Goal: Task Accomplishment & Management: Complete application form

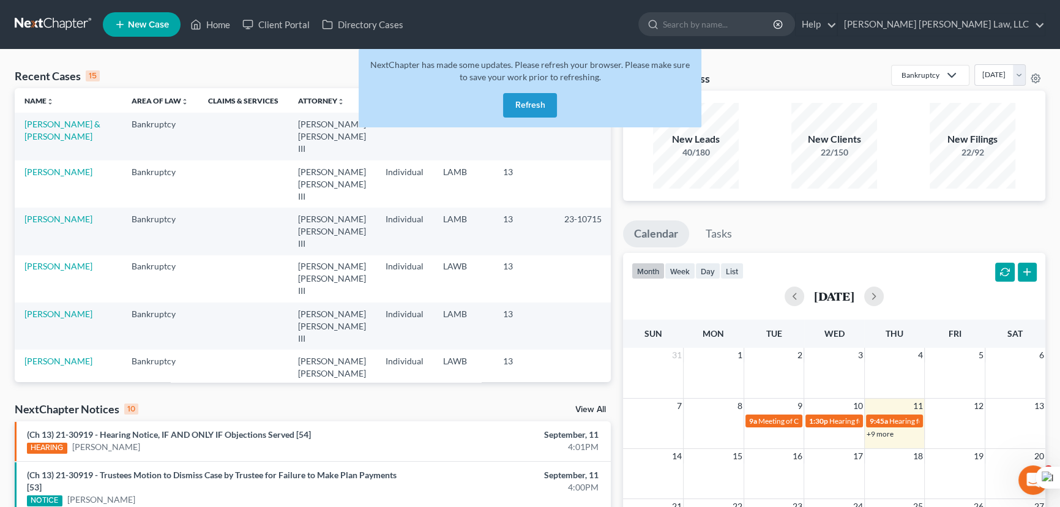
click at [515, 106] on button "Refresh" at bounding box center [530, 105] width 54 height 24
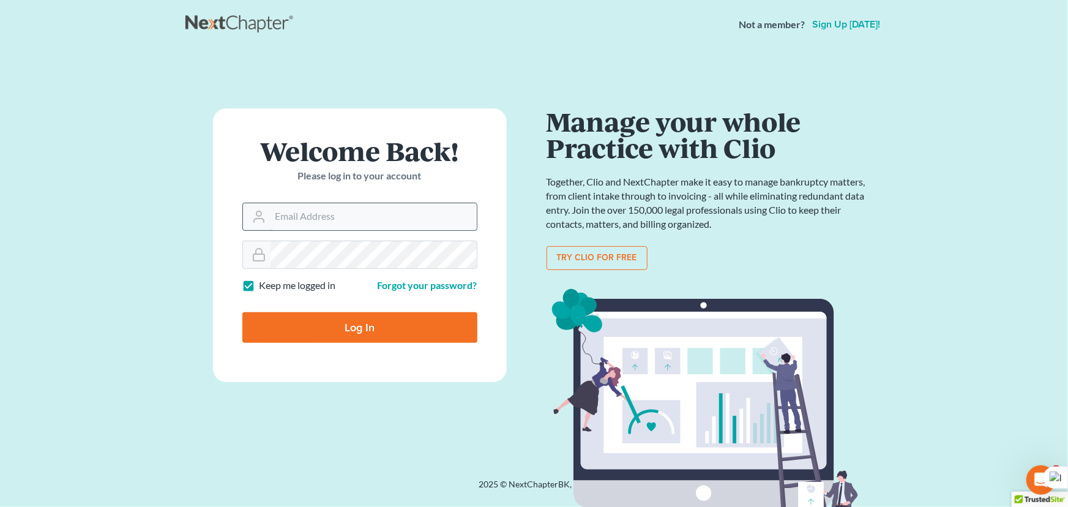
click at [375, 225] on input "Email Address" at bounding box center [373, 216] width 206 height 27
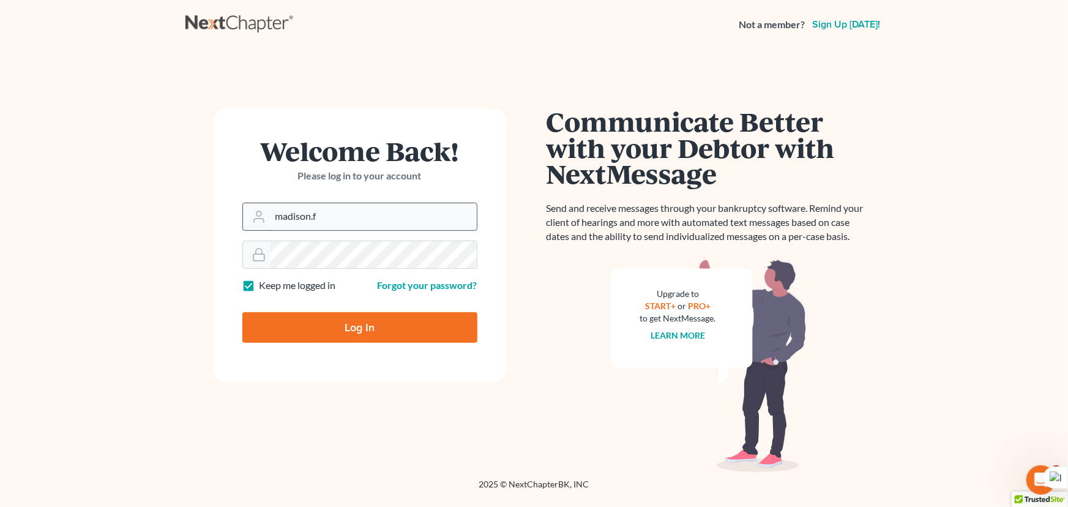
type input "[EMAIL_ADDRESS][DOMAIN_NAME]"
click at [242, 312] on input "Log In" at bounding box center [359, 327] width 235 height 31
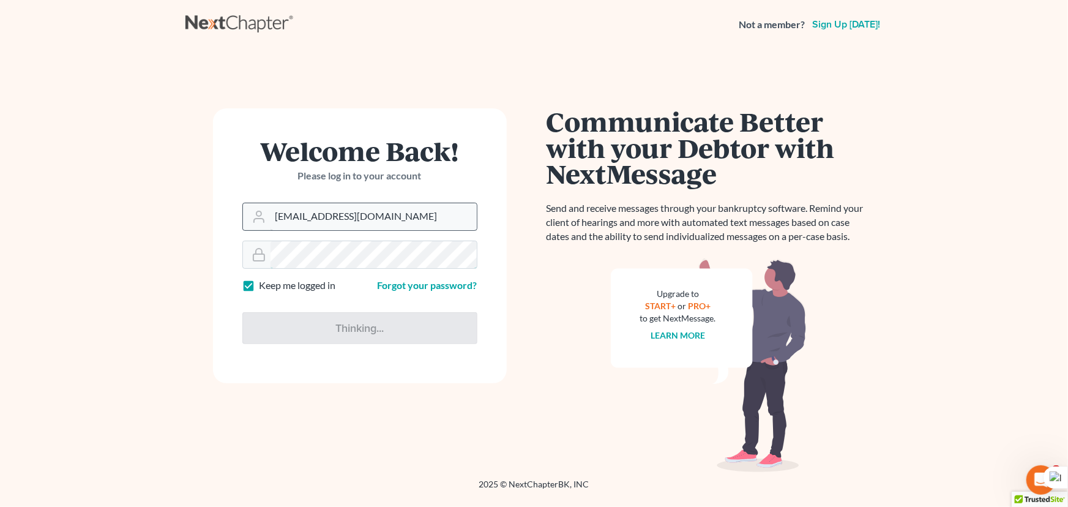
type input "Thinking..."
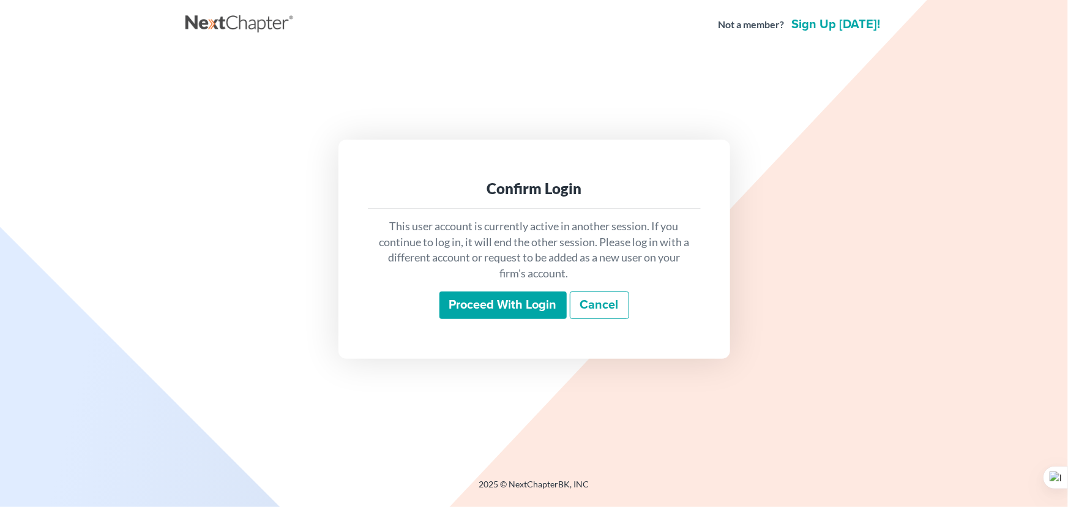
click at [503, 303] on input "Proceed with login" at bounding box center [502, 305] width 127 height 28
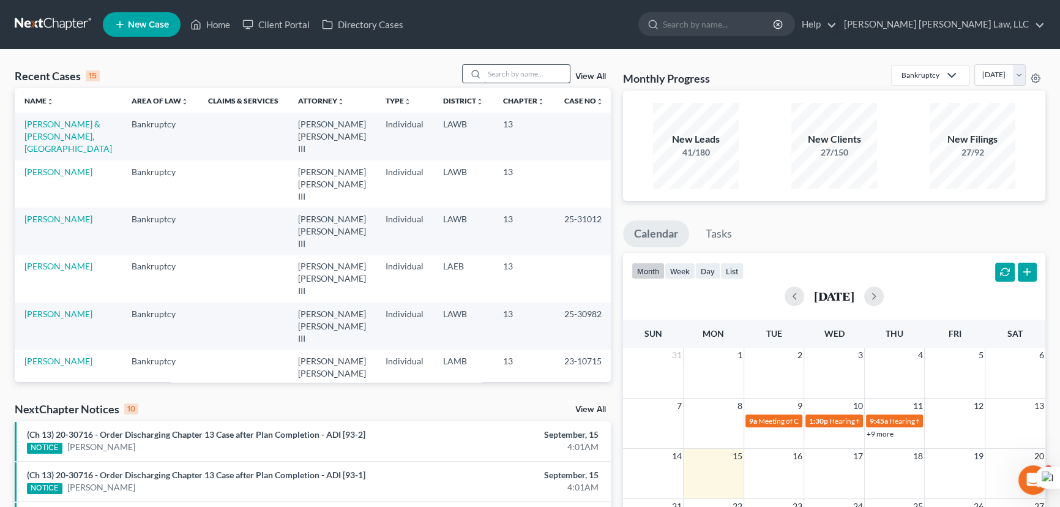
drag, startPoint x: 502, startPoint y: 76, endPoint x: 504, endPoint y: 65, distance: 11.9
click at [503, 73] on input "search" at bounding box center [527, 74] width 86 height 18
type input "straughter"
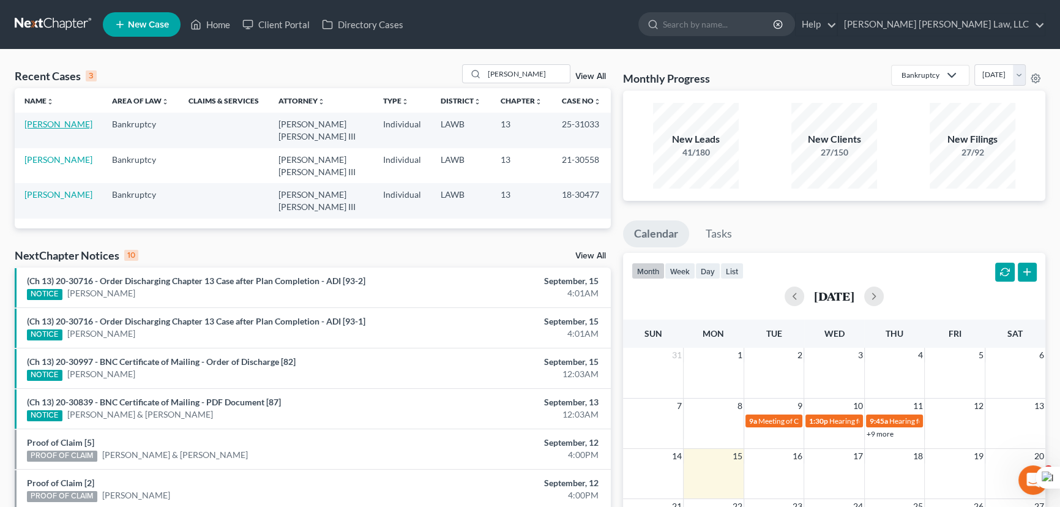
click at [83, 128] on link "[PERSON_NAME]" at bounding box center [58, 124] width 68 height 10
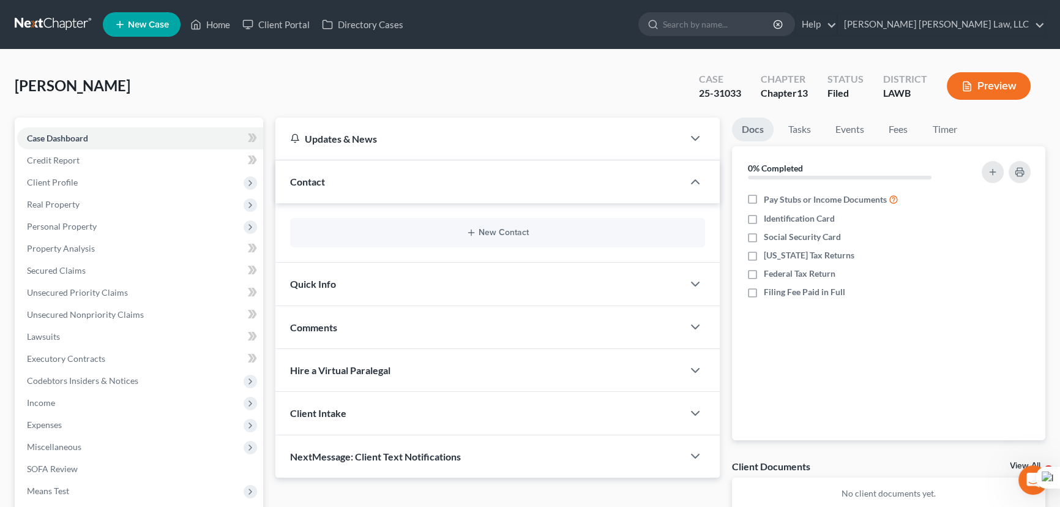
click at [65, 20] on link at bounding box center [54, 24] width 78 height 22
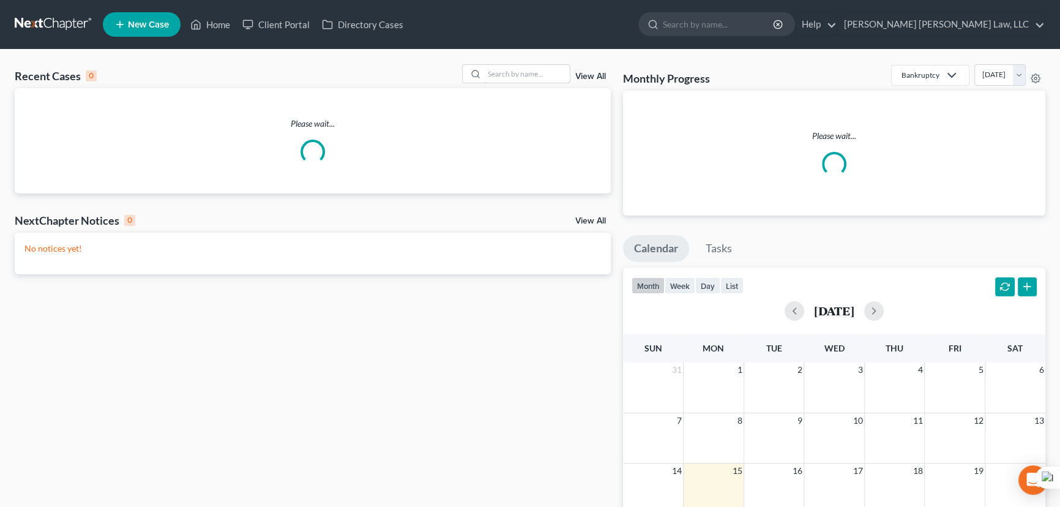
click at [510, 67] on input "search" at bounding box center [527, 74] width 86 height 18
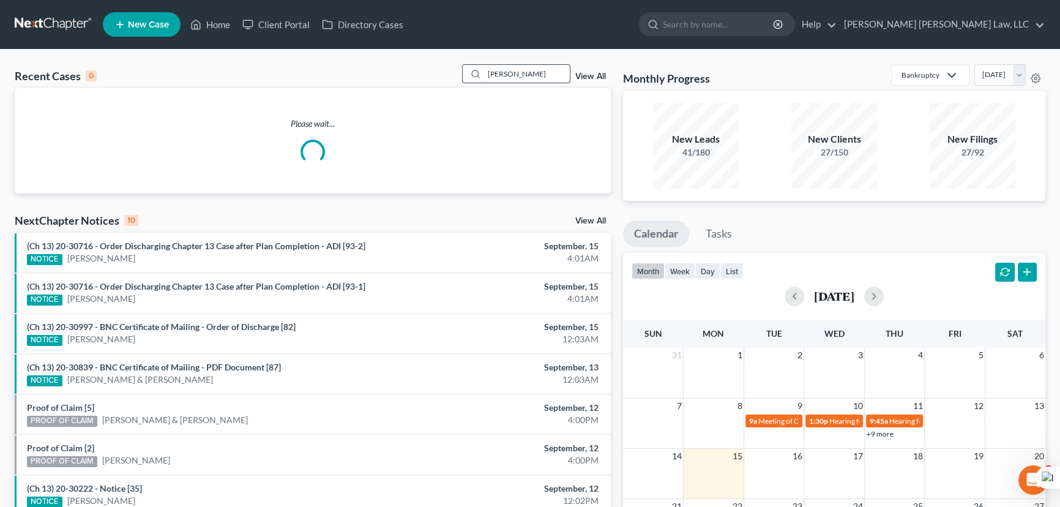
type input "griffin, cassie"
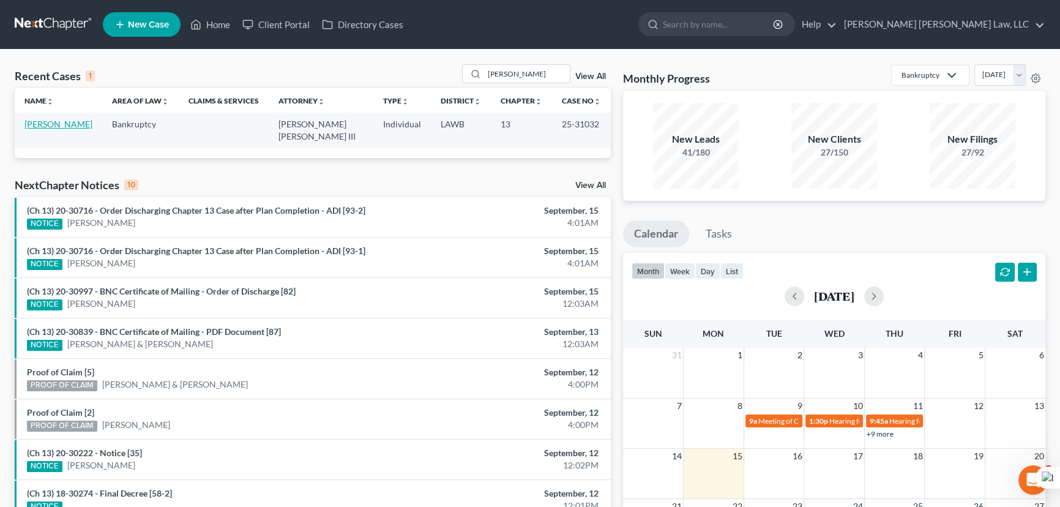
click at [62, 121] on link "Griffin, Cassie" at bounding box center [58, 124] width 68 height 10
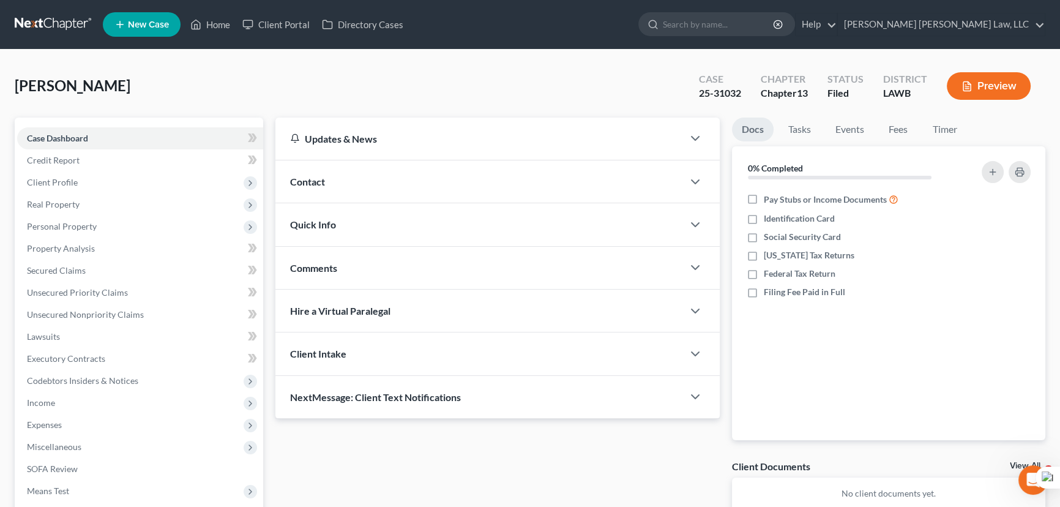
click at [51, 23] on link at bounding box center [54, 24] width 78 height 22
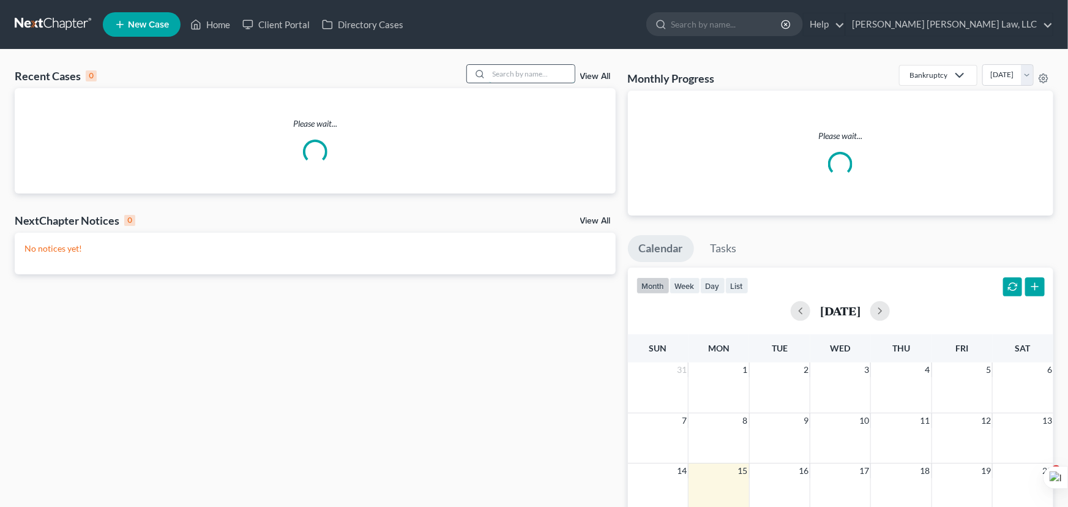
click at [533, 77] on input "search" at bounding box center [532, 74] width 86 height 18
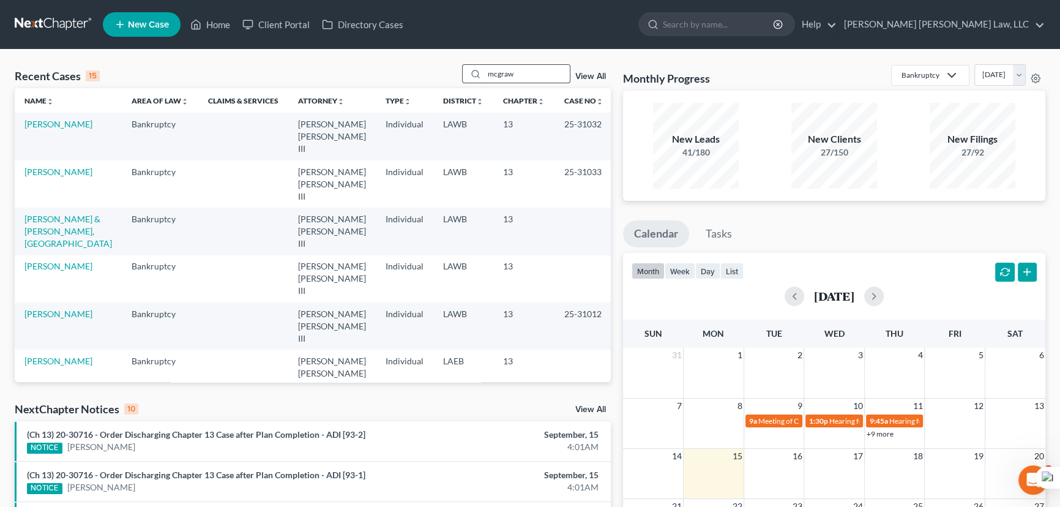
type input "mcgraw"
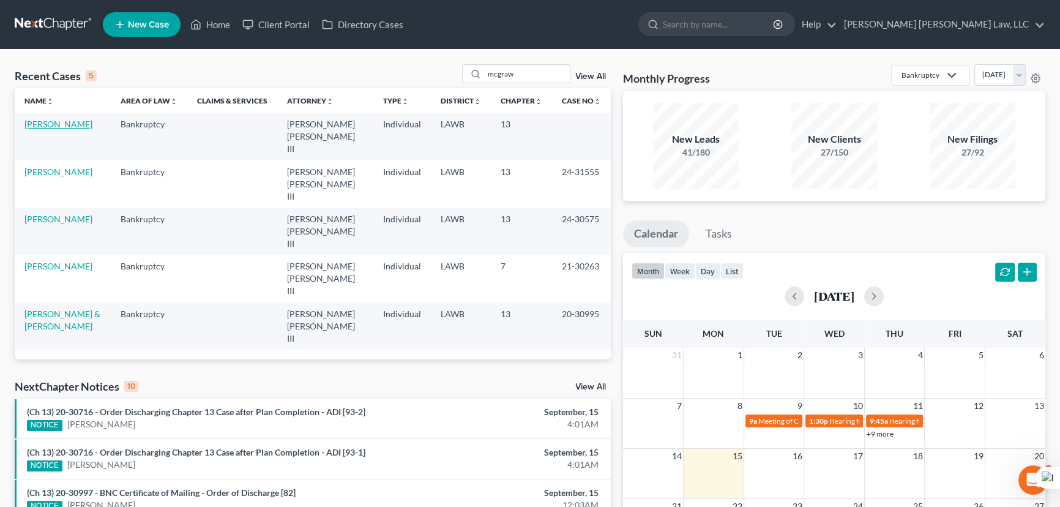
click at [76, 124] on link "McGraw, Travis" at bounding box center [58, 124] width 68 height 10
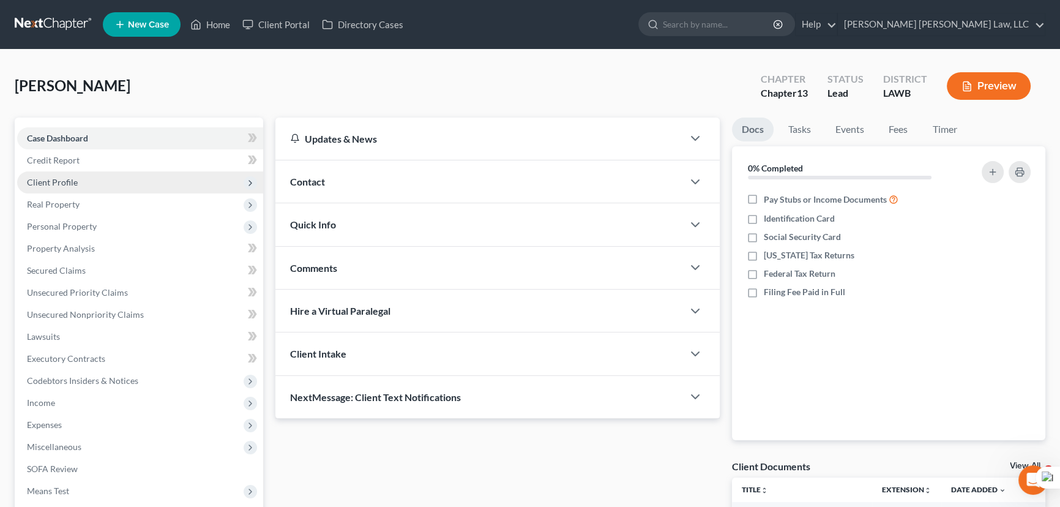
drag, startPoint x: 82, startPoint y: 178, endPoint x: 85, endPoint y: 184, distance: 6.3
click at [82, 178] on span "Client Profile" at bounding box center [140, 182] width 246 height 22
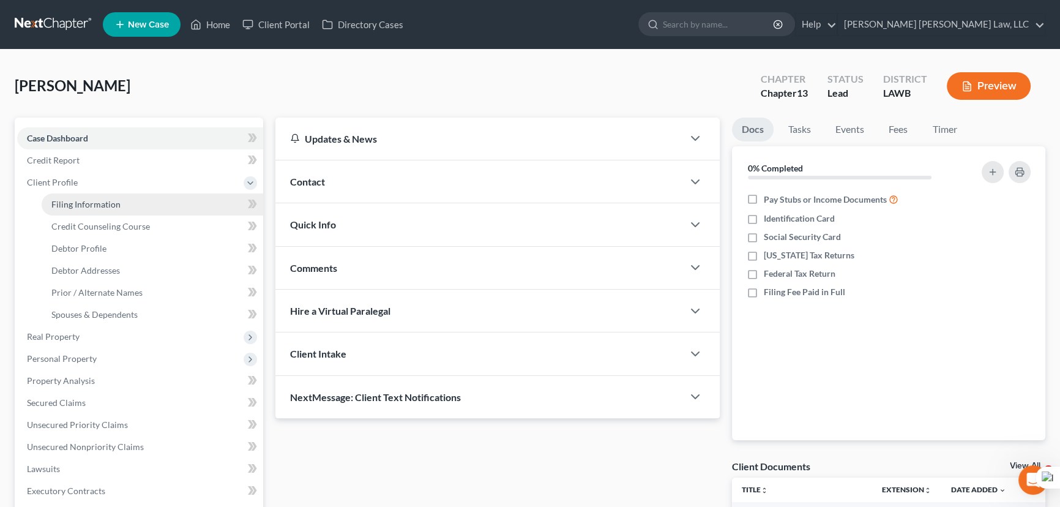
click at [98, 207] on span "Filing Information" at bounding box center [85, 204] width 69 height 10
select select "1"
select select "0"
select select "3"
select select "19"
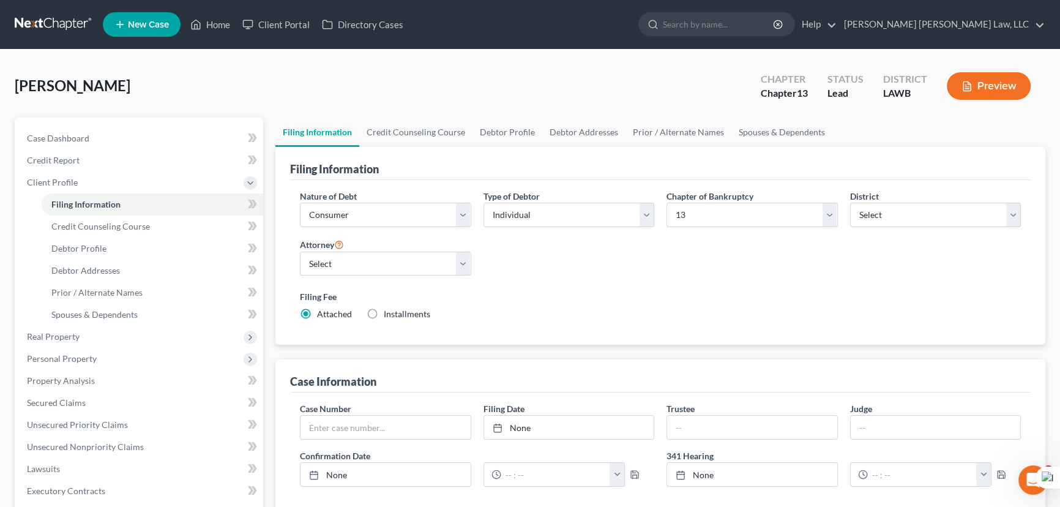
click at [54, 21] on link at bounding box center [54, 24] width 78 height 22
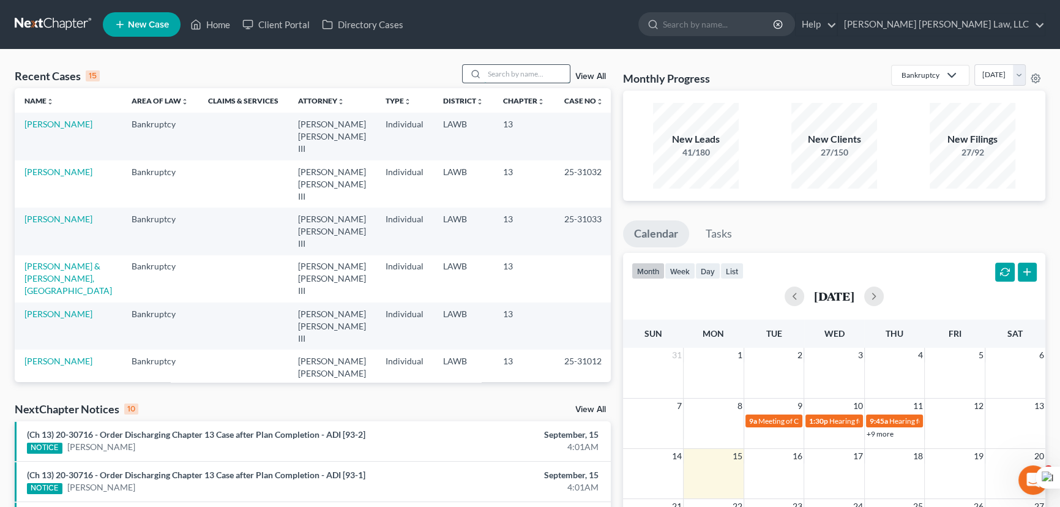
click at [513, 73] on input "search" at bounding box center [527, 74] width 86 height 18
type input "[PERSON_NAME][GEOGRAPHIC_DATA]"
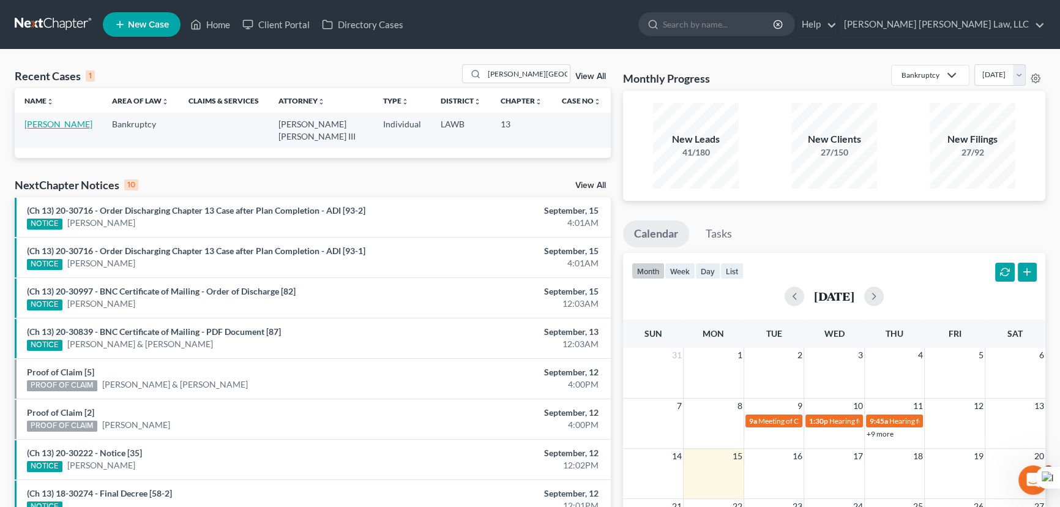
click at [73, 123] on link "[PERSON_NAME]" at bounding box center [58, 124] width 68 height 10
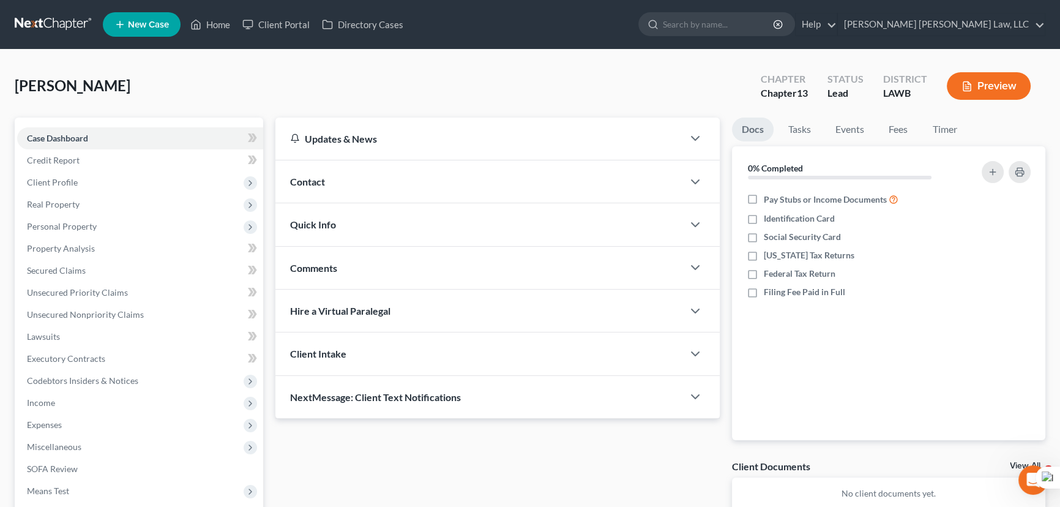
click at [61, 22] on link at bounding box center [54, 24] width 78 height 22
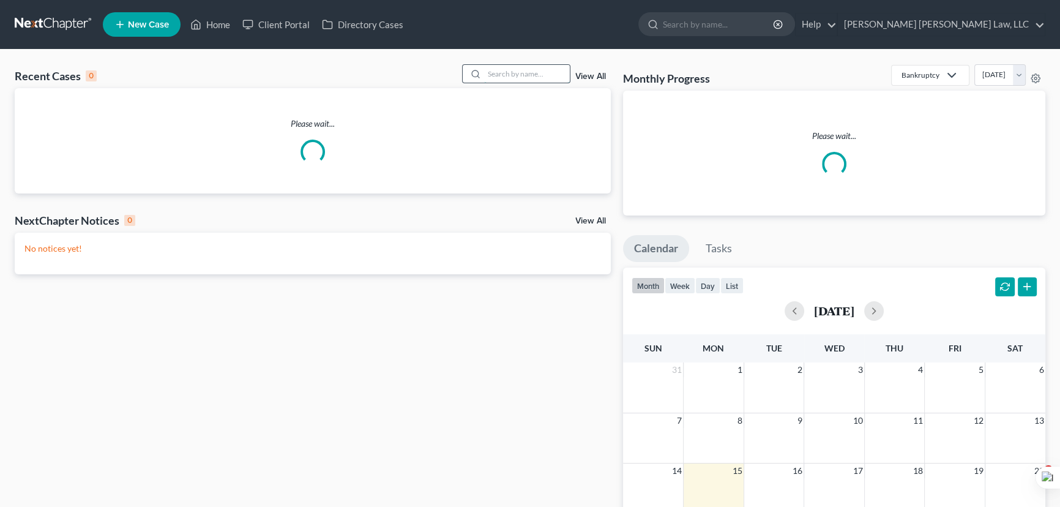
click at [497, 76] on input "search" at bounding box center [527, 74] width 86 height 18
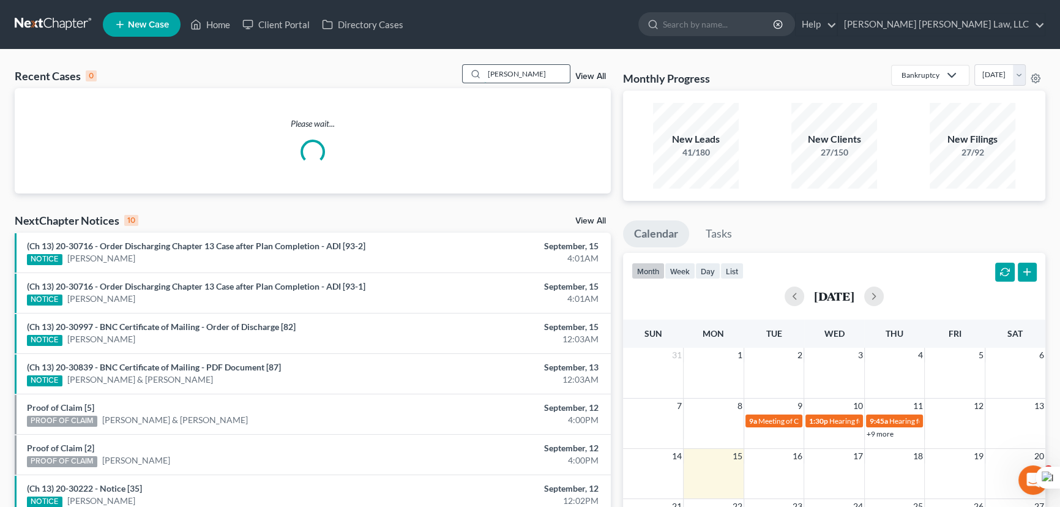
type input "copeland"
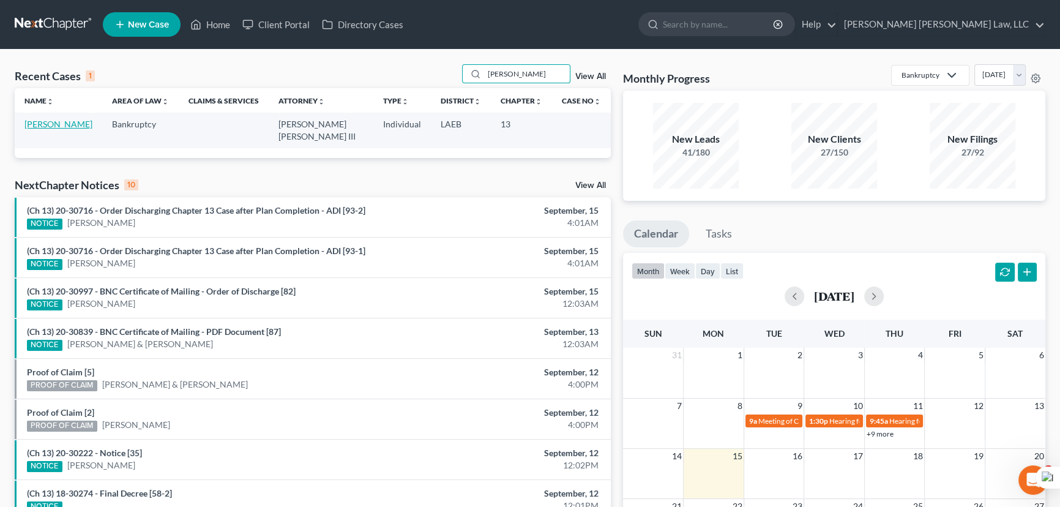
click at [90, 123] on link "[PERSON_NAME]" at bounding box center [58, 124] width 68 height 10
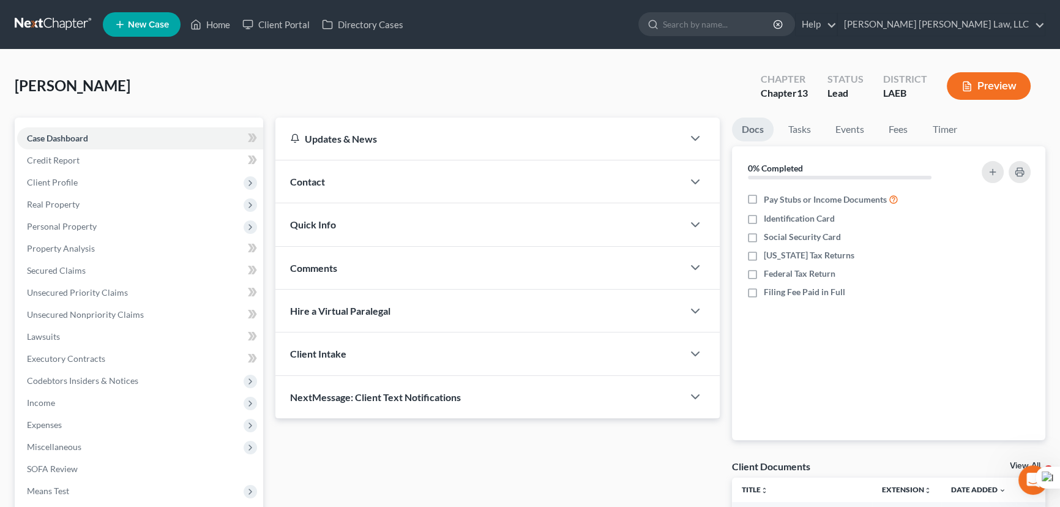
click at [31, 27] on link at bounding box center [54, 24] width 78 height 22
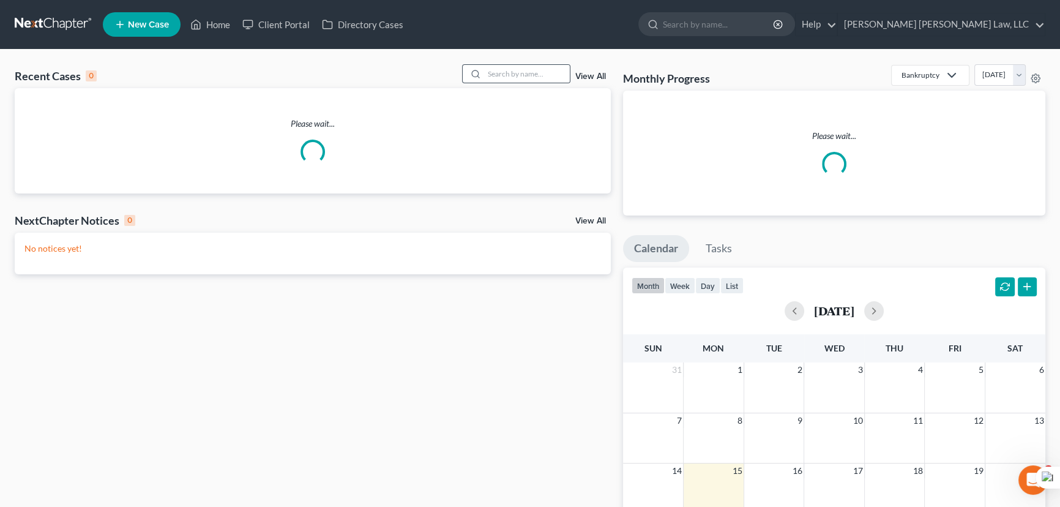
click at [516, 83] on div at bounding box center [516, 73] width 109 height 19
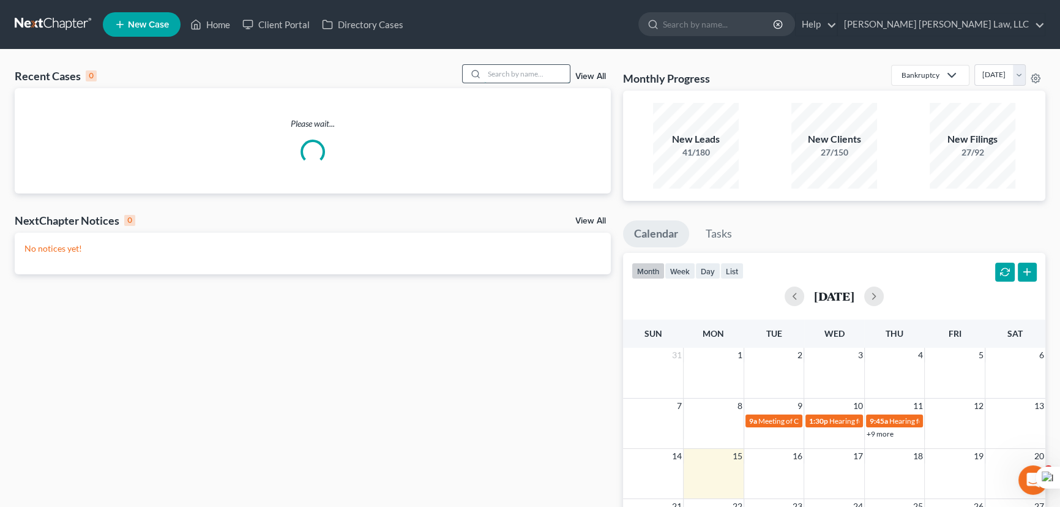
click at [518, 82] on input "search" at bounding box center [527, 74] width 86 height 18
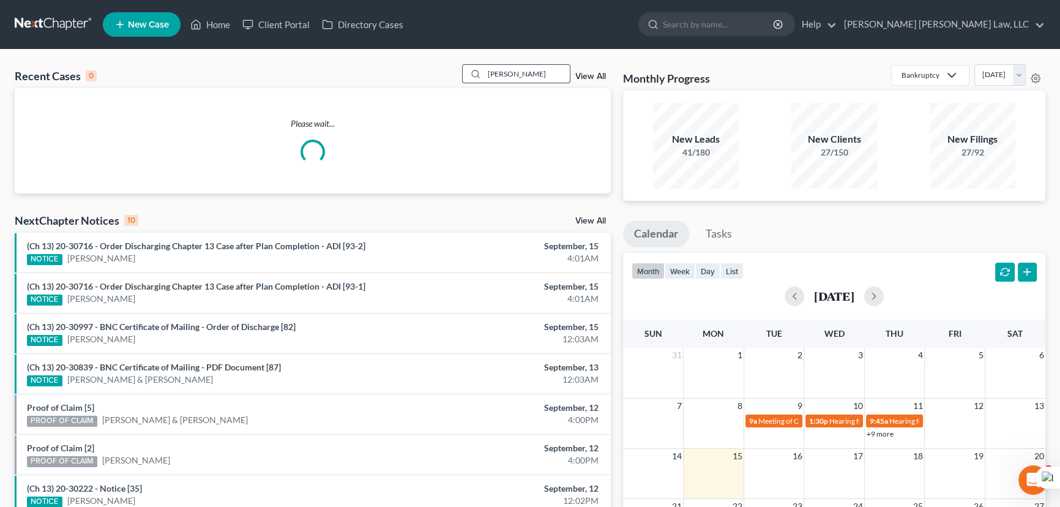
type input "hutcherson"
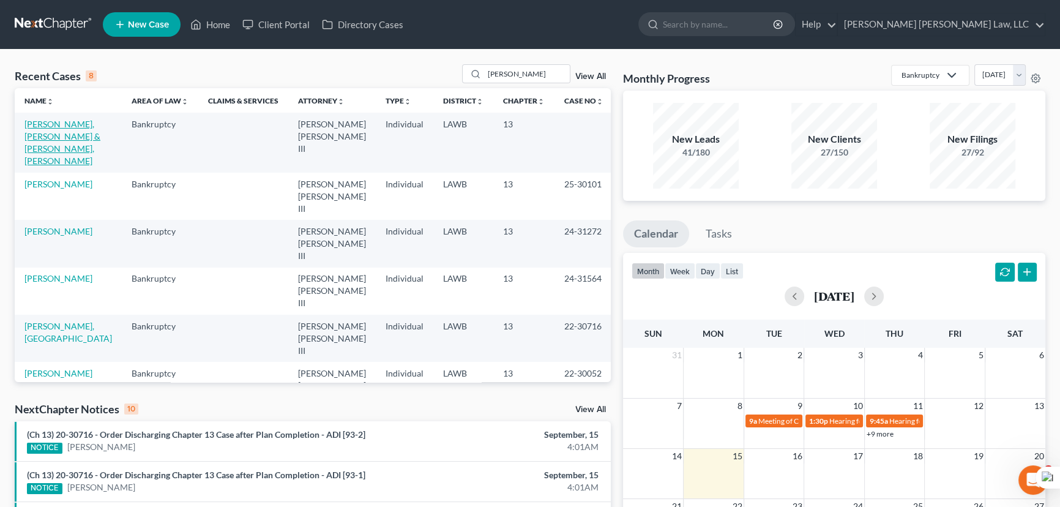
click at [91, 134] on link "[PERSON_NAME], [PERSON_NAME] & [PERSON_NAME], [PERSON_NAME]" at bounding box center [62, 142] width 76 height 47
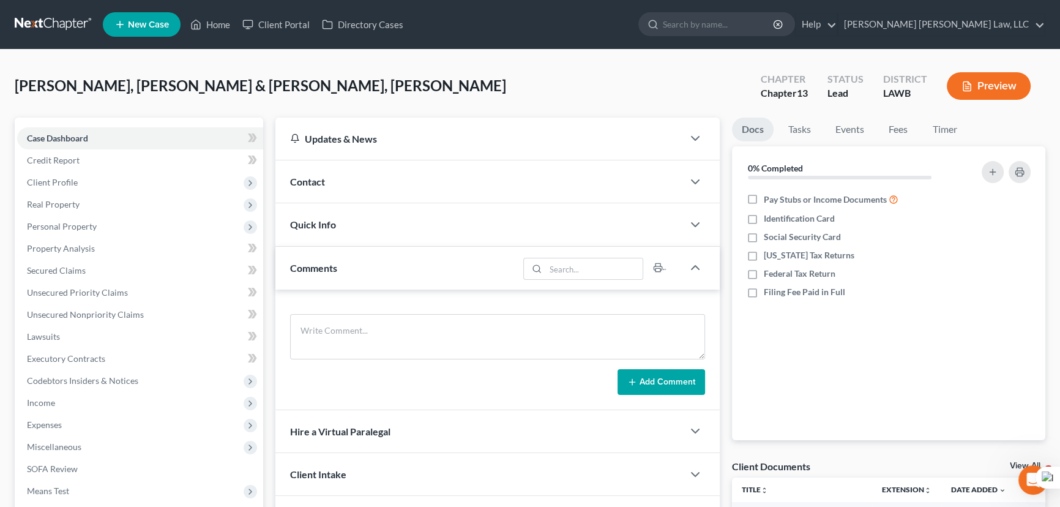
click at [63, 31] on link at bounding box center [54, 24] width 78 height 22
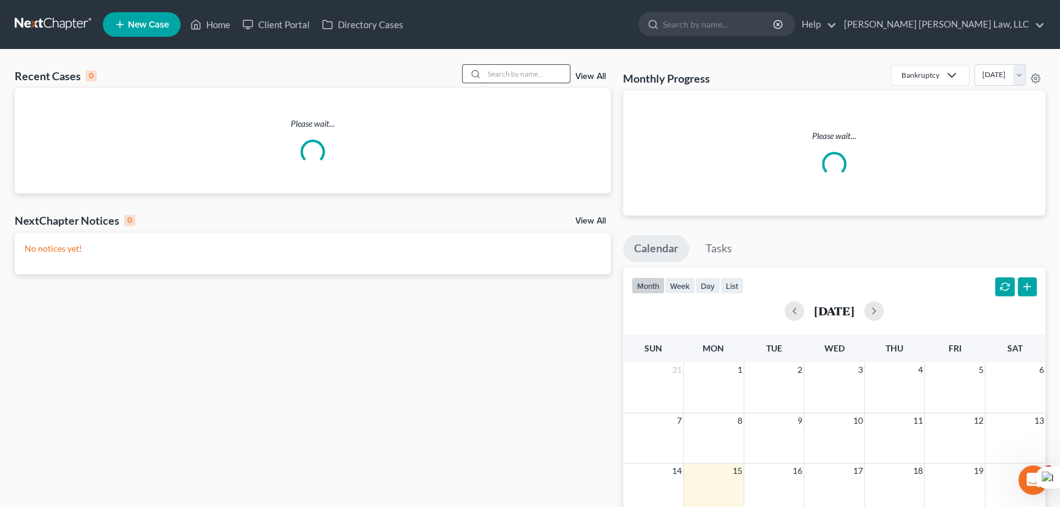
click at [520, 73] on input "search" at bounding box center [527, 74] width 86 height 18
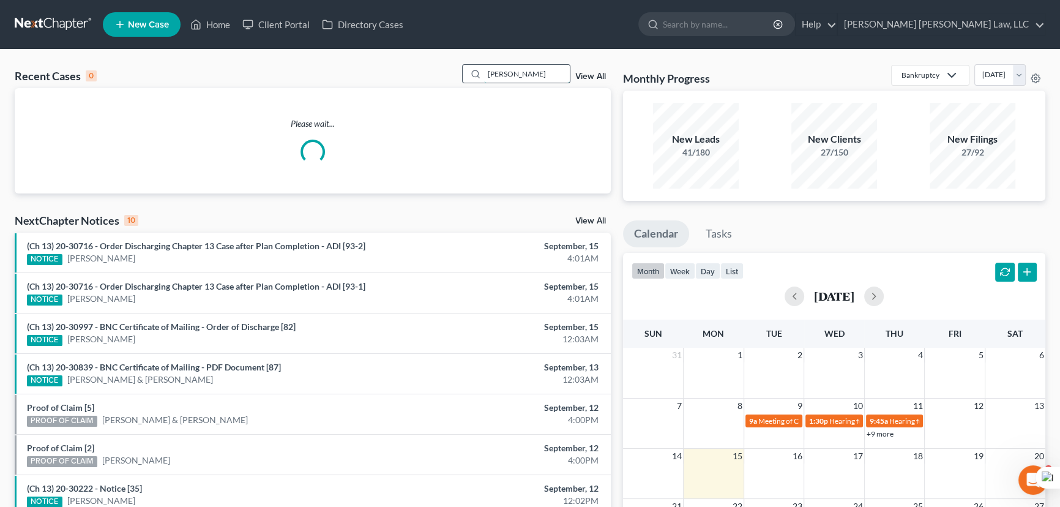
type input "[PERSON_NAME]"
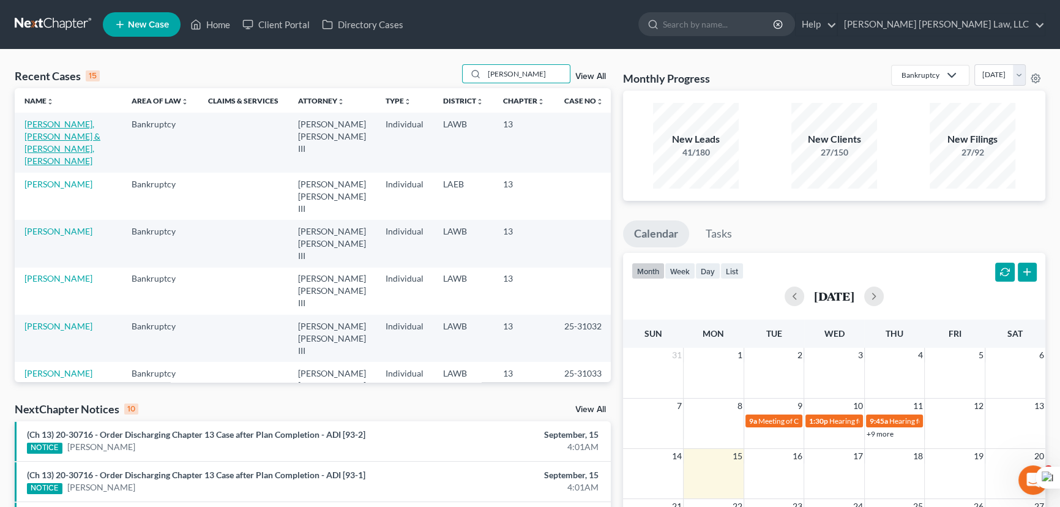
click at [66, 125] on link "[PERSON_NAME], [PERSON_NAME] & [PERSON_NAME], [PERSON_NAME]" at bounding box center [62, 142] width 76 height 47
drag, startPoint x: 66, startPoint y: 125, endPoint x: 400, endPoint y: 112, distance: 333.7
click at [249, 160] on tbody "[PERSON_NAME], [PERSON_NAME] & [PERSON_NAME], [PERSON_NAME] Bankruptcy [PERSON_…" at bounding box center [314, 474] width 598 height 723
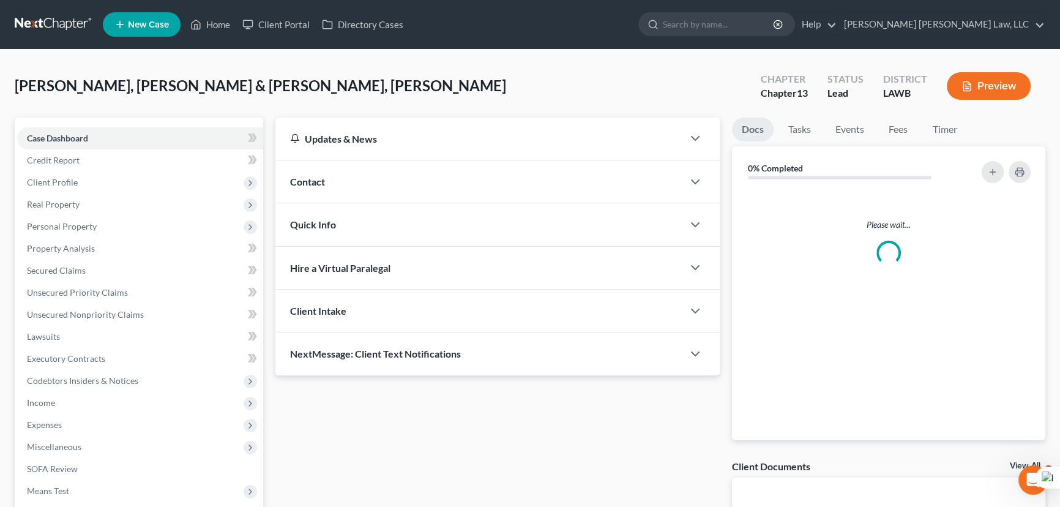
click at [39, 21] on link at bounding box center [54, 24] width 78 height 22
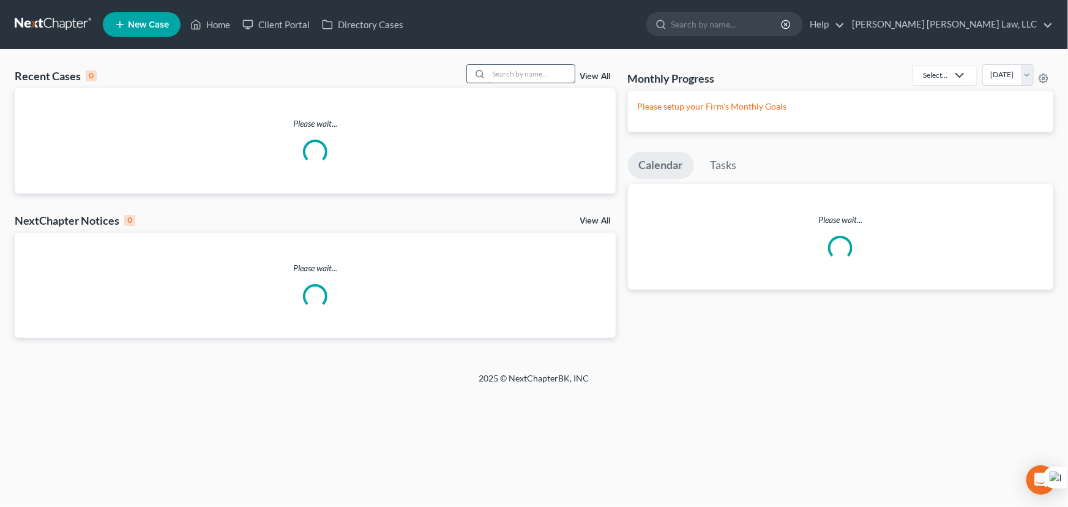
click at [563, 66] on input "search" at bounding box center [532, 74] width 86 height 18
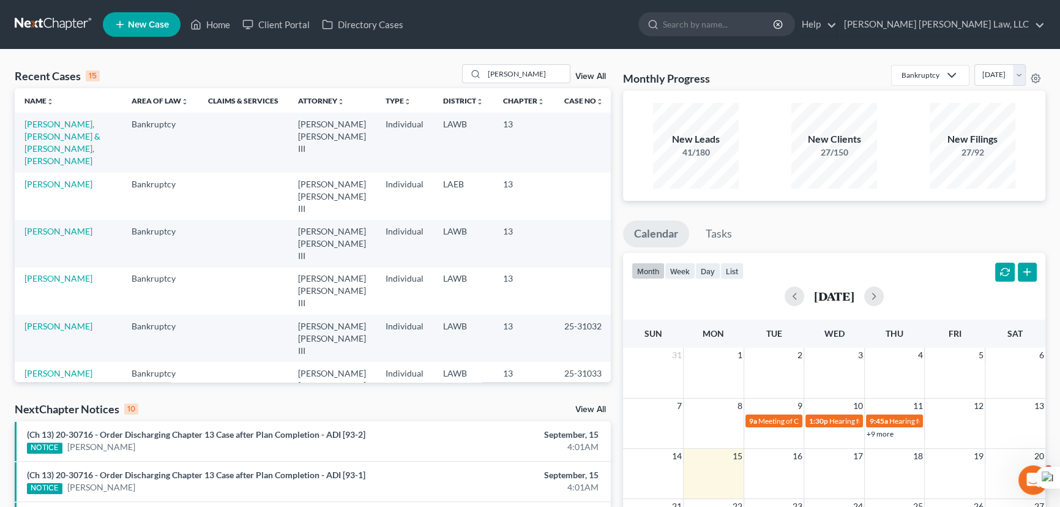
click at [554, 88] on th "Case No unfold_more expand_more expand_less" at bounding box center [583, 100] width 59 height 24
click at [532, 78] on input "jarmon" at bounding box center [527, 74] width 86 height 18
type input "jarmon"
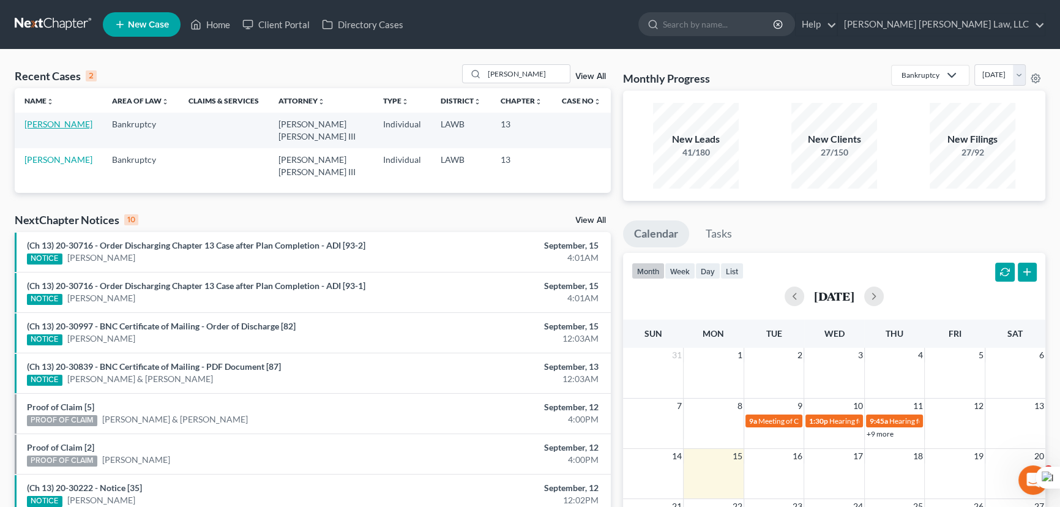
click at [49, 125] on link "[PERSON_NAME]" at bounding box center [58, 124] width 68 height 10
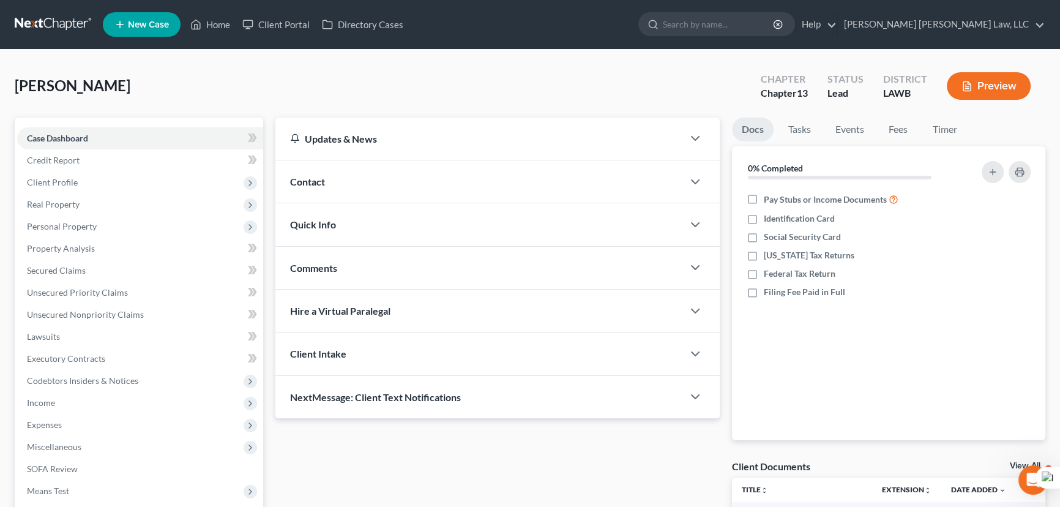
click link
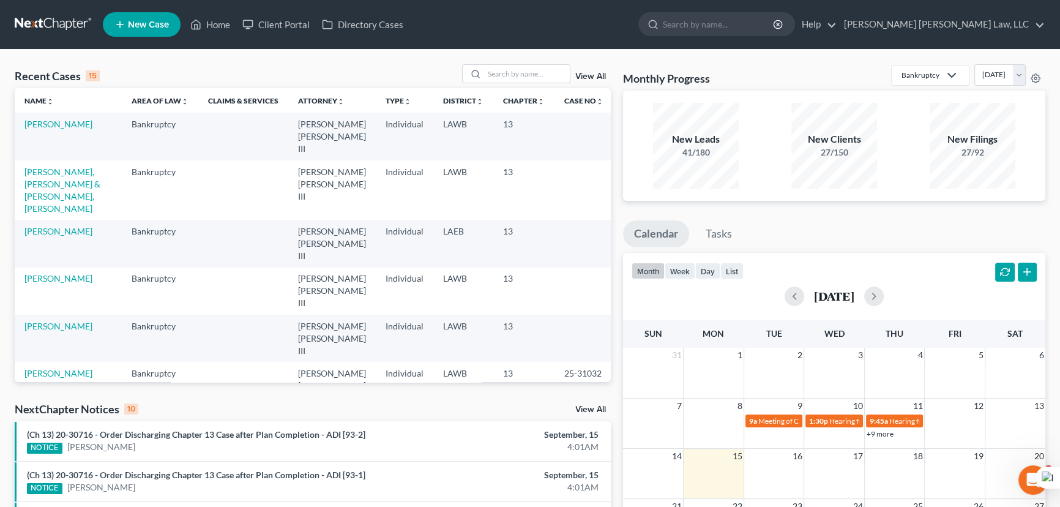
click at [534, 62] on div "Recent Cases 15 View All Name unfold_more expand_more expand_less Area of Law u…" at bounding box center [530, 454] width 1060 height 809
click at [534, 70] on input "search" at bounding box center [527, 74] width 86 height 18
type input "hester, michael"
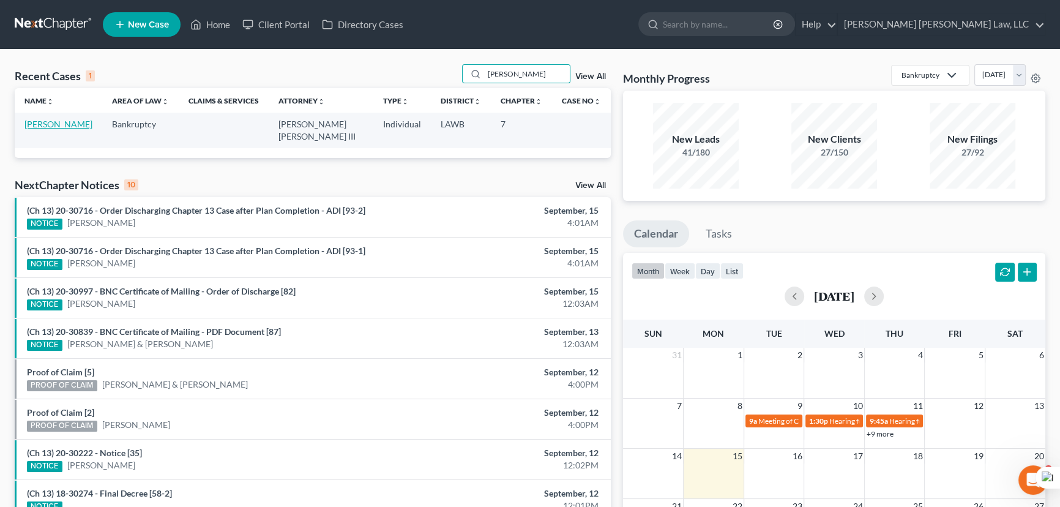
click at [64, 125] on link "[PERSON_NAME]" at bounding box center [58, 124] width 68 height 10
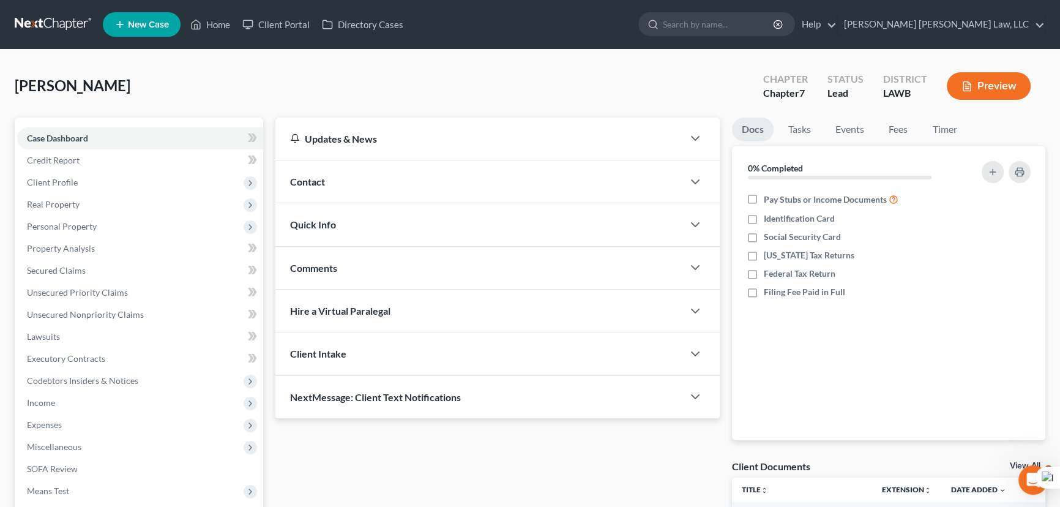
click at [57, 4] on nav "Home New Case Client Portal Directory Cases E. Orum Young Law, LLC madison.f@eo…" at bounding box center [530, 24] width 1060 height 49
click at [56, 9] on nav "Home New Case Client Portal Directory Cases E. Orum Young Law, LLC madison.f@eo…" at bounding box center [530, 24] width 1060 height 49
click at [34, 24] on link at bounding box center [54, 24] width 78 height 22
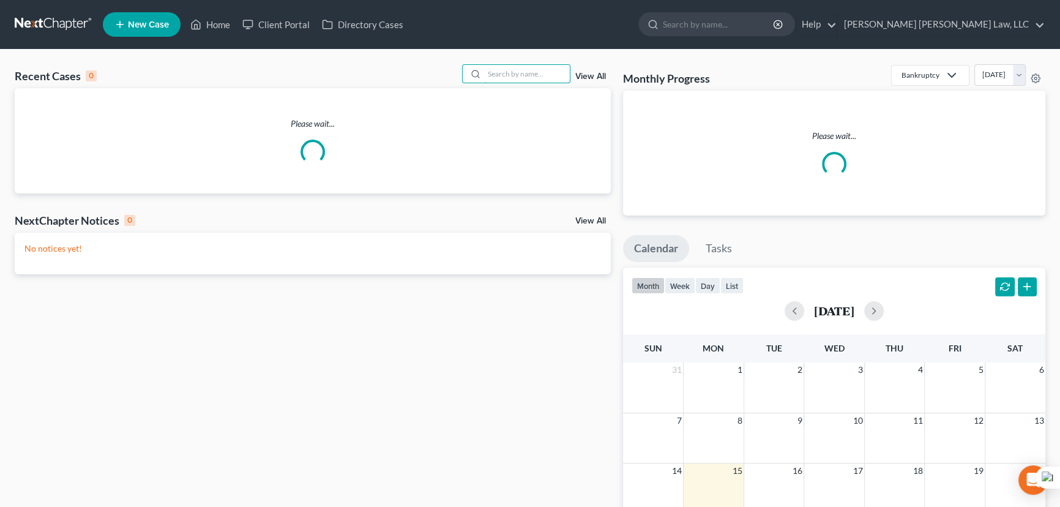
drag, startPoint x: 521, startPoint y: 67, endPoint x: 513, endPoint y: 97, distance: 30.3
click at [520, 67] on input "search" at bounding box center [527, 74] width 86 height 18
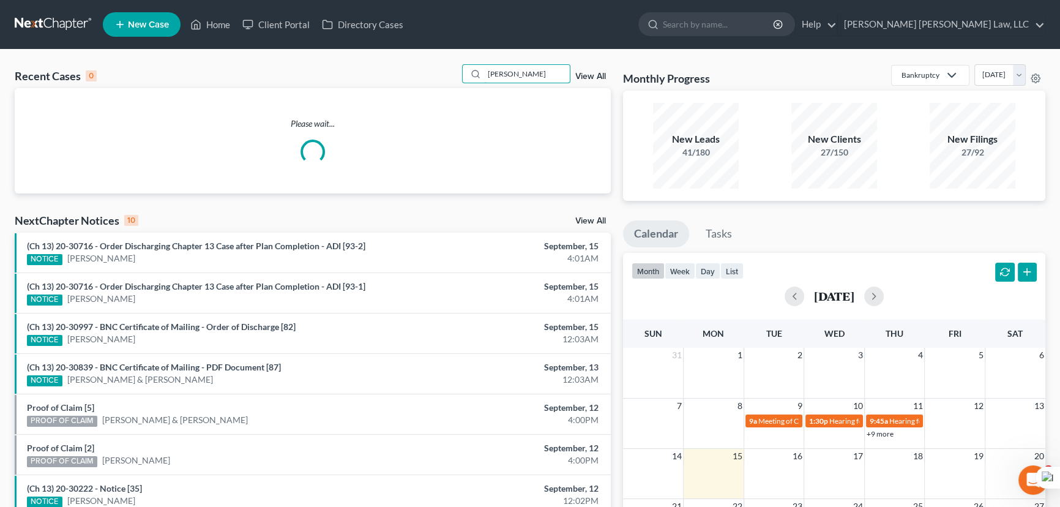
type input "white, monica"
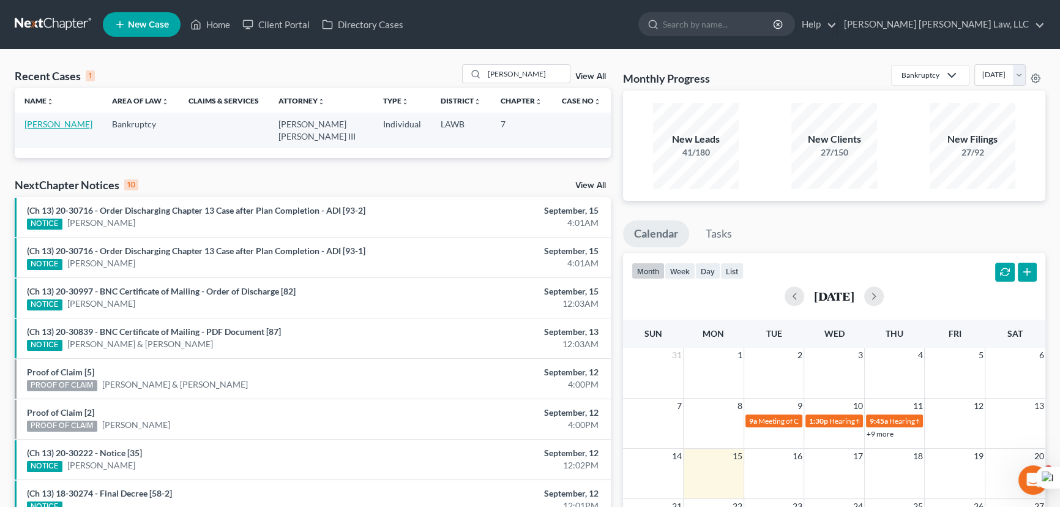
click at [67, 124] on link "[PERSON_NAME]" at bounding box center [58, 124] width 68 height 10
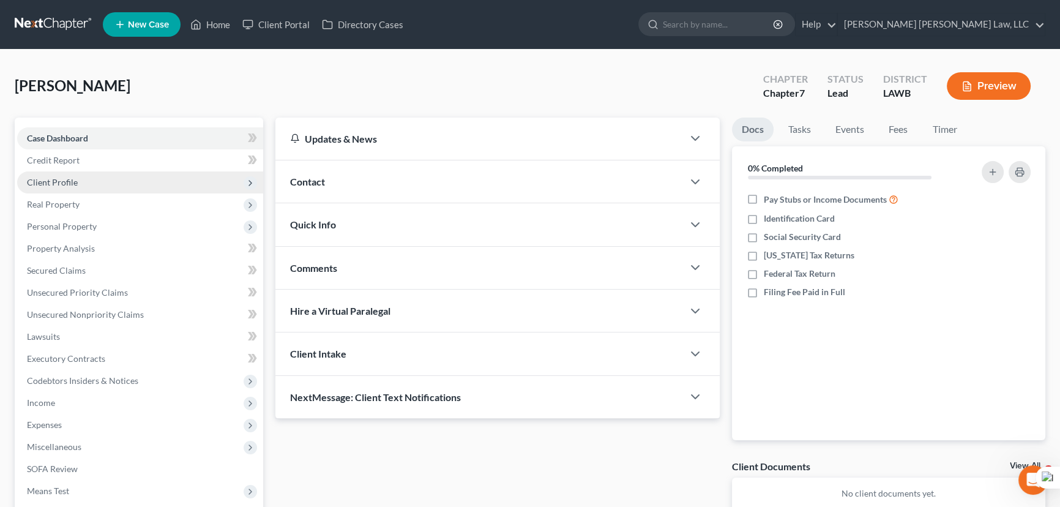
click at [95, 184] on span "Client Profile" at bounding box center [140, 182] width 246 height 22
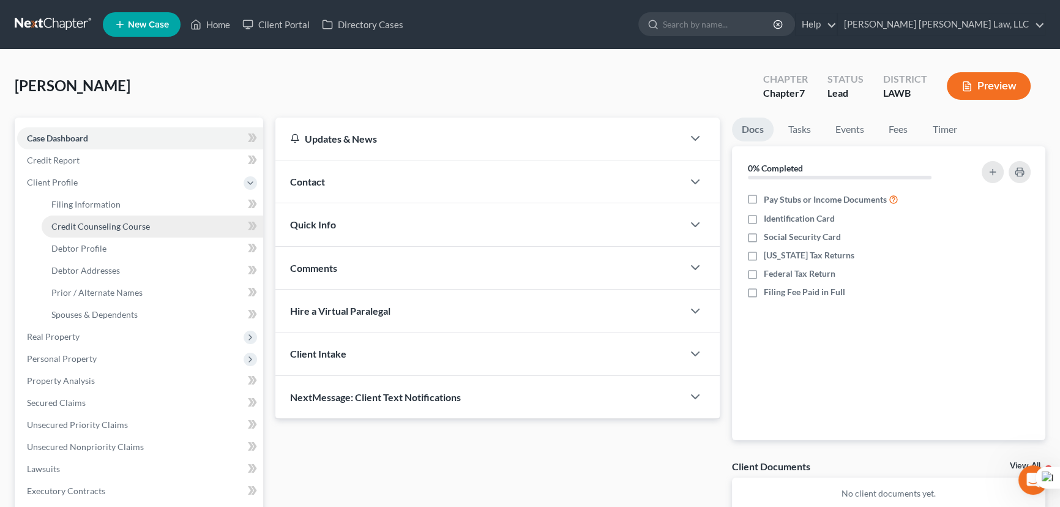
click at [110, 221] on span "Credit Counseling Course" at bounding box center [100, 226] width 99 height 10
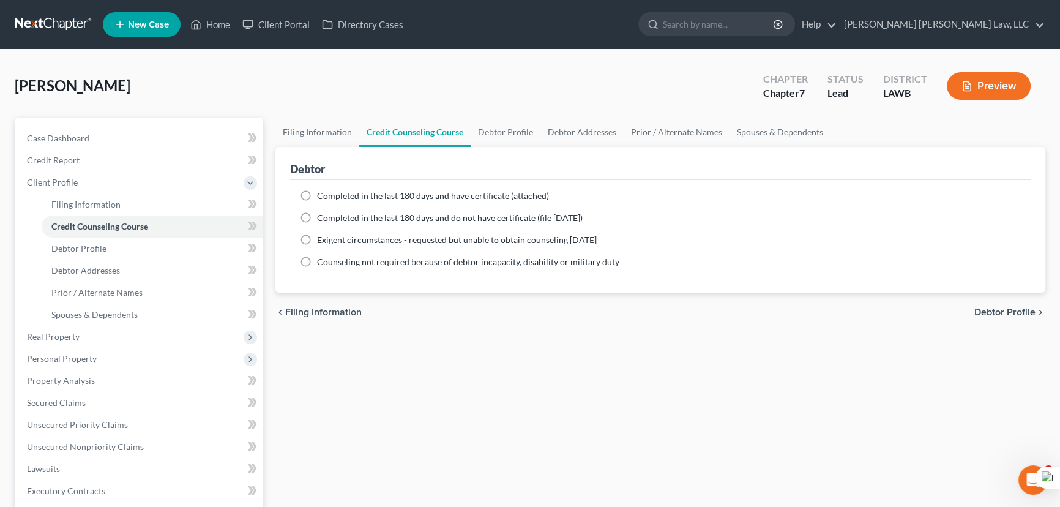
click at [317, 212] on label "Completed in the last 180 days and do not have certificate (file within 14 days)" at bounding box center [450, 218] width 266 height 12
click at [322, 212] on input "Completed in the last 180 days and do not have certificate (file [DATE])" at bounding box center [326, 216] width 8 height 8
radio input "true"
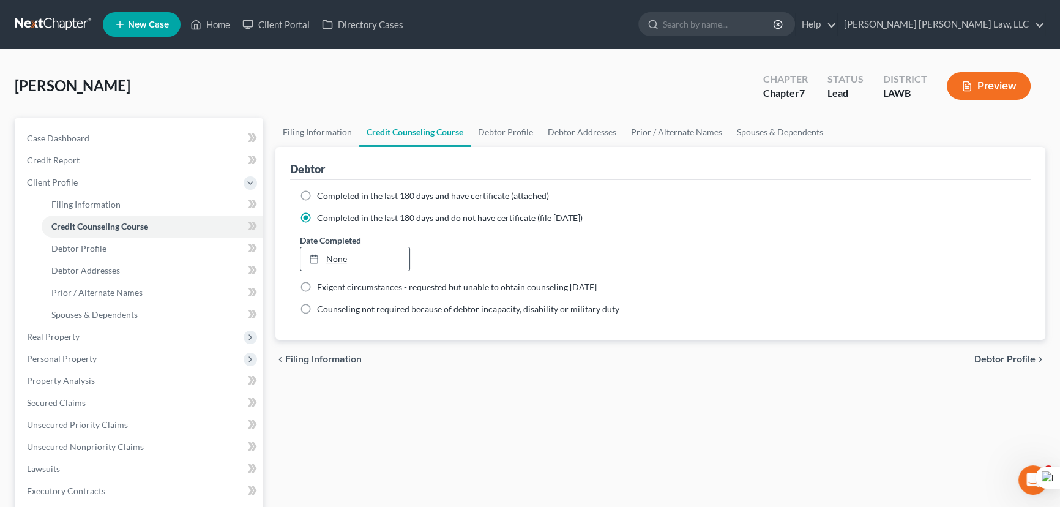
click at [359, 256] on link "None" at bounding box center [354, 258] width 109 height 23
type input "9/15/2025"
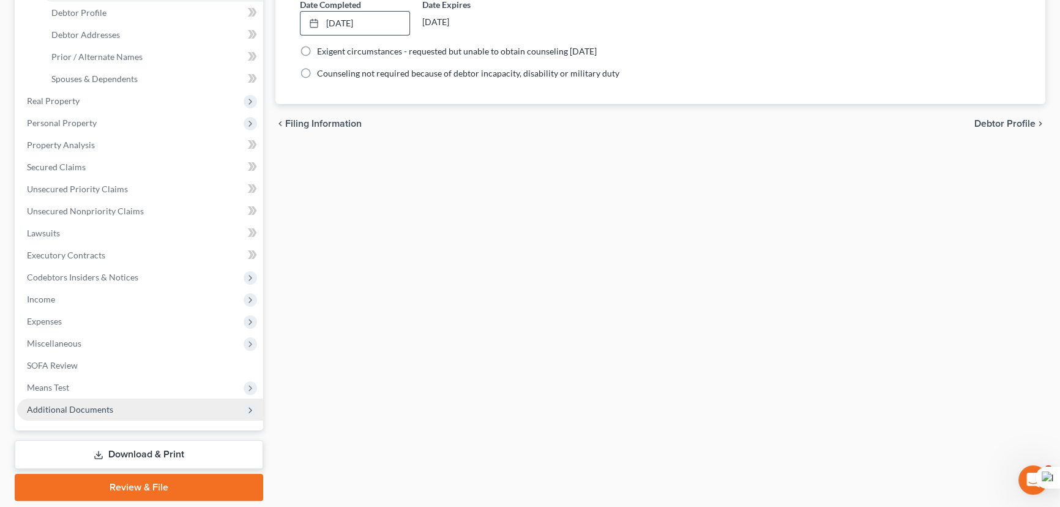
scroll to position [274, 0]
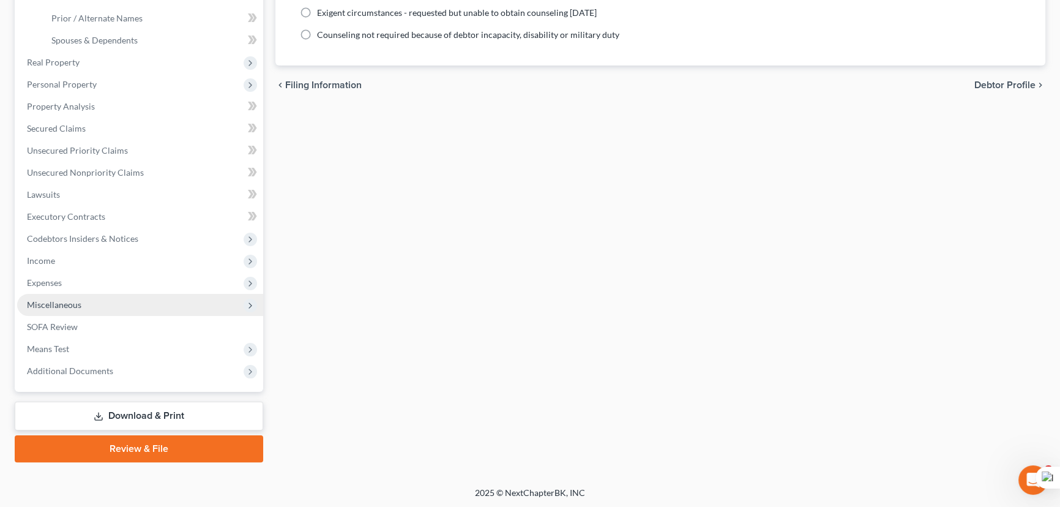
click at [81, 297] on span "Miscellaneous" at bounding box center [140, 305] width 246 height 22
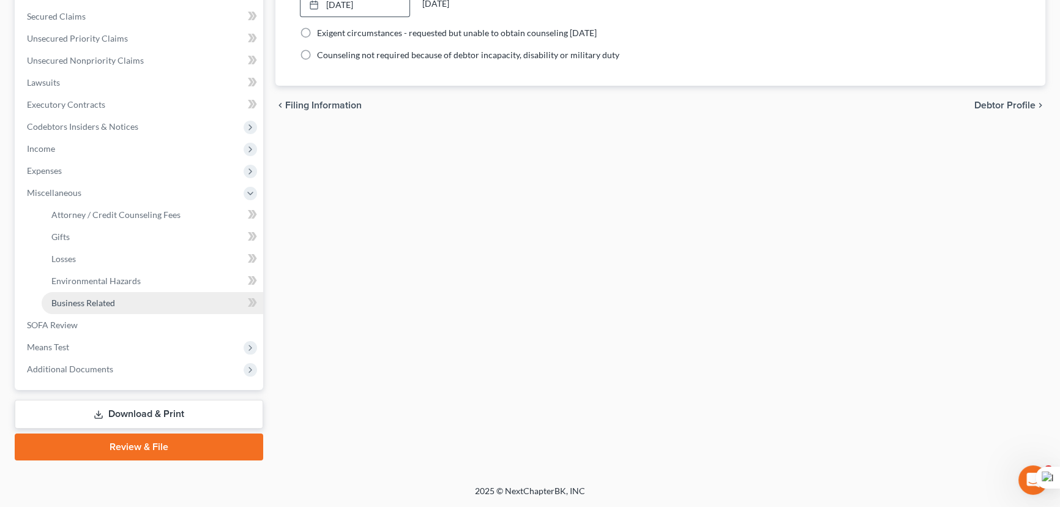
scroll to position [252, 0]
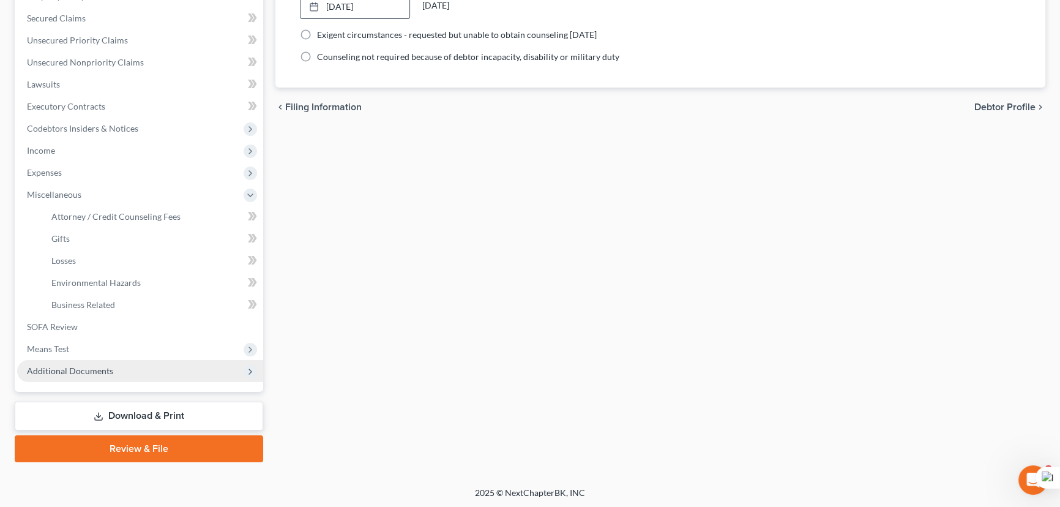
click at [125, 371] on span "Additional Documents" at bounding box center [140, 371] width 246 height 22
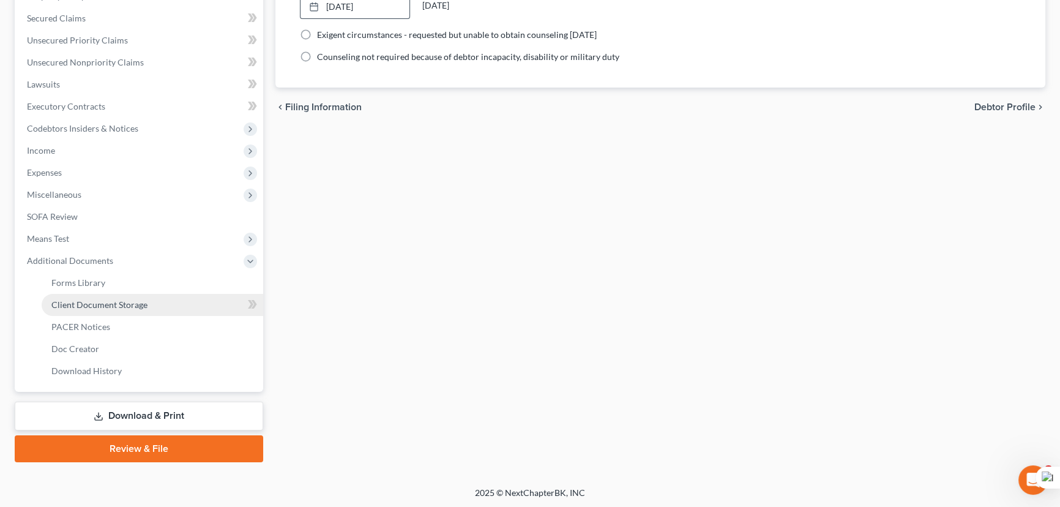
click at [125, 307] on span "Client Document Storage" at bounding box center [99, 304] width 96 height 10
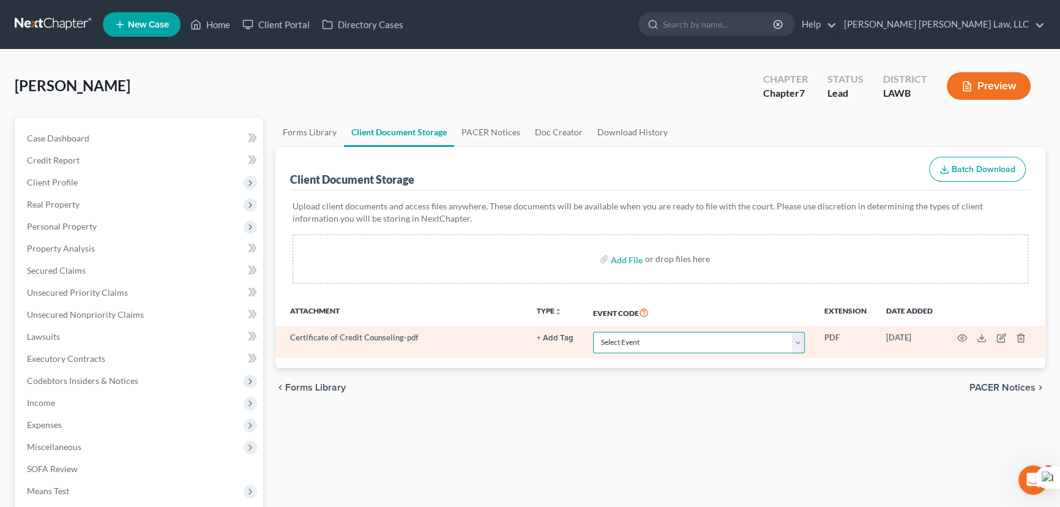
click at [677, 338] on select "Select Event 20 Largest Unsecured Creditors Amended Creditor Matrix (Fee) Amend…" at bounding box center [699, 342] width 212 height 21
select select "9"
click at [593, 332] on select "Select Event 20 Largest Unsecured Creditors Amended Creditor Matrix (Fee) Amend…" at bounding box center [699, 342] width 212 height 21
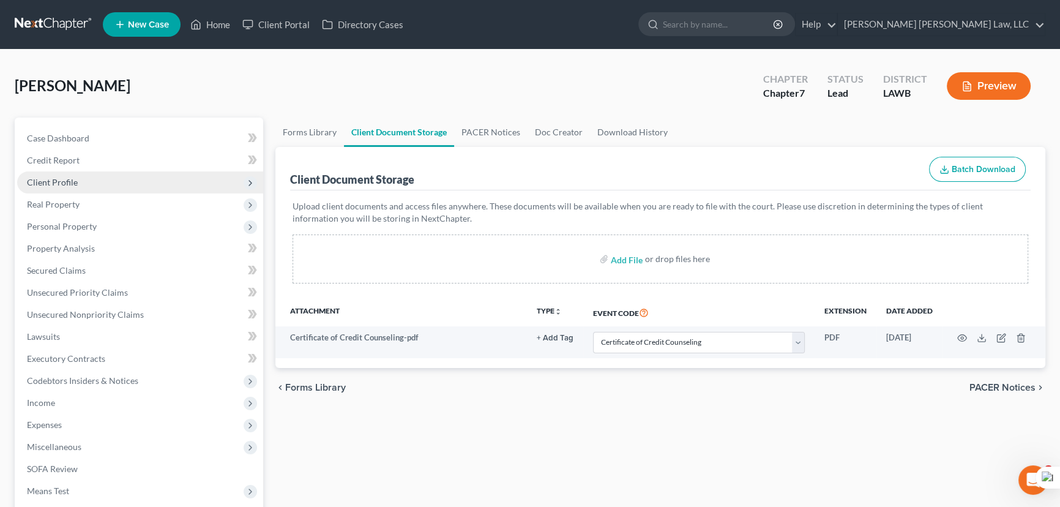
click at [140, 190] on span "Client Profile" at bounding box center [140, 182] width 246 height 22
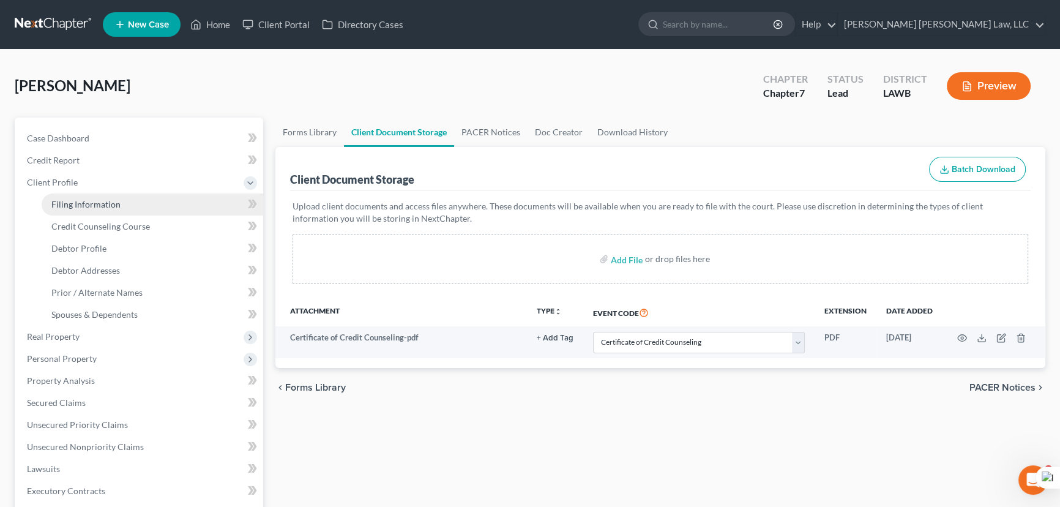
click at [143, 202] on link "Filing Information" at bounding box center [153, 204] width 222 height 22
select select "1"
select select "0"
select select "19"
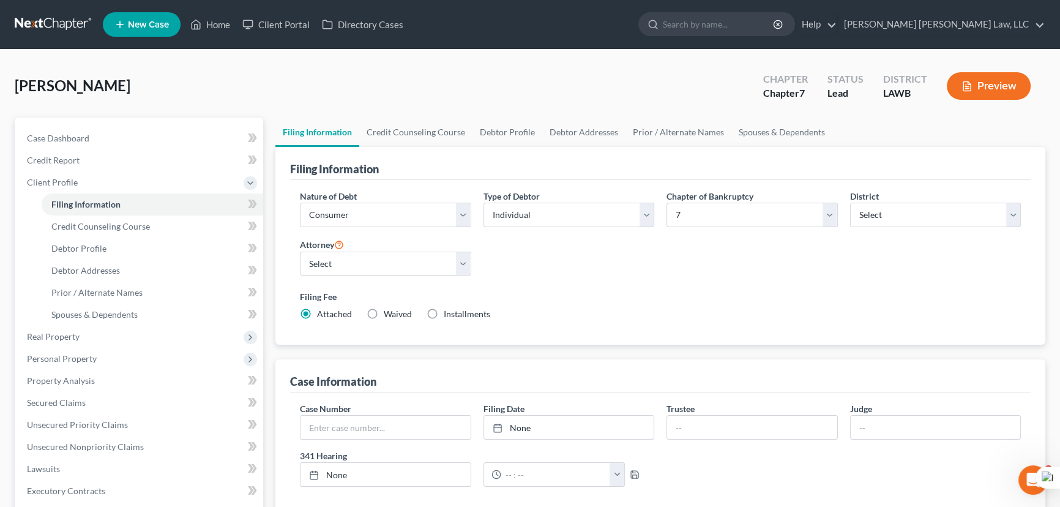
click at [60, 17] on link at bounding box center [54, 24] width 78 height 22
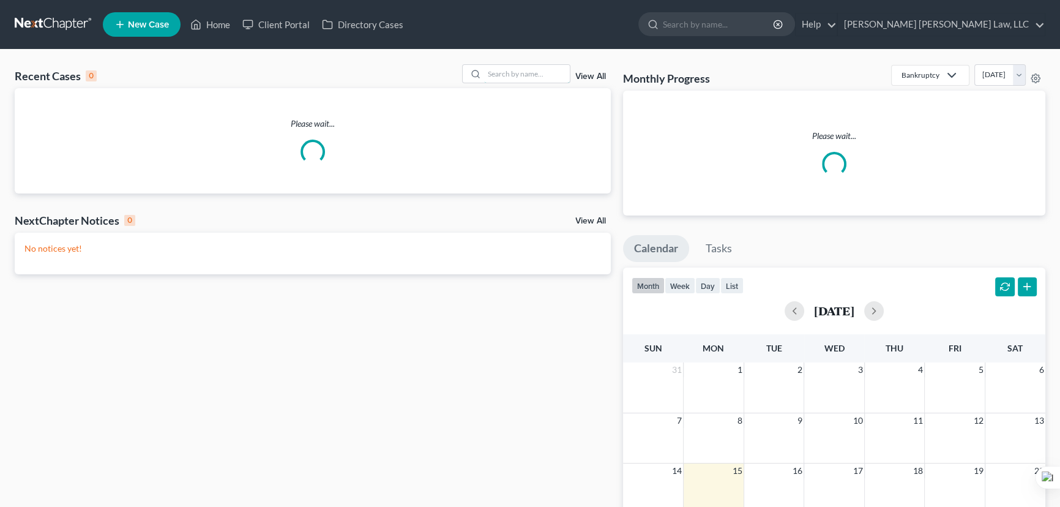
click at [501, 80] on input "search" at bounding box center [527, 74] width 86 height 18
click at [507, 71] on input "search" at bounding box center [527, 74] width 86 height 18
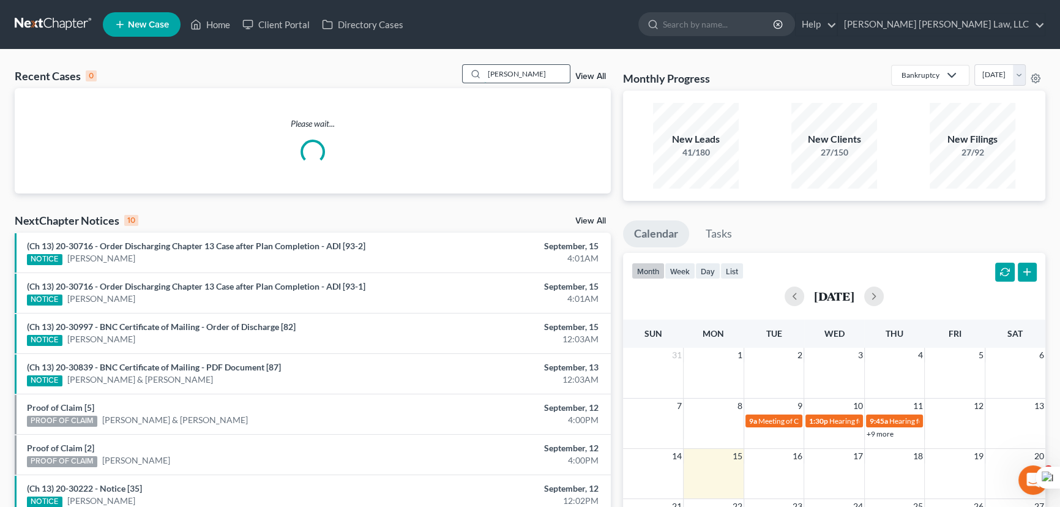
type input "[PERSON_NAME]"
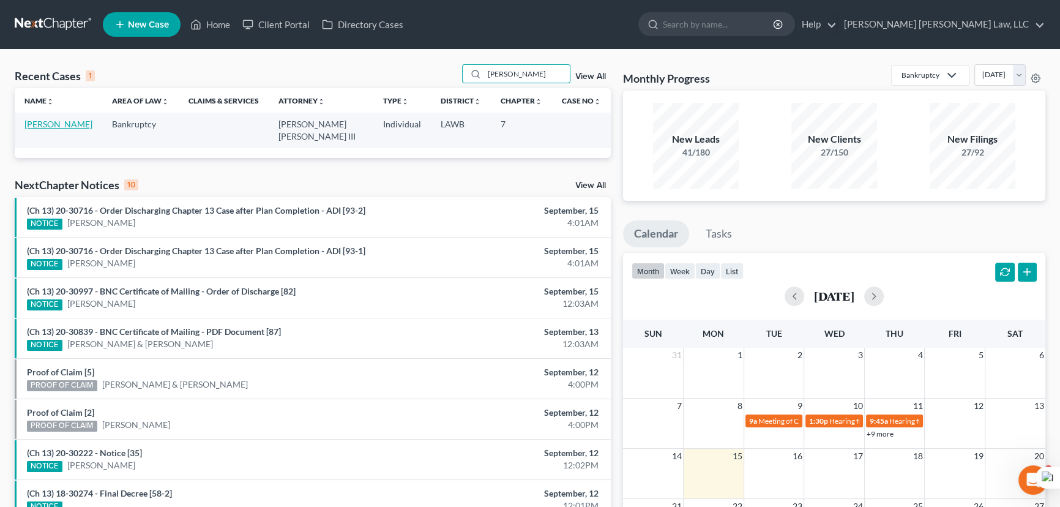
click at [69, 125] on link "[PERSON_NAME]" at bounding box center [58, 124] width 68 height 10
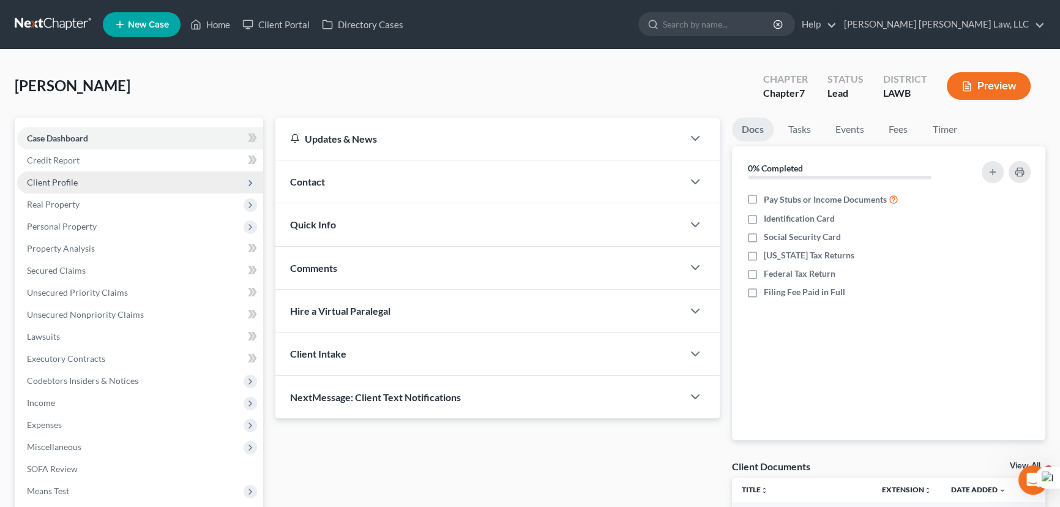
click at [88, 174] on span "Client Profile" at bounding box center [140, 182] width 246 height 22
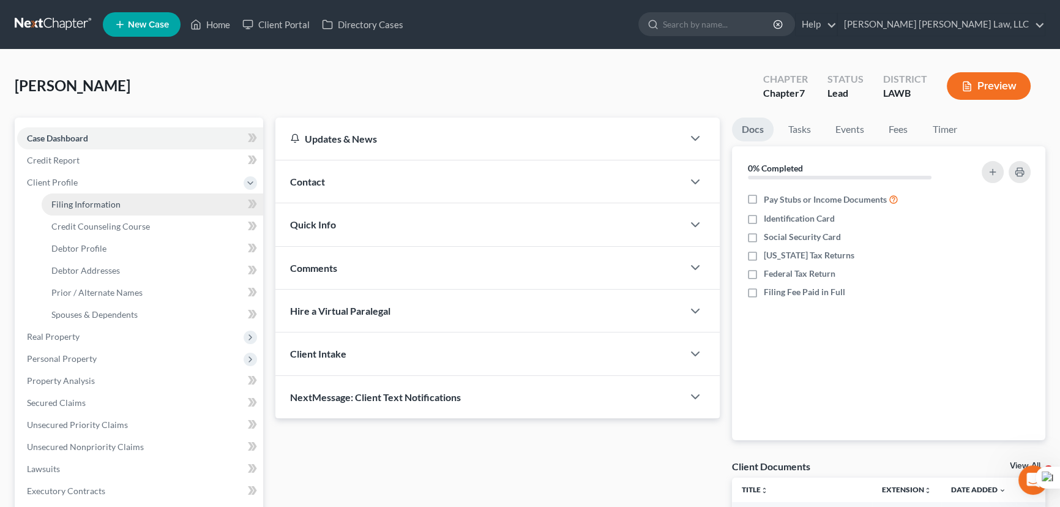
click at [88, 206] on span "Filing Information" at bounding box center [85, 204] width 69 height 10
select select "1"
select select "0"
select select "19"
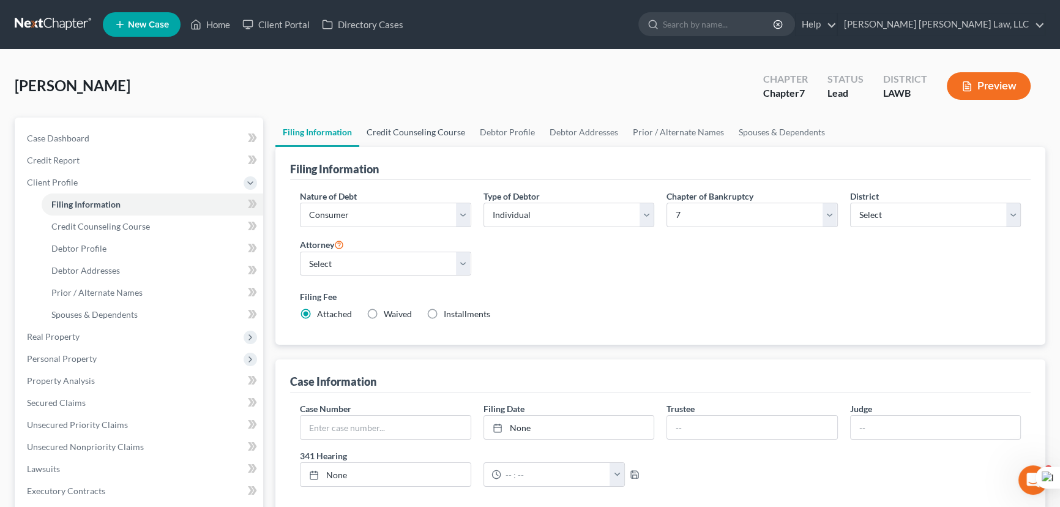
click at [443, 134] on link "Credit Counseling Course" at bounding box center [415, 131] width 113 height 29
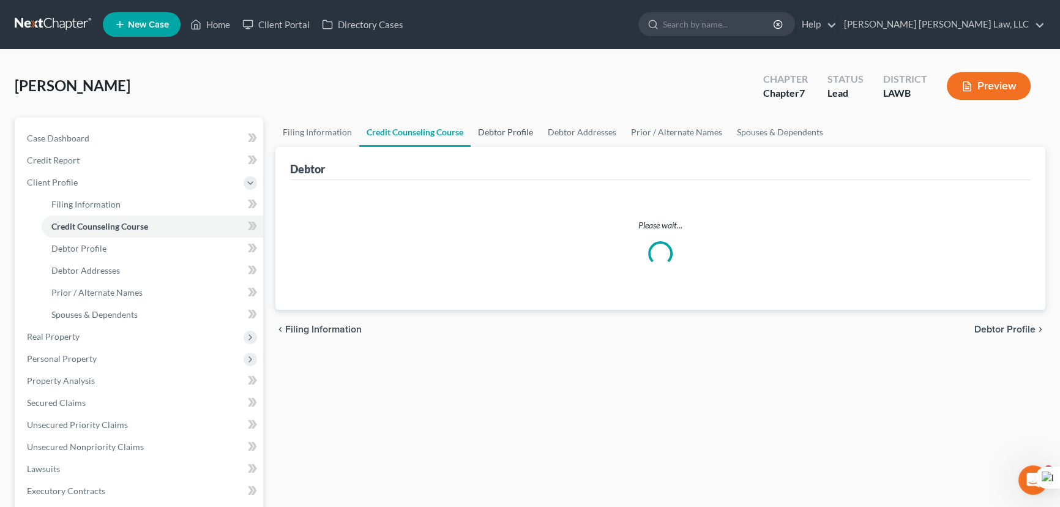
click at [500, 126] on link "Debtor Profile" at bounding box center [506, 131] width 70 height 29
select select "3"
select select "1"
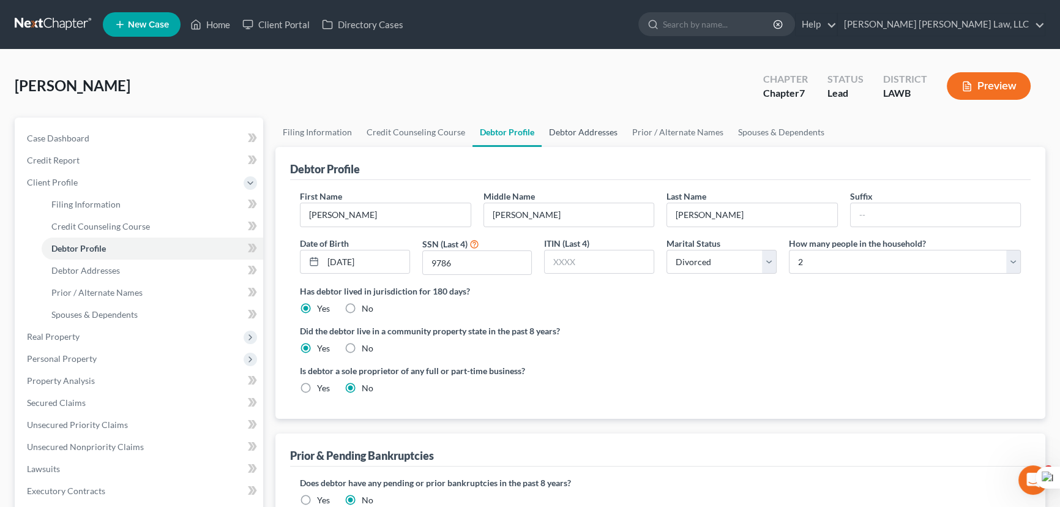
click at [564, 128] on link "Debtor Addresses" at bounding box center [583, 131] width 83 height 29
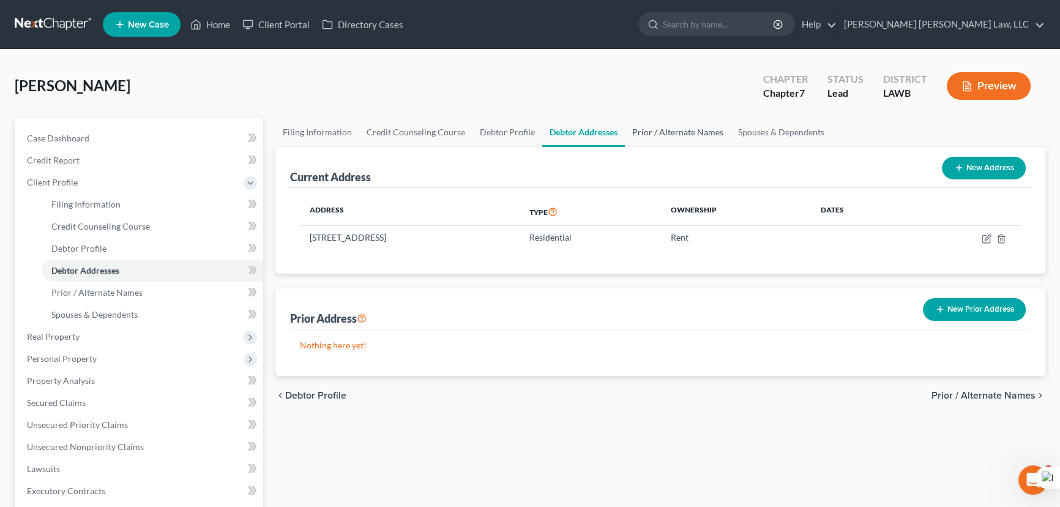
click at [657, 126] on link "Prior / Alternate Names" at bounding box center [678, 131] width 106 height 29
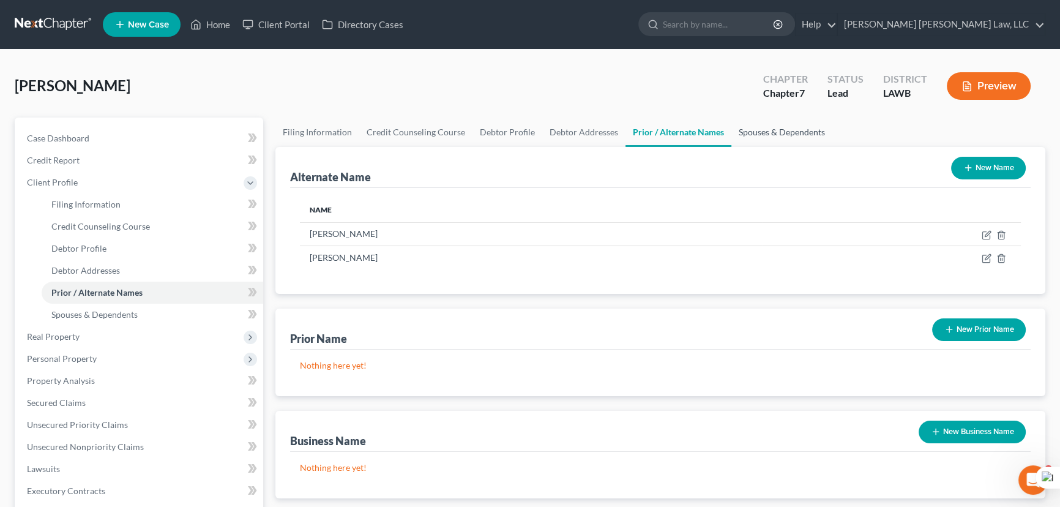
click at [777, 136] on link "Spouses & Dependents" at bounding box center [781, 131] width 101 height 29
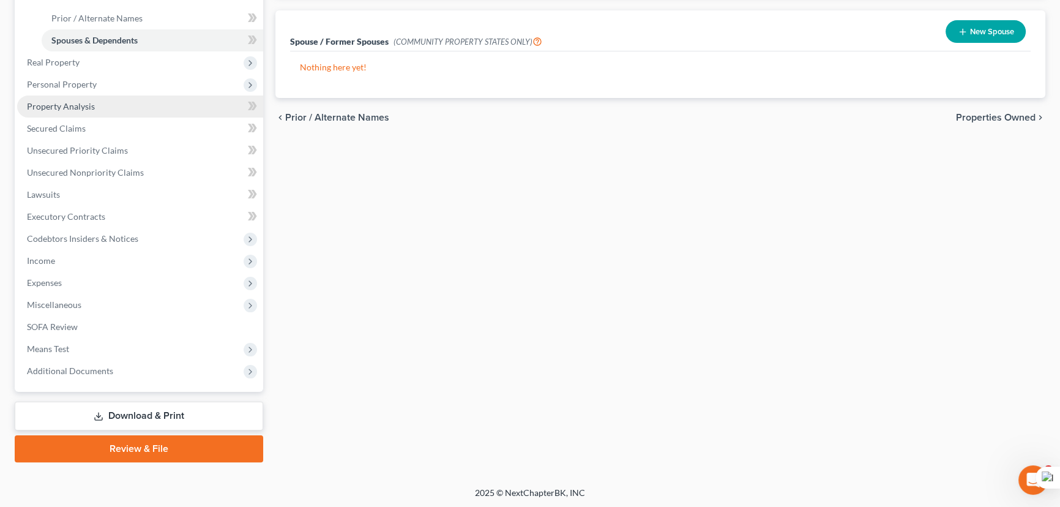
click at [117, 115] on link "Property Analysis" at bounding box center [140, 106] width 246 height 22
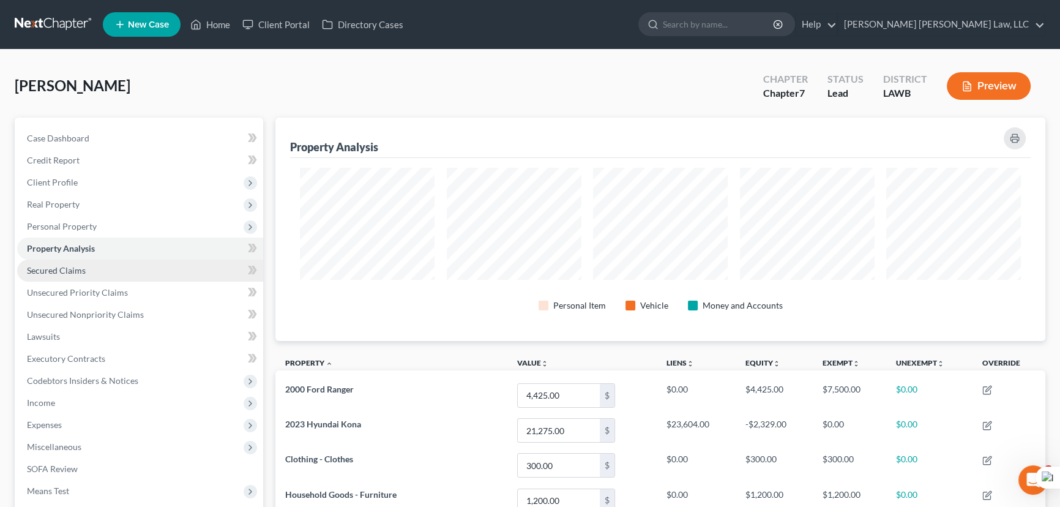
click at [103, 261] on link "Secured Claims" at bounding box center [140, 270] width 246 height 22
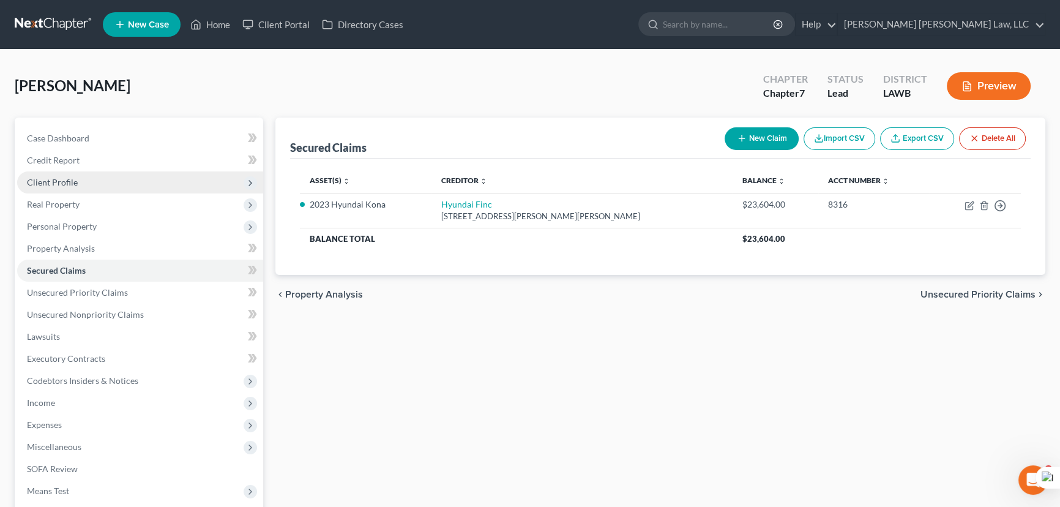
click at [65, 180] on span "Client Profile" at bounding box center [52, 182] width 51 height 10
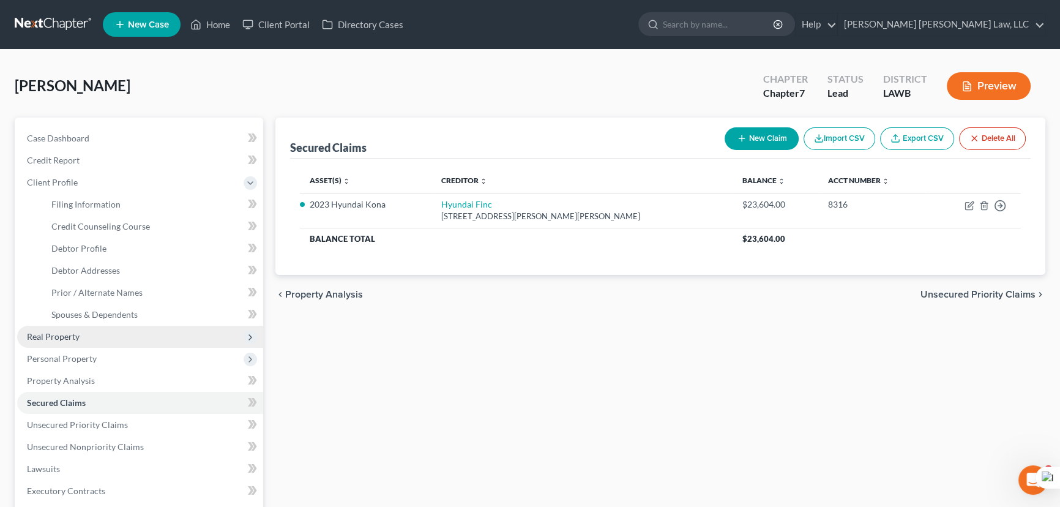
click at [104, 327] on span "Real Property" at bounding box center [140, 337] width 246 height 22
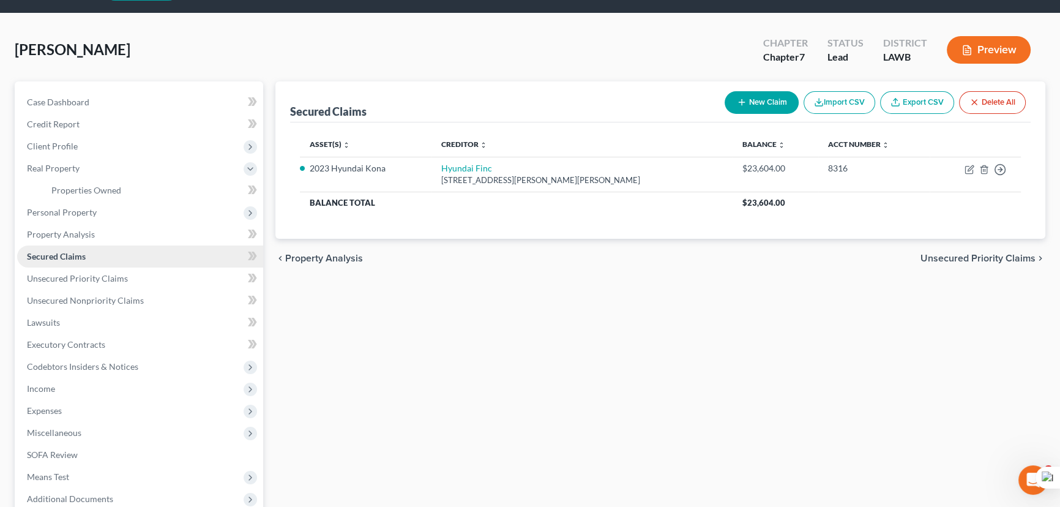
scroll to position [55, 0]
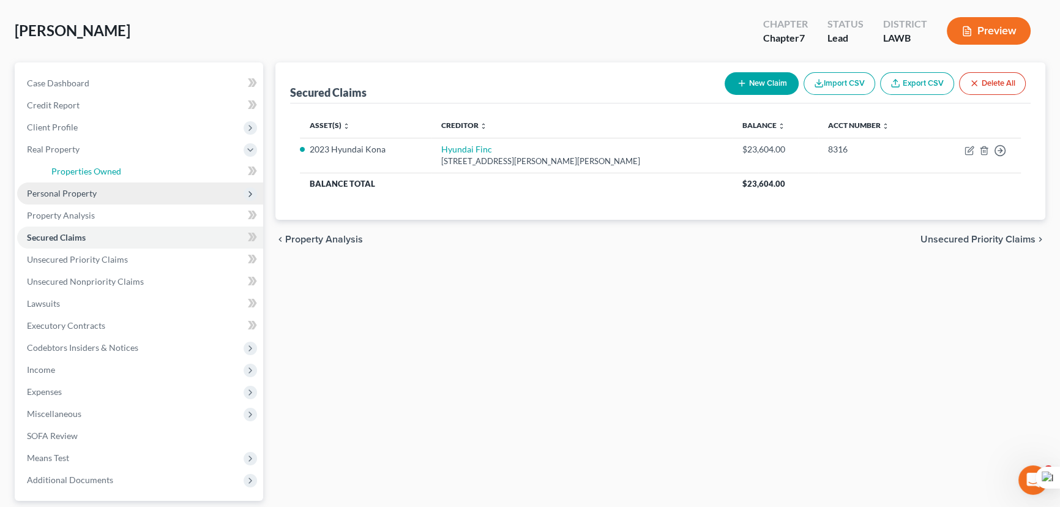
click at [95, 181] on ul "Case Dashboard Payments Invoices Payments Payments Credit Report Client Profile" at bounding box center [140, 281] width 246 height 419
click at [95, 196] on span "Personal Property" at bounding box center [140, 193] width 246 height 22
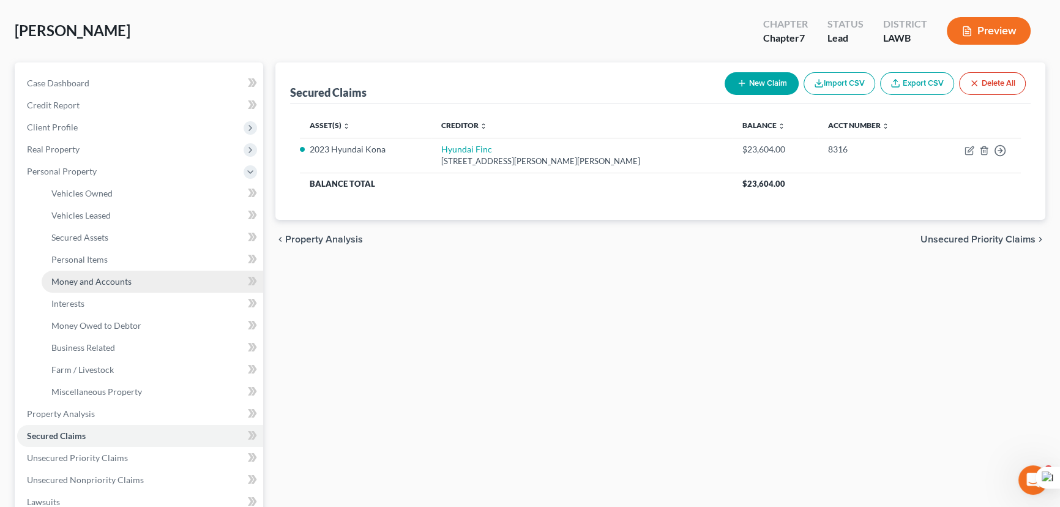
click at [124, 280] on span "Money and Accounts" at bounding box center [91, 281] width 80 height 10
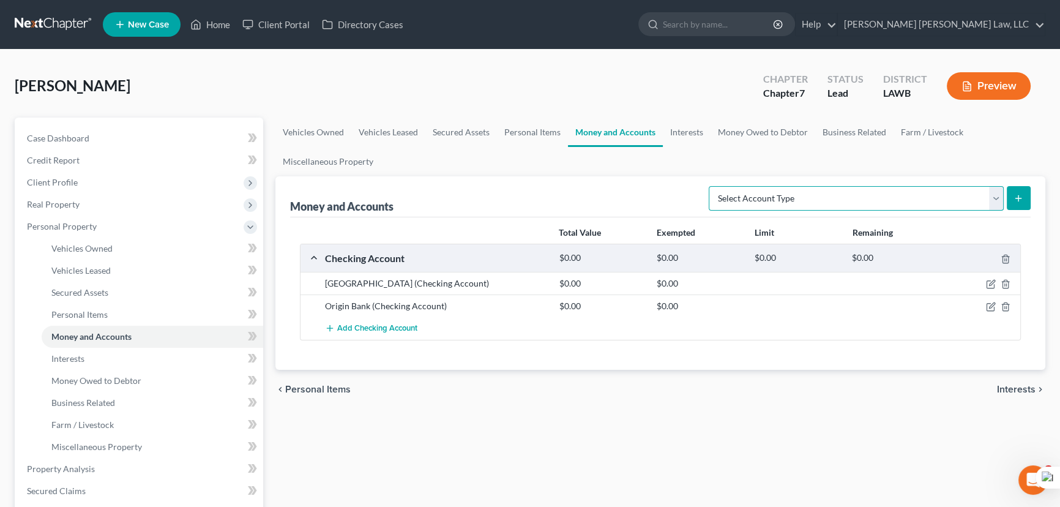
click at [869, 207] on select "Select Account Type Brokerage (A/B: 18, SOFA: 20) Cash on Hand (A/B: 16) Certif…" at bounding box center [856, 198] width 295 height 24
select select "checking"
click at [712, 186] on select "Select Account Type Brokerage (A/B: 18, SOFA: 20) Cash on Hand (A/B: 16) Certif…" at bounding box center [856, 198] width 295 height 24
click at [1018, 188] on button "submit" at bounding box center [1019, 198] width 24 height 24
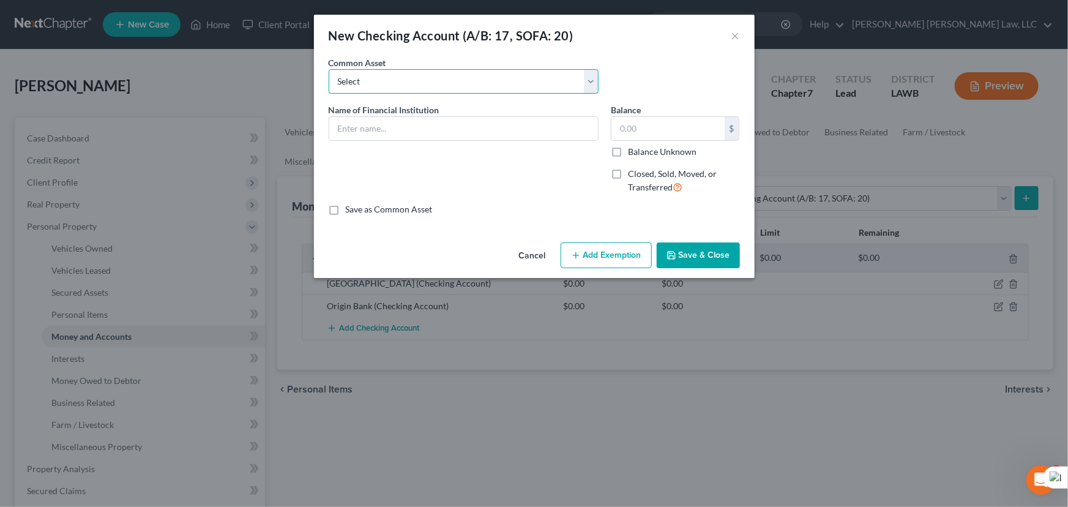
click at [385, 82] on select "Select Current Bank Sevenfold Credit Union Apple Cash First Horizon Bank Centri…" at bounding box center [464, 81] width 270 height 24
select select "65"
click at [329, 69] on select "Select Current Bank Sevenfold Credit Union Apple Cash First Horizon Bank Centri…" at bounding box center [464, 81] width 270 height 24
type input "Cash App"
type input "0"
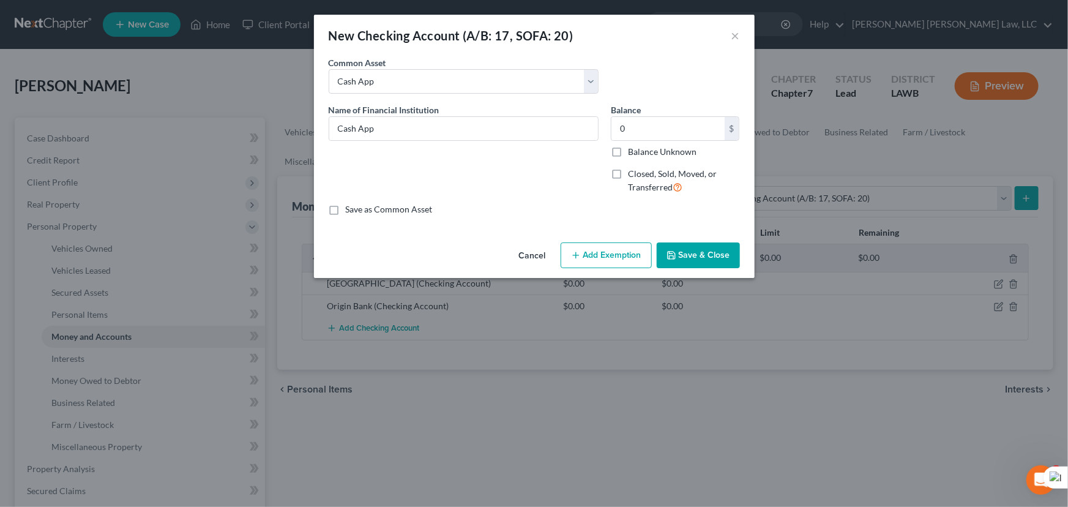
click at [698, 259] on button "Save & Close" at bounding box center [698, 255] width 83 height 26
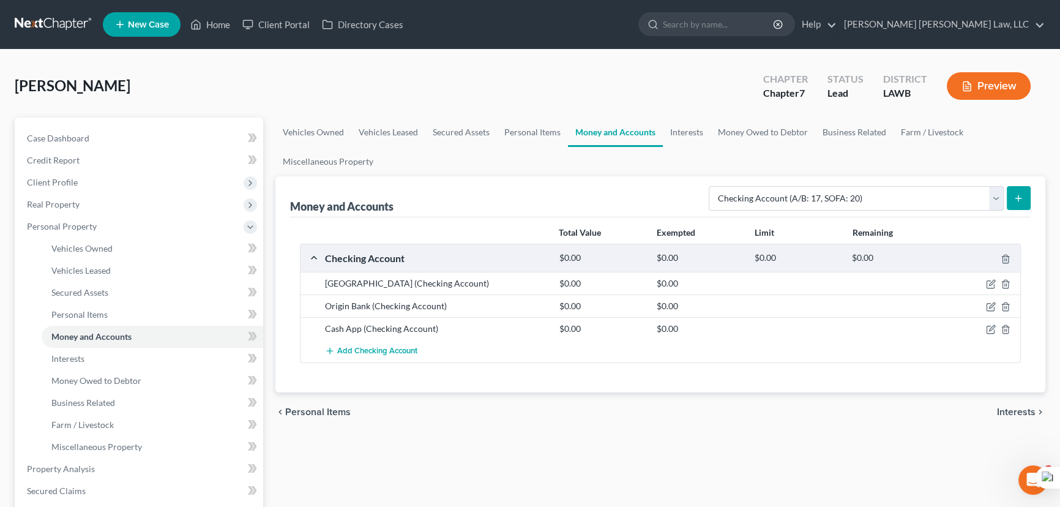
click at [37, 24] on link at bounding box center [54, 24] width 78 height 22
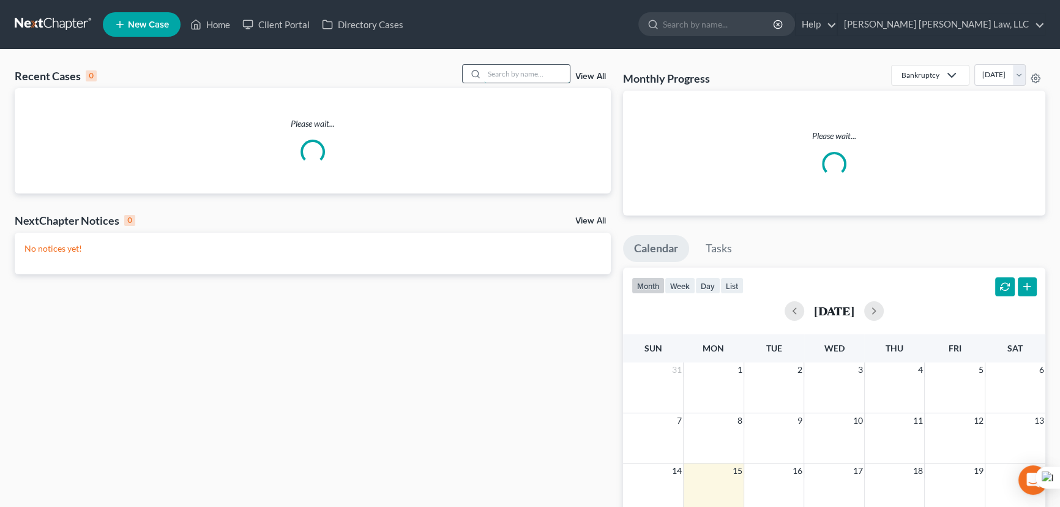
click at [519, 74] on input "search" at bounding box center [527, 74] width 86 height 18
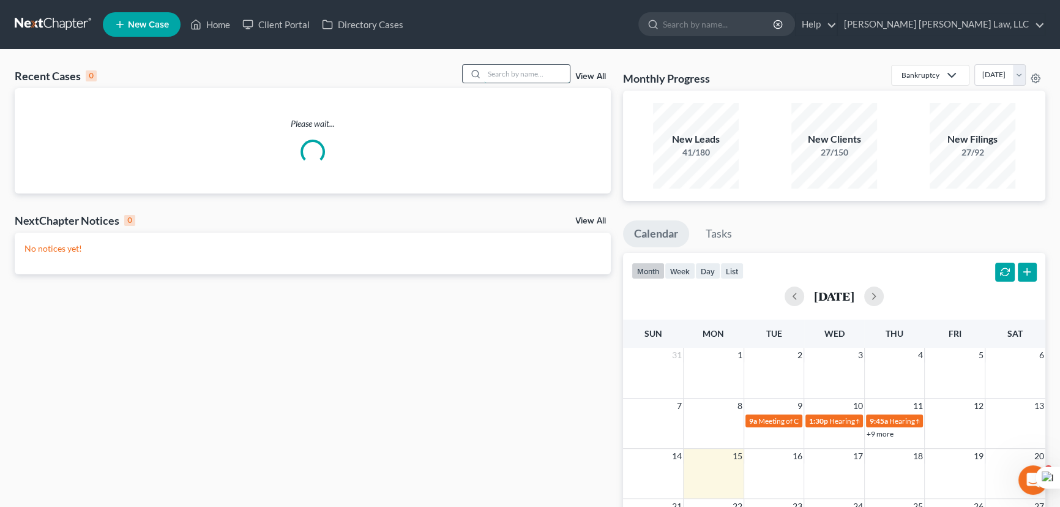
click at [515, 80] on input "search" at bounding box center [527, 74] width 86 height 18
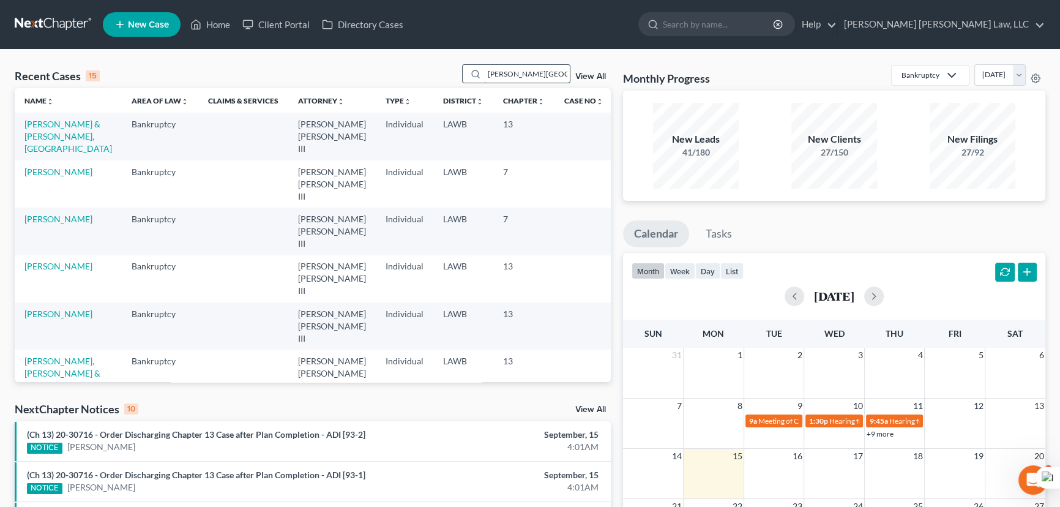
type input "[PERSON_NAME][GEOGRAPHIC_DATA]"
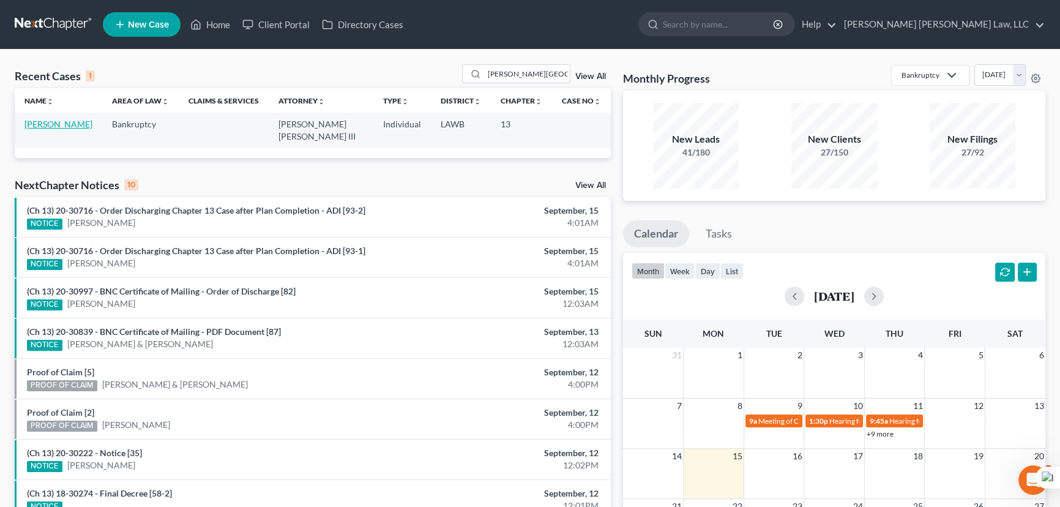
click at [73, 119] on link "[PERSON_NAME]" at bounding box center [58, 124] width 68 height 10
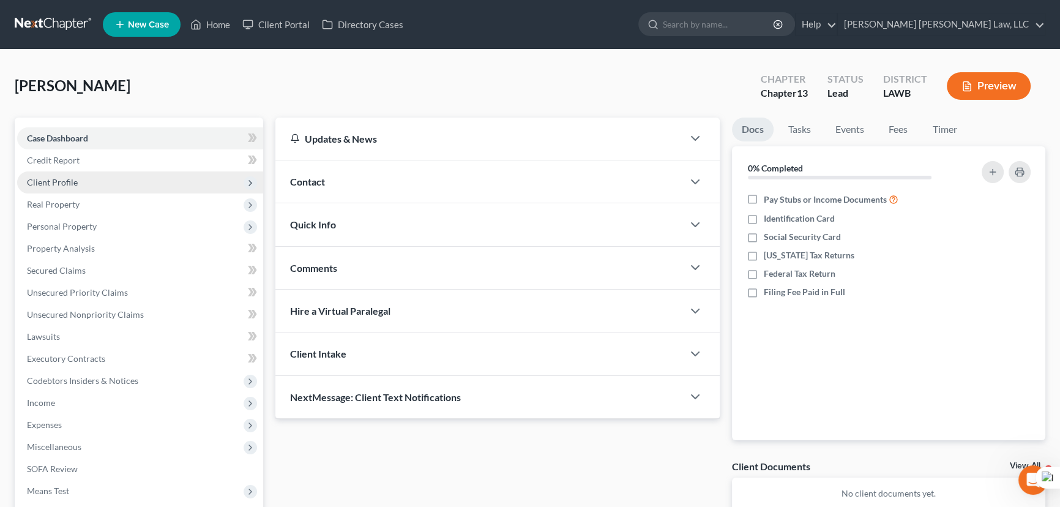
click at [130, 183] on span "Client Profile" at bounding box center [140, 182] width 246 height 22
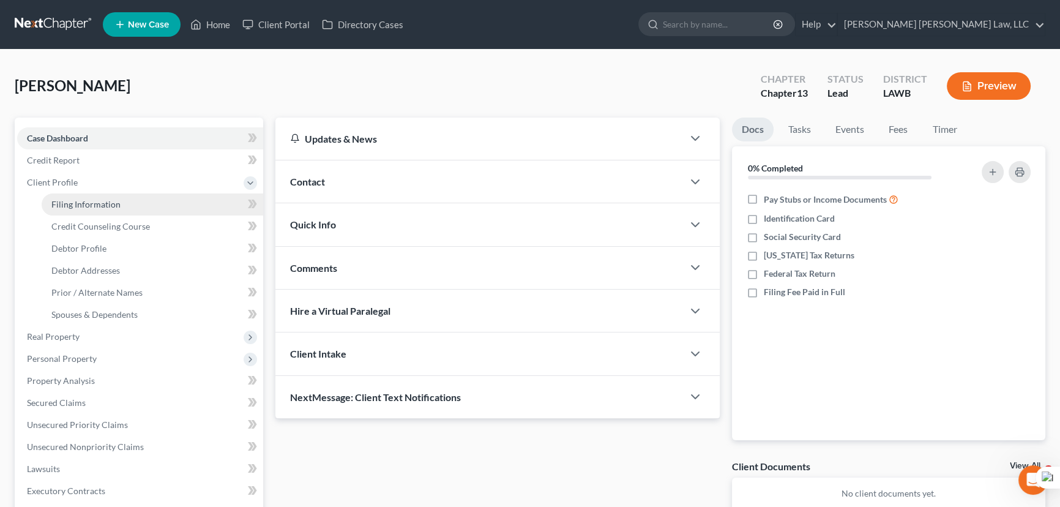
click at [128, 201] on link "Filing Information" at bounding box center [153, 204] width 222 height 22
select select "1"
select select "0"
select select "3"
select select "19"
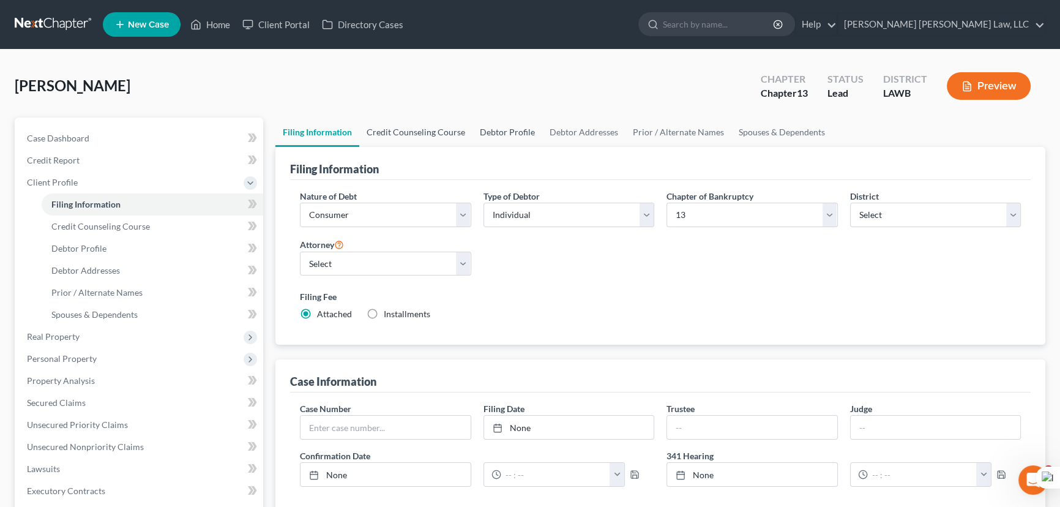
drag, startPoint x: 518, startPoint y: 138, endPoint x: 415, endPoint y: 136, distance: 102.2
click at [518, 138] on link "Debtor Profile" at bounding box center [507, 131] width 70 height 29
select select "0"
select select "3"
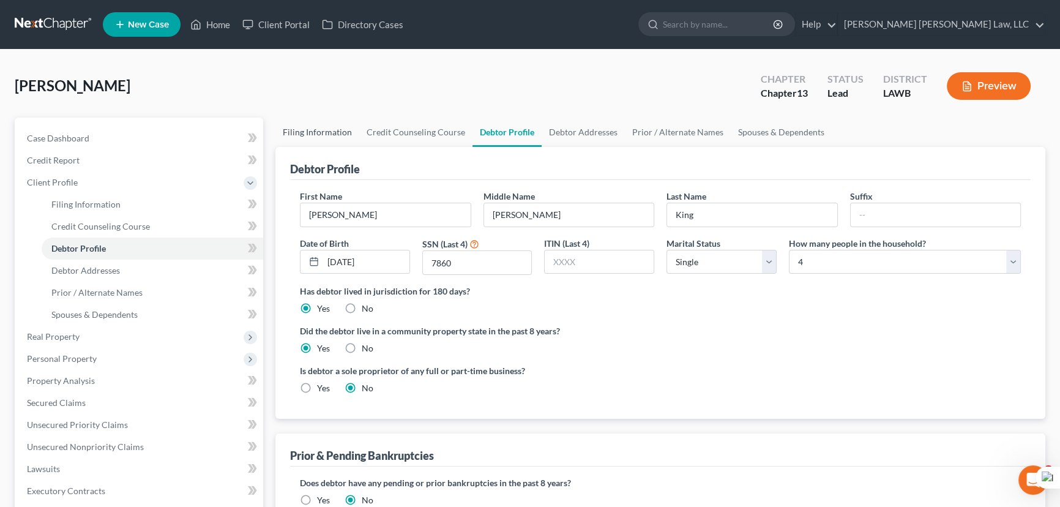
click at [319, 129] on link "Filing Information" at bounding box center [317, 131] width 84 height 29
select select "1"
select select "0"
select select "3"
select select "36"
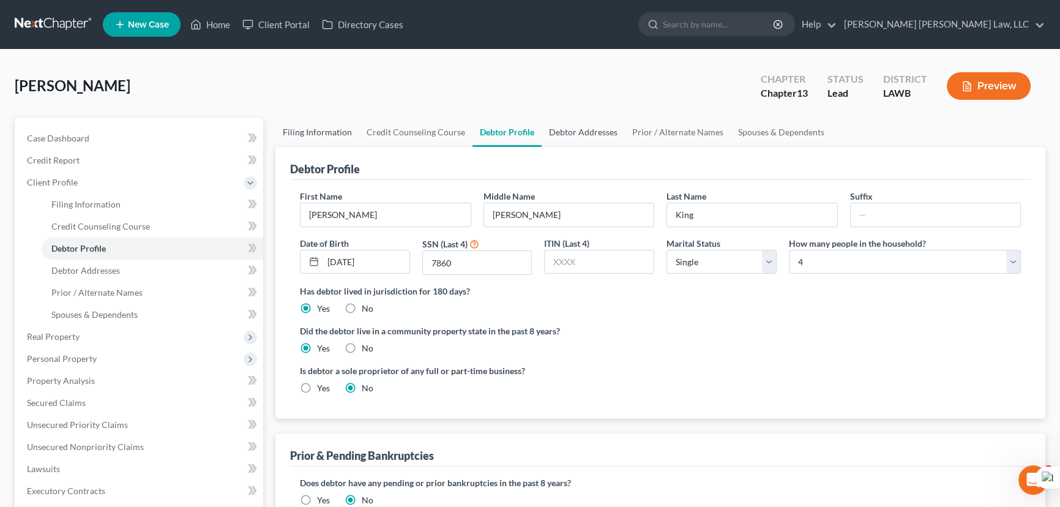
select select "0"
select select "19"
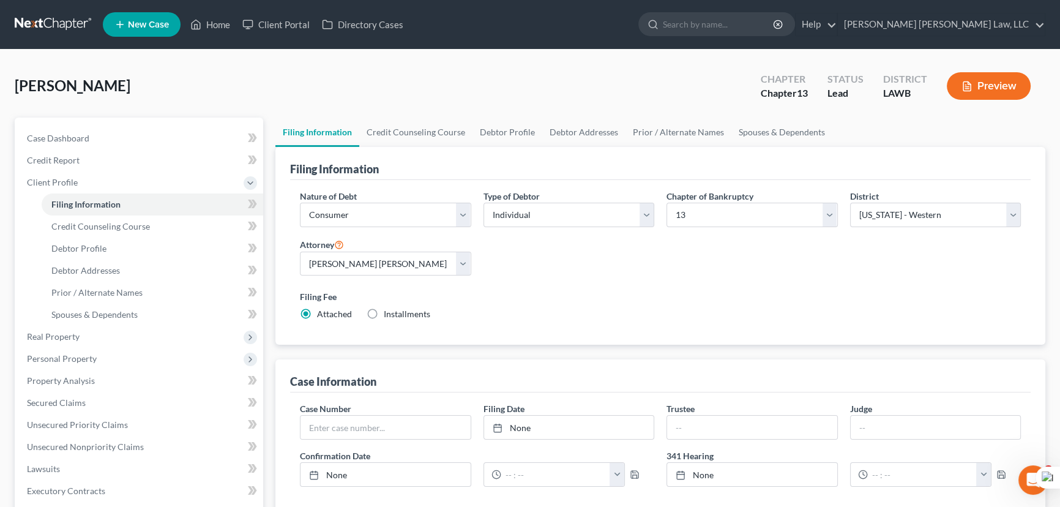
click at [69, 29] on link at bounding box center [54, 24] width 78 height 22
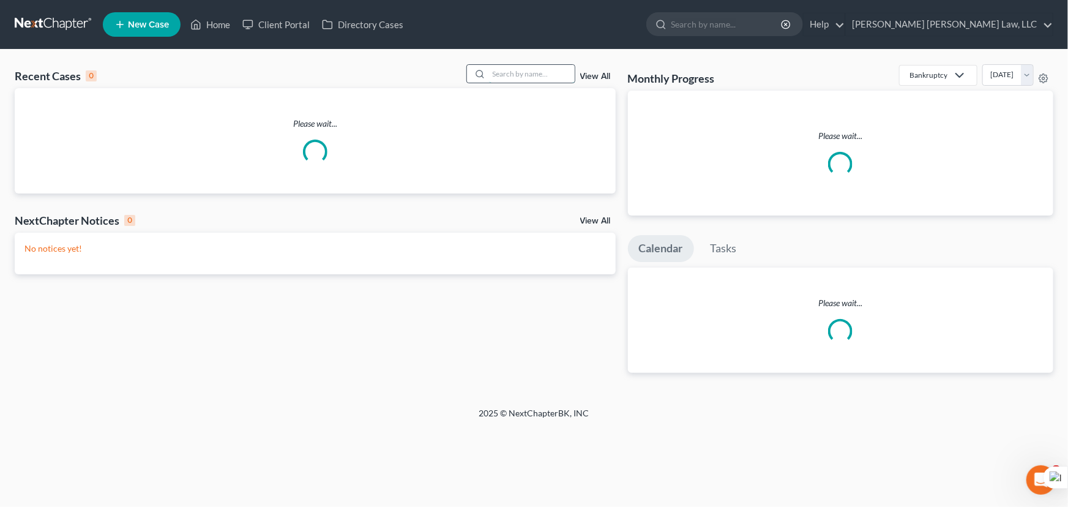
click at [512, 78] on input "search" at bounding box center [532, 74] width 86 height 18
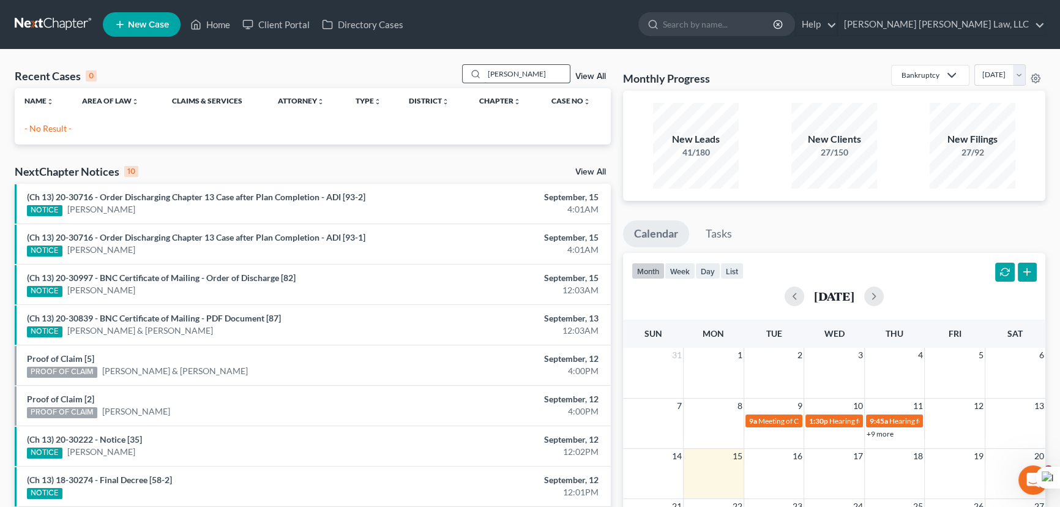
type input "[PERSON_NAME]"
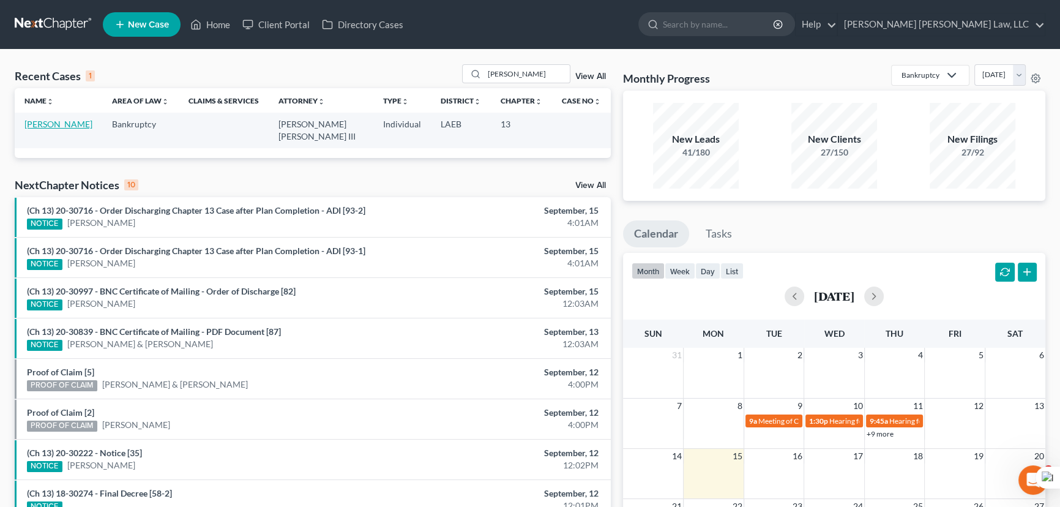
click at [84, 119] on link "[PERSON_NAME]" at bounding box center [58, 124] width 68 height 10
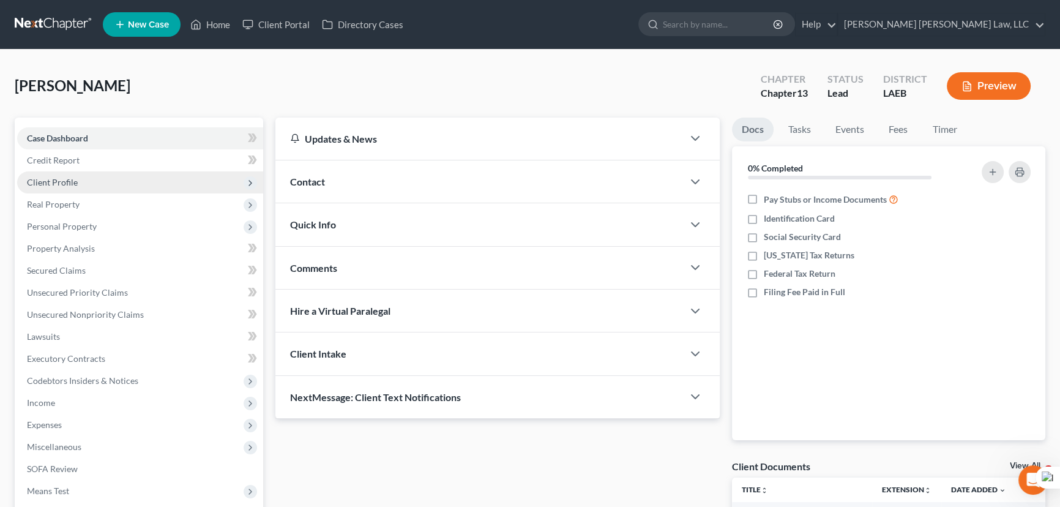
click at [56, 179] on span "Client Profile" at bounding box center [52, 182] width 51 height 10
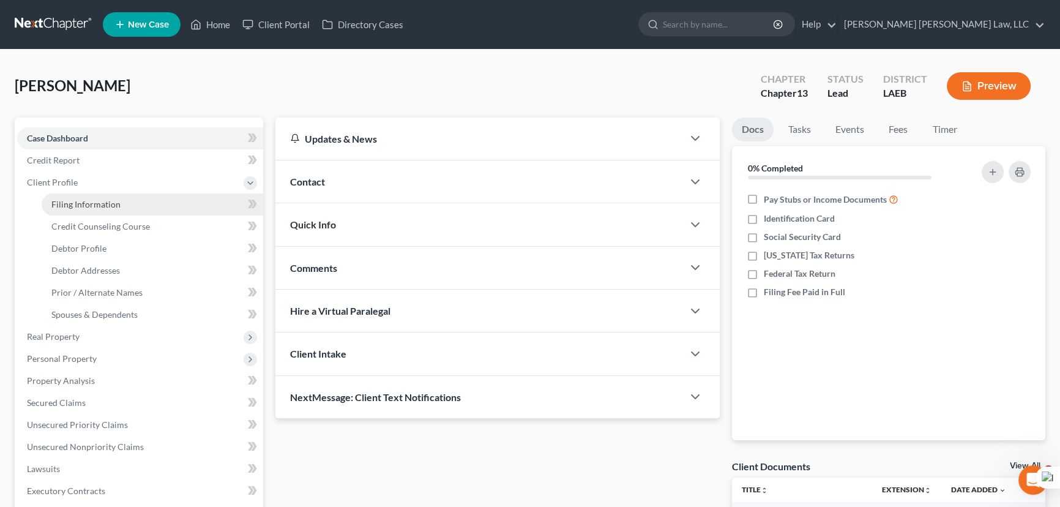
click at [67, 199] on span "Filing Information" at bounding box center [85, 204] width 69 height 10
select select "1"
select select "0"
select select "3"
select select "19"
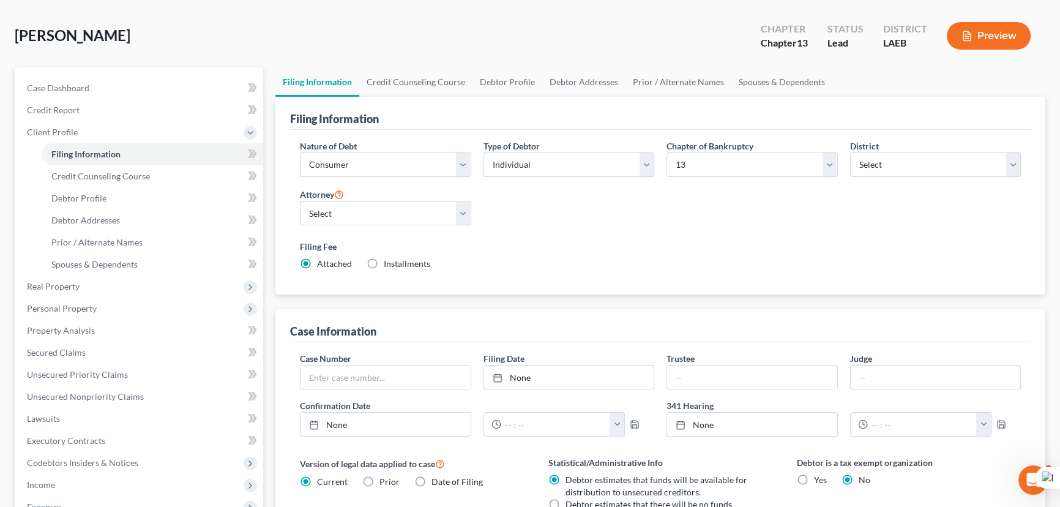
scroll to position [55, 0]
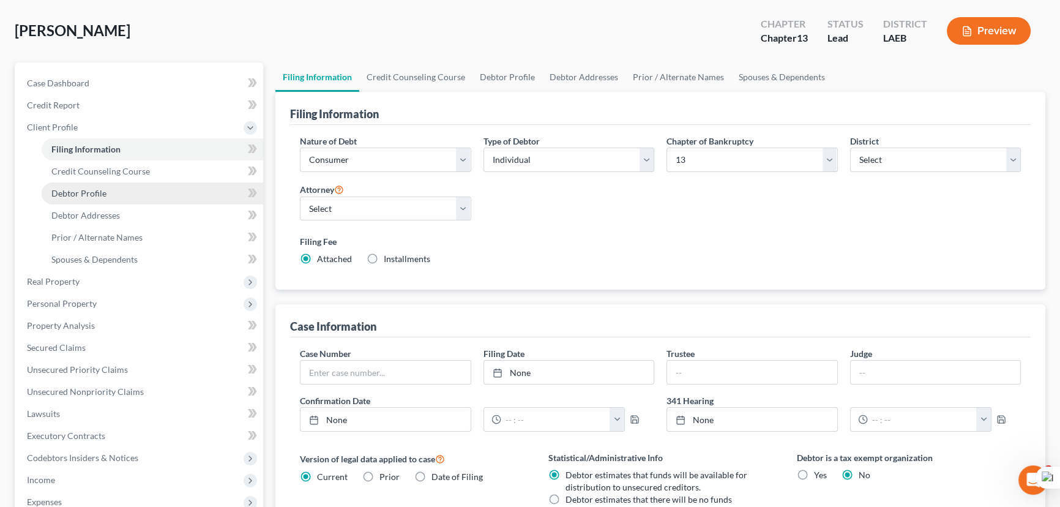
click at [126, 192] on link "Debtor Profile" at bounding box center [153, 193] width 222 height 22
select select "0"
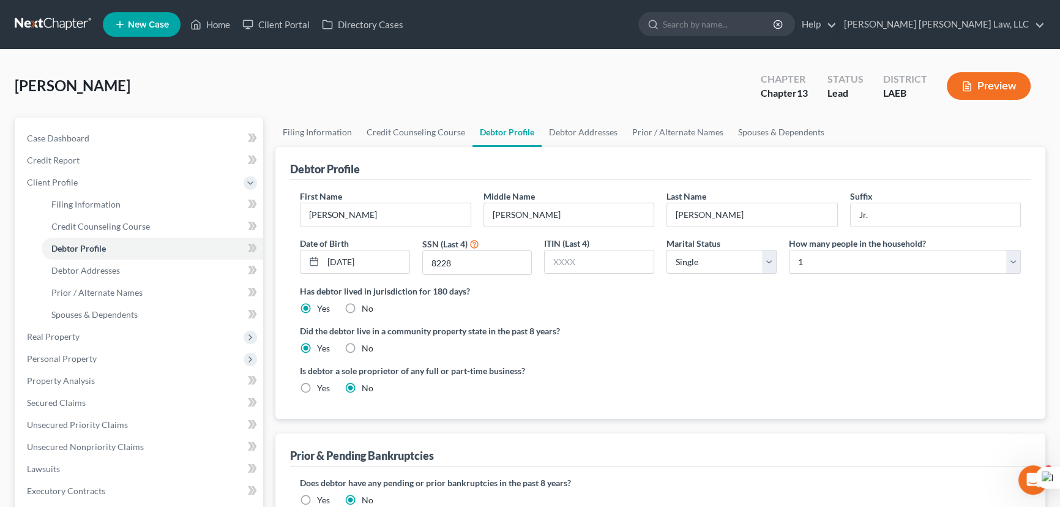
click at [32, 23] on link at bounding box center [54, 24] width 78 height 22
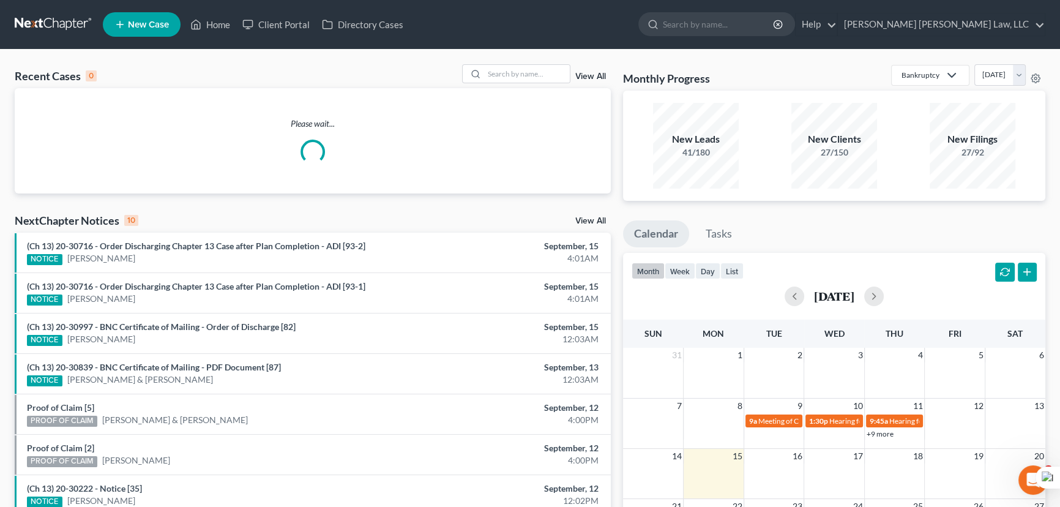
click at [529, 90] on div "Please wait..." at bounding box center [313, 140] width 596 height 105
click at [535, 80] on input "search" at bounding box center [527, 74] width 86 height 18
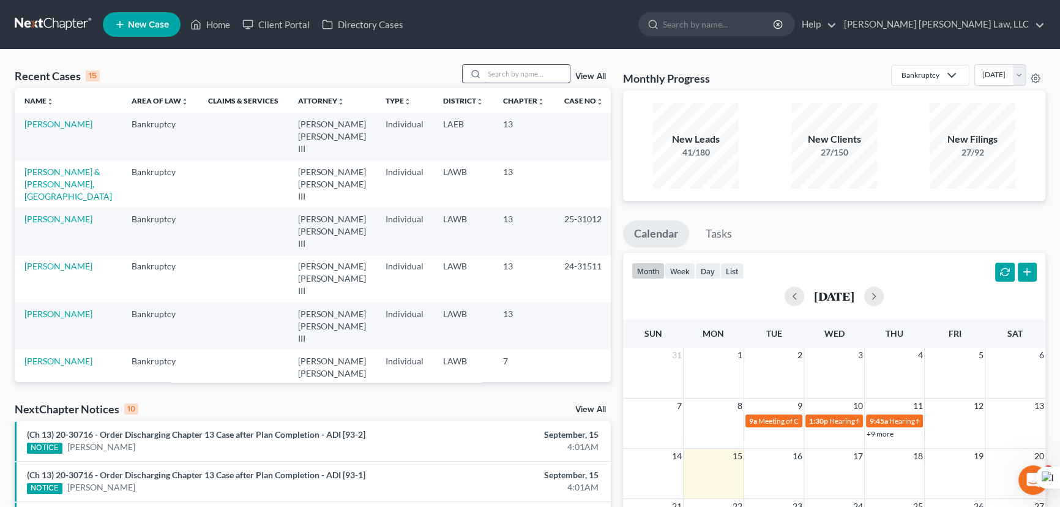
click at [487, 63] on div "Recent Cases 15 View All Name unfold_more expand_more expand_less Area of Law u…" at bounding box center [530, 454] width 1060 height 809
click at [491, 70] on input "search" at bounding box center [527, 74] width 86 height 18
type input "[PERSON_NAME][GEOGRAPHIC_DATA]"
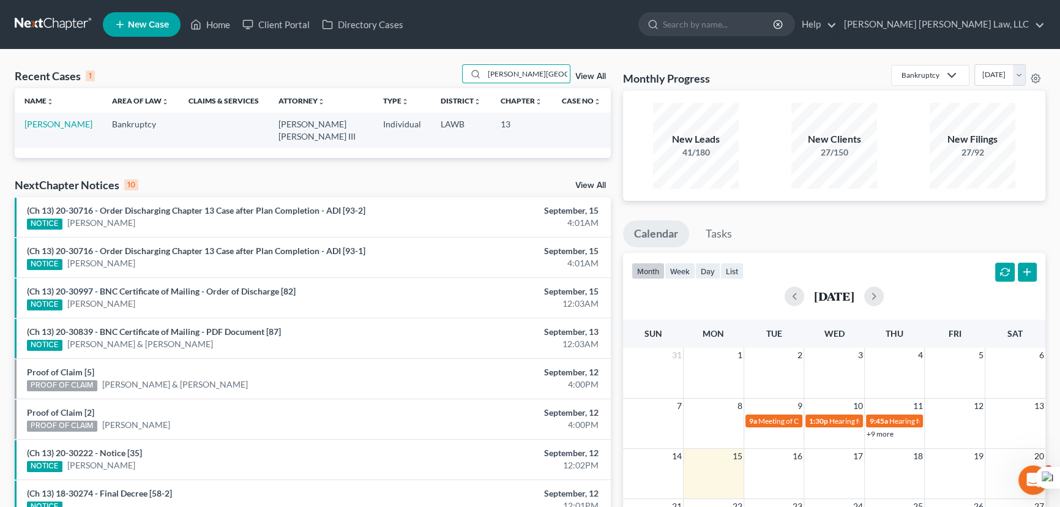
click at [52, 117] on td "[PERSON_NAME]" at bounding box center [59, 130] width 88 height 35
click at [52, 123] on link "[PERSON_NAME]" at bounding box center [58, 124] width 68 height 10
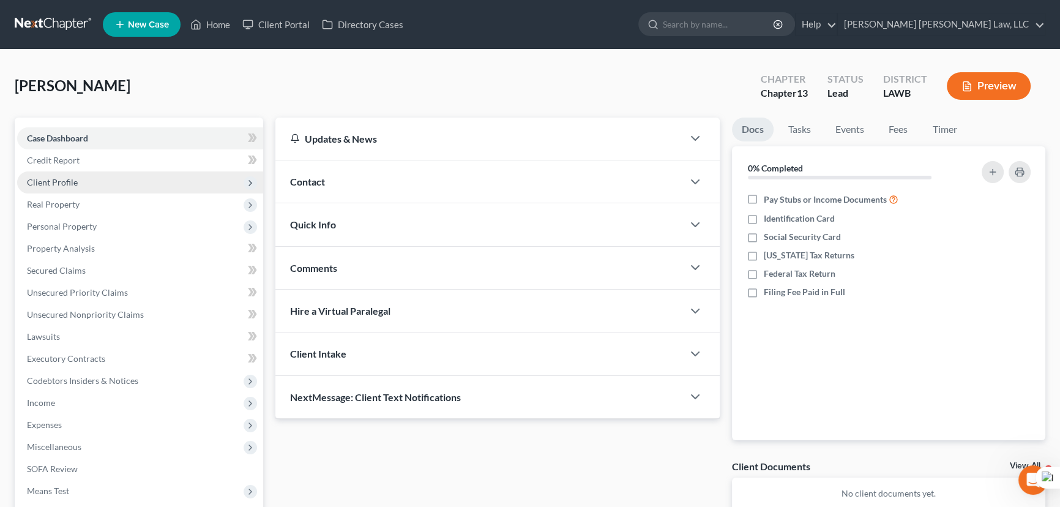
click at [57, 171] on span "Client Profile" at bounding box center [140, 182] width 246 height 22
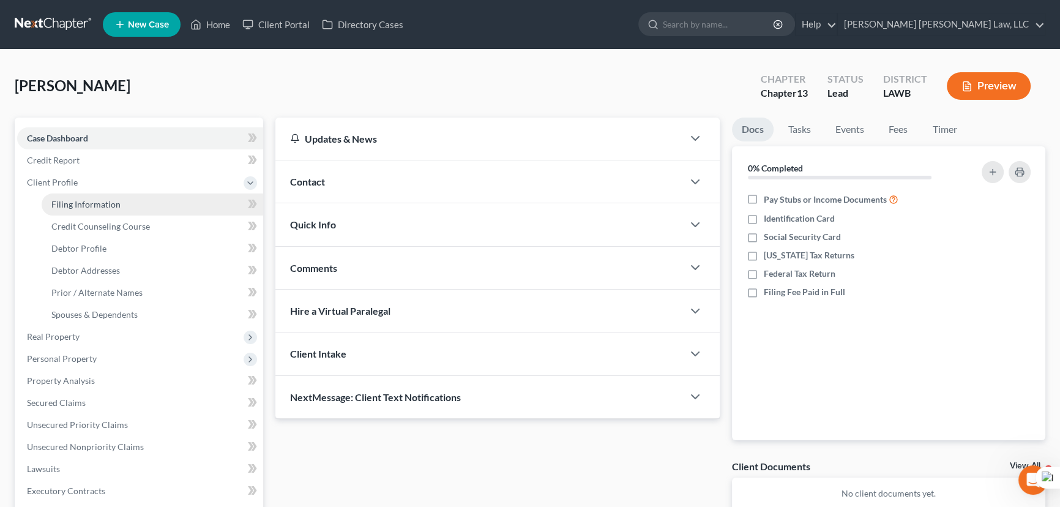
click at [64, 211] on link "Filing Information" at bounding box center [153, 204] width 222 height 22
select select "1"
select select "0"
select select "3"
select select "19"
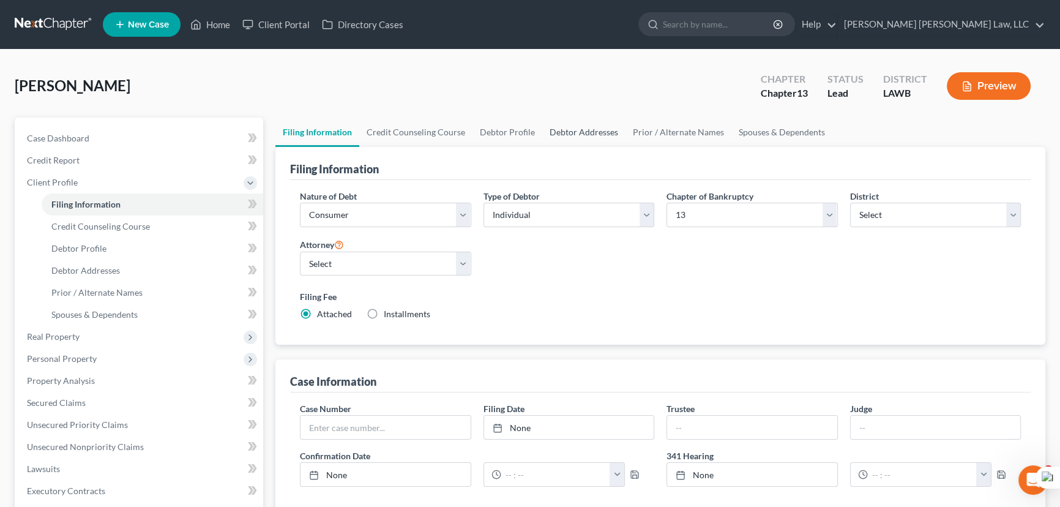
click at [569, 133] on link "Debtor Addresses" at bounding box center [583, 131] width 83 height 29
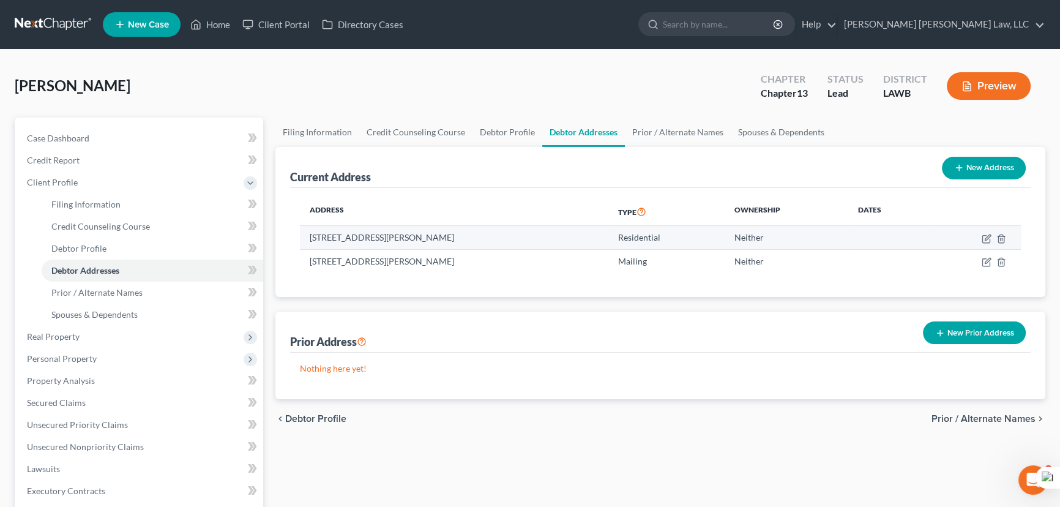
click at [984, 243] on td at bounding box center [974, 237] width 92 height 23
click at [984, 239] on icon "button" at bounding box center [986, 239] width 10 height 10
select select "19"
select select "0"
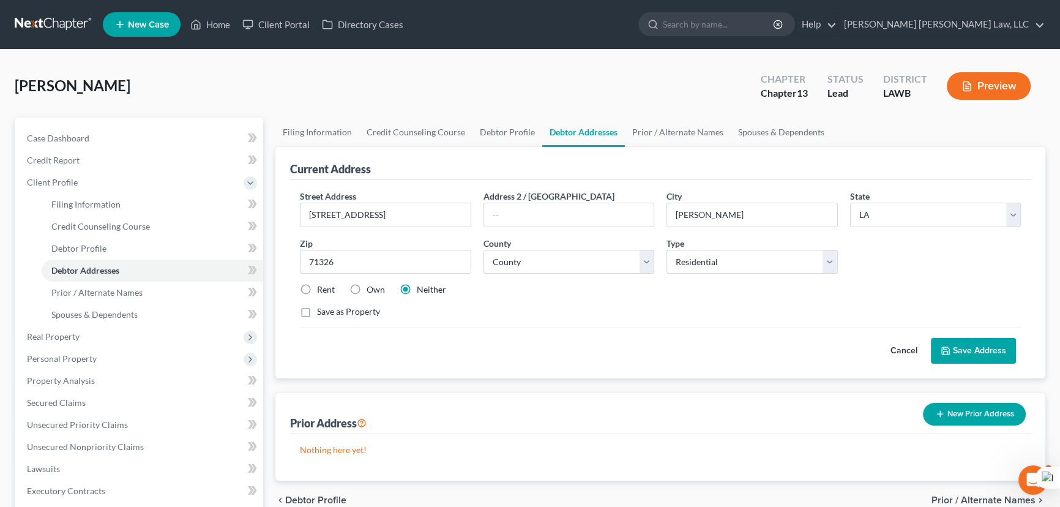
click at [979, 349] on button "Save Address" at bounding box center [973, 351] width 85 height 26
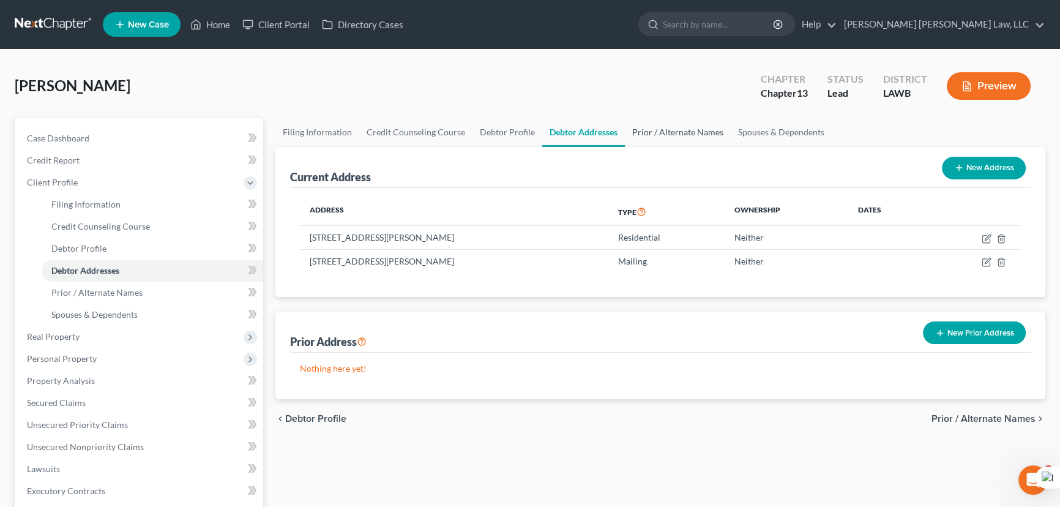
drag, startPoint x: 628, startPoint y: 138, endPoint x: 635, endPoint y: 134, distance: 8.5
click at [628, 138] on link "Prior / Alternate Names" at bounding box center [678, 131] width 106 height 29
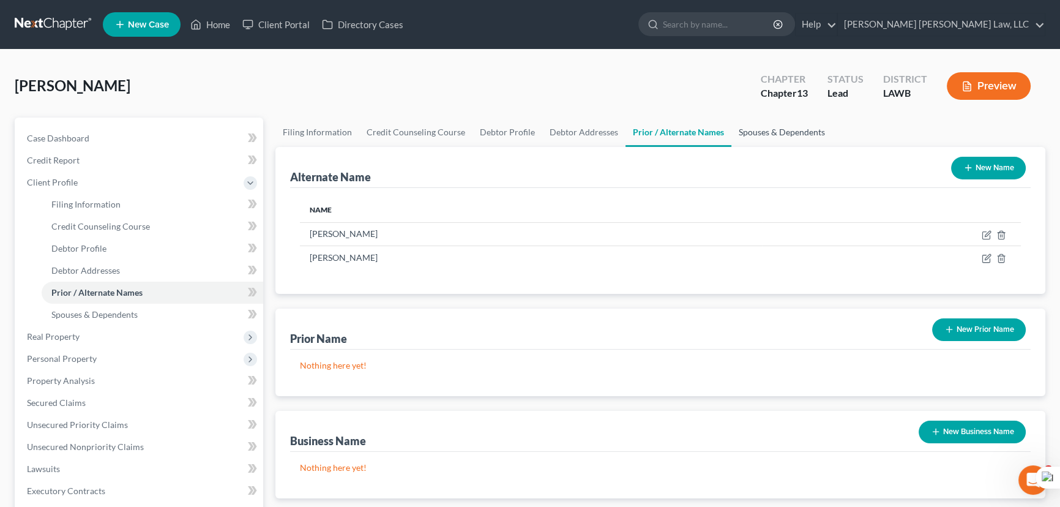
click at [783, 128] on link "Spouses & Dependents" at bounding box center [781, 131] width 101 height 29
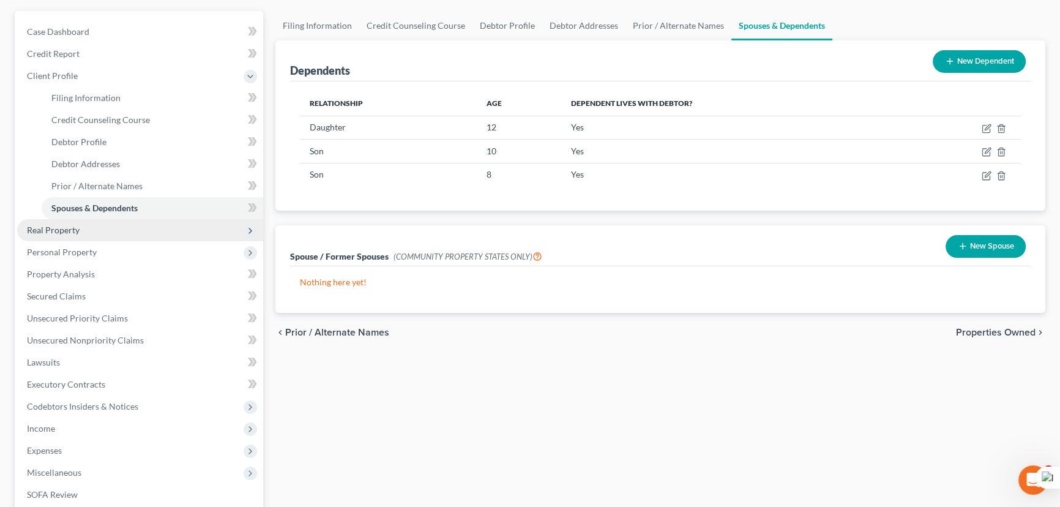
scroll to position [111, 0]
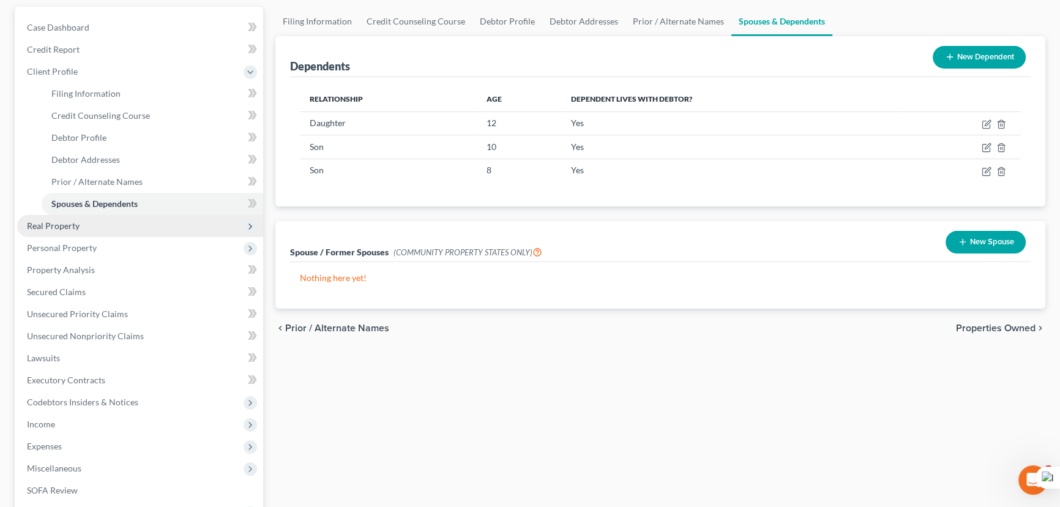
click at [176, 220] on span "Real Property" at bounding box center [140, 226] width 246 height 22
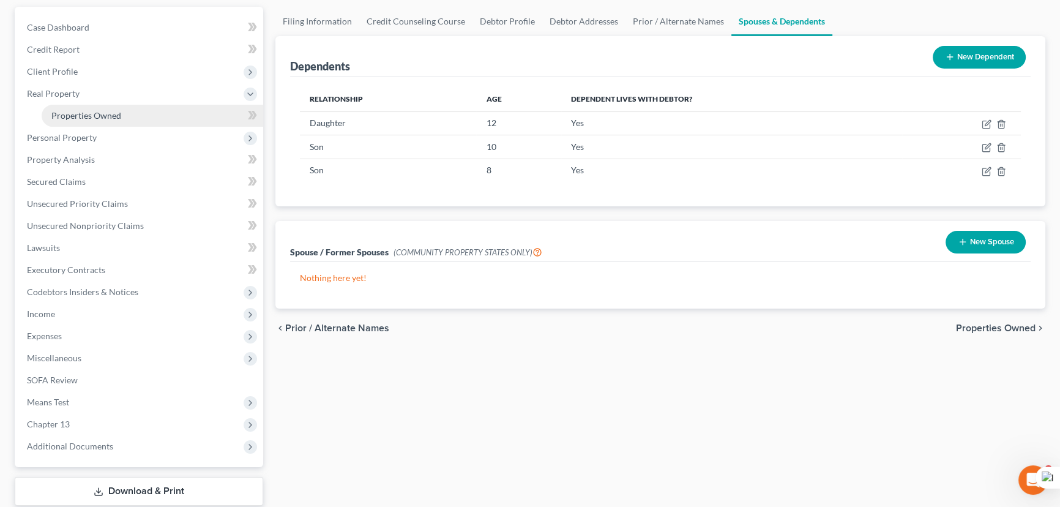
click at [135, 117] on link "Properties Owned" at bounding box center [153, 116] width 222 height 22
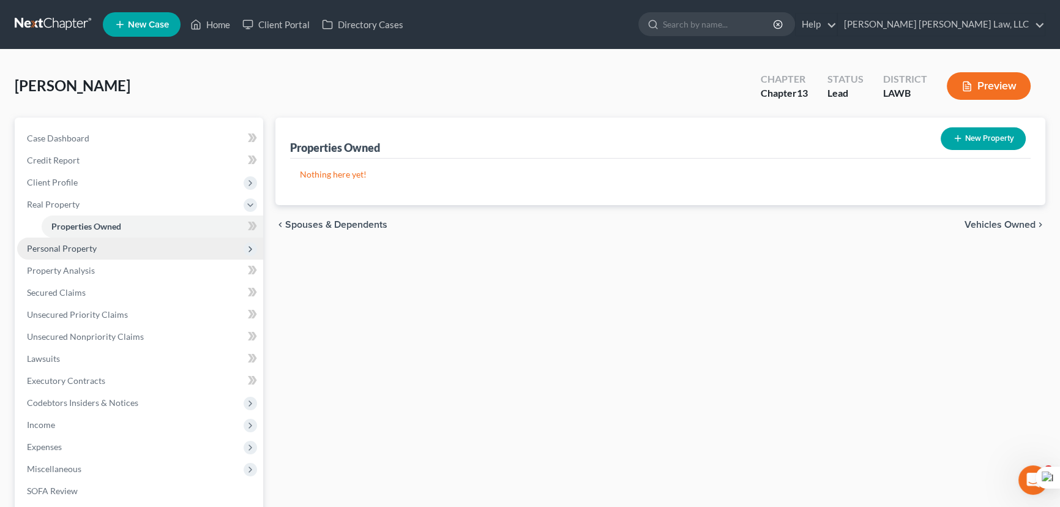
click at [114, 242] on span "Personal Property" at bounding box center [140, 248] width 246 height 22
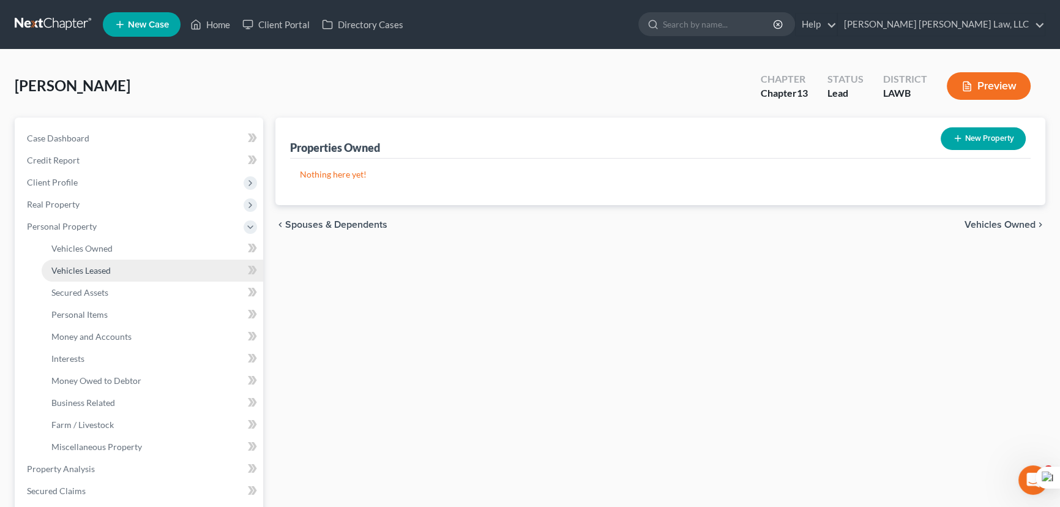
click at [118, 267] on link "Vehicles Leased" at bounding box center [153, 270] width 222 height 22
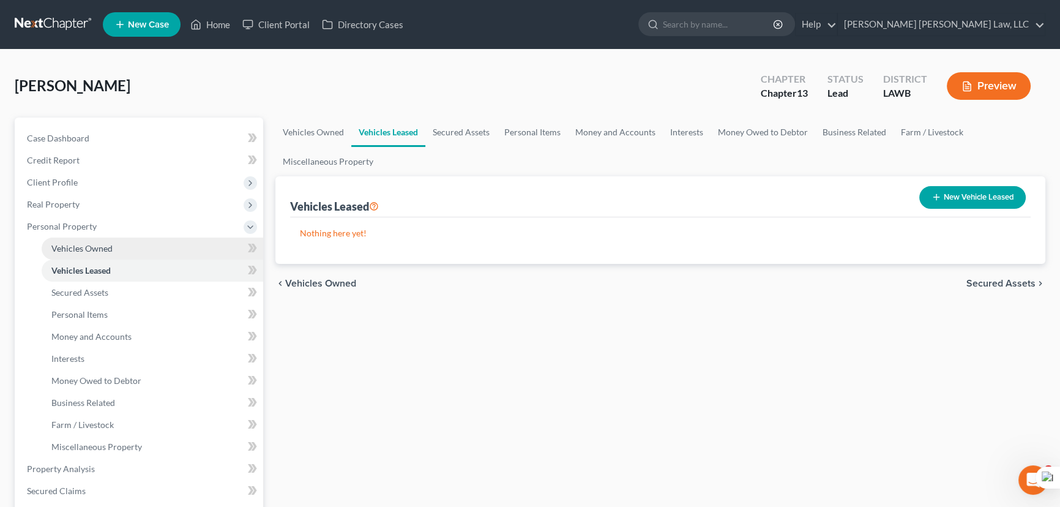
click at [146, 247] on link "Vehicles Owned" at bounding box center [153, 248] width 222 height 22
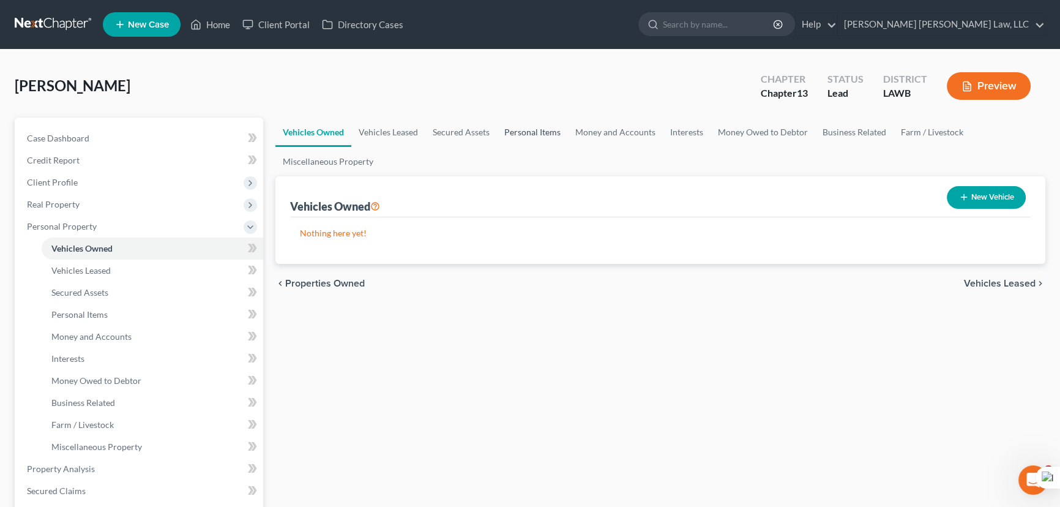
click at [544, 134] on link "Personal Items" at bounding box center [532, 131] width 71 height 29
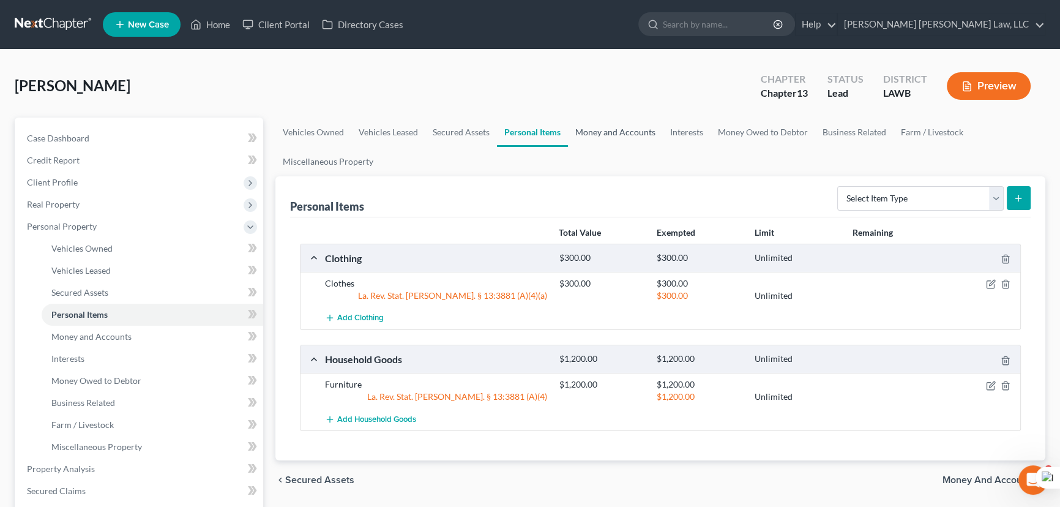
click at [646, 130] on link "Money and Accounts" at bounding box center [615, 131] width 95 height 29
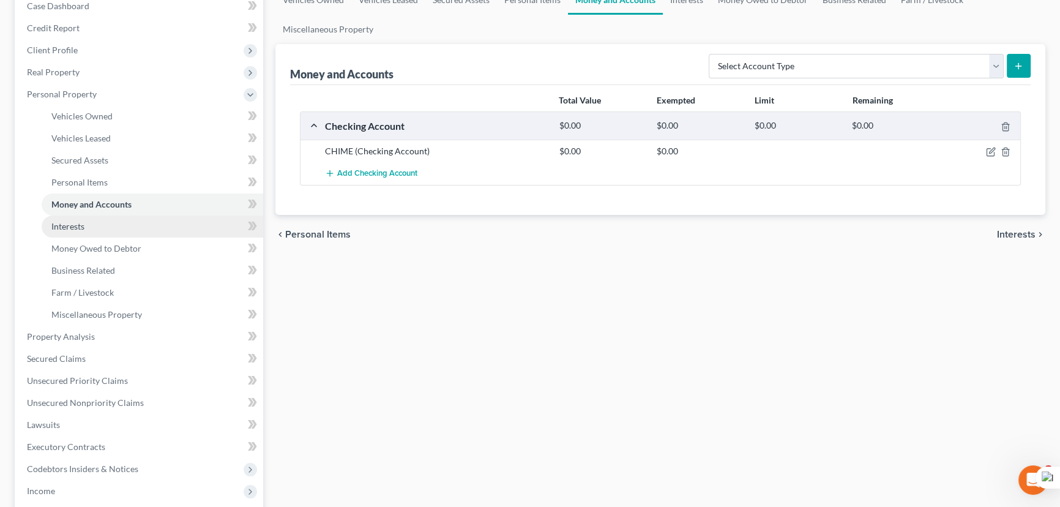
scroll to position [333, 0]
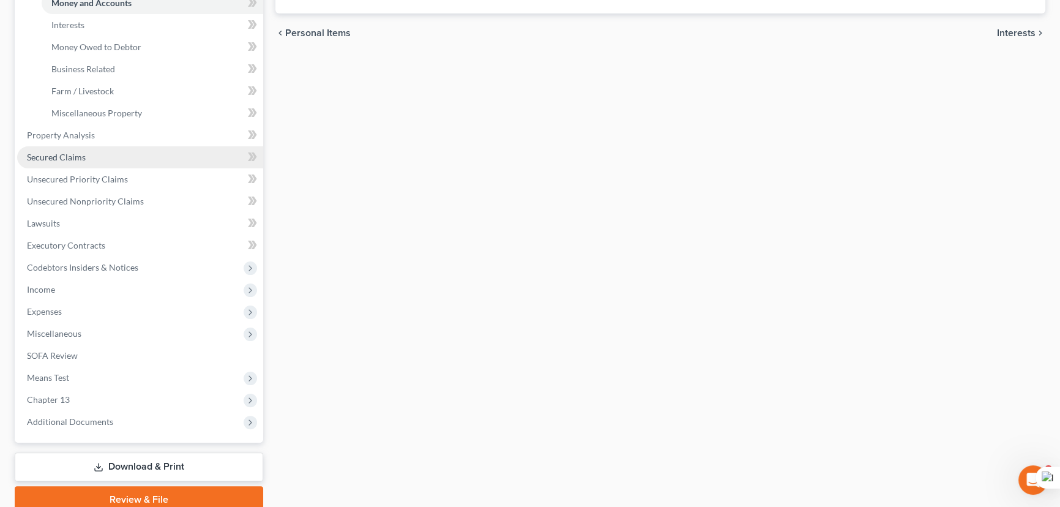
click at [65, 157] on span "Secured Claims" at bounding box center [56, 157] width 59 height 10
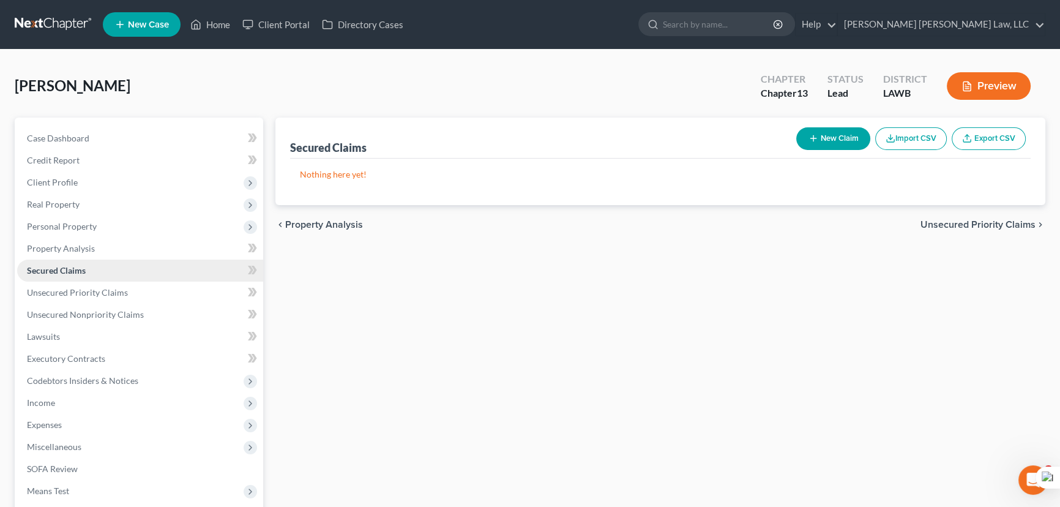
click at [88, 275] on link "Secured Claims" at bounding box center [140, 270] width 246 height 22
click at [89, 289] on span "Unsecured Priority Claims" at bounding box center [77, 292] width 101 height 10
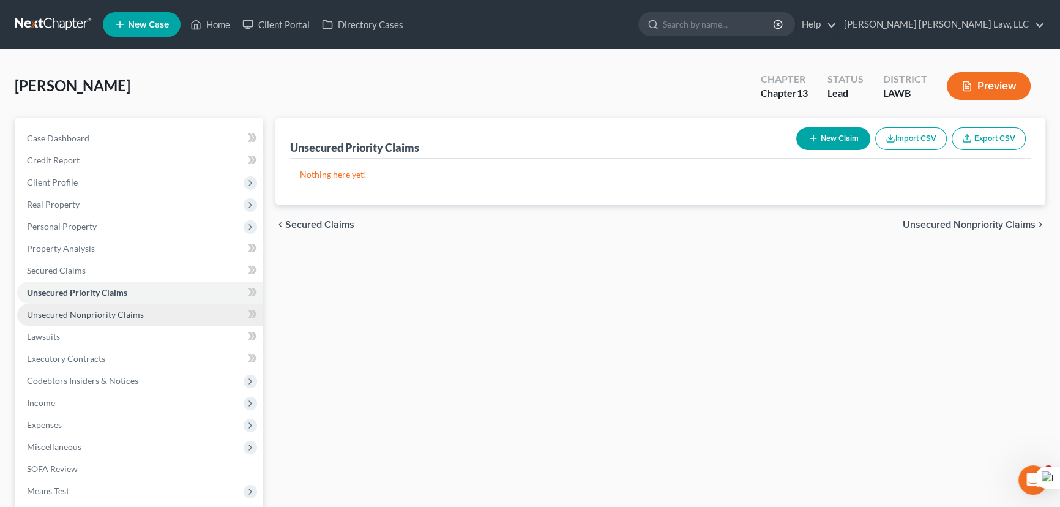
click at [108, 313] on span "Unsecured Nonpriority Claims" at bounding box center [85, 314] width 117 height 10
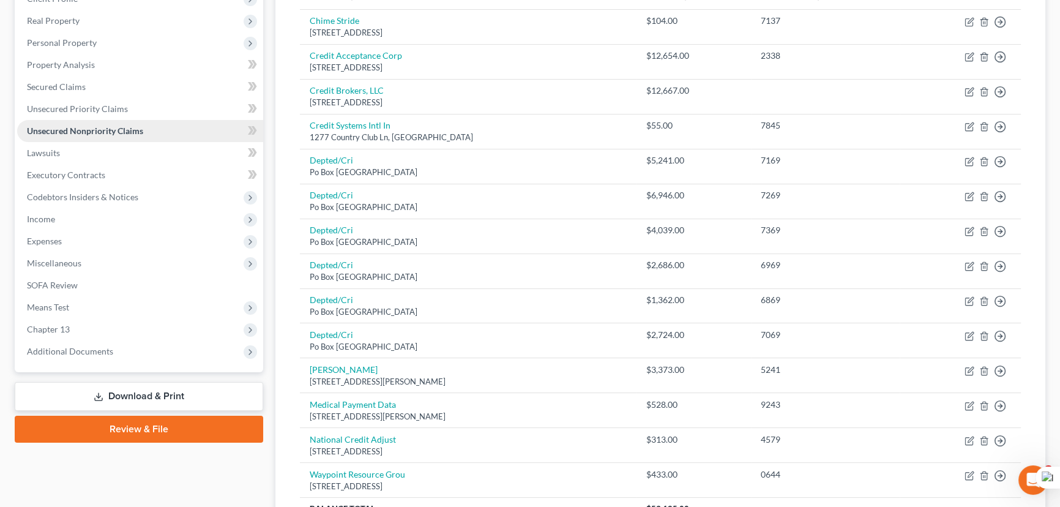
scroll to position [26, 0]
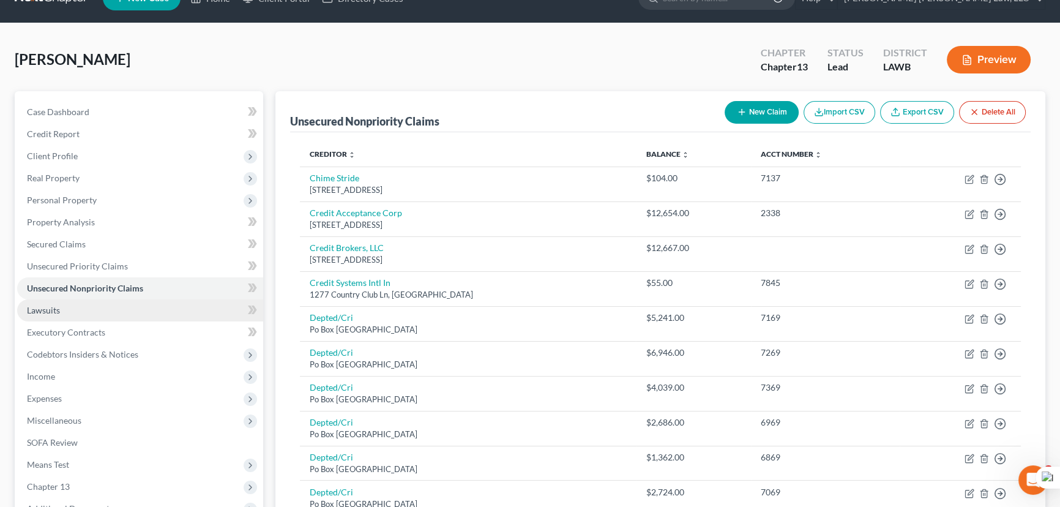
click at [90, 312] on link "Lawsuits" at bounding box center [140, 310] width 246 height 22
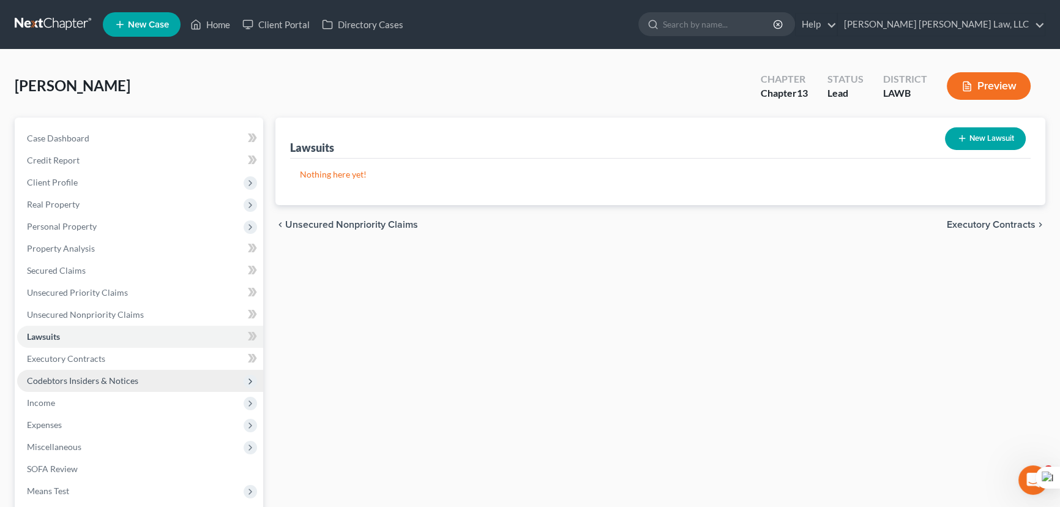
click at [127, 379] on span "Codebtors Insiders & Notices" at bounding box center [82, 380] width 111 height 10
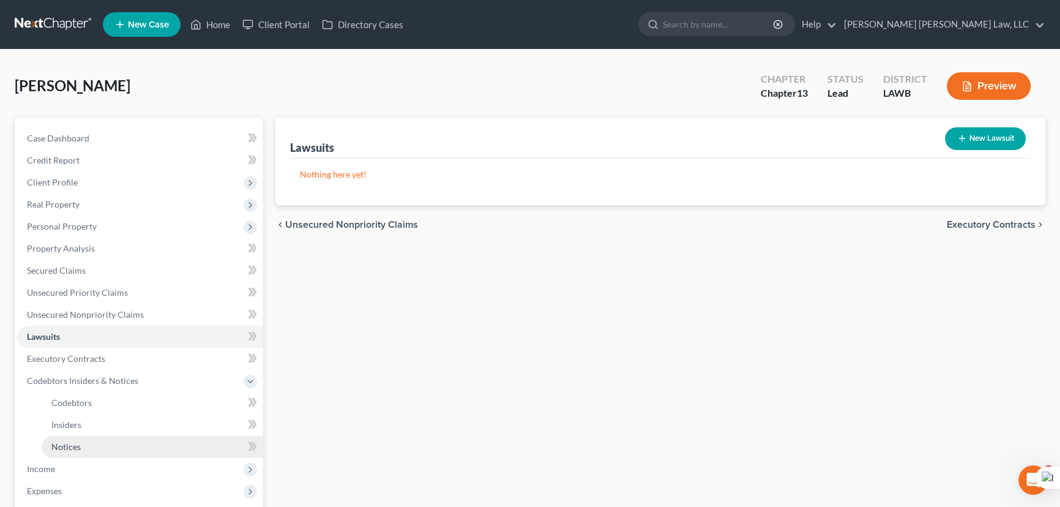
click at [117, 436] on link "Notices" at bounding box center [153, 447] width 222 height 22
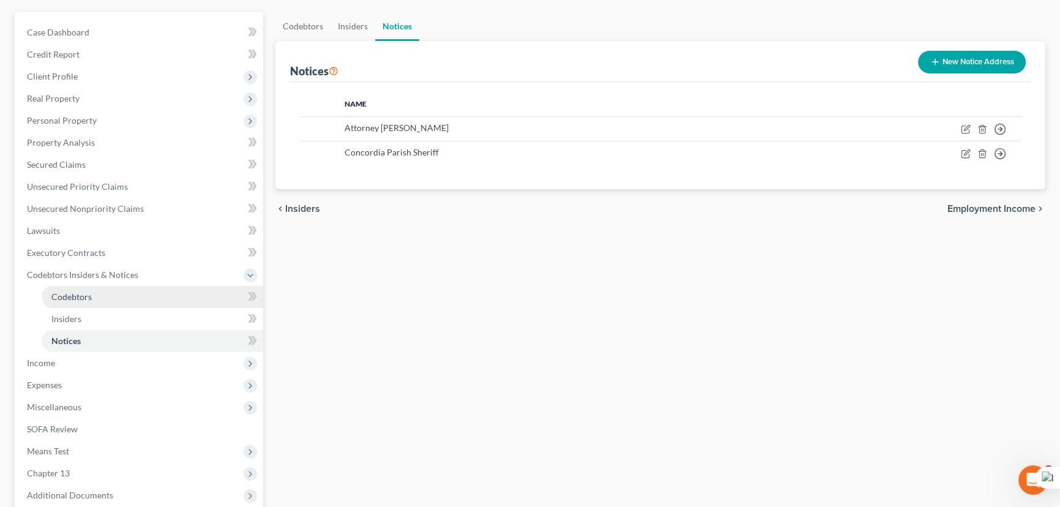
scroll to position [230, 0]
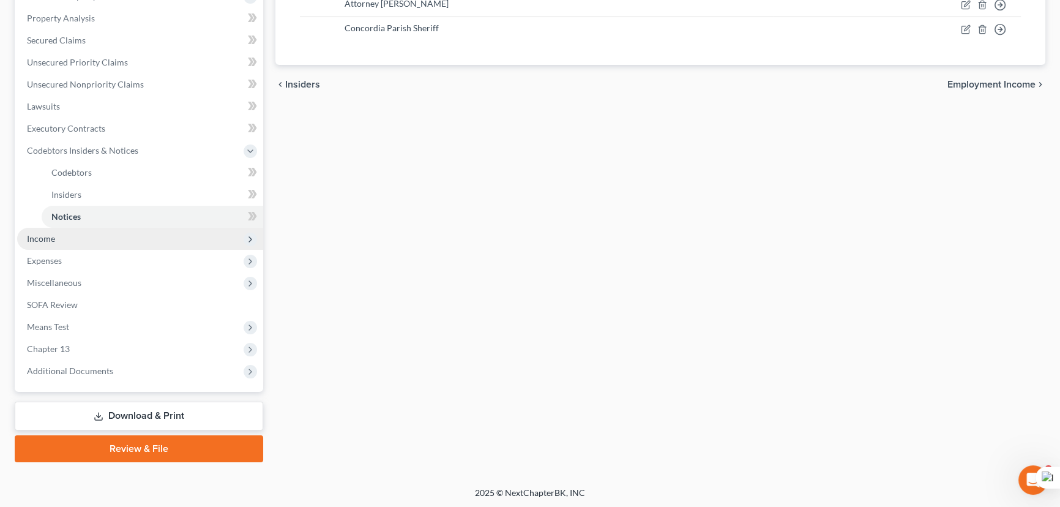
click at [117, 238] on span "Income" at bounding box center [140, 239] width 246 height 22
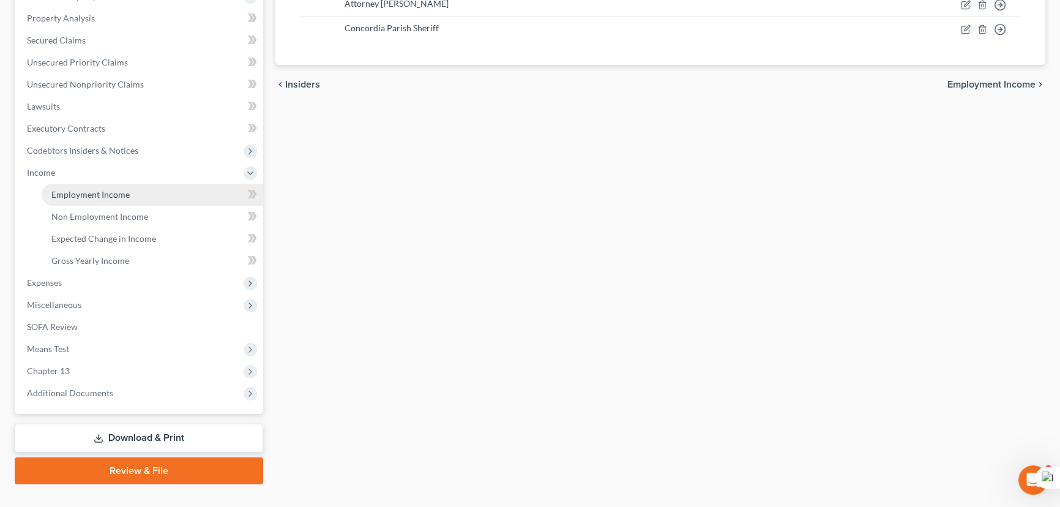
click at [111, 190] on span "Employment Income" at bounding box center [90, 194] width 78 height 10
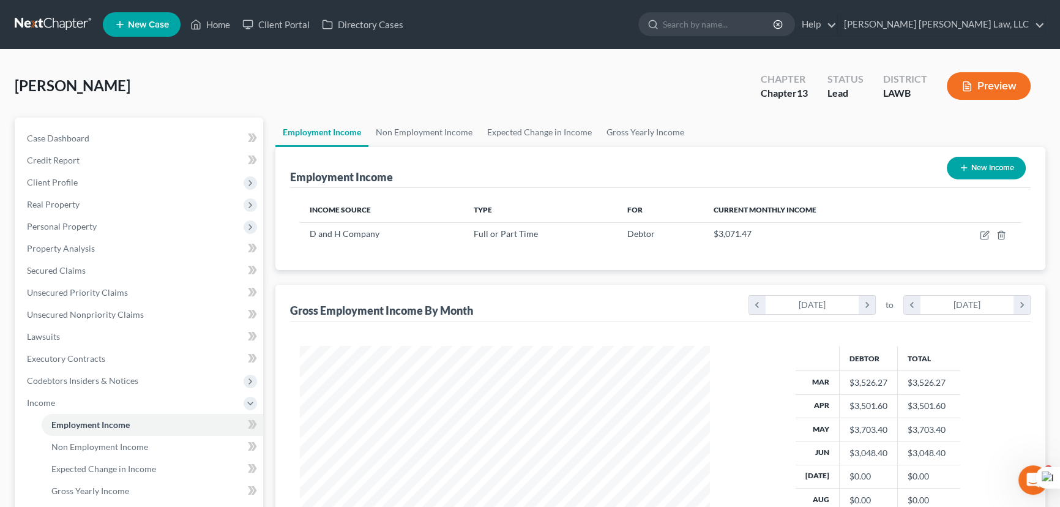
scroll to position [219, 434]
click at [393, 133] on link "Non Employment Income" at bounding box center [423, 131] width 111 height 29
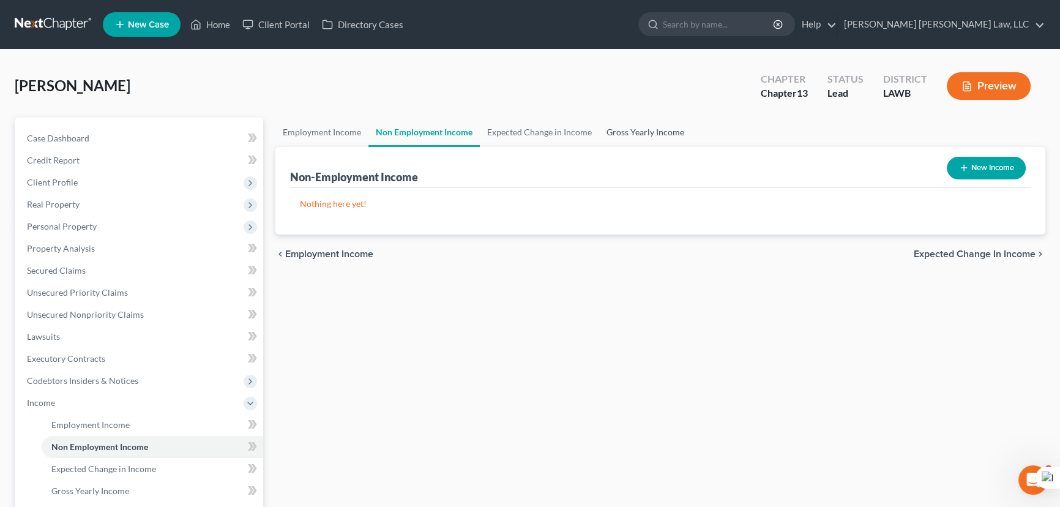
click at [655, 128] on link "Gross Yearly Income" at bounding box center [645, 131] width 92 height 29
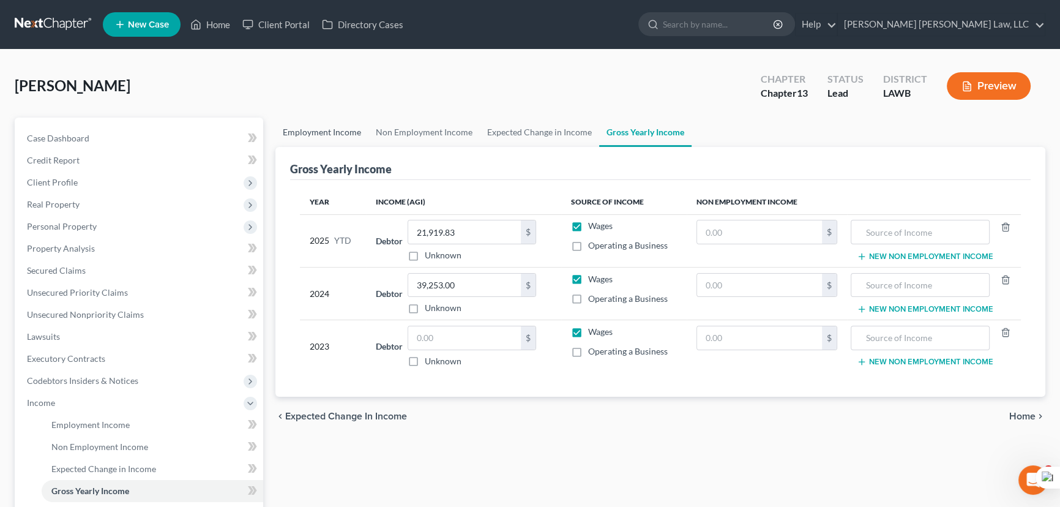
click at [305, 132] on link "Employment Income" at bounding box center [321, 131] width 93 height 29
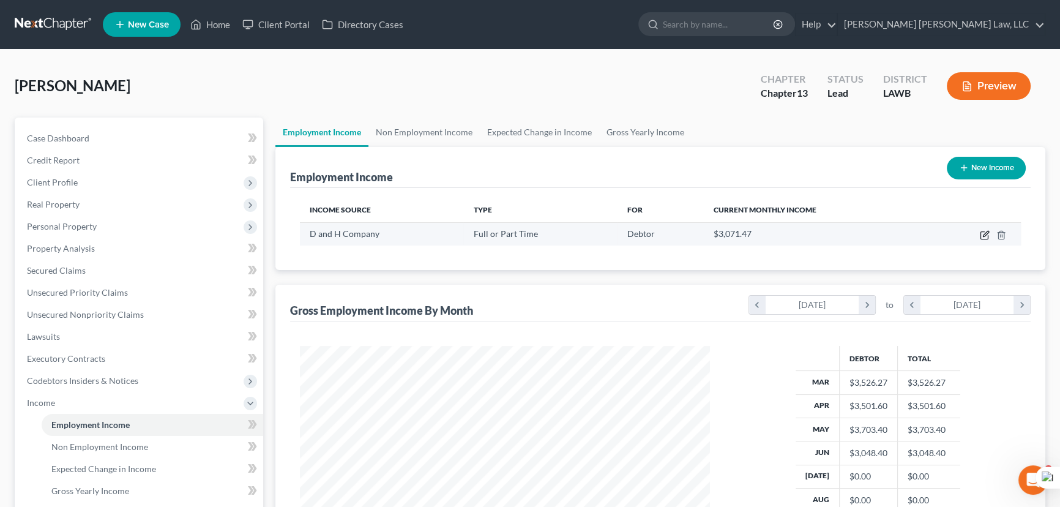
click at [983, 230] on icon "button" at bounding box center [985, 235] width 10 height 10
select select "0"
select select "25"
select select "3"
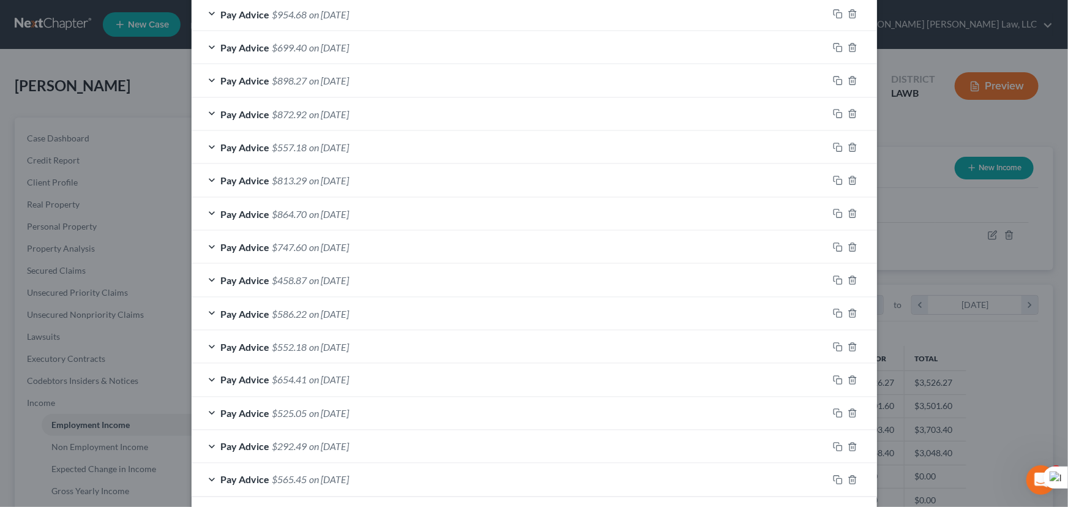
scroll to position [858, 0]
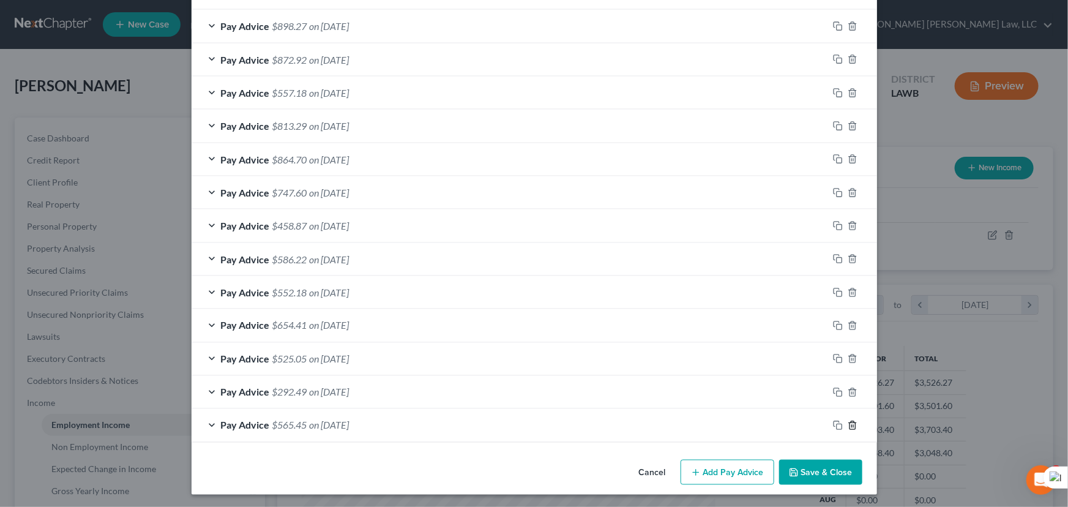
click at [851, 422] on icon "button" at bounding box center [852, 425] width 6 height 8
click at [851, 422] on icon "button" at bounding box center [852, 424] width 6 height 8
click at [851, 422] on icon "button" at bounding box center [852, 425] width 6 height 8
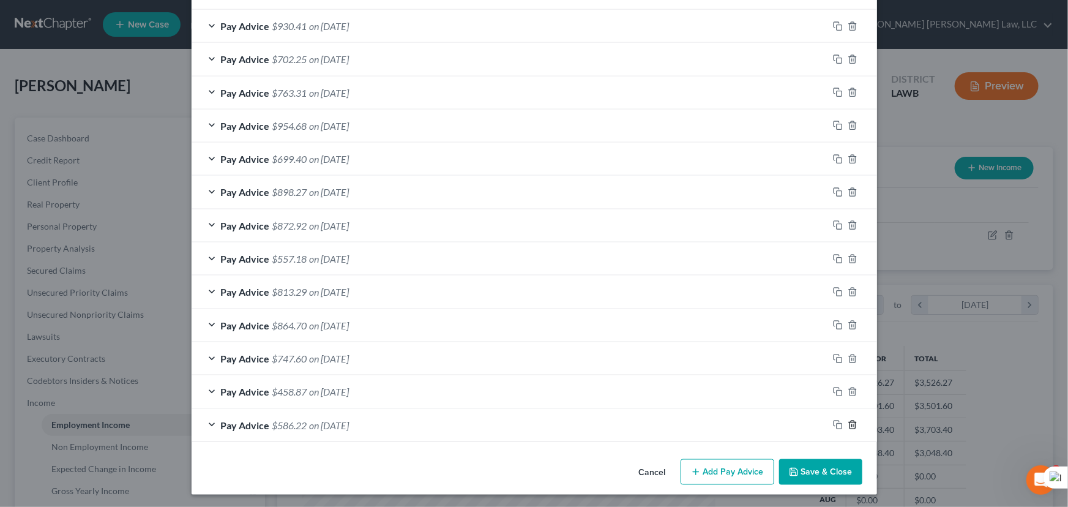
click at [851, 422] on icon "button" at bounding box center [852, 425] width 6 height 8
click at [851, 422] on icon "button" at bounding box center [852, 424] width 6 height 8
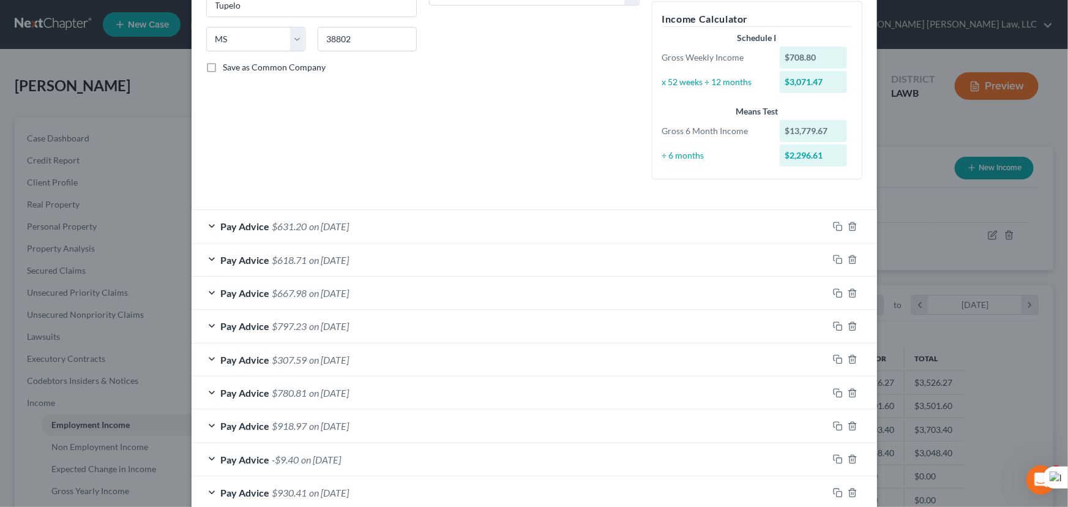
scroll to position [559, 0]
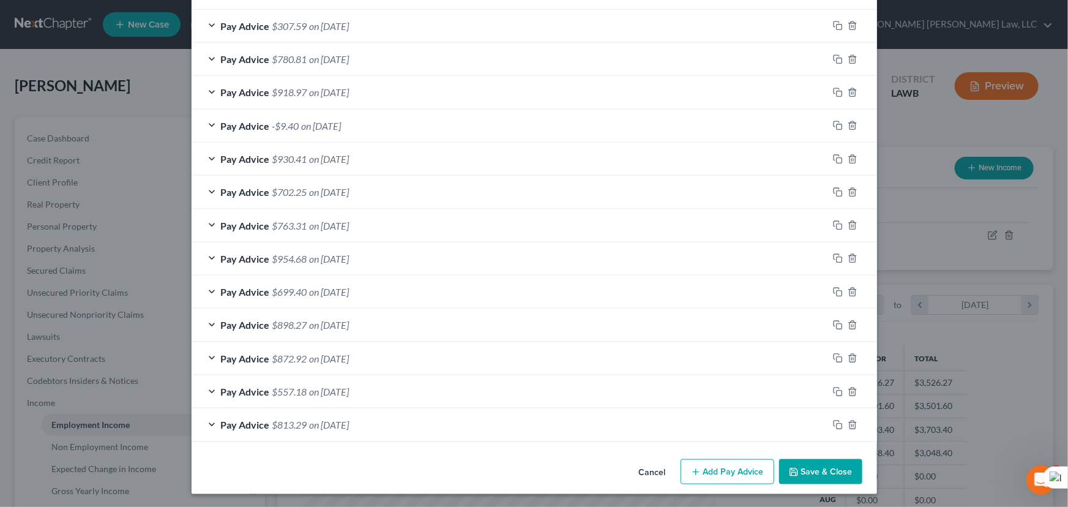
click at [743, 455] on div "Cancel Add Pay Advice Save & Close" at bounding box center [534, 474] width 685 height 40
click at [743, 461] on button "Add Pay Advice" at bounding box center [727, 472] width 94 height 26
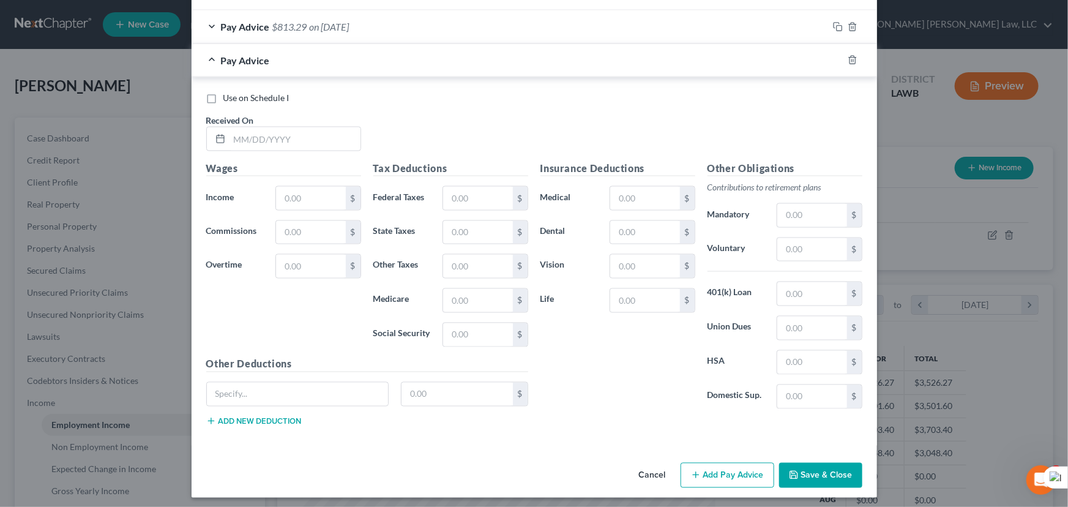
scroll to position [960, 0]
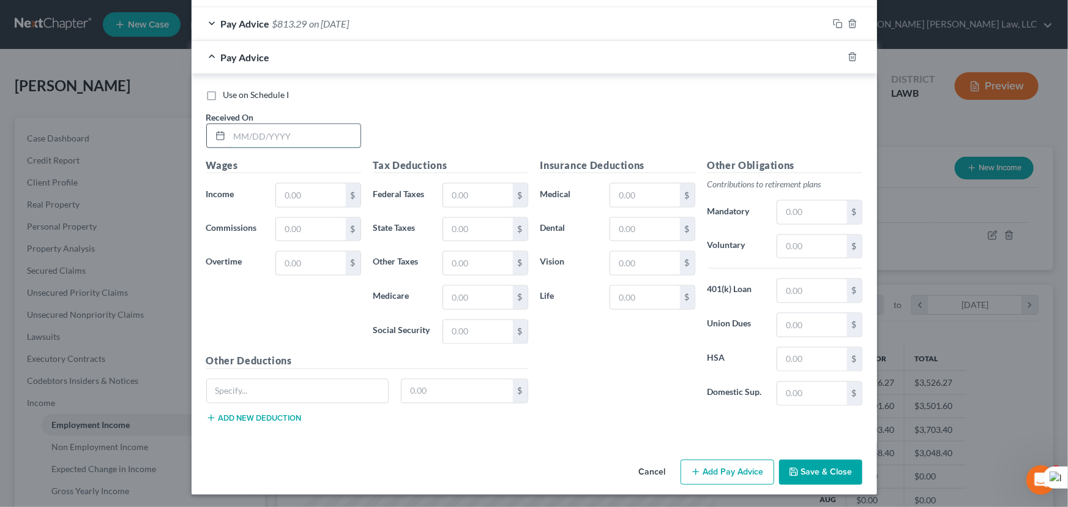
click at [285, 132] on input "text" at bounding box center [294, 135] width 131 height 23
type input "07/03/2025"
type input "907.60"
drag, startPoint x: 458, startPoint y: 294, endPoint x: 456, endPoint y: 258, distance: 36.1
click at [458, 294] on input "text" at bounding box center [477, 297] width 69 height 23
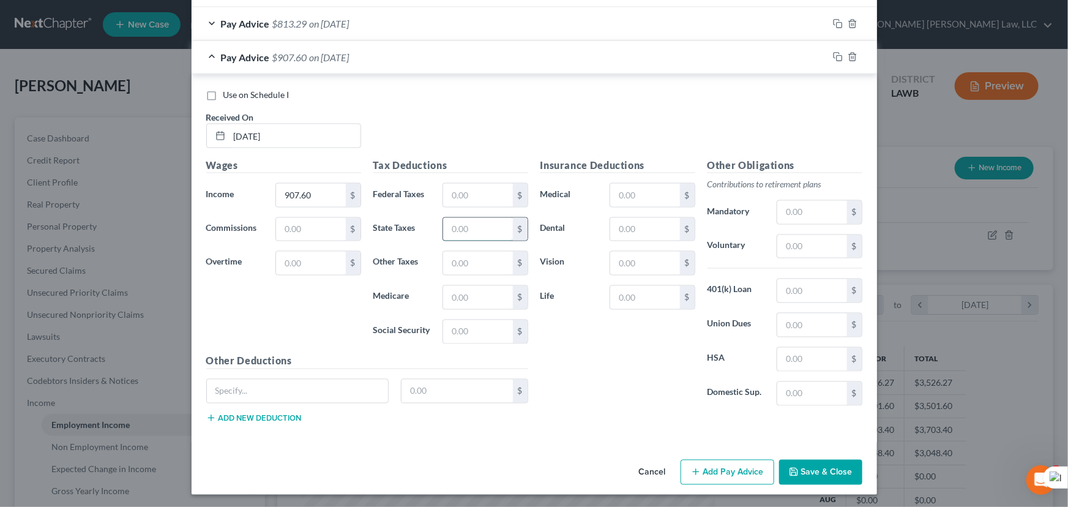
click at [453, 225] on input "text" at bounding box center [477, 229] width 69 height 23
type input "20.31"
click at [464, 293] on input "text" at bounding box center [477, 297] width 69 height 23
type input "13.02"
click at [481, 325] on input "text" at bounding box center [477, 331] width 69 height 23
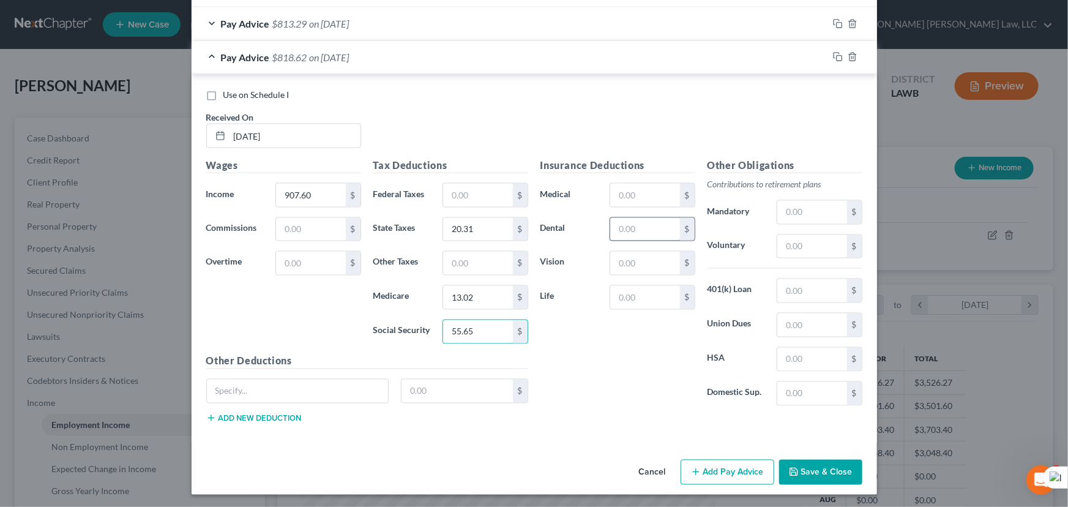
type input "55.65"
click at [660, 232] on input "text" at bounding box center [644, 229] width 69 height 23
type input "7.80"
click at [630, 261] on input "text" at bounding box center [644, 262] width 69 height 23
type input "2.17"
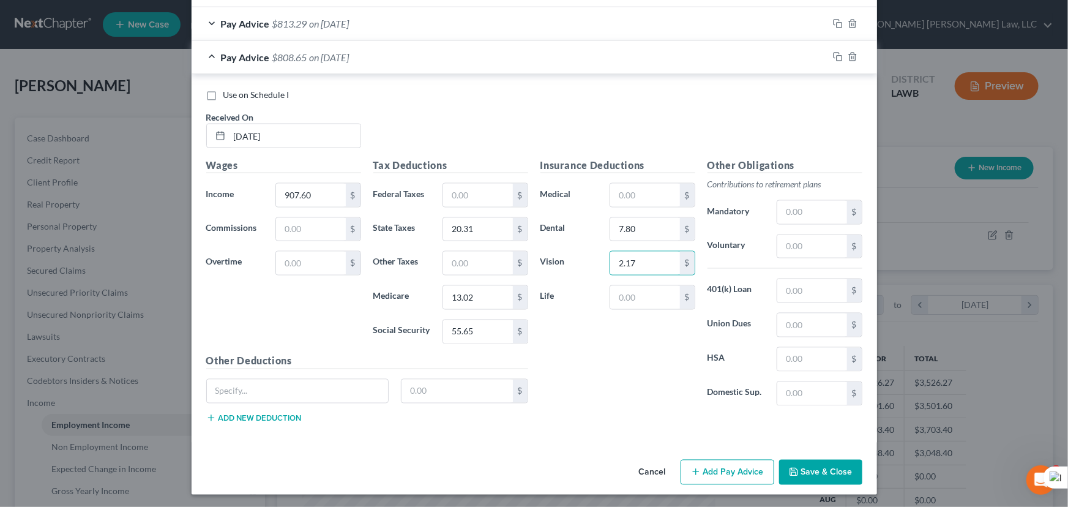
click at [712, 460] on button "Add Pay Advice" at bounding box center [727, 473] width 94 height 26
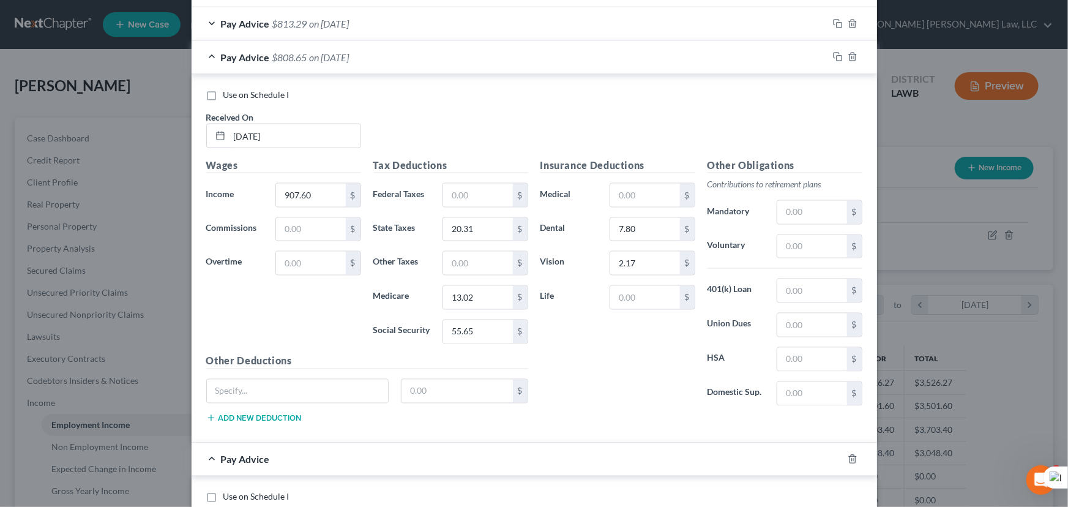
scroll to position [1360, 0]
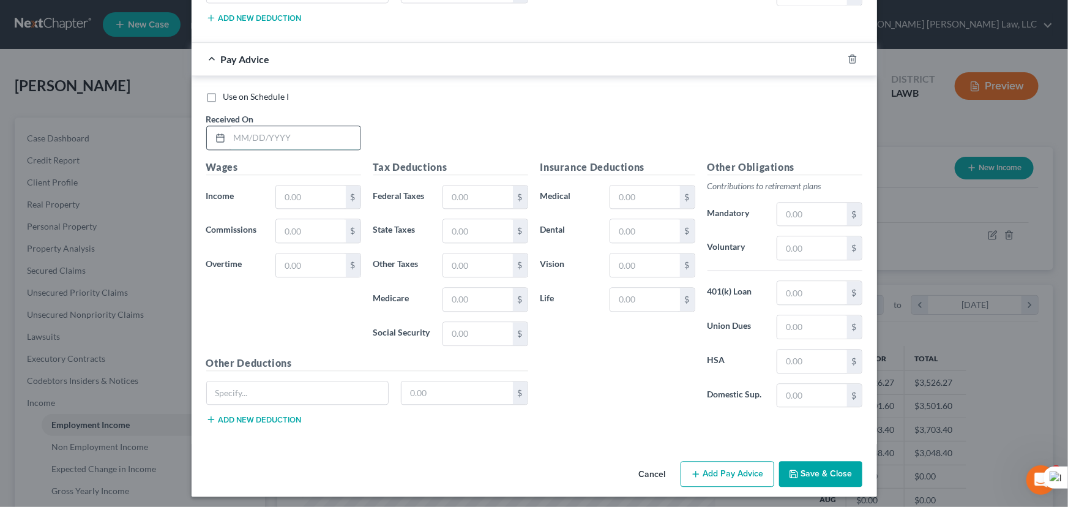
click at [292, 127] on input "text" at bounding box center [294, 137] width 131 height 23
type input "07/11/2025"
click at [313, 192] on input "text" at bounding box center [310, 196] width 69 height 23
type input "862.80"
drag, startPoint x: 466, startPoint y: 208, endPoint x: 466, endPoint y: 223, distance: 14.7
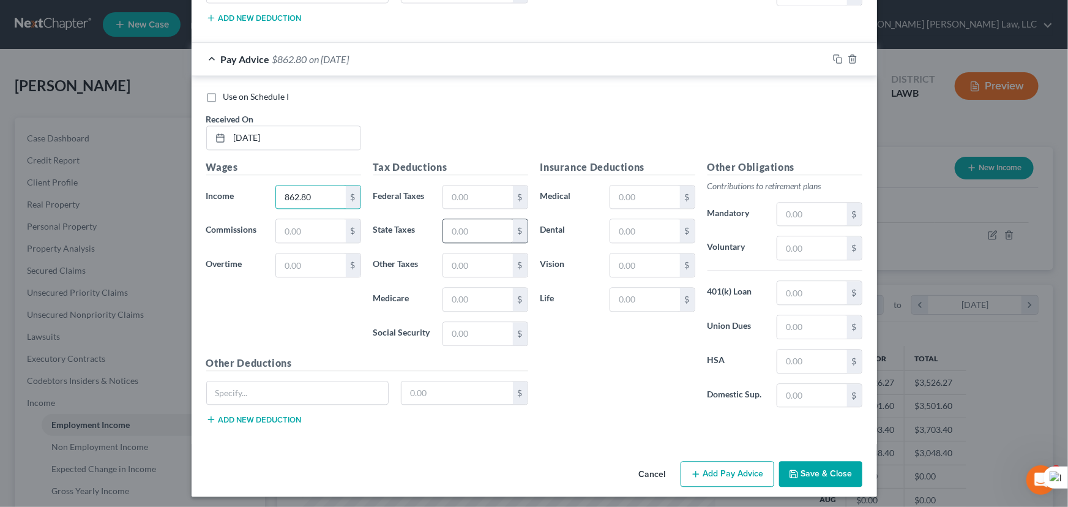
click at [466, 209] on div "Tax Deductions Federal Taxes $ State Taxes $ Other Taxes $ Medicare $ Social Se…" at bounding box center [450, 258] width 167 height 196
click at [466, 223] on input "text" at bounding box center [477, 230] width 69 height 23
type input "18.92"
click at [485, 292] on input "text" at bounding box center [477, 299] width 69 height 23
type input "12.37"
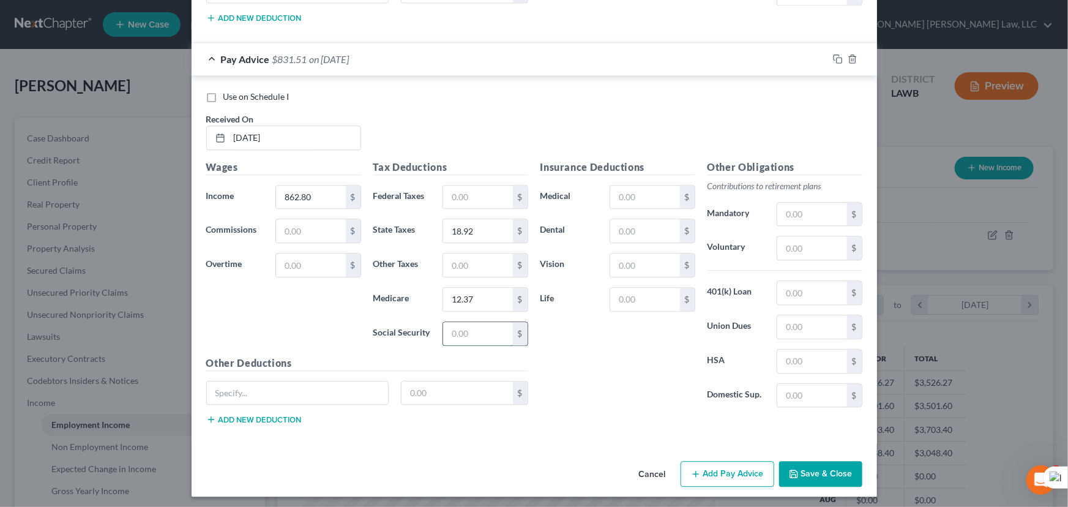
click at [483, 329] on input "text" at bounding box center [477, 333] width 69 height 23
type input "52.88"
click at [631, 225] on input "text" at bounding box center [644, 230] width 69 height 23
type input "7.80"
click at [641, 253] on input "text" at bounding box center [644, 264] width 69 height 23
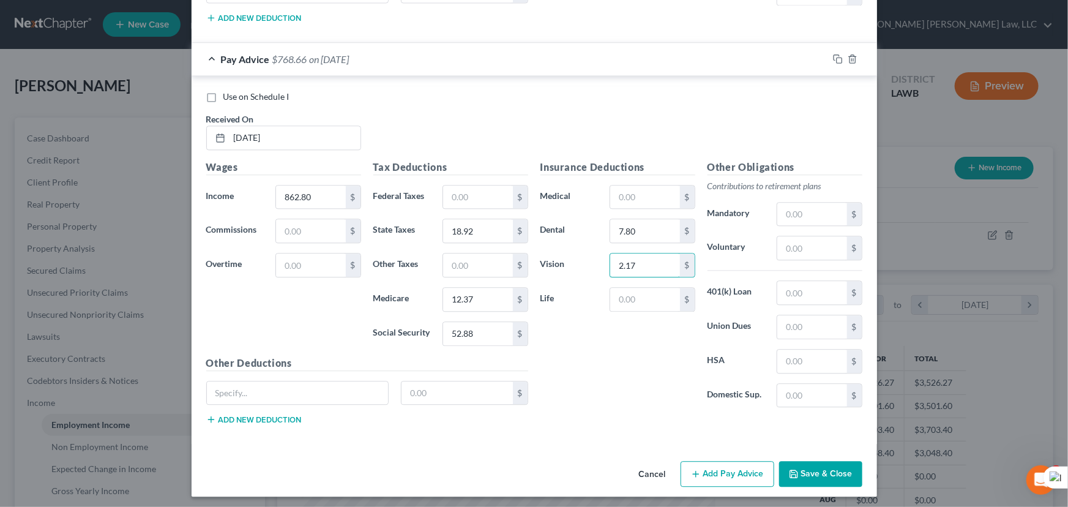
type input "2.17"
click at [717, 479] on button "Add Pay Advice" at bounding box center [727, 474] width 94 height 26
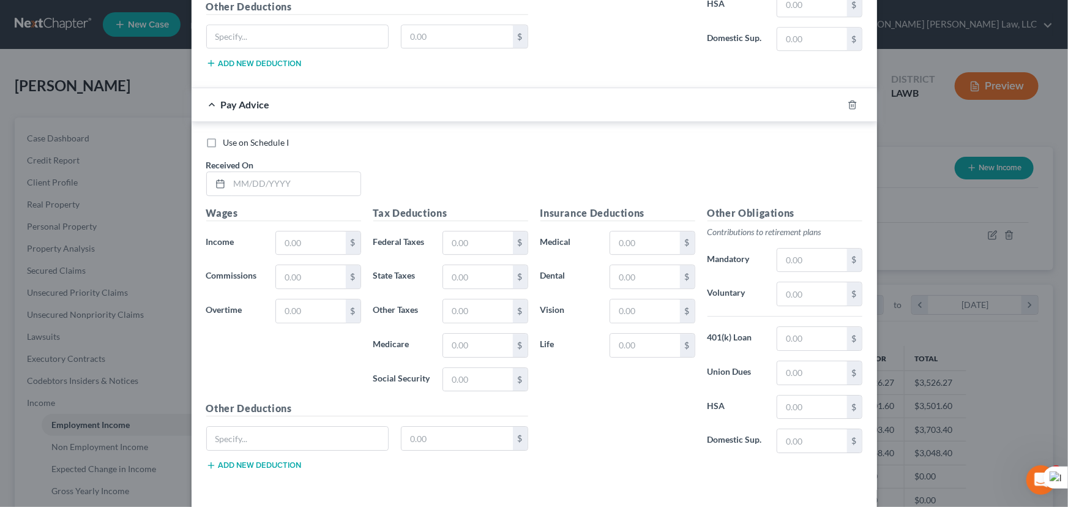
scroll to position [1762, 0]
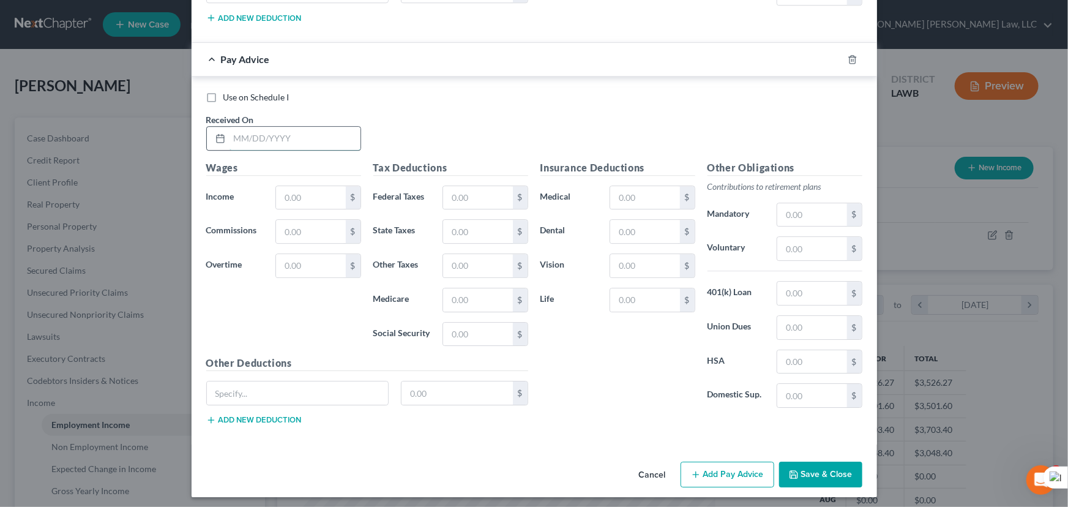
click at [242, 134] on input "text" at bounding box center [294, 138] width 131 height 23
type input "07/18/2025"
click at [318, 199] on input "text" at bounding box center [310, 197] width 69 height 23
type input "648"
click at [454, 229] on input "text" at bounding box center [477, 231] width 69 height 23
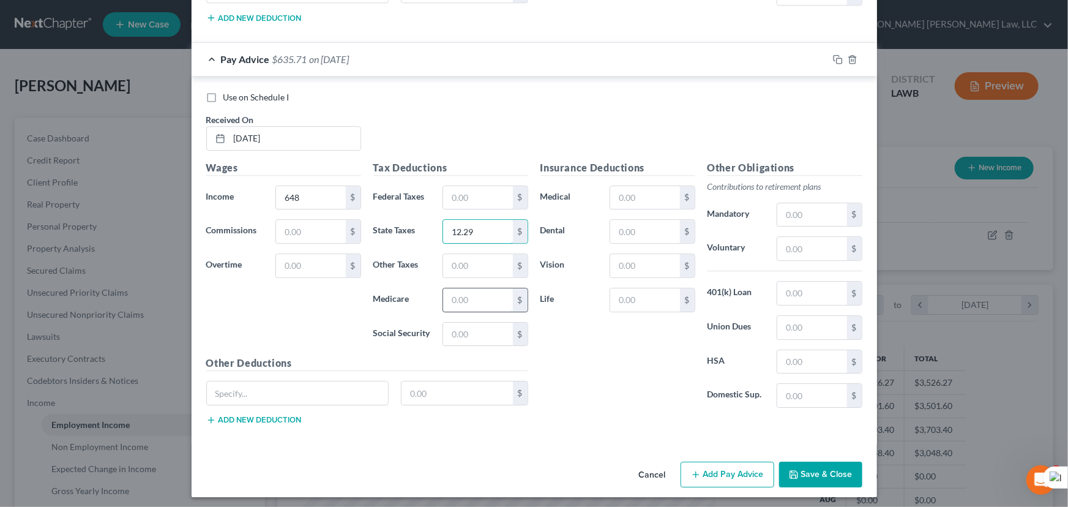
type input "12.29"
click at [468, 291] on input "text" at bounding box center [477, 299] width 69 height 23
type input "9.25"
click at [485, 330] on input "text" at bounding box center [477, 333] width 69 height 23
type input "39.56"
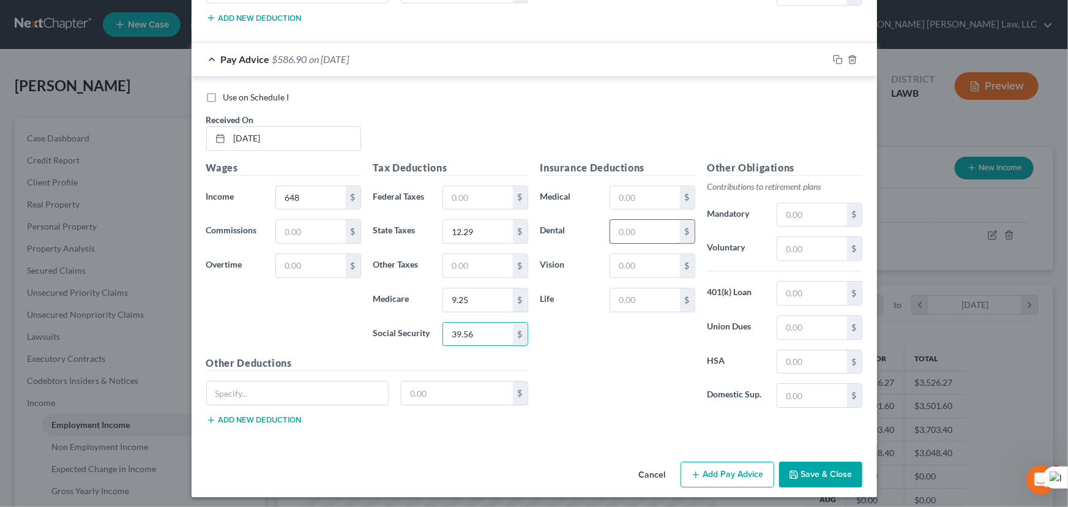
click at [640, 222] on input "text" at bounding box center [644, 231] width 69 height 23
type input "7.80"
click at [636, 275] on div "Insurance Deductions Medical $ Dental 7.80 $ Vision $ Life $" at bounding box center [617, 289] width 167 height 258
click at [637, 261] on input "text" at bounding box center [644, 265] width 69 height 23
type input "2.17"
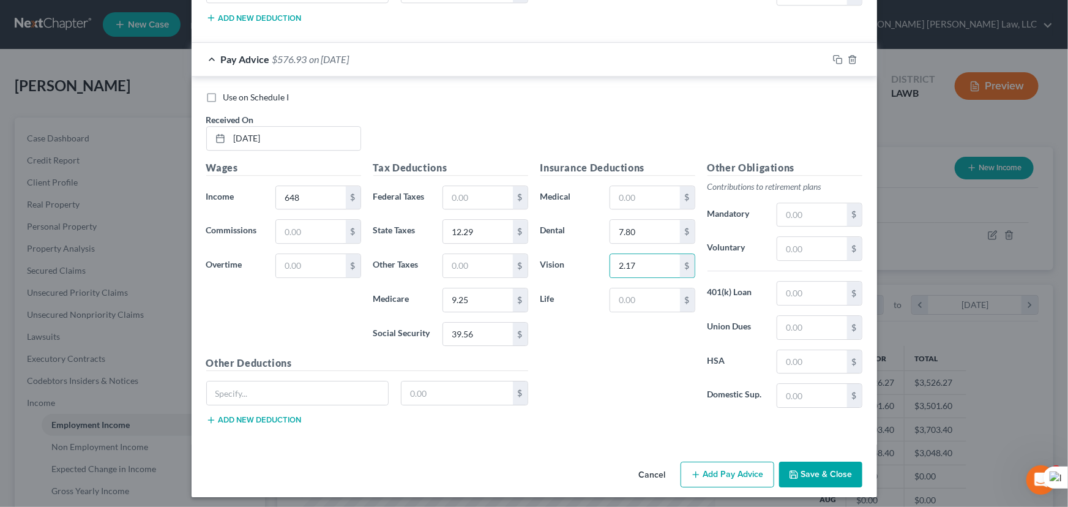
click at [732, 474] on button "Add Pay Advice" at bounding box center [727, 474] width 94 height 26
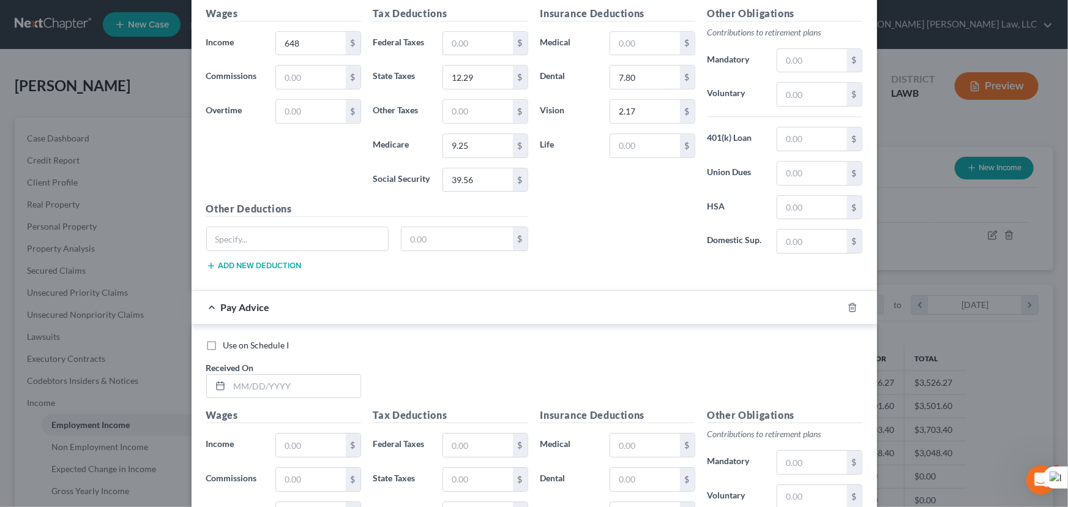
scroll to position [2162, 0]
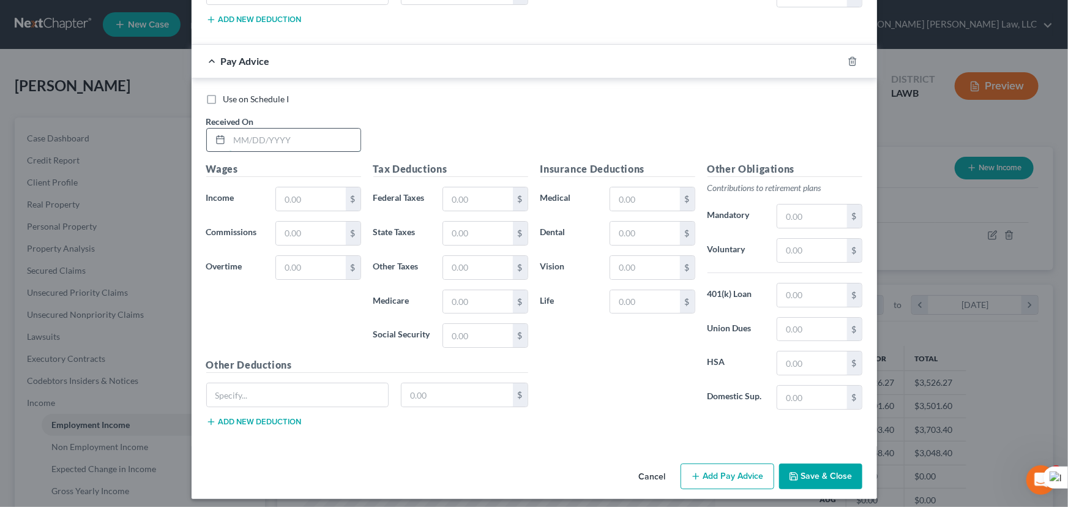
click at [340, 133] on input "text" at bounding box center [294, 139] width 131 height 23
type input "08/01/2025"
click at [288, 198] on input "text" at bounding box center [310, 198] width 69 height 23
type input "913.20"
click at [474, 229] on input "text" at bounding box center [477, 233] width 69 height 23
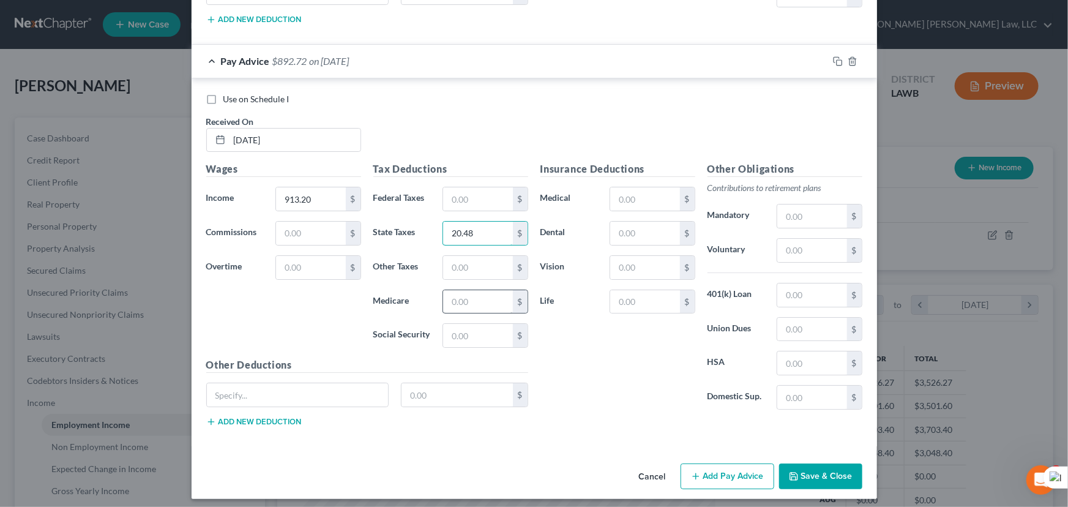
type input "20.48"
click at [476, 290] on input "text" at bounding box center [477, 301] width 69 height 23
type input "13.10"
click at [485, 328] on input "text" at bounding box center [477, 335] width 69 height 23
type input "56"
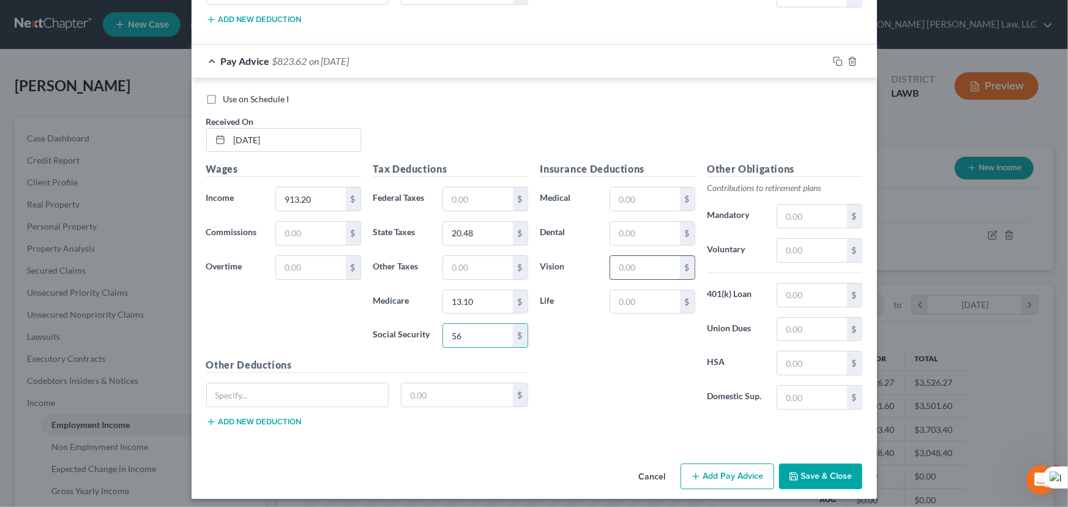
click at [655, 268] on input "text" at bounding box center [644, 267] width 69 height 23
click at [651, 225] on input "text" at bounding box center [644, 233] width 69 height 23
type input "7.80"
click at [652, 266] on input "text" at bounding box center [644, 267] width 69 height 23
type input "2.17"
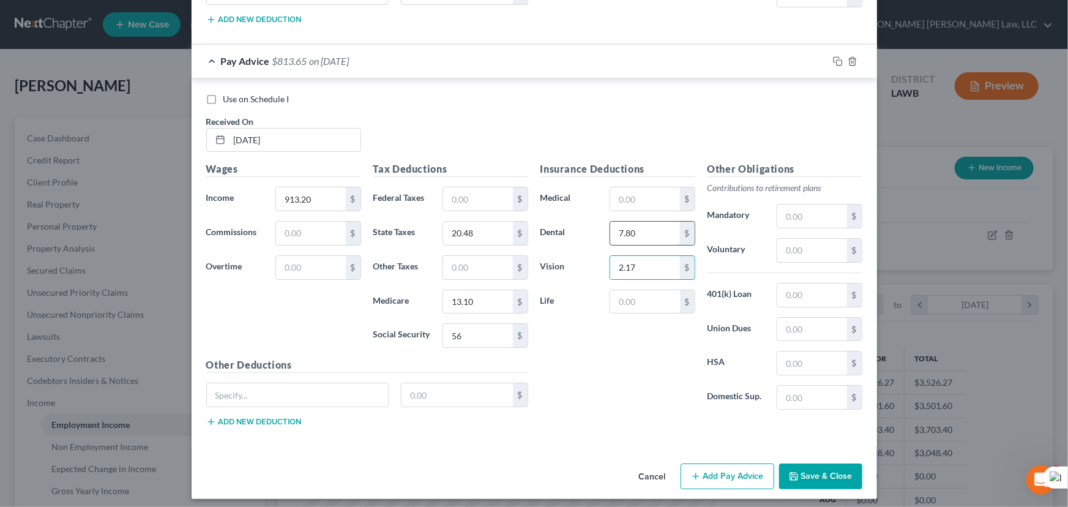
click at [723, 473] on button "Add Pay Advice" at bounding box center [727, 476] width 94 height 26
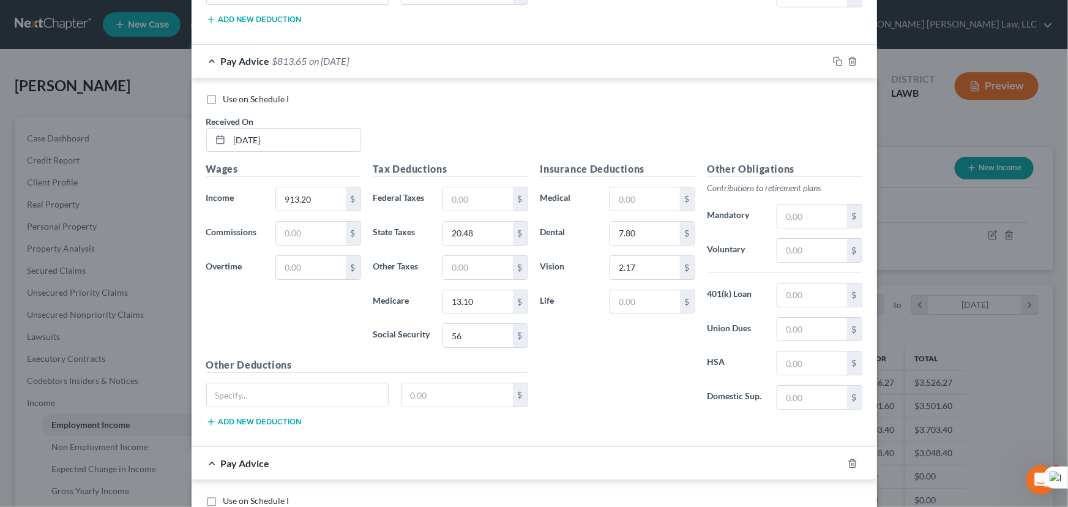
scroll to position [2563, 0]
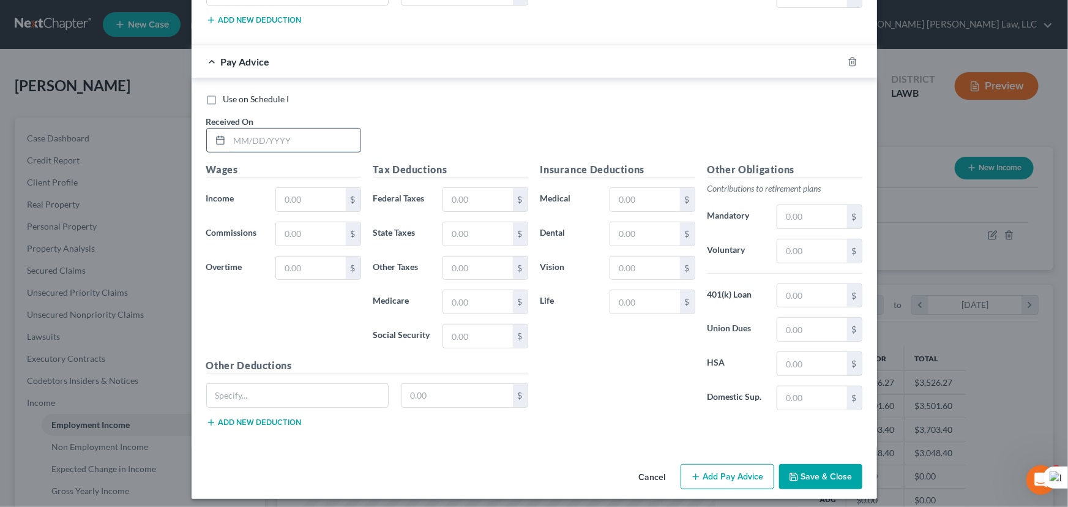
click at [313, 142] on input "text" at bounding box center [294, 139] width 131 height 23
type input "08/08/2025"
click at [281, 196] on input "text" at bounding box center [310, 199] width 69 height 23
type input "651.20"
click at [483, 237] on input "text" at bounding box center [477, 233] width 69 height 23
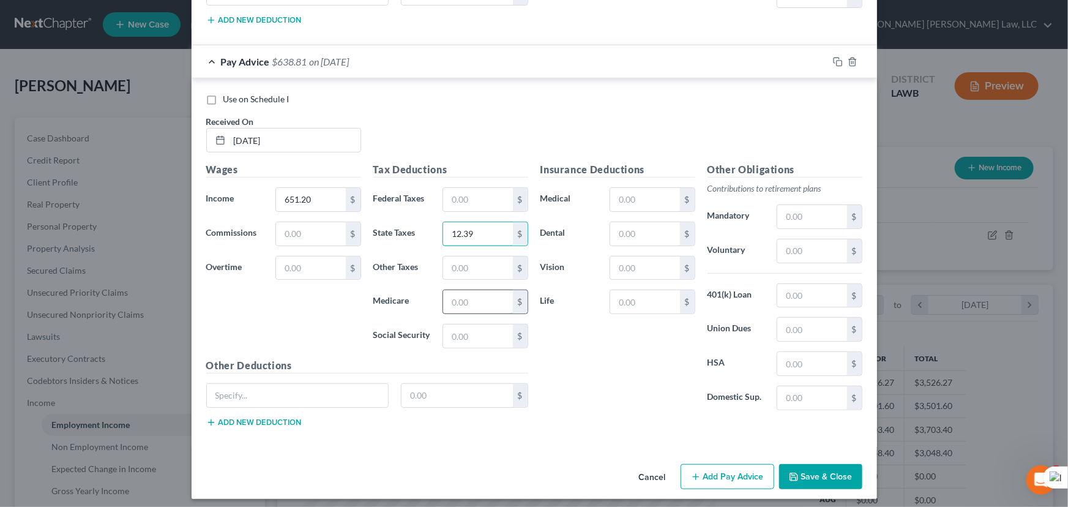
type input "12.39"
click at [486, 300] on input "text" at bounding box center [477, 301] width 69 height 23
type input "9.30"
click at [482, 330] on input "text" at bounding box center [477, 335] width 69 height 23
type input "39.76"
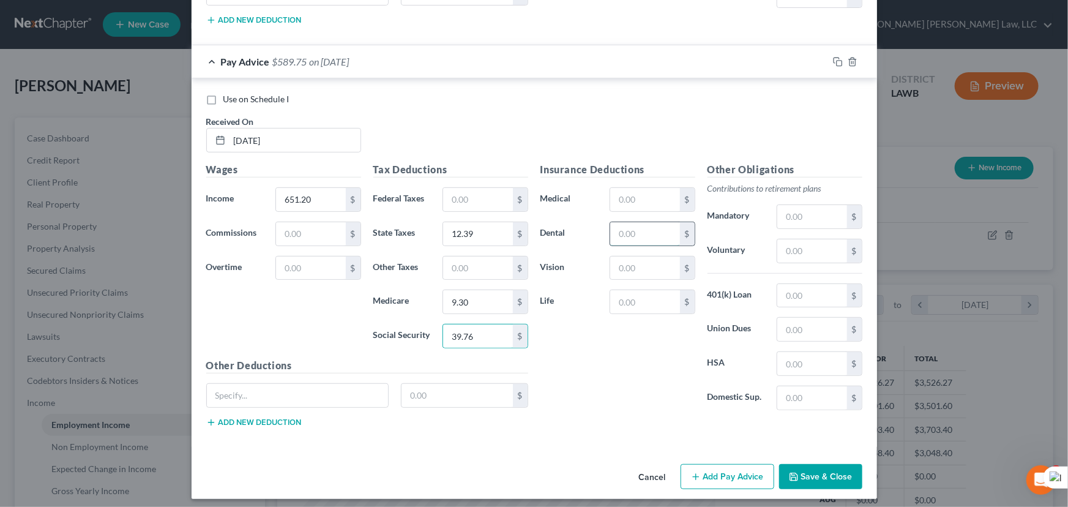
click at [641, 223] on input "text" at bounding box center [644, 233] width 69 height 23
type input "7.80"
click at [644, 259] on input "text" at bounding box center [644, 267] width 69 height 23
type input "2.17"
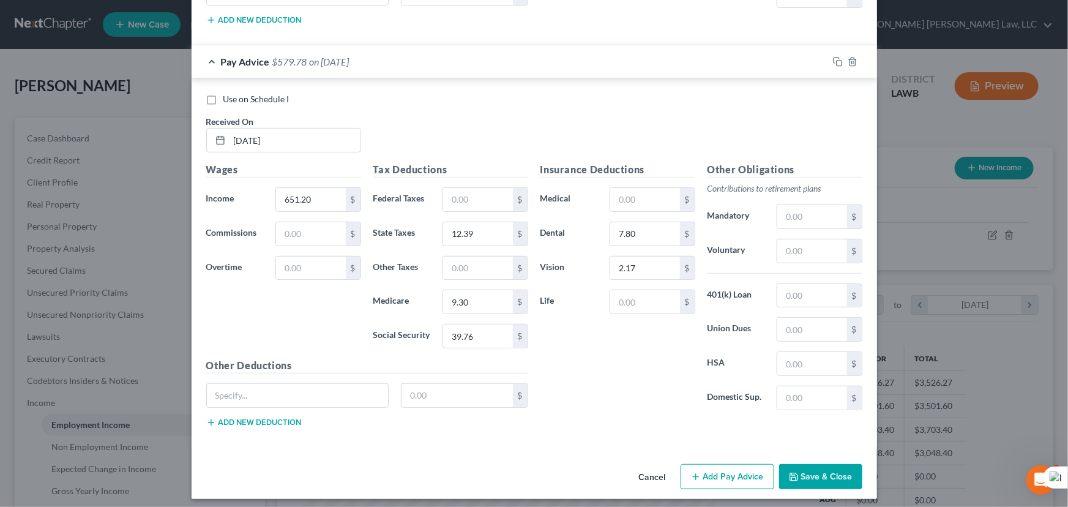
click at [732, 483] on div "Cancel Add Pay Advice Save & Close" at bounding box center [534, 479] width 685 height 40
click at [707, 472] on button "Add Pay Advice" at bounding box center [727, 477] width 94 height 26
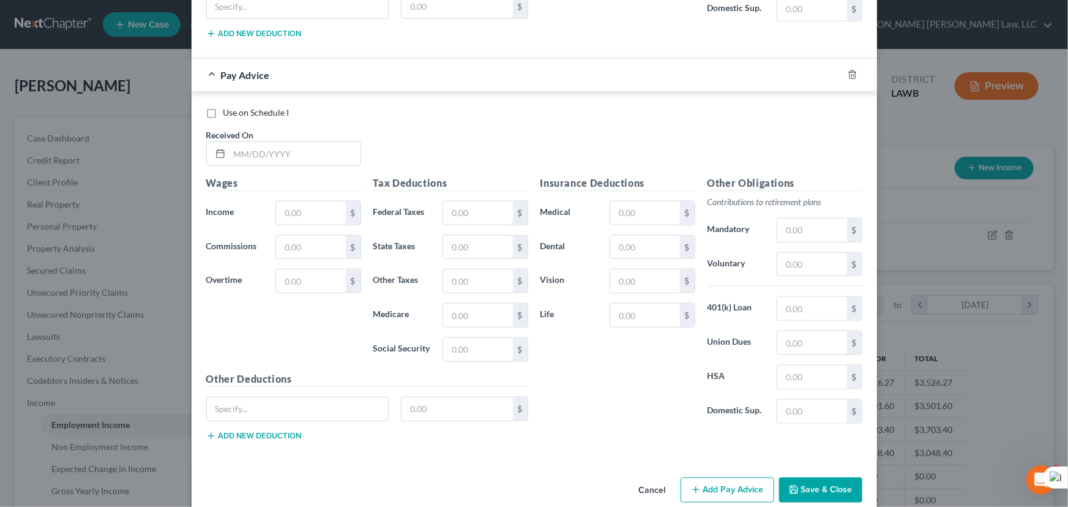
scroll to position [2963, 0]
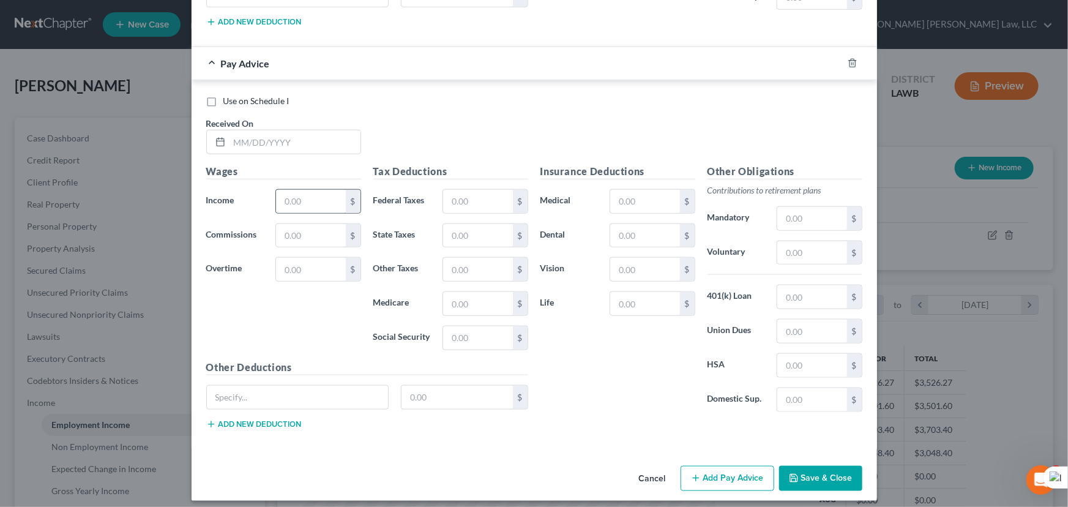
click at [346, 194] on div "$" at bounding box center [353, 201] width 15 height 23
click at [250, 132] on input "text" at bounding box center [294, 141] width 131 height 23
type input "08/15/2025"
click at [318, 196] on input "text" at bounding box center [310, 201] width 69 height 23
type input "804"
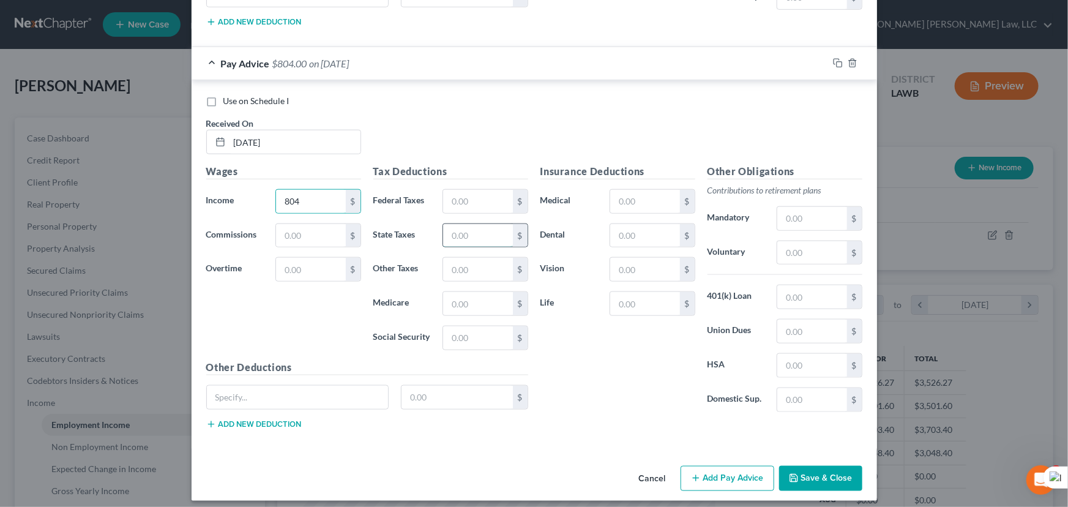
click at [454, 225] on input "text" at bounding box center [477, 235] width 69 height 23
type input "17.11"
click at [473, 299] on input "text" at bounding box center [477, 303] width 69 height 23
type input "11.51"
click at [484, 326] on input "text" at bounding box center [477, 337] width 69 height 23
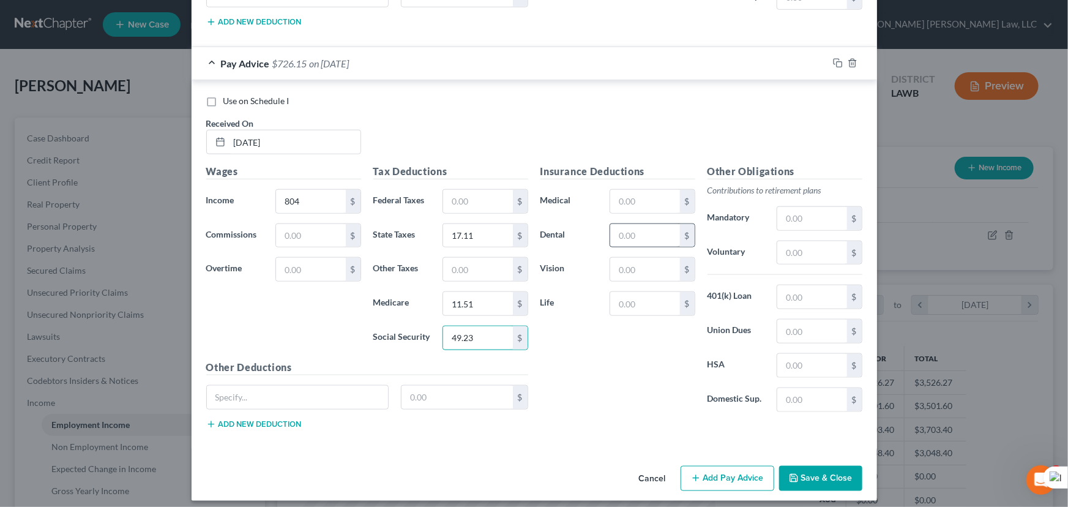
type input "49.23"
click at [649, 230] on input "text" at bounding box center [644, 235] width 69 height 23
type input "7.80"
click at [646, 270] on input "text" at bounding box center [644, 269] width 69 height 23
type input "2.17"
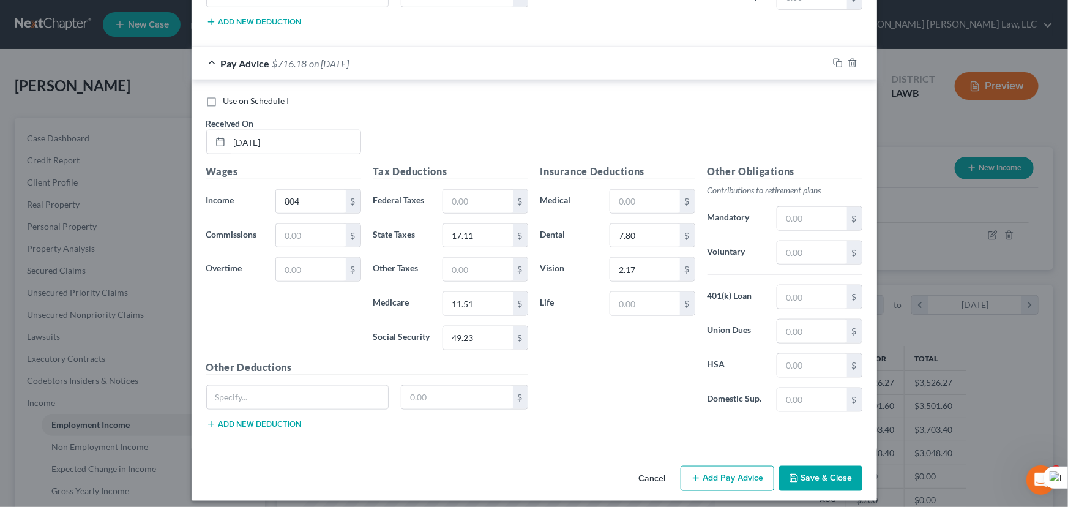
click at [704, 467] on button "Add Pay Advice" at bounding box center [727, 479] width 94 height 26
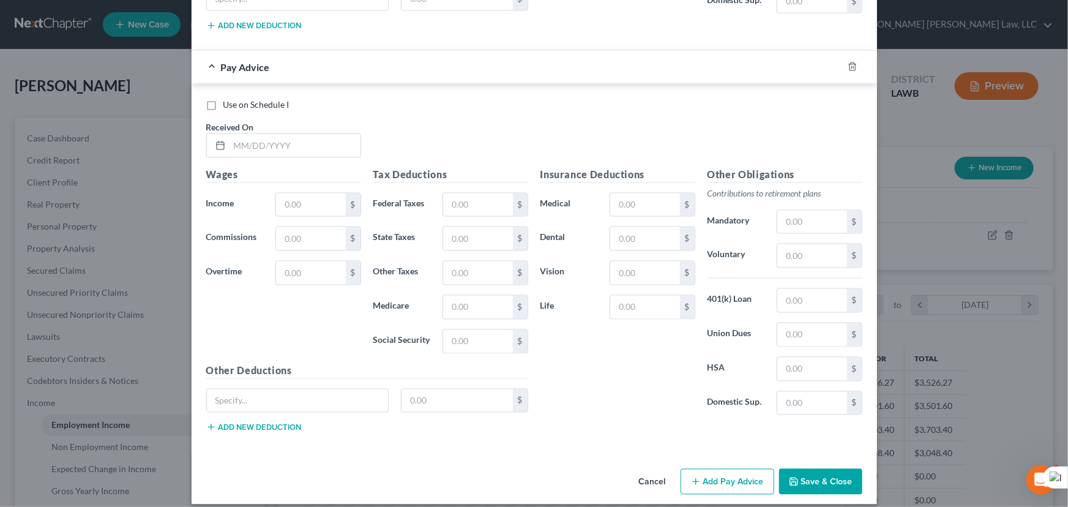
scroll to position [3365, 0]
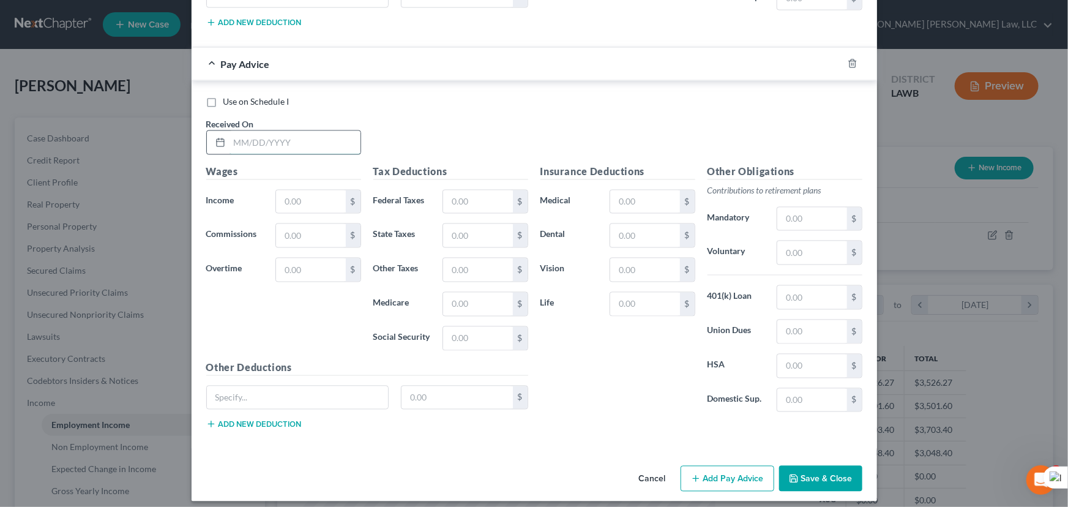
click at [257, 131] on input "text" at bounding box center [294, 142] width 131 height 23
type input "08/22/2025"
click at [311, 194] on input "text" at bounding box center [310, 201] width 69 height 23
type input "571.33"
click at [480, 224] on input "text" at bounding box center [477, 235] width 69 height 23
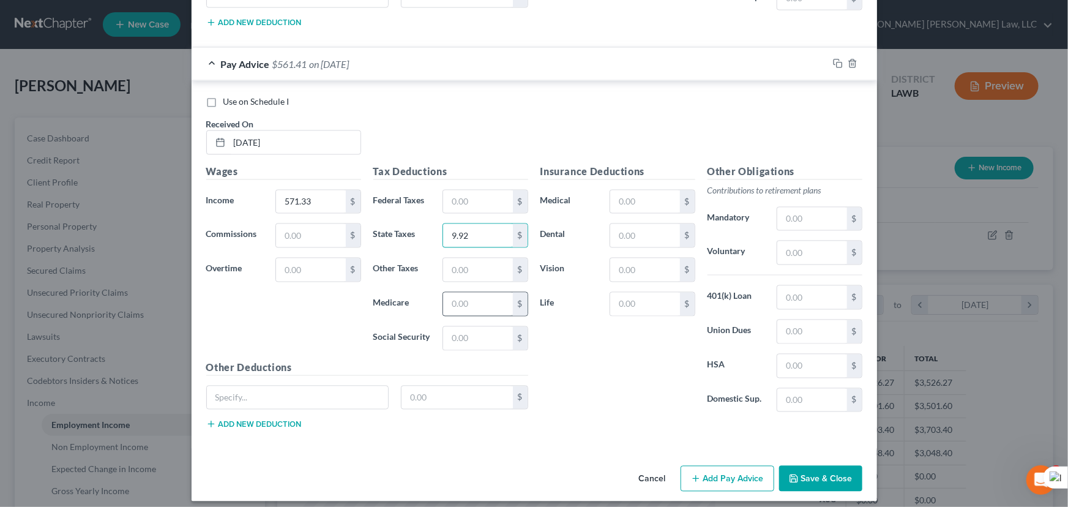
type input "9.92"
click at [463, 299] on input "text" at bounding box center [477, 303] width 69 height 23
type input "8.14"
click at [464, 327] on input "text" at bounding box center [477, 338] width 69 height 23
type input "34.80"
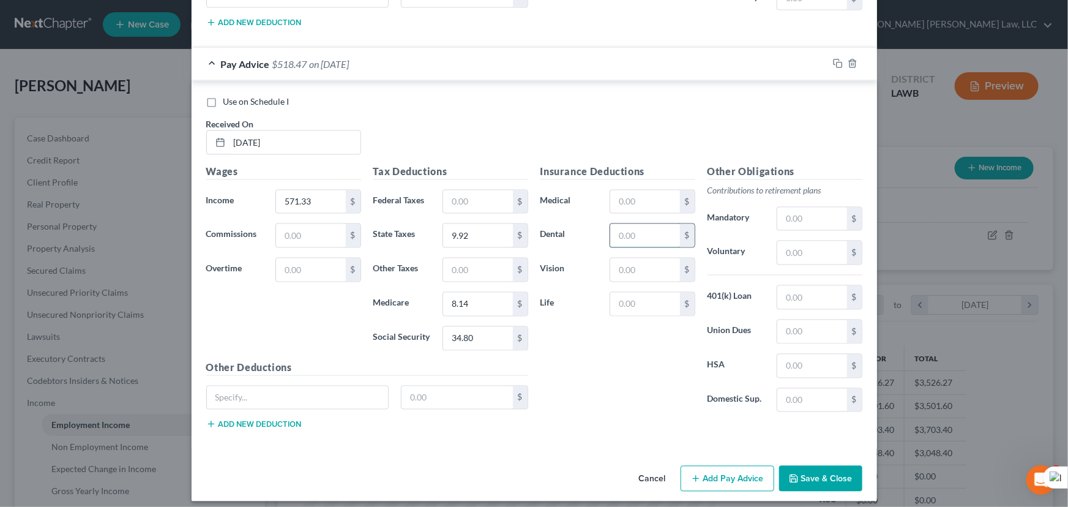
click at [650, 237] on input "text" at bounding box center [644, 235] width 69 height 23
type input "7.80"
drag, startPoint x: 669, startPoint y: 244, endPoint x: 660, endPoint y: 263, distance: 20.5
click at [669, 247] on div "Insurance Deductions Medical $ Dental 7.80 $ Vision $ Life $" at bounding box center [617, 294] width 167 height 258
click at [660, 263] on input "text" at bounding box center [644, 269] width 69 height 23
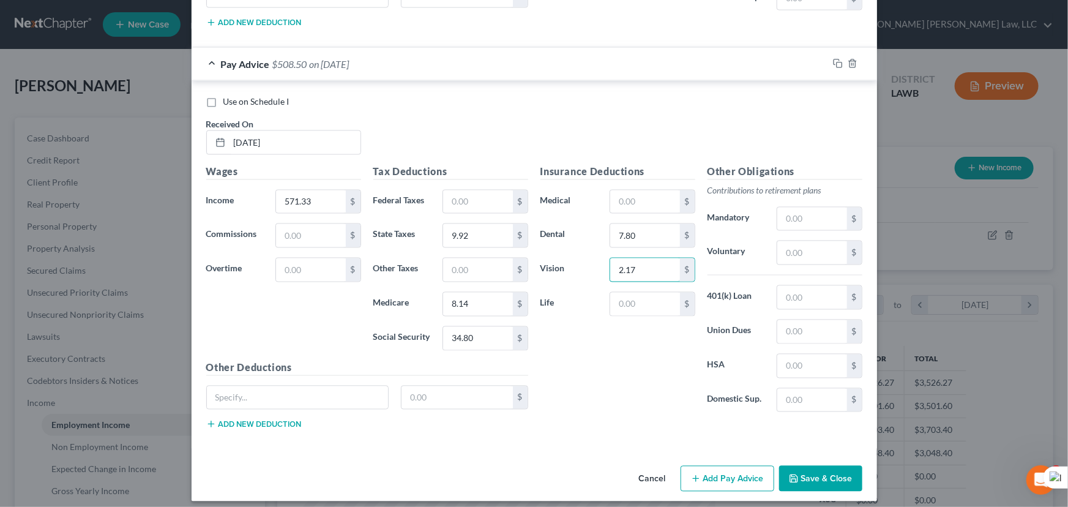
type input "2.17"
click at [732, 466] on button "Add Pay Advice" at bounding box center [727, 479] width 94 height 26
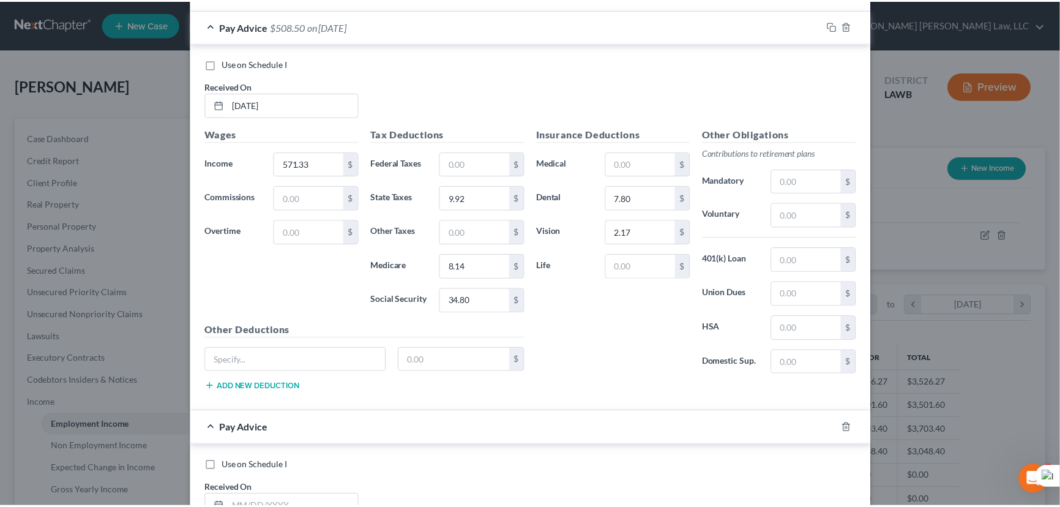
scroll to position [3765, 0]
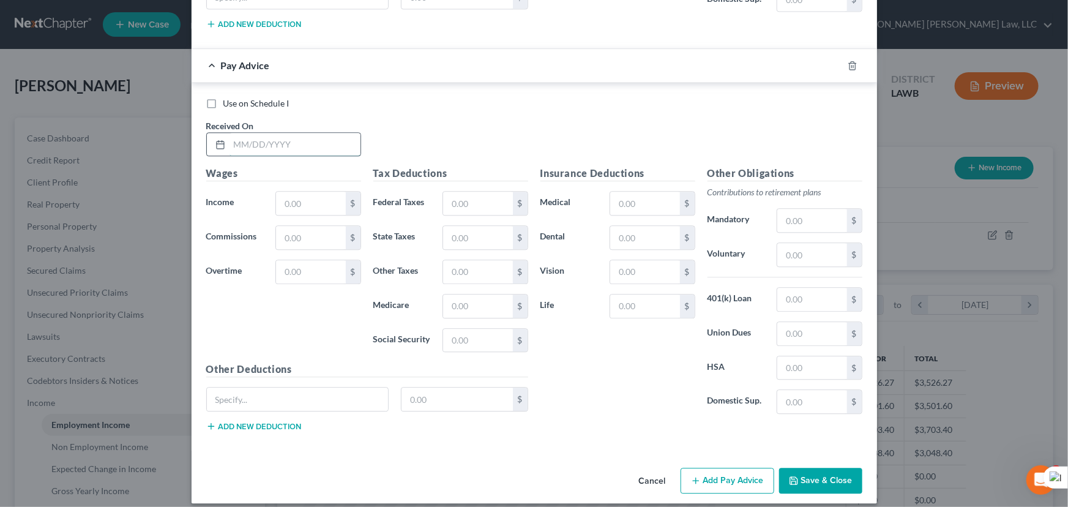
click at [330, 133] on input "text" at bounding box center [294, 144] width 131 height 23
type input "08/29/2025"
click at [326, 192] on input "text" at bounding box center [310, 203] width 69 height 23
type input "593.65"
click at [485, 230] on input "text" at bounding box center [477, 237] width 69 height 23
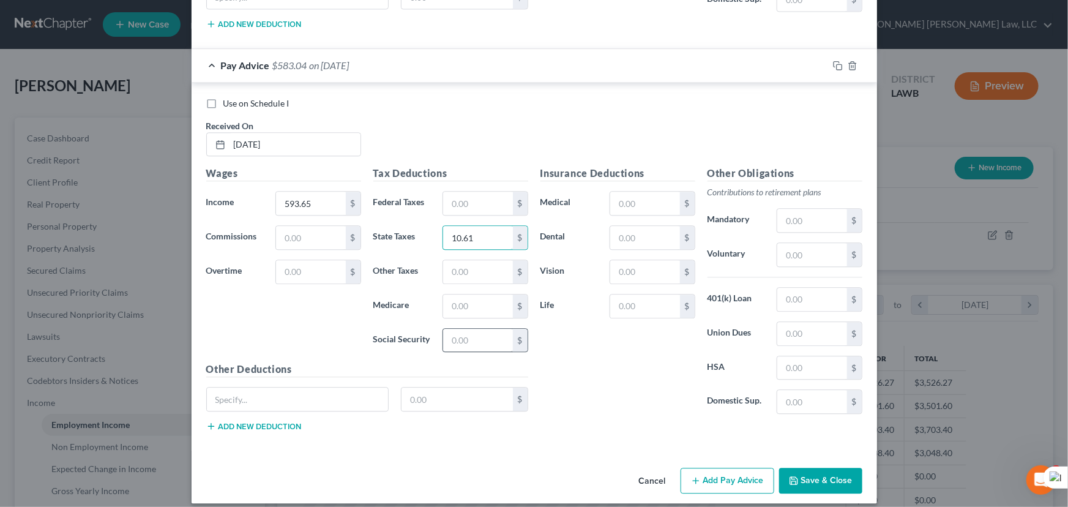
type input "10.61"
drag, startPoint x: 476, startPoint y: 333, endPoint x: 483, endPoint y: 305, distance: 29.5
click at [476, 333] on input "text" at bounding box center [477, 340] width 69 height 23
click at [483, 305] on input "text" at bounding box center [477, 305] width 69 height 23
type input "8.46"
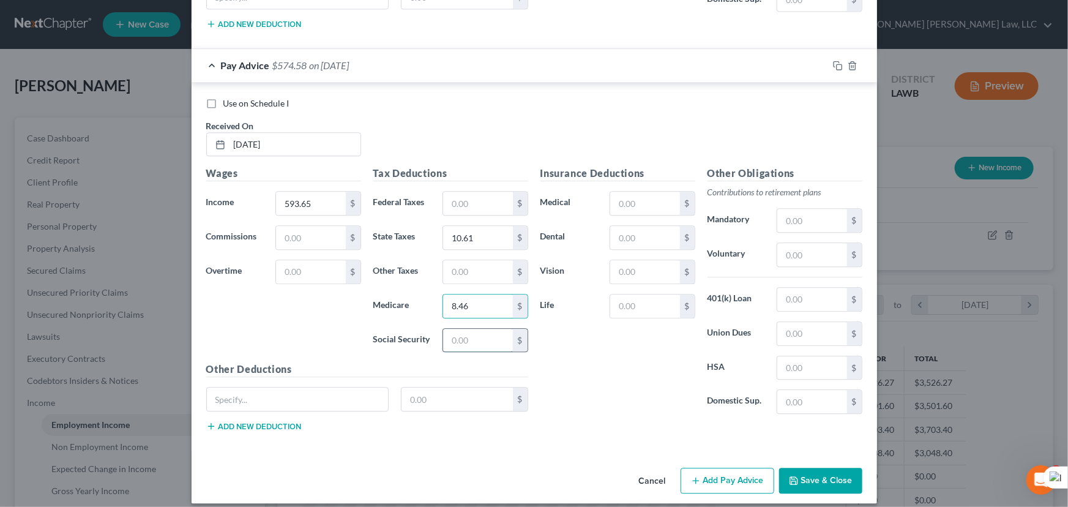
click at [471, 333] on input "text" at bounding box center [477, 340] width 69 height 23
type input "36.19"
click at [660, 226] on input "text" at bounding box center [644, 237] width 69 height 23
type input "7.80"
click at [652, 260] on input "text" at bounding box center [644, 271] width 69 height 23
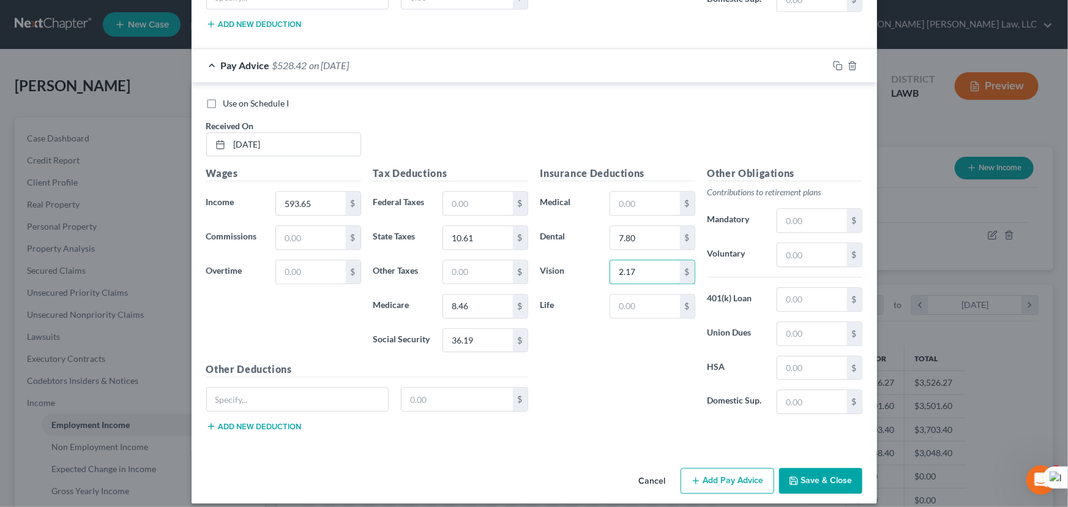
type input "2.17"
click at [844, 467] on button "Save & Close" at bounding box center [820, 480] width 83 height 26
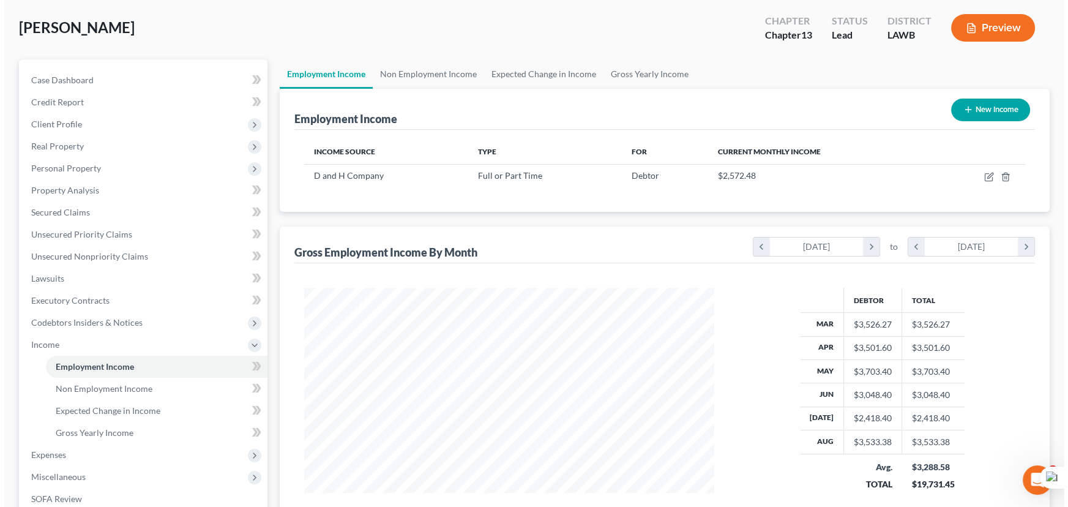
scroll to position [55, 0]
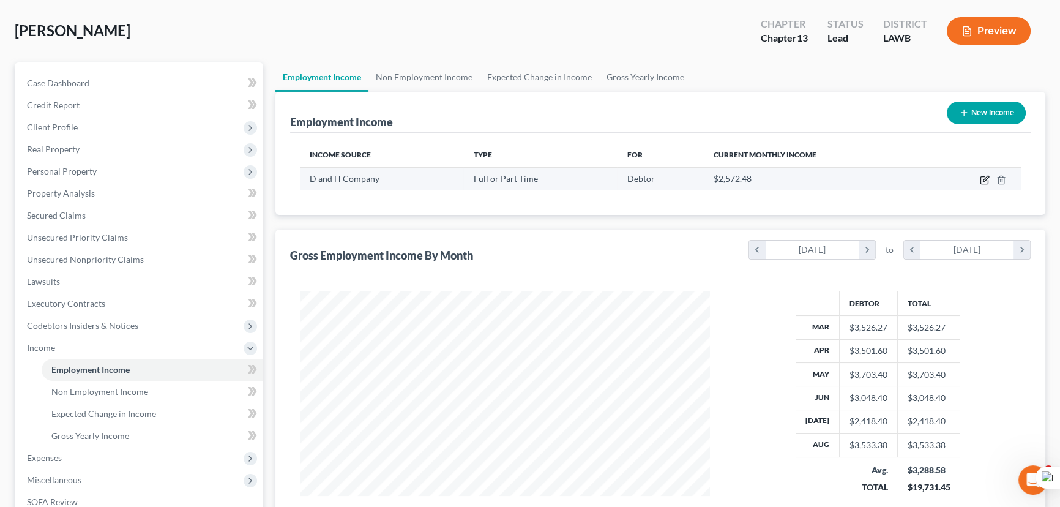
click at [988, 181] on icon "button" at bounding box center [983, 180] width 7 height 7
select select "0"
select select "25"
select select "3"
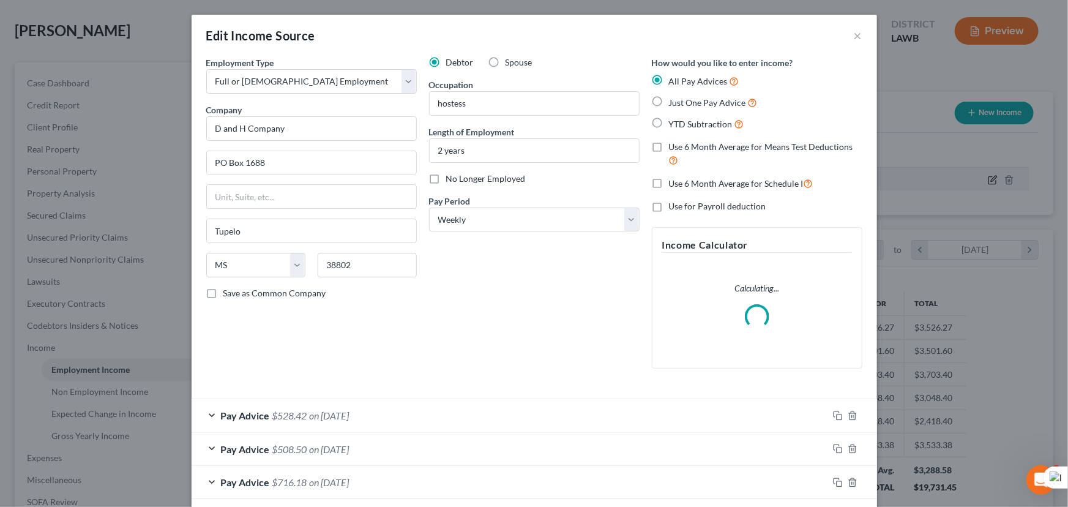
scroll to position [219, 438]
click at [669, 148] on label "Use 6 Month Average for Means Test Deductions" at bounding box center [765, 154] width 193 height 26
click at [674, 148] on input "Use 6 Month Average for Means Test Deductions" at bounding box center [678, 145] width 8 height 8
checkbox input "true"
click at [669, 190] on label "Use 6 Month Average for Schedule I" at bounding box center [741, 183] width 144 height 14
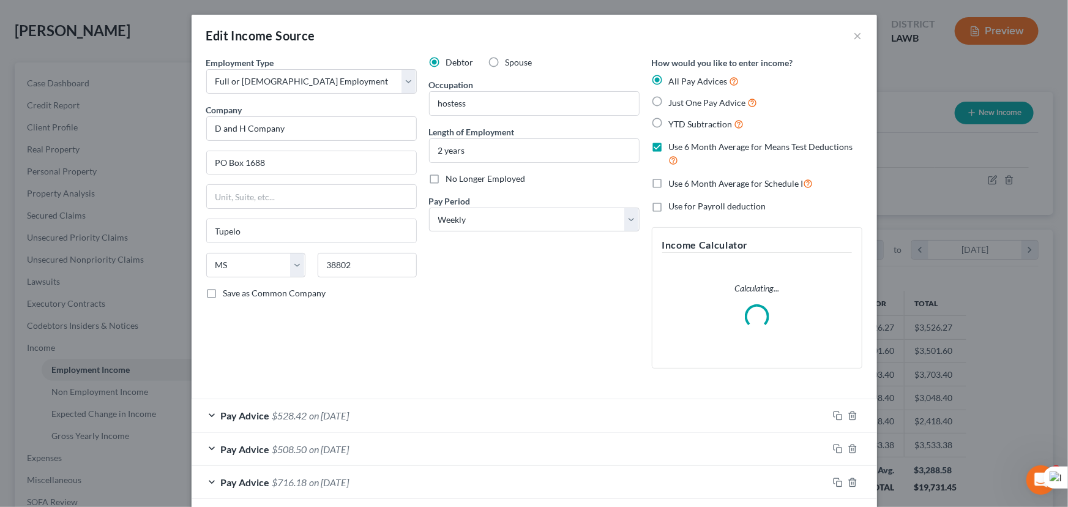
click at [674, 184] on input "Use 6 Month Average for Schedule I" at bounding box center [678, 180] width 8 height 8
click at [669, 184] on label "Use 6 Month Average for Schedule I" at bounding box center [741, 183] width 144 height 14
click at [674, 184] on input "Use 6 Month Average for Schedule I" at bounding box center [678, 180] width 8 height 8
click at [669, 182] on label "Use 6 Month Average for Schedule I" at bounding box center [741, 183] width 144 height 14
click at [674, 182] on input "Use 6 Month Average for Schedule I" at bounding box center [678, 180] width 8 height 8
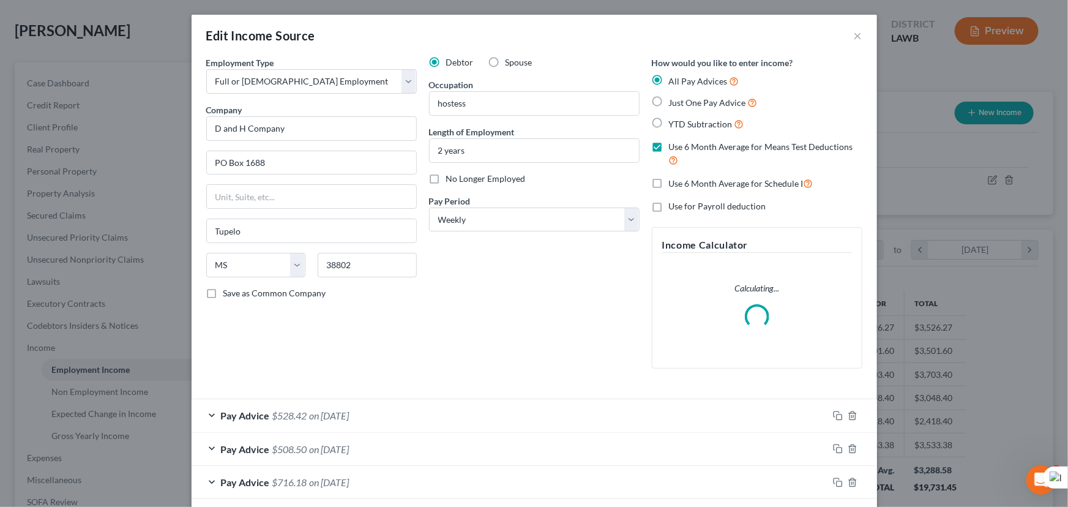
checkbox input "true"
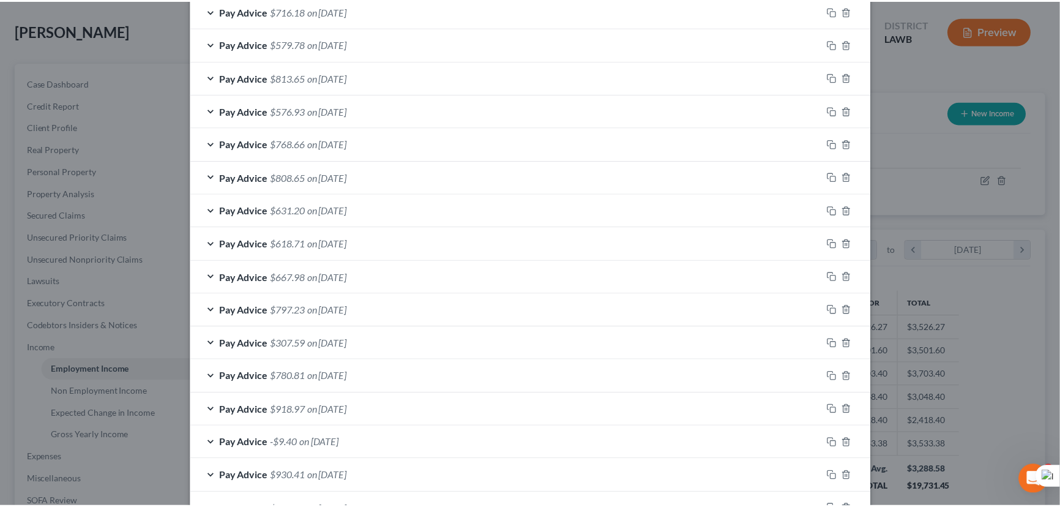
scroll to position [788, 0]
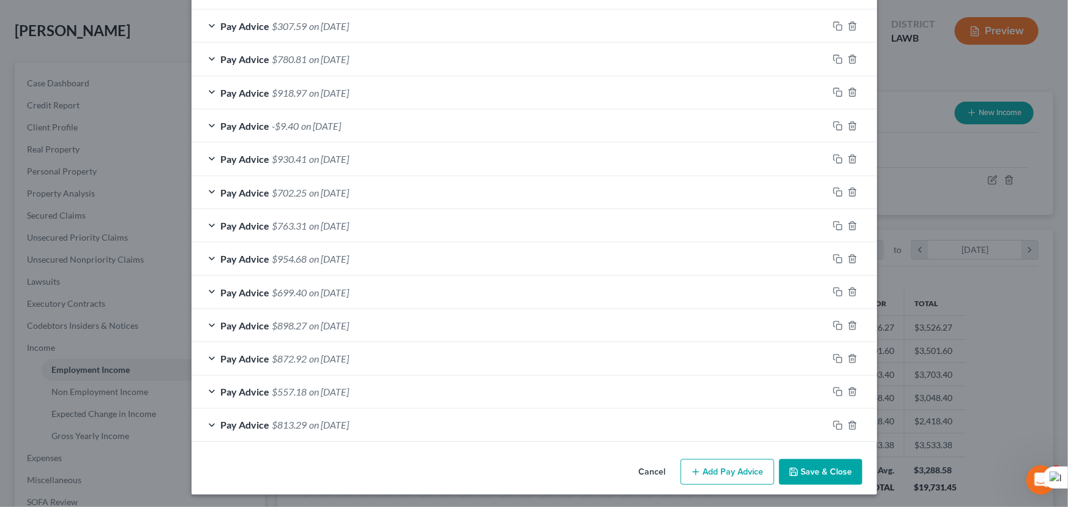
click at [807, 478] on button "Save & Close" at bounding box center [820, 472] width 83 height 26
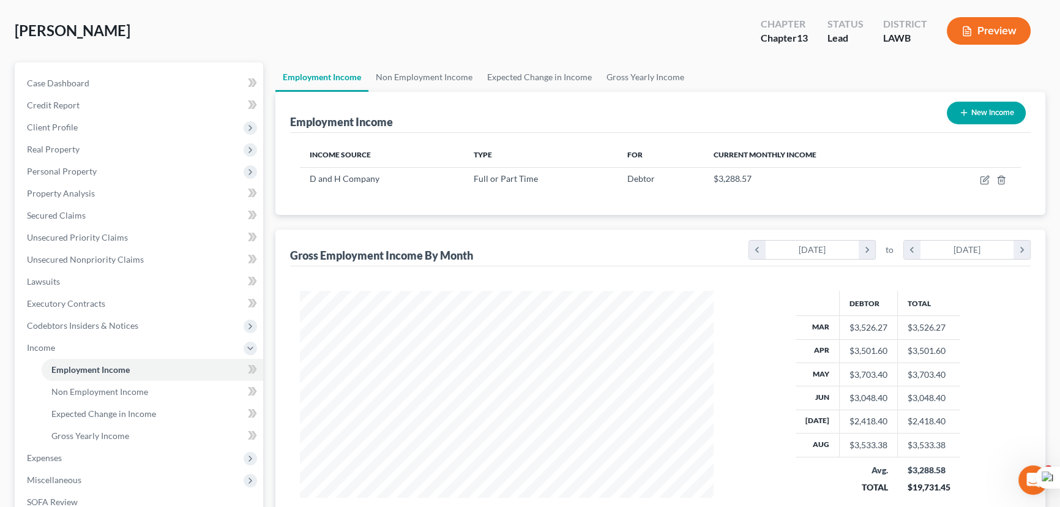
scroll to position [611673, 611457]
click at [664, 81] on link "Gross Yearly Income" at bounding box center [645, 76] width 92 height 29
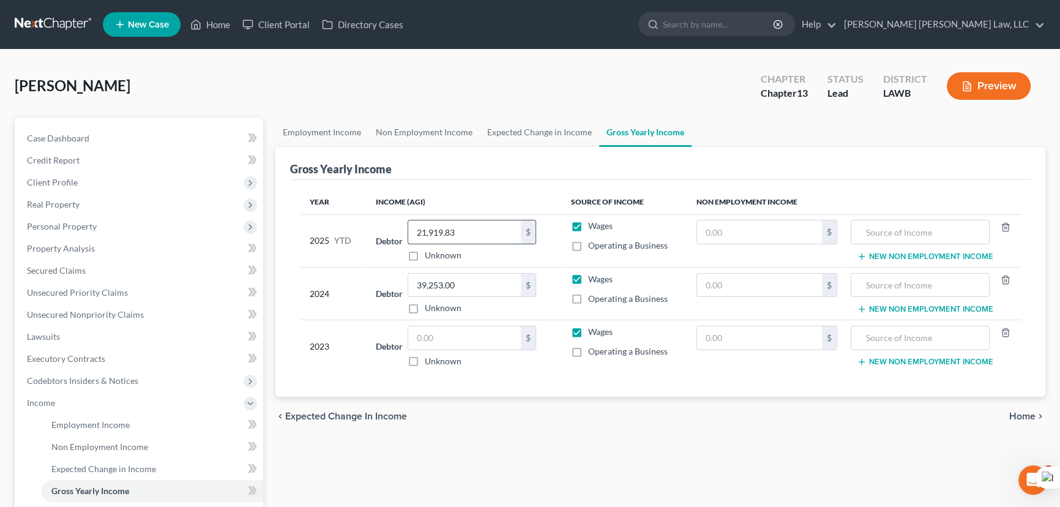
click at [486, 229] on input "21,919.83" at bounding box center [464, 231] width 113 height 23
type input "27,604.01"
click at [458, 345] on input "text" at bounding box center [464, 337] width 113 height 23
click at [413, 113] on div "King, Teneshia Upgraded Chapter Chapter 13 Status Lead District LAWB Preview" at bounding box center [530, 90] width 1030 height 53
click at [414, 121] on link "Non Employment Income" at bounding box center [423, 131] width 111 height 29
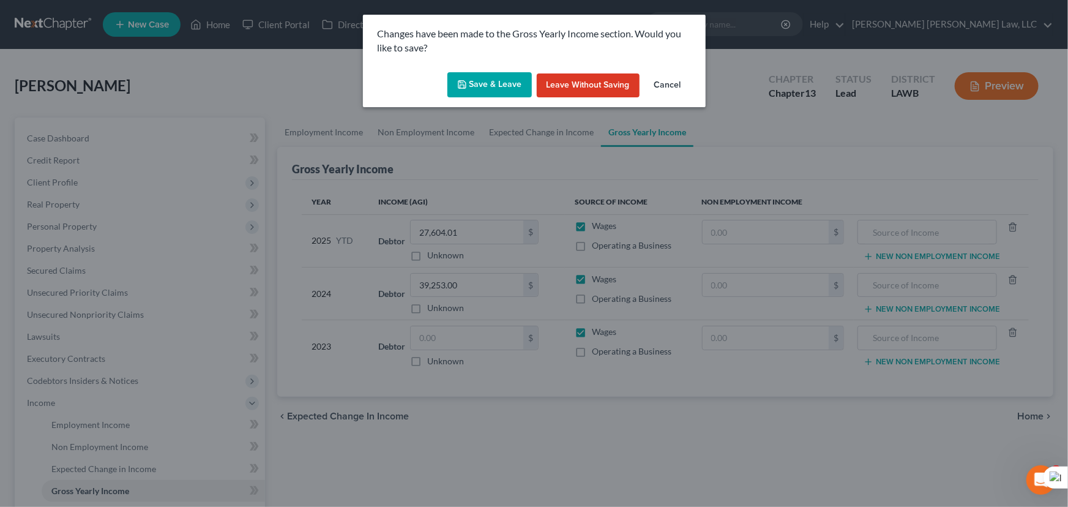
click at [500, 91] on button "Save & Leave" at bounding box center [489, 85] width 84 height 26
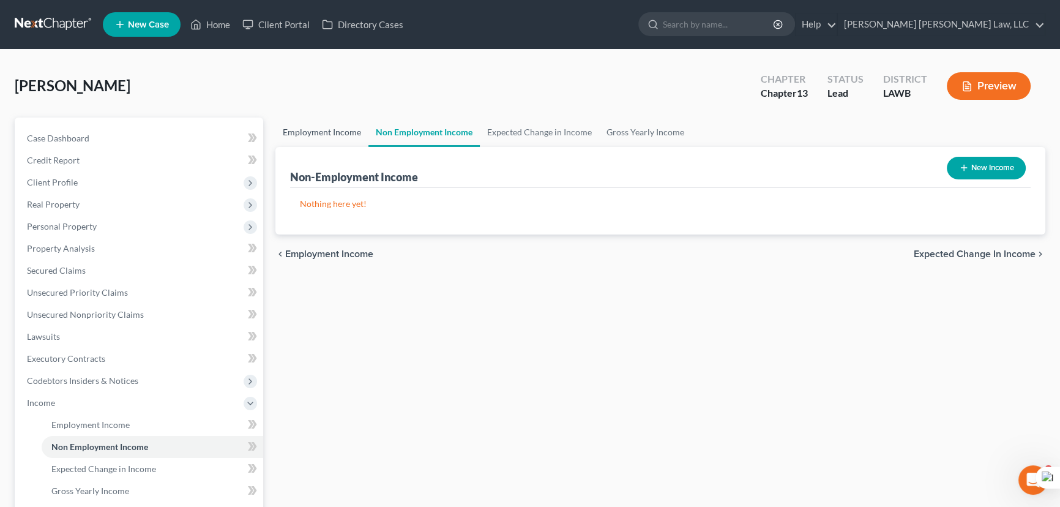
click at [294, 144] on link "Employment Income" at bounding box center [321, 131] width 93 height 29
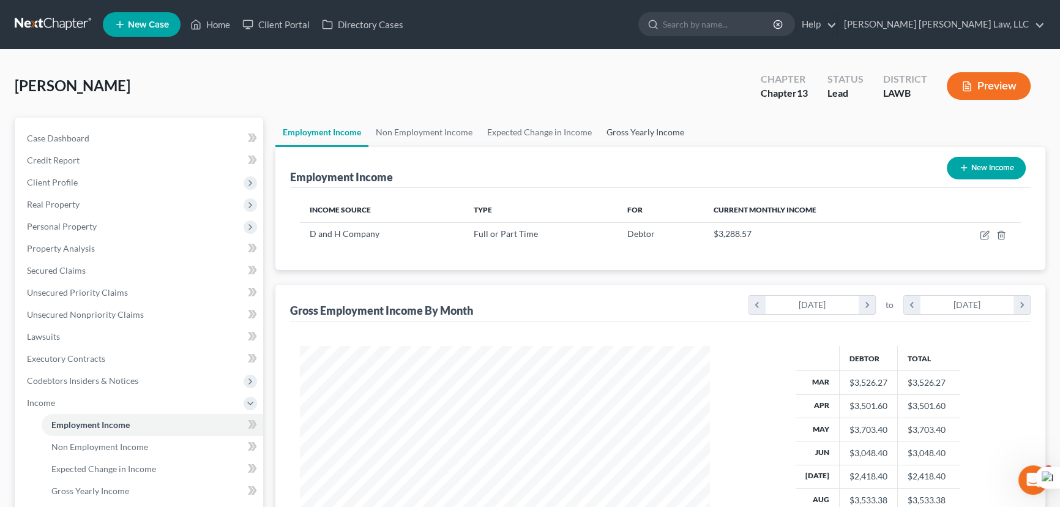
click at [652, 122] on link "Gross Yearly Income" at bounding box center [645, 131] width 92 height 29
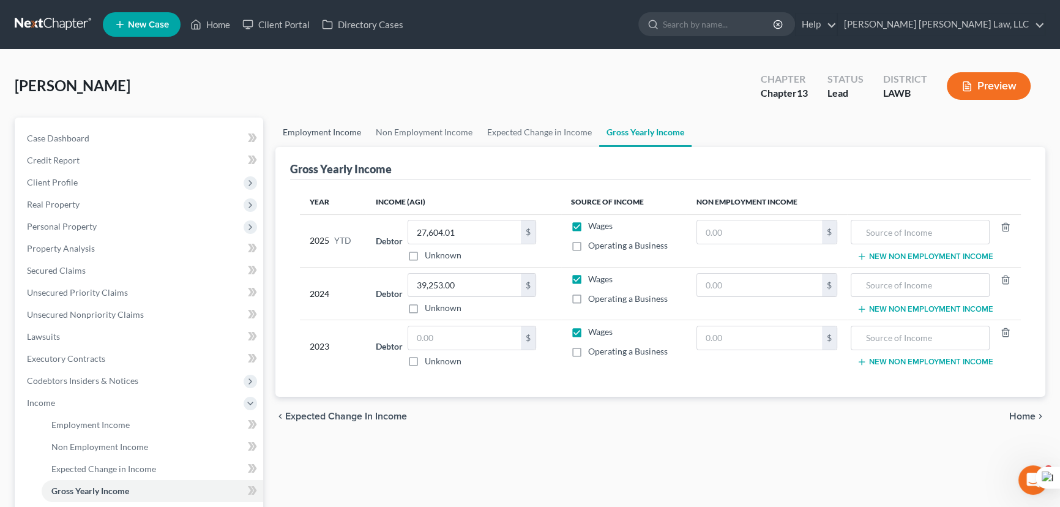
click at [311, 122] on link "Employment Income" at bounding box center [321, 131] width 93 height 29
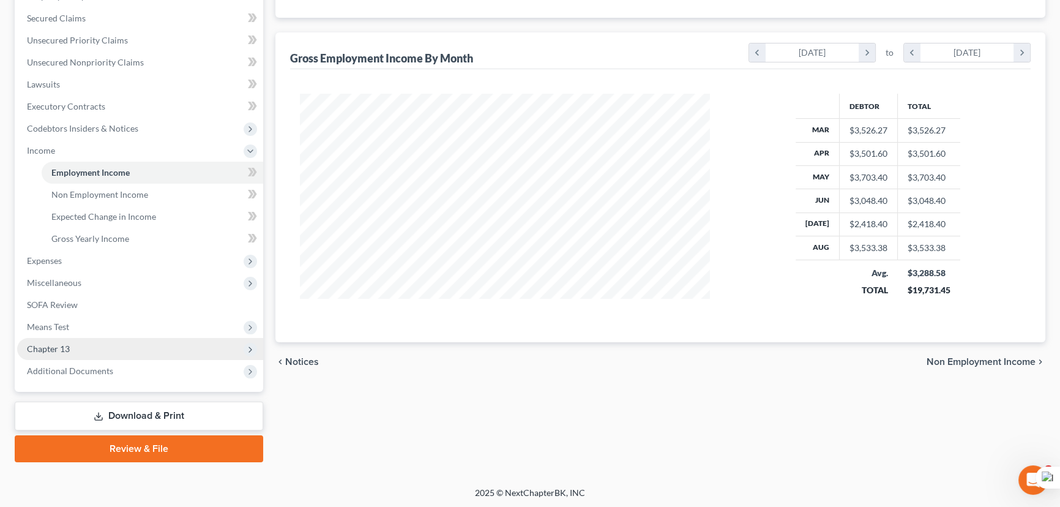
scroll to position [219, 434]
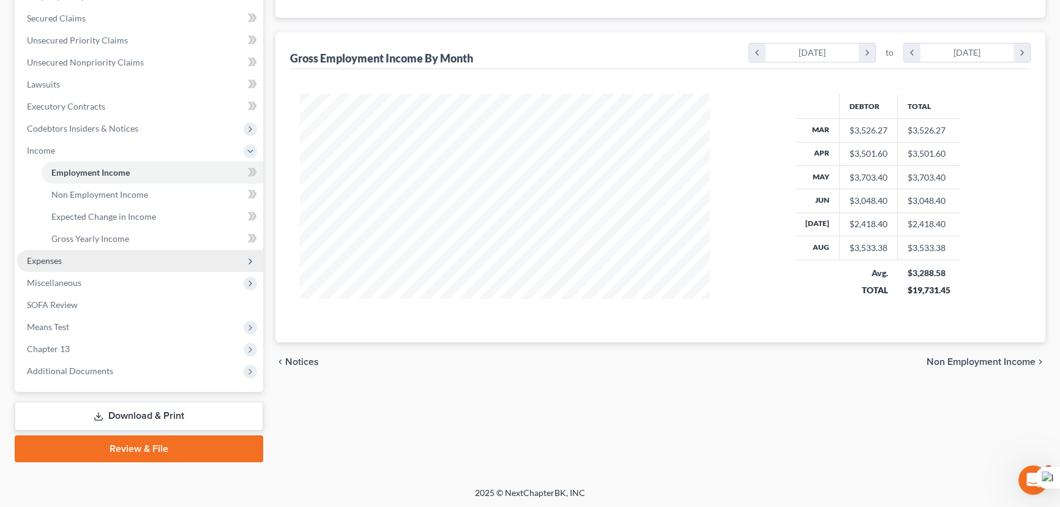
click at [92, 250] on span "Expenses" at bounding box center [140, 261] width 246 height 22
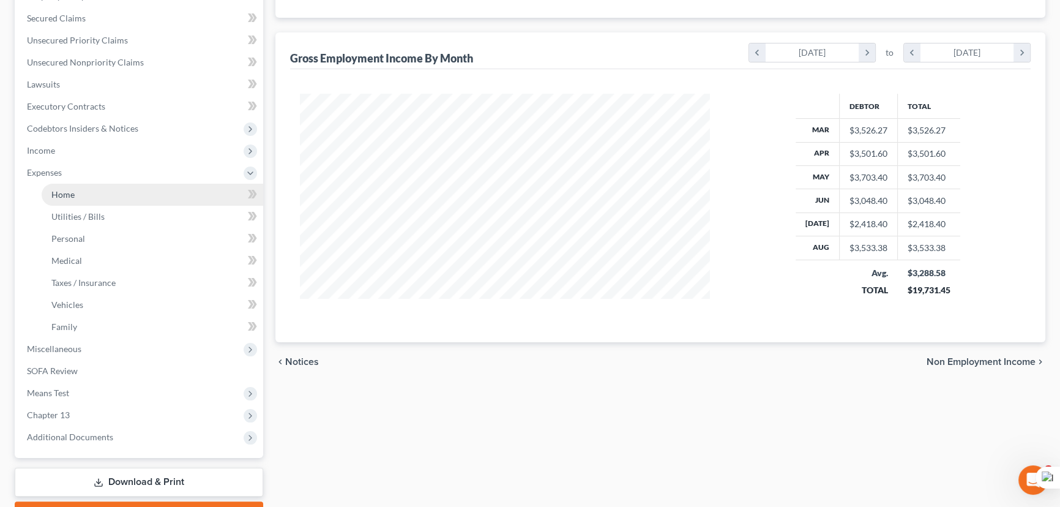
click at [104, 201] on link "Home" at bounding box center [153, 195] width 222 height 22
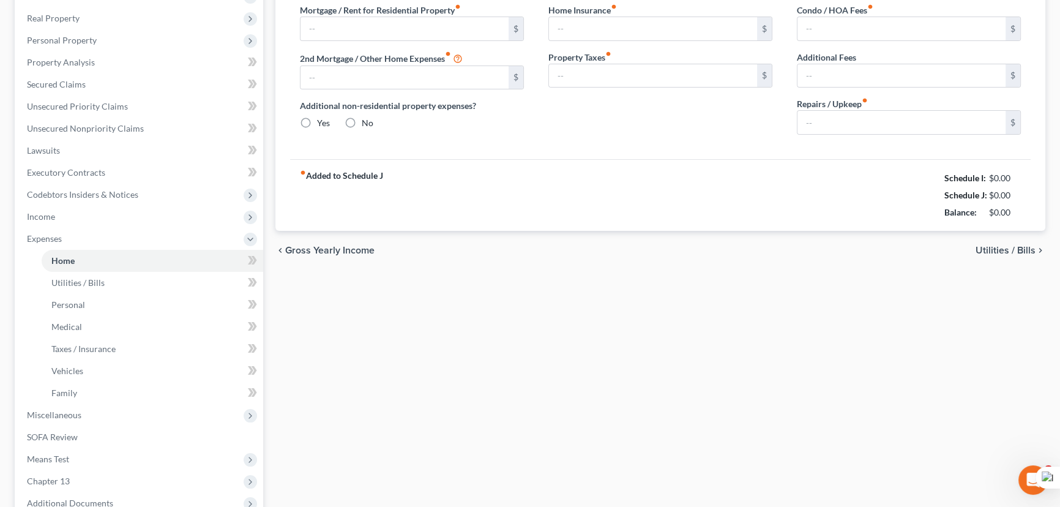
type input "0.00"
radio input "true"
type input "0.00"
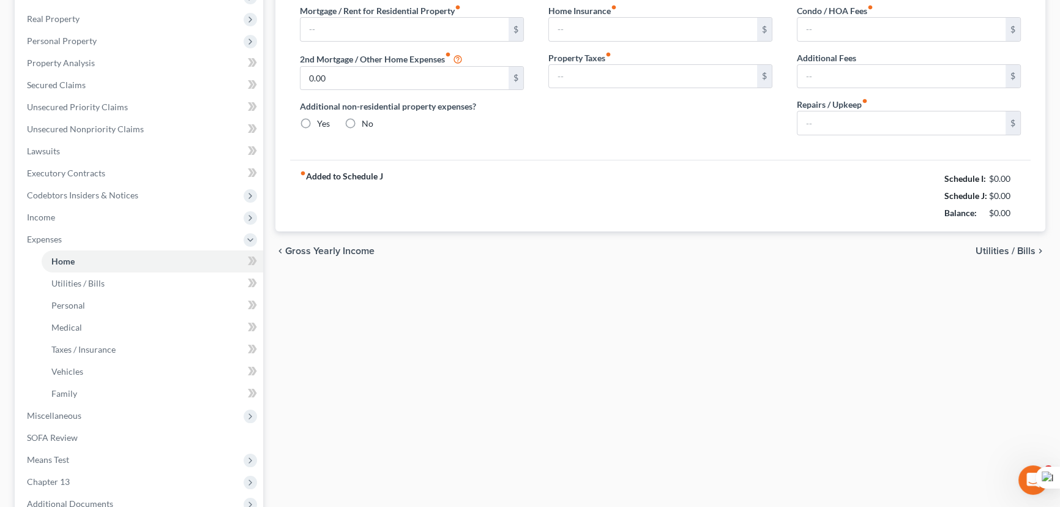
type input "0.00"
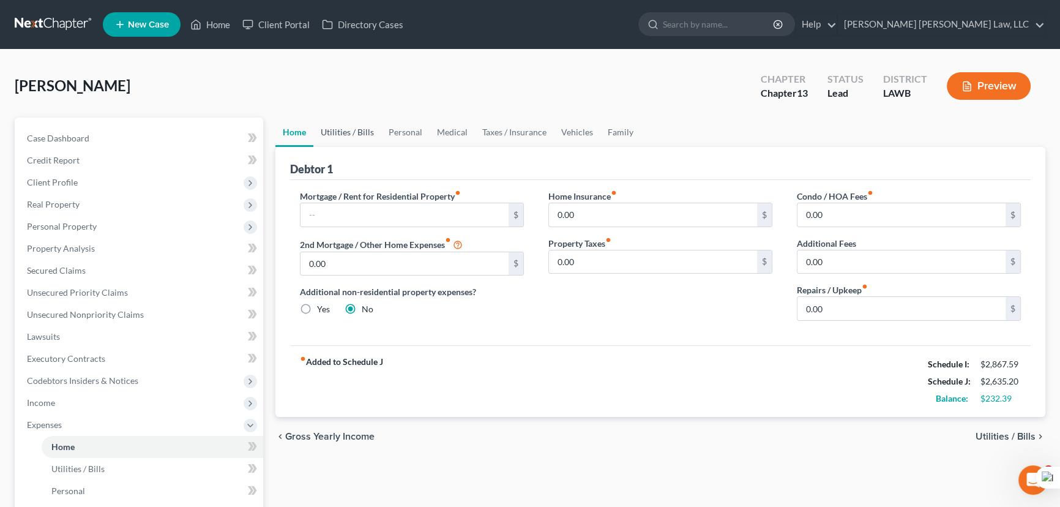
click at [315, 130] on link "Utilities / Bills" at bounding box center [347, 131] width 68 height 29
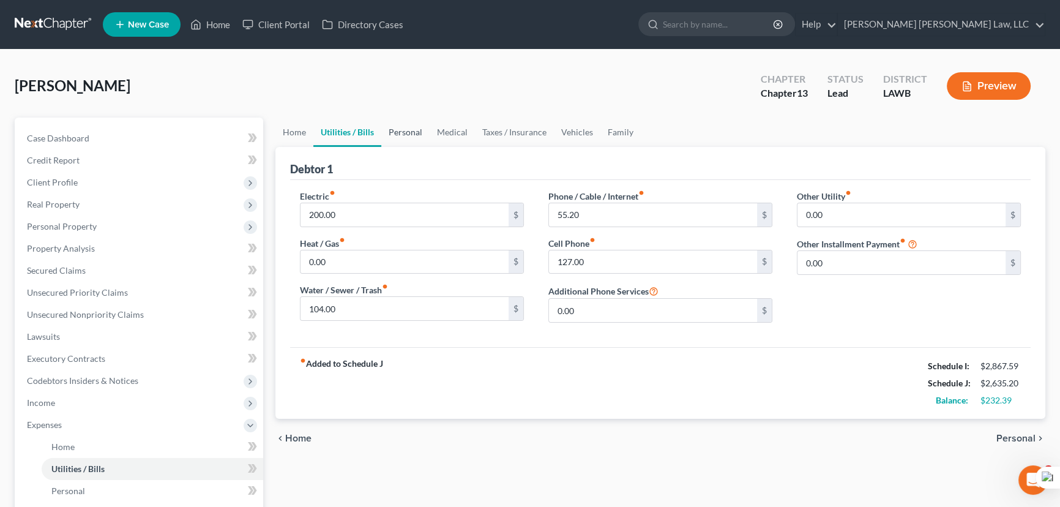
click at [393, 130] on link "Personal" at bounding box center [405, 131] width 48 height 29
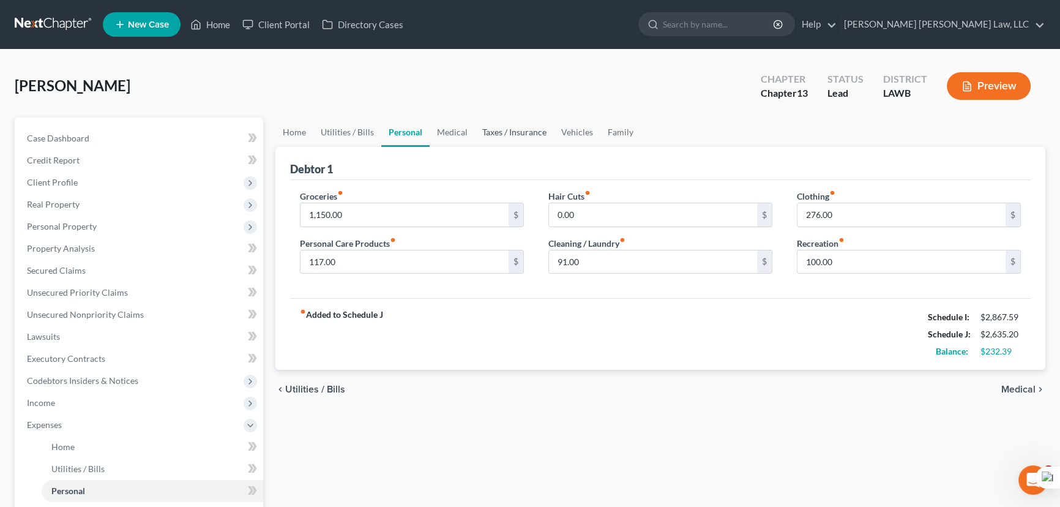
click at [488, 130] on link "Taxes / Insurance" at bounding box center [514, 131] width 79 height 29
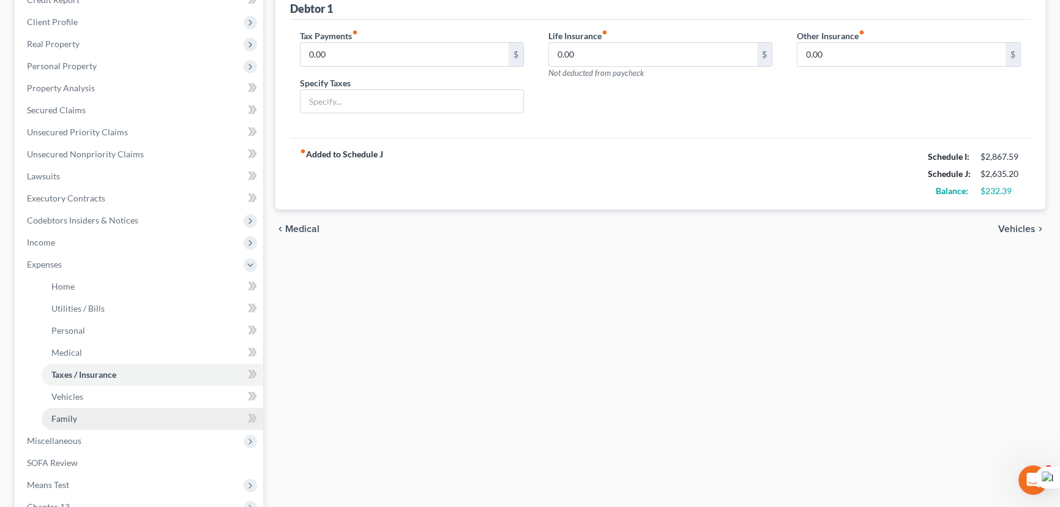
scroll to position [318, 0]
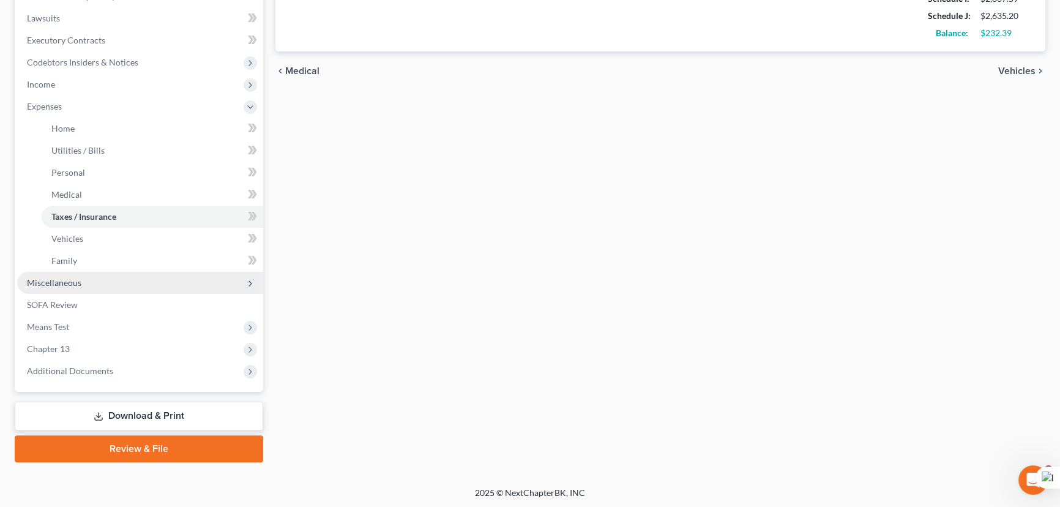
click at [47, 279] on span "Miscellaneous" at bounding box center [54, 282] width 54 height 10
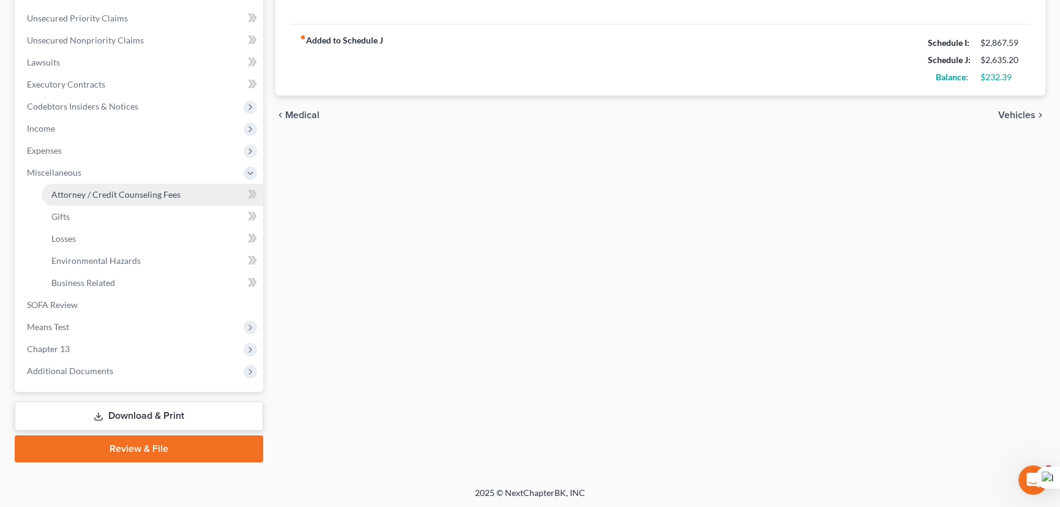
click at [124, 192] on span "Attorney / Credit Counseling Fees" at bounding box center [115, 194] width 129 height 10
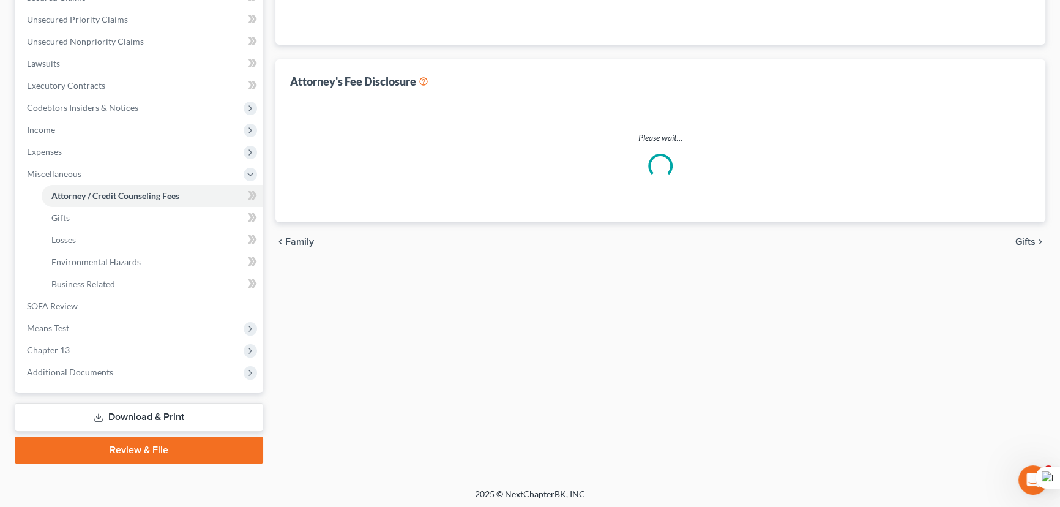
scroll to position [233, 0]
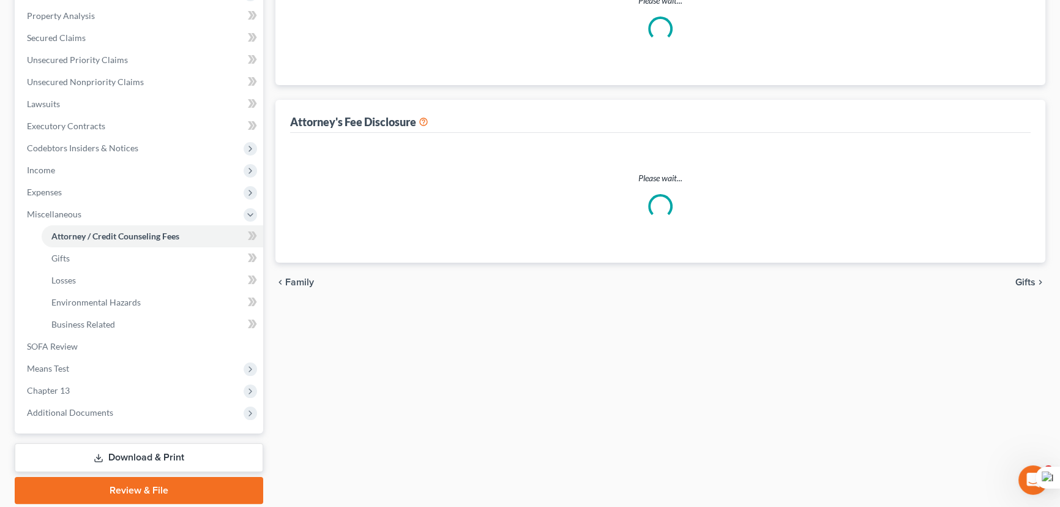
select select "1"
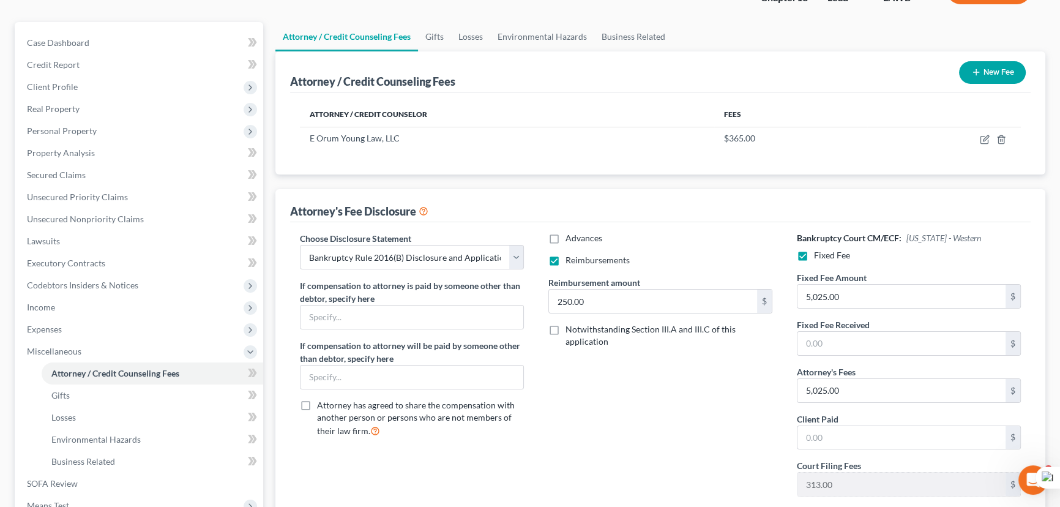
scroll to position [222, 0]
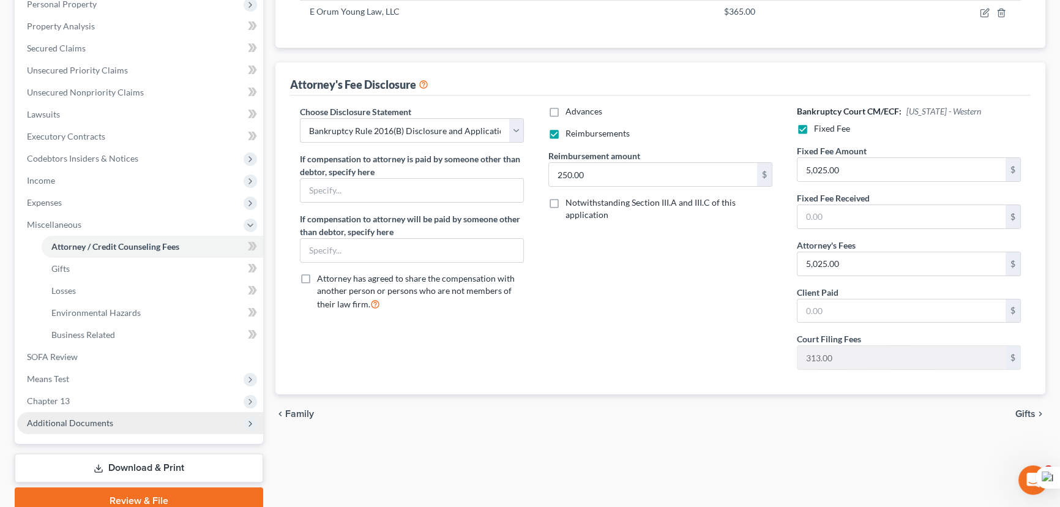
click at [98, 415] on span "Additional Documents" at bounding box center [140, 423] width 246 height 22
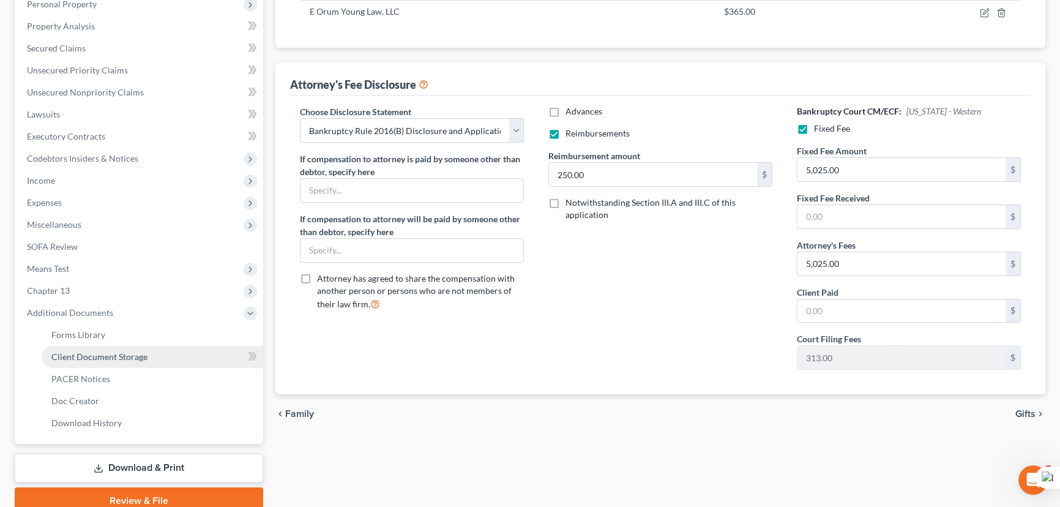
click at [132, 352] on span "Client Document Storage" at bounding box center [99, 356] width 96 height 10
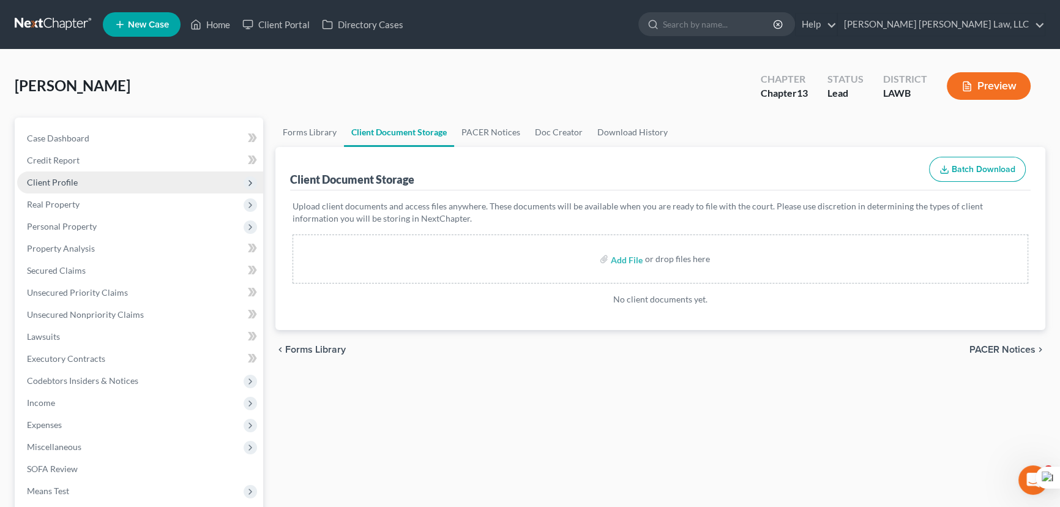
click at [151, 185] on span "Client Profile" at bounding box center [140, 182] width 246 height 22
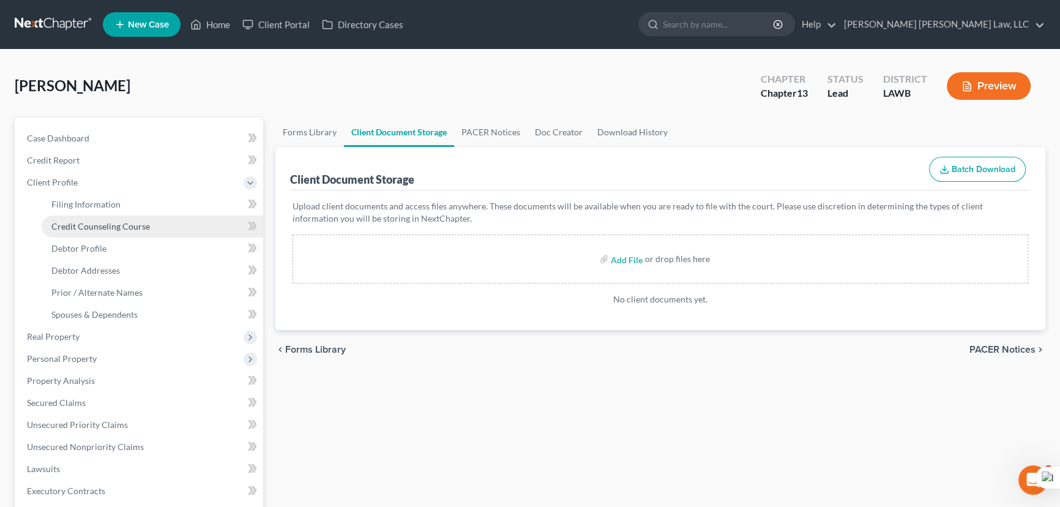
click at [166, 227] on link "Credit Counseling Course" at bounding box center [153, 226] width 222 height 22
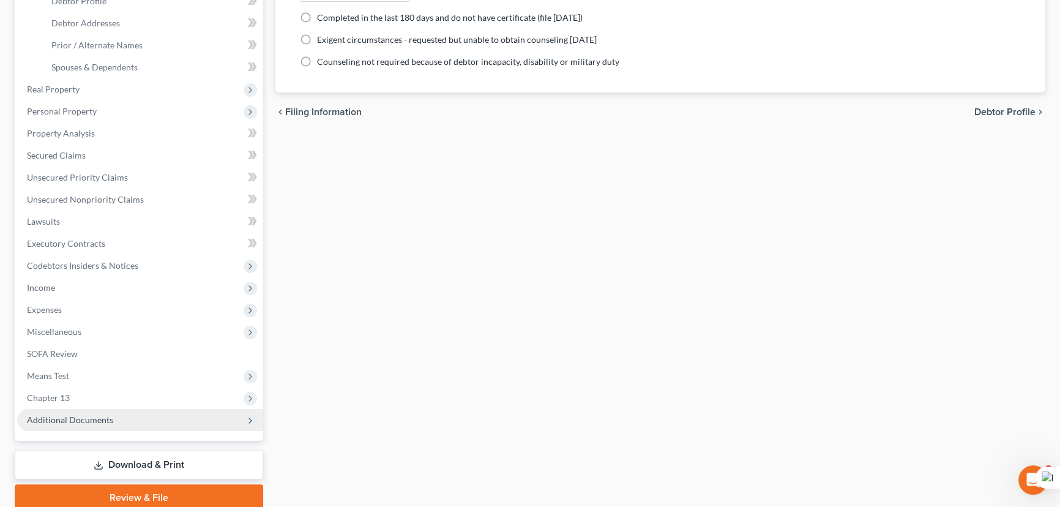
scroll to position [296, 0]
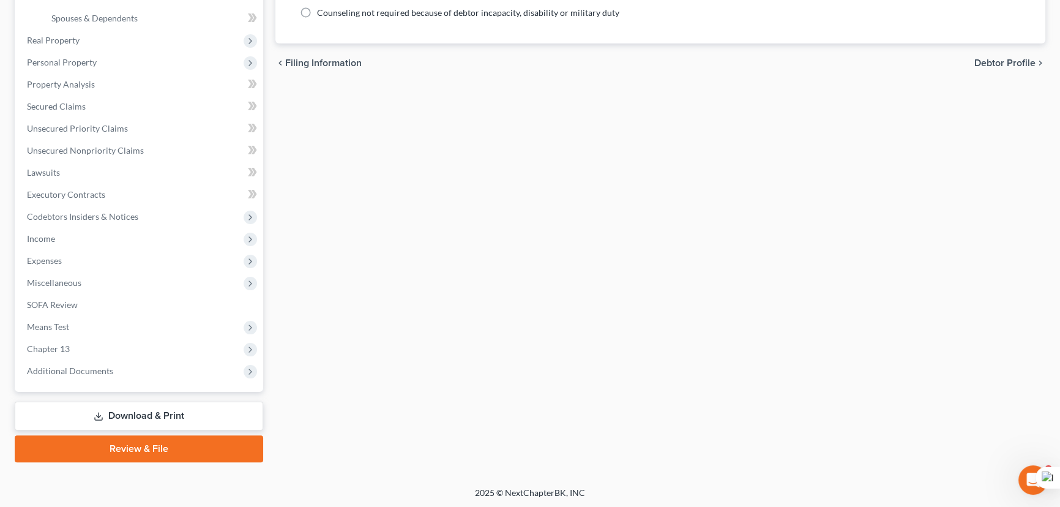
drag, startPoint x: 80, startPoint y: 373, endPoint x: 104, endPoint y: 390, distance: 30.2
click at [80, 373] on span "Additional Documents" at bounding box center [70, 370] width 86 height 10
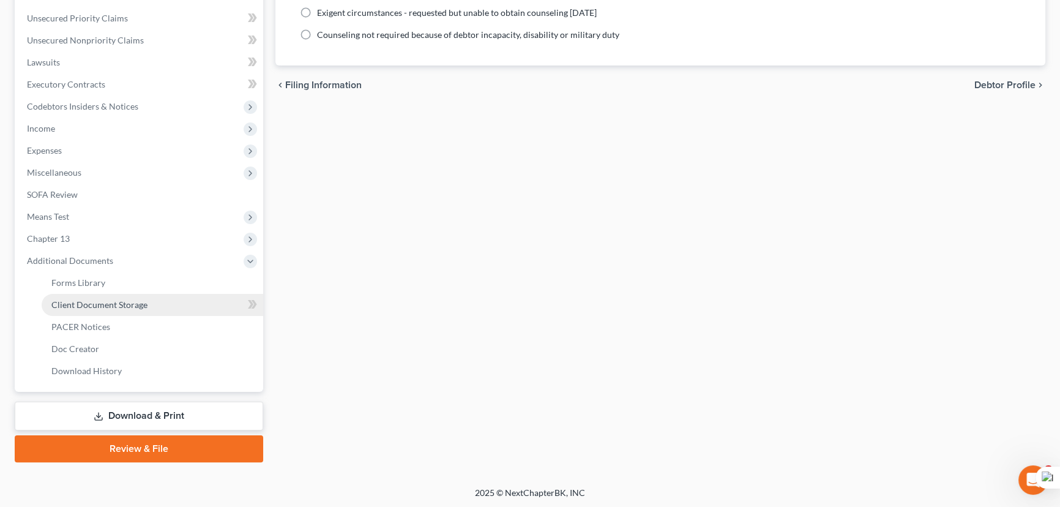
click at [122, 297] on link "Client Document Storage" at bounding box center [153, 305] width 222 height 22
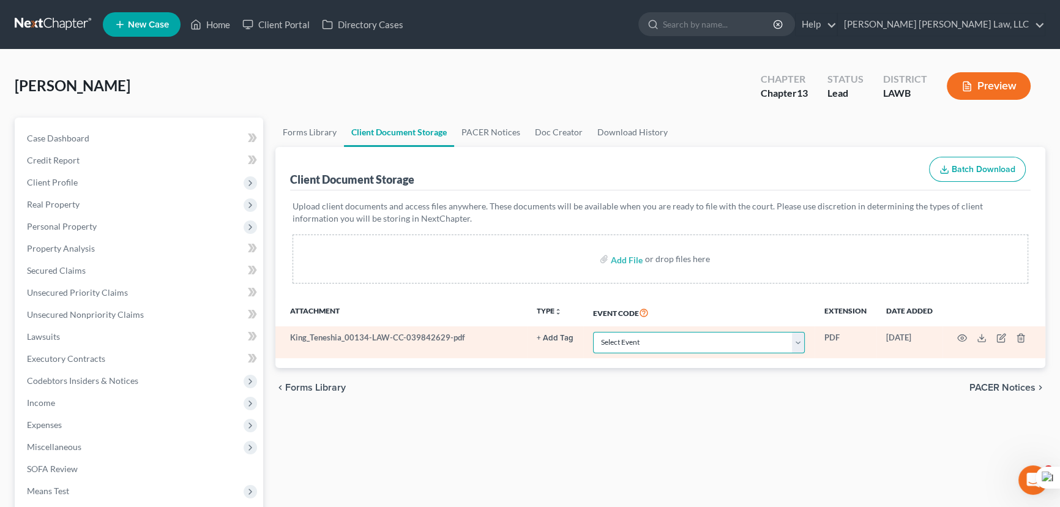
click at [638, 343] on select "Select Event 20 Largest Unsecured Creditors Amended Creditor Matrix (Fee) Amend…" at bounding box center [699, 342] width 212 height 21
select select "9"
click at [593, 332] on select "Select Event 20 Largest Unsecured Creditors Amended Creditor Matrix (Fee) Amend…" at bounding box center [699, 342] width 212 height 21
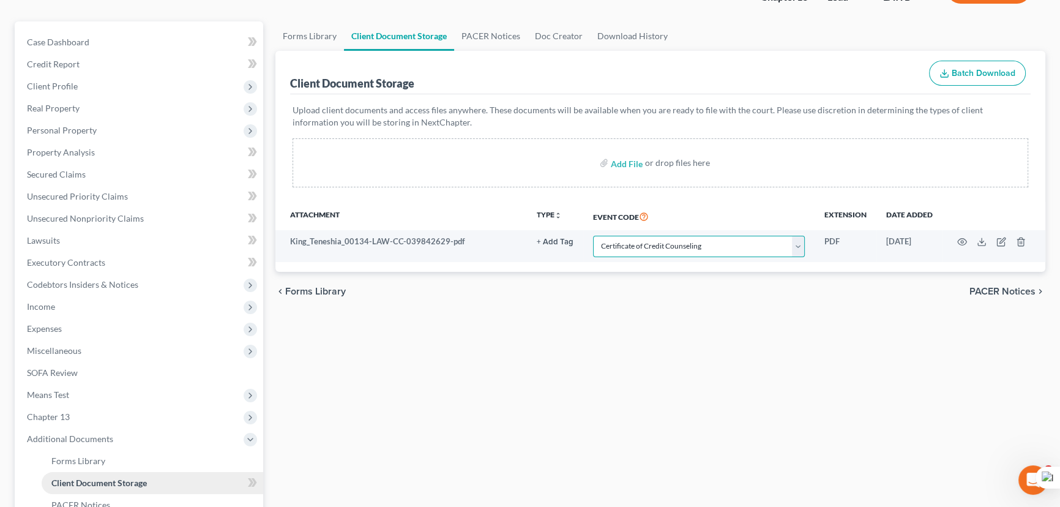
scroll to position [274, 0]
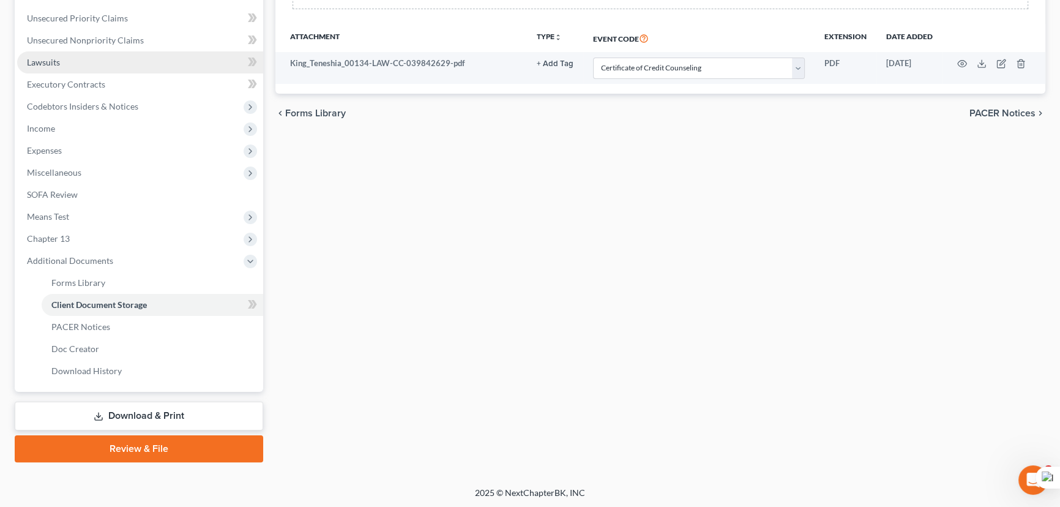
click at [131, 64] on link "Lawsuits" at bounding box center [140, 62] width 246 height 22
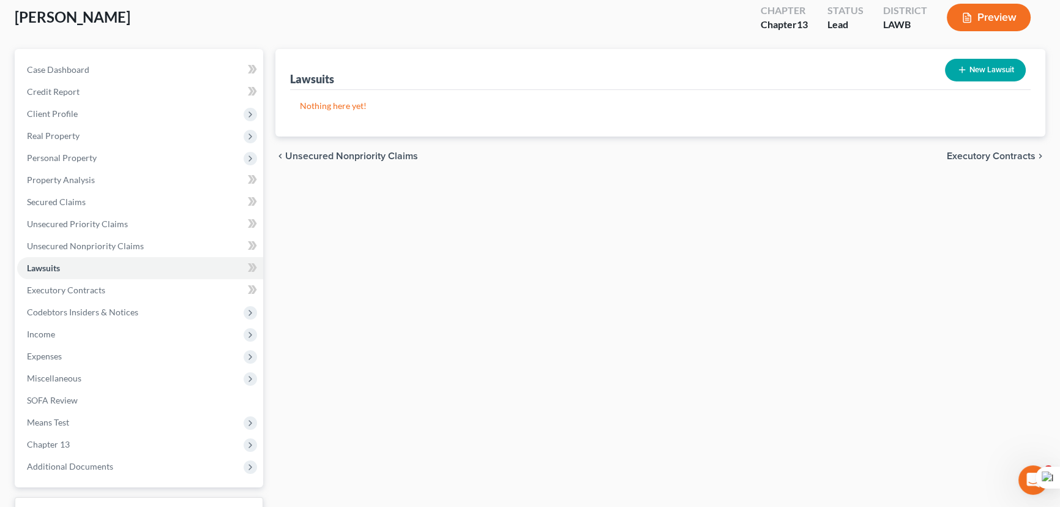
scroll to position [164, 0]
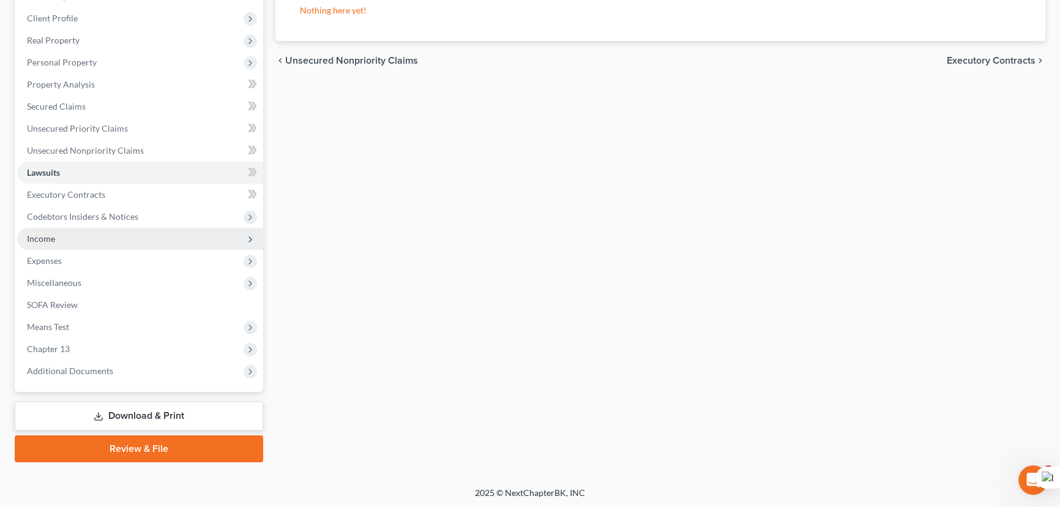
drag, startPoint x: 86, startPoint y: 250, endPoint x: 95, endPoint y: 234, distance: 19.2
click at [86, 250] on span "Expenses" at bounding box center [140, 261] width 246 height 22
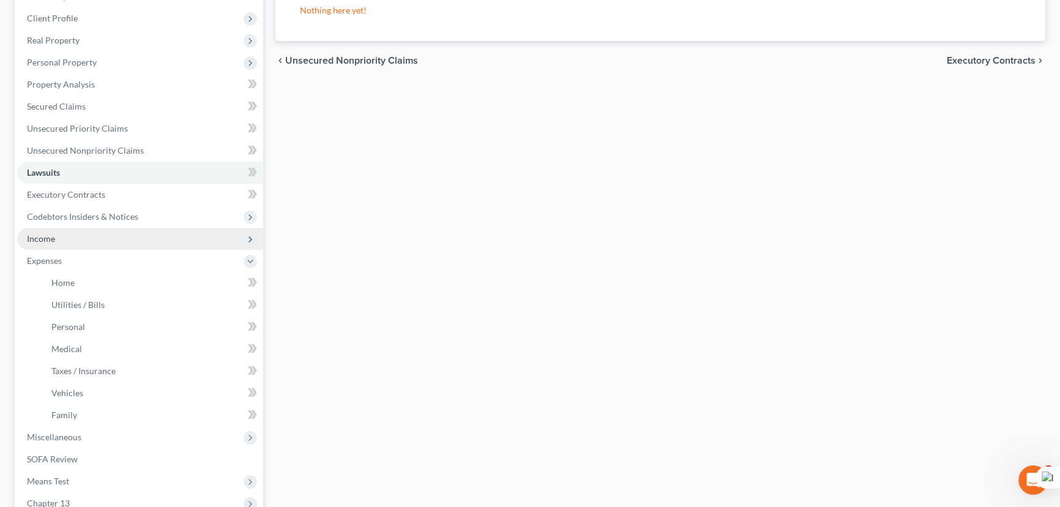
click at [98, 244] on span "Income" at bounding box center [140, 239] width 246 height 22
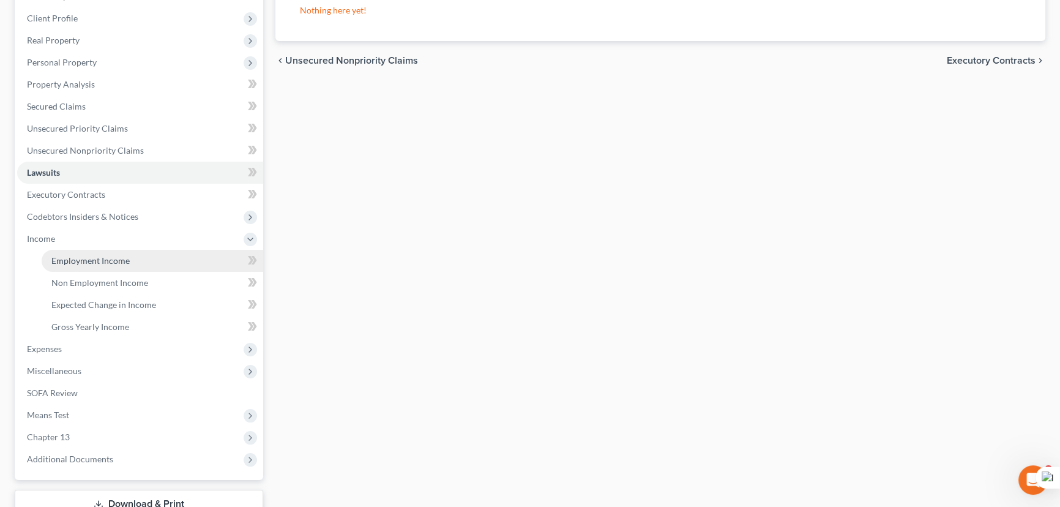
click at [116, 264] on link "Employment Income" at bounding box center [153, 261] width 222 height 22
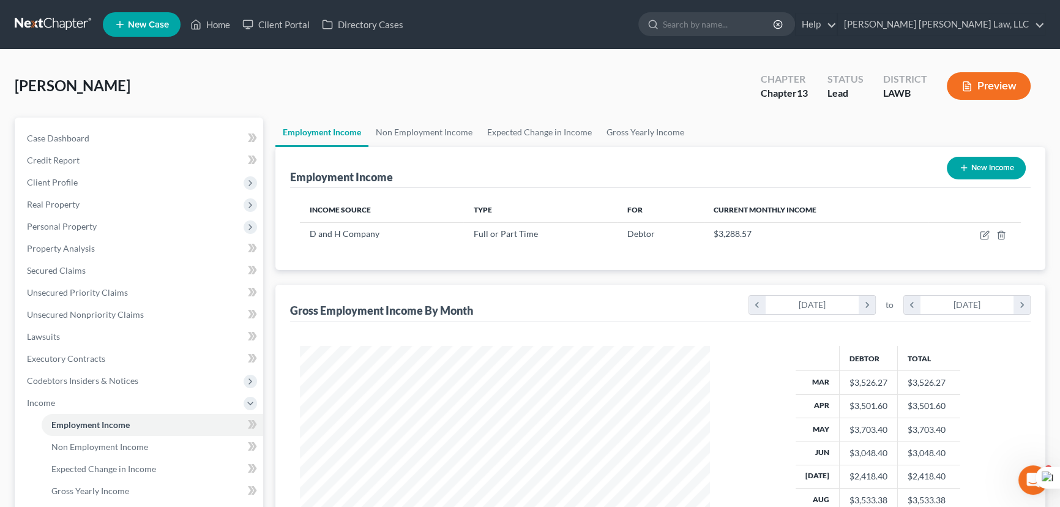
scroll to position [219, 434]
click at [438, 130] on link "Non Employment Income" at bounding box center [423, 131] width 111 height 29
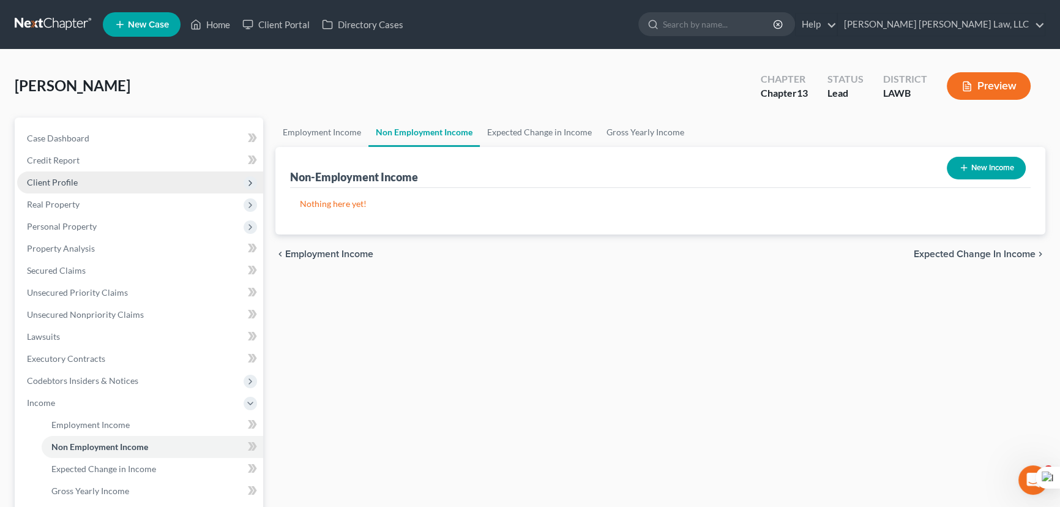
click at [116, 177] on span "Client Profile" at bounding box center [140, 182] width 246 height 22
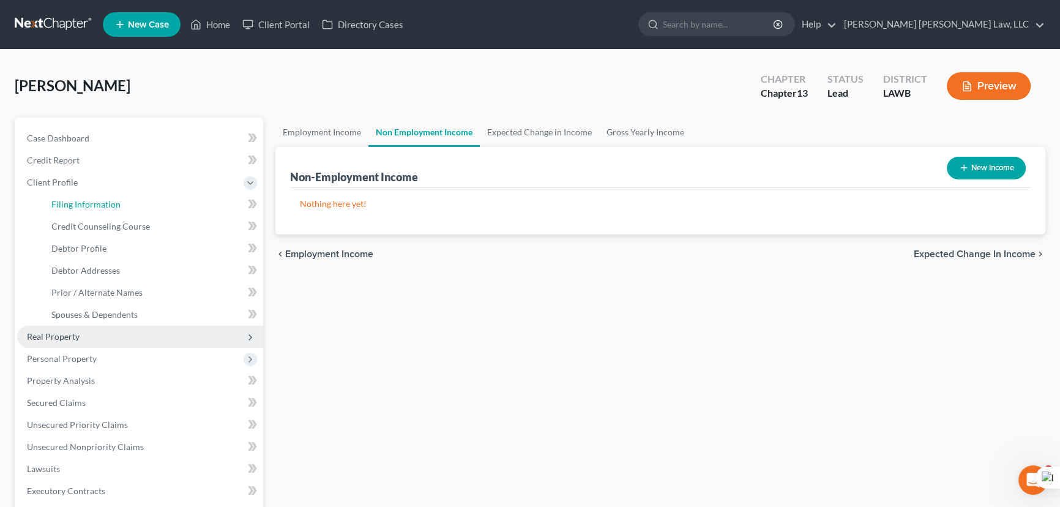
click at [116, 199] on span "Filing Information" at bounding box center [85, 204] width 69 height 10
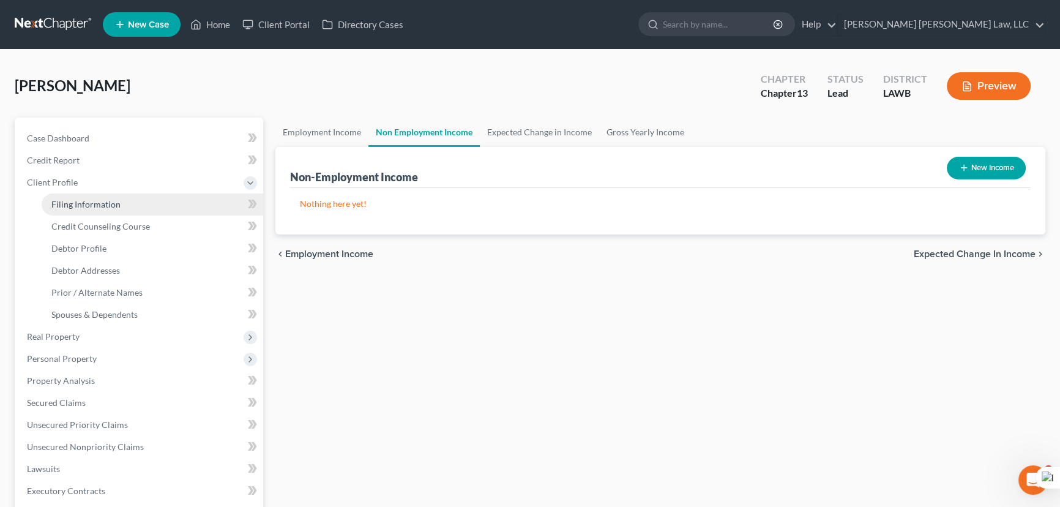
select select "1"
select select "0"
select select "3"
select select "36"
select select "0"
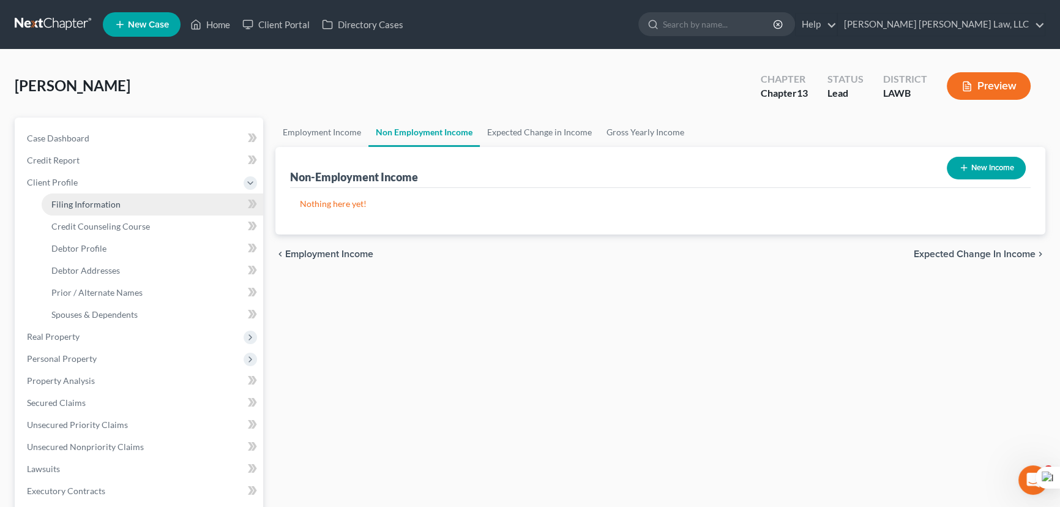
select select "19"
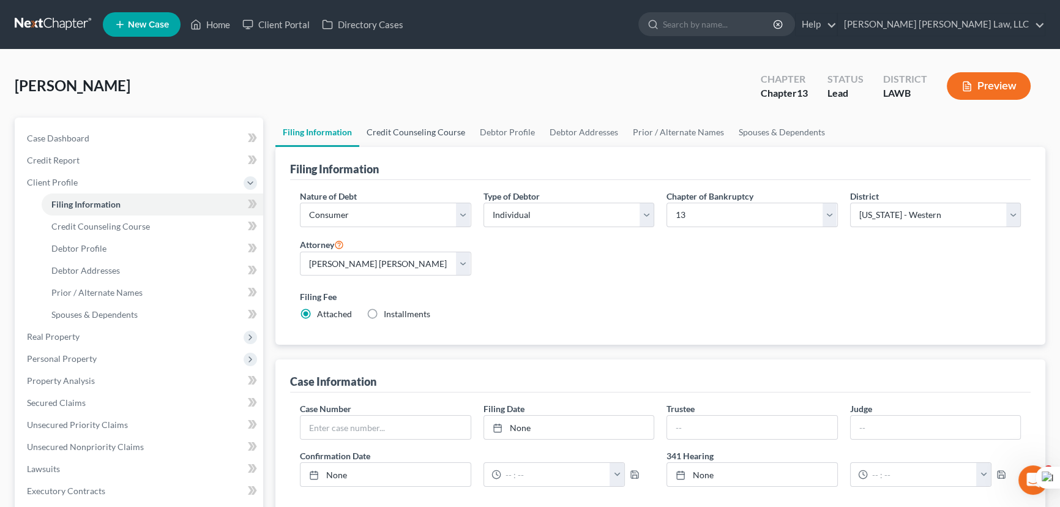
click at [400, 131] on link "Credit Counseling Course" at bounding box center [415, 131] width 113 height 29
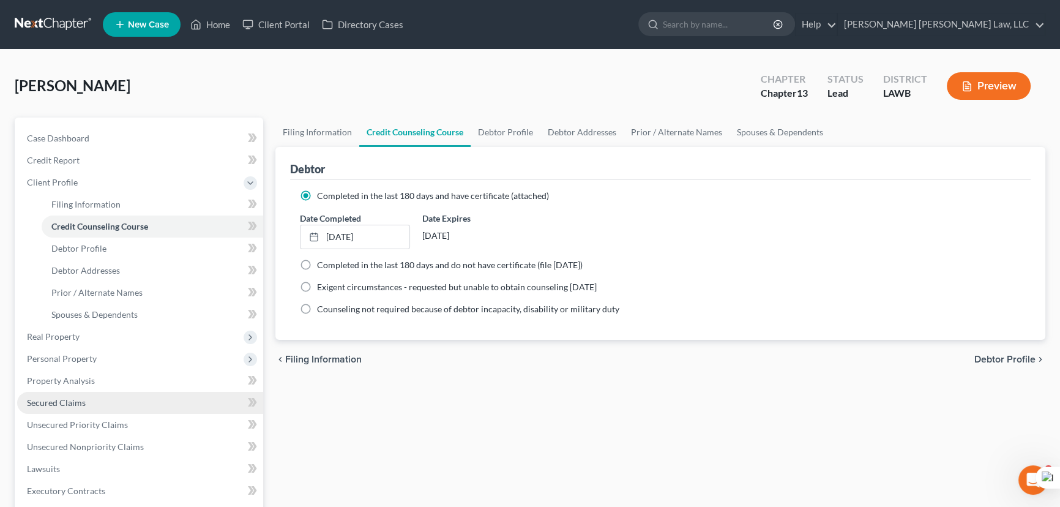
drag, startPoint x: 102, startPoint y: 365, endPoint x: 114, endPoint y: 395, distance: 32.1
click at [102, 365] on span "Personal Property" at bounding box center [140, 359] width 246 height 22
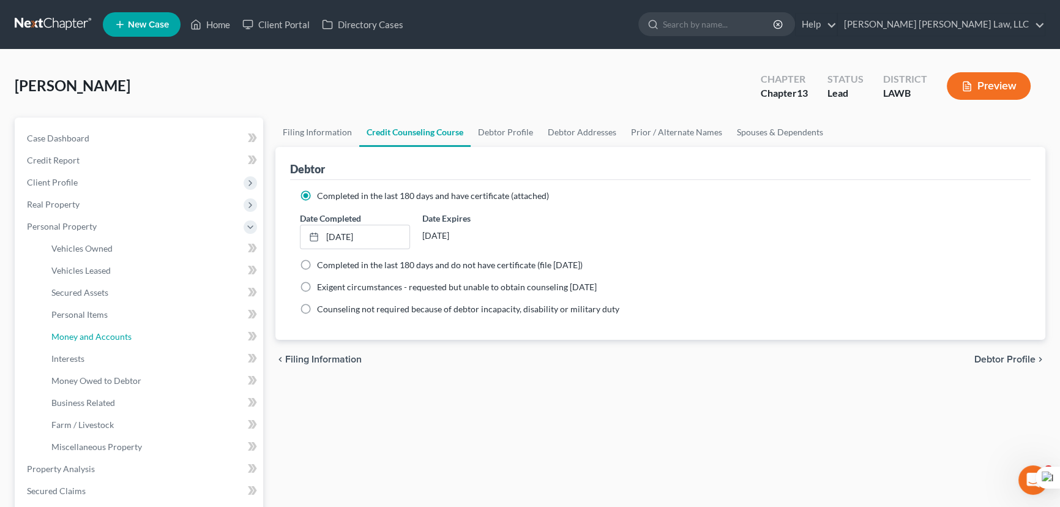
click at [133, 330] on link "Money and Accounts" at bounding box center [153, 337] width 222 height 22
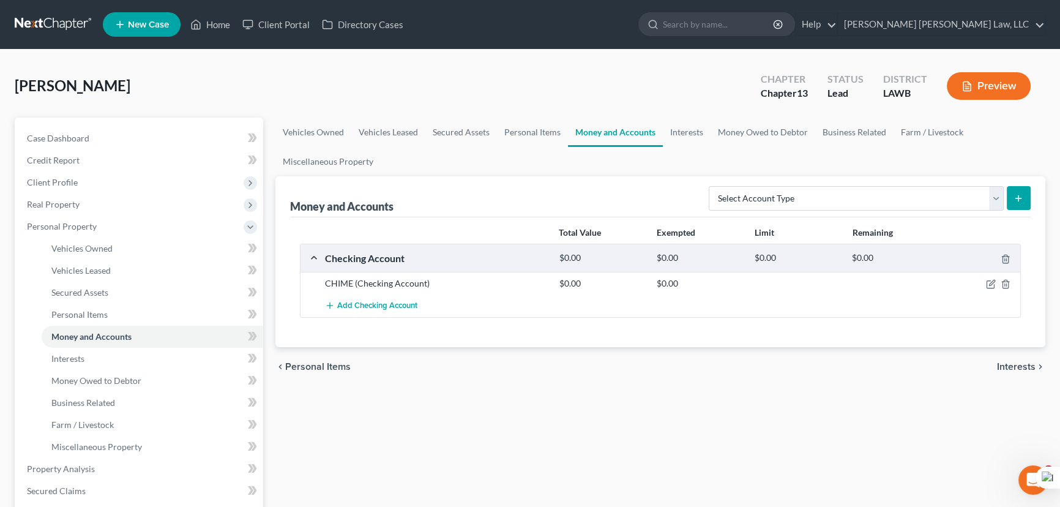
click at [80, 28] on link at bounding box center [54, 24] width 78 height 22
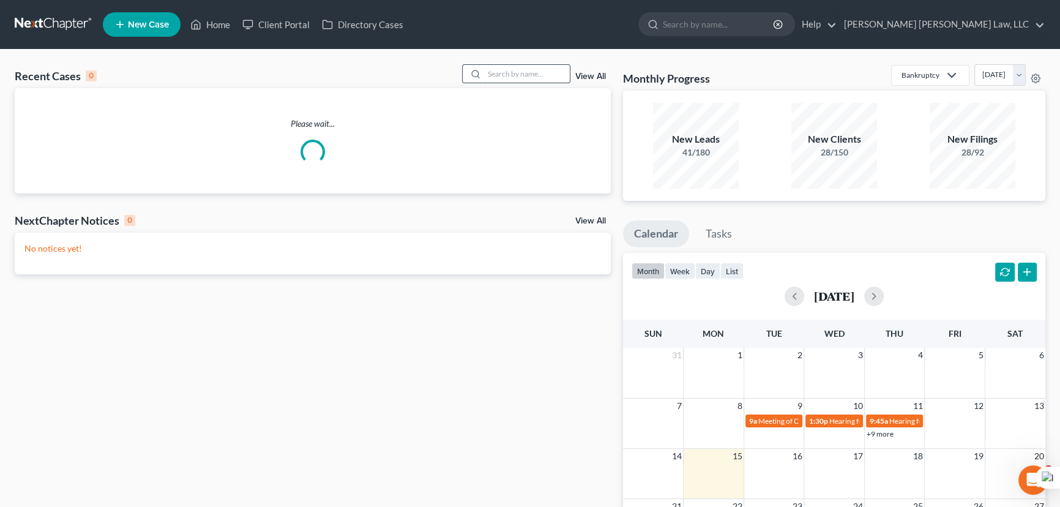
click at [510, 79] on input "search" at bounding box center [527, 74] width 86 height 18
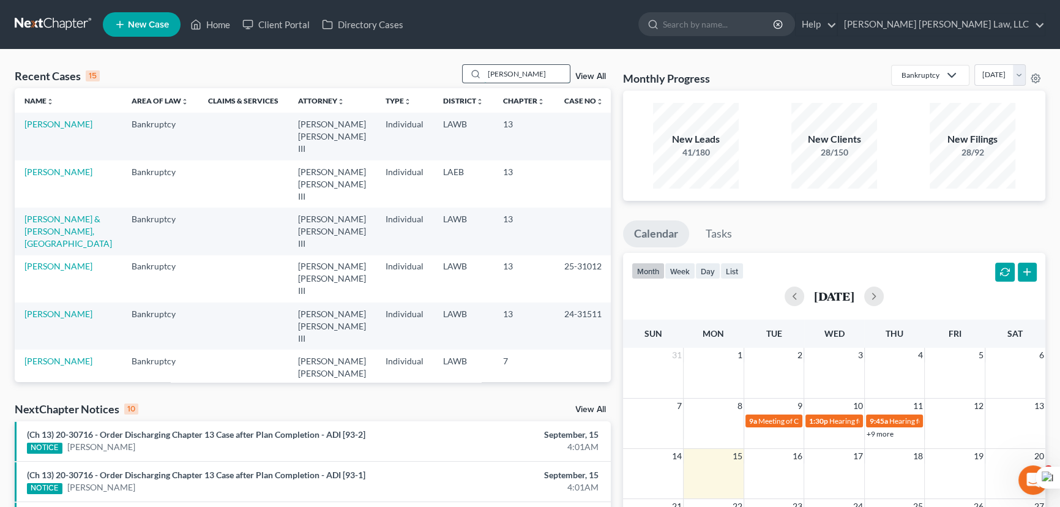
type input "[PERSON_NAME]"
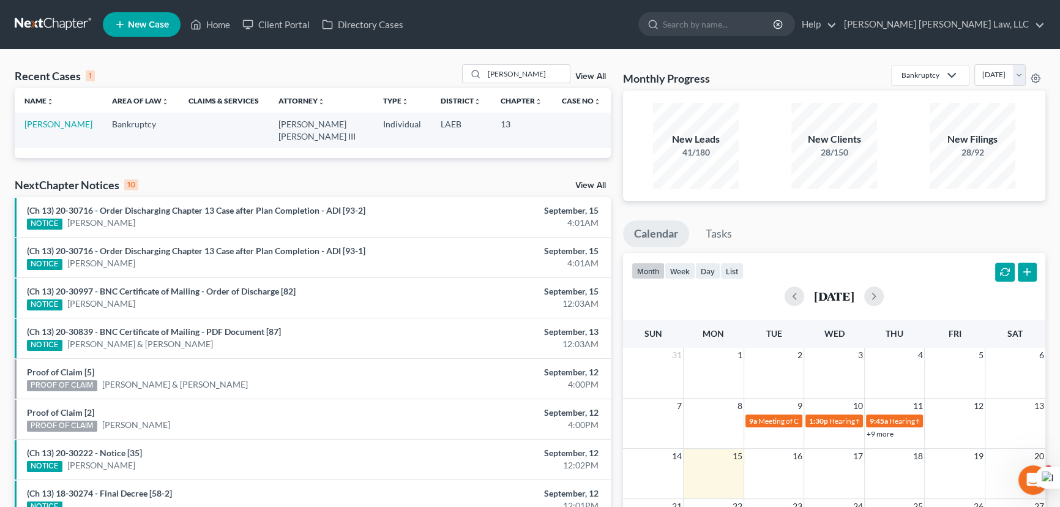
click at [76, 111] on th "Name unfold_more expand_more expand_less" at bounding box center [59, 100] width 88 height 24
click at [78, 123] on link "[PERSON_NAME]" at bounding box center [58, 124] width 68 height 10
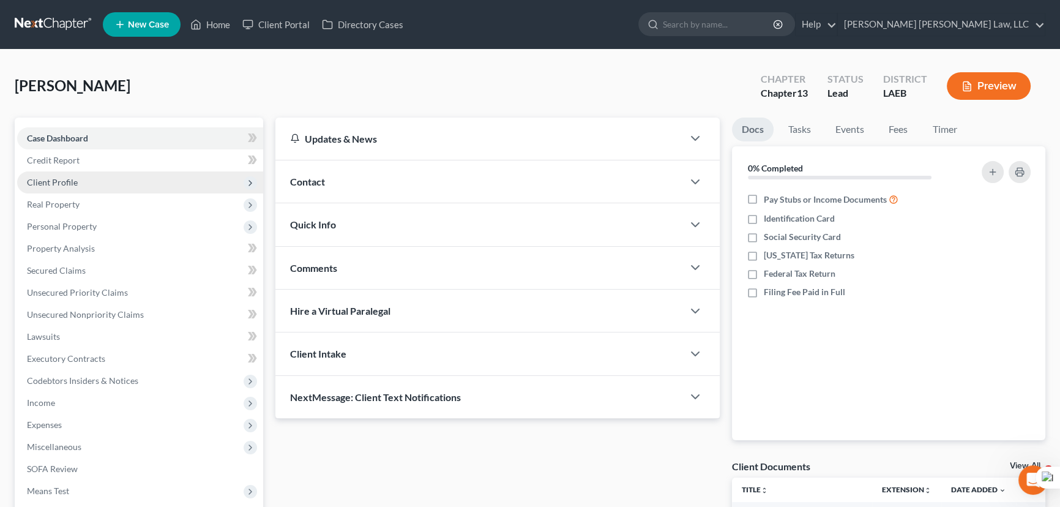
click at [73, 171] on span "Client Profile" at bounding box center [140, 182] width 246 height 22
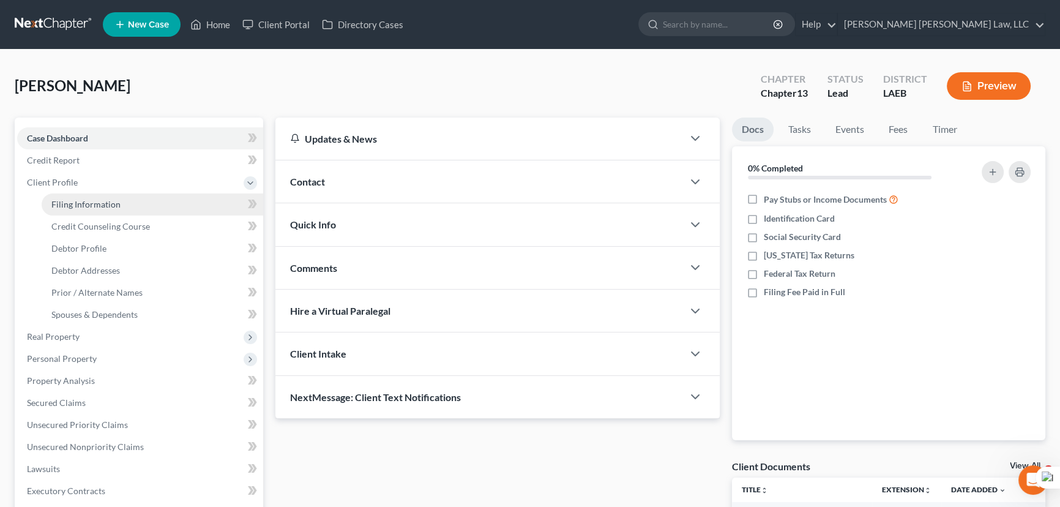
click at [97, 208] on span "Filing Information" at bounding box center [85, 204] width 69 height 10
select select "1"
select select "0"
select select "3"
select select "19"
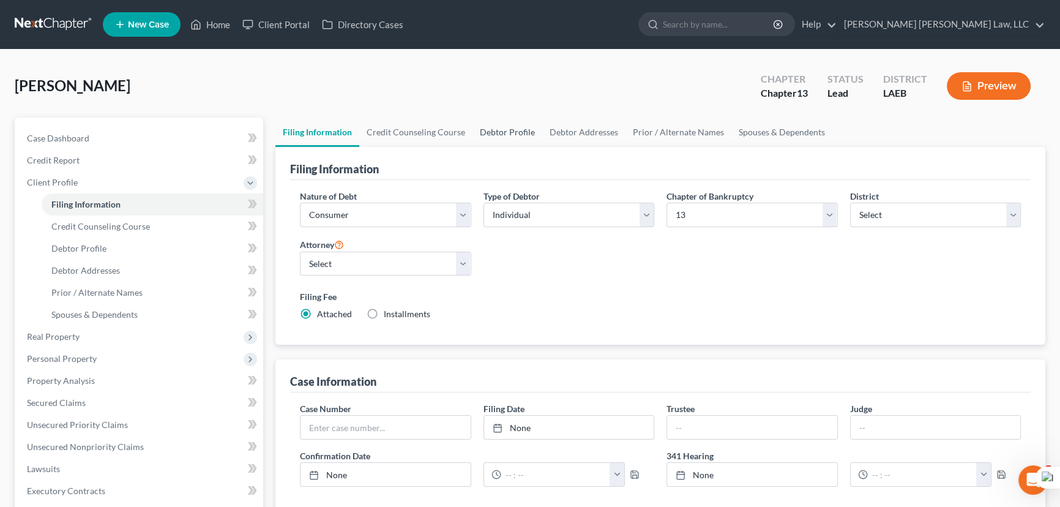
click at [491, 130] on link "Debtor Profile" at bounding box center [507, 131] width 70 height 29
select select "0"
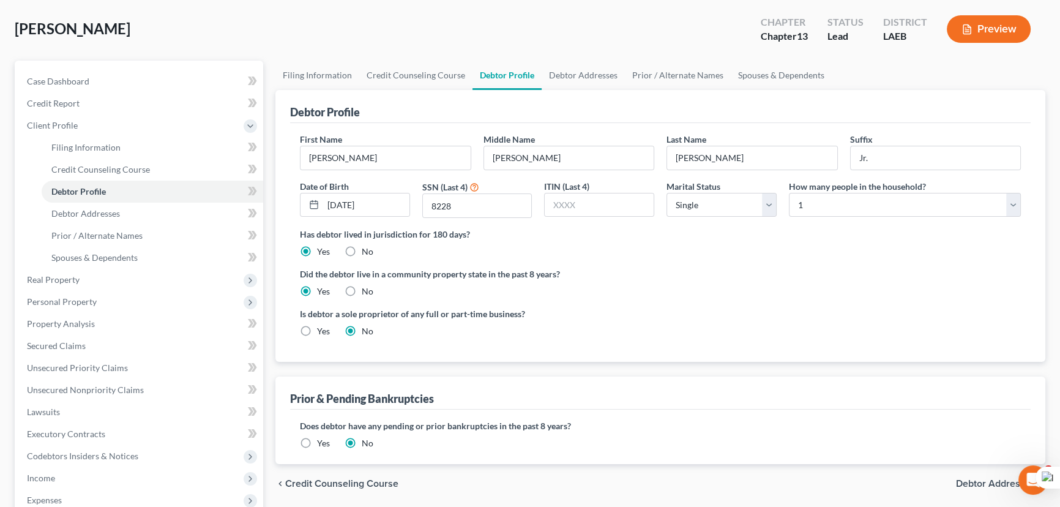
scroll to position [55, 0]
click at [574, 77] on link "Debtor Addresses" at bounding box center [583, 76] width 83 height 29
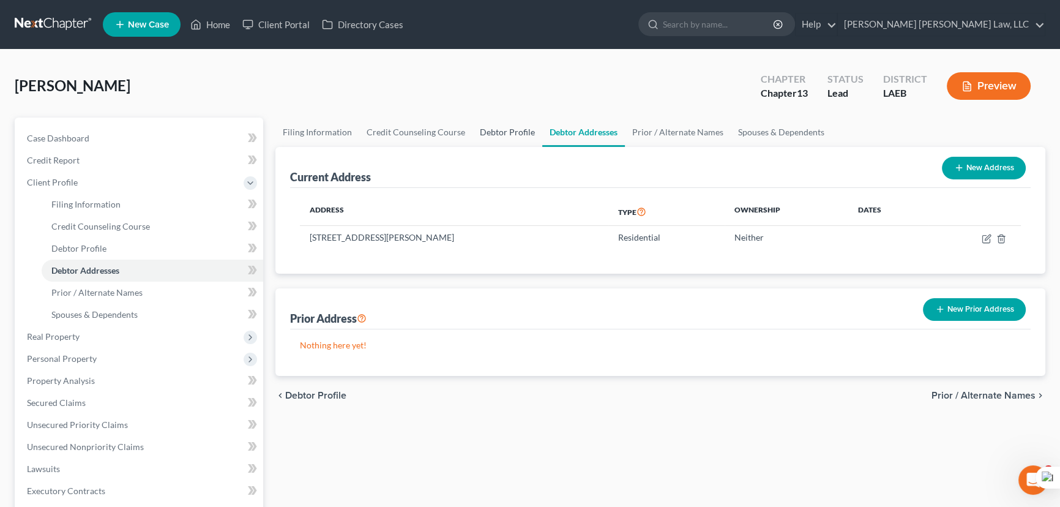
click at [509, 132] on link "Debtor Profile" at bounding box center [507, 131] width 70 height 29
select select "0"
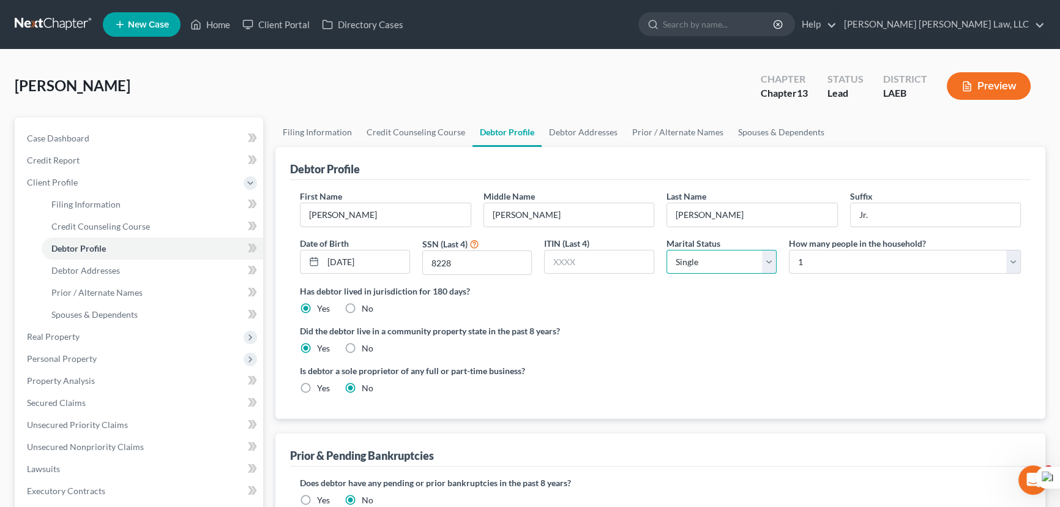
click at [765, 252] on select "Select Single Married Separated Divorced Widowed" at bounding box center [721, 262] width 110 height 24
select select "2"
click at [666, 250] on select "Select Single Married Separated Divorced Widowed" at bounding box center [721, 262] width 110 height 24
click at [644, 134] on link "Prior / Alternate Names" at bounding box center [678, 131] width 106 height 29
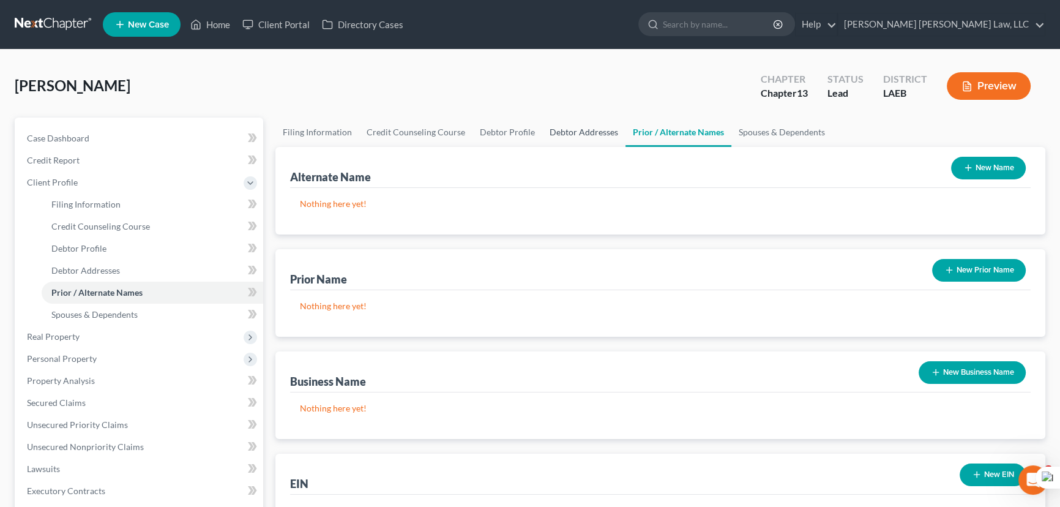
click at [543, 121] on link "Debtor Addresses" at bounding box center [583, 131] width 83 height 29
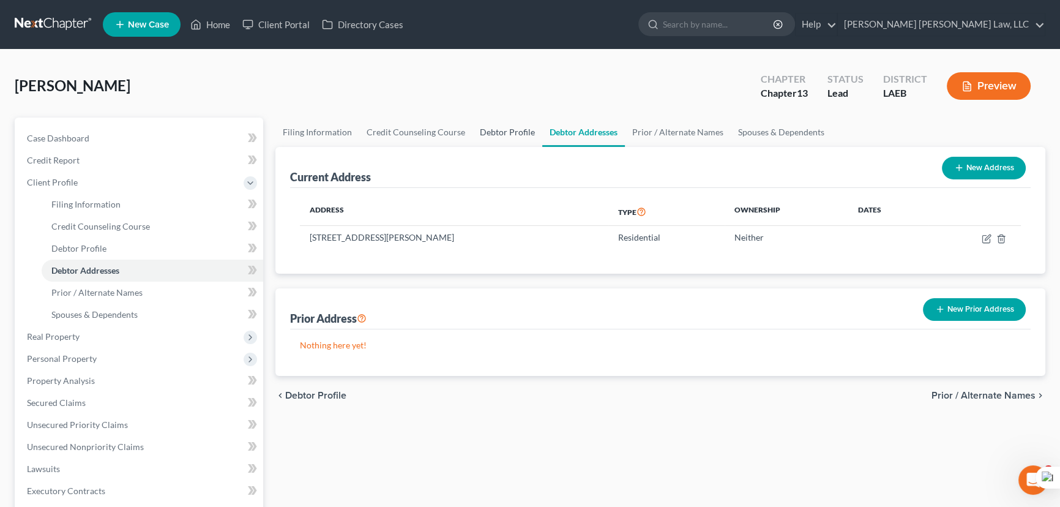
click at [490, 124] on link "Debtor Profile" at bounding box center [507, 131] width 70 height 29
select select "2"
select select "0"
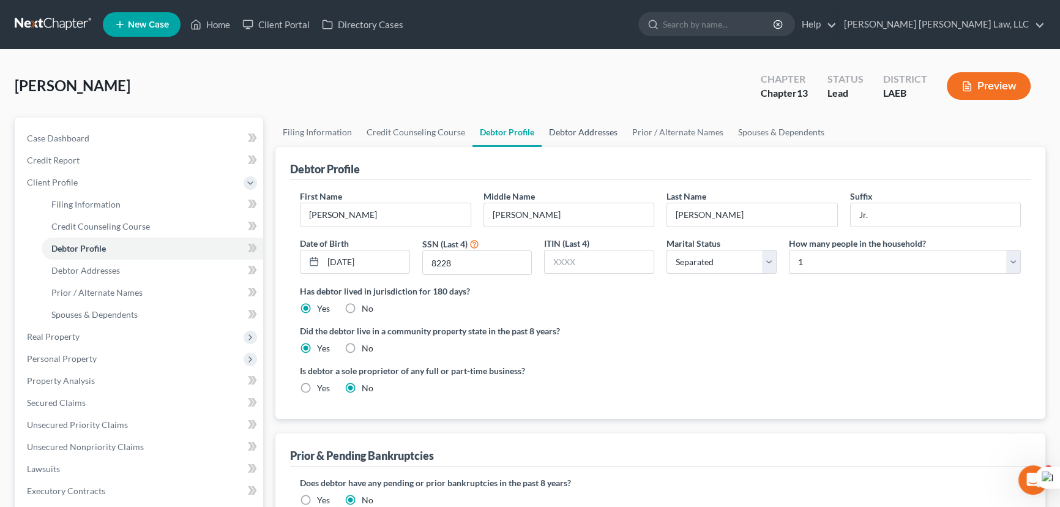
click at [580, 135] on link "Debtor Addresses" at bounding box center [583, 131] width 83 height 29
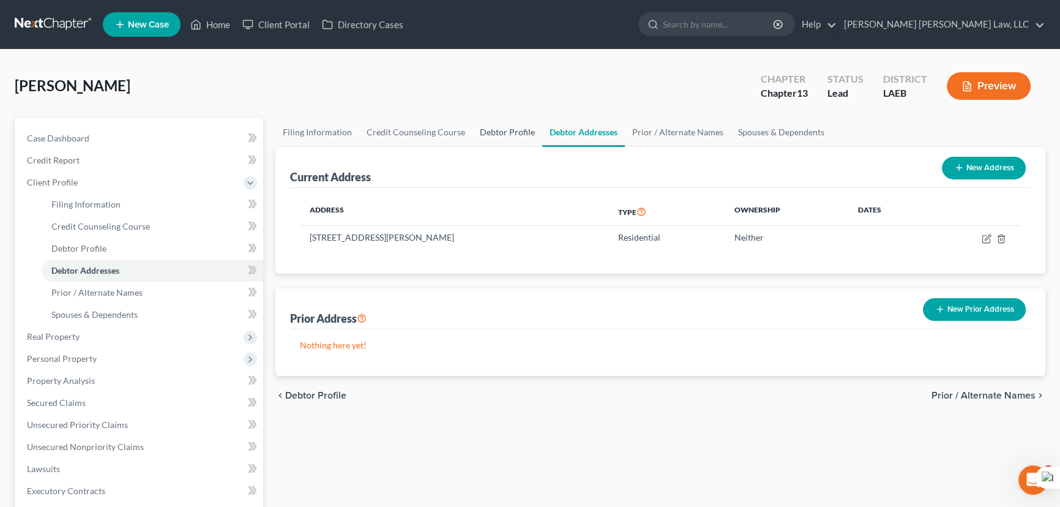
click at [493, 127] on link "Debtor Profile" at bounding box center [507, 131] width 70 height 29
select select "2"
select select "0"
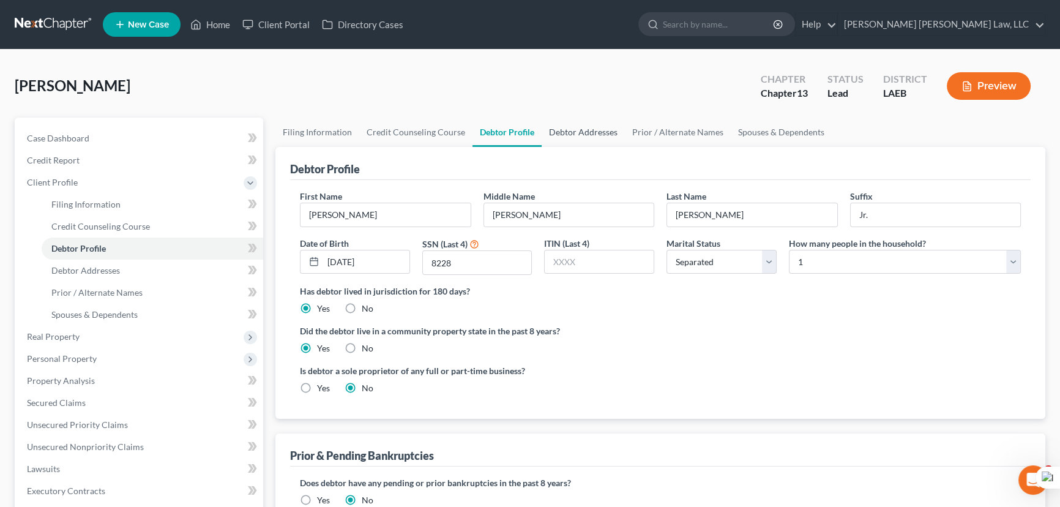
click at [581, 141] on link "Debtor Addresses" at bounding box center [583, 131] width 83 height 29
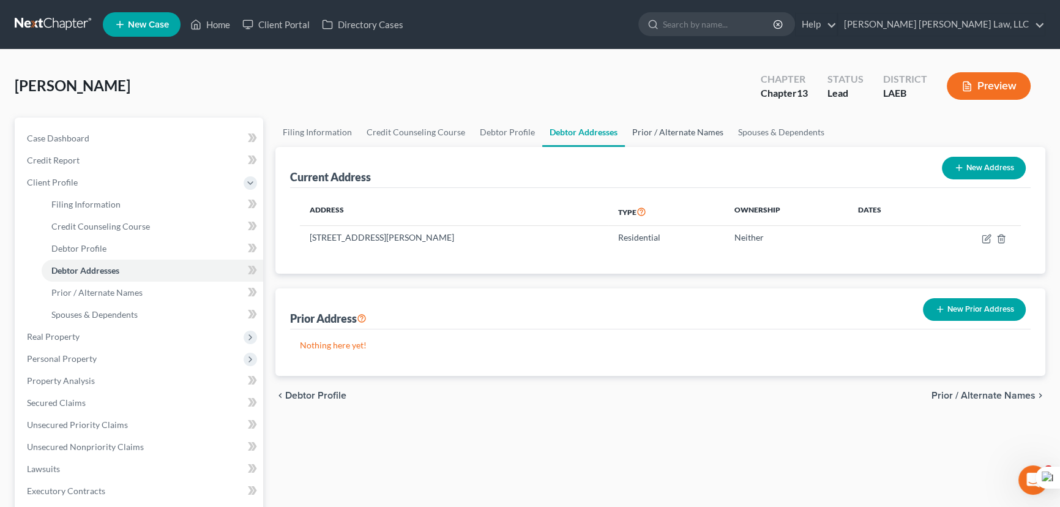
drag, startPoint x: 683, startPoint y: 134, endPoint x: 694, endPoint y: 134, distance: 11.6
click at [683, 134] on link "Prior / Alternate Names" at bounding box center [678, 131] width 106 height 29
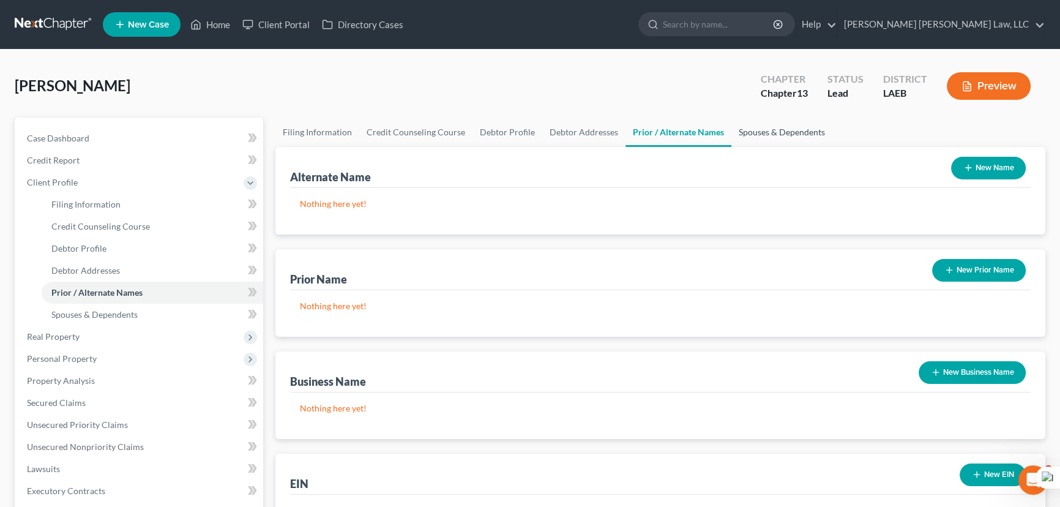
click at [776, 140] on link "Spouses & Dependents" at bounding box center [781, 131] width 101 height 29
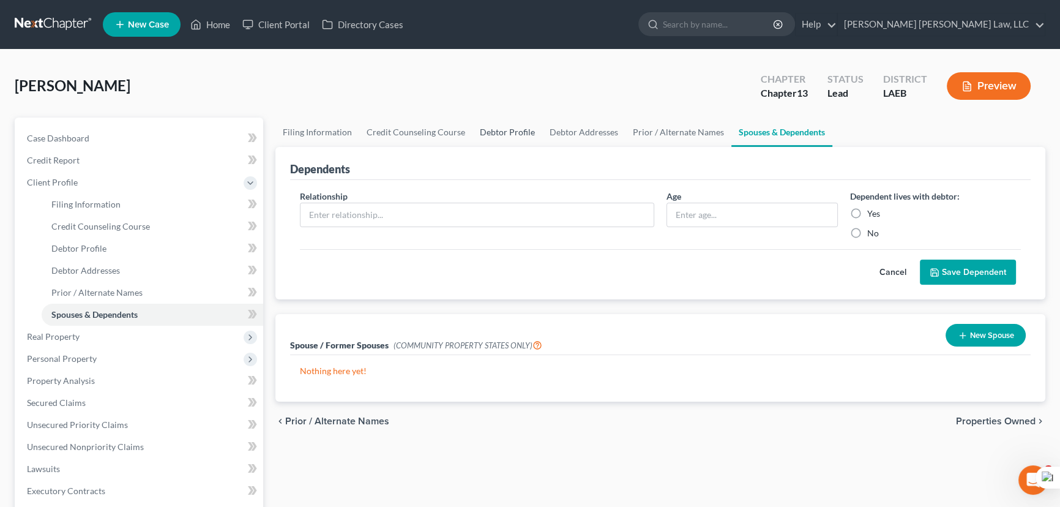
click at [490, 133] on link "Debtor Profile" at bounding box center [507, 131] width 70 height 29
select select "2"
select select "0"
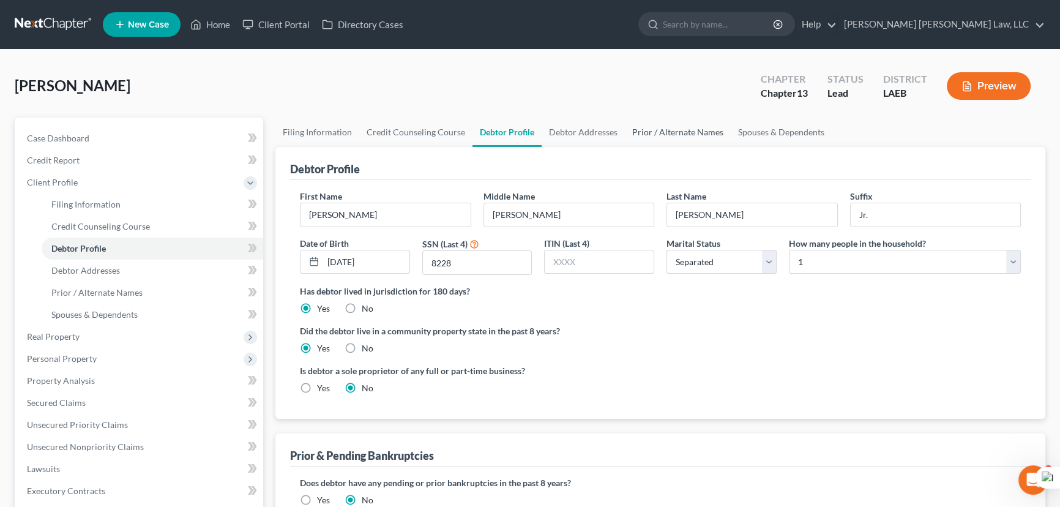
click at [678, 125] on link "Prior / Alternate Names" at bounding box center [678, 131] width 106 height 29
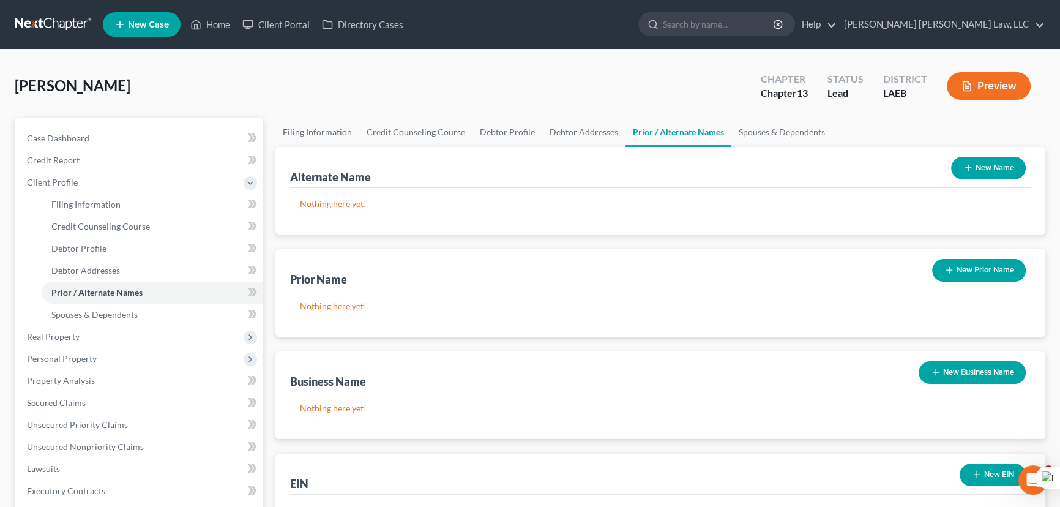
click at [1000, 174] on button "New Name" at bounding box center [988, 168] width 75 height 23
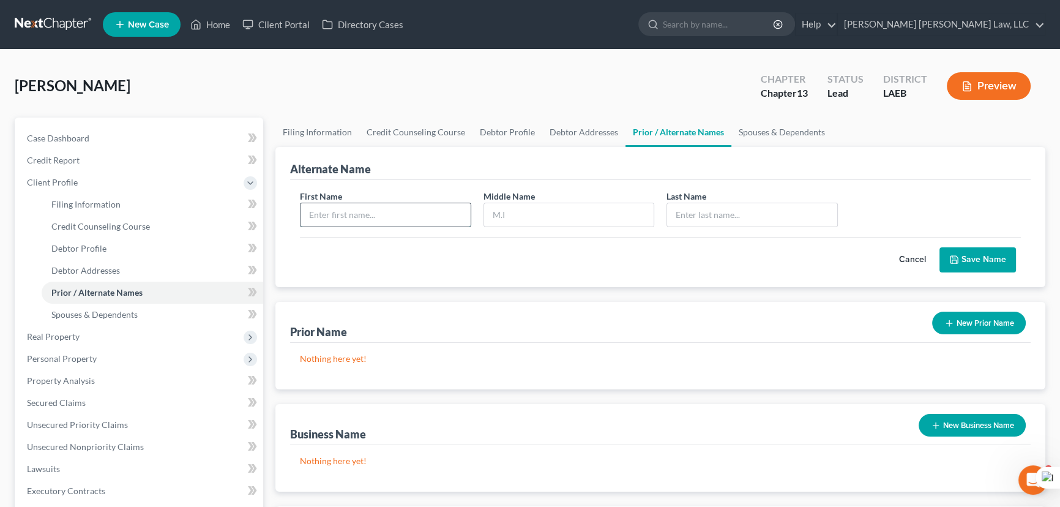
click at [438, 210] on input "text" at bounding box center [385, 214] width 170 height 23
type input "Randolph"
type input "E"
type input "Copeland Jr"
click at [988, 269] on button "Save Name" at bounding box center [977, 260] width 76 height 26
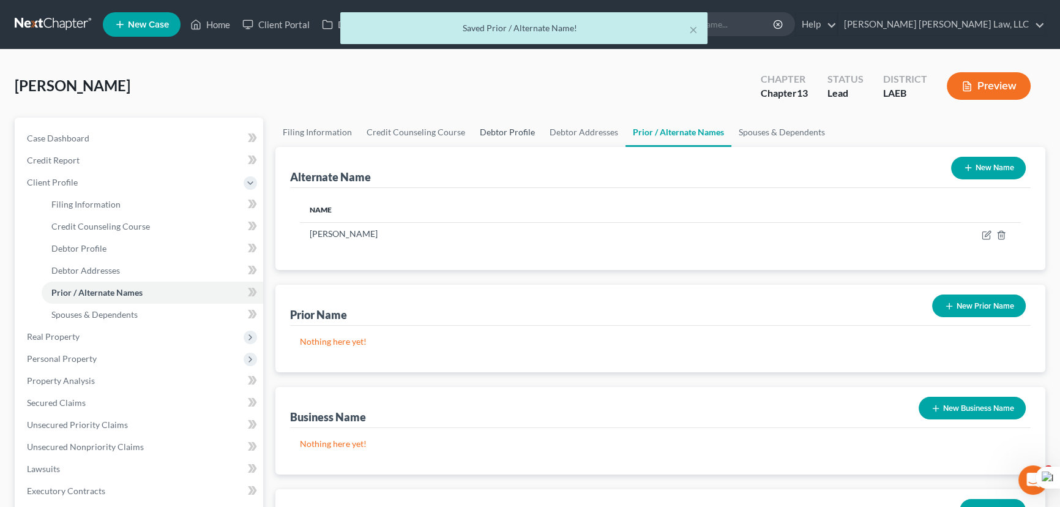
drag, startPoint x: 499, startPoint y: 133, endPoint x: 649, endPoint y: 135, distance: 149.9
click at [499, 133] on link "Debtor Profile" at bounding box center [507, 131] width 70 height 29
select select "2"
select select "0"
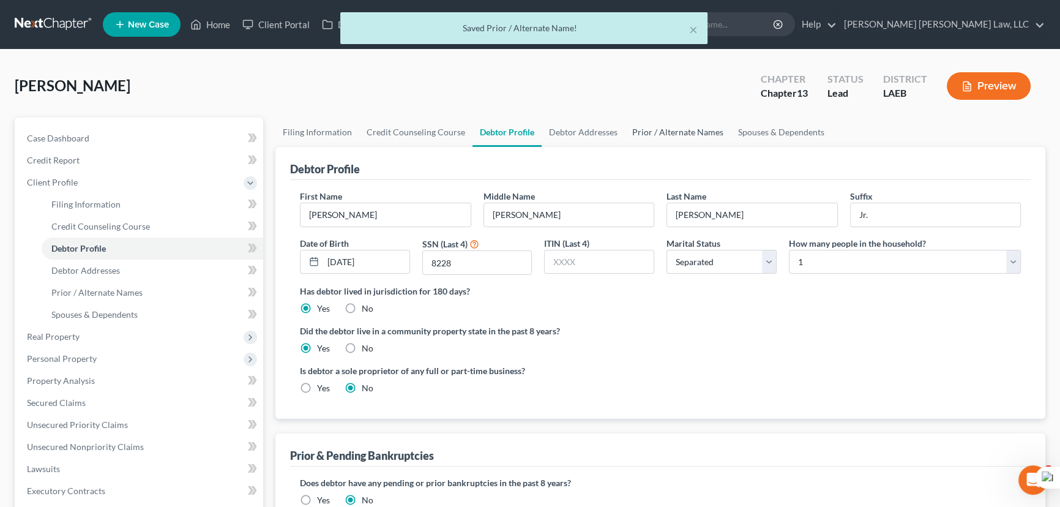
click at [655, 134] on link "Prior / Alternate Names" at bounding box center [678, 131] width 106 height 29
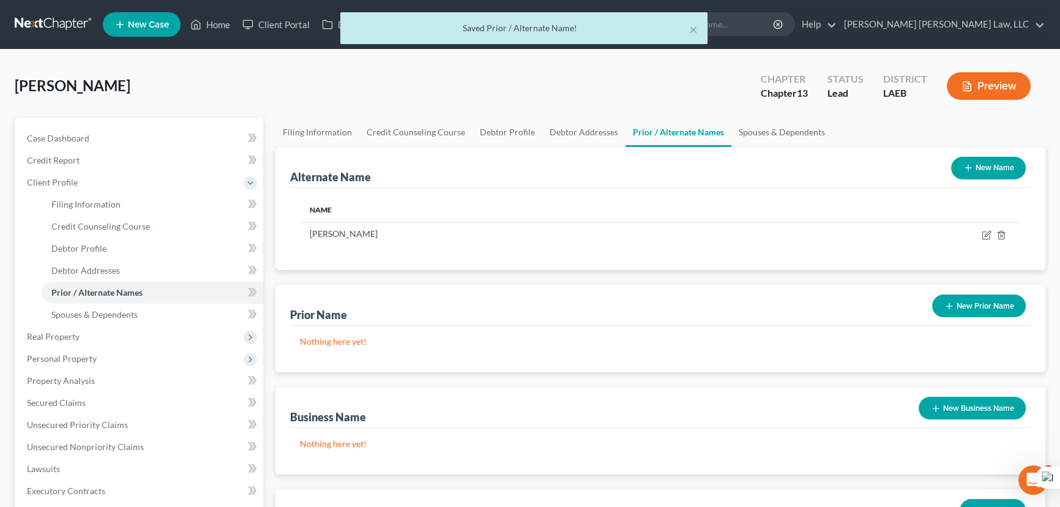
drag, startPoint x: 979, startPoint y: 165, endPoint x: 956, endPoint y: 166, distance: 22.7
click at [980, 165] on button "New Name" at bounding box center [988, 168] width 75 height 23
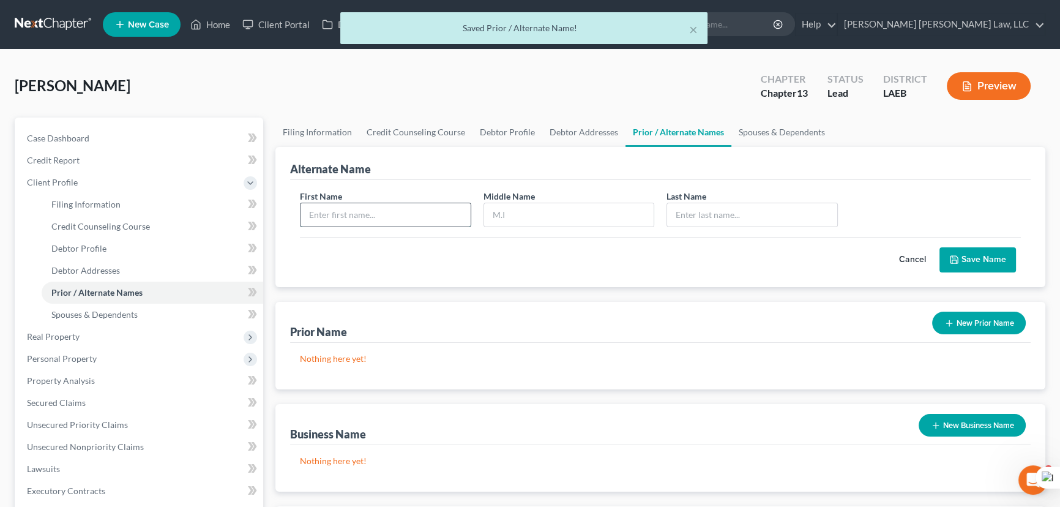
click at [406, 212] on input "text" at bounding box center [385, 214] width 170 height 23
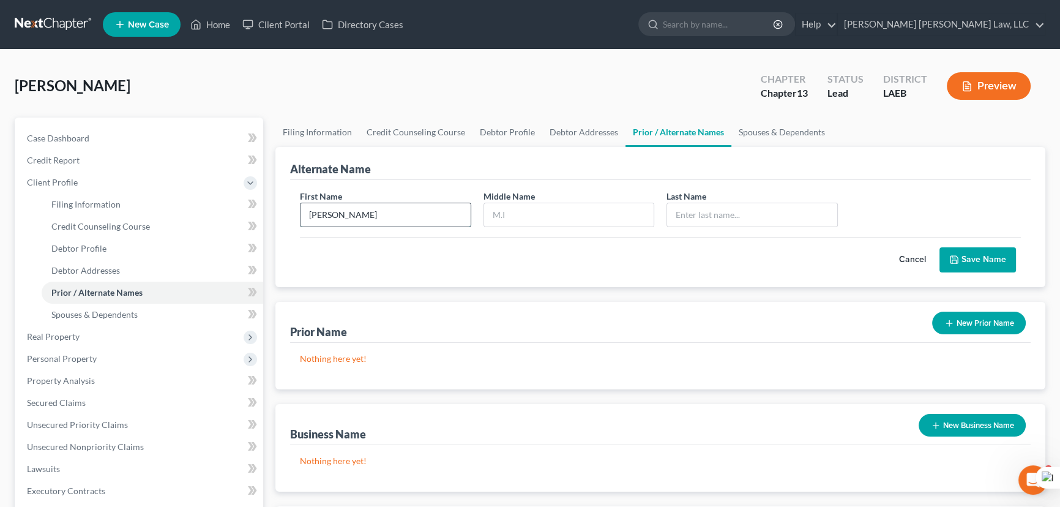
type input "Randolph"
type input "Copeland Jr"
click at [986, 256] on button "Save Name" at bounding box center [977, 260] width 76 height 26
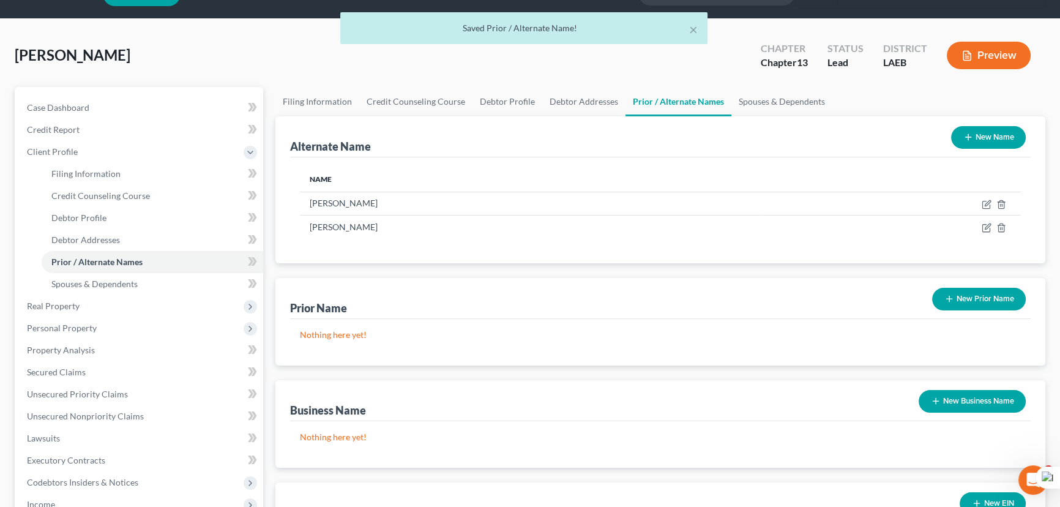
scroll to position [55, 0]
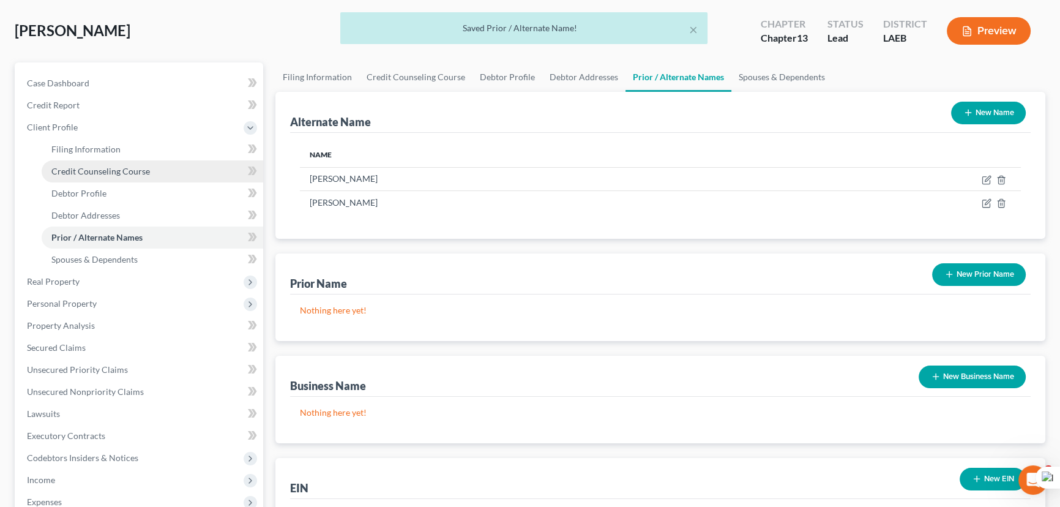
click at [202, 172] on link "Credit Counseling Course" at bounding box center [153, 171] width 222 height 22
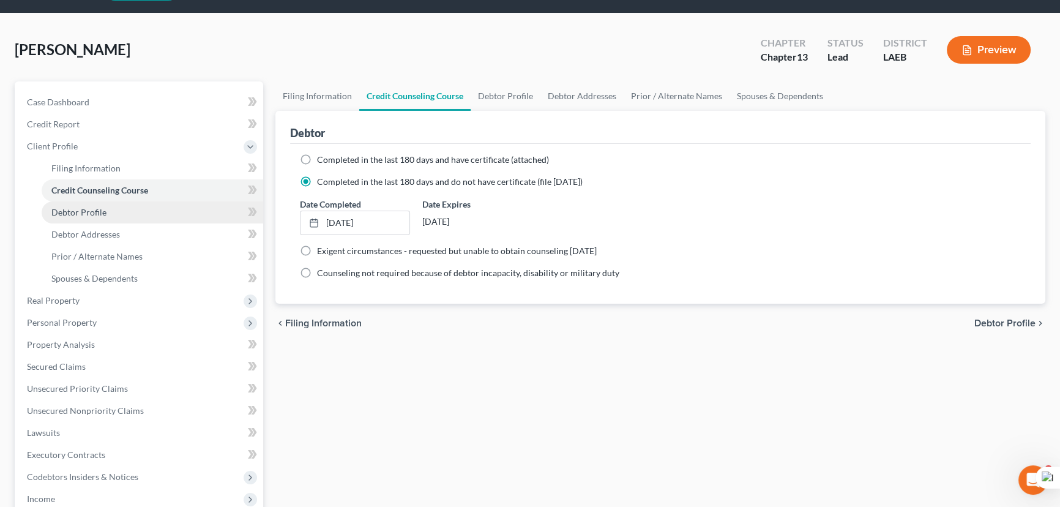
scroll to position [55, 0]
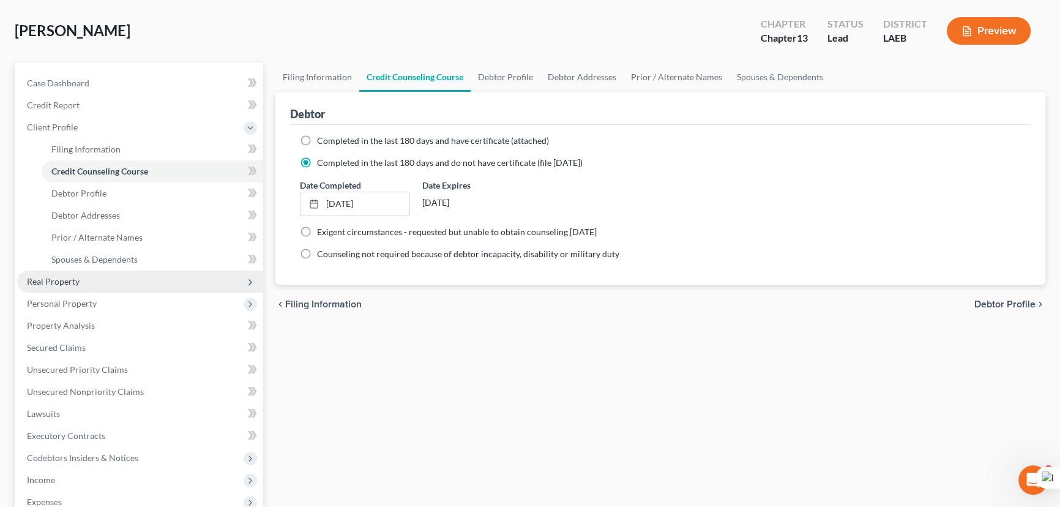
click at [113, 287] on span "Real Property" at bounding box center [140, 281] width 246 height 22
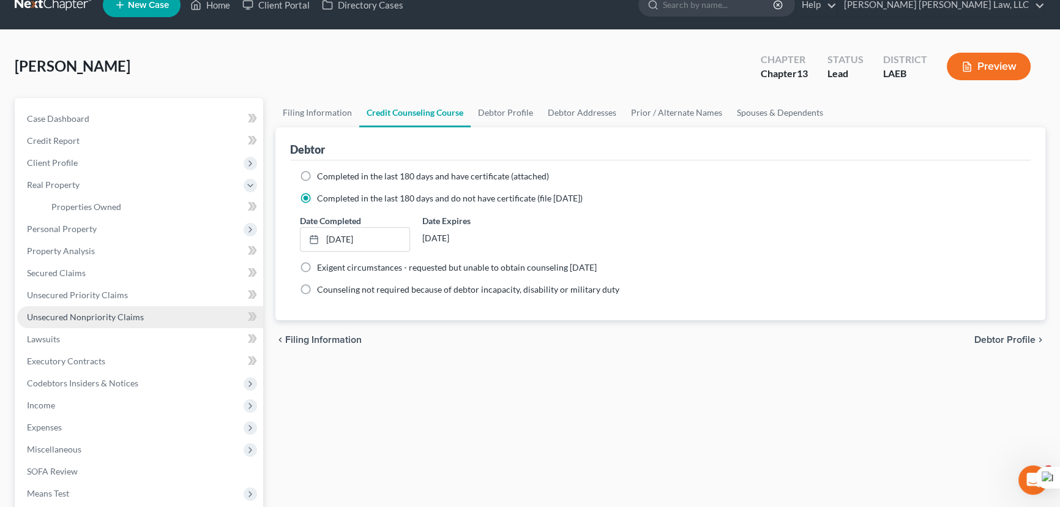
scroll to position [19, 0]
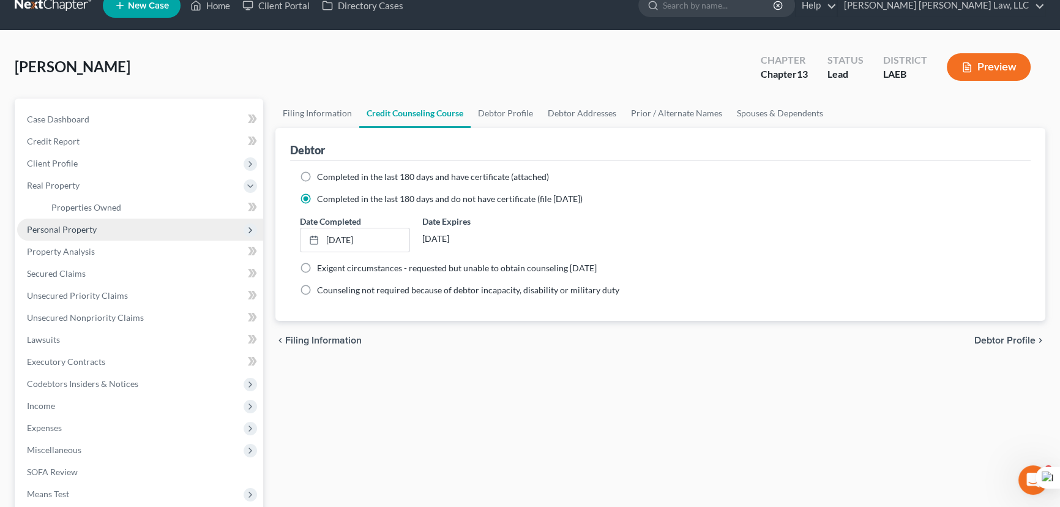
click at [123, 227] on span "Personal Property" at bounding box center [140, 229] width 246 height 22
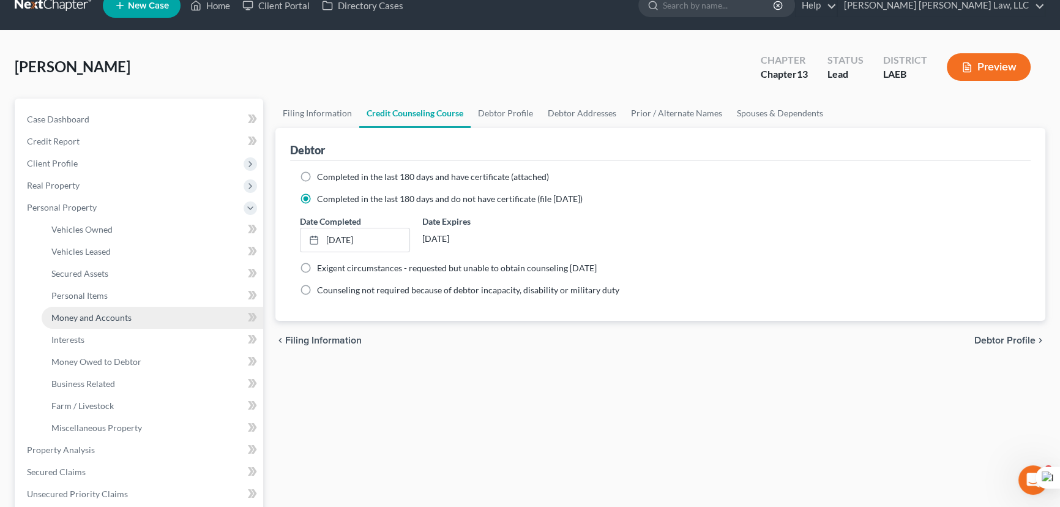
click at [141, 322] on link "Money and Accounts" at bounding box center [153, 318] width 222 height 22
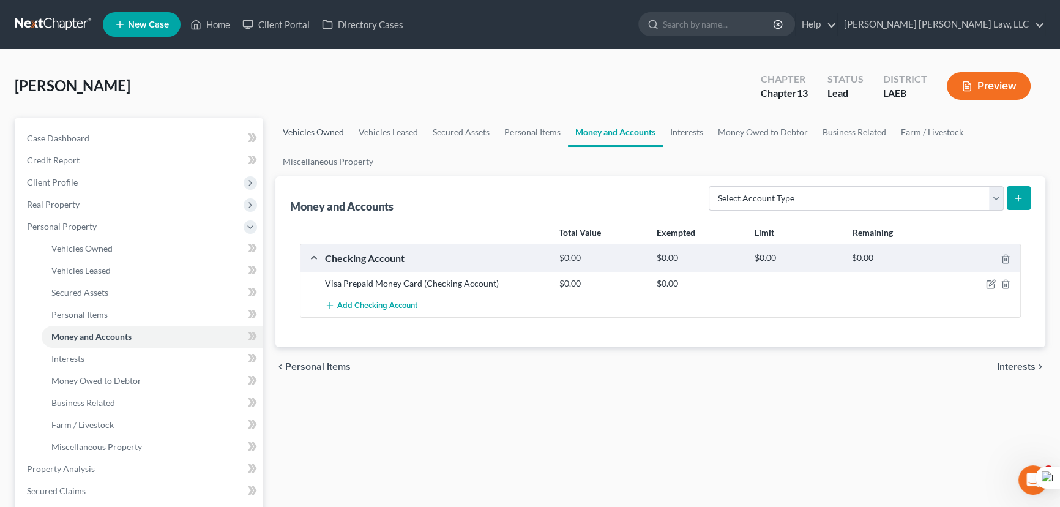
click at [316, 132] on link "Vehicles Owned" at bounding box center [313, 131] width 76 height 29
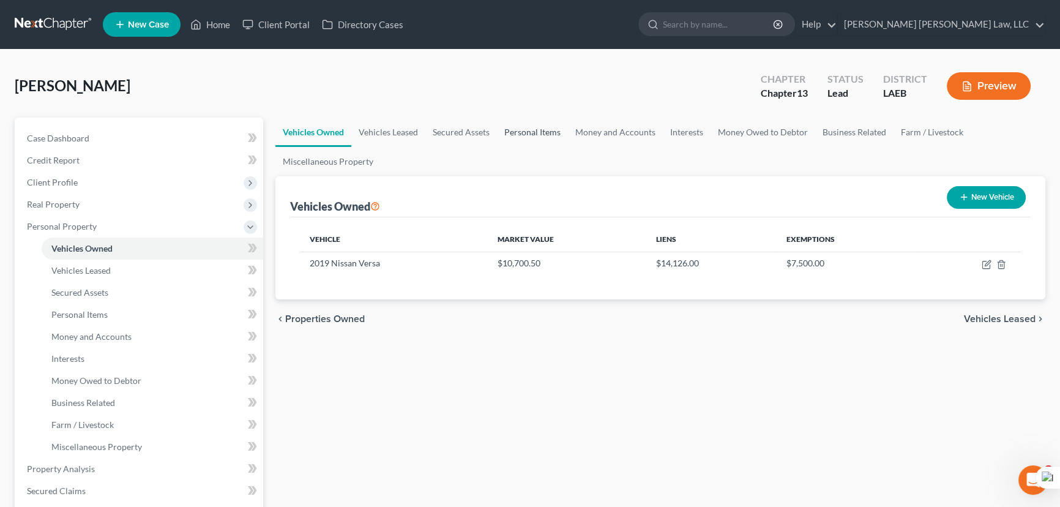
click at [543, 128] on link "Personal Items" at bounding box center [532, 131] width 71 height 29
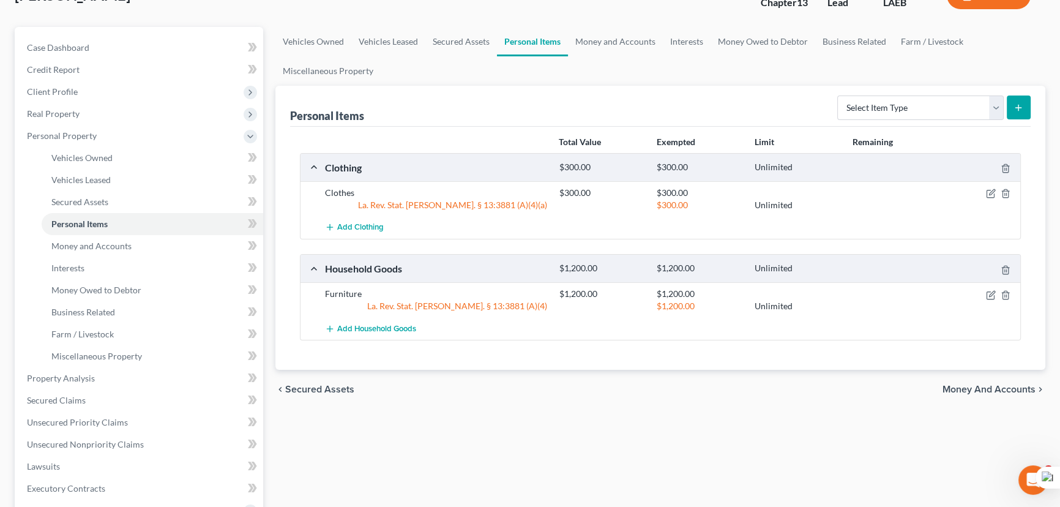
scroll to position [278, 0]
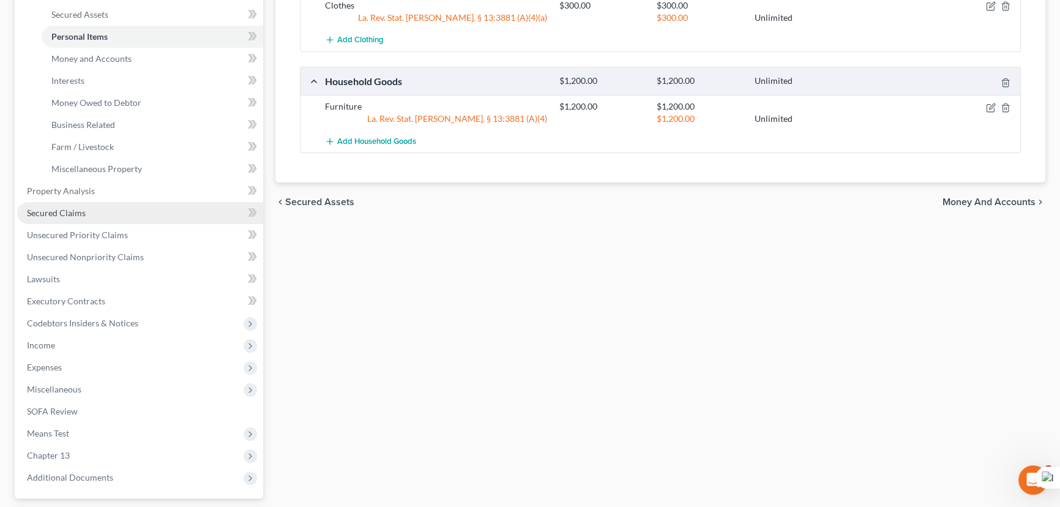
click at [110, 208] on link "Secured Claims" at bounding box center [140, 213] width 246 height 22
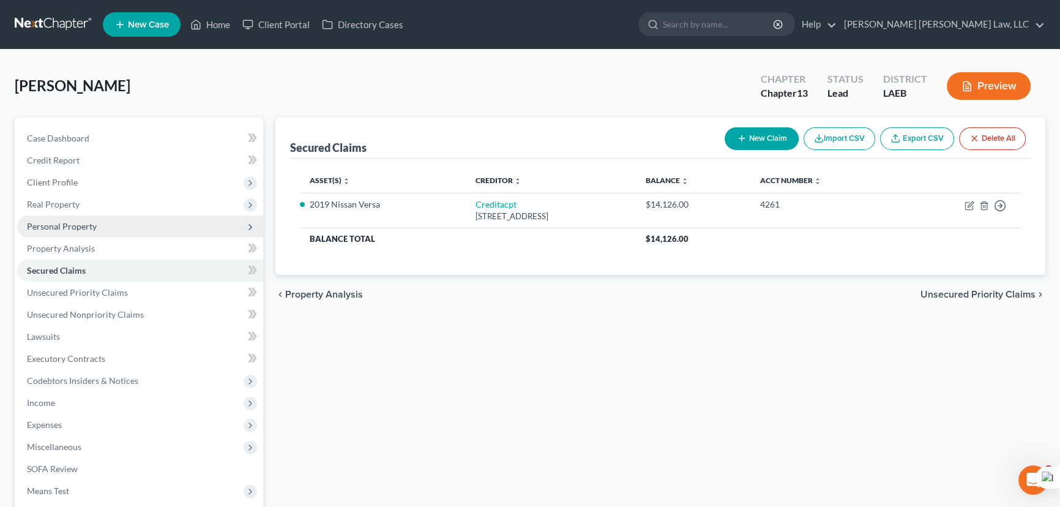
click at [87, 226] on span "Personal Property" at bounding box center [62, 226] width 70 height 10
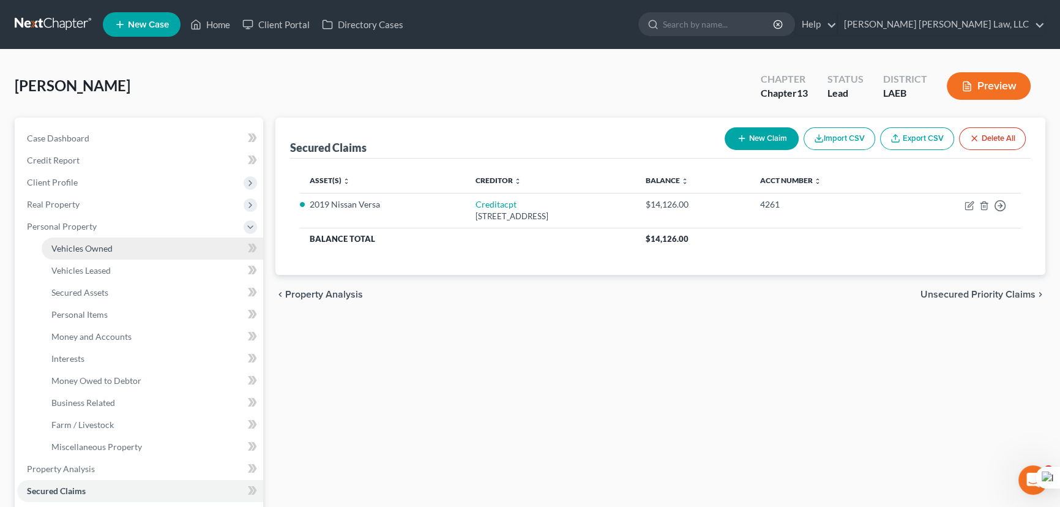
click at [99, 239] on link "Vehicles Owned" at bounding box center [153, 248] width 222 height 22
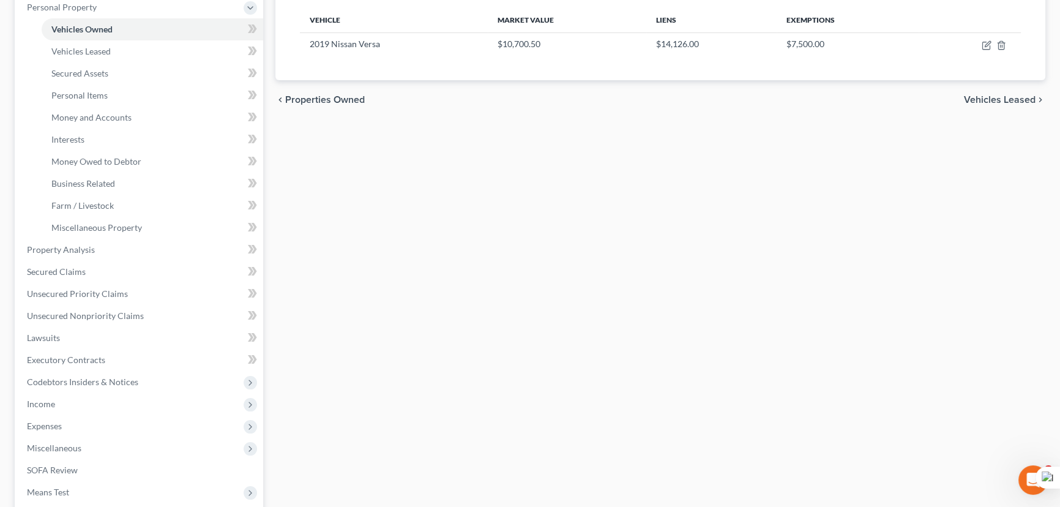
scroll to position [333, 0]
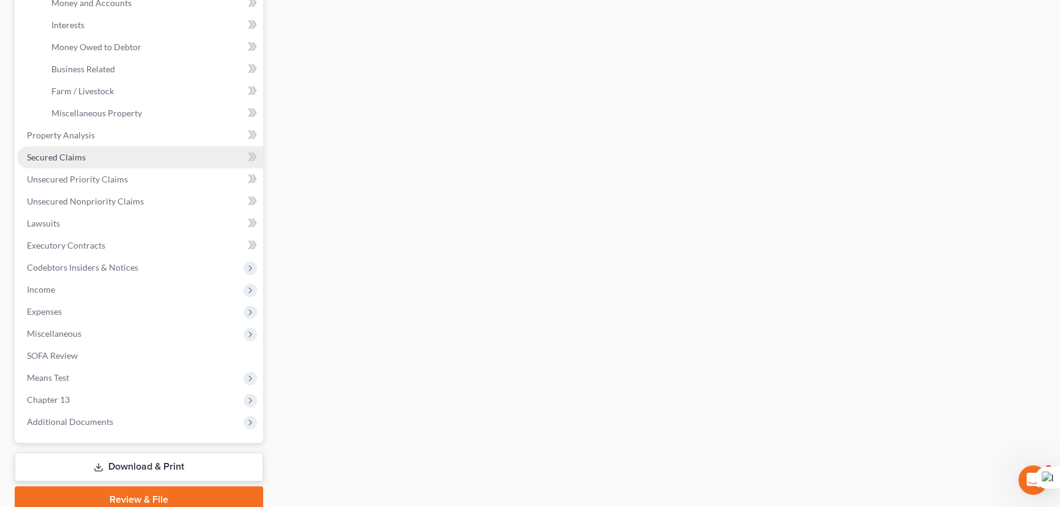
click at [124, 166] on link "Secured Claims" at bounding box center [140, 157] width 246 height 22
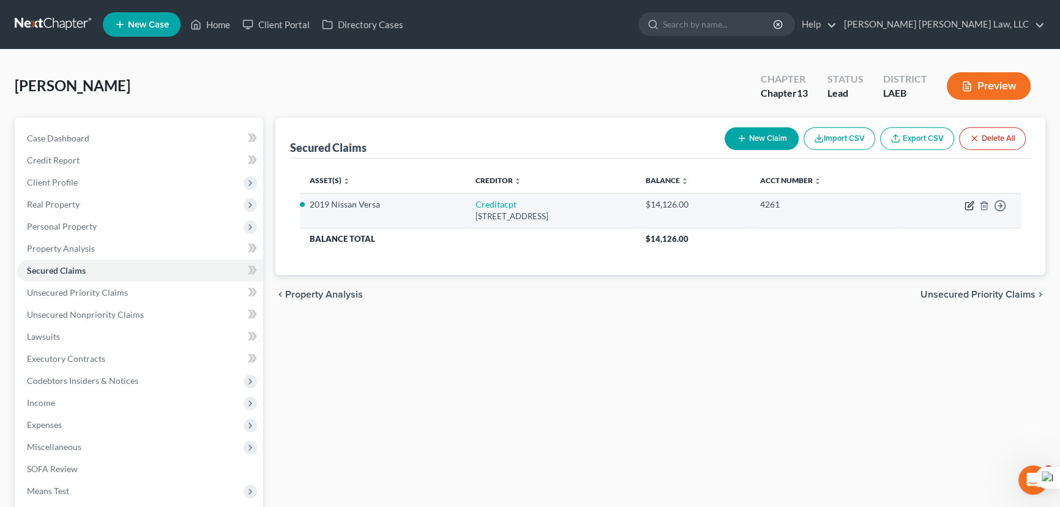
drag, startPoint x: 961, startPoint y: 203, endPoint x: 969, endPoint y: 203, distance: 7.3
click at [963, 203] on td "Move to E Move to F Move to G Move to Notice Only" at bounding box center [960, 210] width 122 height 35
click at [969, 203] on icon "button" at bounding box center [970, 204] width 6 height 6
select select "23"
select select "2"
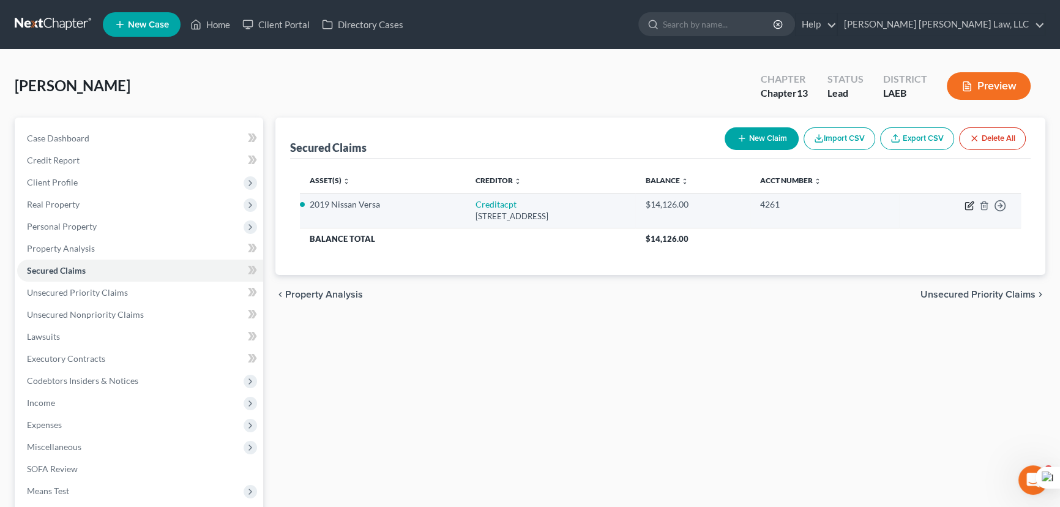
select select "0"
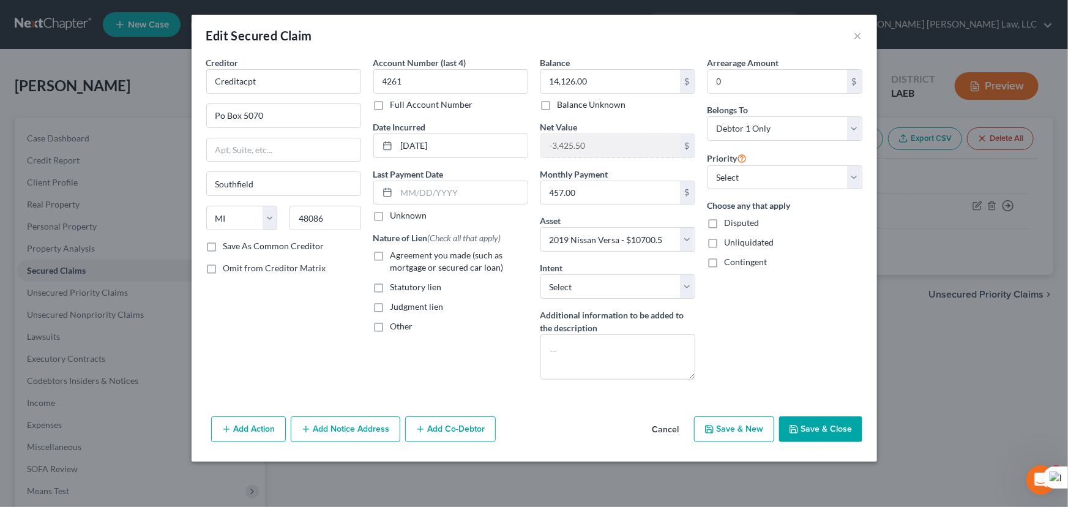
click at [390, 253] on label "Agreement you made (such as mortgage or secured car loan)" at bounding box center [459, 261] width 138 height 24
click at [395, 253] on input "Agreement you made (such as mortgage or secured car loan)" at bounding box center [399, 253] width 8 height 8
checkbox input "true"
click at [802, 431] on button "Save & Close" at bounding box center [820, 429] width 83 height 26
select select
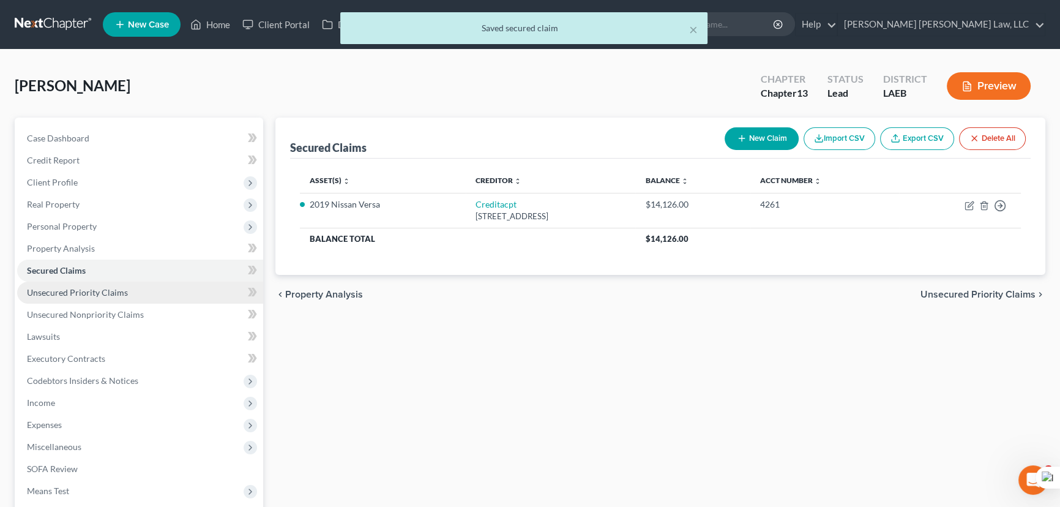
click at [106, 287] on span "Unsecured Priority Claims" at bounding box center [77, 292] width 101 height 10
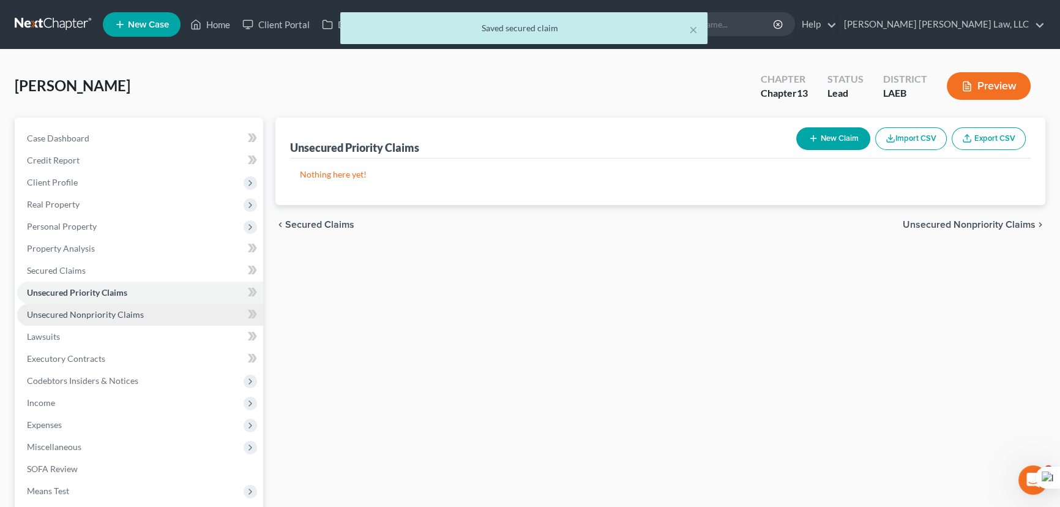
click at [147, 313] on link "Unsecured Nonpriority Claims" at bounding box center [140, 314] width 246 height 22
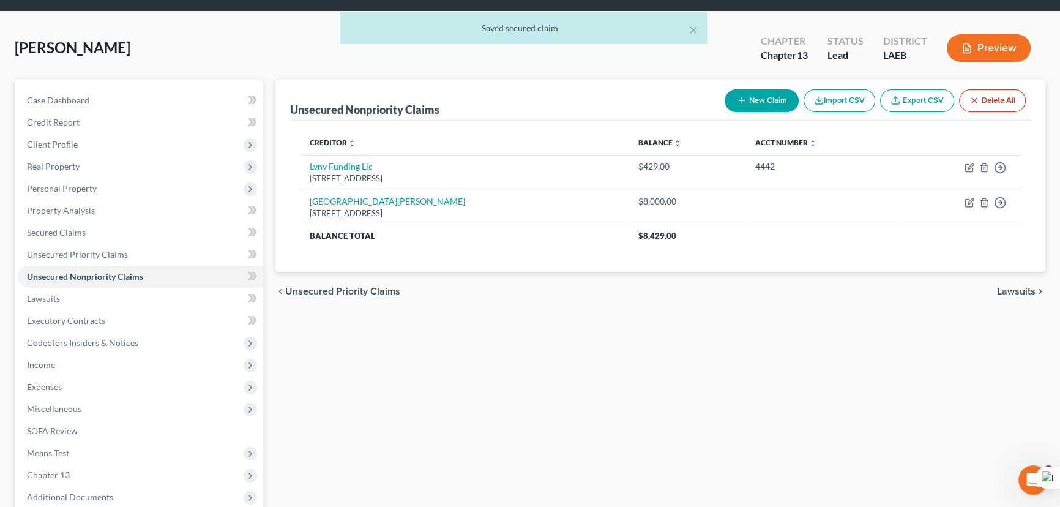
scroll to position [55, 0]
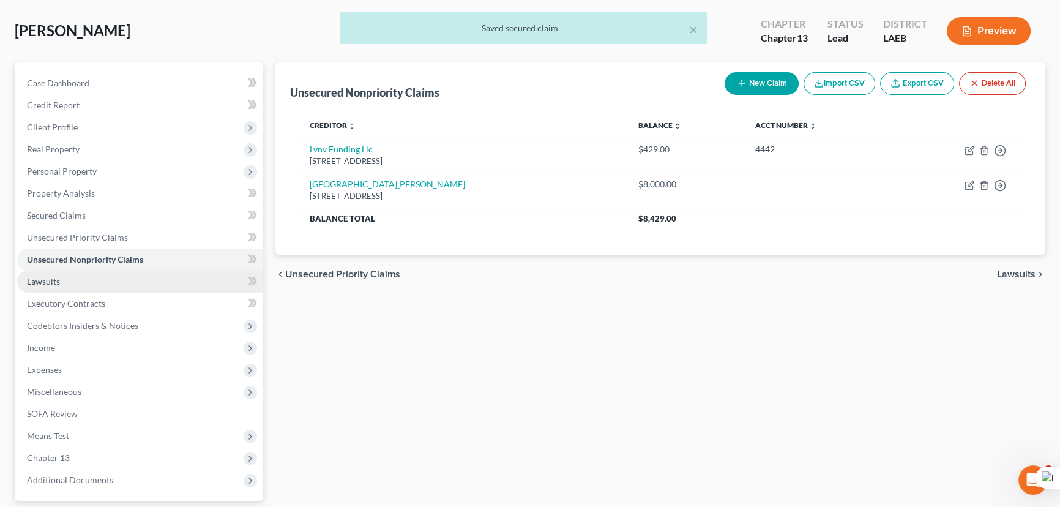
click at [127, 286] on link "Lawsuits" at bounding box center [140, 281] width 246 height 22
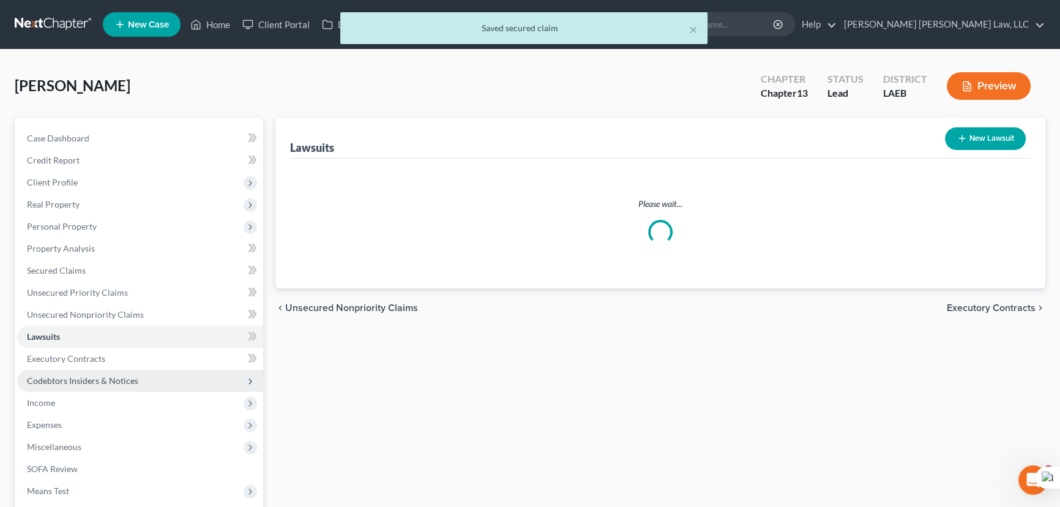
click at [158, 380] on span "Codebtors Insiders & Notices" at bounding box center [140, 381] width 246 height 22
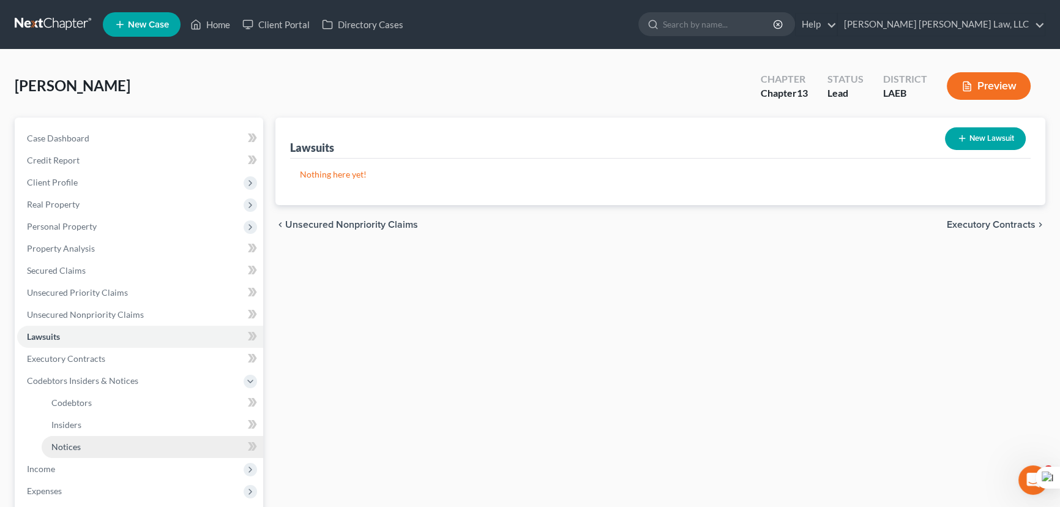
click at [144, 447] on link "Notices" at bounding box center [153, 447] width 222 height 22
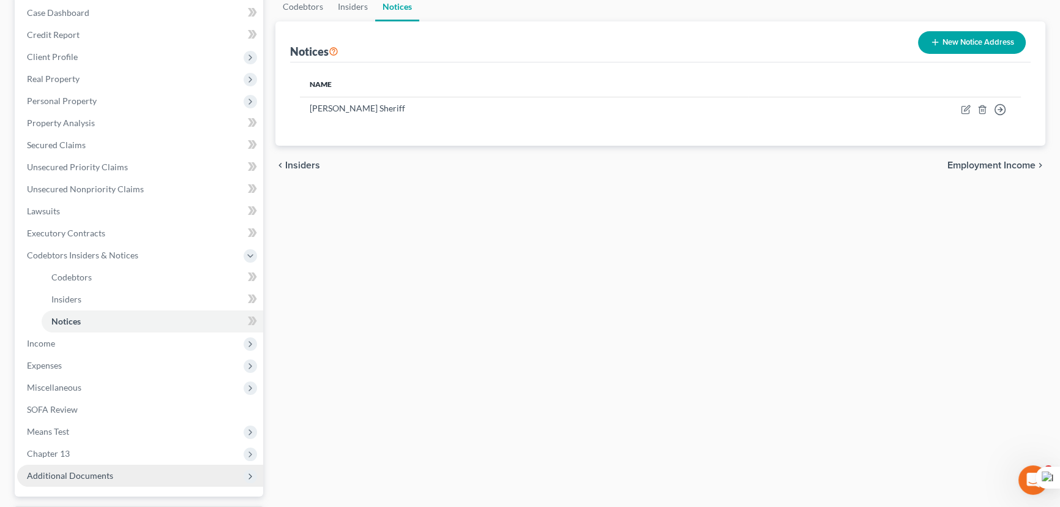
scroll to position [230, 0]
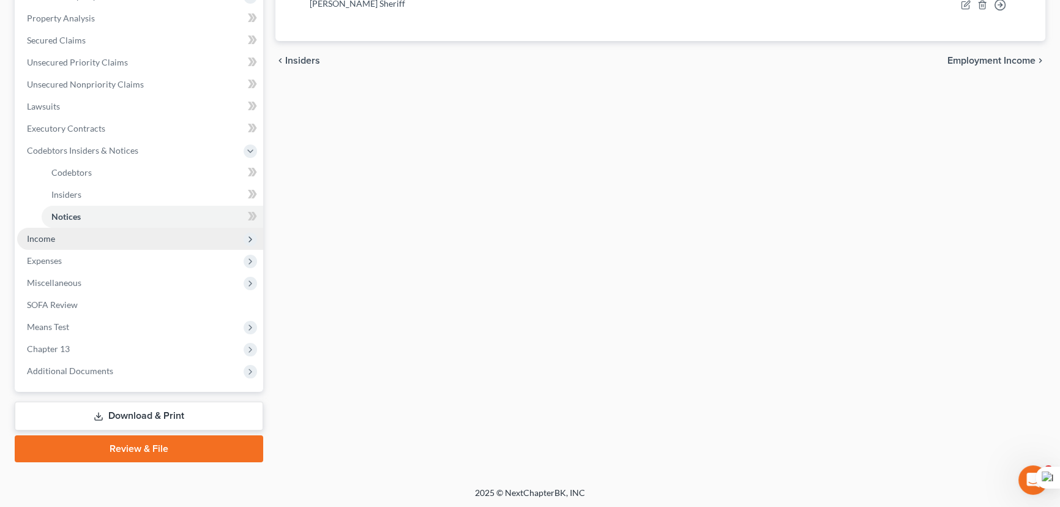
click at [83, 238] on span "Income" at bounding box center [140, 239] width 246 height 22
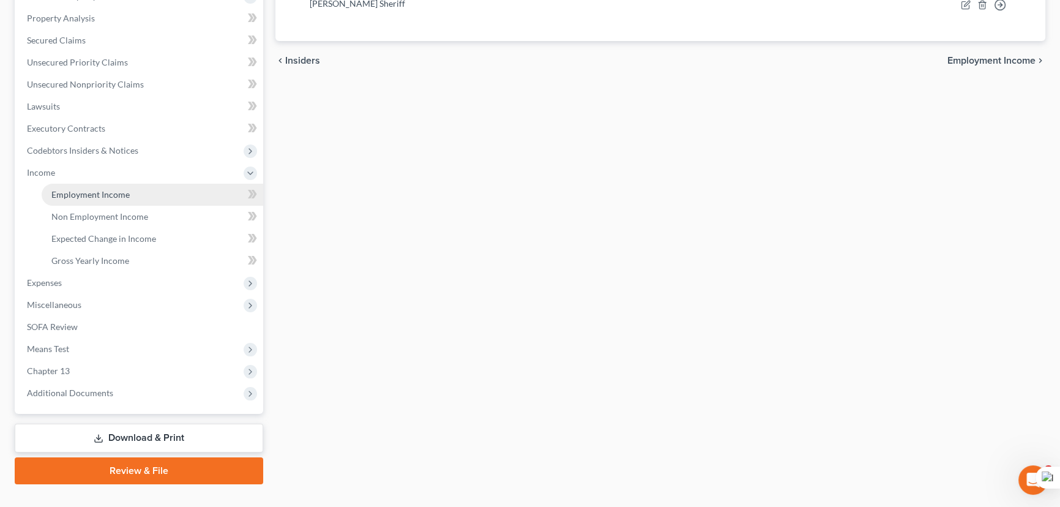
click at [99, 195] on span "Employment Income" at bounding box center [90, 194] width 78 height 10
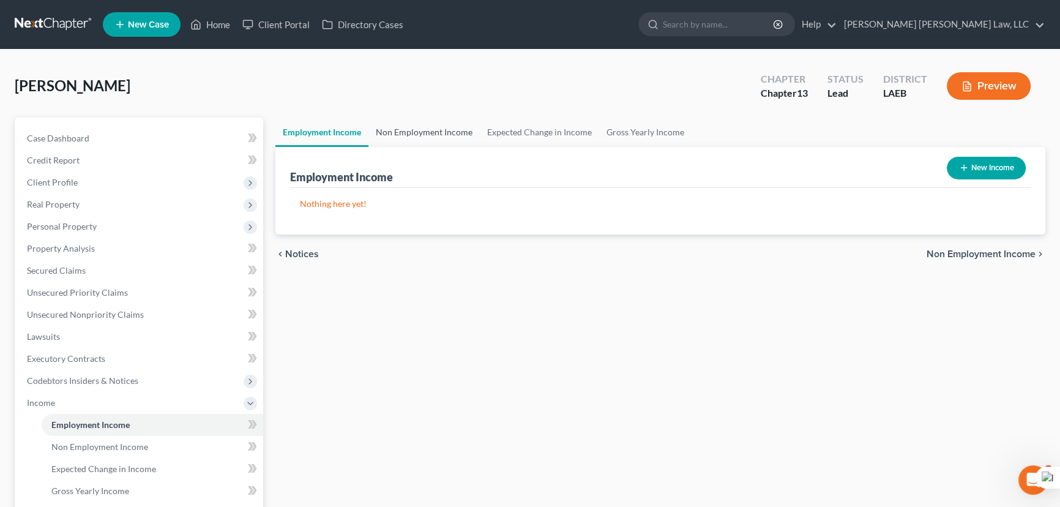
click at [472, 134] on link "Non Employment Income" at bounding box center [423, 131] width 111 height 29
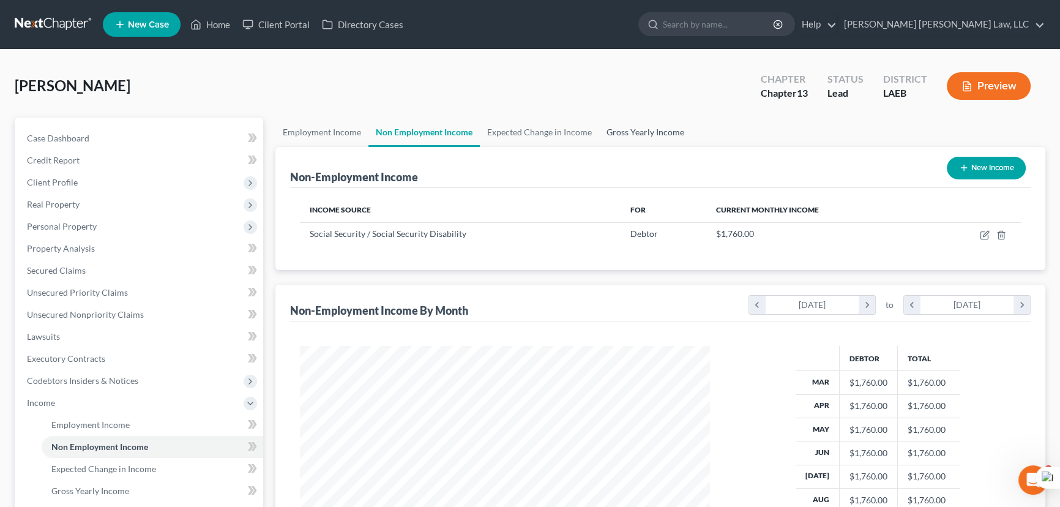
click at [661, 132] on link "Gross Yearly Income" at bounding box center [645, 131] width 92 height 29
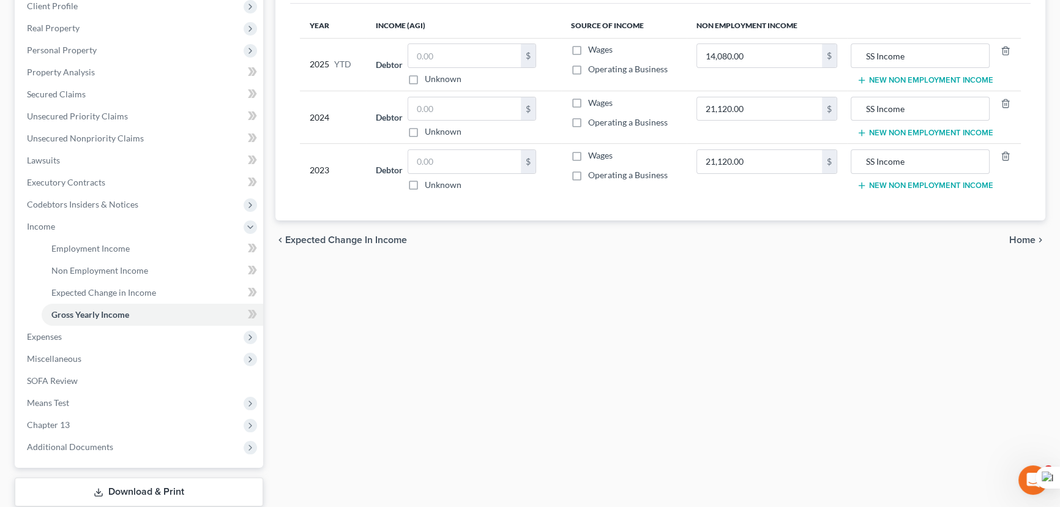
scroll to position [252, 0]
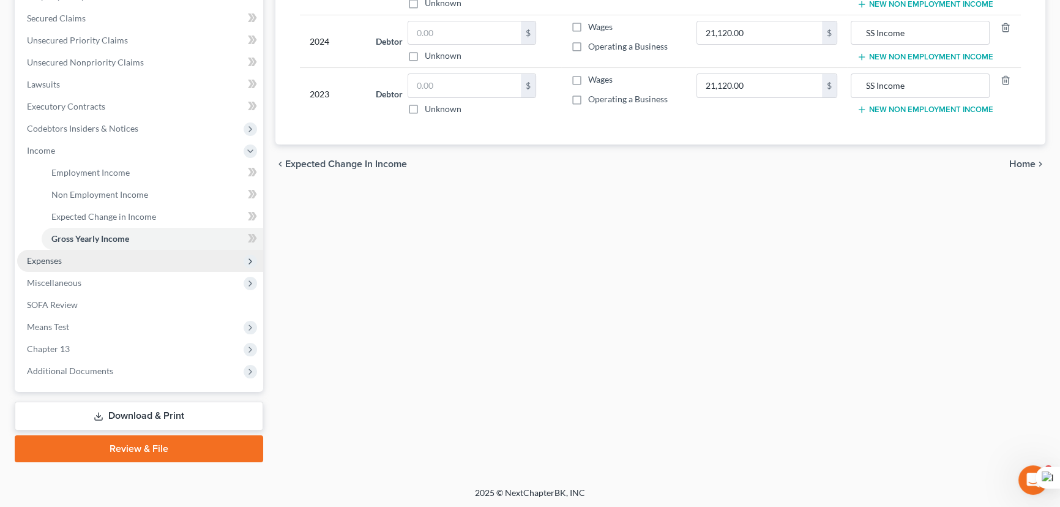
click at [122, 257] on span "Expenses" at bounding box center [140, 261] width 246 height 22
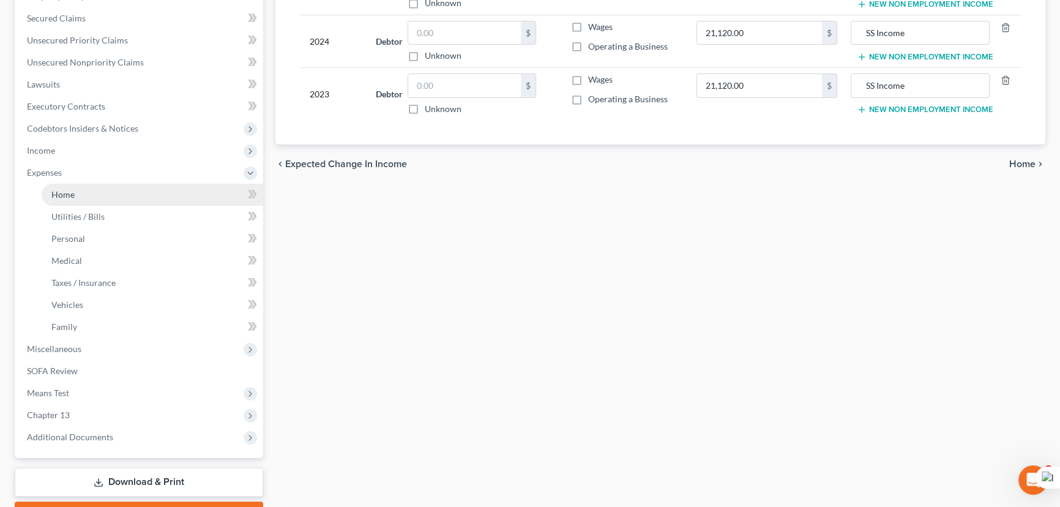
click at [139, 191] on link "Home" at bounding box center [153, 195] width 222 height 22
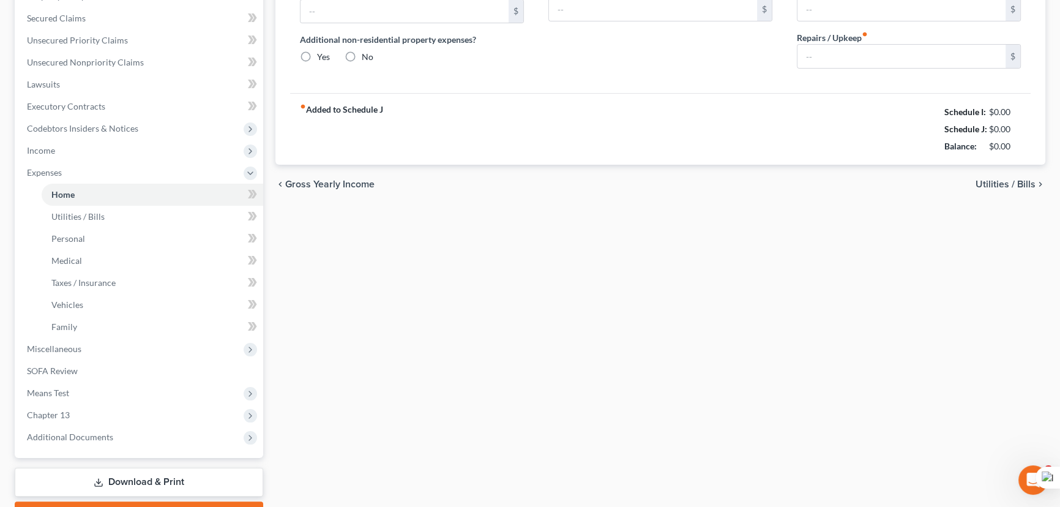
scroll to position [99, 0]
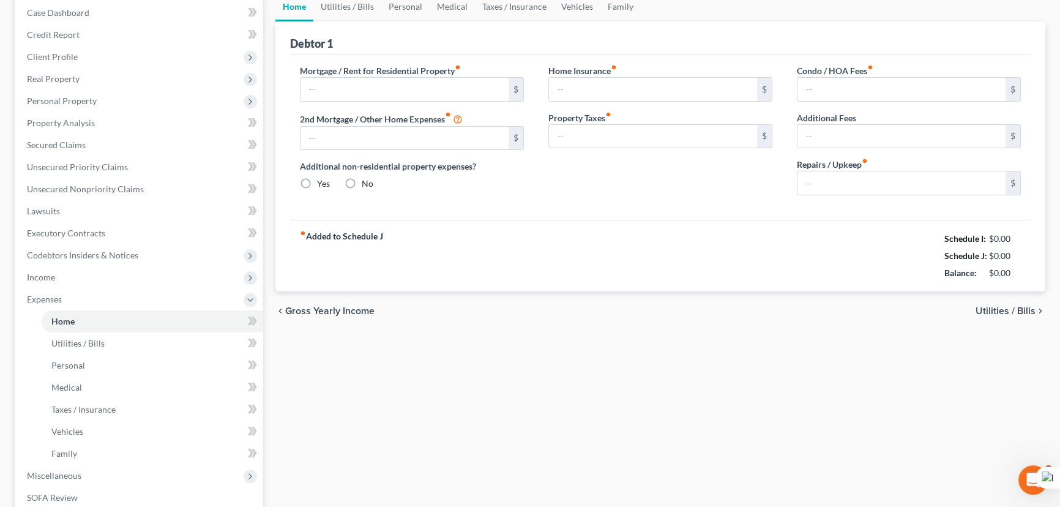
type input "750.00"
type input "0.00"
radio input "true"
type input "0.00"
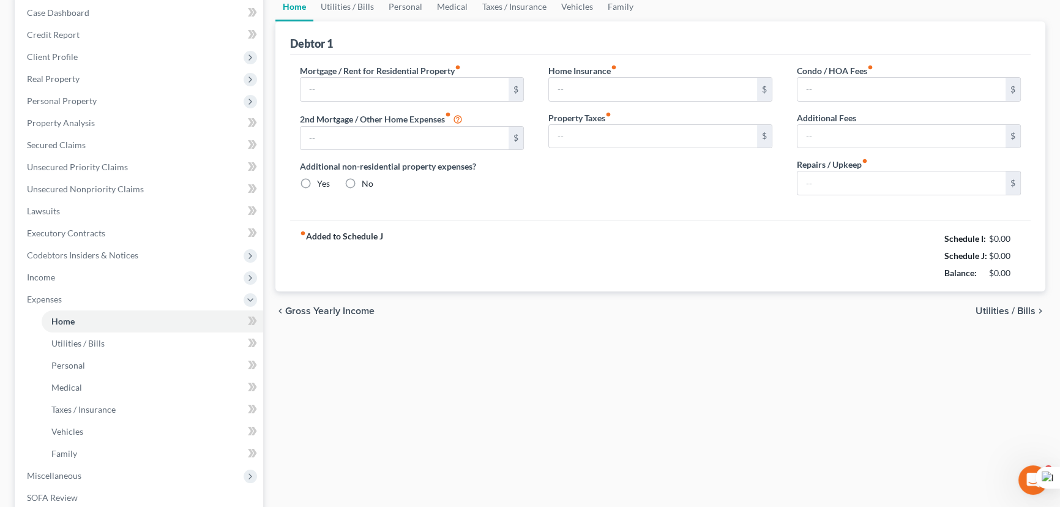
type input "0.00"
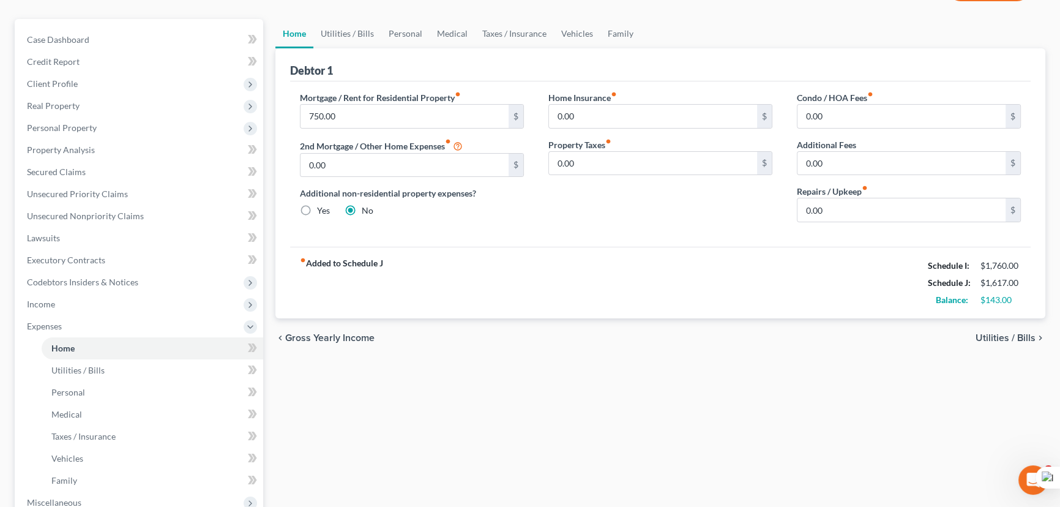
scroll to position [0, 0]
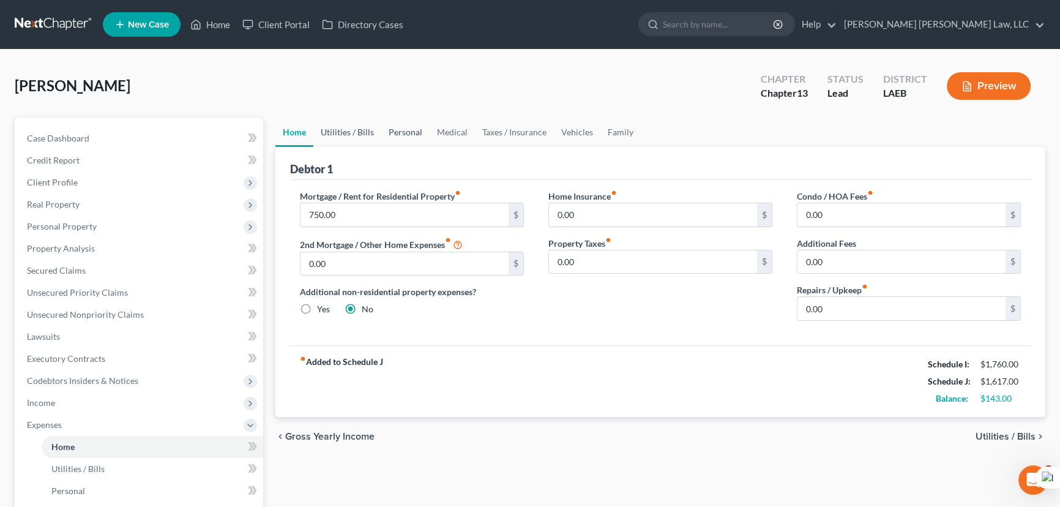
click at [349, 128] on link "Utilities / Bills" at bounding box center [347, 131] width 68 height 29
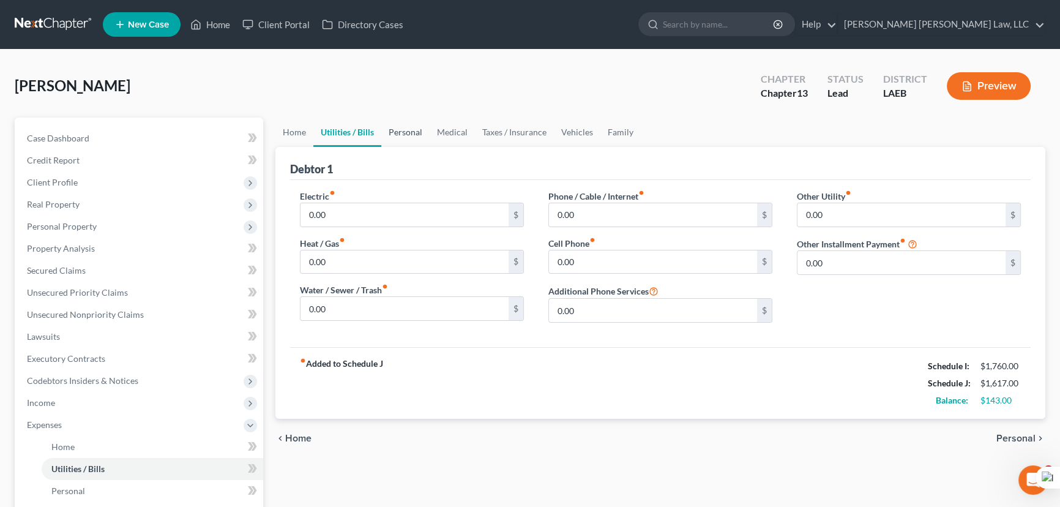
click at [425, 128] on link "Personal" at bounding box center [405, 131] width 48 height 29
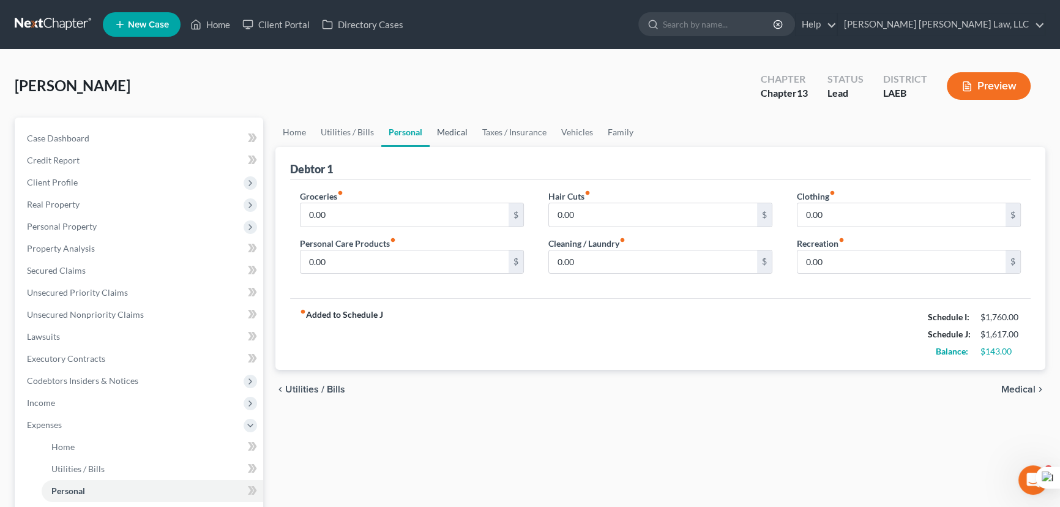
click at [466, 129] on link "Medical" at bounding box center [452, 131] width 45 height 29
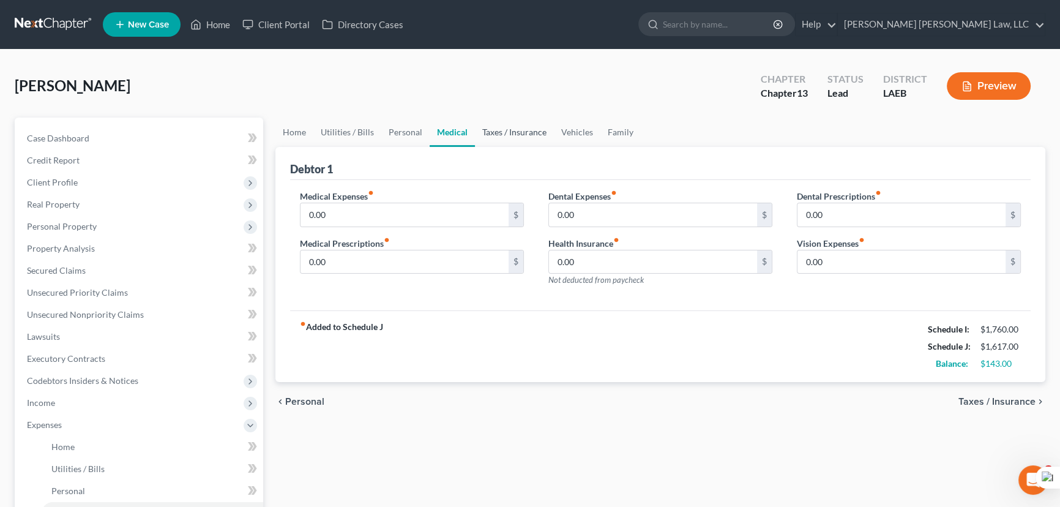
click at [498, 128] on link "Taxes / Insurance" at bounding box center [514, 131] width 79 height 29
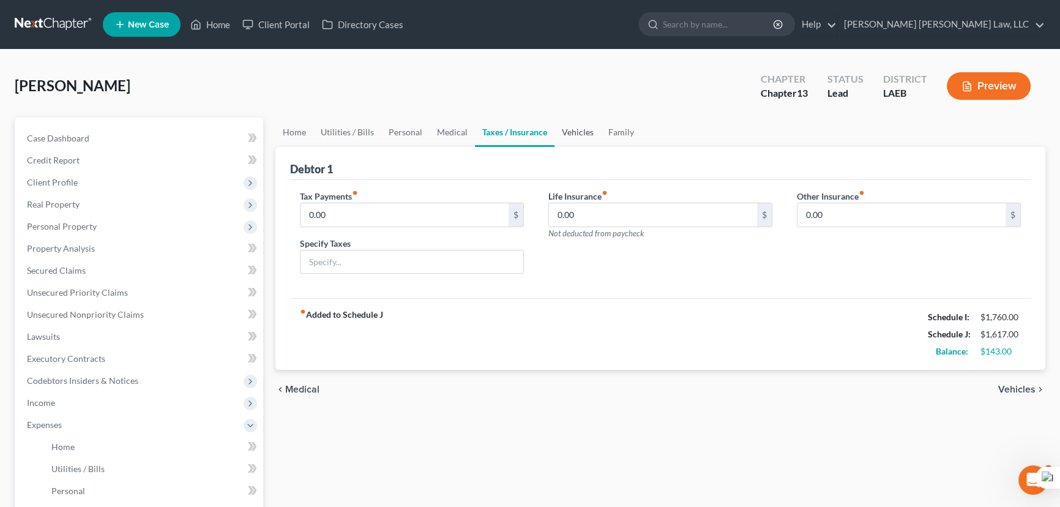
click at [574, 131] on link "Vehicles" at bounding box center [577, 131] width 47 height 29
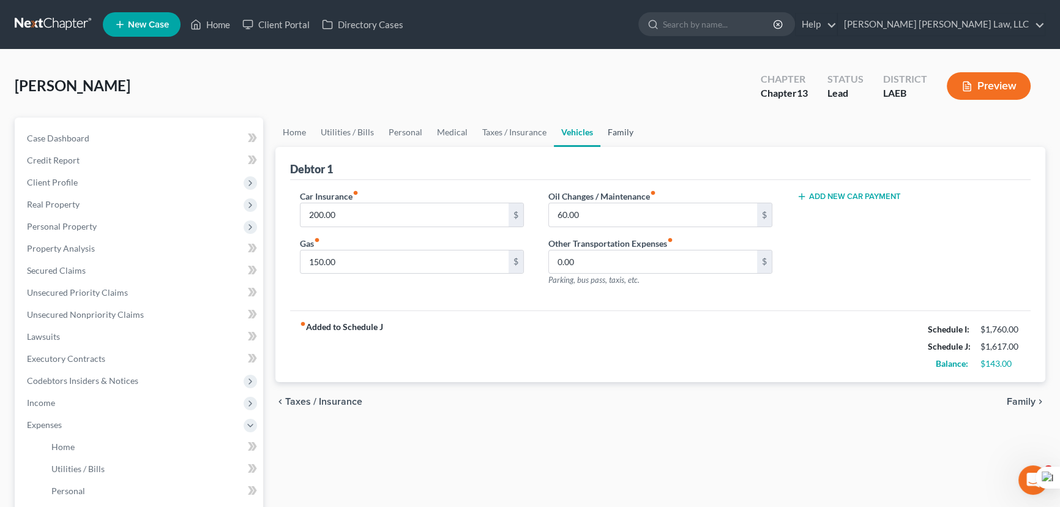
click at [620, 127] on link "Family" at bounding box center [620, 131] width 40 height 29
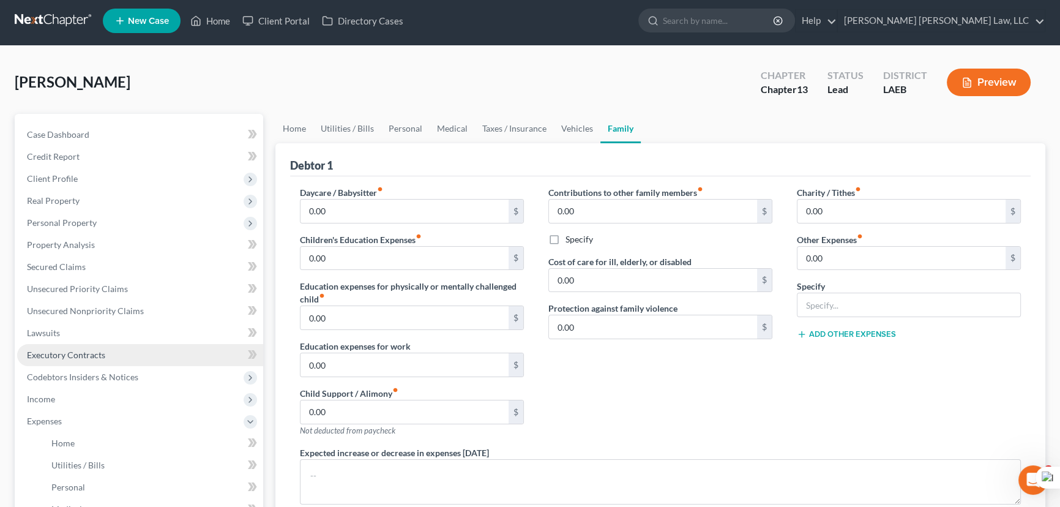
scroll to position [318, 0]
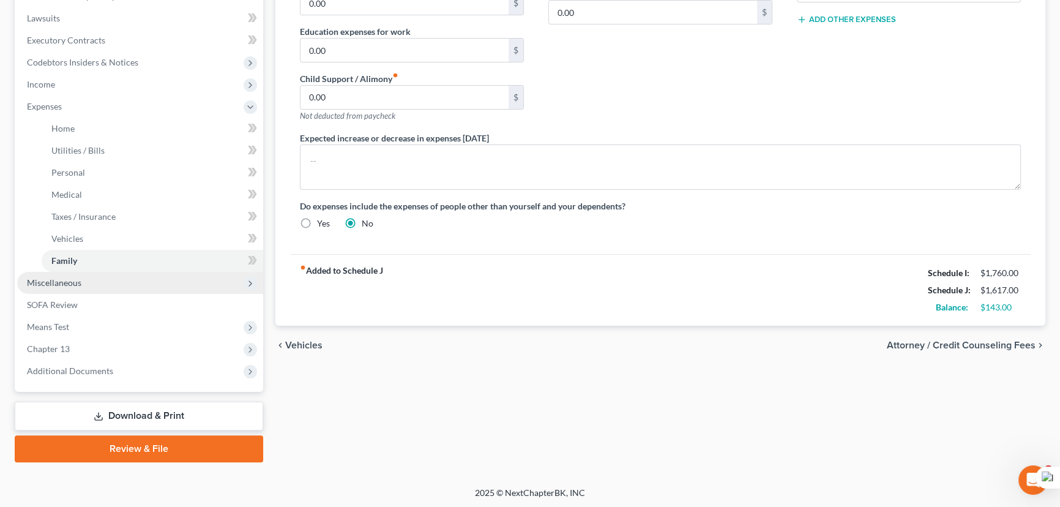
click at [92, 283] on span "Miscellaneous" at bounding box center [140, 283] width 246 height 22
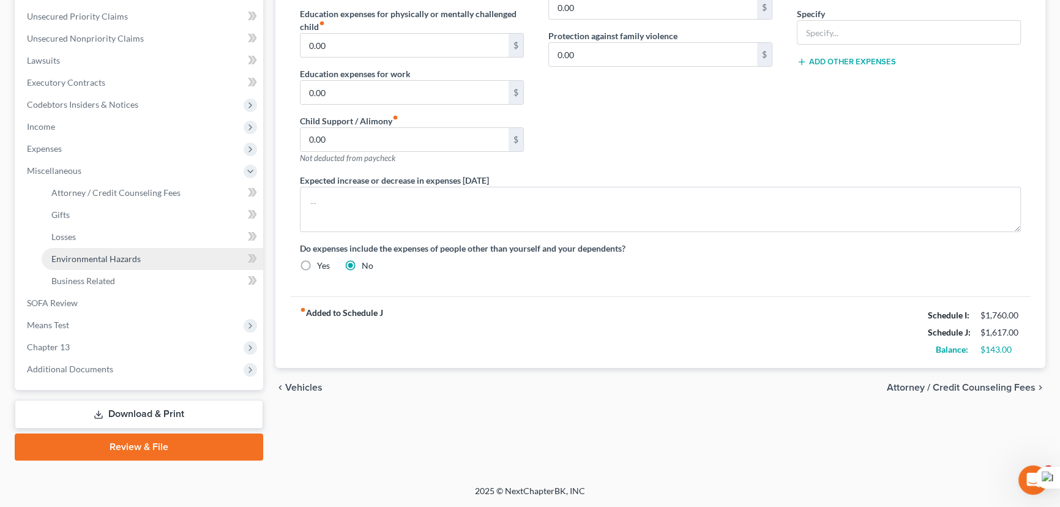
scroll to position [274, 0]
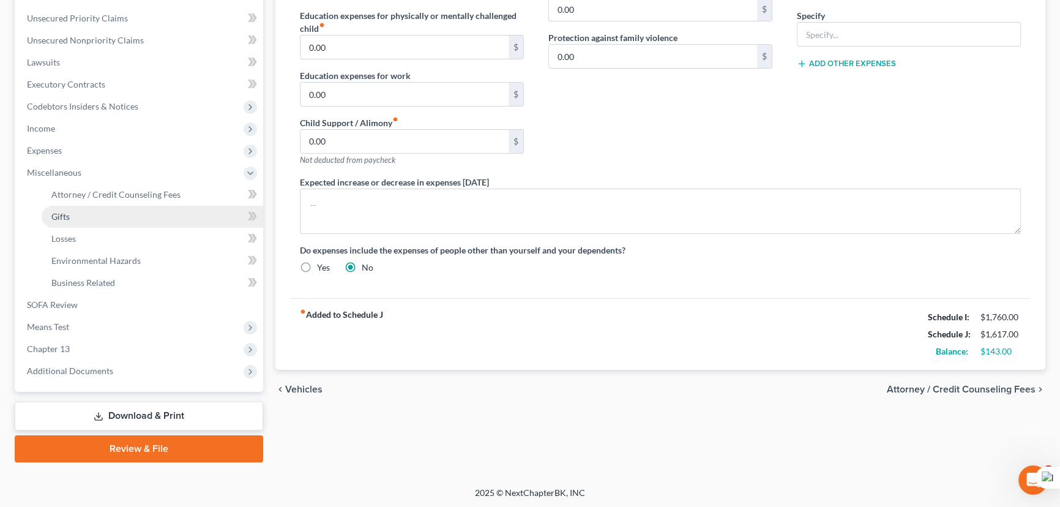
click at [115, 206] on link "Gifts" at bounding box center [153, 217] width 222 height 22
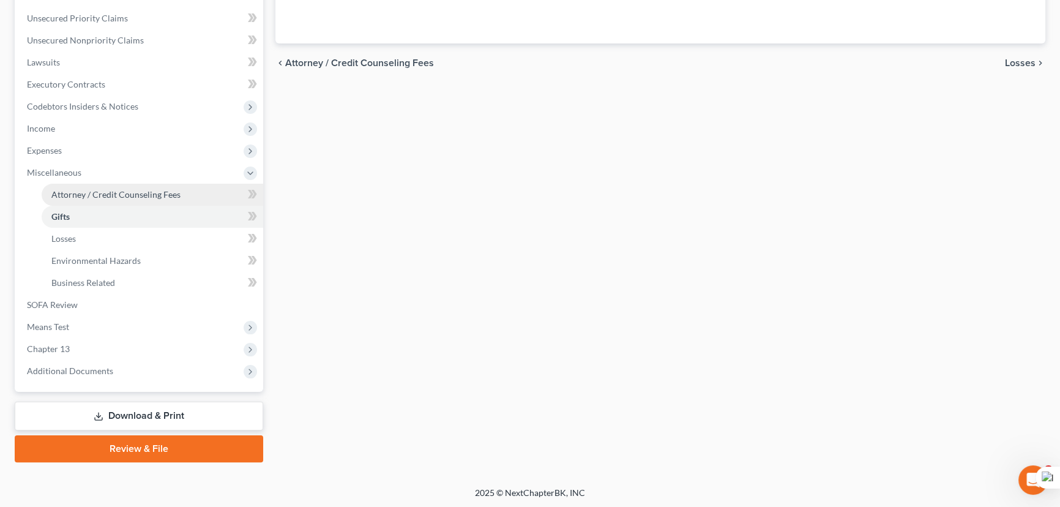
click at [118, 199] on link "Attorney / Credit Counseling Fees" at bounding box center [153, 195] width 222 height 22
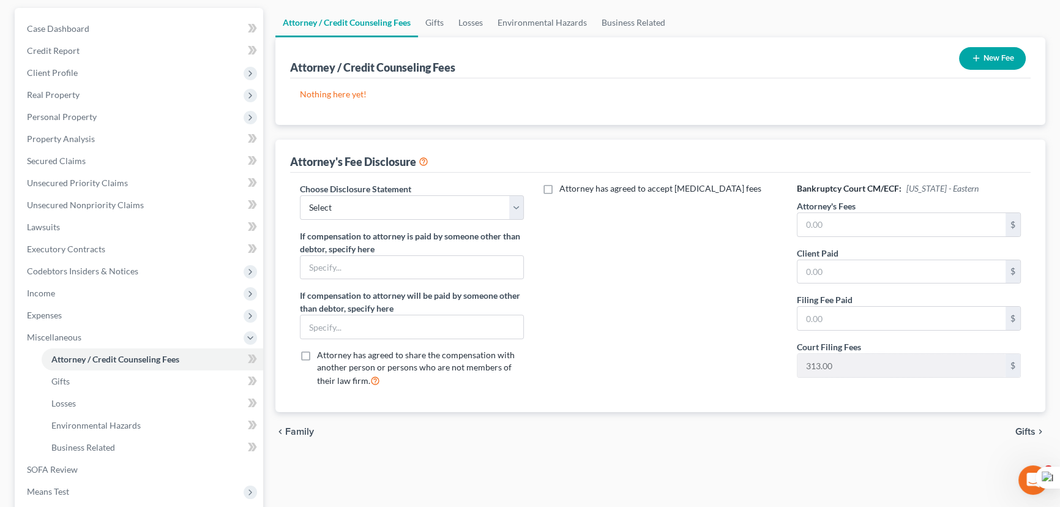
scroll to position [111, 0]
drag, startPoint x: 441, startPoint y: 223, endPoint x: 439, endPoint y: 208, distance: 14.8
click at [439, 222] on div "Choose Disclosure Statement Select LAEB 2016 Bankruptcy Rule 2016(B) Disclosure…" at bounding box center [412, 288] width 248 height 215
click at [439, 208] on select "Select LAEB 2016 Bankruptcy Rule 2016(B) Disclosure and Application for Approva…" at bounding box center [412, 206] width 224 height 24
select select "0"
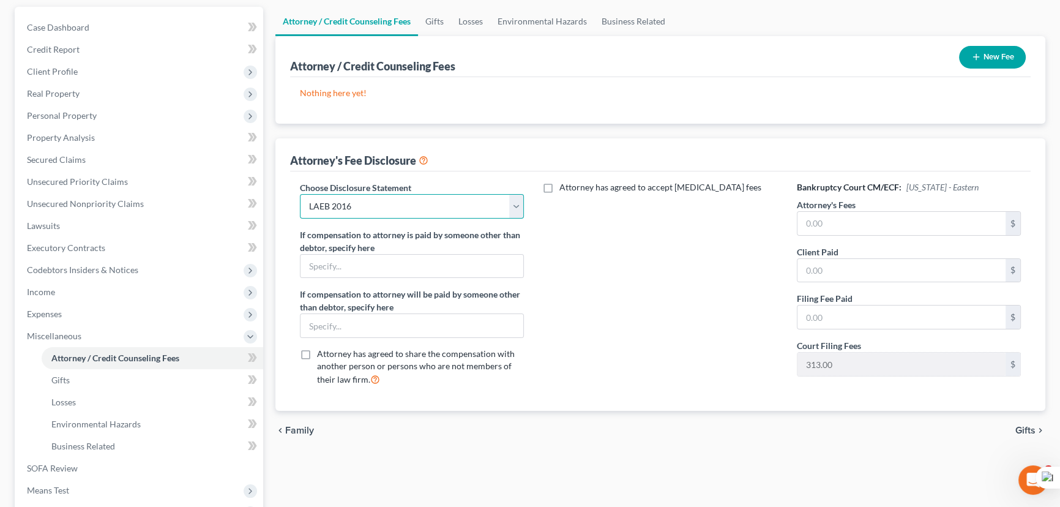
click at [300, 194] on select "Select LAEB 2016 Bankruptcy Rule 2016(B) Disclosure and Application for Approva…" at bounding box center [412, 206] width 224 height 24
click at [861, 226] on input "text" at bounding box center [901, 223] width 208 height 23
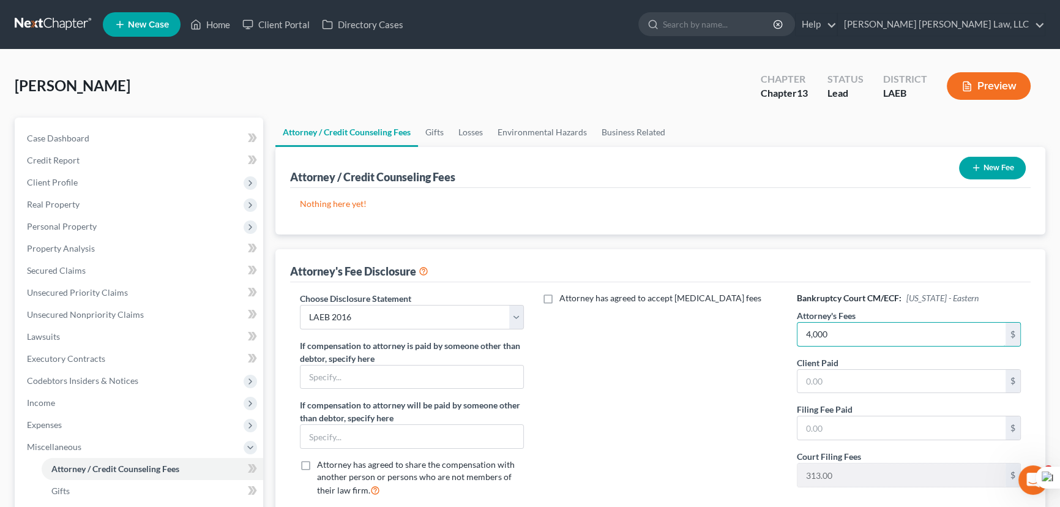
type input "4,000"
click at [997, 169] on button "New Fee" at bounding box center [992, 168] width 67 height 23
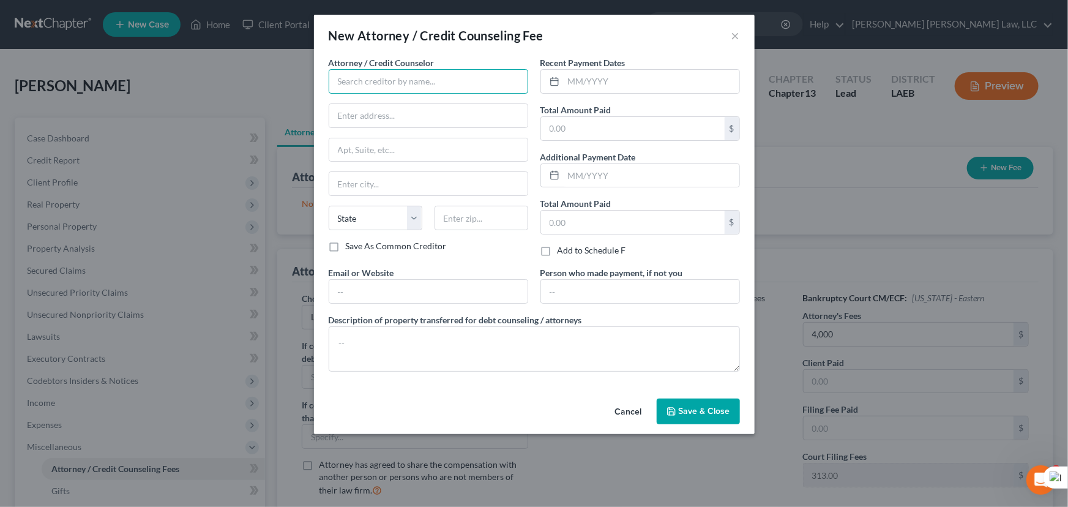
click at [457, 77] on input "text" at bounding box center [428, 81] width 199 height 24
type input "E Orum Young Law Office"
type input "200 Washington Street"
type input "Monroe"
select select "19"
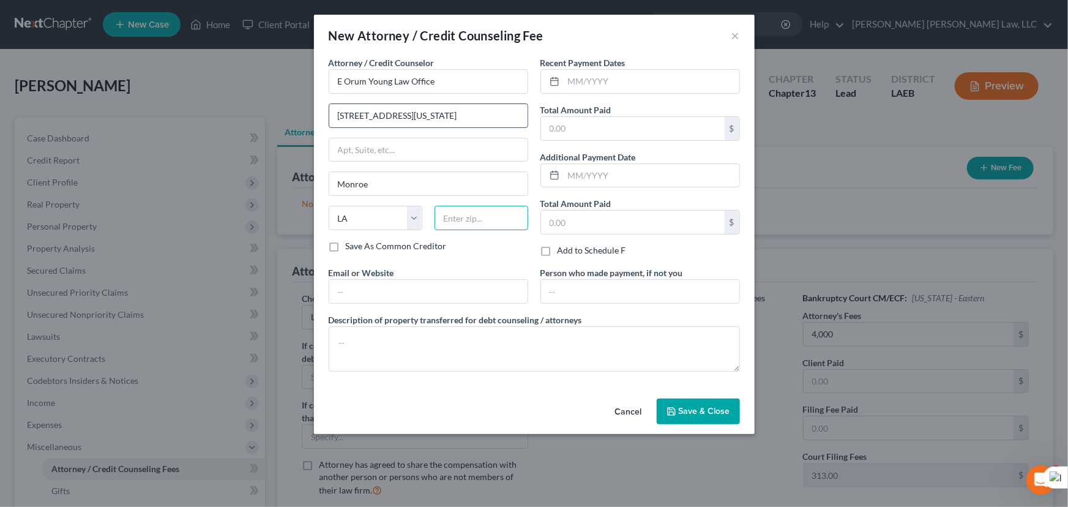
type input "71201"
click at [611, 73] on input "text" at bounding box center [652, 81] width 176 height 23
type input "09/2025"
click at [619, 119] on input "text" at bounding box center [633, 128] width 184 height 23
type input "365"
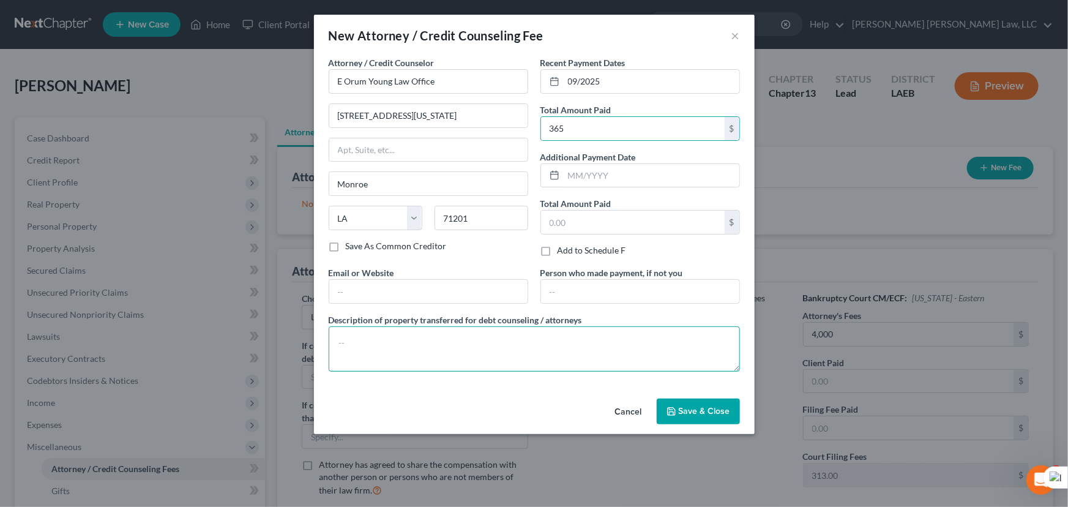
click at [545, 357] on textarea at bounding box center [534, 348] width 411 height 45
click at [469, 349] on textarea "credit report, credit coun" at bounding box center [534, 348] width 411 height 45
type textarea "credit report, credit counseling, filing fee"
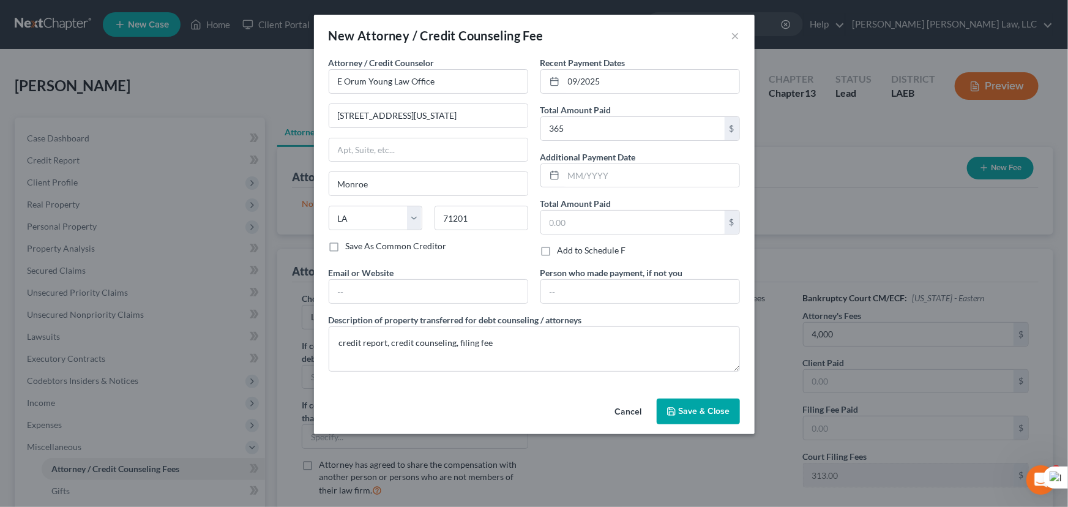
click at [707, 415] on button "Save & Close" at bounding box center [698, 411] width 83 height 26
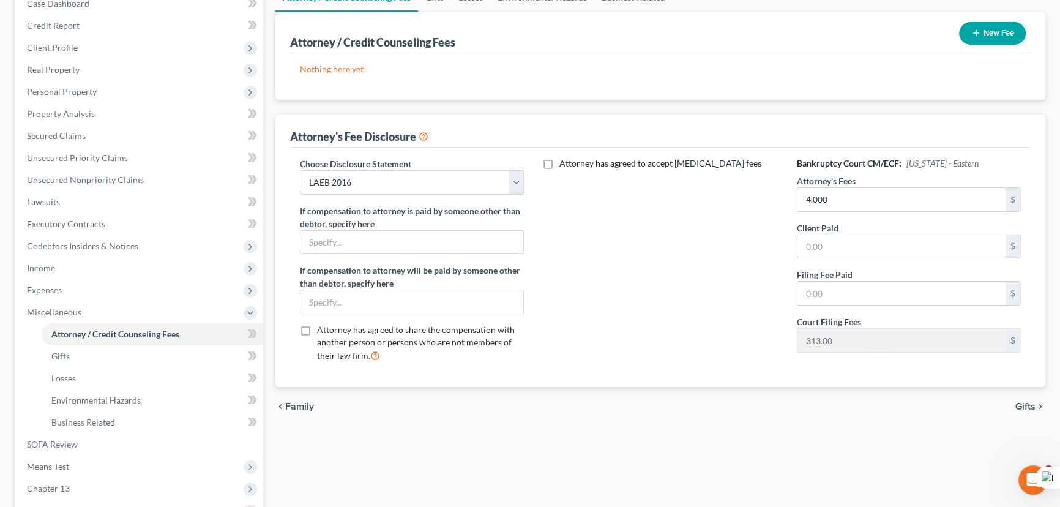
scroll to position [274, 0]
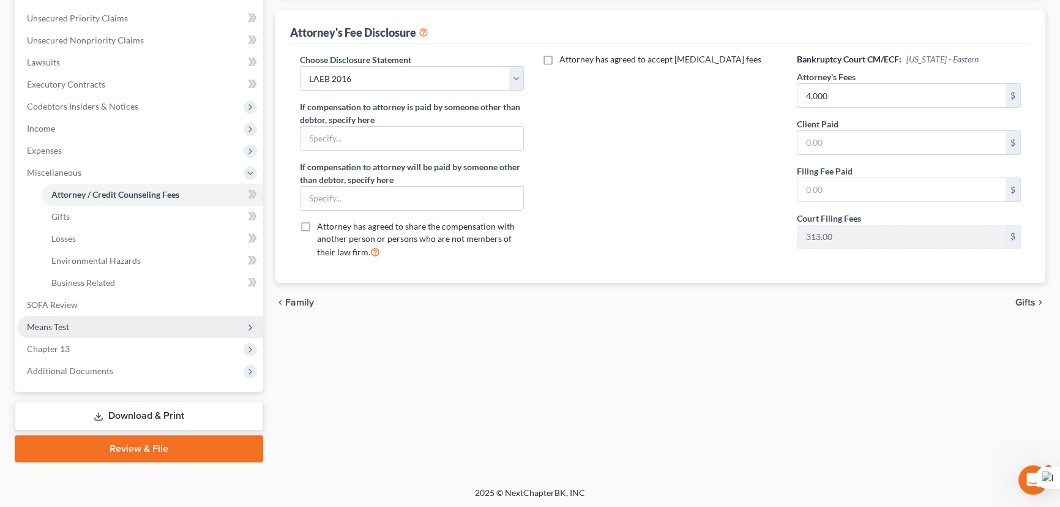
drag, startPoint x: 75, startPoint y: 324, endPoint x: 89, endPoint y: 334, distance: 18.0
click at [75, 324] on span "Means Test" at bounding box center [140, 327] width 246 height 22
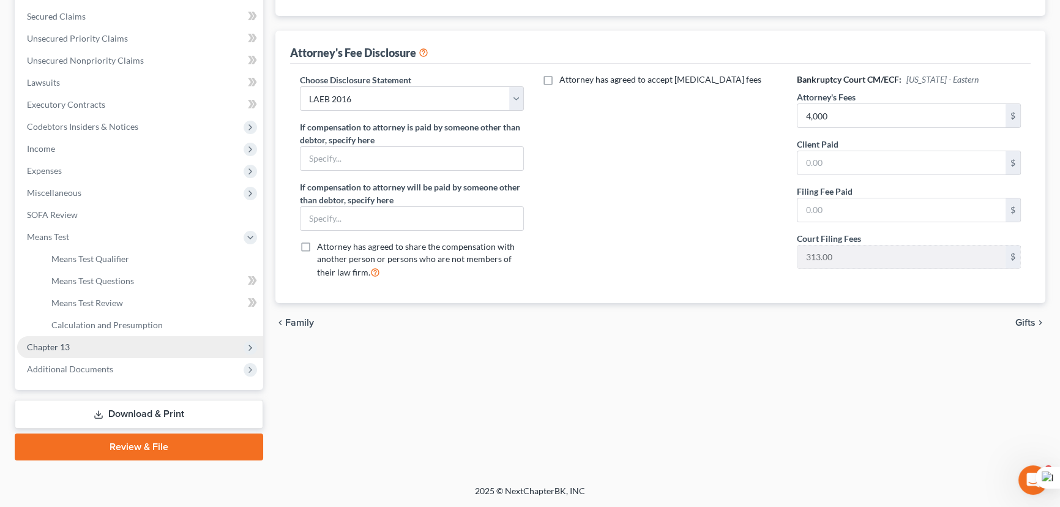
scroll to position [252, 0]
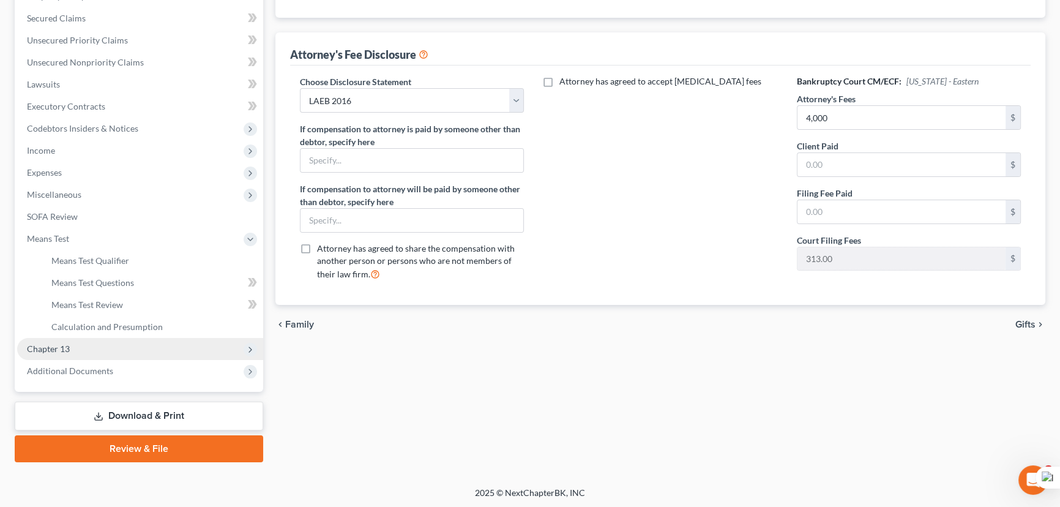
drag, startPoint x: 115, startPoint y: 343, endPoint x: 121, endPoint y: 354, distance: 12.6
click at [115, 343] on span "Chapter 13" at bounding box center [140, 349] width 246 height 22
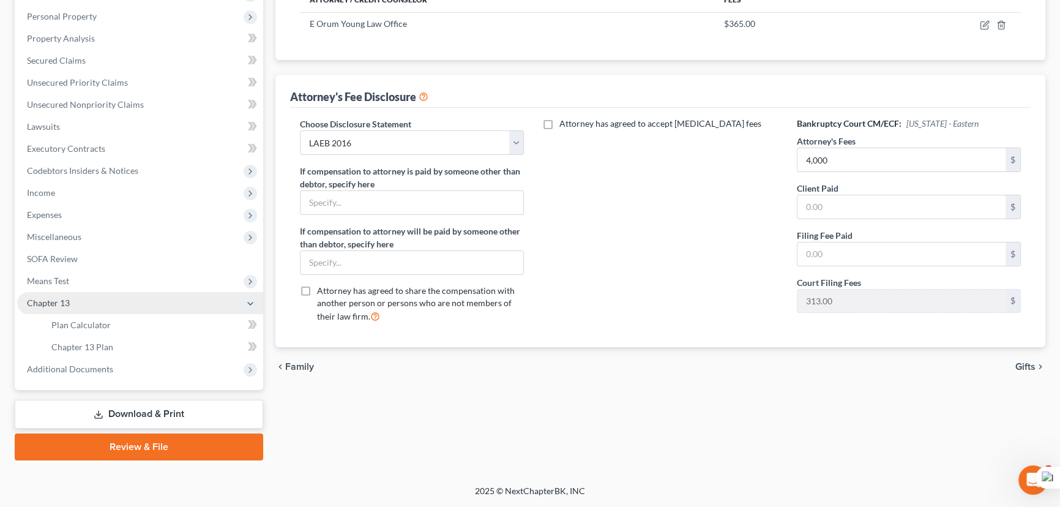
scroll to position [208, 0]
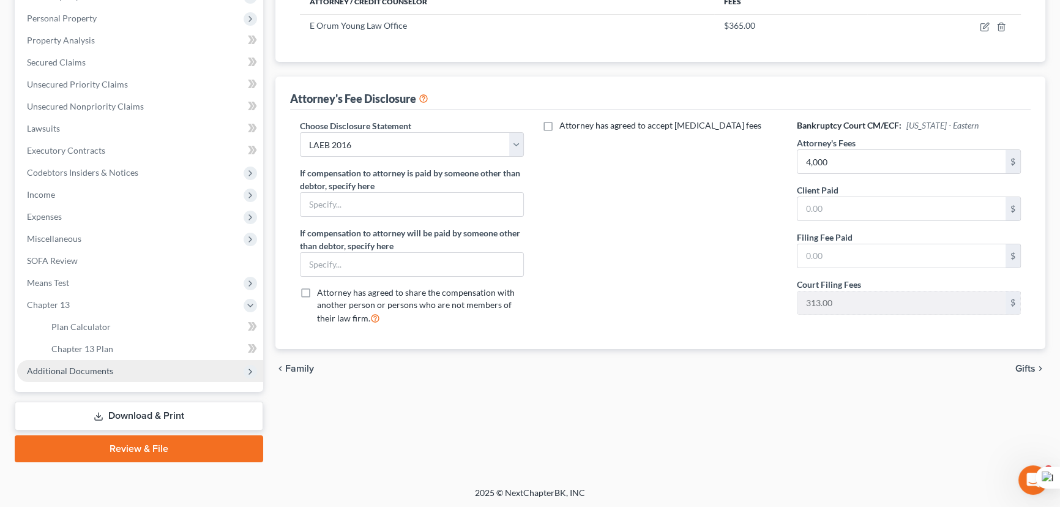
click at [98, 373] on span "Additional Documents" at bounding box center [70, 370] width 86 height 10
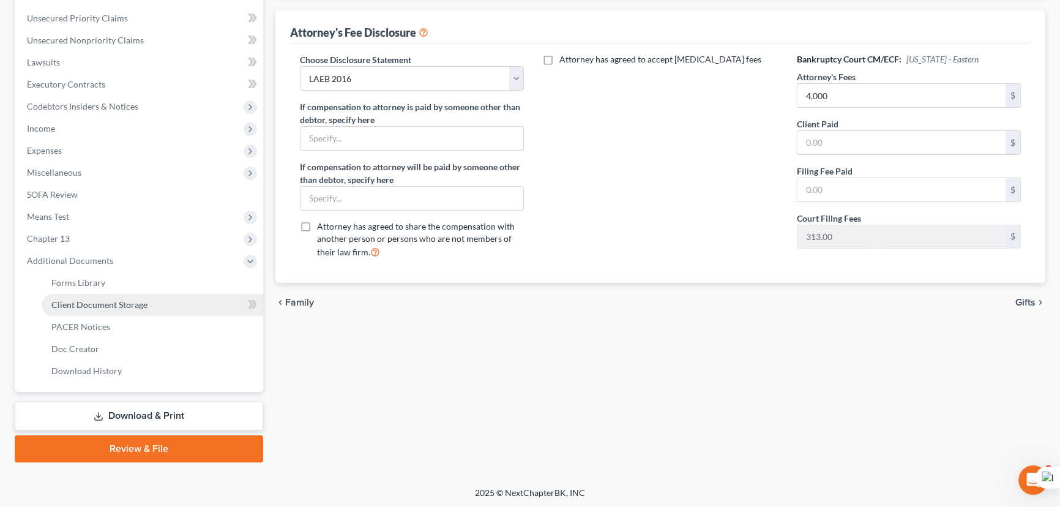
click at [110, 295] on link "Client Document Storage" at bounding box center [153, 305] width 222 height 22
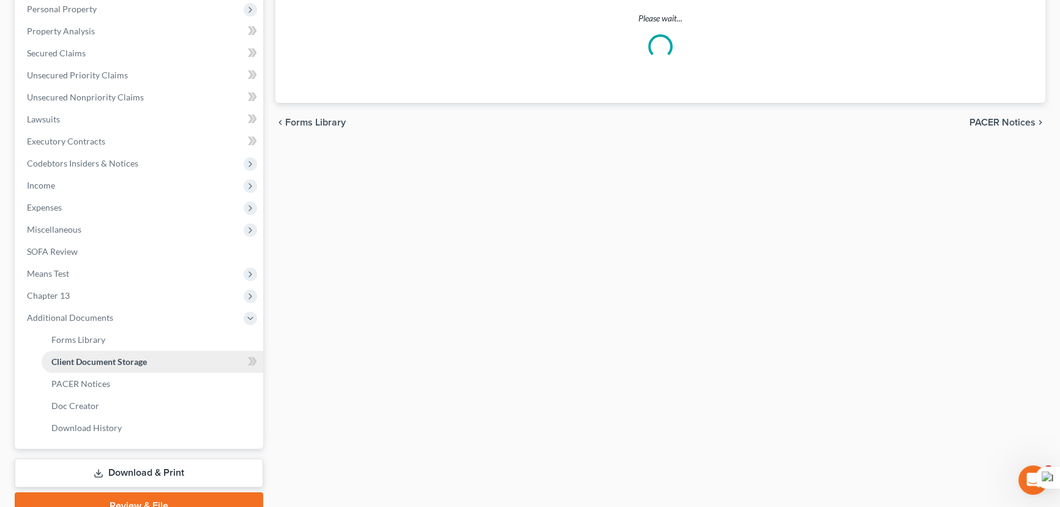
select select "0"
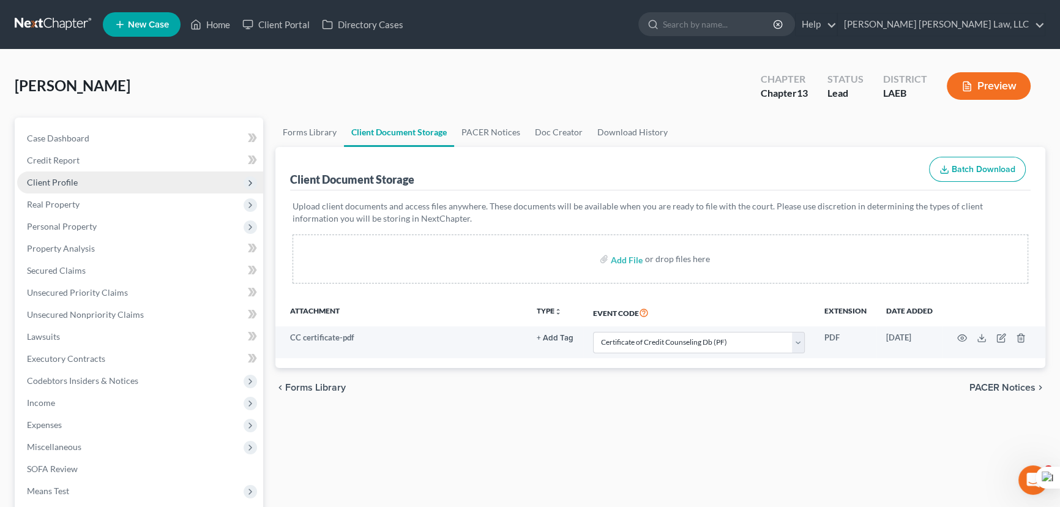
click at [80, 177] on span "Client Profile" at bounding box center [140, 182] width 246 height 22
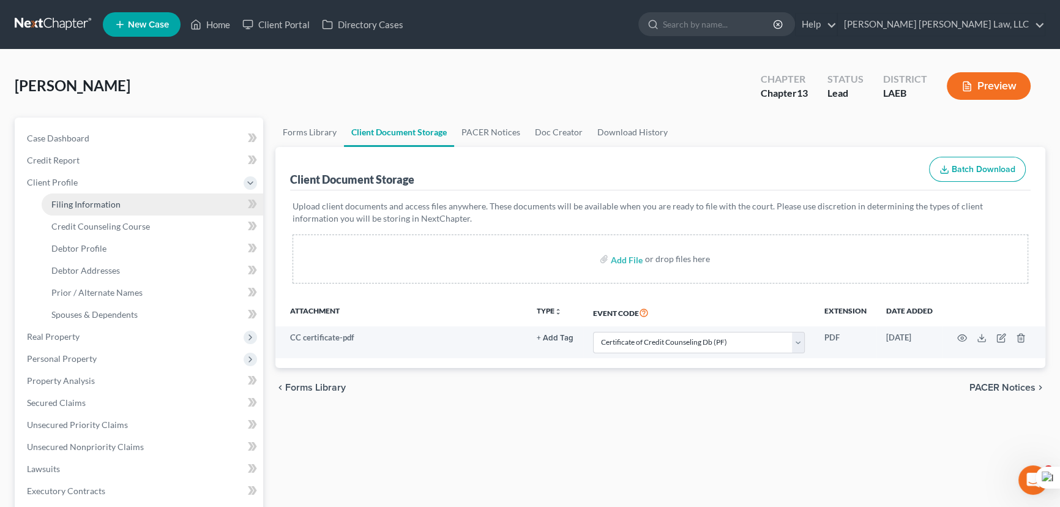
click at [100, 208] on link "Filing Information" at bounding box center [153, 204] width 222 height 22
select select "1"
select select "0"
select select "3"
select select "34"
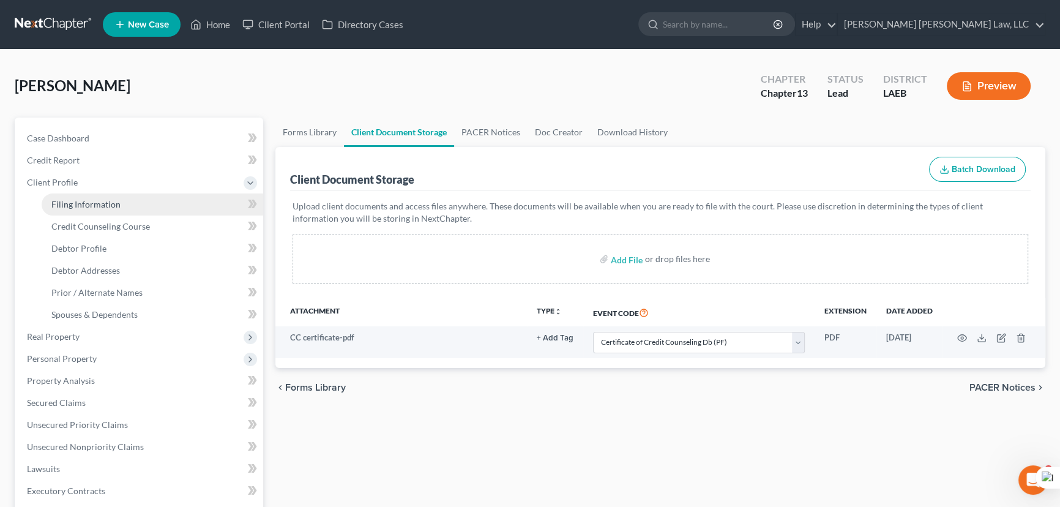
select select "2"
select select "19"
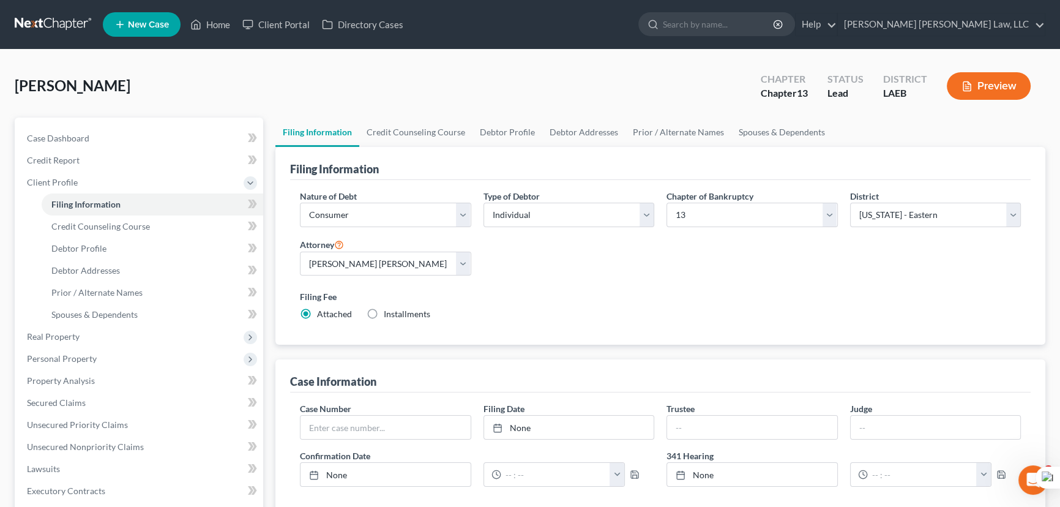
drag, startPoint x: 18, startPoint y: 19, endPoint x: 107, endPoint y: 24, distance: 88.9
click at [18, 19] on link at bounding box center [54, 24] width 78 height 22
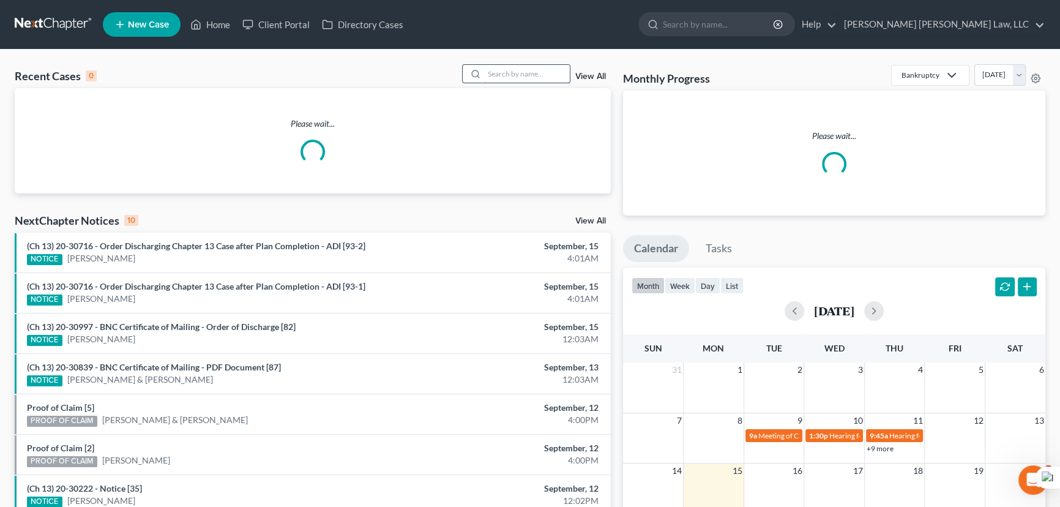
click at [494, 73] on input "search" at bounding box center [527, 74] width 86 height 18
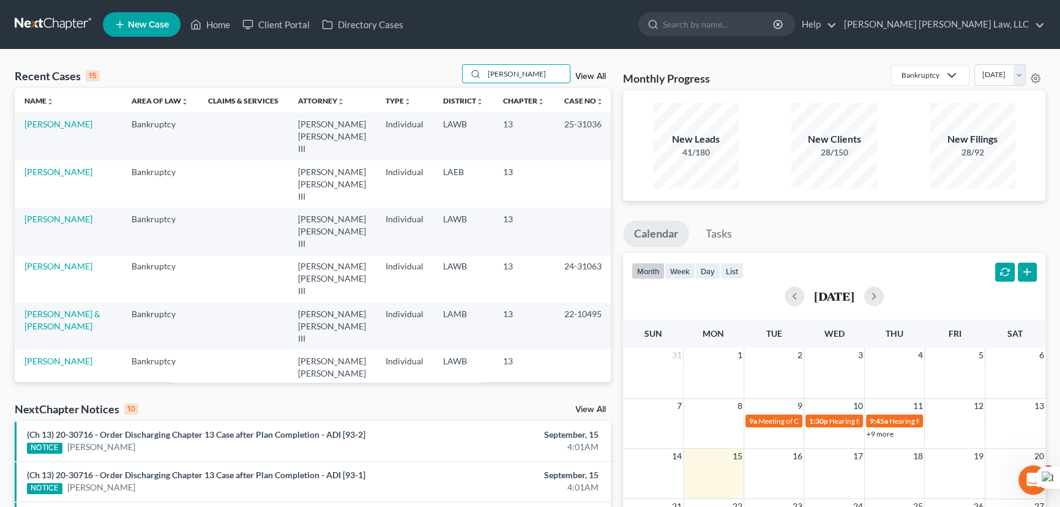
click at [95, 128] on td "[PERSON_NAME]" at bounding box center [68, 136] width 107 height 47
click at [530, 76] on input "hutcherson" at bounding box center [527, 74] width 86 height 18
type input "hutcherson"
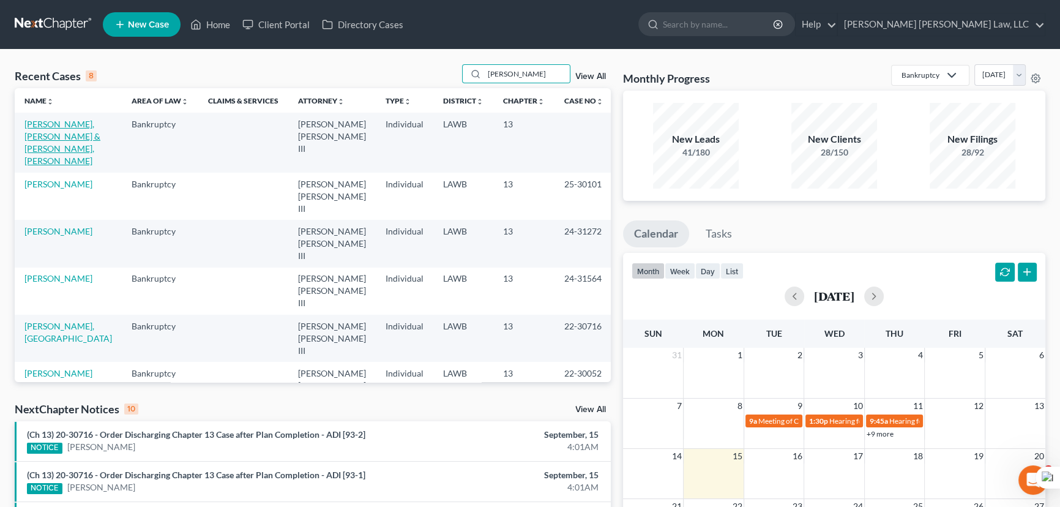
click at [40, 122] on link "[PERSON_NAME], [PERSON_NAME] & [PERSON_NAME], [PERSON_NAME]" at bounding box center [62, 142] width 76 height 47
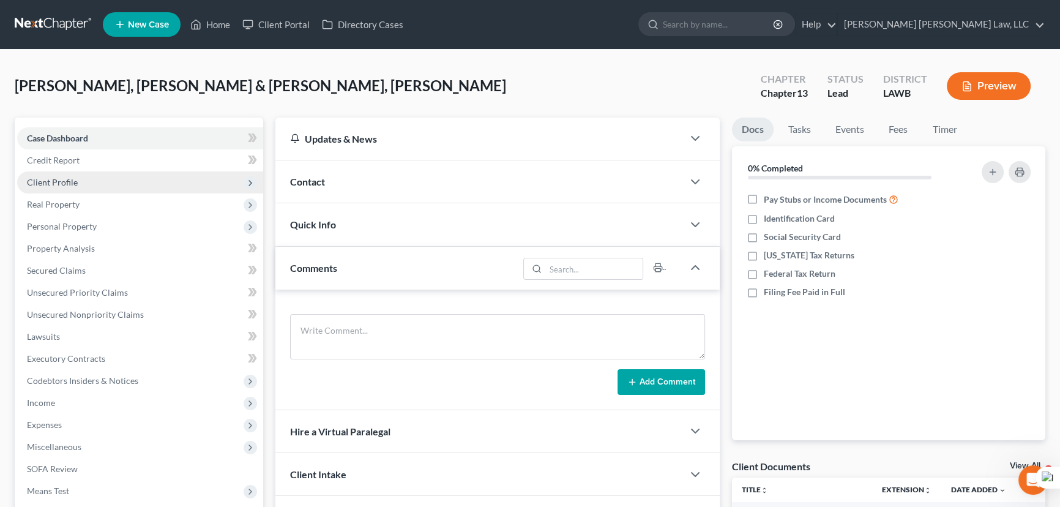
click at [89, 187] on span "Client Profile" at bounding box center [140, 182] width 246 height 22
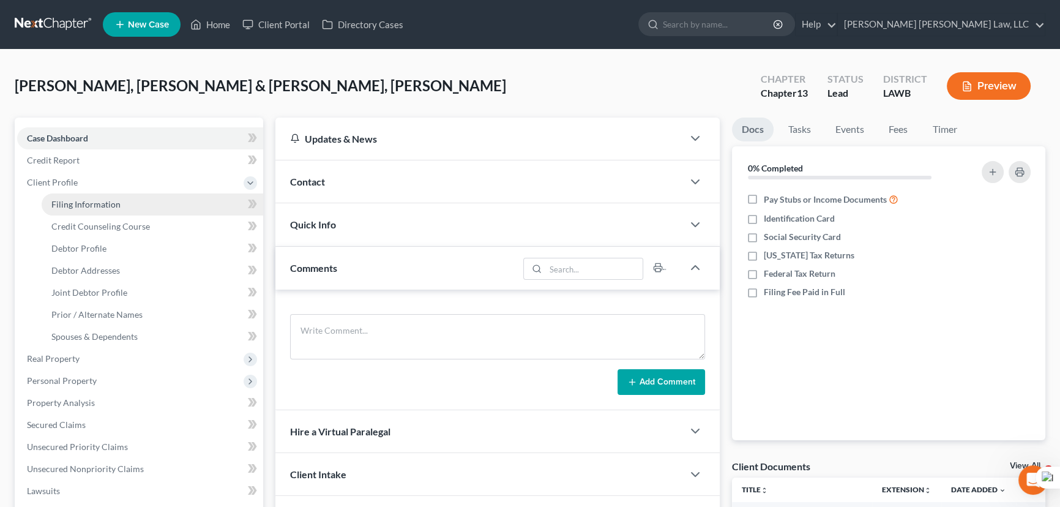
click at [104, 201] on span "Filing Information" at bounding box center [85, 204] width 69 height 10
select select "1"
select select "3"
select select "19"
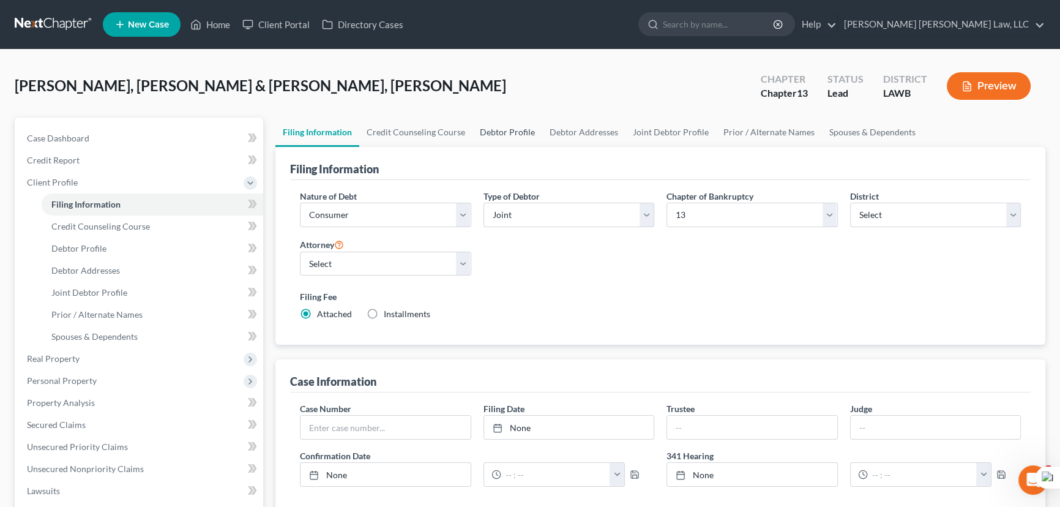
click at [504, 138] on link "Debtor Profile" at bounding box center [507, 131] width 70 height 29
select select "1"
select select "0"
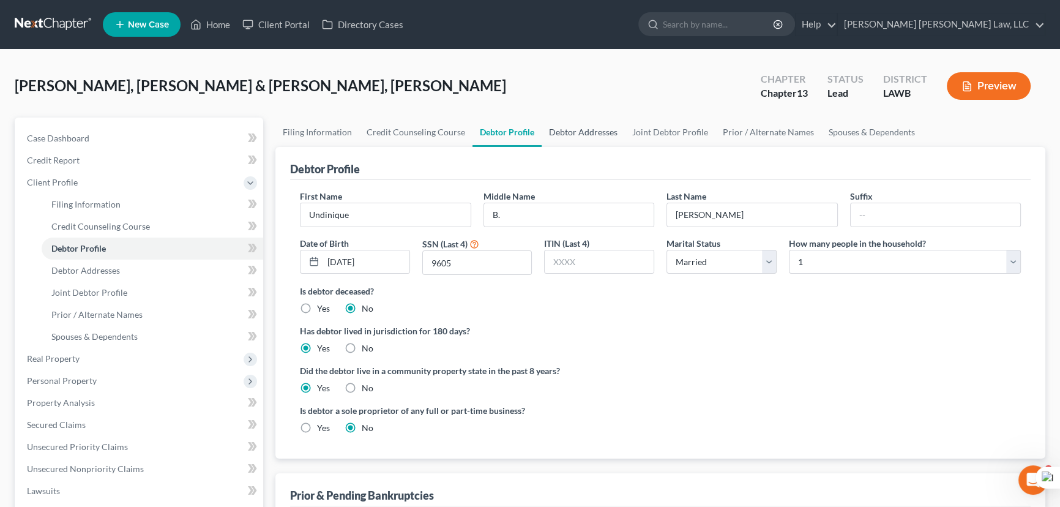
click at [617, 140] on link "Debtor Addresses" at bounding box center [583, 131] width 83 height 29
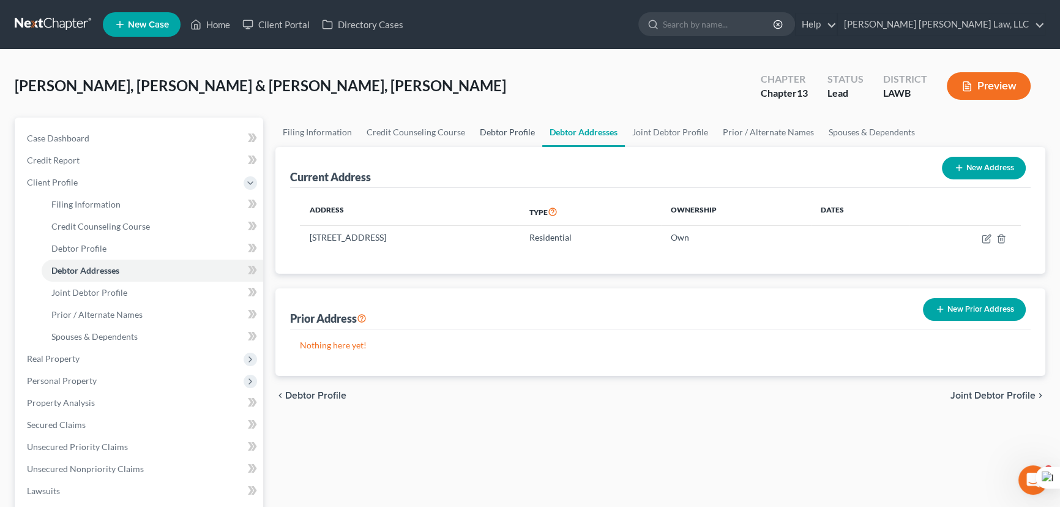
click at [493, 127] on link "Debtor Profile" at bounding box center [507, 131] width 70 height 29
select select "1"
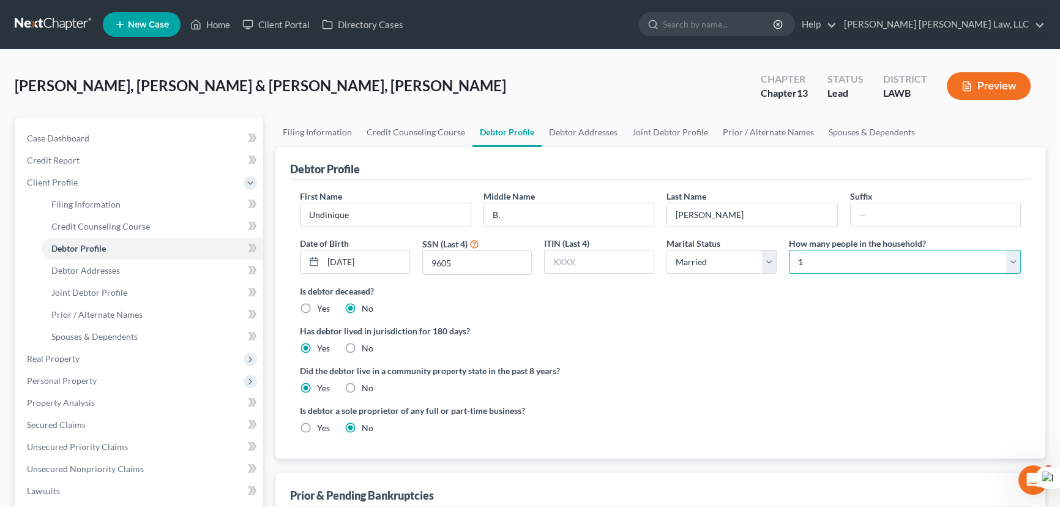
click at [927, 250] on select "Select 1 2 3 4 5 6 7 8 9 10 11 12 13 14 15 16 17 18 19 20" at bounding box center [905, 262] width 232 height 24
select select "1"
click at [789, 250] on select "Select 1 2 3 4 5 6 7 8 9 10 11 12 13 14 15 16 17 18 19 20" at bounding box center [905, 262] width 232 height 24
click at [543, 137] on link "Debtor Addresses" at bounding box center [583, 131] width 83 height 29
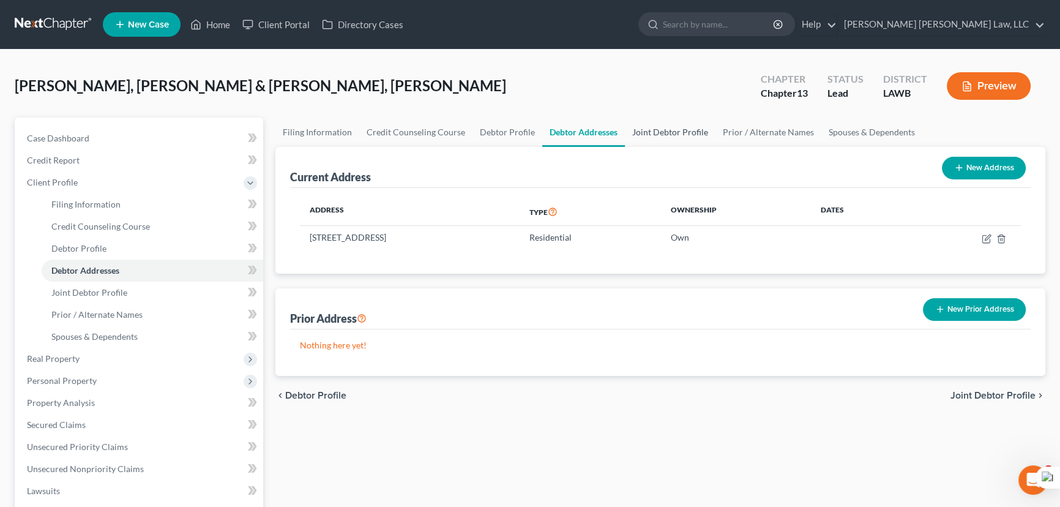
click at [652, 134] on link "Joint Debtor Profile" at bounding box center [670, 131] width 91 height 29
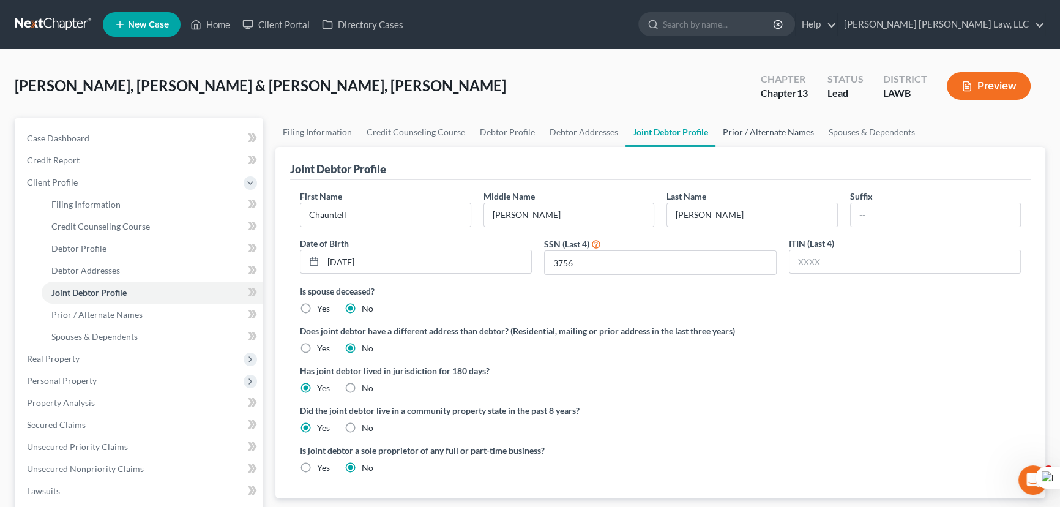
click at [765, 128] on link "Prior / Alternate Names" at bounding box center [768, 131] width 106 height 29
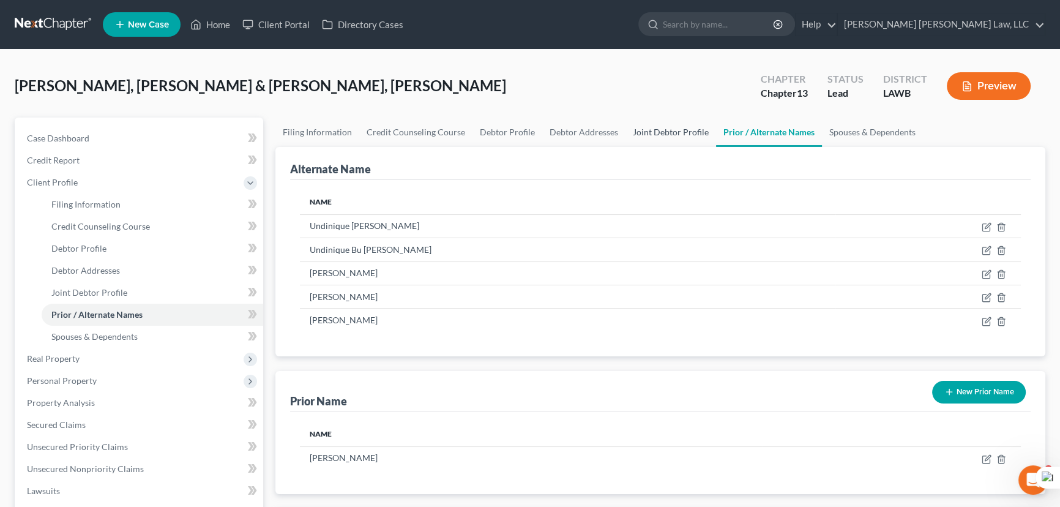
drag, startPoint x: 683, startPoint y: 119, endPoint x: 698, endPoint y: 127, distance: 15.9
click at [683, 119] on link "Joint Debtor Profile" at bounding box center [670, 131] width 91 height 29
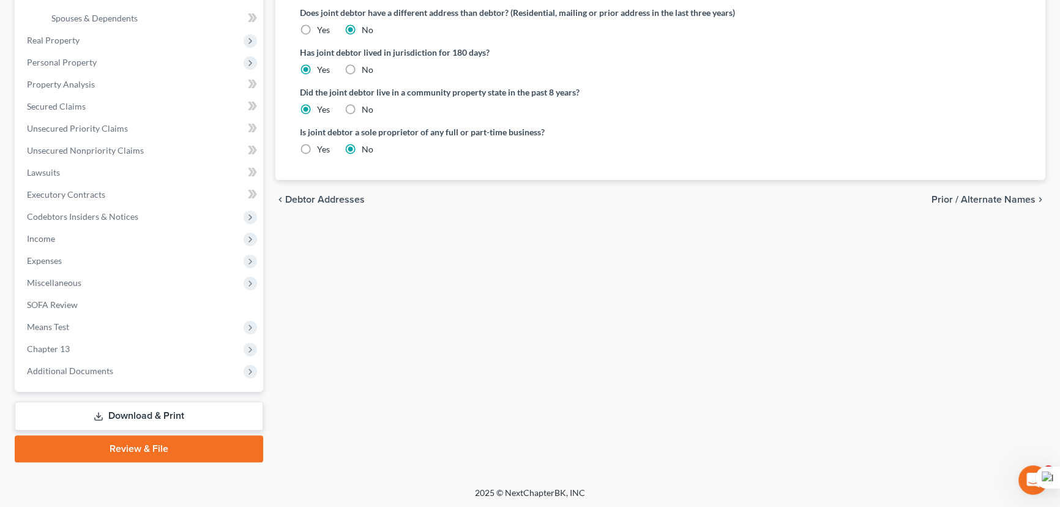
scroll to position [40, 0]
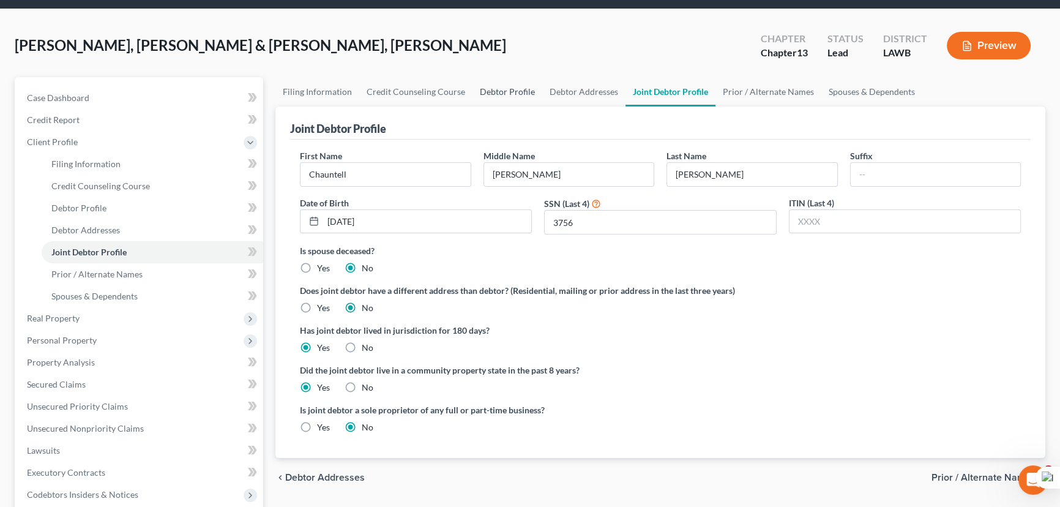
click at [505, 98] on link "Debtor Profile" at bounding box center [507, 91] width 70 height 29
select select "1"
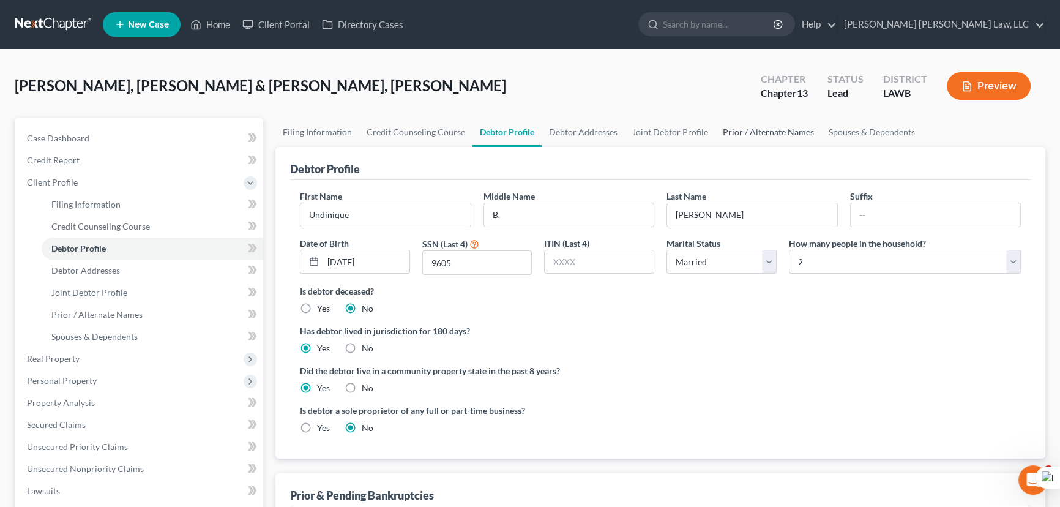
click at [757, 134] on link "Prior / Alternate Names" at bounding box center [768, 131] width 106 height 29
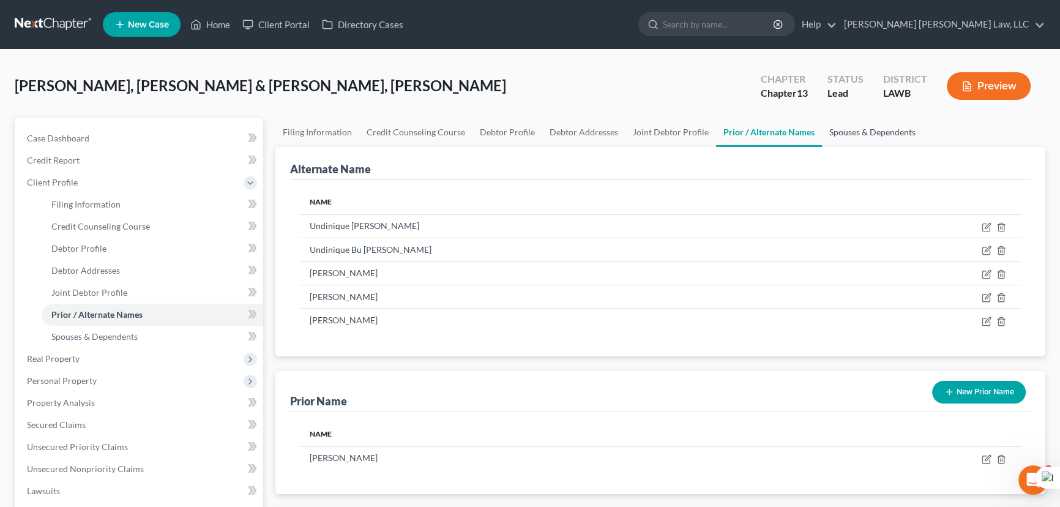
click at [892, 143] on link "Spouses & Dependents" at bounding box center [872, 131] width 101 height 29
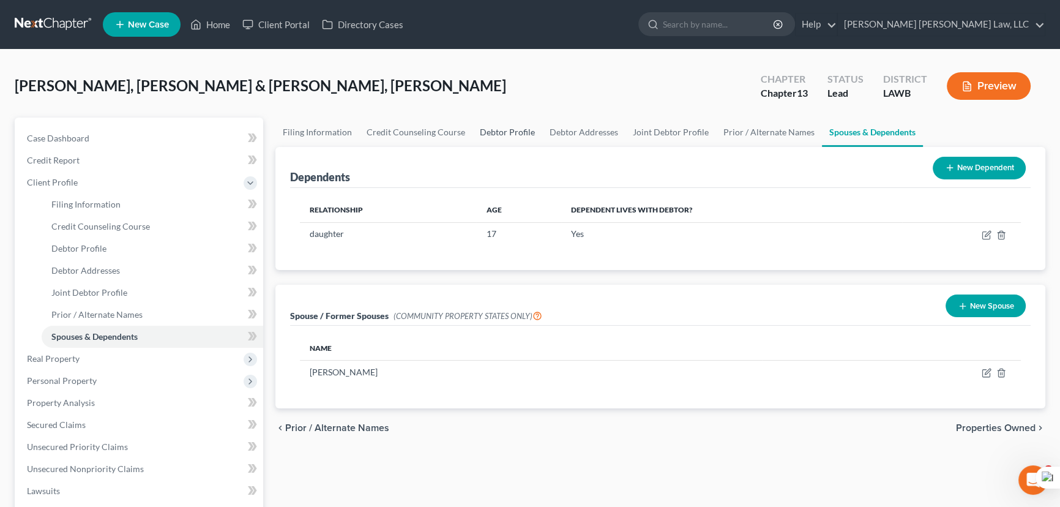
click at [477, 134] on link "Debtor Profile" at bounding box center [507, 131] width 70 height 29
select select "1"
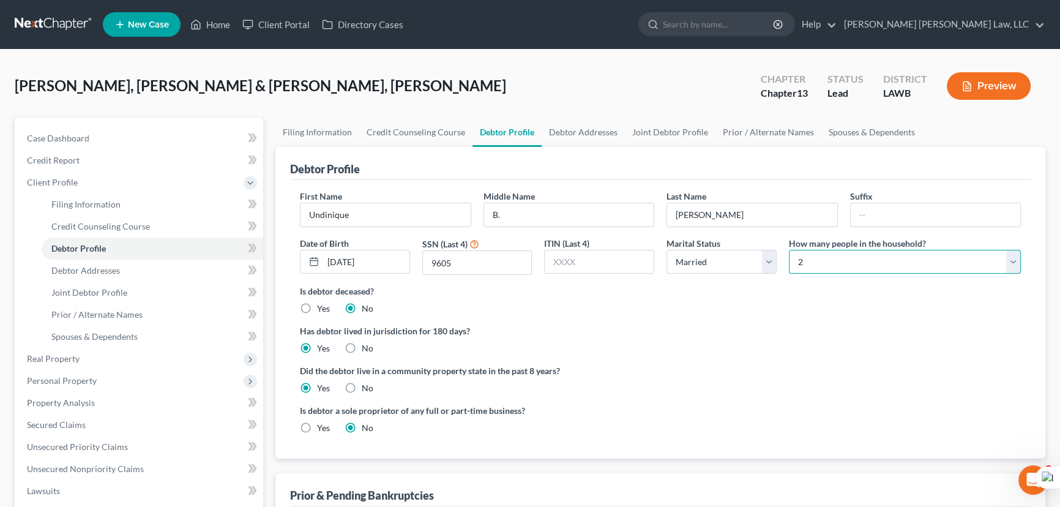
click at [912, 250] on select "Select 1 2 3 4 5 6 7 8 9 10 11 12 13 14 15 16 17 18 19 20" at bounding box center [905, 262] width 232 height 24
select select "2"
click at [789, 250] on select "Select 1 2 3 4 5 6 7 8 9 10 11 12 13 14 15 16 17 18 19 20" at bounding box center [905, 262] width 232 height 24
click at [879, 136] on link "Spouses & Dependents" at bounding box center [871, 131] width 101 height 29
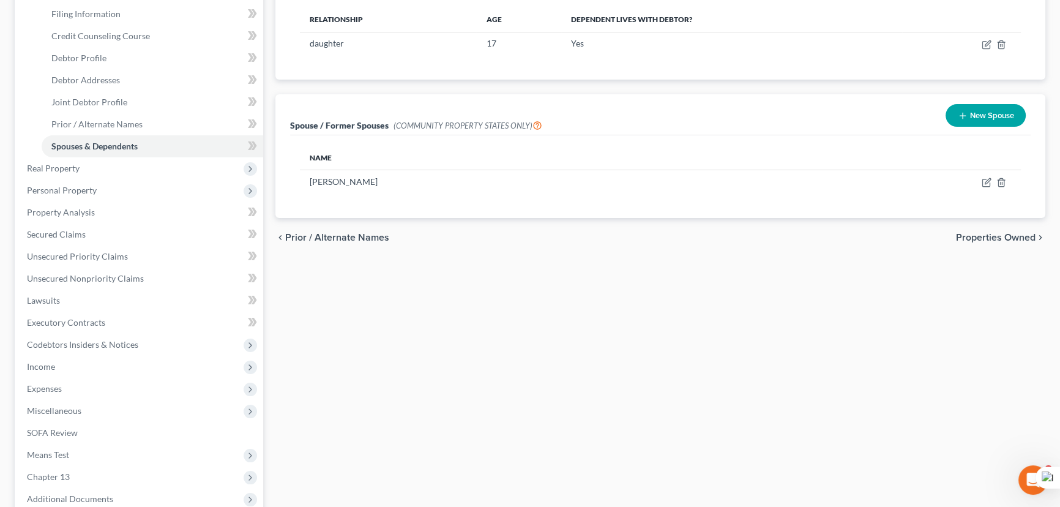
scroll to position [222, 0]
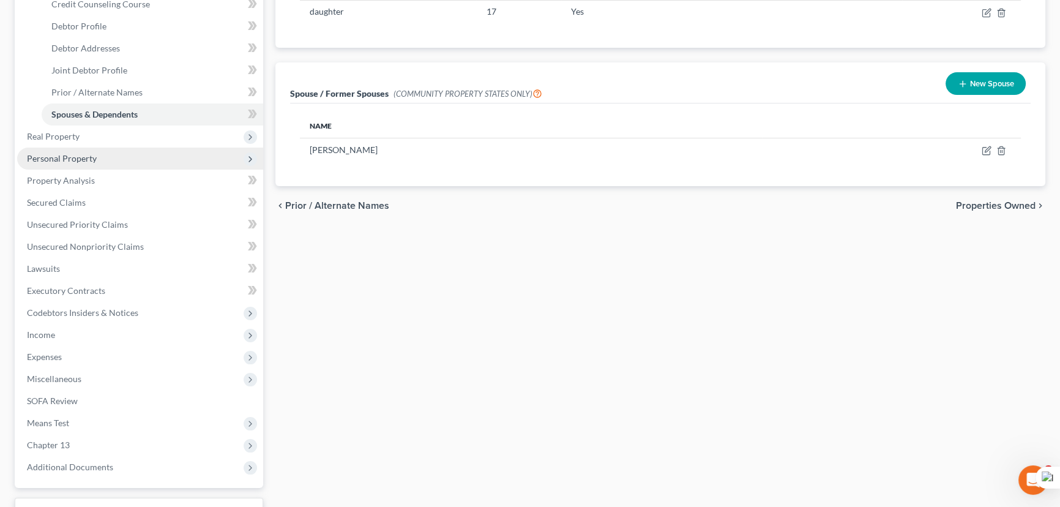
click at [108, 157] on span "Personal Property" at bounding box center [140, 158] width 246 height 22
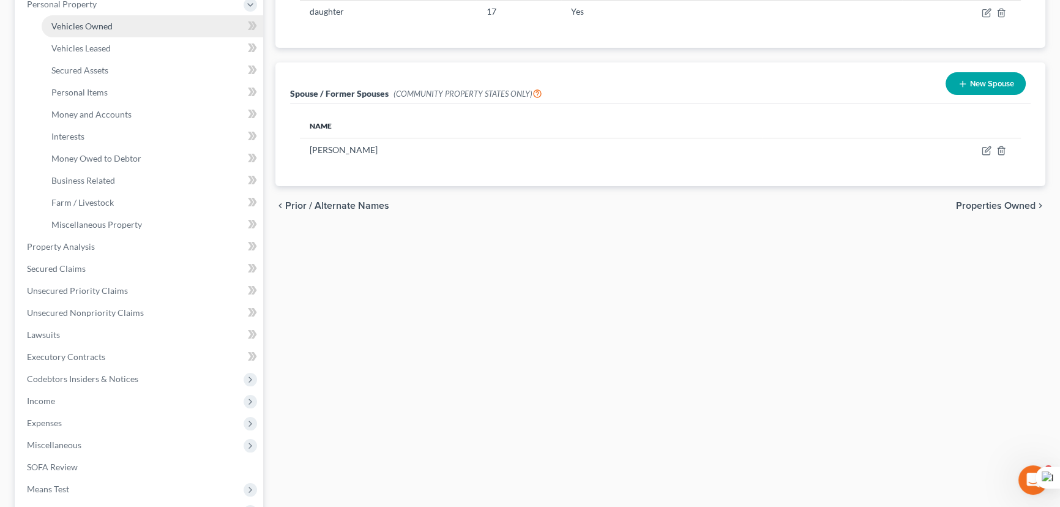
click at [116, 29] on link "Vehicles Owned" at bounding box center [153, 26] width 222 height 22
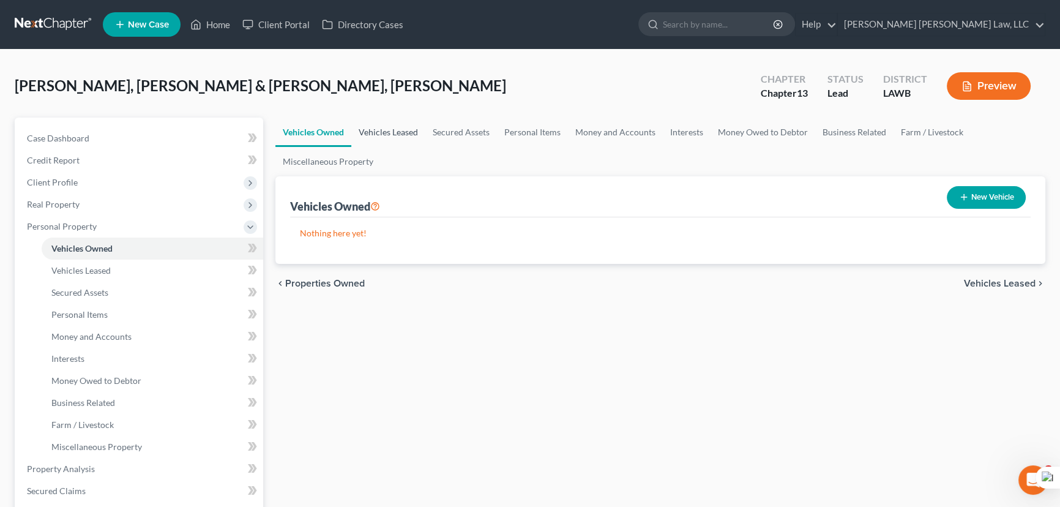
click at [406, 127] on link "Vehicles Leased" at bounding box center [388, 131] width 74 height 29
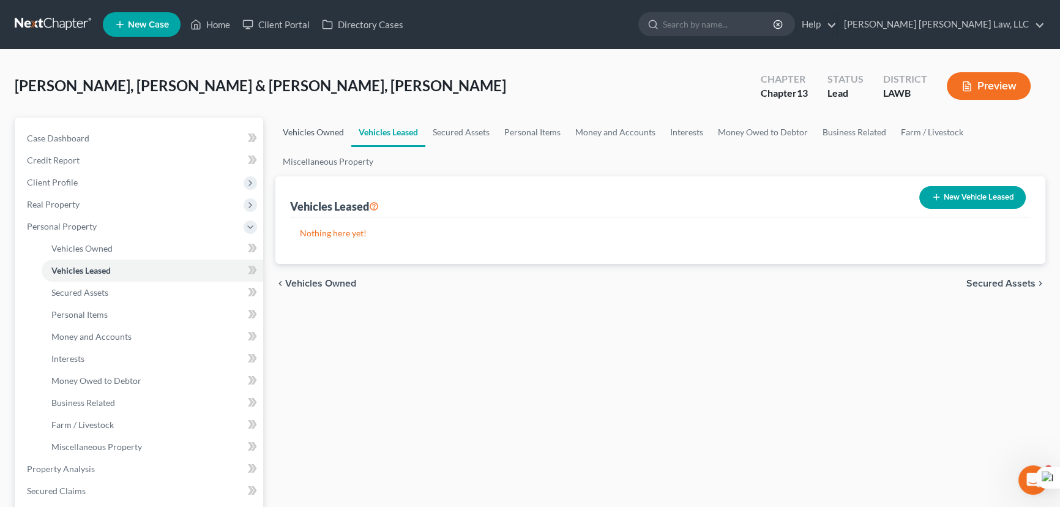
click at [302, 129] on link "Vehicles Owned" at bounding box center [313, 131] width 76 height 29
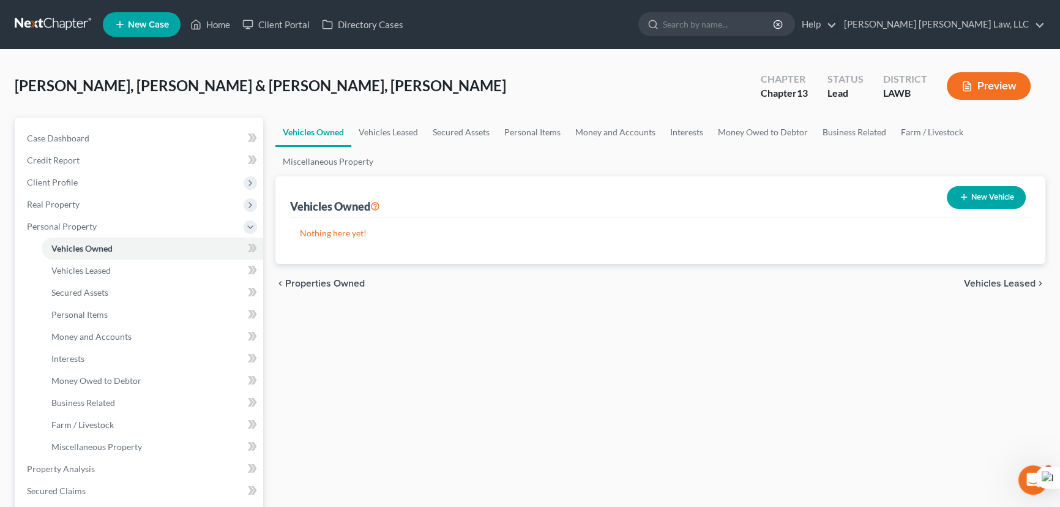
click at [967, 197] on button "New Vehicle" at bounding box center [986, 197] width 79 height 23
select select "0"
select select "2"
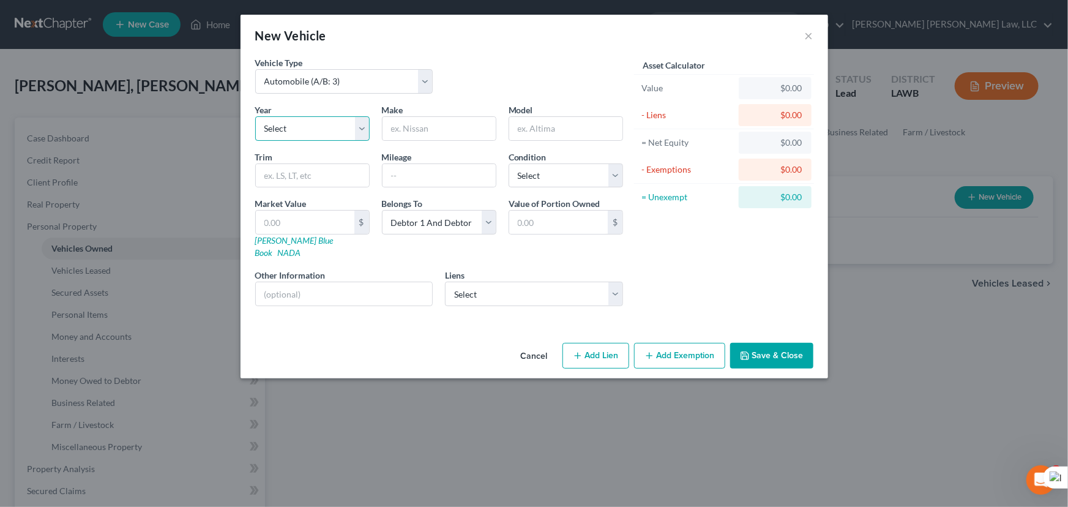
drag, startPoint x: 318, startPoint y: 133, endPoint x: 320, endPoint y: 140, distance: 6.4
click at [318, 133] on select "Select 2026 2025 2024 2023 2022 2021 2020 2019 2018 2017 2016 2015 2014 2013 20…" at bounding box center [312, 128] width 114 height 24
select select "10"
click at [255, 116] on select "Select 2026 2025 2024 2023 2022 2021 2020 2019 2018 2017 2016 2015 2014 2013 20…" at bounding box center [312, 128] width 114 height 24
click at [447, 130] on input "text" at bounding box center [438, 128] width 113 height 23
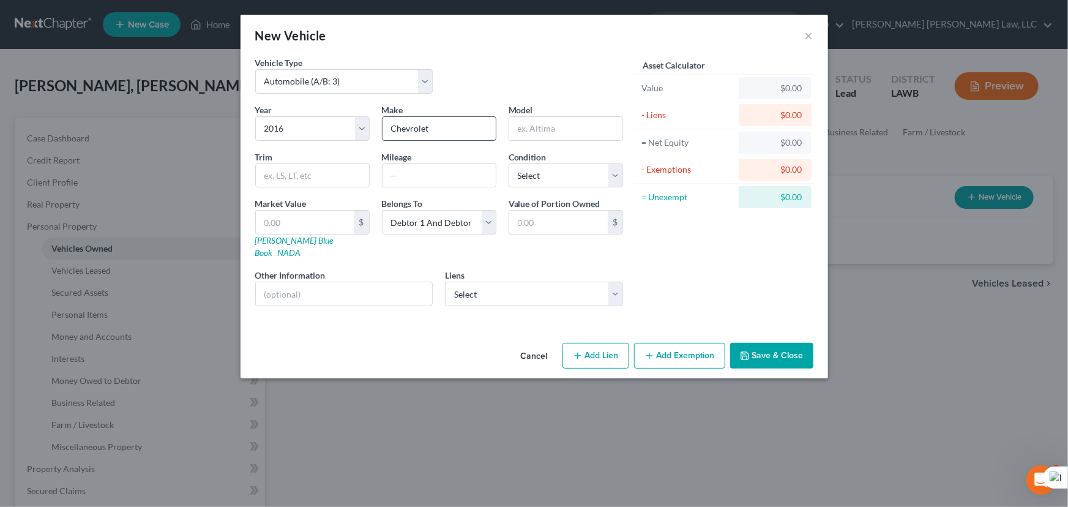
type input "Chevrolet"
type input "Cruze"
click at [585, 176] on select "Select Excellent Very Good Good Fair Poor" at bounding box center [565, 175] width 114 height 24
select select "2"
click at [508, 163] on select "Select Excellent Very Good Good Fair Poor" at bounding box center [565, 175] width 114 height 24
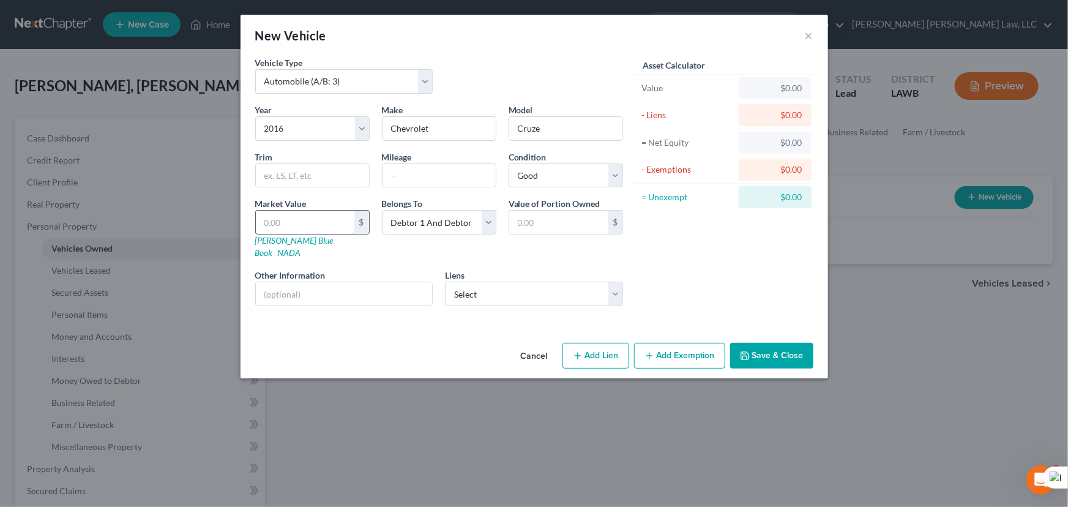
click at [309, 220] on input "text" at bounding box center [305, 221] width 99 height 23
type input "4"
type input "4.00"
type input "41"
type input "41.00"
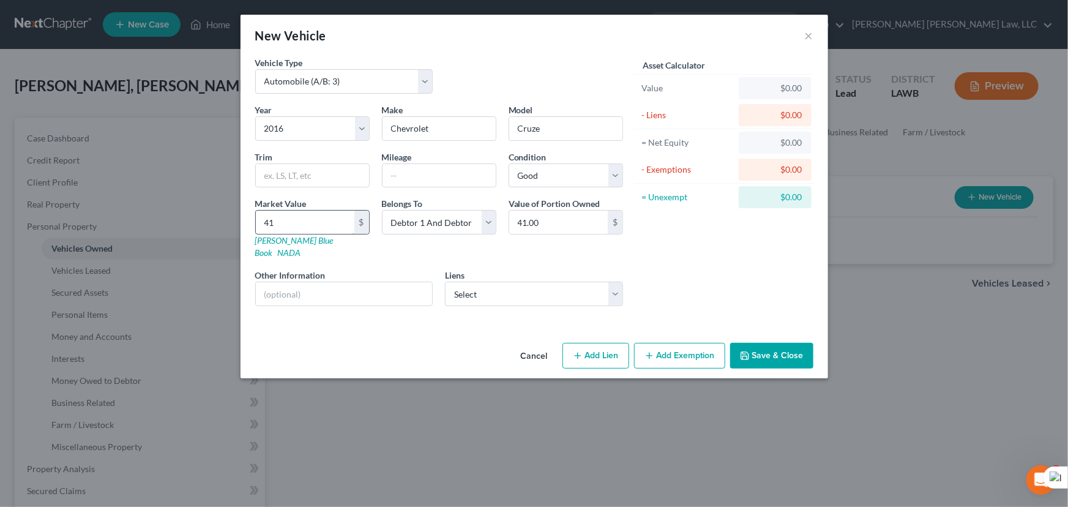
type input "418"
type input "418.00"
type input "4182"
type input "4,182.00"
type input "4,182"
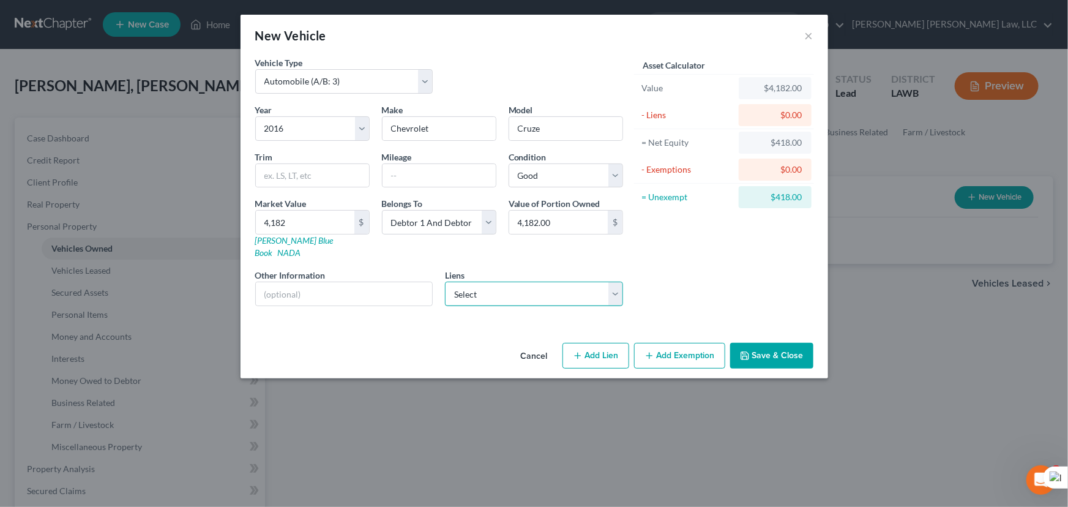
click at [465, 289] on select "Select Nstar/Cooper - $106,219.00 Bridgecrest - $9,094.00 Capital One Auto Fin …" at bounding box center [534, 293] width 178 height 24
select select "1"
click at [445, 281] on select "Select Nstar/Cooper - $106,219.00 Bridgecrest - $9,094.00 Capital One Auto Fin …" at bounding box center [534, 293] width 178 height 24
select select
select select "3"
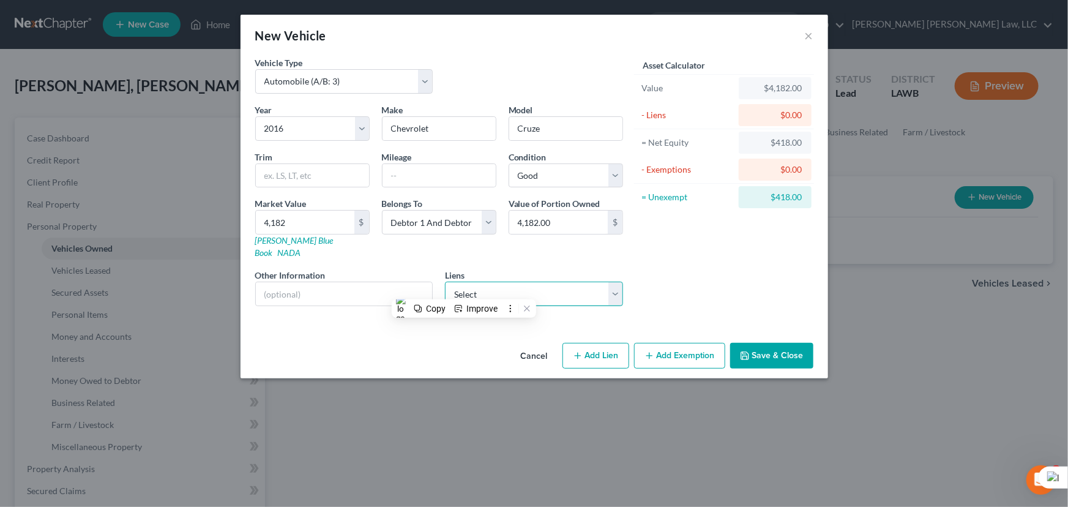
select select "0"
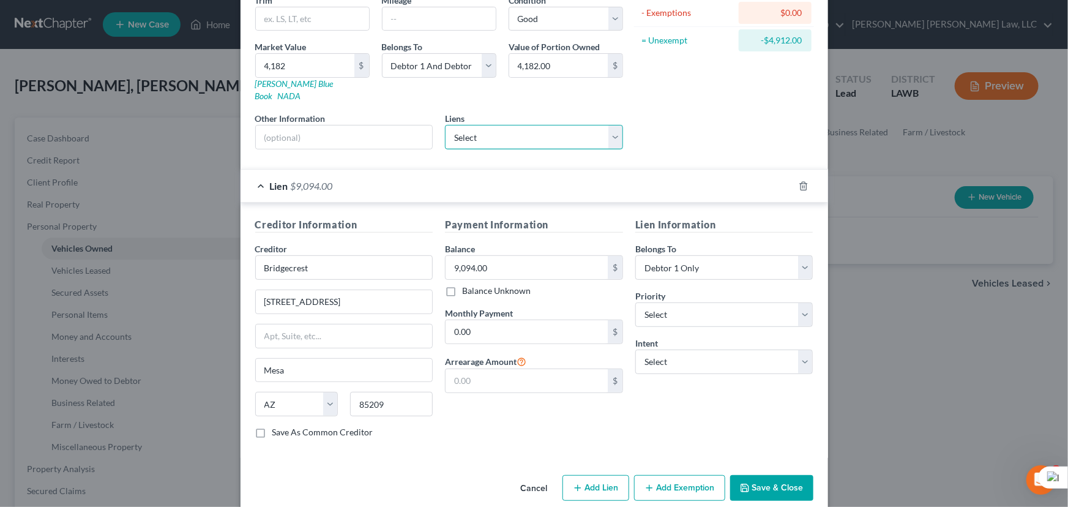
scroll to position [161, 0]
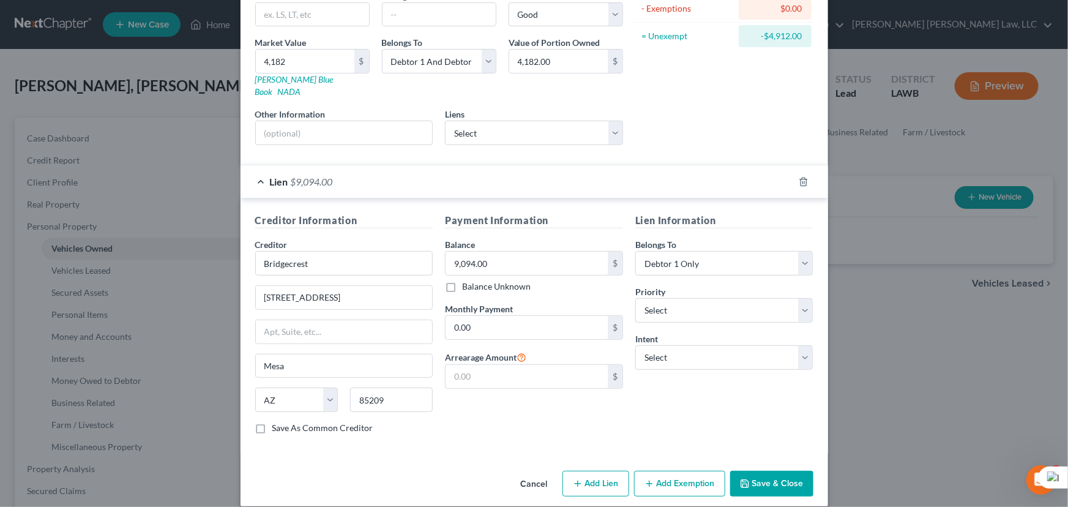
click at [780, 472] on button "Save & Close" at bounding box center [771, 484] width 83 height 26
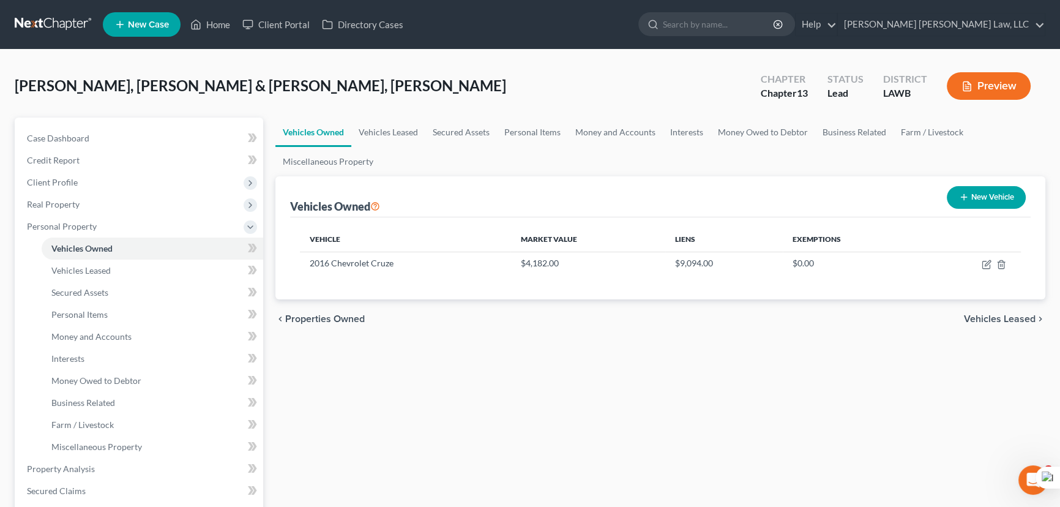
click at [982, 191] on button "New Vehicle" at bounding box center [986, 197] width 79 height 23
select select "0"
select select "2"
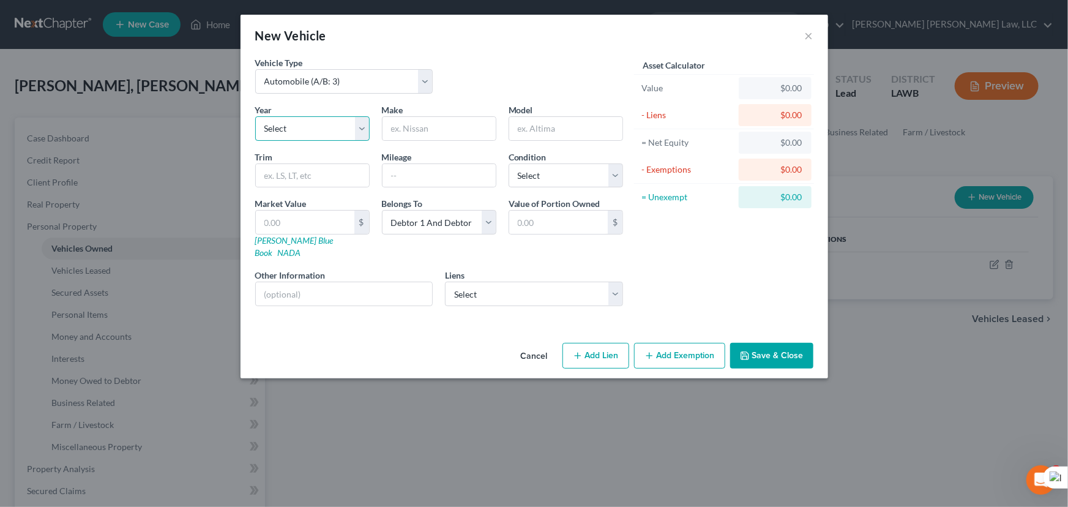
click at [367, 127] on select "Select 2026 2025 2024 2023 2022 2021 2020 2019 2018 2017 2016 2015 2014 2013 20…" at bounding box center [312, 128] width 114 height 24
select select "10"
click at [255, 116] on select "Select 2026 2025 2024 2023 2022 2021 2020 2019 2018 2017 2016 2015 2014 2013 20…" at bounding box center [312, 128] width 114 height 24
click at [397, 130] on input "text" at bounding box center [438, 128] width 113 height 23
type input "Chevrolet"
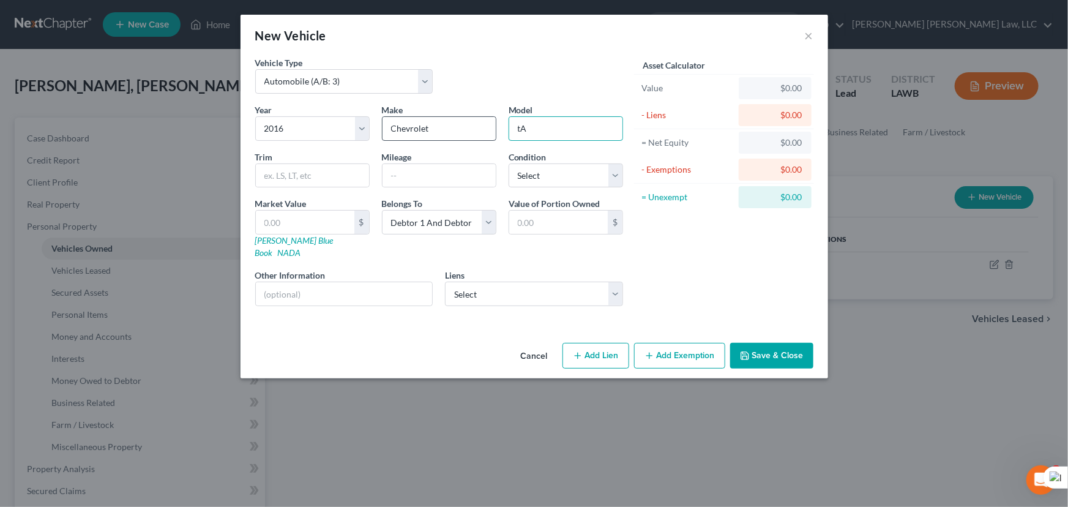
type input "t"
type input "Tahoe"
drag, startPoint x: 535, startPoint y: 180, endPoint x: 538, endPoint y: 186, distance: 6.6
click at [535, 180] on select "Select Excellent Very Good Good Fair Poor" at bounding box center [565, 175] width 114 height 24
select select "2"
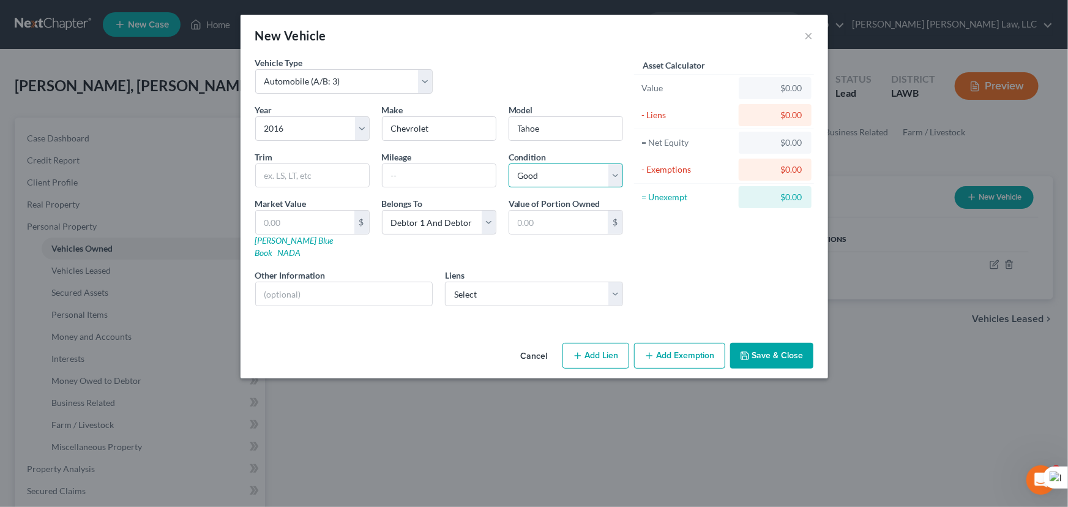
click at [508, 163] on select "Select Excellent Very Good Good Fair Poor" at bounding box center [565, 175] width 114 height 24
click at [519, 281] on select "Select Nstar/Cooper - $106,219.00 Capital One Auto Fin - $7,450.00" at bounding box center [534, 293] width 178 height 24
click at [488, 281] on select "Select Nstar/Cooper - $106,219.00 Capital One Auto Fin - $7,450.00" at bounding box center [534, 293] width 178 height 24
select select "1"
click at [445, 281] on select "Select Nstar/Cooper - $106,219.00 Capital One Auto Fin - $7,450.00" at bounding box center [534, 293] width 178 height 24
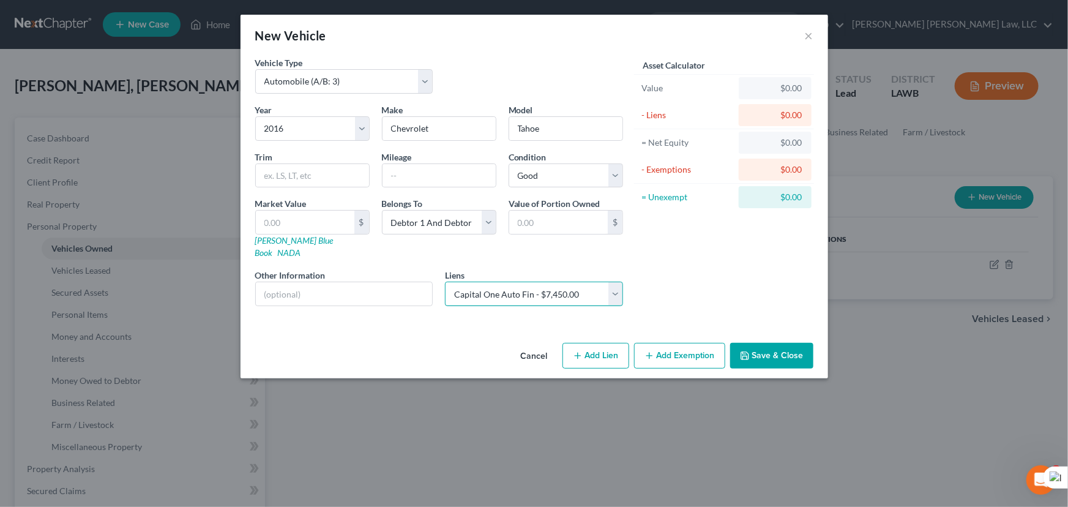
select select
select select "45"
select select "1"
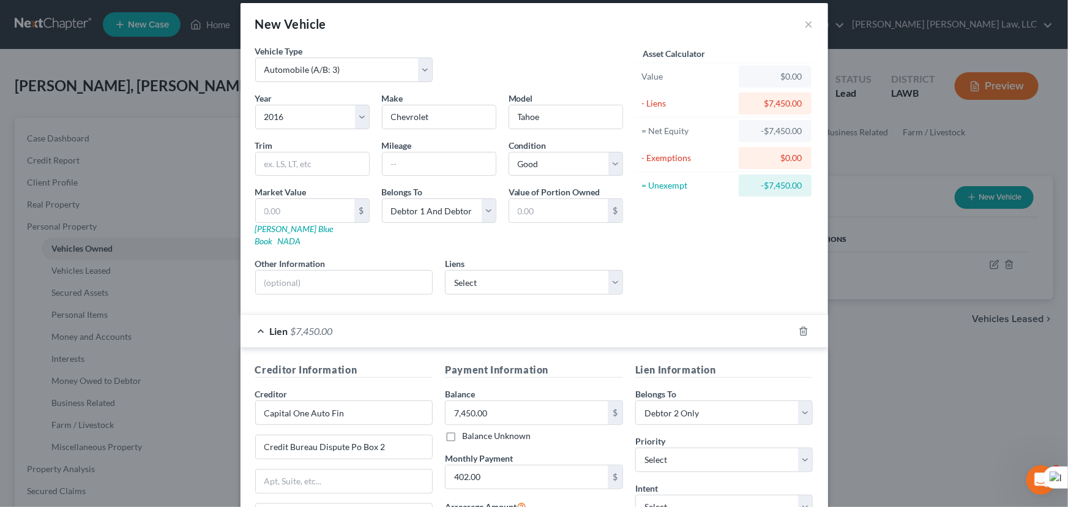
scroll to position [0, 0]
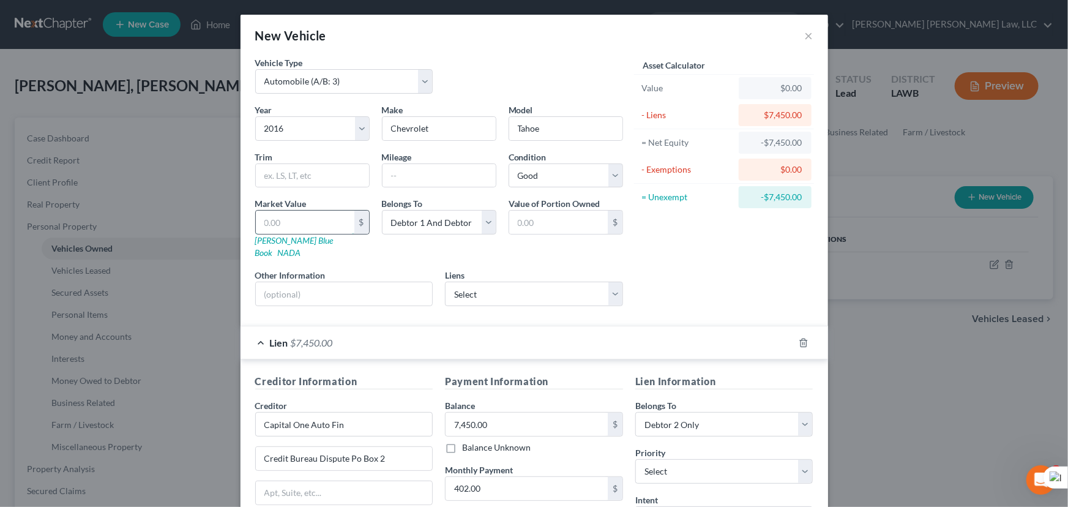
click at [297, 214] on input "text" at bounding box center [305, 221] width 99 height 23
type input "2"
type input "2.00"
type input "20"
type input "20.00"
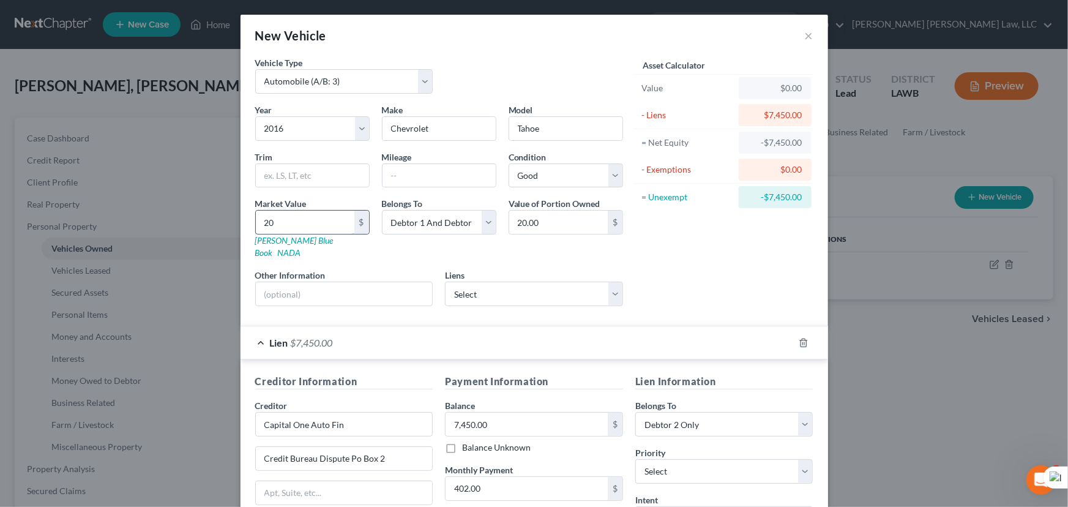
type input "203"
type input "203.00"
type input "2031"
type input "2,031.00"
type input "2,0315"
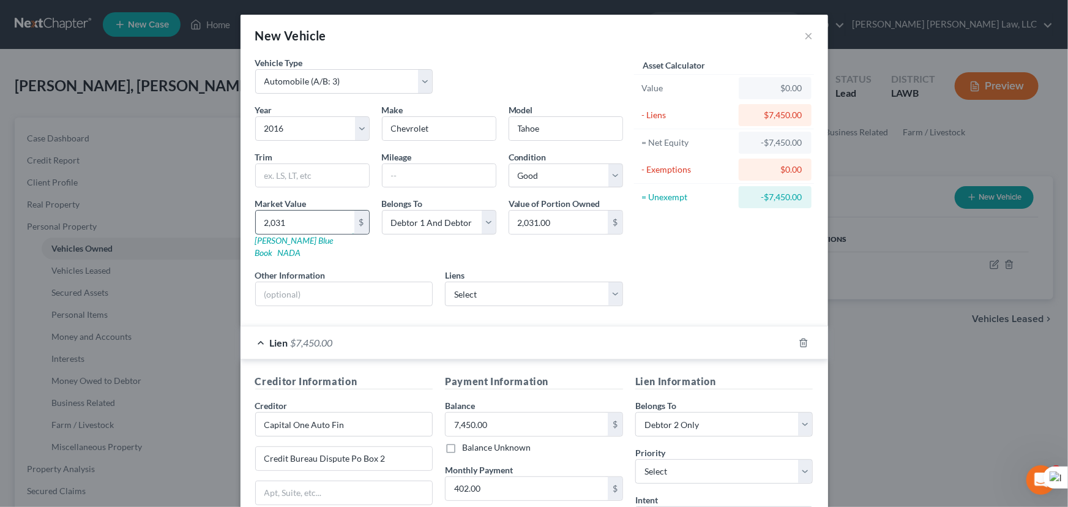
type input "20,315.00"
type input "20,315.5"
type input "20,315.50"
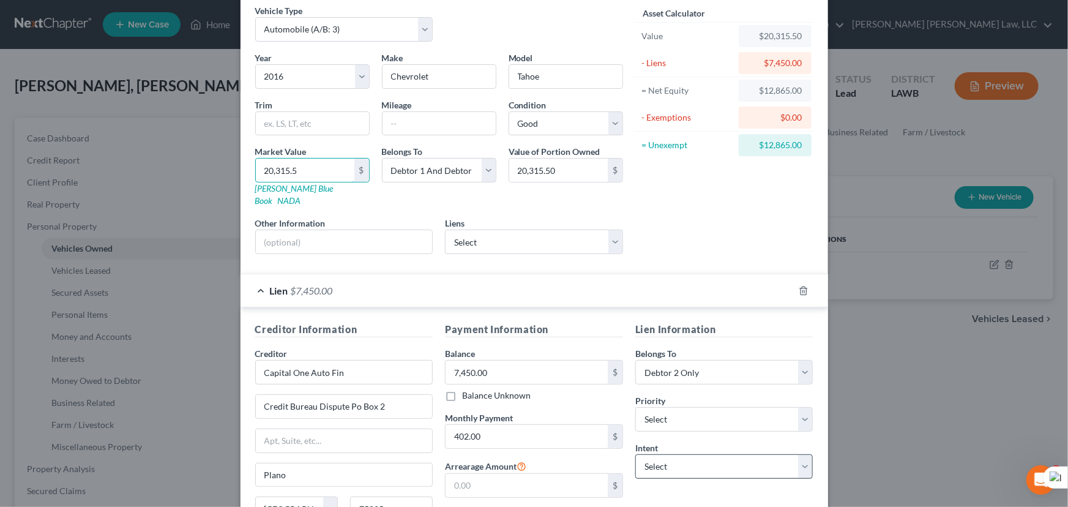
scroll to position [161, 0]
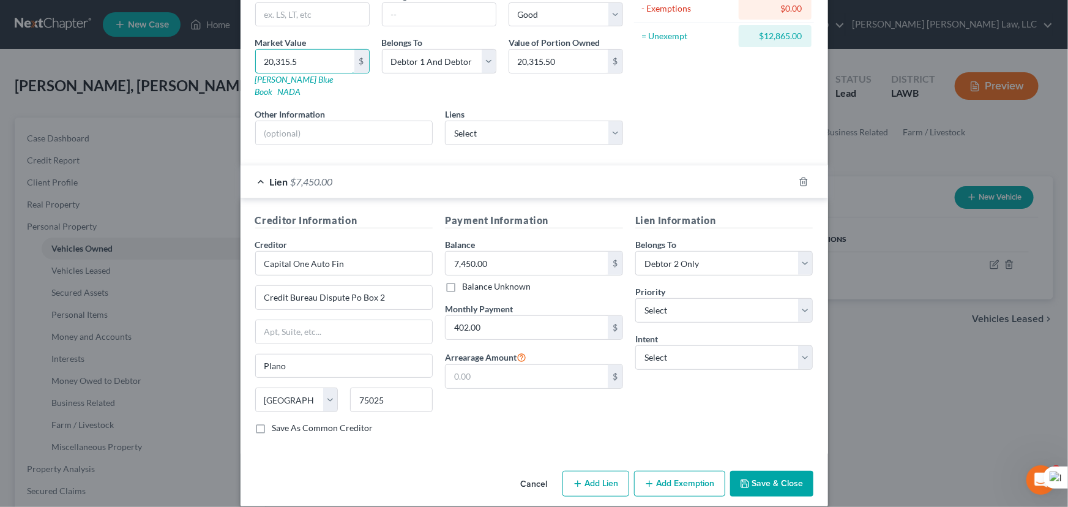
type input "20,315.5"
click at [780, 474] on button "Save & Close" at bounding box center [771, 484] width 83 height 26
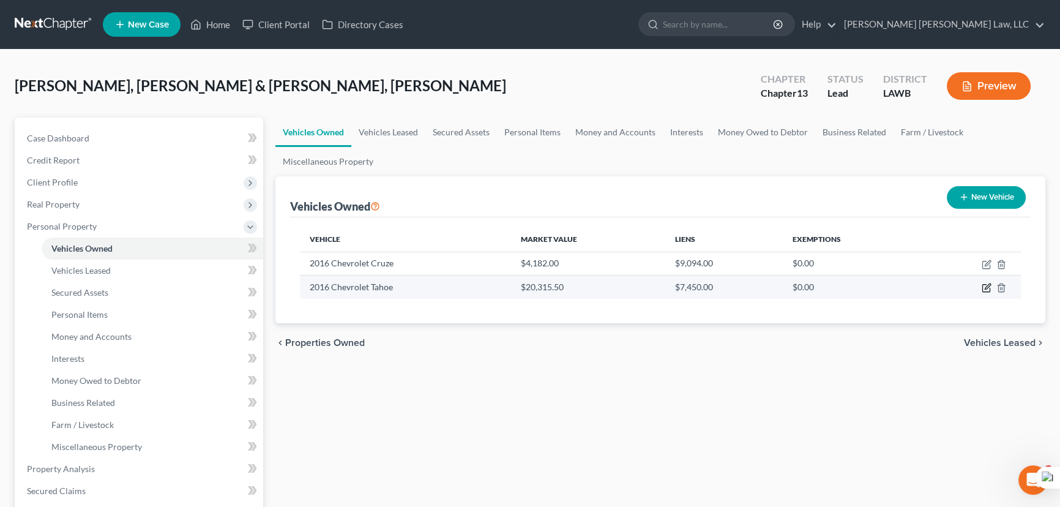
click at [988, 286] on icon "button" at bounding box center [986, 288] width 10 height 10
select select "0"
select select "10"
select select "2"
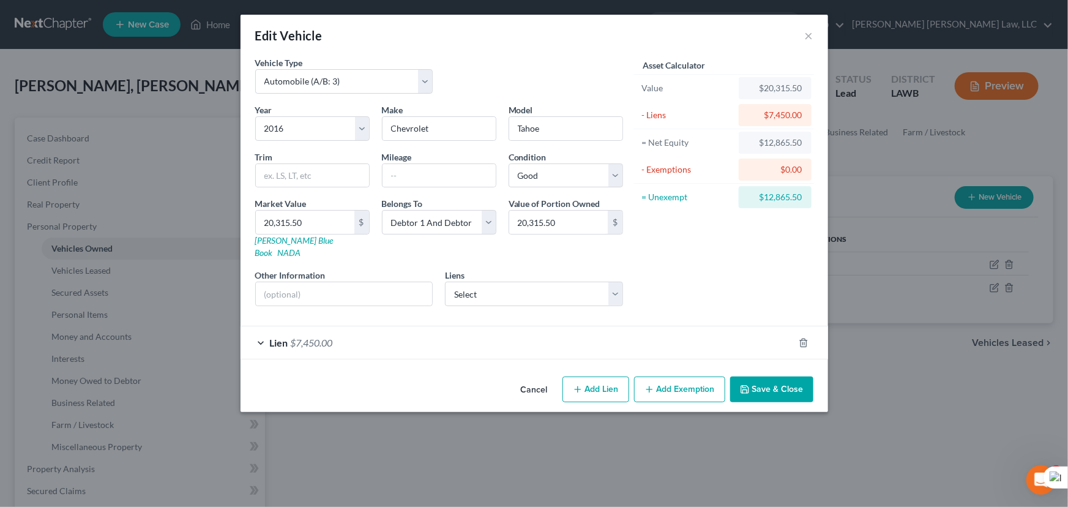
click at [661, 371] on div "Cancel Add Lien Add Lease Add Exemption Save & Close" at bounding box center [533, 391] width 587 height 40
drag, startPoint x: 683, startPoint y: 403, endPoint x: 683, endPoint y: 384, distance: 19.0
click at [683, 401] on div "Edit Vehicle × Vehicle Type Select Automobile (A/B: 3) Truck (A/B: 3) Trailer (…" at bounding box center [534, 253] width 1068 height 507
click at [683, 379] on button "Add Exemption" at bounding box center [679, 389] width 91 height 26
select select "2"
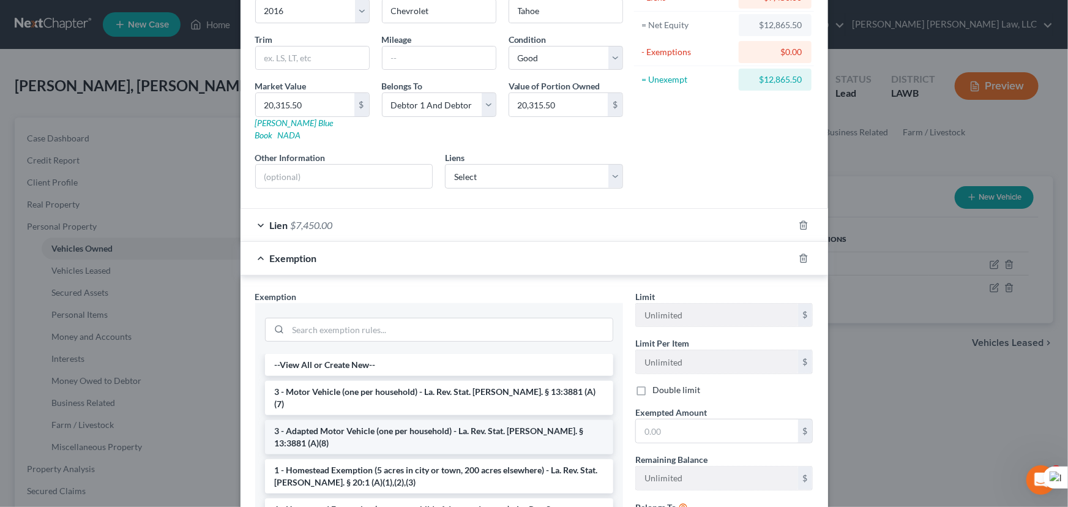
scroll to position [222, 0]
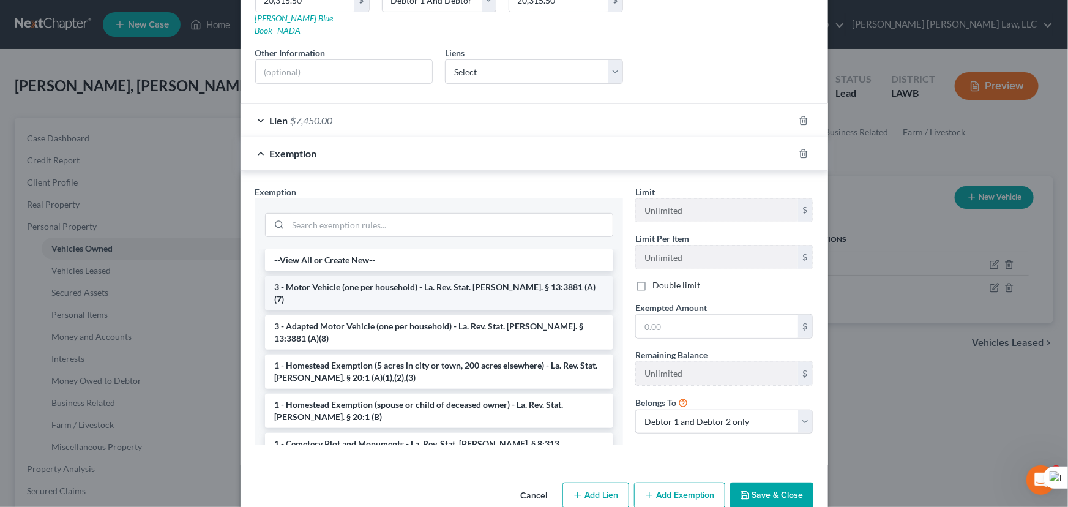
click at [396, 276] on li "3 - Motor Vehicle (one per household) - La. Rev. Stat. Ann. § 13:3881 (A)(7)" at bounding box center [439, 293] width 348 height 34
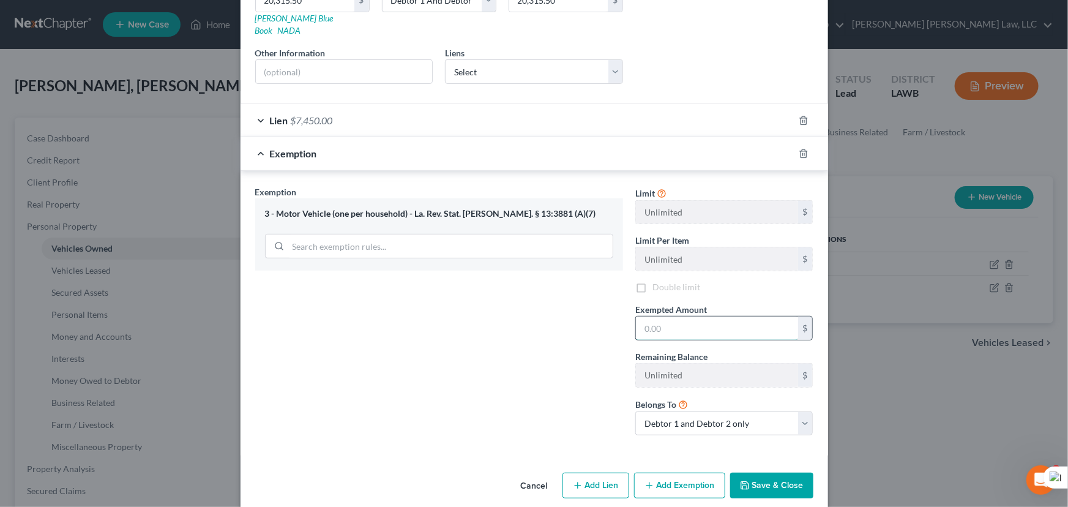
click at [706, 316] on input "text" at bounding box center [717, 327] width 162 height 23
type input "7,500"
click at [758, 472] on button "Save & Close" at bounding box center [771, 485] width 83 height 26
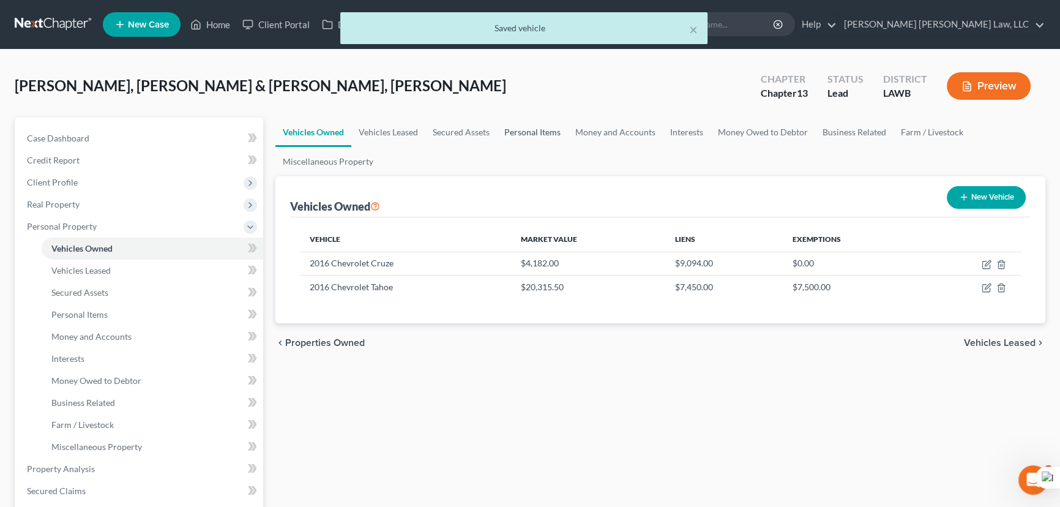
click at [519, 133] on link "Personal Items" at bounding box center [532, 131] width 71 height 29
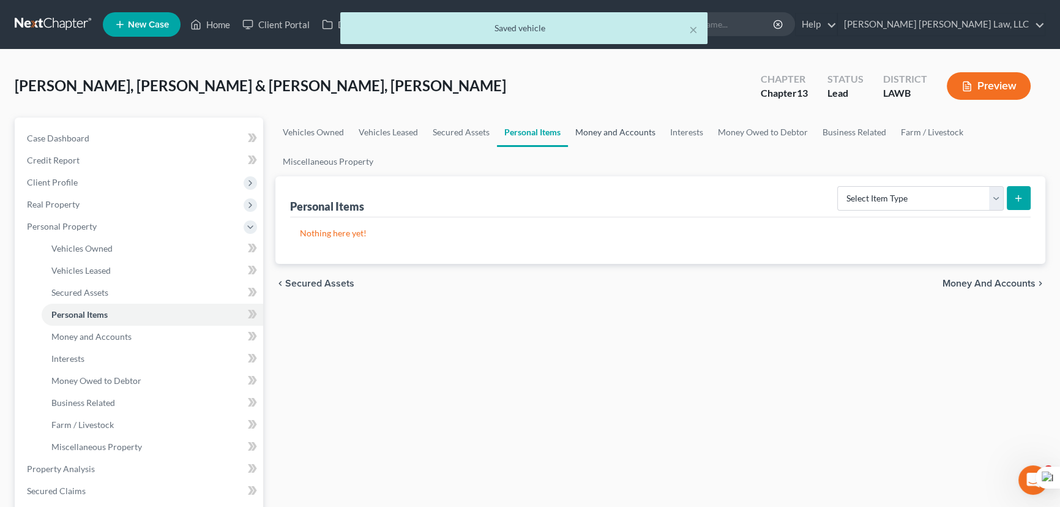
click at [622, 124] on link "Money and Accounts" at bounding box center [615, 131] width 95 height 29
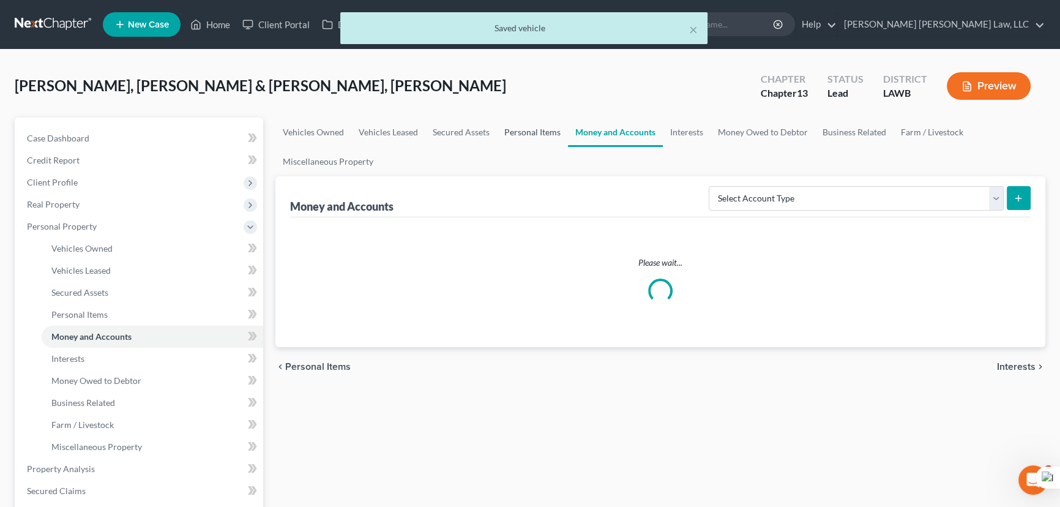
click at [521, 130] on link "Personal Items" at bounding box center [532, 131] width 71 height 29
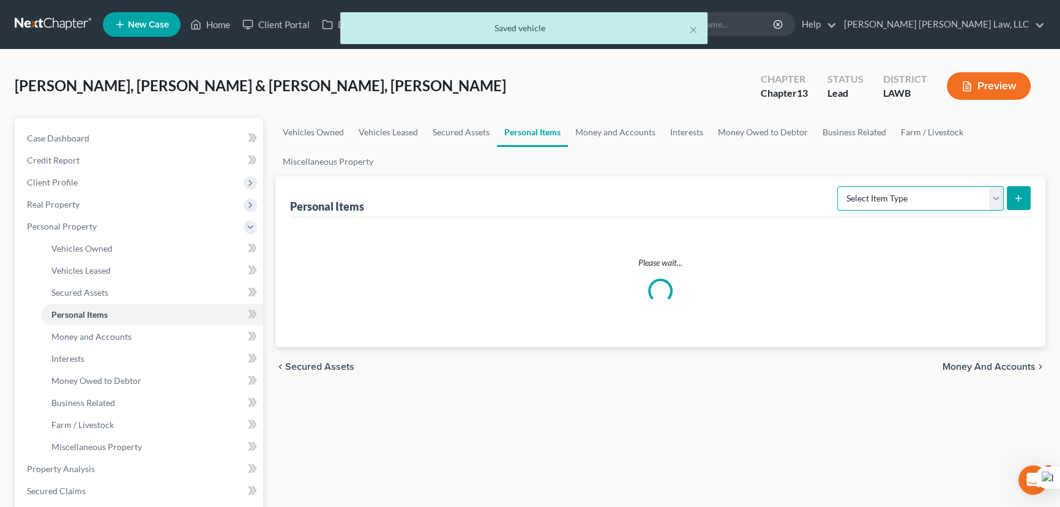
drag, startPoint x: 882, startPoint y: 196, endPoint x: 899, endPoint y: 208, distance: 20.7
click at [882, 196] on select "Select Item Type Clothing (A/B: 11) Collectibles Of Value (A/B: 8) Electronics …" at bounding box center [920, 198] width 166 height 24
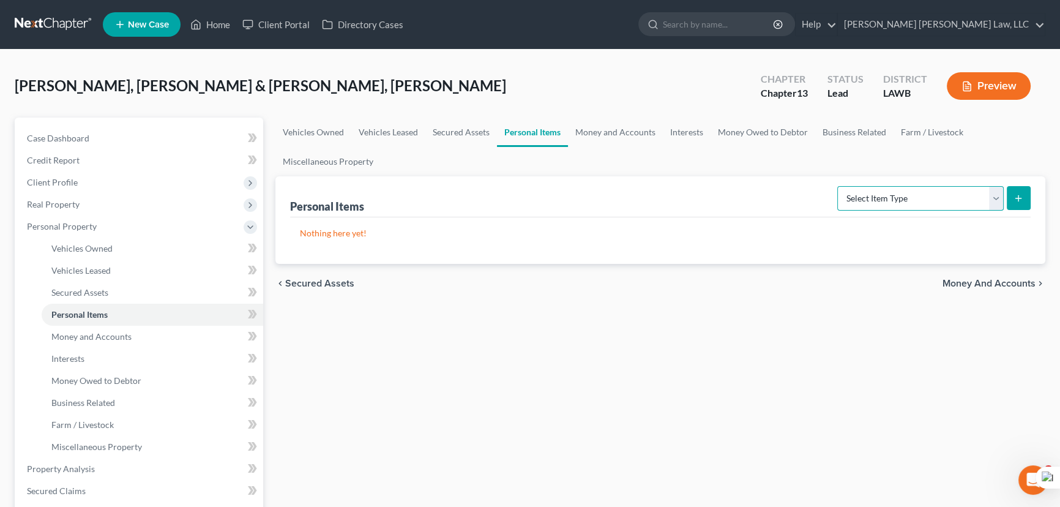
select select "clothing"
click at [839, 186] on select "Select Item Type Clothing (A/B: 11) Collectibles Of Value (A/B: 8) Electronics …" at bounding box center [920, 198] width 166 height 24
click at [1028, 196] on button "submit" at bounding box center [1019, 198] width 24 height 24
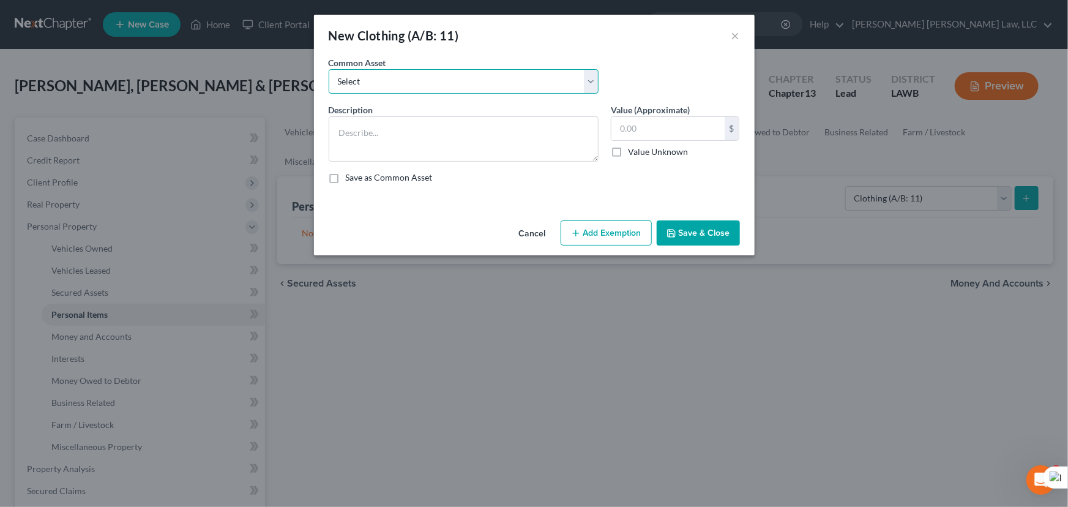
drag, startPoint x: 523, startPoint y: 80, endPoint x: 504, endPoint y: 92, distance: 22.6
click at [523, 80] on select "Select Clothes Clothes" at bounding box center [464, 81] width 270 height 24
select select "0"
click at [329, 69] on select "Select Clothes Clothes" at bounding box center [464, 81] width 270 height 24
type textarea "Clothes"
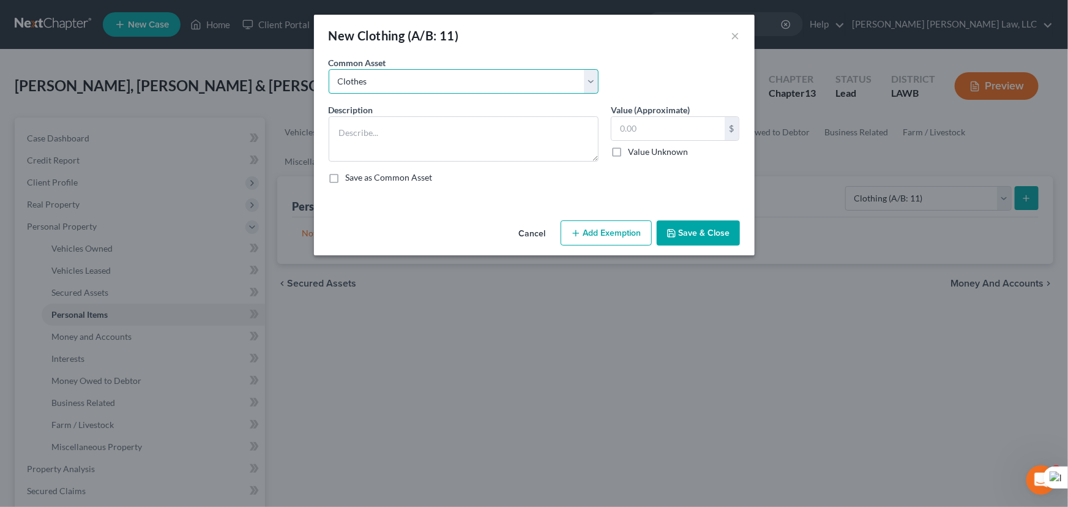
type input "300.00"
click at [582, 230] on button "Add Exemption" at bounding box center [605, 233] width 91 height 26
select select "2"
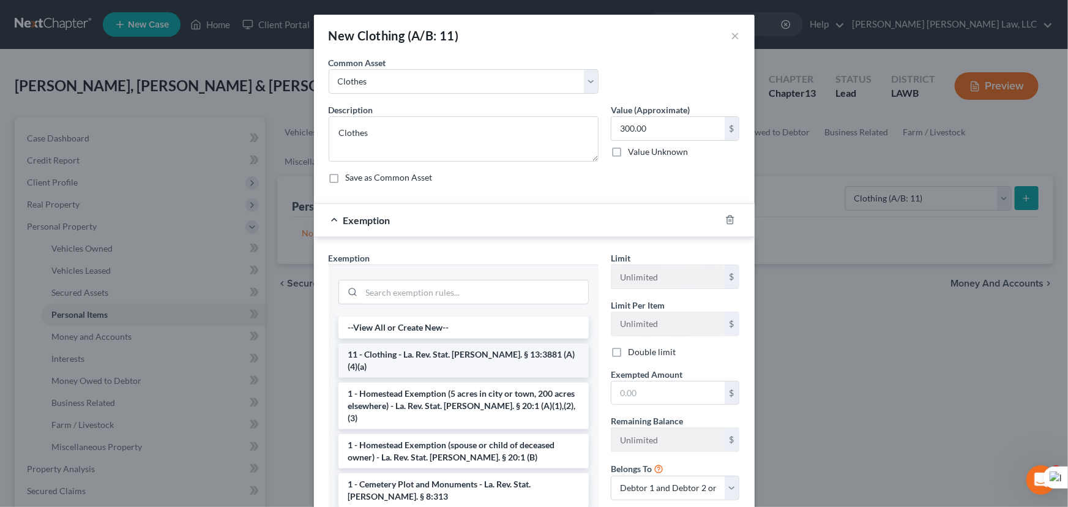
click at [439, 356] on li "11 - Clothing - La. Rev. Stat. Ann. § 13:3881 (A)(4)(a)" at bounding box center [463, 360] width 250 height 34
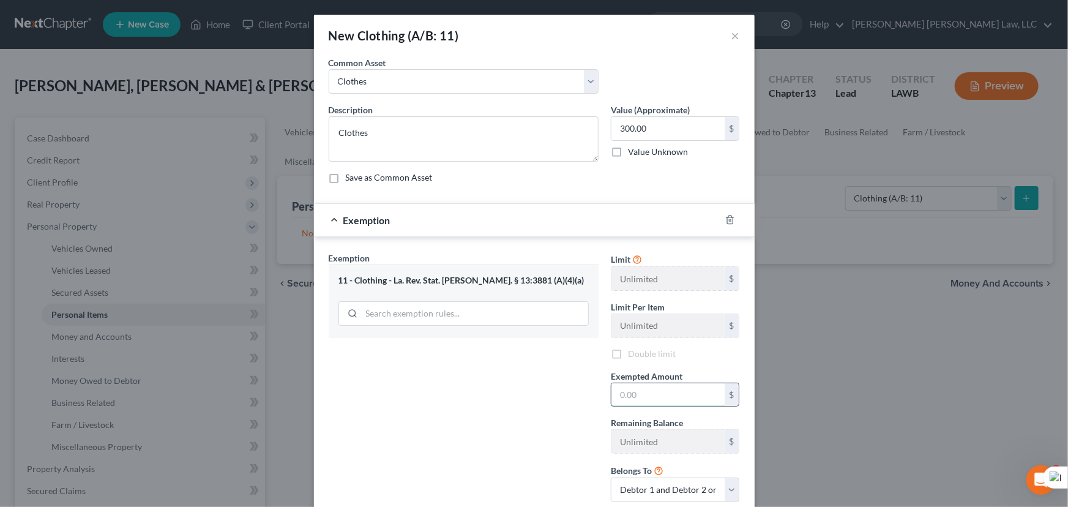
click at [651, 404] on input "text" at bounding box center [667, 394] width 113 height 23
type input "300.00"
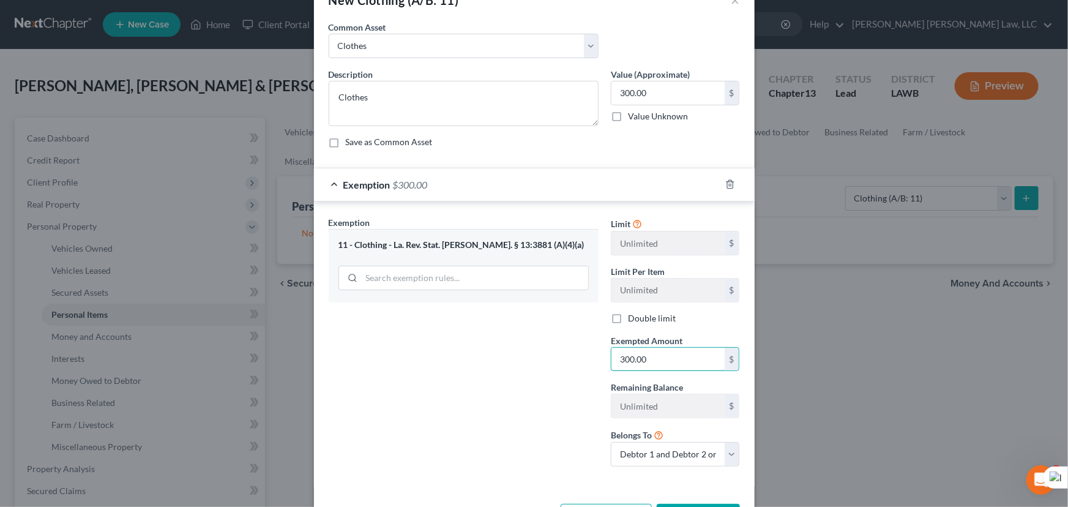
scroll to position [81, 0]
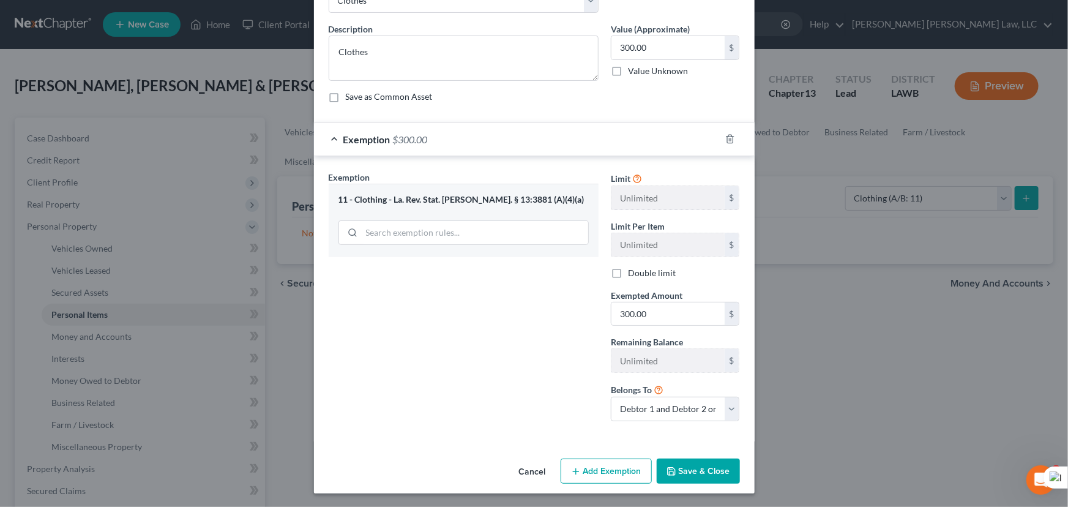
click at [704, 474] on button "Save & Close" at bounding box center [698, 471] width 83 height 26
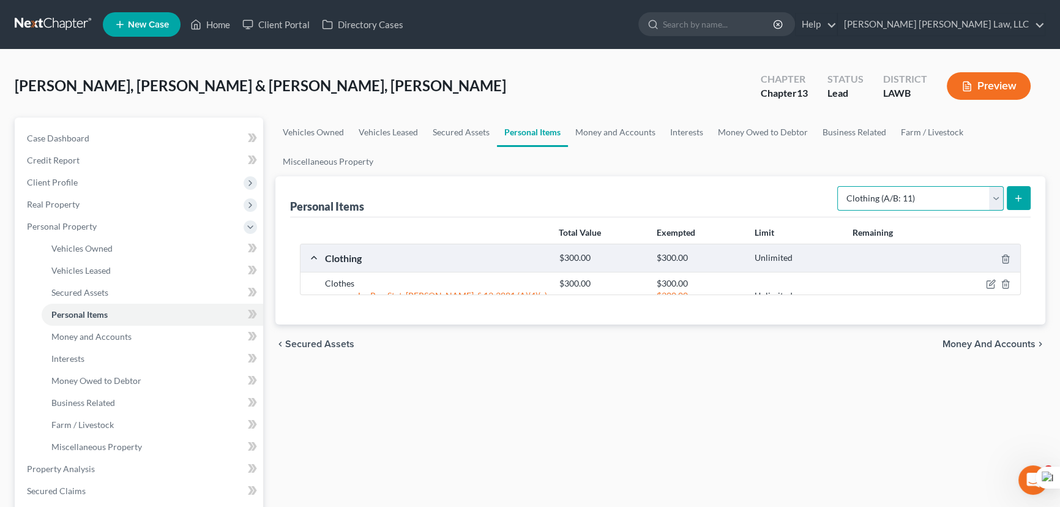
click at [946, 205] on select "Select Item Type Clothing (A/B: 11) Collectibles Of Value (A/B: 8) Electronics …" at bounding box center [920, 198] width 166 height 24
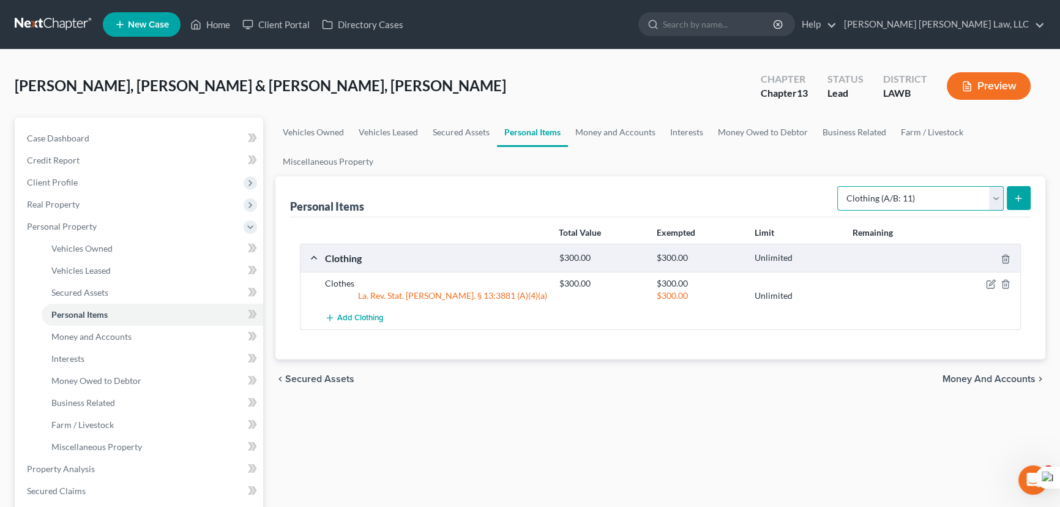
select select "household_goods"
click at [839, 186] on select "Select Item Type Clothing (A/B: 11) Collectibles Of Value (A/B: 8) Electronics …" at bounding box center [920, 198] width 166 height 24
click at [999, 190] on select "Select Item Type Clothing (A/B: 11) Collectibles Of Value (A/B: 8) Electronics …" at bounding box center [920, 198] width 166 height 24
click at [1013, 193] on icon "submit" at bounding box center [1018, 198] width 10 height 10
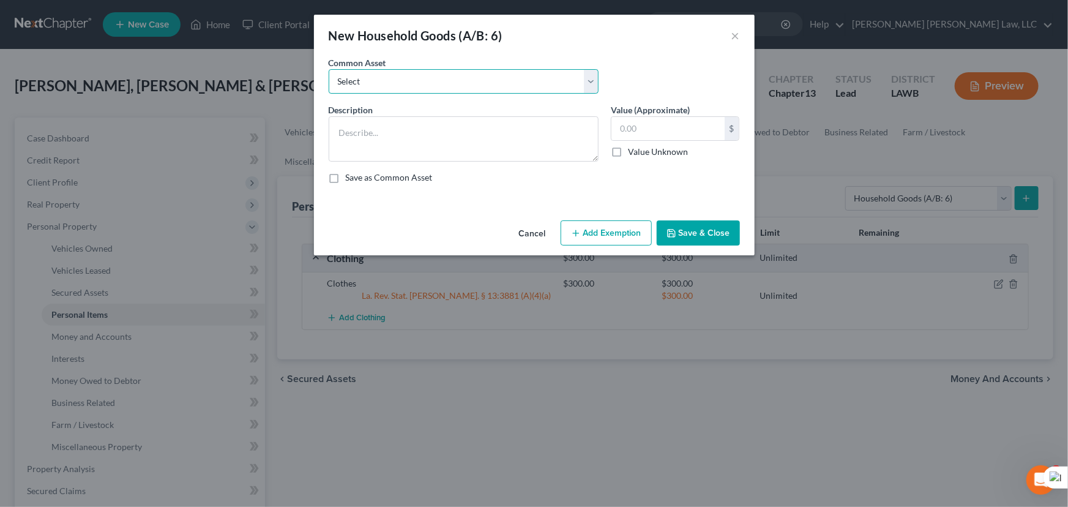
click at [419, 79] on select "Select Furniture Movables 2002 Chevy Tahoe 231,000 miles Movables Movables Mova…" at bounding box center [464, 81] width 270 height 24
select select "1"
click at [329, 69] on select "Select Furniture Movables 2002 Chevy Tahoe 231,000 miles Movables Movables Mova…" at bounding box center [464, 81] width 270 height 24
type textarea "Movables"
type input "3,600.00"
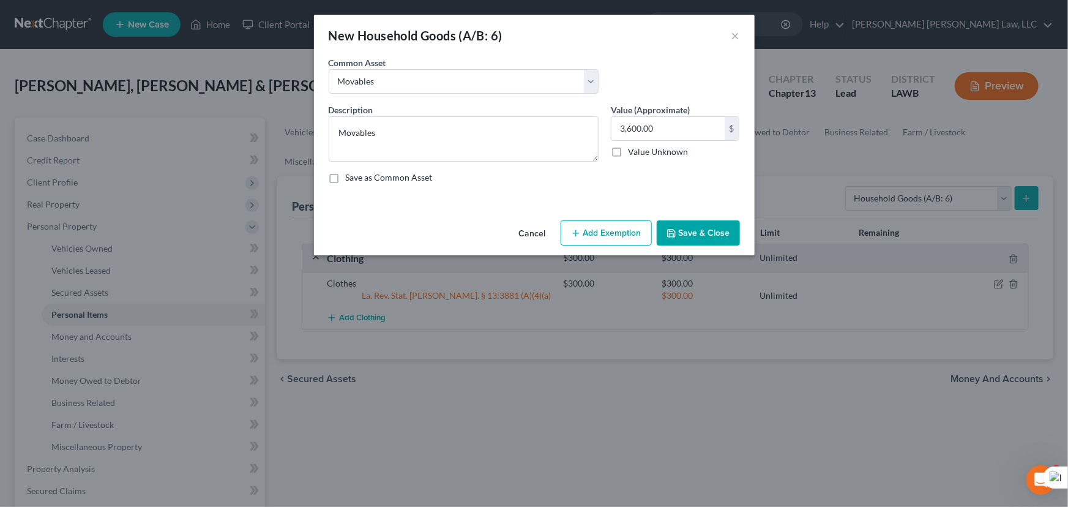
click at [619, 230] on button "Add Exemption" at bounding box center [605, 233] width 91 height 26
select select "2"
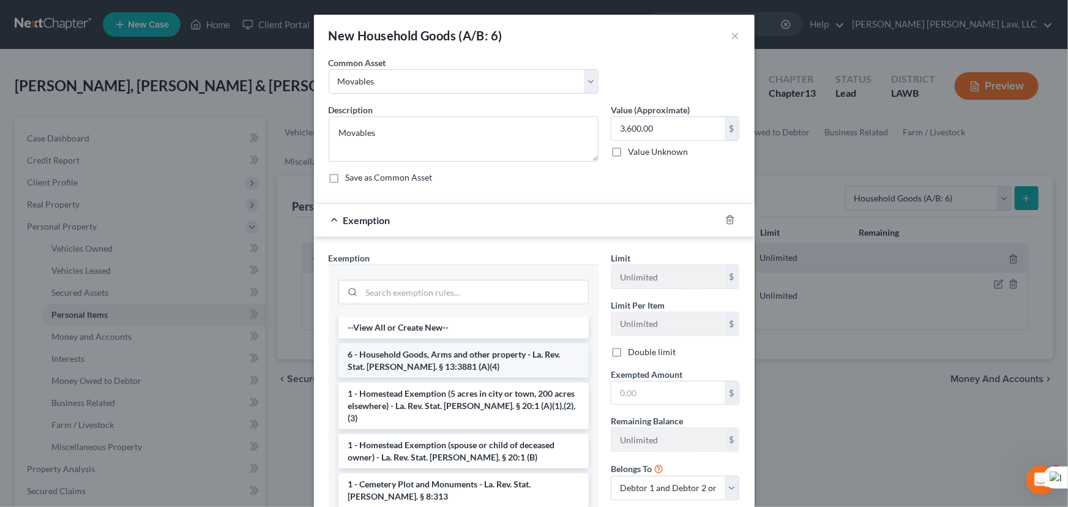
click at [463, 355] on li "6 - Household Goods, Arms and other property - La. Rev. Stat. Ann. § 13:3881 (A…" at bounding box center [463, 360] width 250 height 34
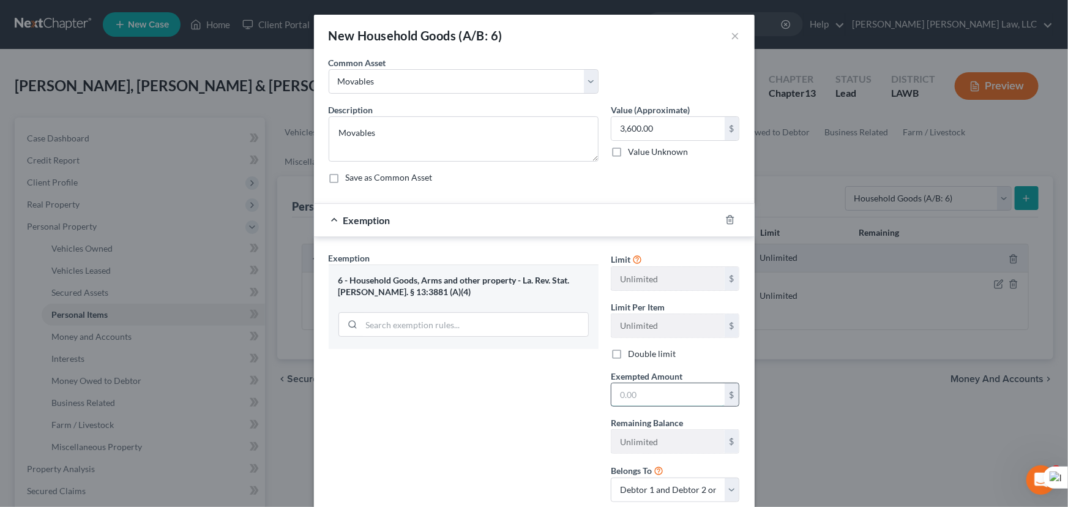
click at [657, 392] on input "text" at bounding box center [667, 394] width 113 height 23
type input "3,600"
drag, startPoint x: 486, startPoint y: 55, endPoint x: 485, endPoint y: 61, distance: 6.1
click at [485, 61] on div "New Household Goods (A/B: 6) × An exemption set must first be selected from the…" at bounding box center [534, 294] width 441 height 559
click at [483, 83] on div at bounding box center [485, 80] width 6 height 16
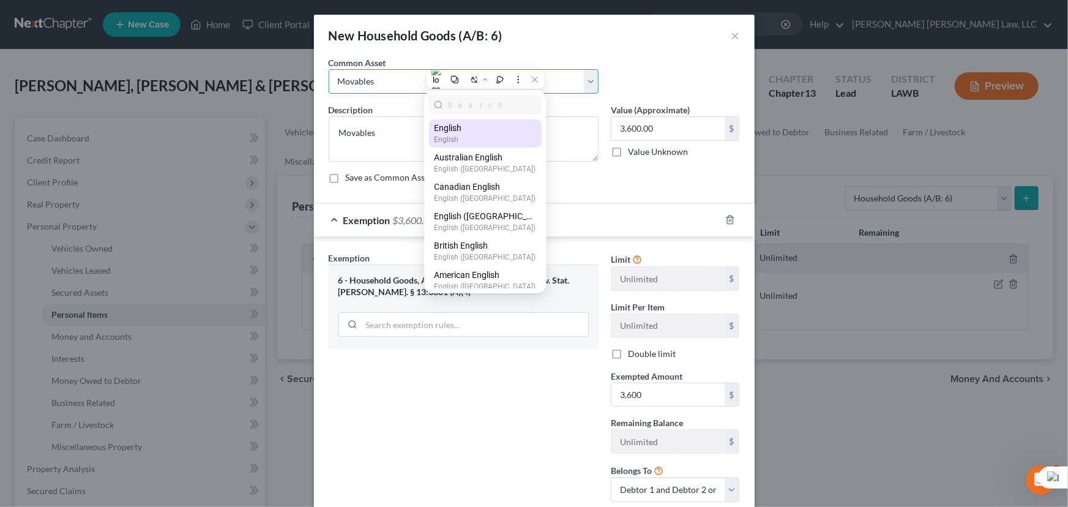
drag, startPoint x: 382, startPoint y: 84, endPoint x: 420, endPoint y: 83, distance: 37.9
click at [382, 83] on select "Select Furniture Movables 2002 Chevy Tahoe 231,000 miles Movables Movables Mova…" at bounding box center [464, 81] width 270 height 24
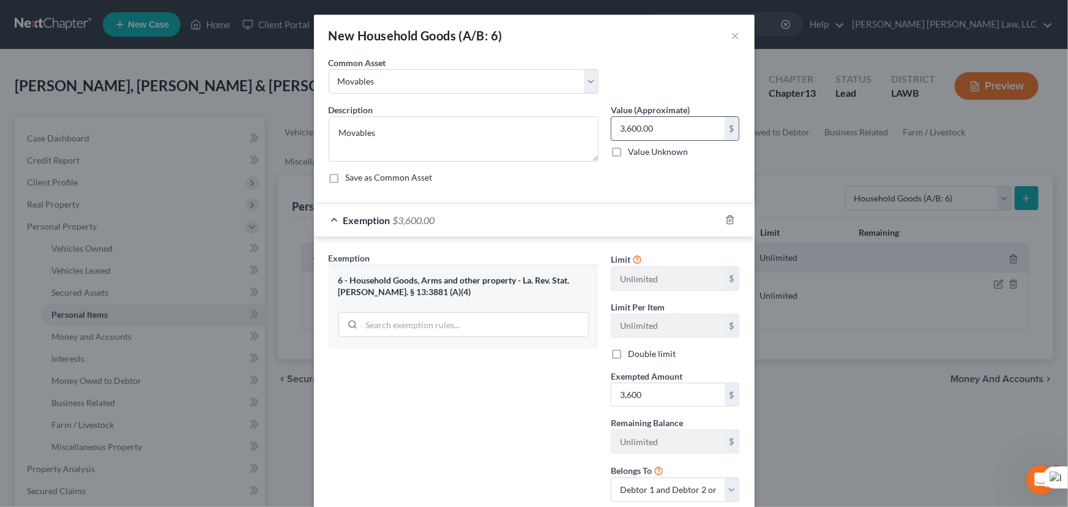
click at [655, 127] on input "3,600.00" at bounding box center [667, 128] width 113 height 23
type input "1,200"
click at [441, 77] on select "Select Furniture Movables 2002 Chevy Tahoe 231,000 miles Movables Movables Mova…" at bounding box center [464, 81] width 270 height 24
select select "0"
click at [329, 69] on select "Select Furniture Movables 2002 Chevy Tahoe 231,000 miles Movables Movables Mova…" at bounding box center [464, 81] width 270 height 24
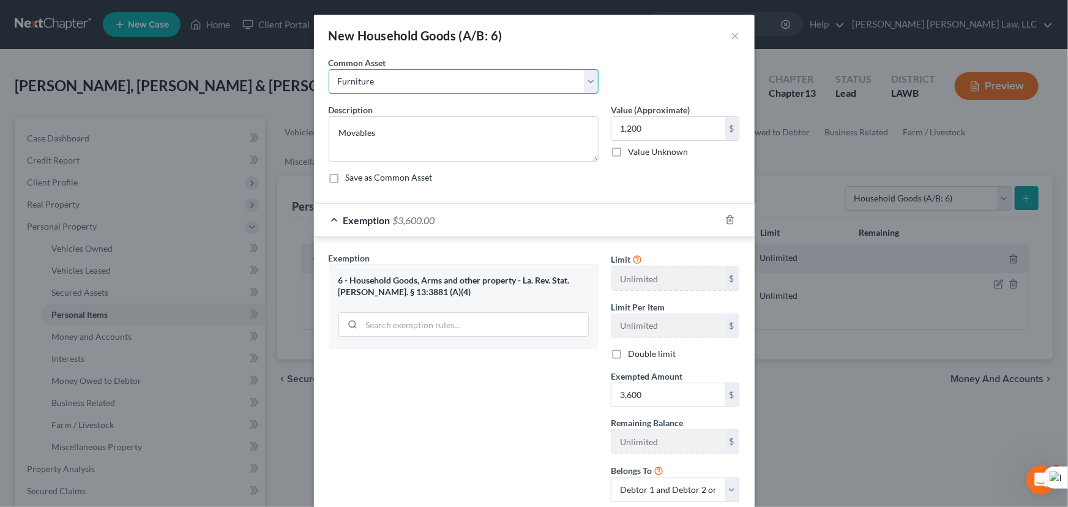
type textarea "Furniture"
type input "1,200.00"
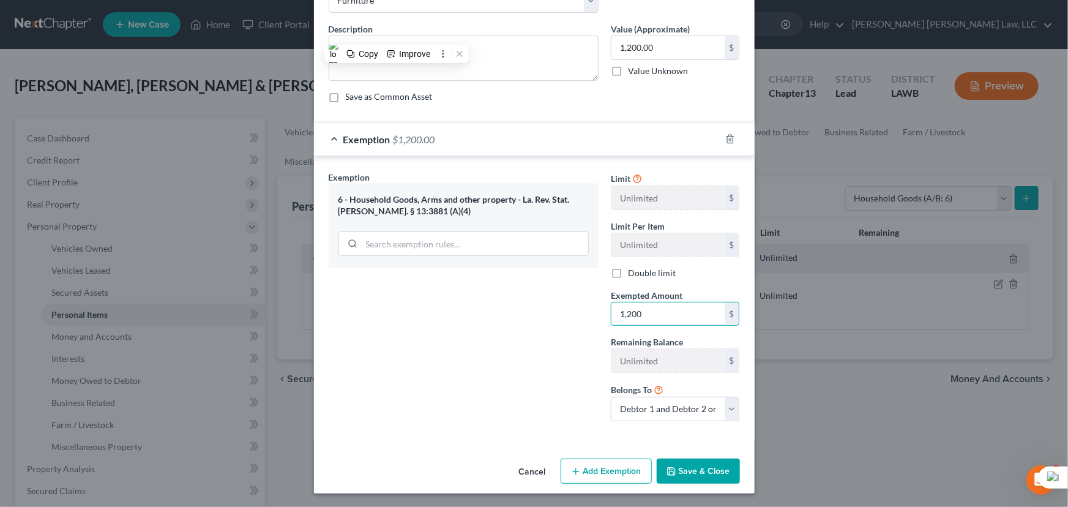
type input "1,200"
click at [710, 476] on button "Save & Close" at bounding box center [698, 471] width 83 height 26
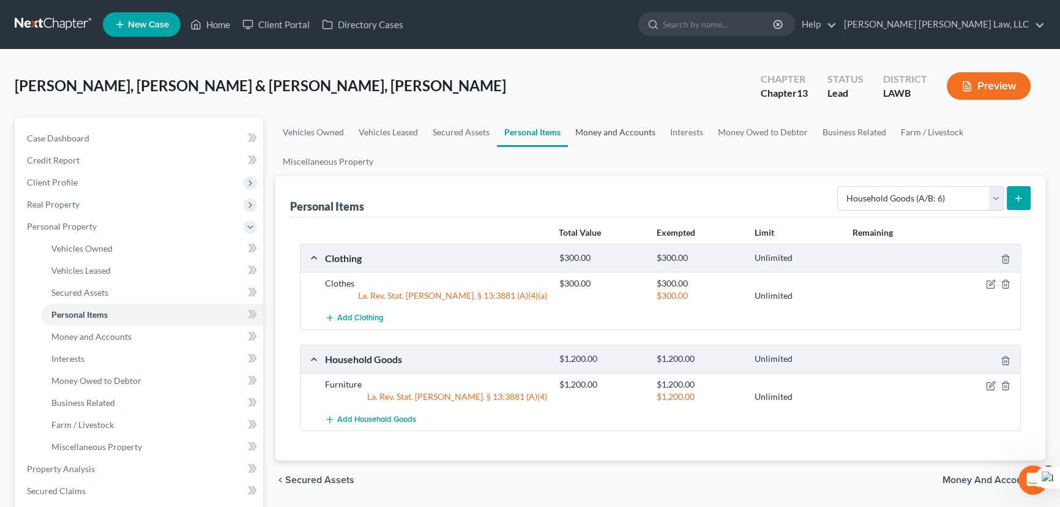
click at [605, 117] on link "Money and Accounts" at bounding box center [615, 131] width 95 height 29
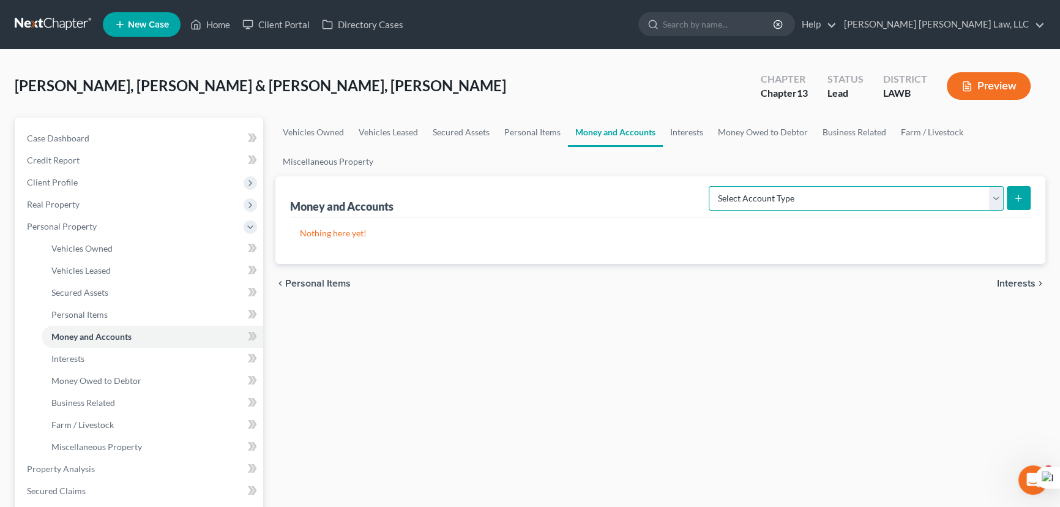
drag, startPoint x: 876, startPoint y: 188, endPoint x: 871, endPoint y: 206, distance: 18.3
click at [876, 188] on select "Select Account Type Brokerage (A/B: 18, SOFA: 20) Cash on Hand (A/B: 16) Certif…" at bounding box center [856, 198] width 295 height 24
select select "checking"
click at [712, 186] on select "Select Account Type Brokerage (A/B: 18, SOFA: 20) Cash on Hand (A/B: 16) Certif…" at bounding box center [856, 198] width 295 height 24
click at [1005, 196] on form "Select Account Type Brokerage (A/B: 18, SOFA: 20) Cash on Hand (A/B: 16) Certif…" at bounding box center [870, 198] width 322 height 25
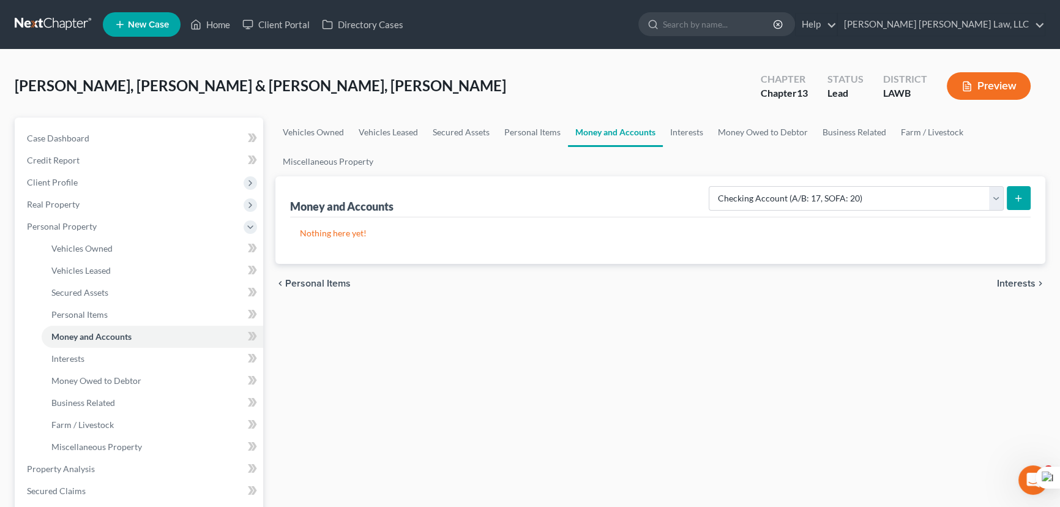
click at [1014, 196] on icon "submit" at bounding box center [1018, 198] width 10 height 10
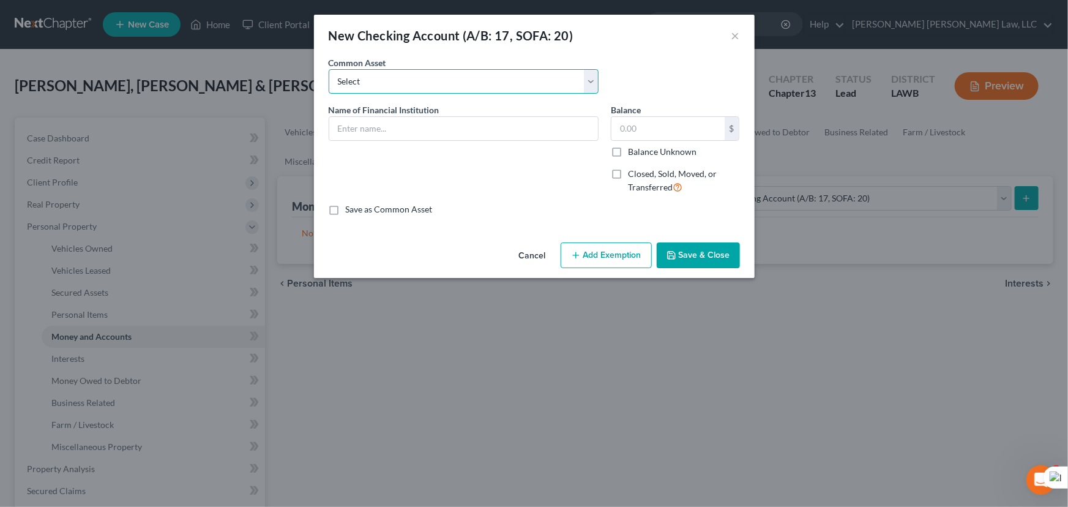
click at [440, 81] on select "Select Current Bank Sevenfold Credit Union Apple Cash First Horizon Bank Centri…" at bounding box center [464, 81] width 270 height 24
select select "45"
click at [329, 69] on select "Select Current Bank Sevenfold Credit Union Apple Cash First Horizon Bank Centri…" at bounding box center [464, 81] width 270 height 24
type input "CHIME"
type input "0"
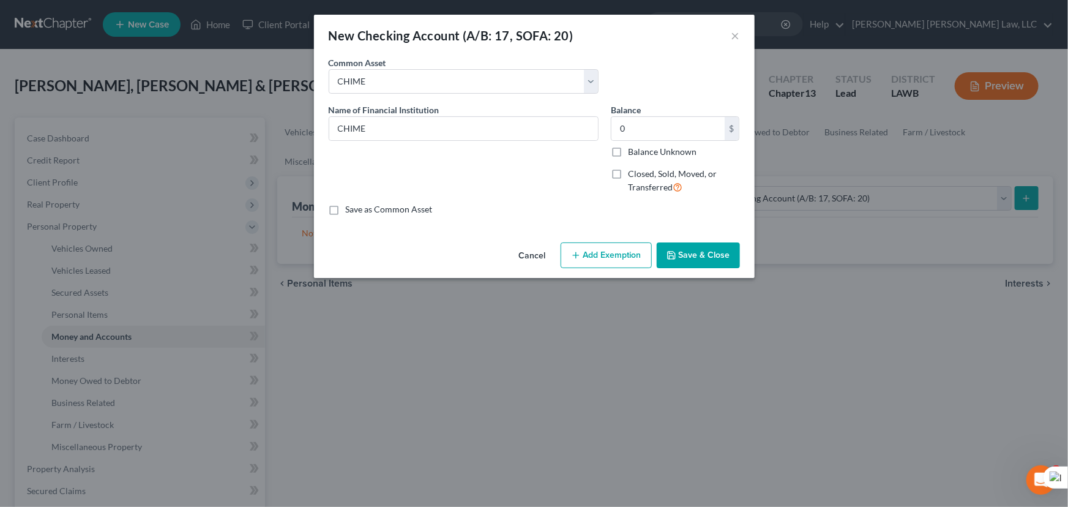
click at [698, 241] on div "Cancel Add Exemption Save & Close" at bounding box center [534, 257] width 441 height 40
click at [698, 253] on button "Save & Close" at bounding box center [698, 255] width 83 height 26
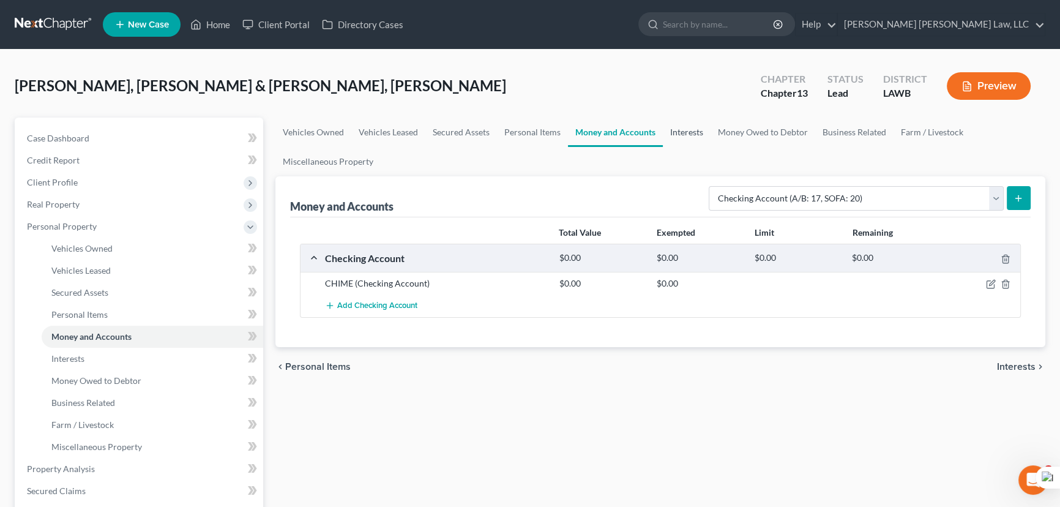
click at [703, 130] on link "Interests" at bounding box center [687, 131] width 48 height 29
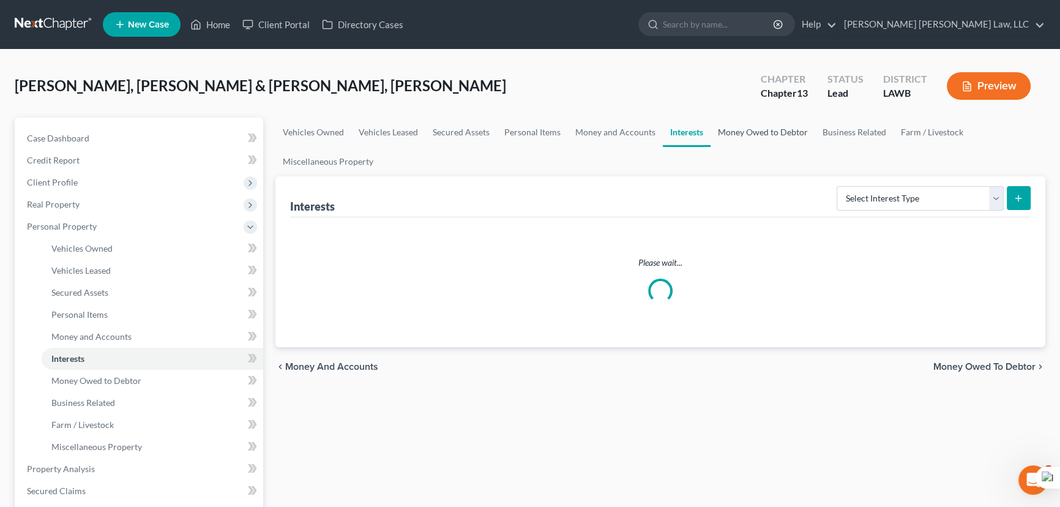
click at [781, 127] on link "Money Owed to Debtor" at bounding box center [762, 131] width 105 height 29
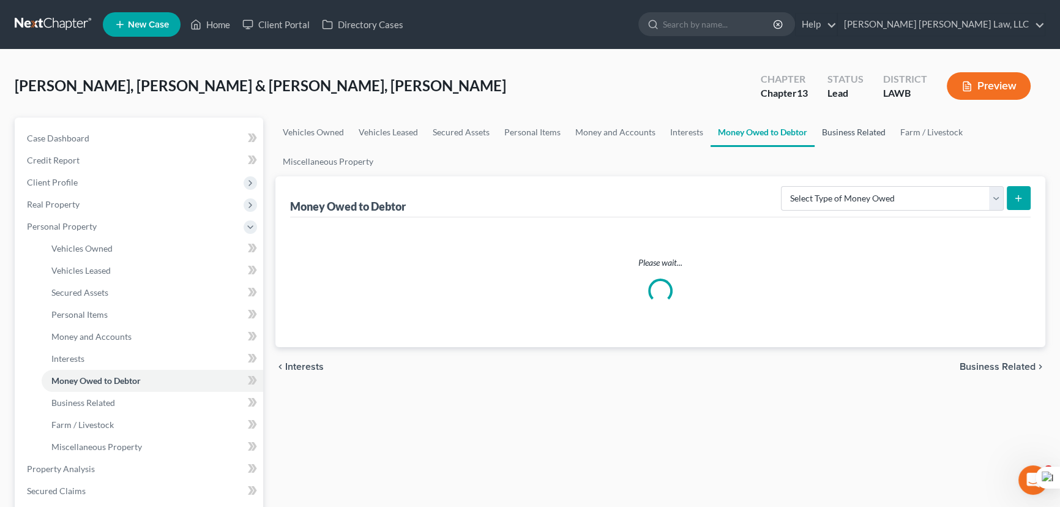
click at [856, 125] on link "Business Related" at bounding box center [853, 131] width 78 height 29
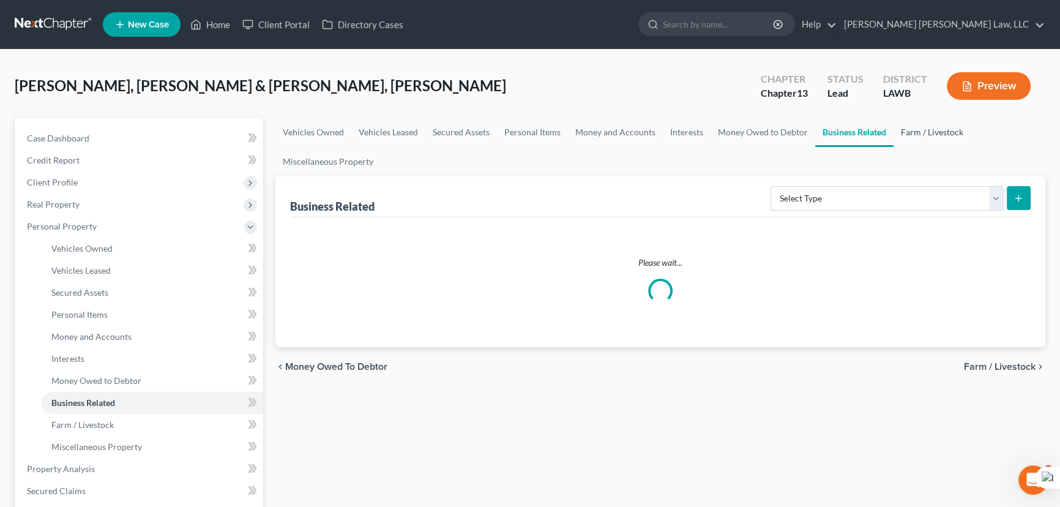
click at [936, 133] on link "Farm / Livestock" at bounding box center [931, 131] width 77 height 29
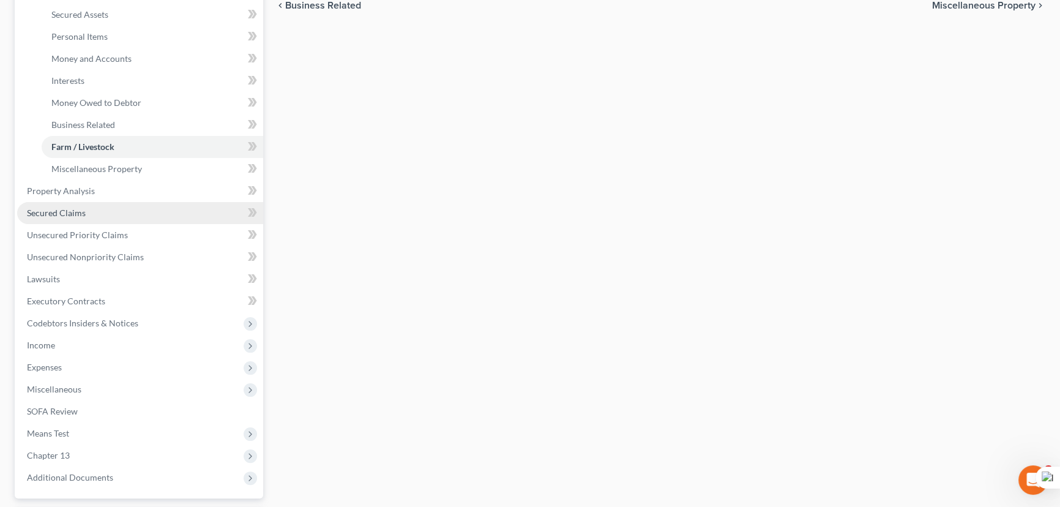
click at [63, 204] on link "Secured Claims" at bounding box center [140, 213] width 246 height 22
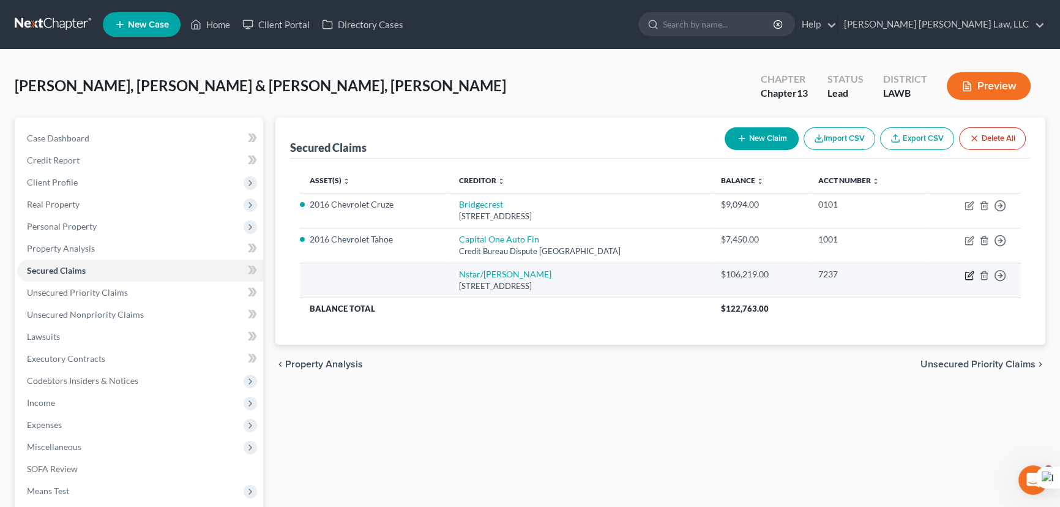
click at [967, 274] on icon "button" at bounding box center [969, 275] width 10 height 10
select select "45"
select select "0"
select select "2"
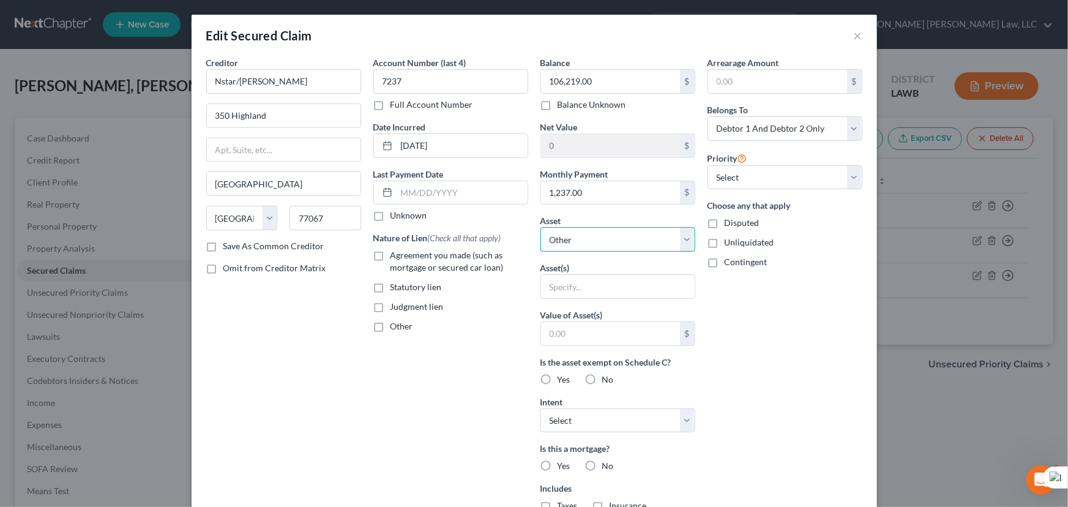
click at [625, 234] on select "Select Other Multiple Assets 2016 Chevrolet Tahoe - $20315.5 CHIME (Checking Ac…" at bounding box center [617, 239] width 155 height 24
select select "7"
click at [540, 227] on select "Select Other Multiple Assets 2016 Chevrolet Tahoe - $20315.5 CHIME (Checking Ac…" at bounding box center [617, 239] width 155 height 24
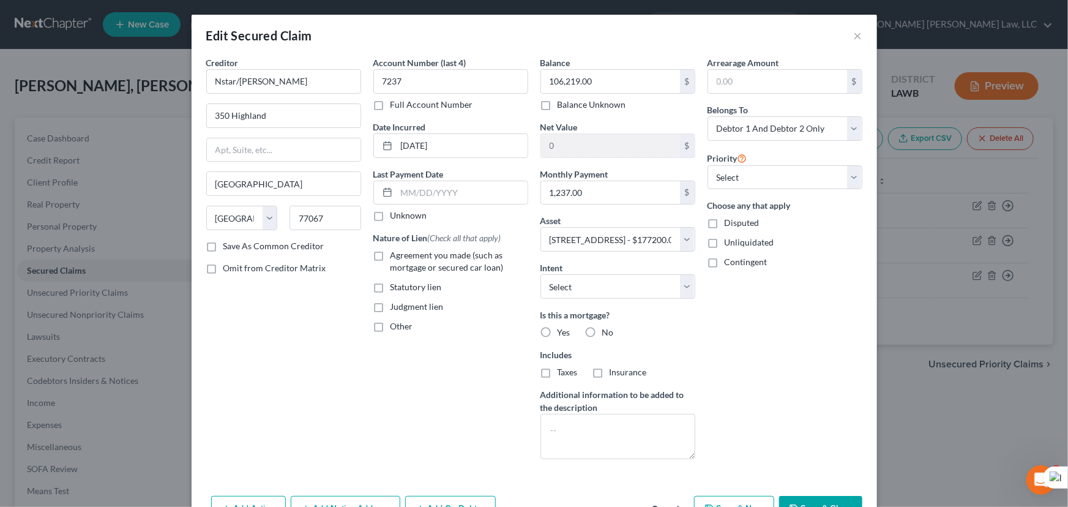
click at [390, 255] on label "Agreement you made (such as mortgage or secured car loan)" at bounding box center [459, 261] width 138 height 24
click at [395, 255] on input "Agreement you made (such as mortgage or secured car loan)" at bounding box center [399, 253] width 8 height 8
checkbox input "true"
click at [557, 337] on label "Yes" at bounding box center [563, 332] width 13 height 12
click at [562, 334] on input "Yes" at bounding box center [566, 330] width 8 height 8
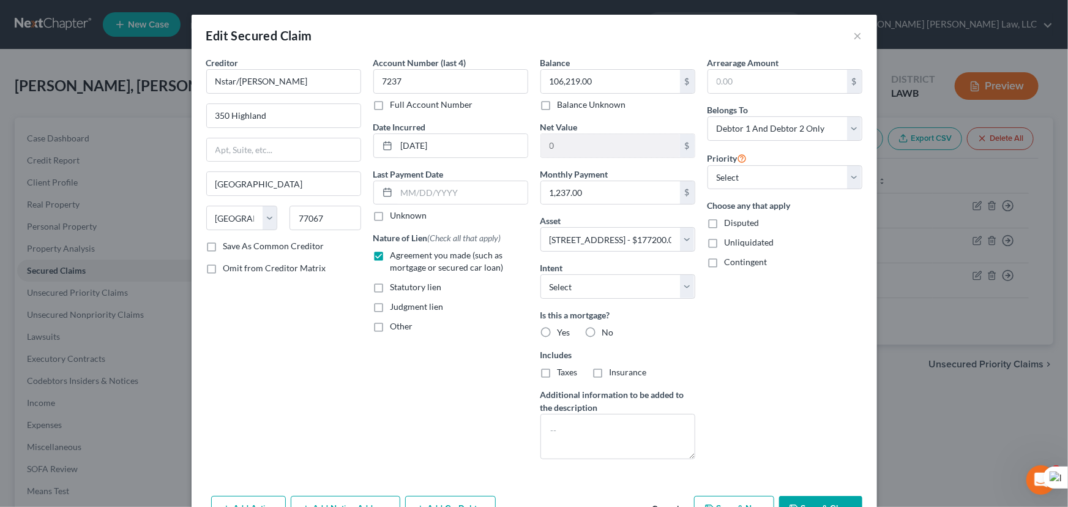
radio input "true"
click at [557, 373] on label "Taxes" at bounding box center [567, 372] width 20 height 12
click at [562, 373] on input "Taxes" at bounding box center [566, 370] width 8 height 8
checkbox input "true"
click at [609, 371] on label "Insurance" at bounding box center [627, 372] width 37 height 12
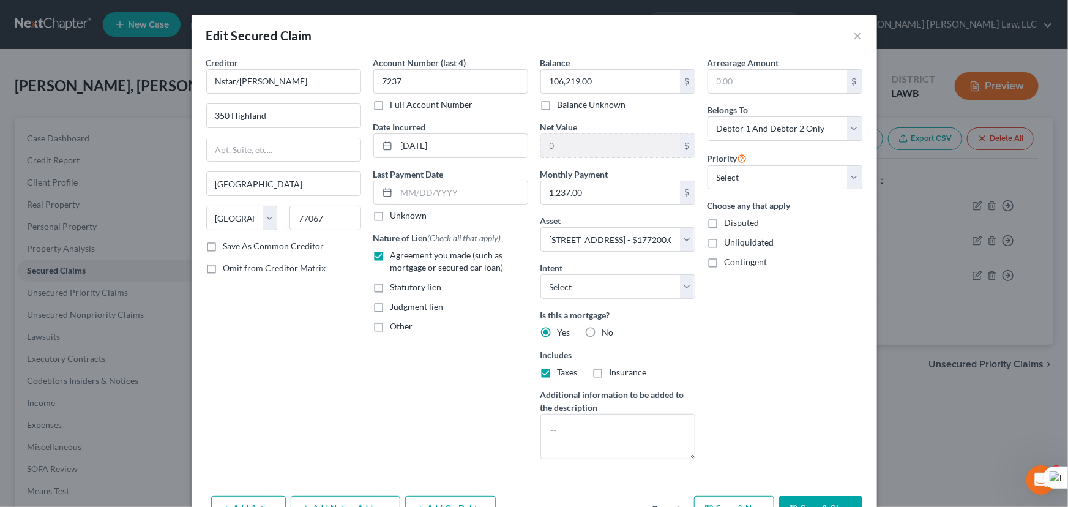
click at [614, 371] on input "Insurance" at bounding box center [618, 370] width 8 height 8
checkbox input "true"
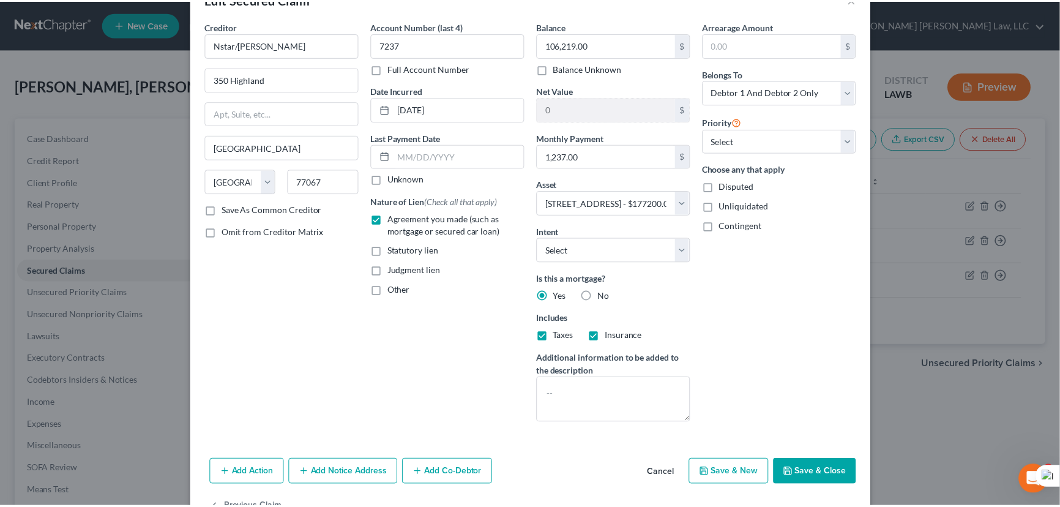
scroll to position [73, 0]
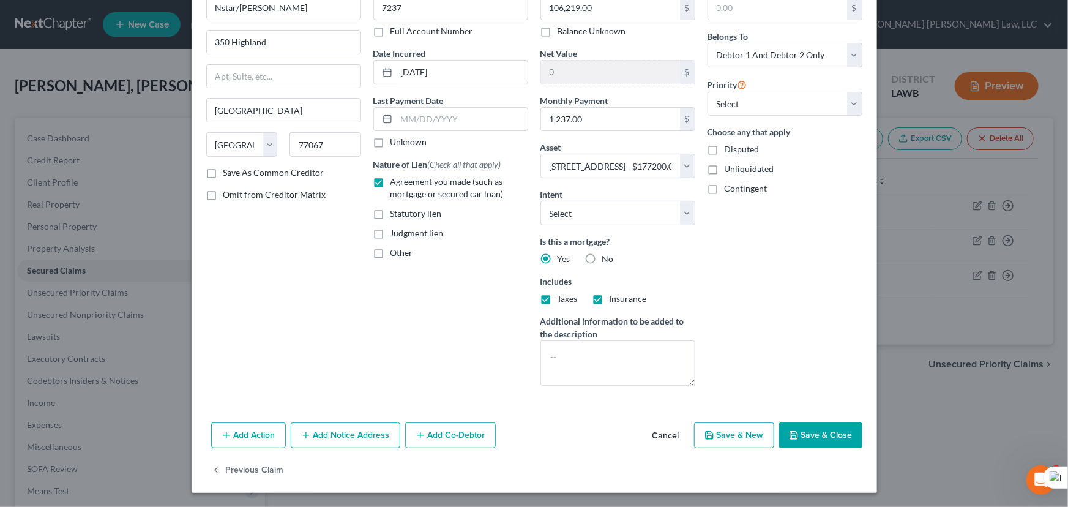
click at [844, 418] on div "Add Action Add Notice Address Add Co-Debtor Cancel Save & New Save & Close" at bounding box center [534, 437] width 685 height 40
click at [835, 436] on button "Save & Close" at bounding box center [820, 435] width 83 height 26
select select
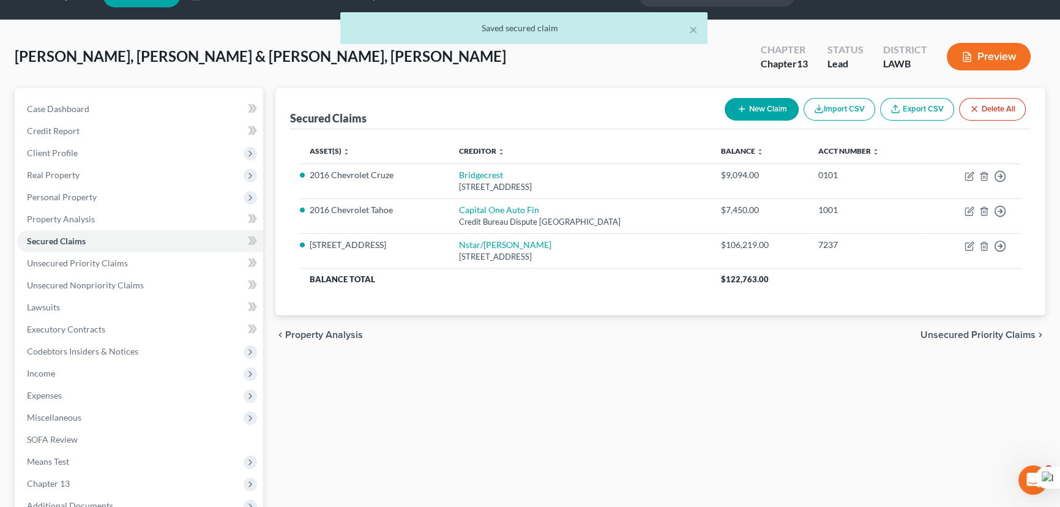
scroll to position [55, 0]
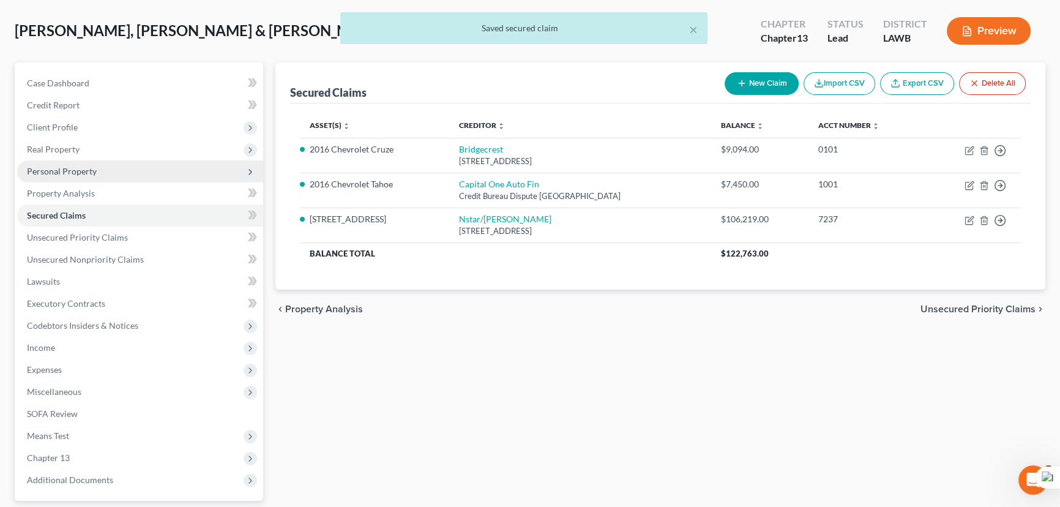
drag, startPoint x: 121, startPoint y: 159, endPoint x: 121, endPoint y: 168, distance: 8.6
click at [121, 160] on span "Personal Property" at bounding box center [140, 171] width 246 height 22
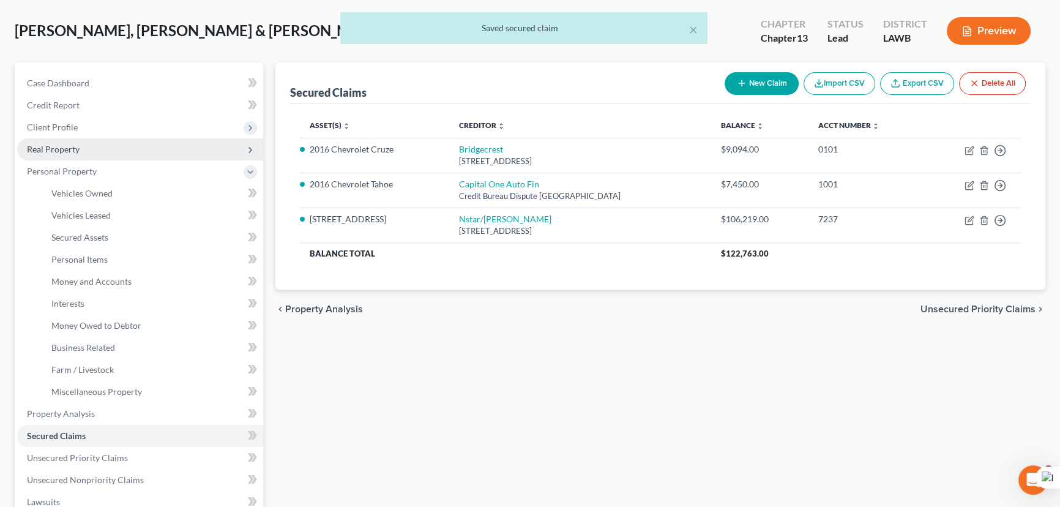
click at [112, 151] on span "Real Property" at bounding box center [140, 149] width 246 height 22
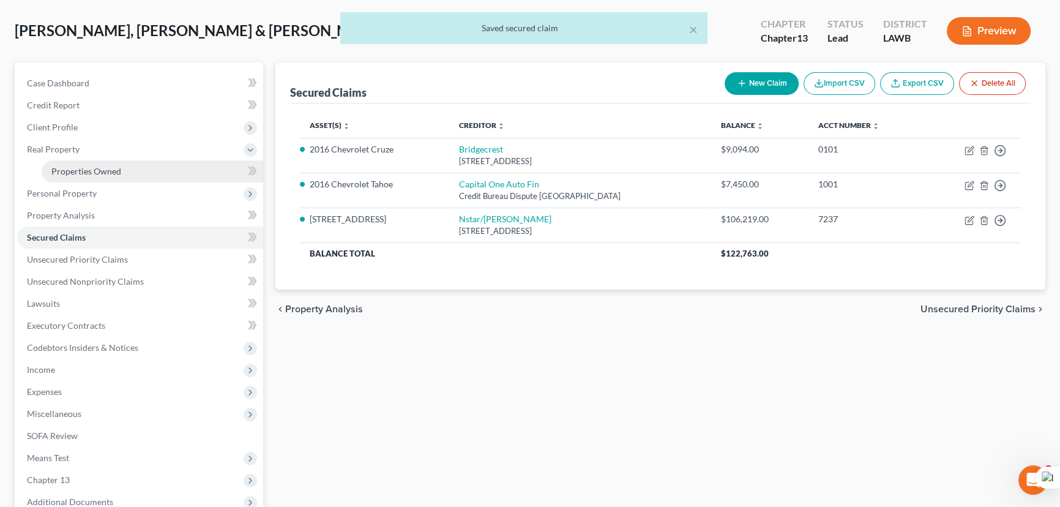
click at [116, 166] on span "Properties Owned" at bounding box center [86, 171] width 70 height 10
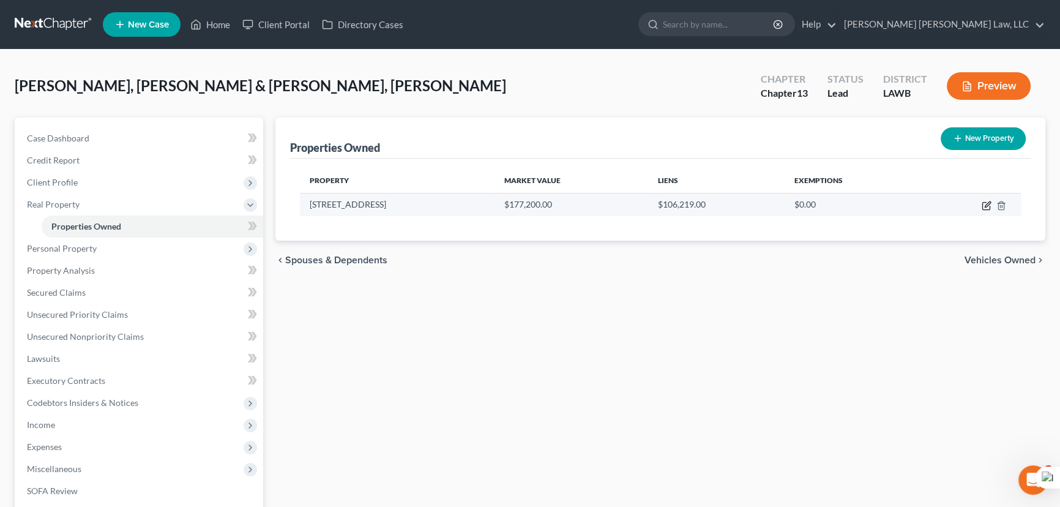
click at [988, 206] on icon "button" at bounding box center [986, 206] width 10 height 10
select select "19"
select select "4"
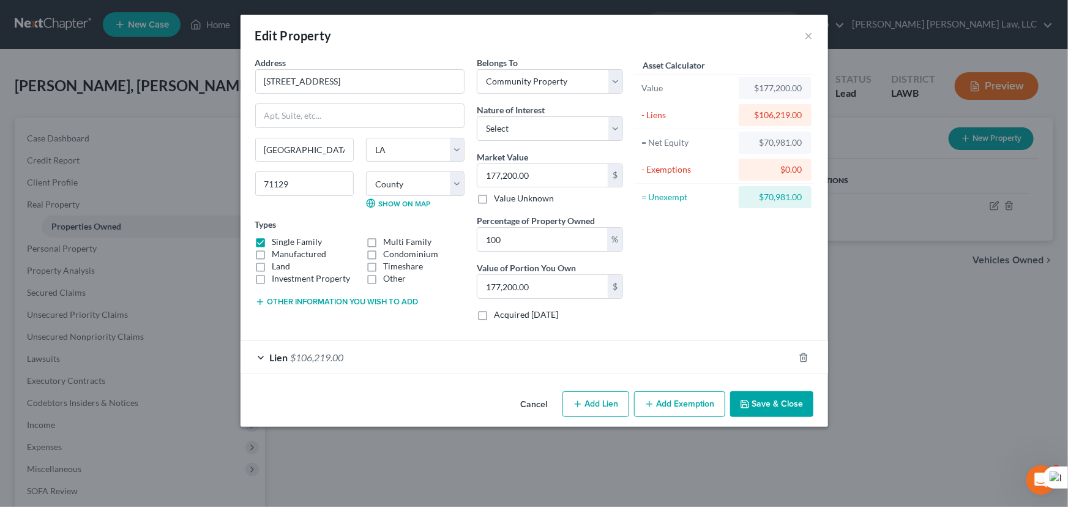
drag, startPoint x: 711, startPoint y: 413, endPoint x: 703, endPoint y: 408, distance: 9.3
click at [710, 412] on button "Add Exemption" at bounding box center [679, 404] width 91 height 26
select select "2"
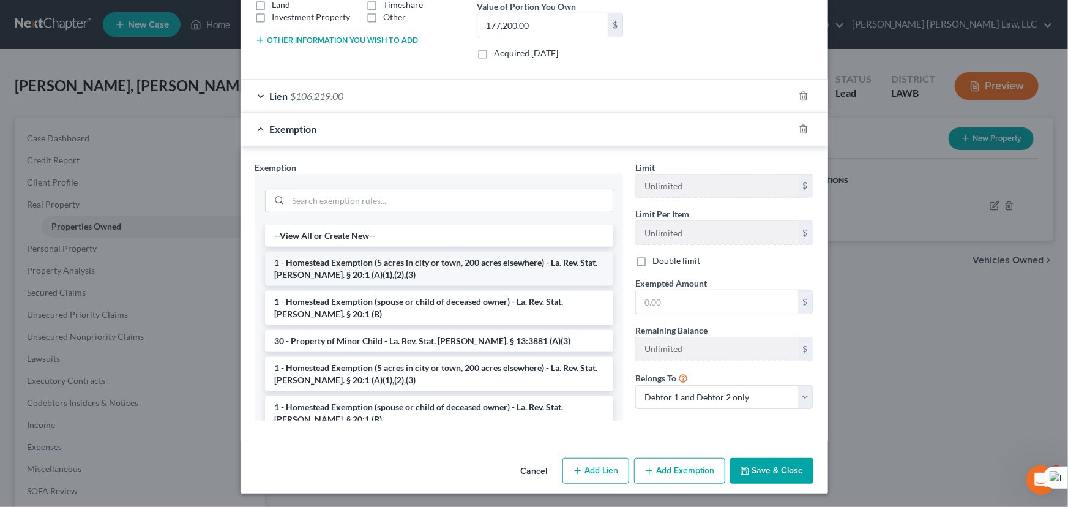
click at [423, 272] on li "1 - Homestead Exemption (5 acres in city or town, 200 acres elsewhere) - La. Re…" at bounding box center [439, 268] width 348 height 34
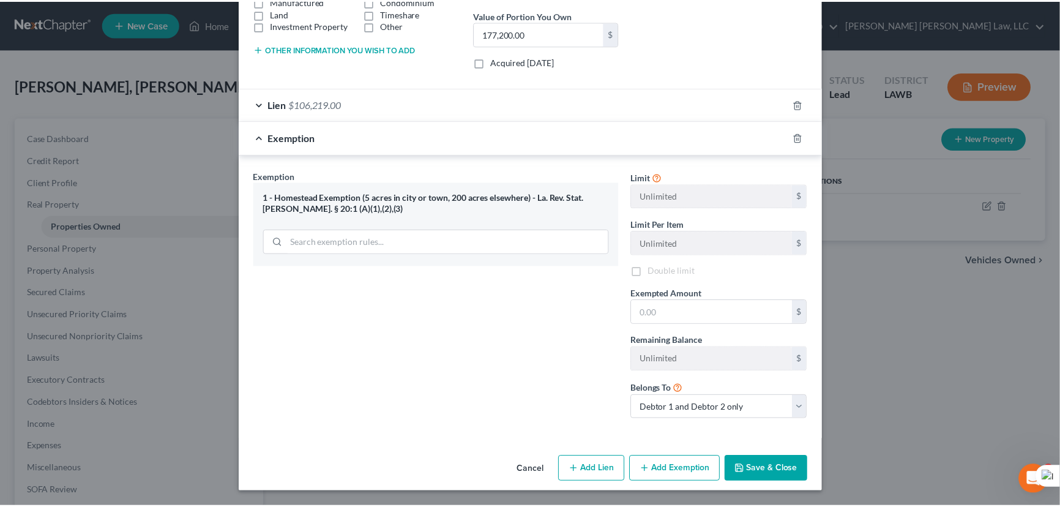
scroll to position [251, 0]
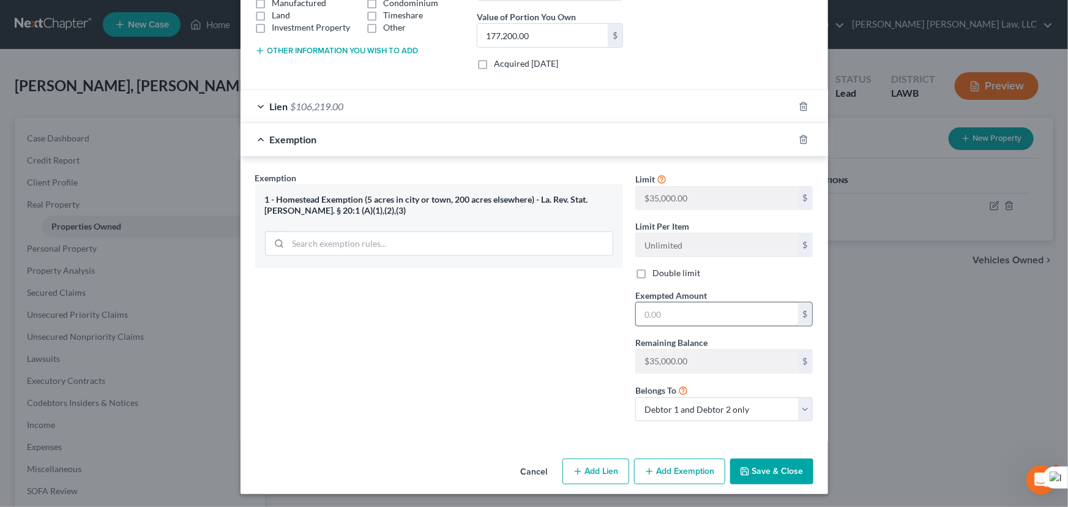
click at [676, 320] on input "text" at bounding box center [717, 313] width 162 height 23
type input "35,000"
click at [771, 474] on button "Save & Close" at bounding box center [771, 471] width 83 height 26
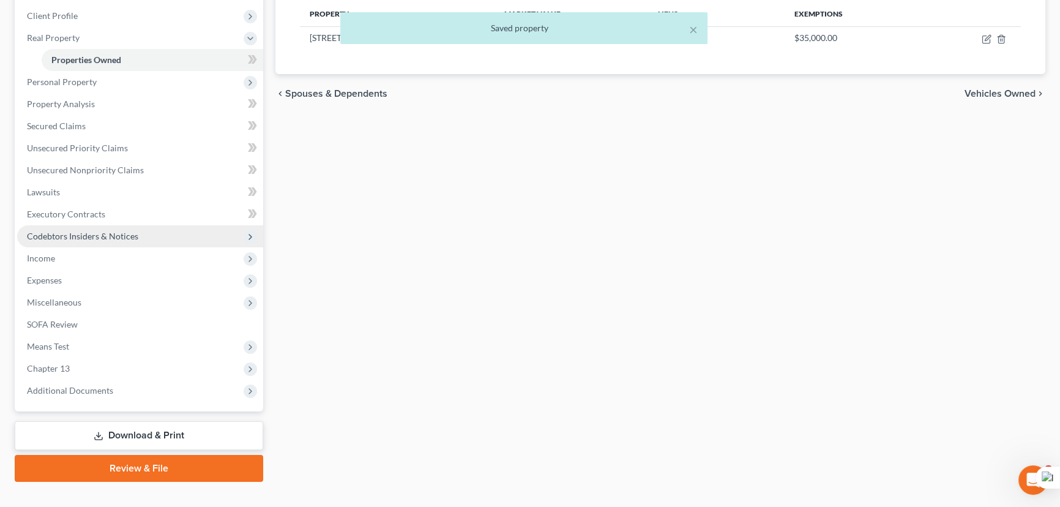
scroll to position [186, 0]
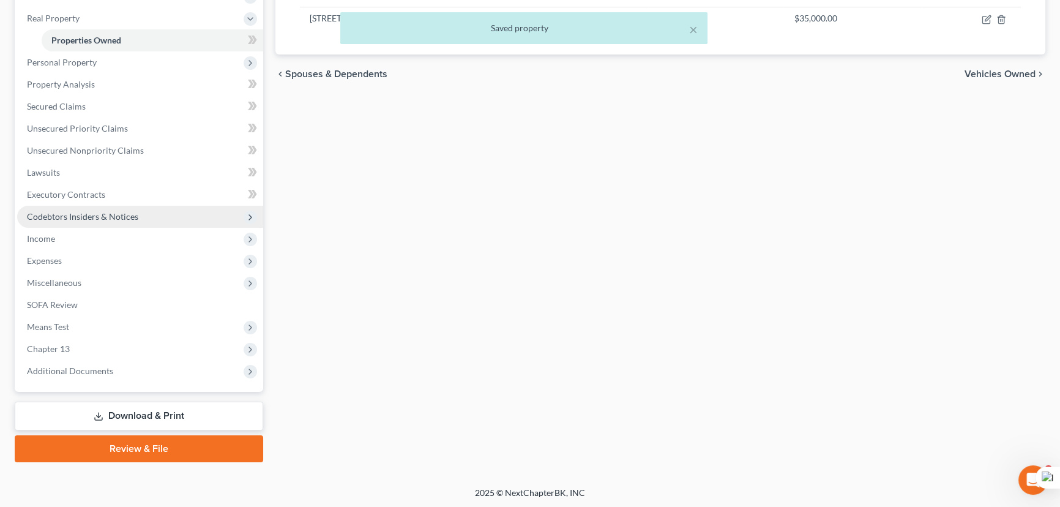
click at [114, 214] on span "Codebtors Insiders & Notices" at bounding box center [82, 216] width 111 height 10
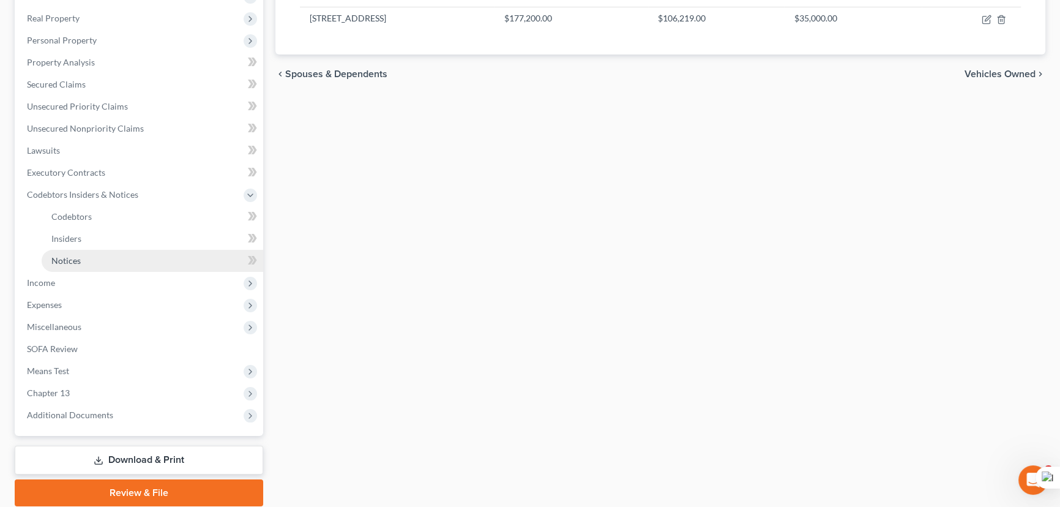
click at [105, 259] on link "Notices" at bounding box center [153, 261] width 222 height 22
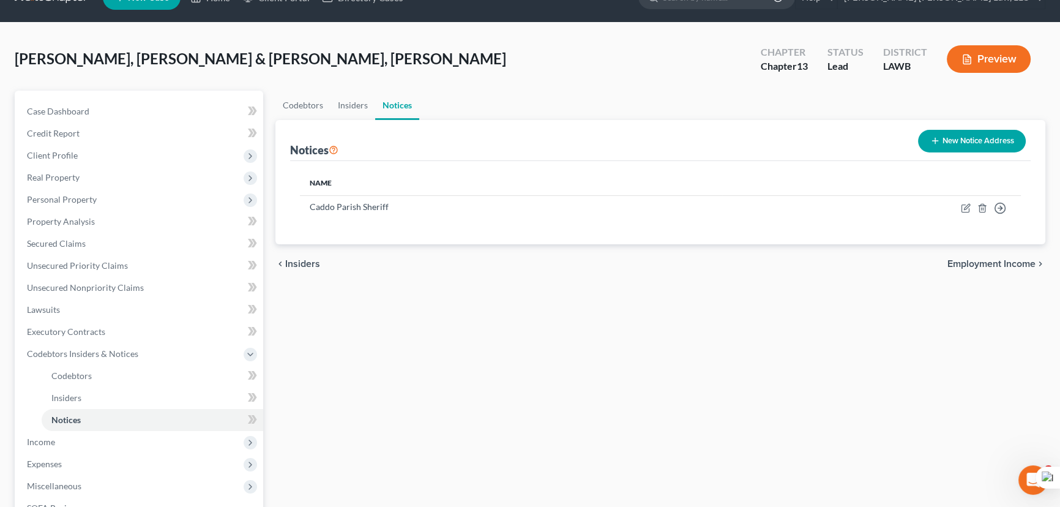
scroll to position [230, 0]
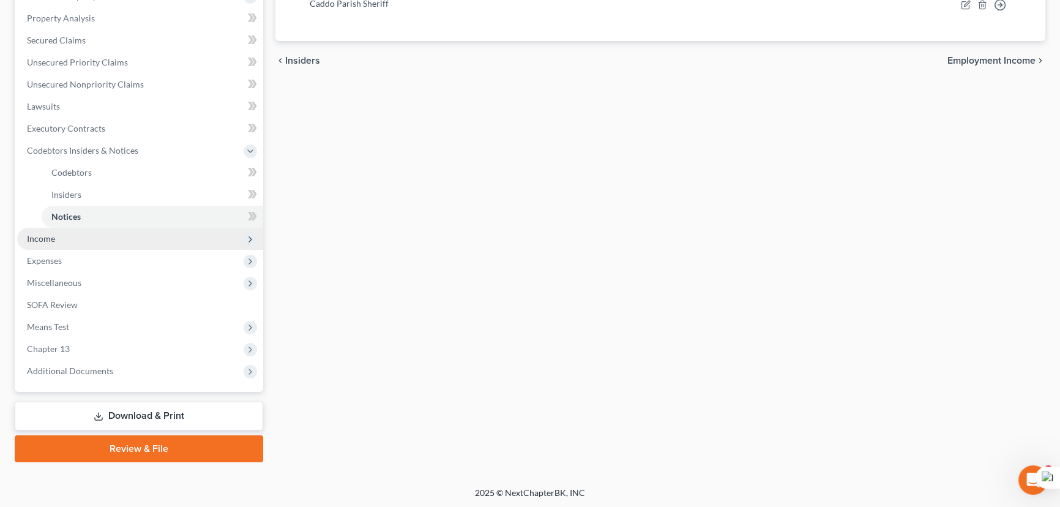
drag, startPoint x: 74, startPoint y: 226, endPoint x: 71, endPoint y: 237, distance: 11.4
click at [73, 230] on span "Income" at bounding box center [140, 239] width 246 height 22
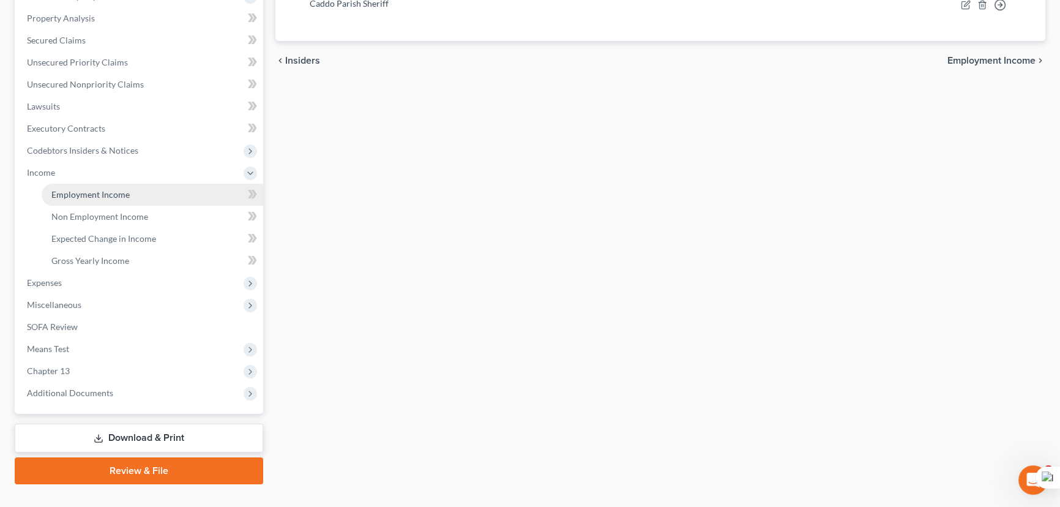
click at [75, 189] on span "Employment Income" at bounding box center [90, 194] width 78 height 10
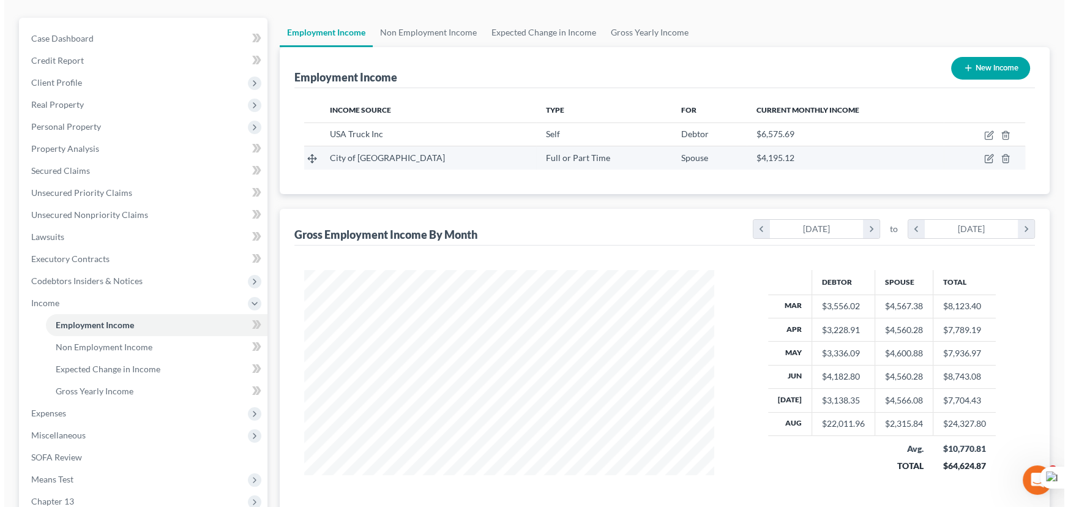
scroll to position [111, 0]
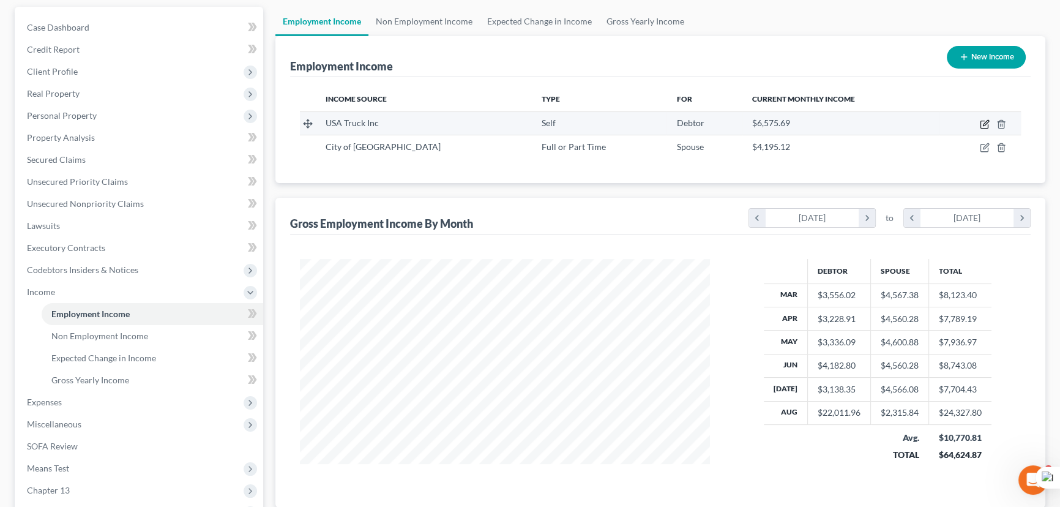
click at [985, 121] on icon "button" at bounding box center [986, 123] width 6 height 6
select select "1"
select select "2"
select select "0"
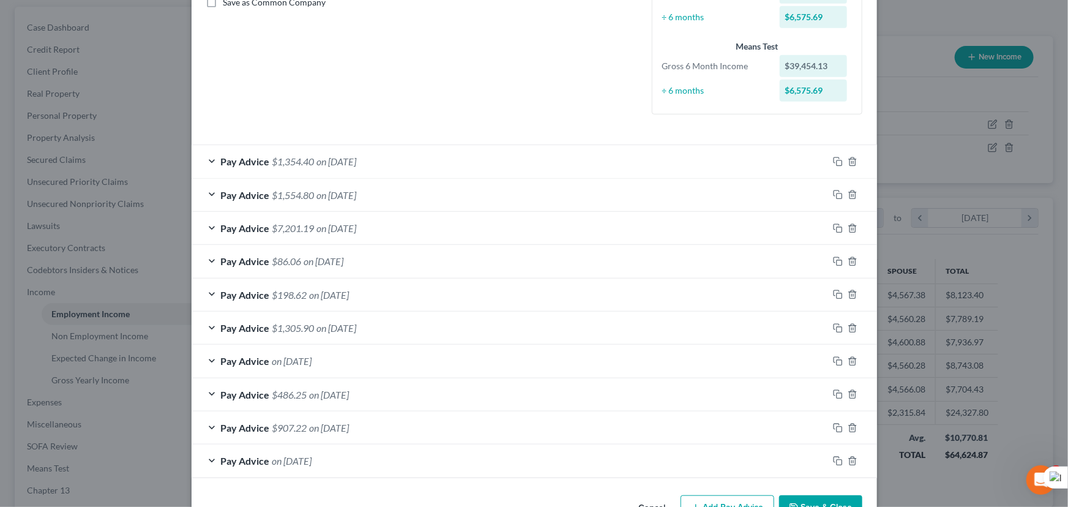
scroll to position [327, 0]
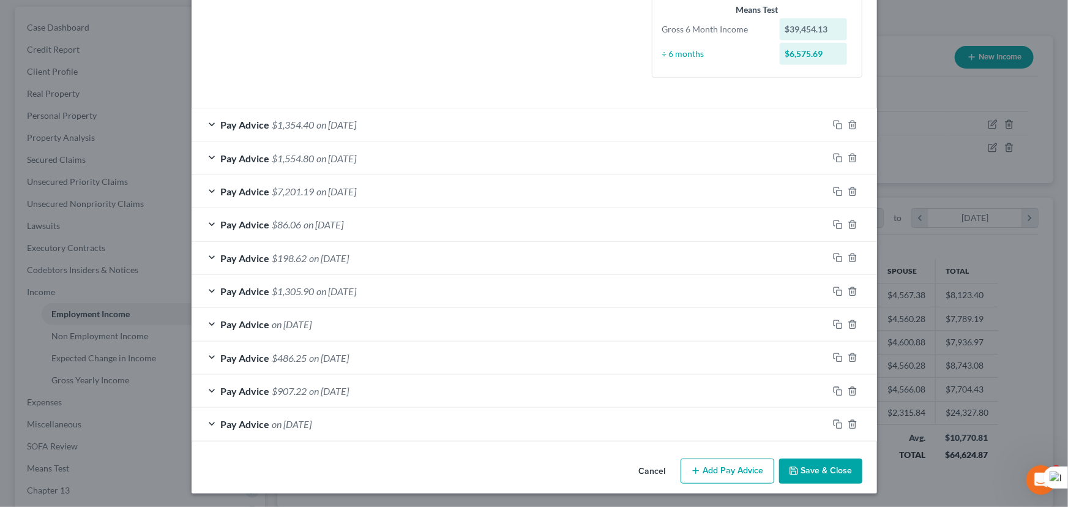
click at [844, 428] on div at bounding box center [852, 424] width 49 height 20
click at [848, 423] on icon "button" at bounding box center [852, 424] width 10 height 10
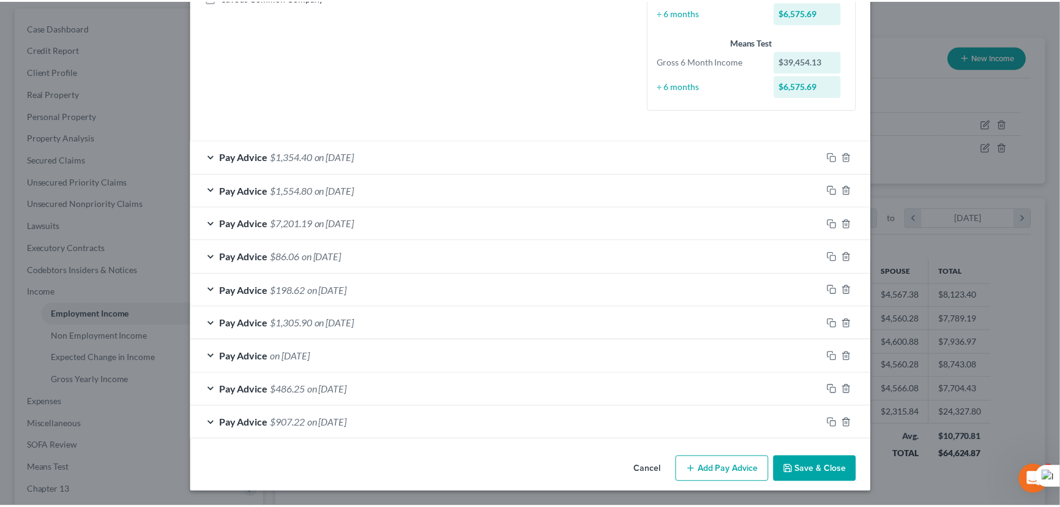
scroll to position [294, 0]
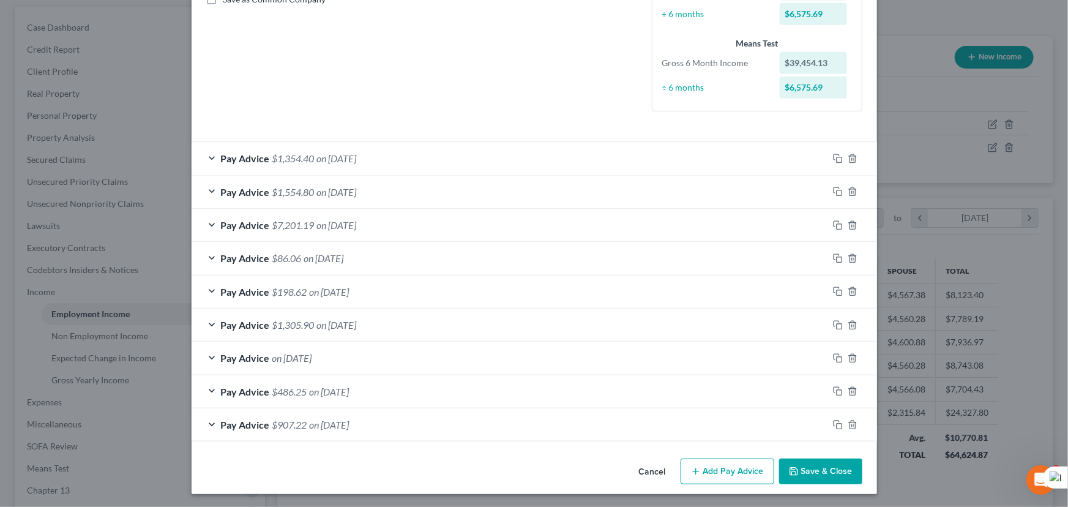
click at [792, 460] on button "Save & Close" at bounding box center [820, 471] width 83 height 26
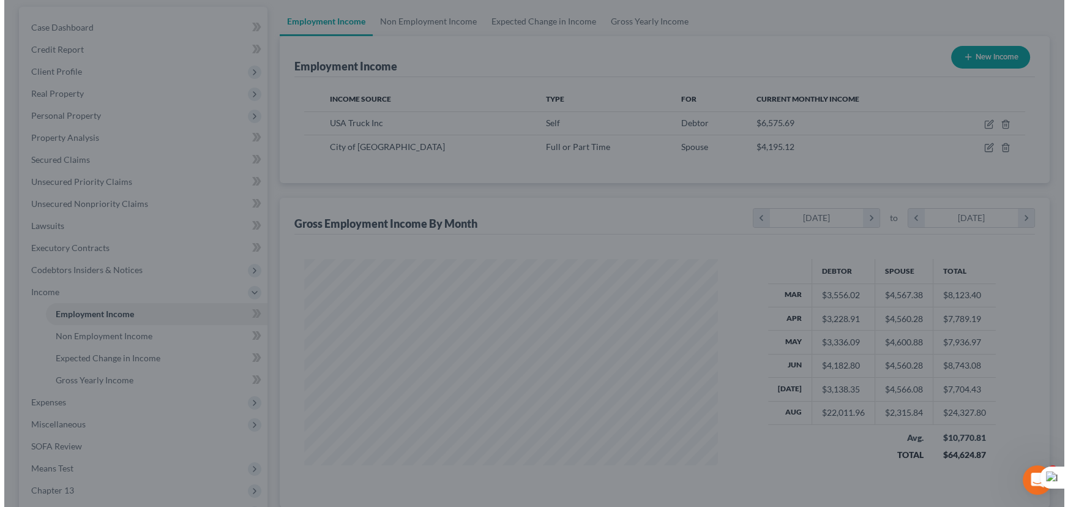
scroll to position [611673, 611457]
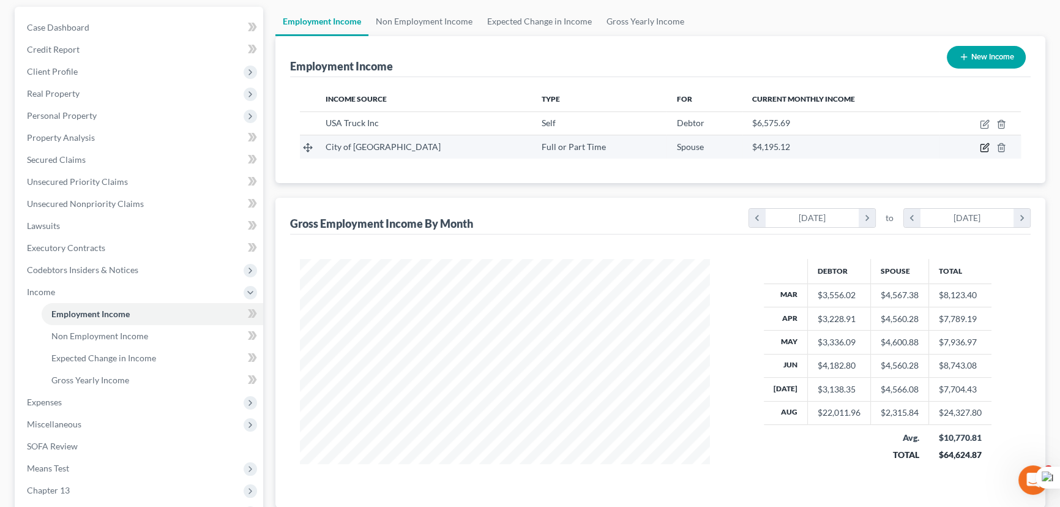
click at [985, 147] on icon "button" at bounding box center [986, 147] width 6 height 6
select select "0"
select select "19"
select select "1"
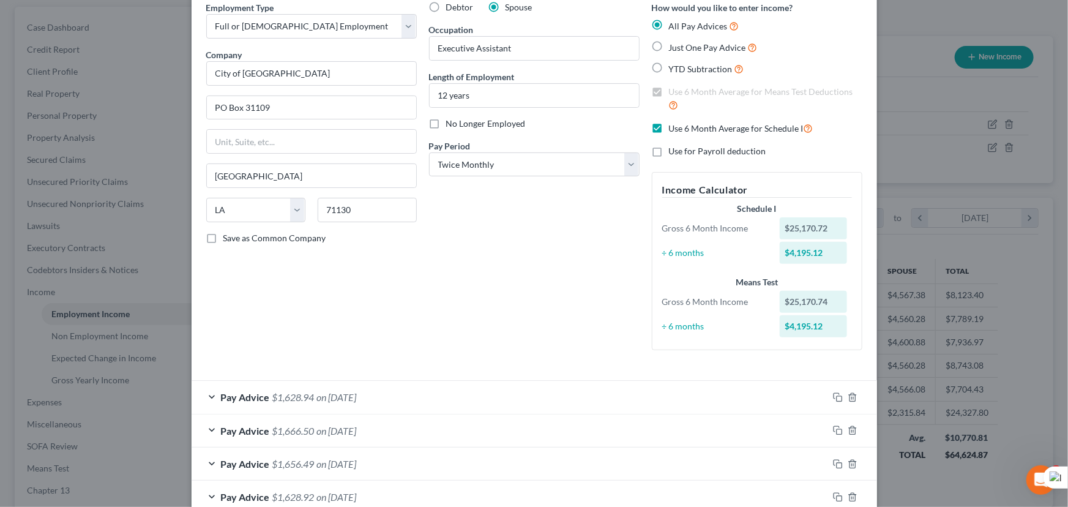
scroll to position [389, 0]
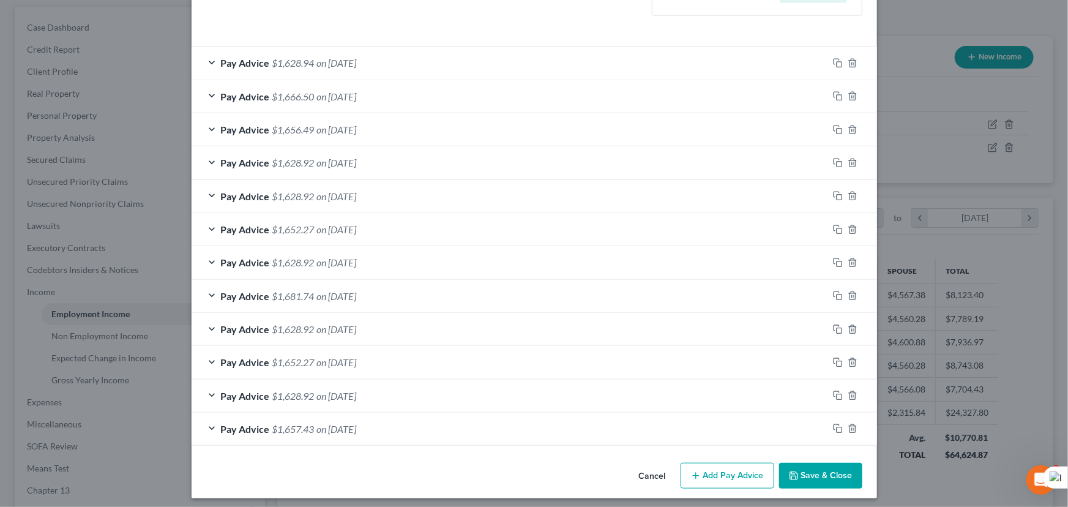
click at [398, 60] on div "Pay Advice $1,628.94 on 08/15/2029" at bounding box center [510, 63] width 636 height 32
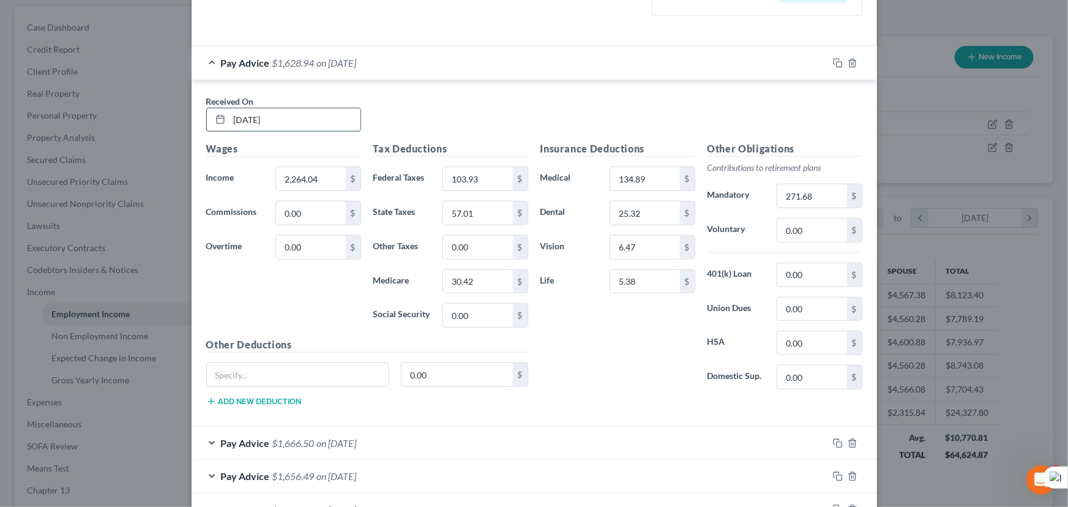
click at [305, 114] on input "08/15/2029" at bounding box center [294, 119] width 131 height 23
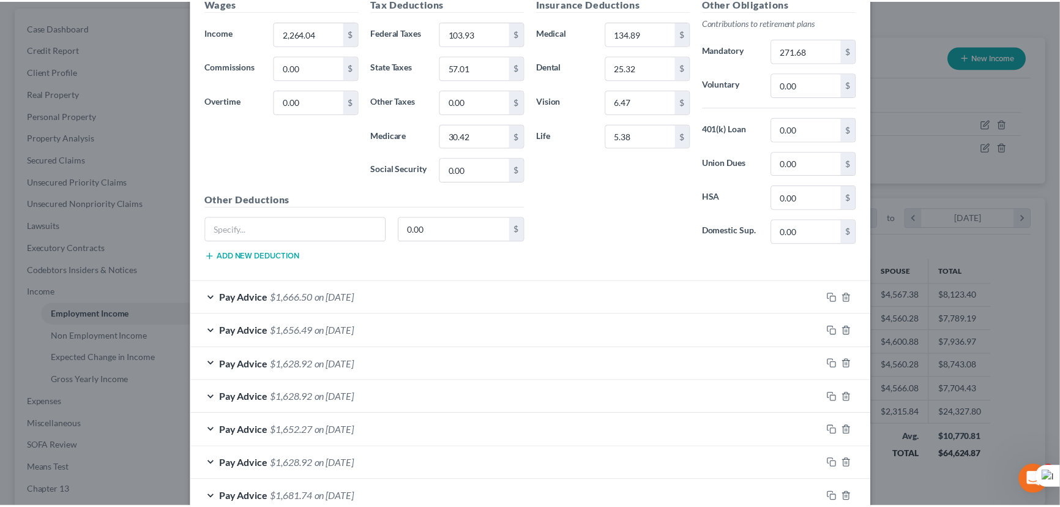
scroll to position [739, 0]
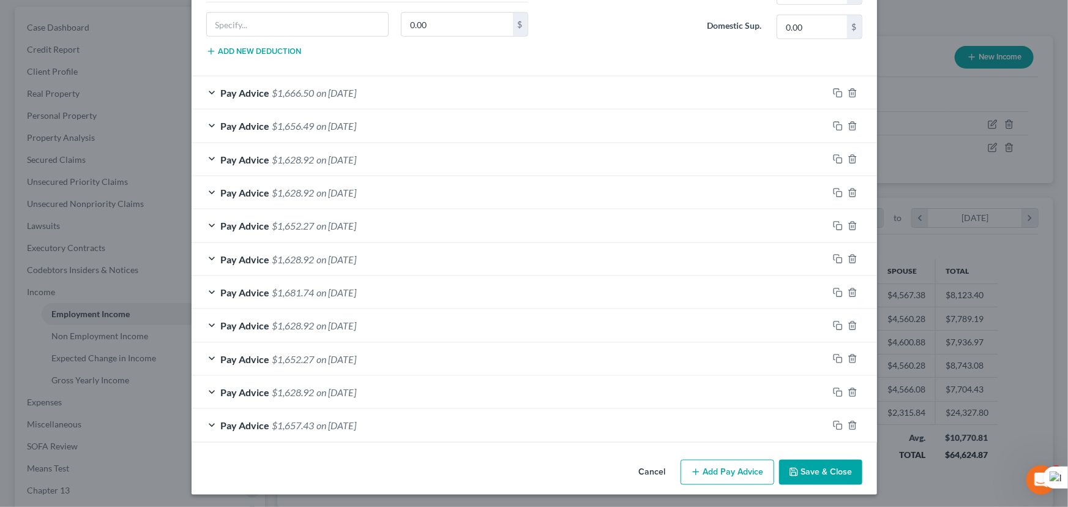
type input "08/15/2025"
drag, startPoint x: 805, startPoint y: 471, endPoint x: 870, endPoint y: 303, distance: 180.3
click at [805, 471] on button "Save & Close" at bounding box center [820, 473] width 83 height 26
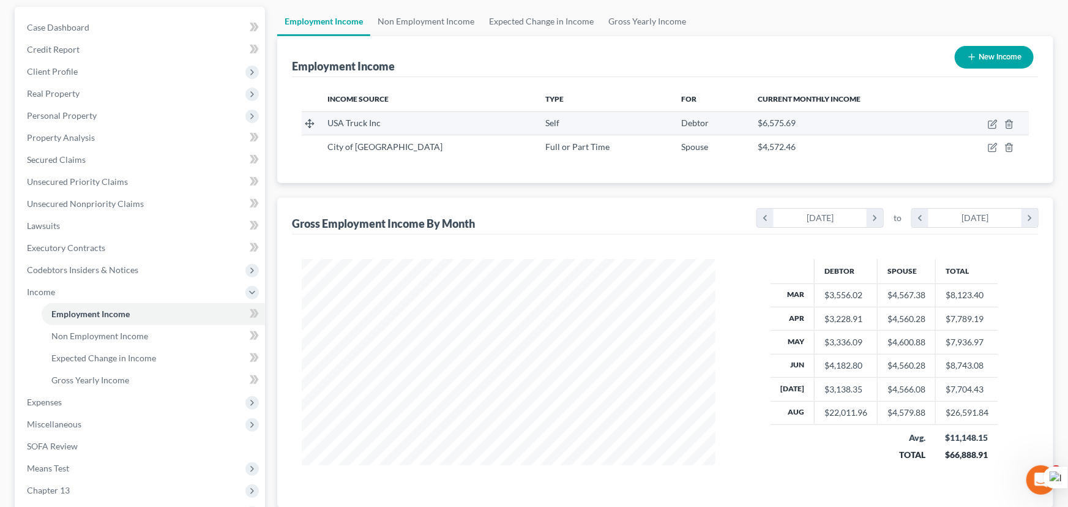
scroll to position [611673, 611457]
click at [988, 122] on icon "button" at bounding box center [985, 124] width 10 height 10
select select "1"
select select "2"
select select "0"
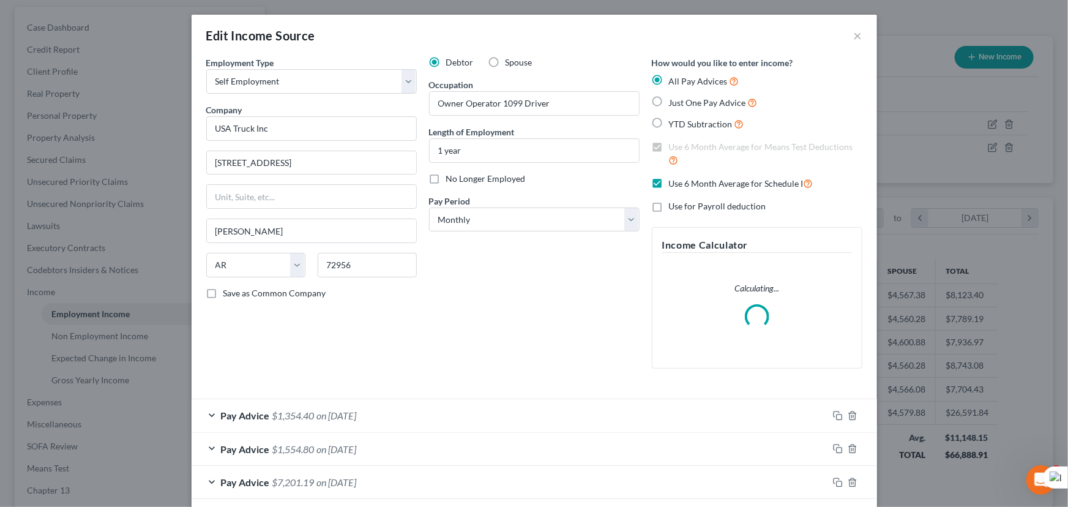
scroll to position [0, 0]
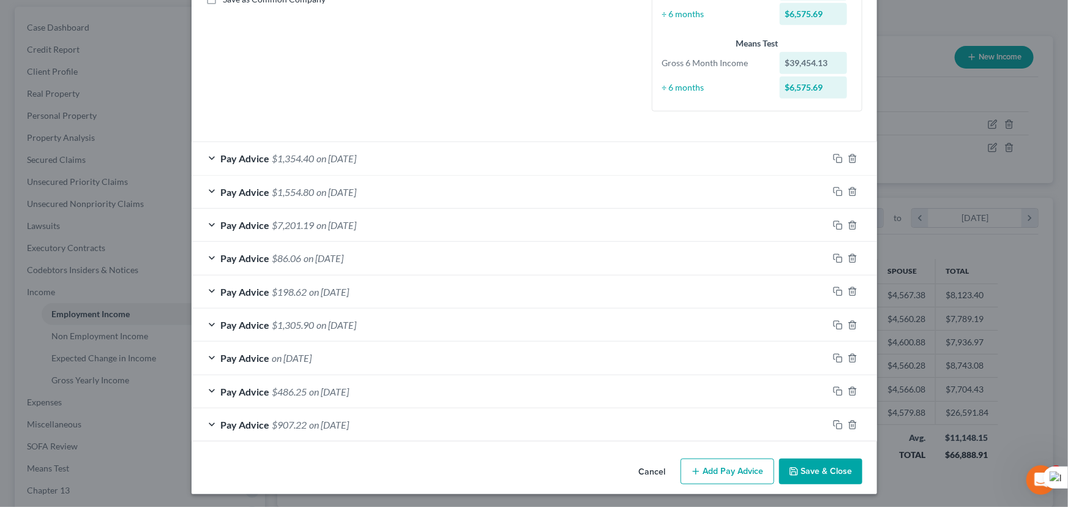
click at [808, 471] on button "Save & Close" at bounding box center [820, 471] width 83 height 26
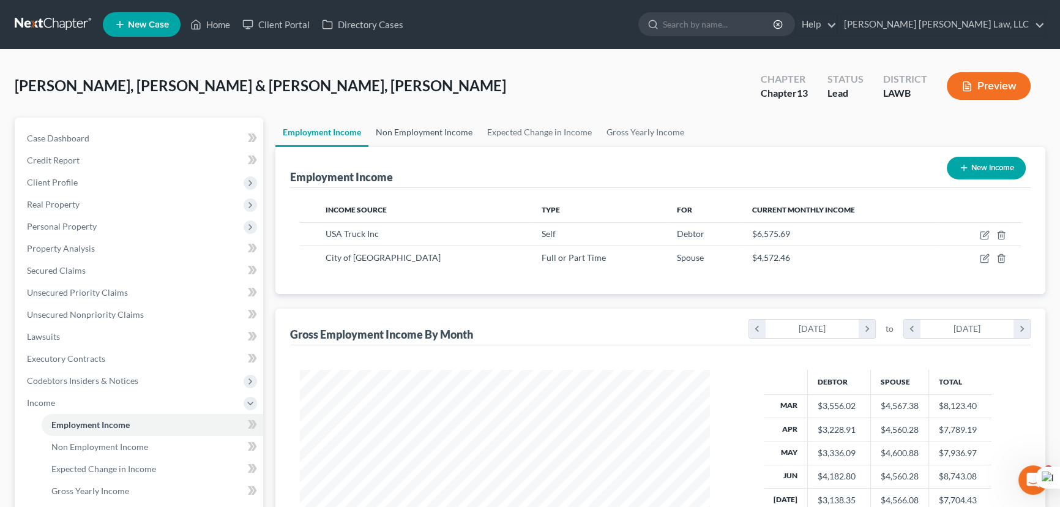
drag, startPoint x: 389, startPoint y: 103, endPoint x: 398, endPoint y: 128, distance: 26.7
click at [389, 104] on div "Hutcherson, Undinique & Mitchell Hutcherson, Chauntell Upgraded Chapter Chapter…" at bounding box center [530, 90] width 1030 height 53
click at [398, 128] on link "Non Employment Income" at bounding box center [423, 131] width 111 height 29
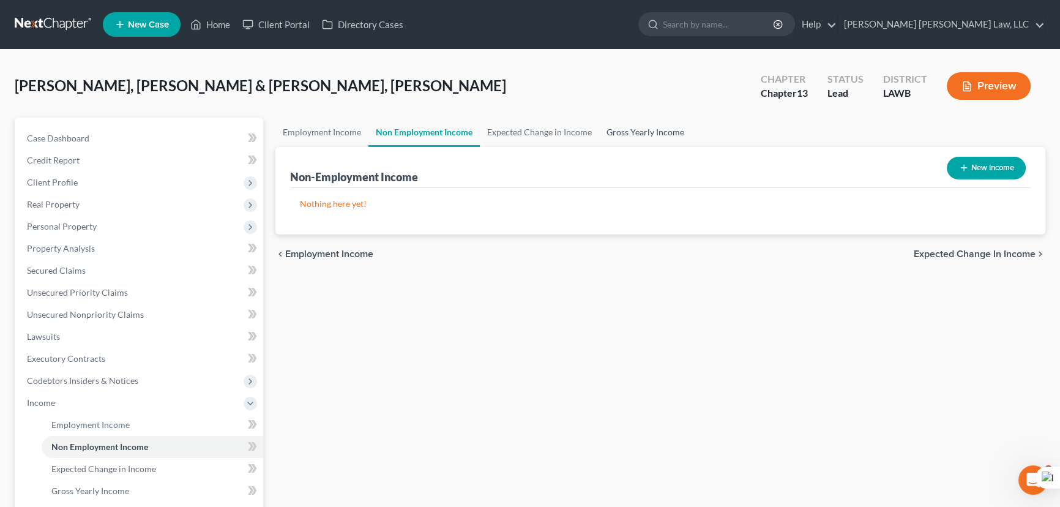
click at [661, 128] on link "Gross Yearly Income" at bounding box center [645, 131] width 92 height 29
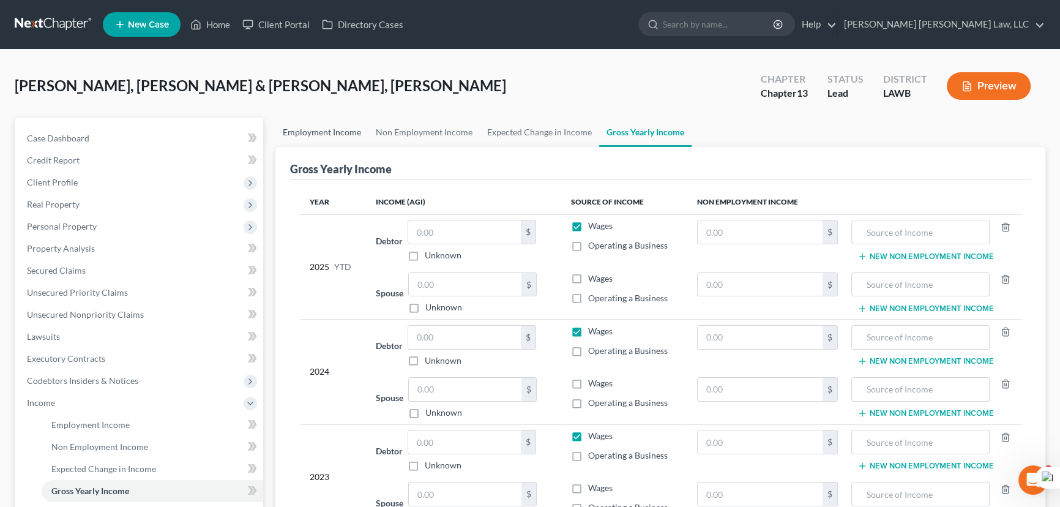
click at [303, 132] on link "Employment Income" at bounding box center [321, 131] width 93 height 29
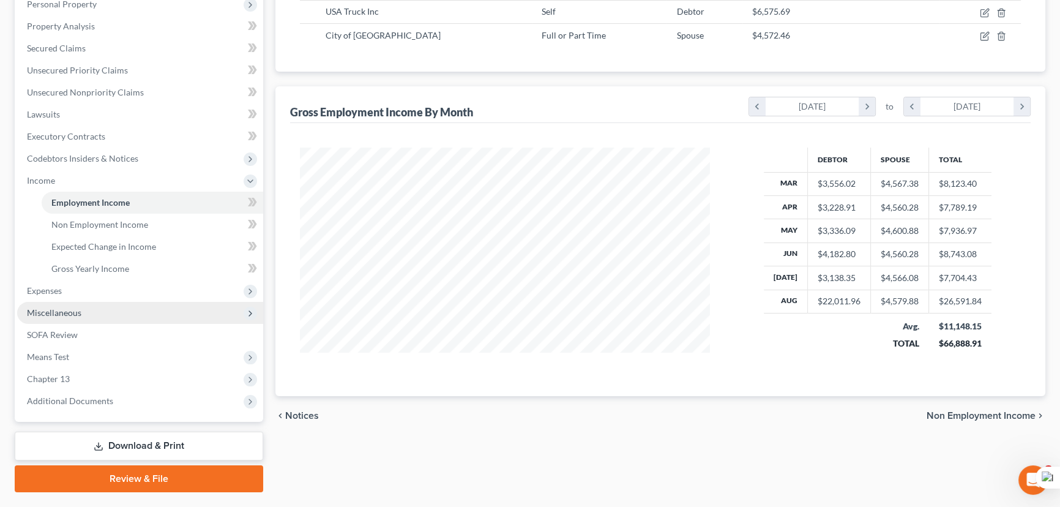
drag, startPoint x: 128, startPoint y: 295, endPoint x: 127, endPoint y: 302, distance: 7.6
click at [128, 294] on span "Expenses" at bounding box center [140, 291] width 246 height 22
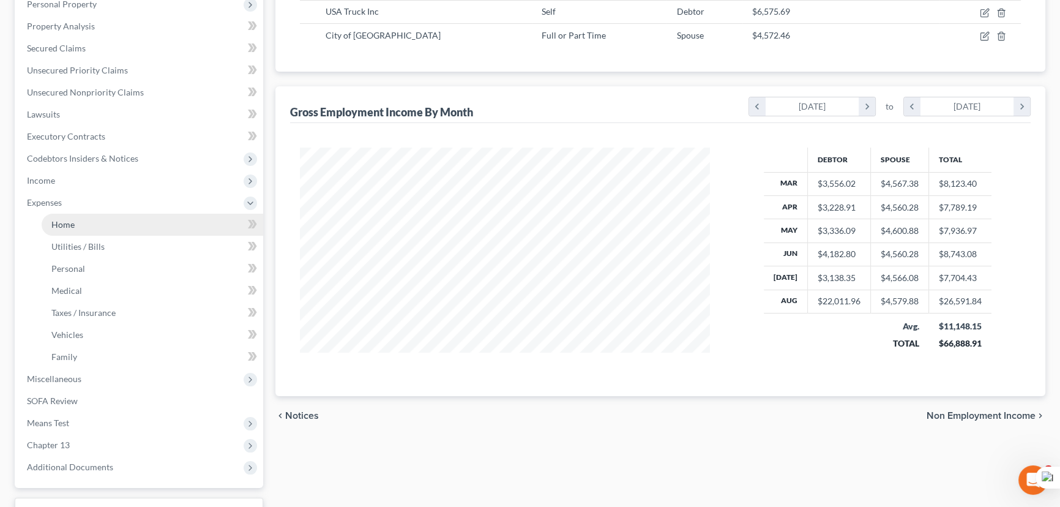
click at [124, 221] on link "Home" at bounding box center [153, 225] width 222 height 22
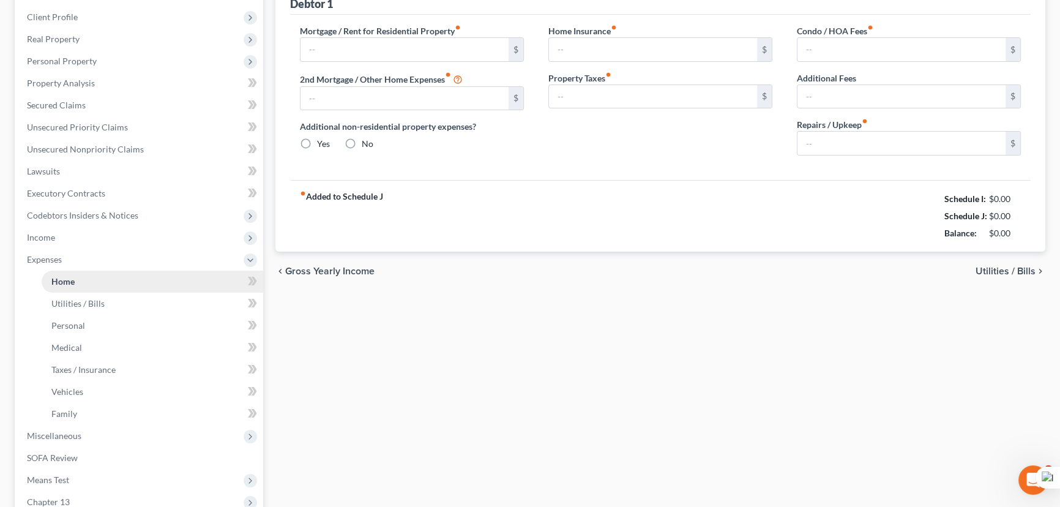
type input "0.00"
radio input "true"
type input "0.00"
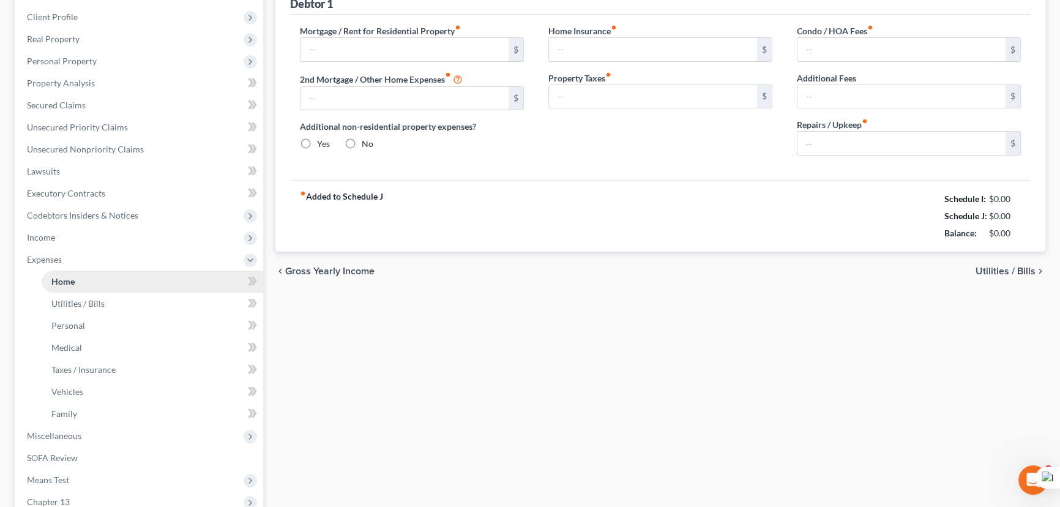
type input "0.00"
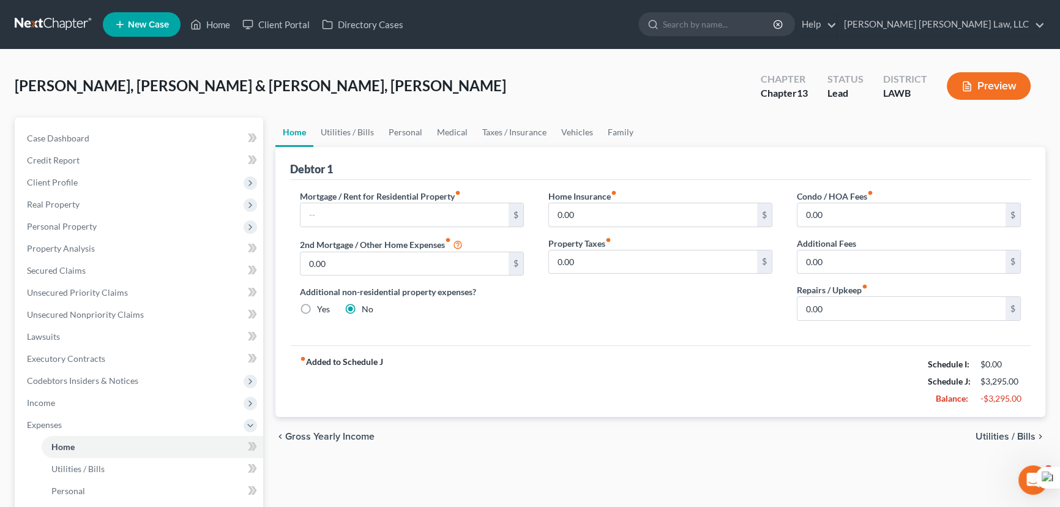
click at [354, 99] on div "Hutcherson, Undinique & Mitchell Hutcherson, Chauntell Upgraded Chapter Chapter…" at bounding box center [530, 90] width 1030 height 53
click at [349, 141] on link "Utilities / Bills" at bounding box center [347, 131] width 68 height 29
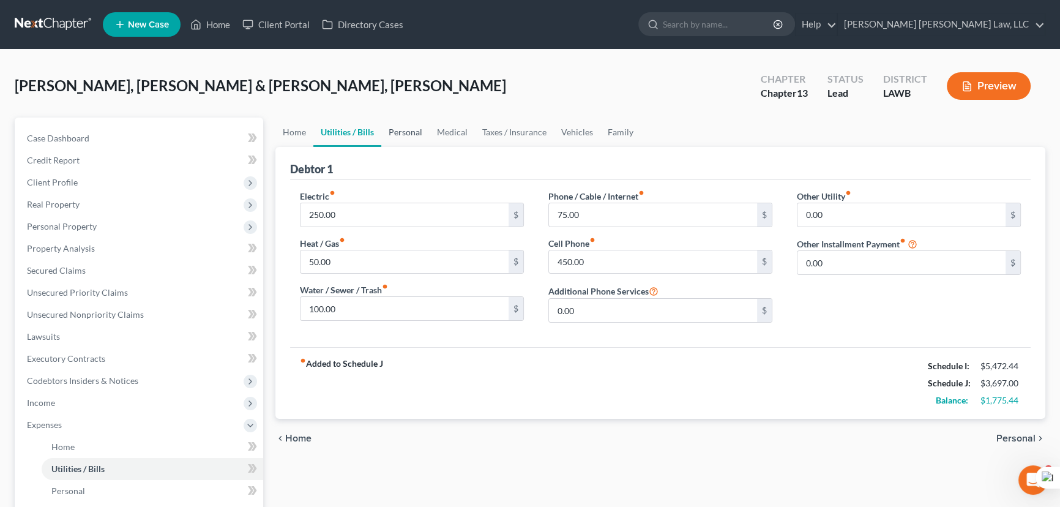
click at [401, 133] on link "Personal" at bounding box center [405, 131] width 48 height 29
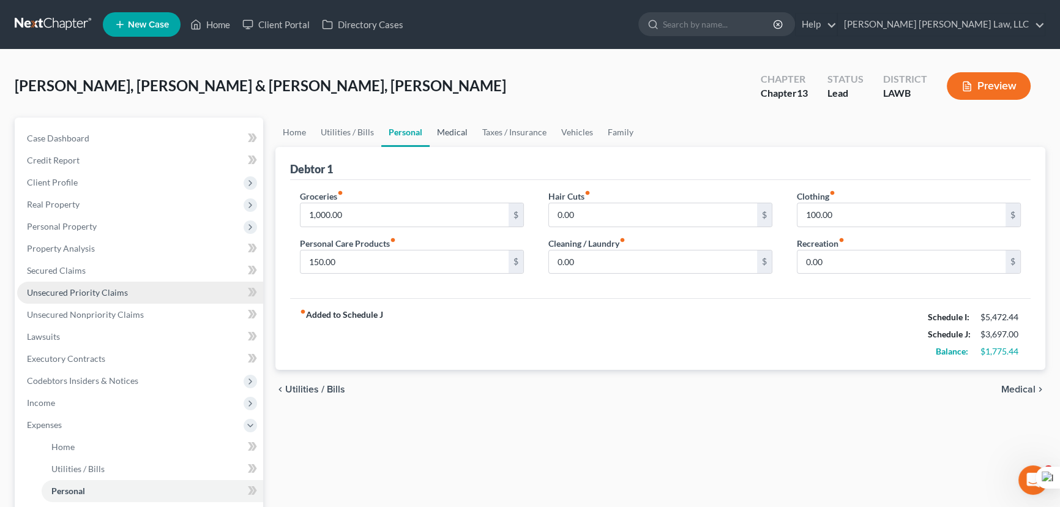
click at [453, 139] on link "Medical" at bounding box center [452, 131] width 45 height 29
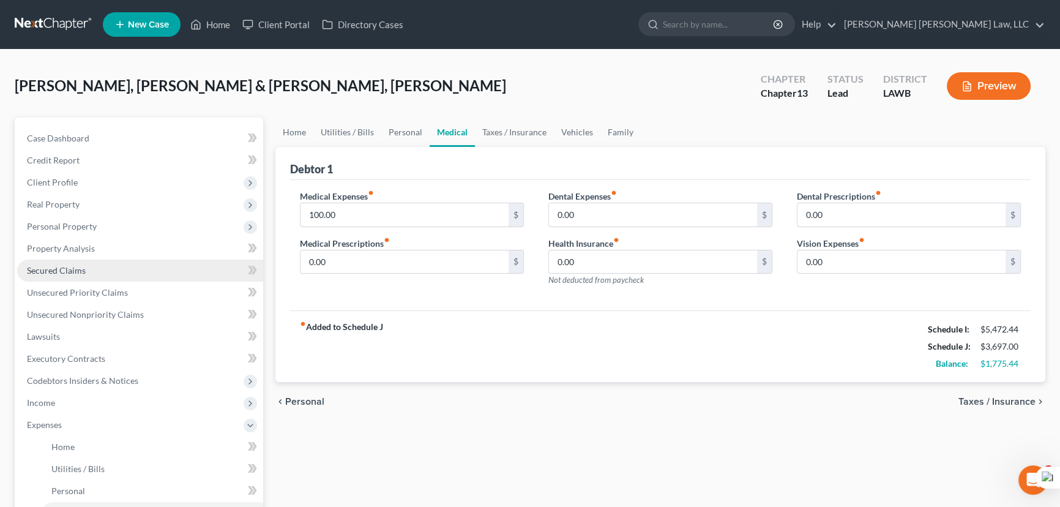
click at [110, 267] on link "Secured Claims" at bounding box center [140, 270] width 246 height 22
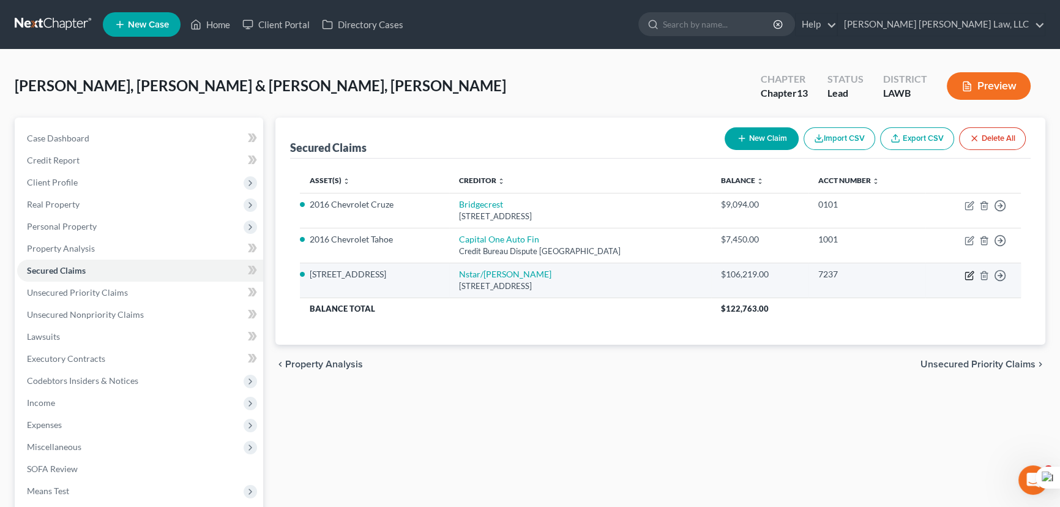
click at [968, 275] on icon "button" at bounding box center [969, 275] width 10 height 10
select select "45"
select select "2"
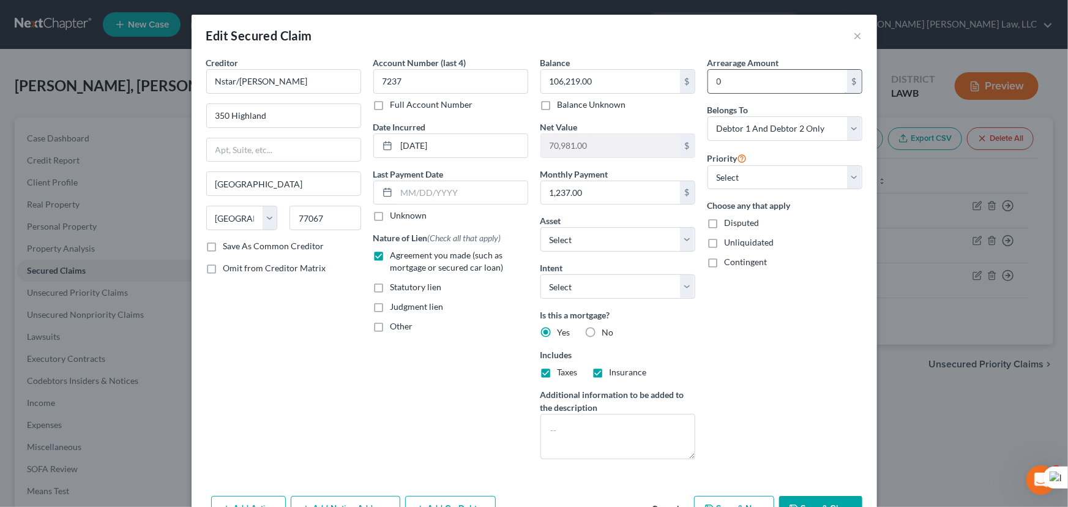
click at [737, 70] on input "0" at bounding box center [777, 81] width 139 height 23
click at [818, 73] on input "0" at bounding box center [777, 81] width 139 height 23
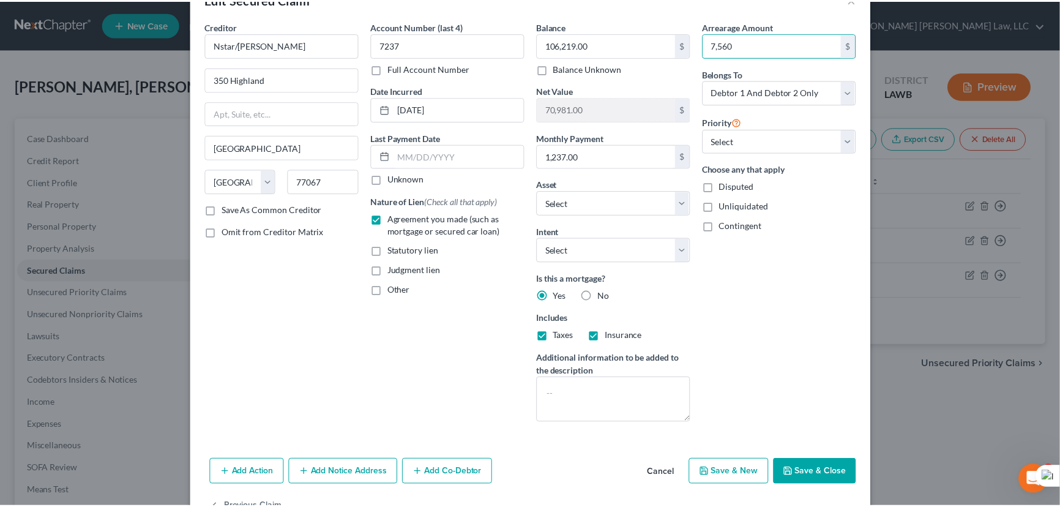
scroll to position [73, 0]
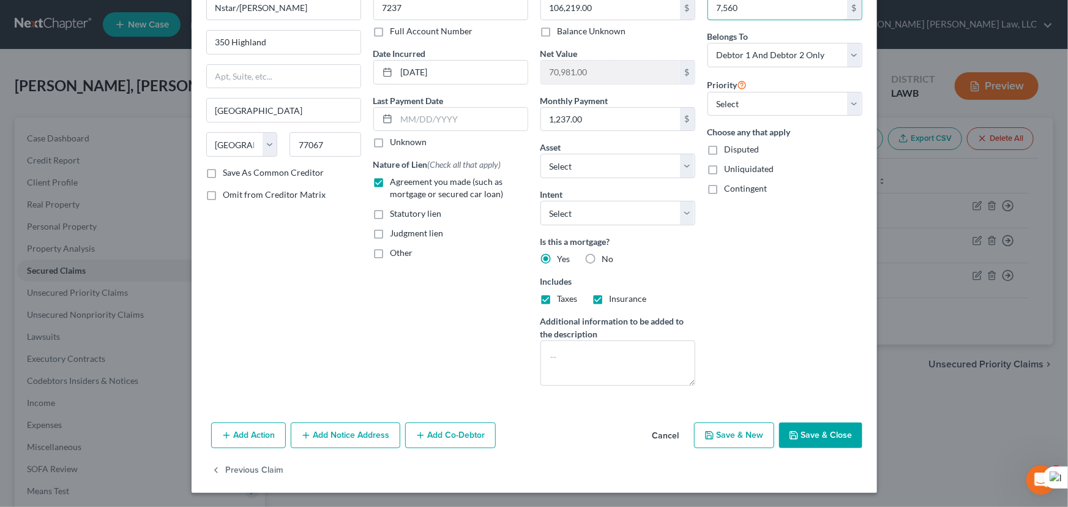
type input "7,560"
click at [829, 432] on button "Save & Close" at bounding box center [820, 435] width 83 height 26
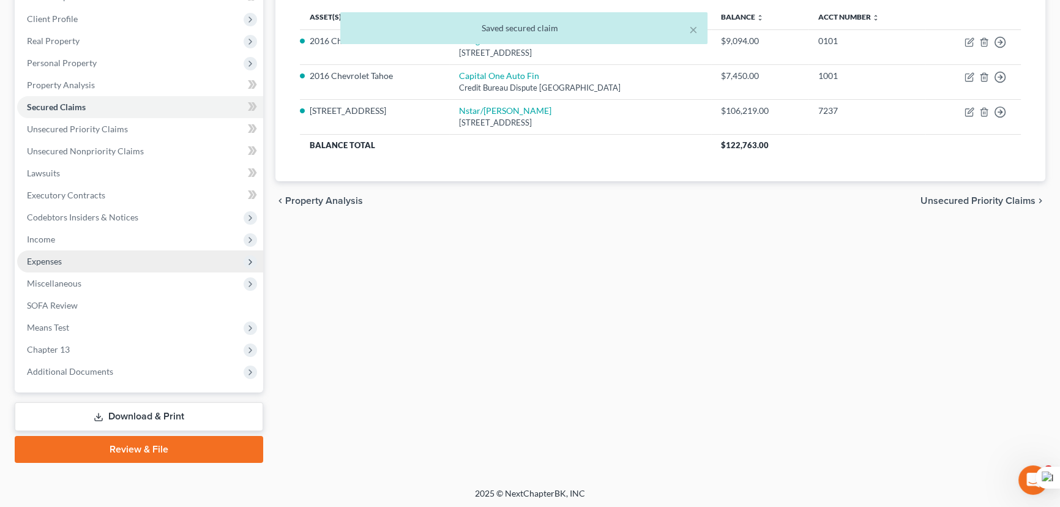
scroll to position [164, 0]
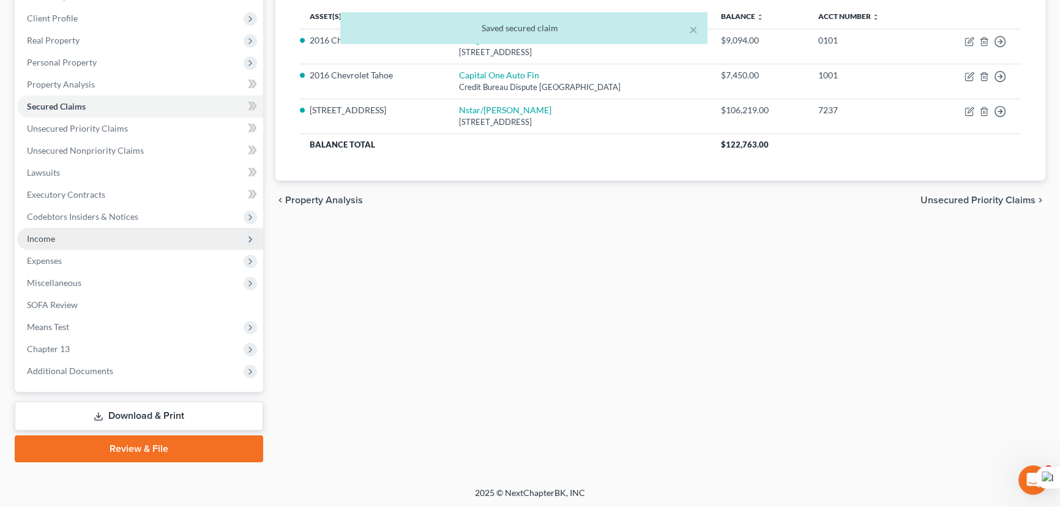
click at [162, 236] on span "Income" at bounding box center [140, 239] width 246 height 22
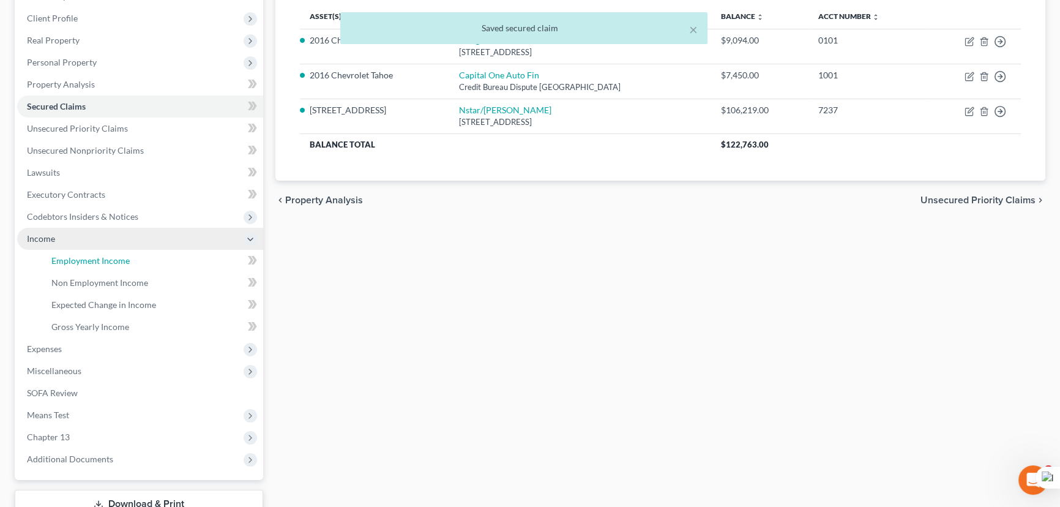
click at [149, 253] on link "Employment Income" at bounding box center [153, 261] width 222 height 22
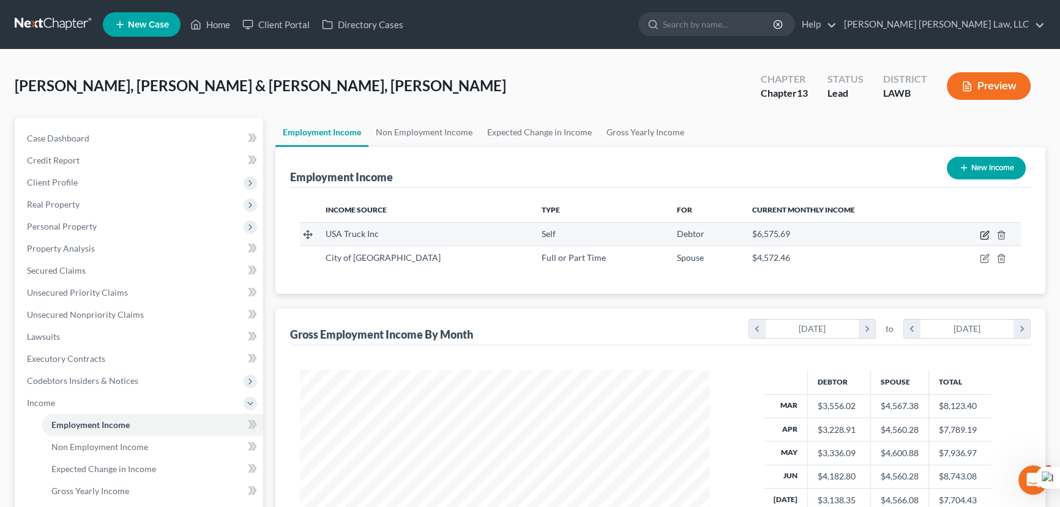
click at [981, 233] on icon "button" at bounding box center [985, 235] width 10 height 10
select select "1"
select select "2"
select select "0"
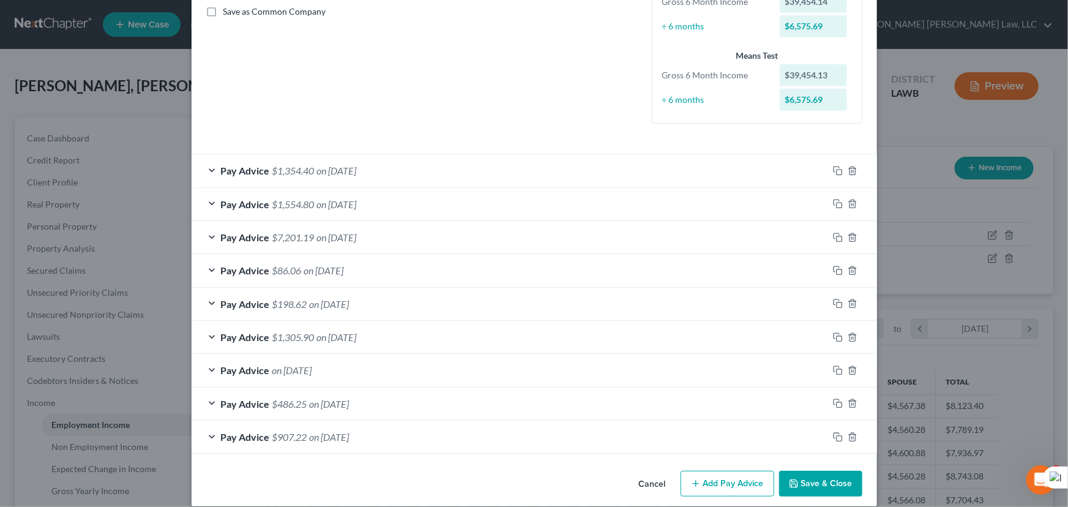
scroll to position [294, 0]
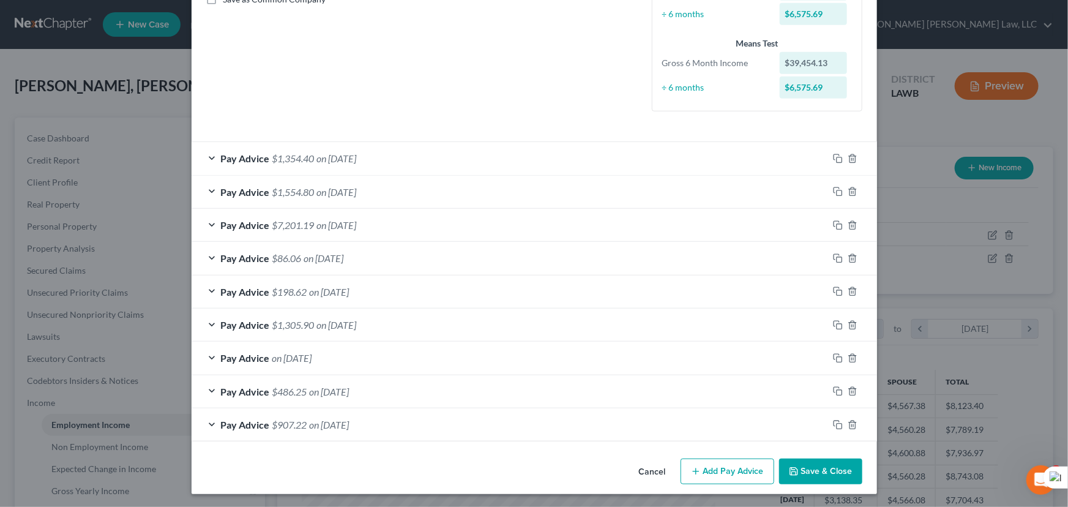
click at [445, 349] on div "Pay Advice on 05/30/2025" at bounding box center [510, 357] width 636 height 32
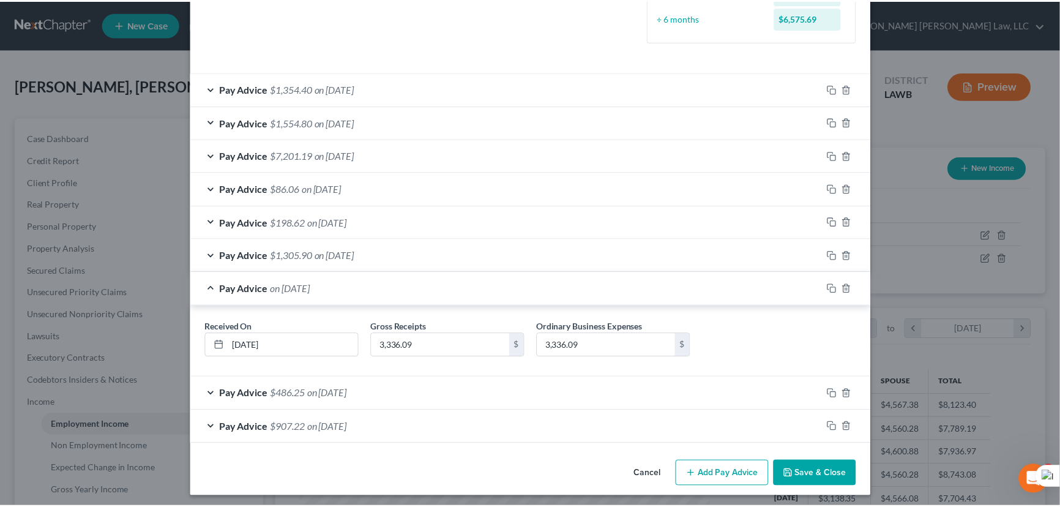
scroll to position [366, 0]
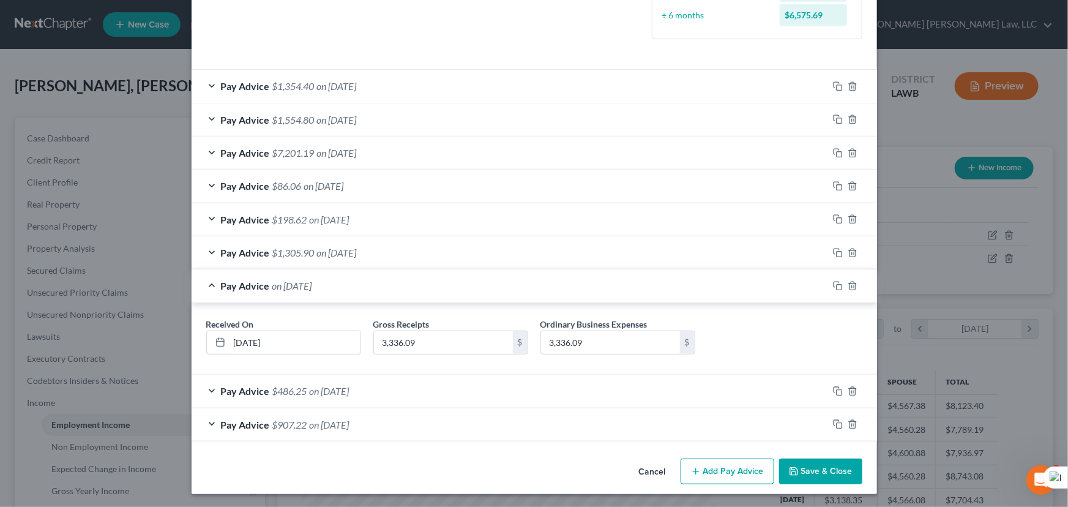
click at [809, 471] on button "Save & Close" at bounding box center [820, 471] width 83 height 26
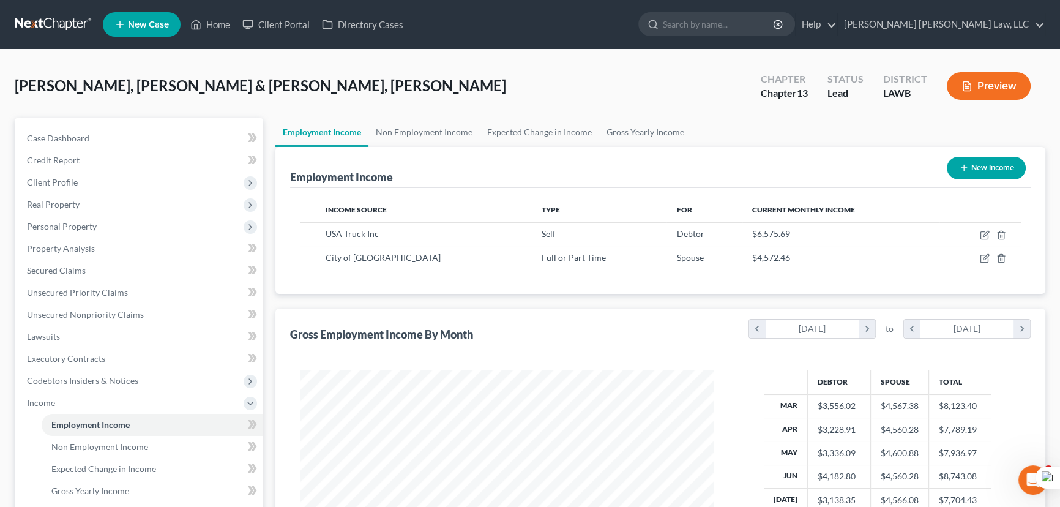
scroll to position [611673, 611457]
click at [447, 137] on link "Non Employment Income" at bounding box center [423, 131] width 111 height 29
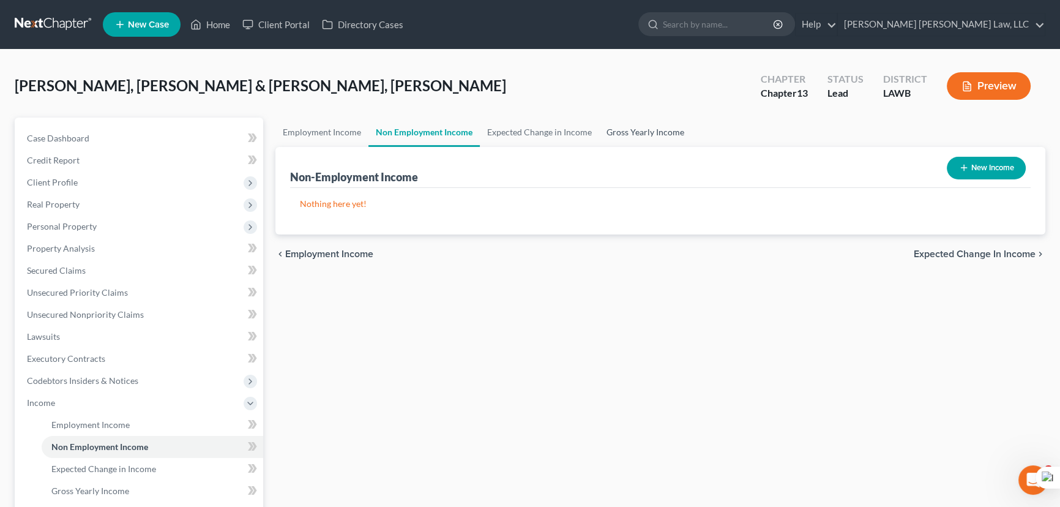
click at [621, 136] on link "Gross Yearly Income" at bounding box center [645, 131] width 92 height 29
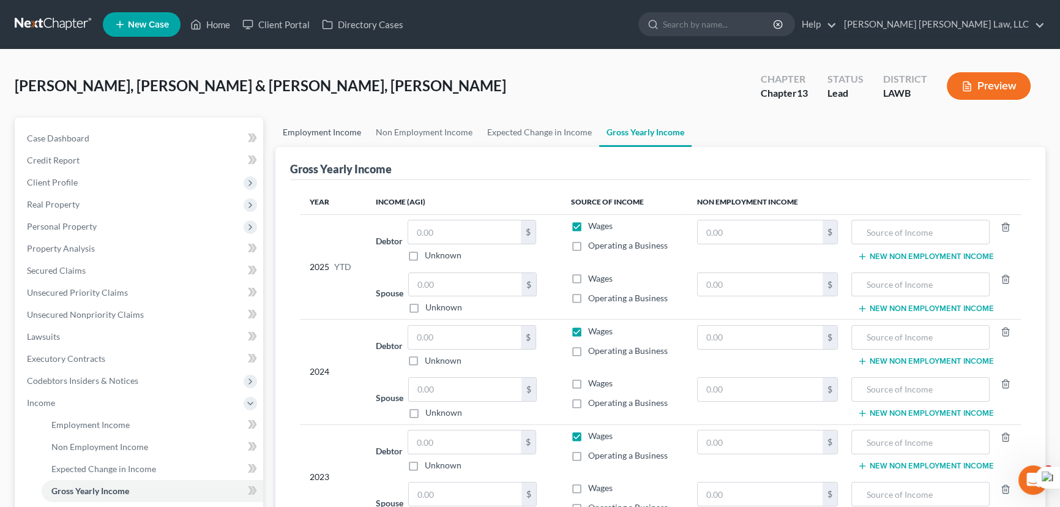
click at [313, 133] on link "Employment Income" at bounding box center [321, 131] width 93 height 29
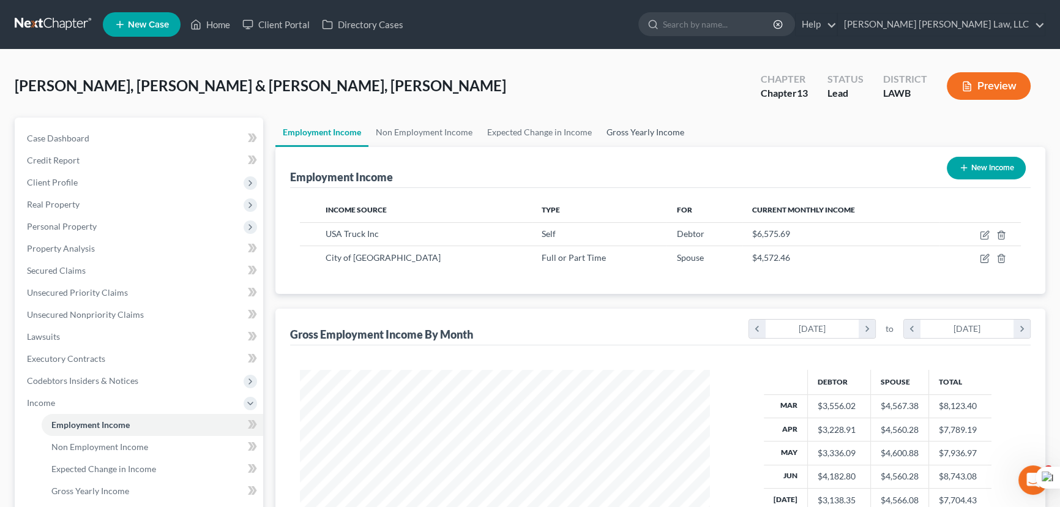
scroll to position [219, 434]
click at [622, 145] on link "Gross Yearly Income" at bounding box center [645, 131] width 92 height 29
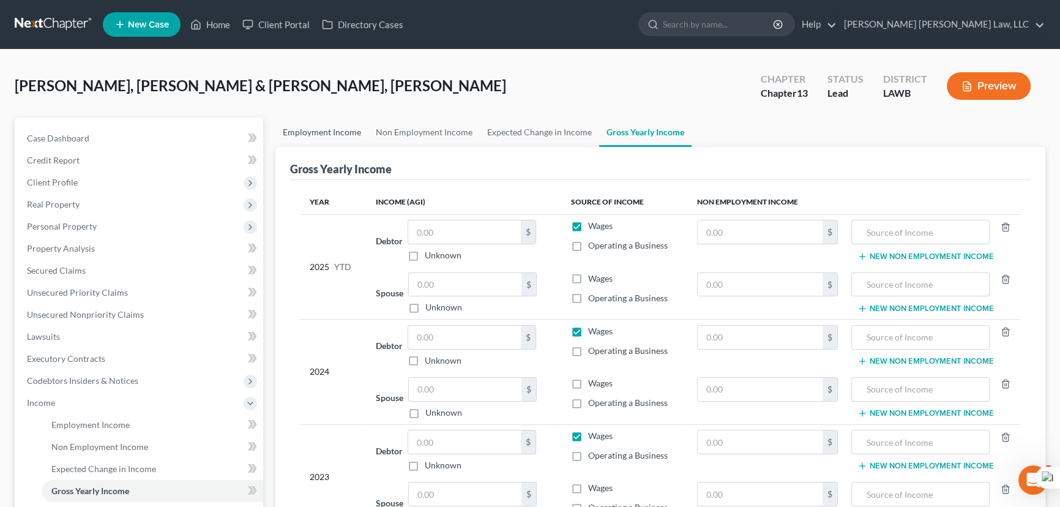
click at [354, 145] on link "Employment Income" at bounding box center [321, 131] width 93 height 29
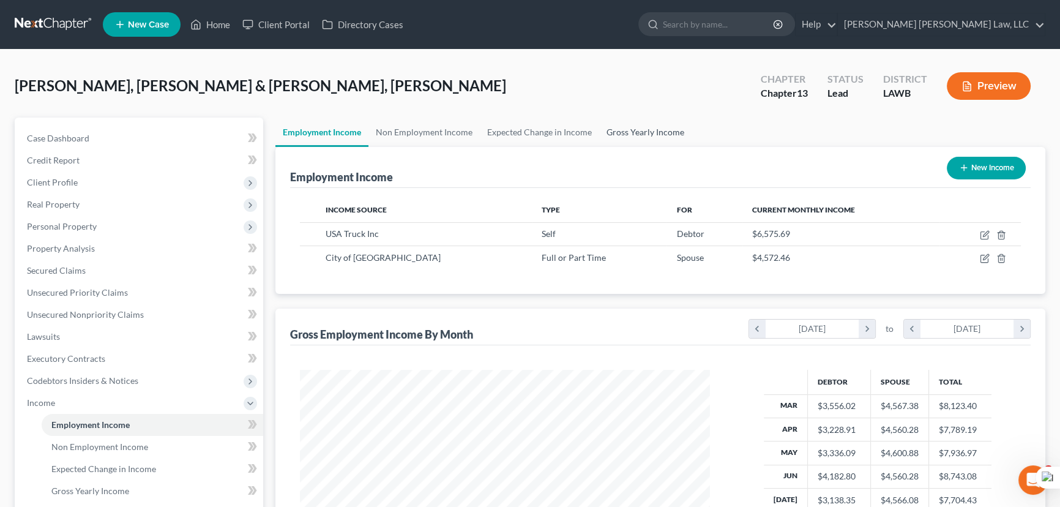
click at [636, 135] on link "Gross Yearly Income" at bounding box center [645, 131] width 92 height 29
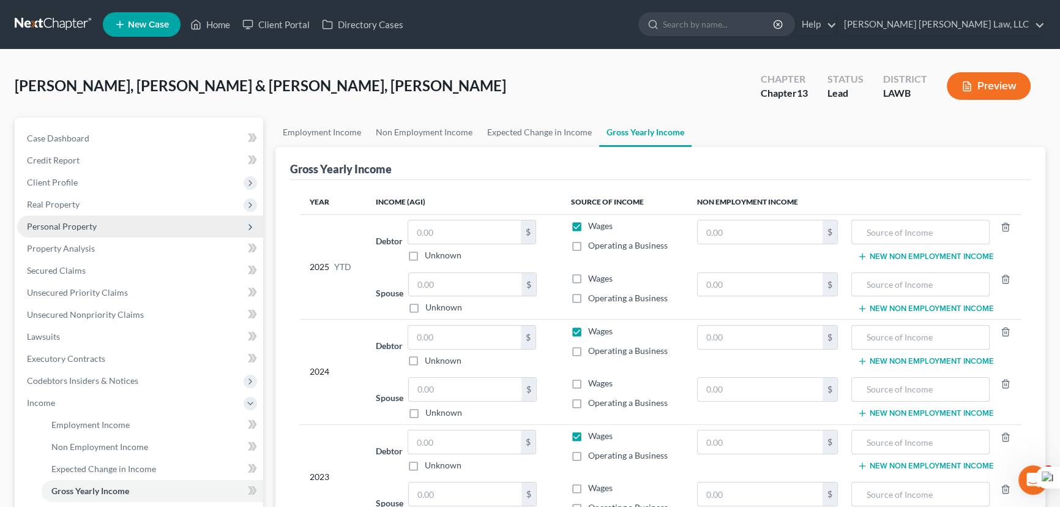
drag, startPoint x: 95, startPoint y: 180, endPoint x: 113, endPoint y: 233, distance: 55.5
click at [95, 180] on span "Client Profile" at bounding box center [140, 182] width 246 height 22
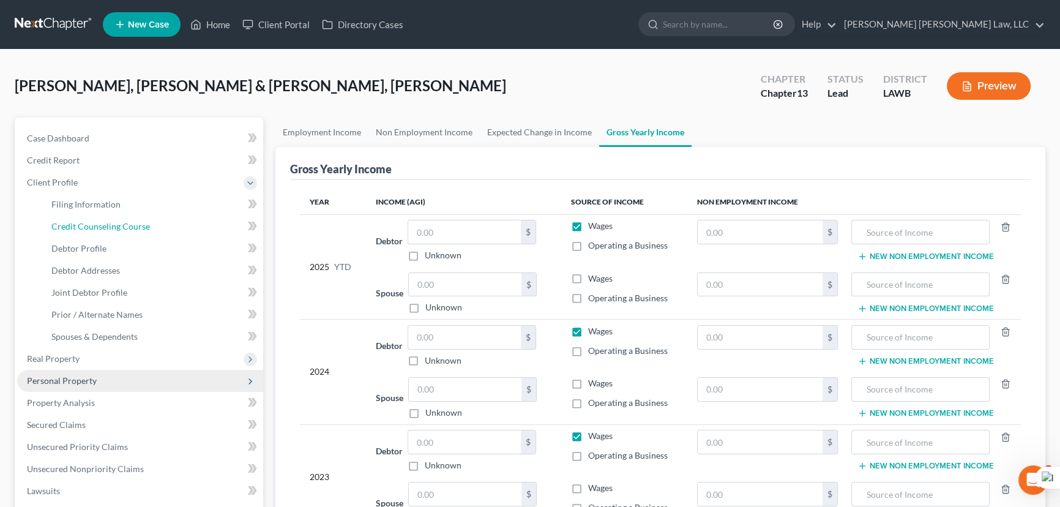
click at [113, 233] on link "Credit Counseling Course" at bounding box center [153, 226] width 222 height 22
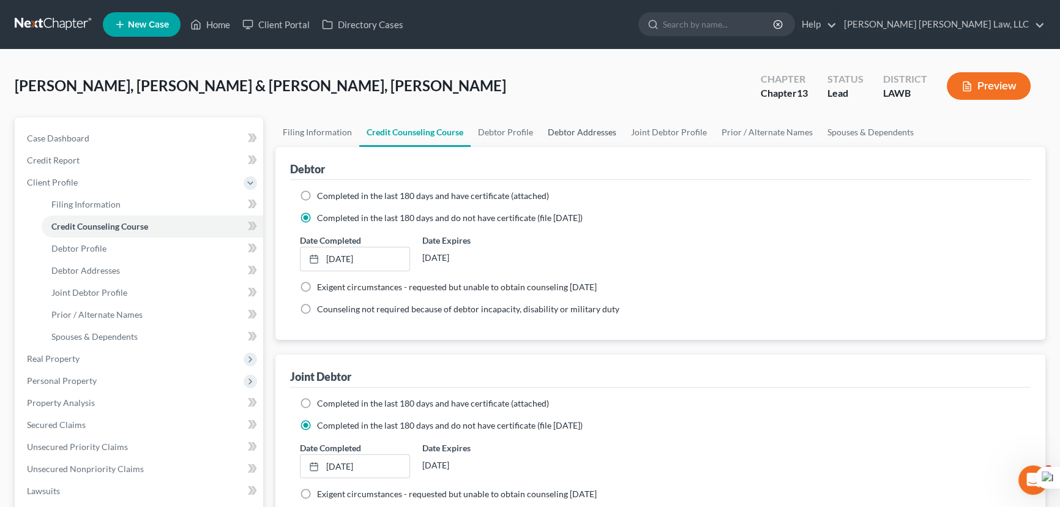
click at [546, 128] on link "Debtor Addresses" at bounding box center [581, 131] width 83 height 29
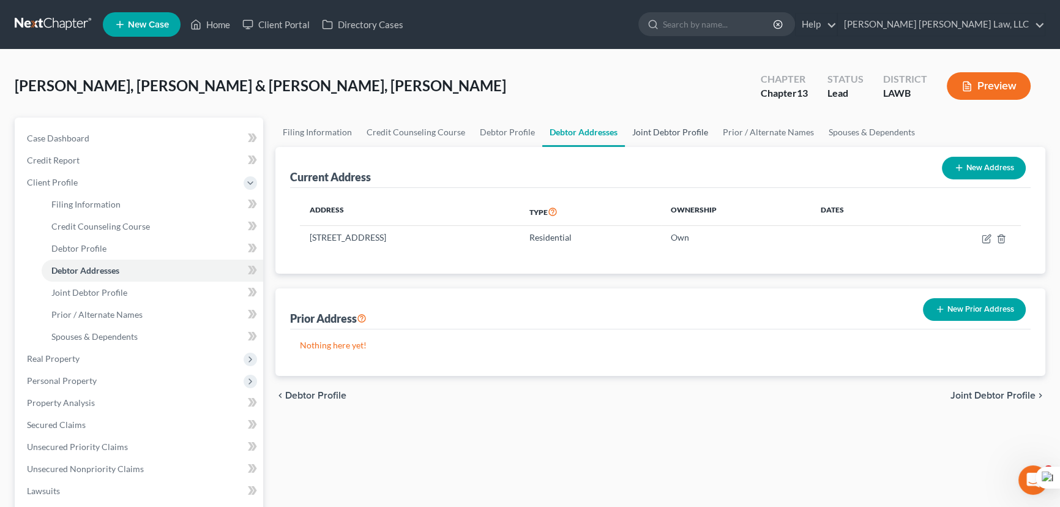
click at [706, 133] on link "Joint Debtor Profile" at bounding box center [670, 131] width 91 height 29
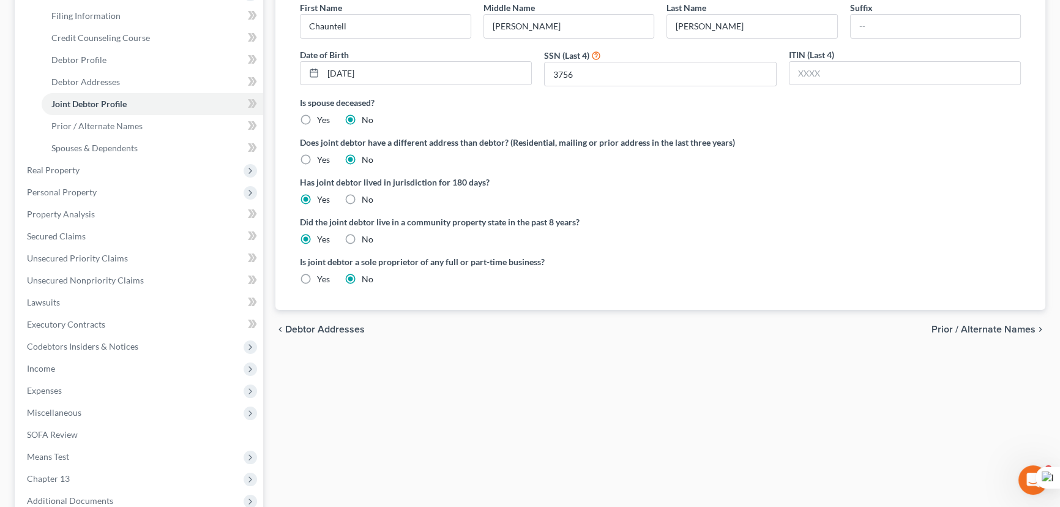
scroll to position [96, 0]
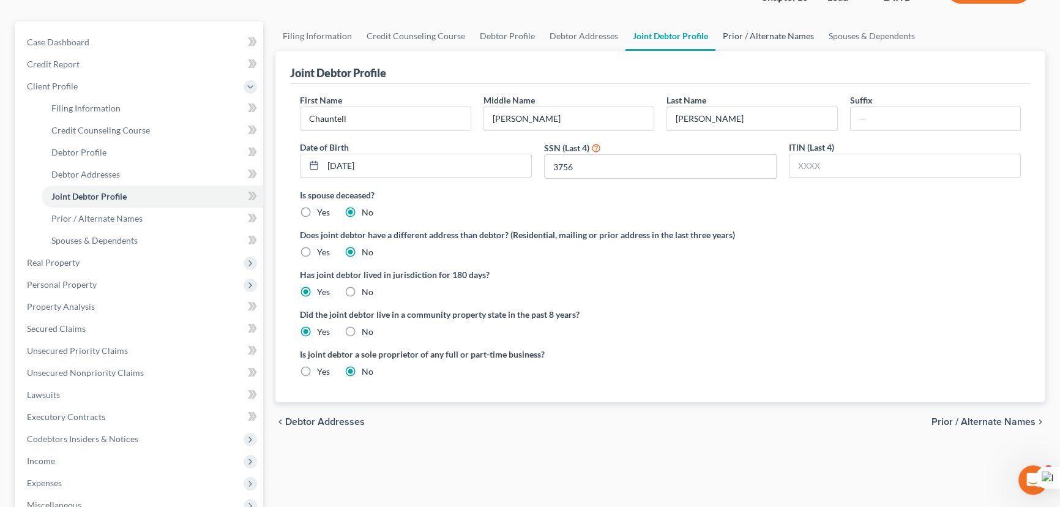
click at [792, 30] on link "Prior / Alternate Names" at bounding box center [768, 35] width 106 height 29
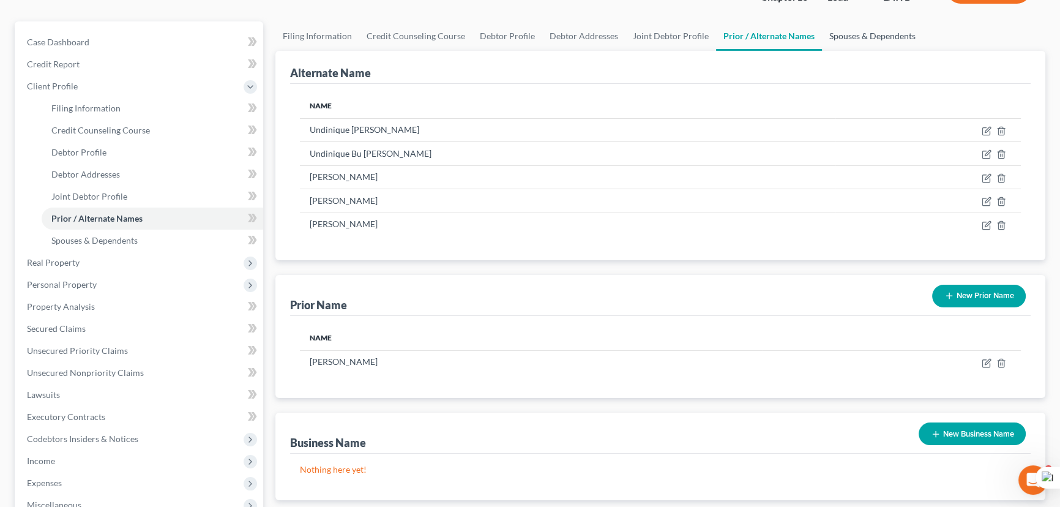
click at [865, 36] on link "Spouses & Dependents" at bounding box center [872, 35] width 101 height 29
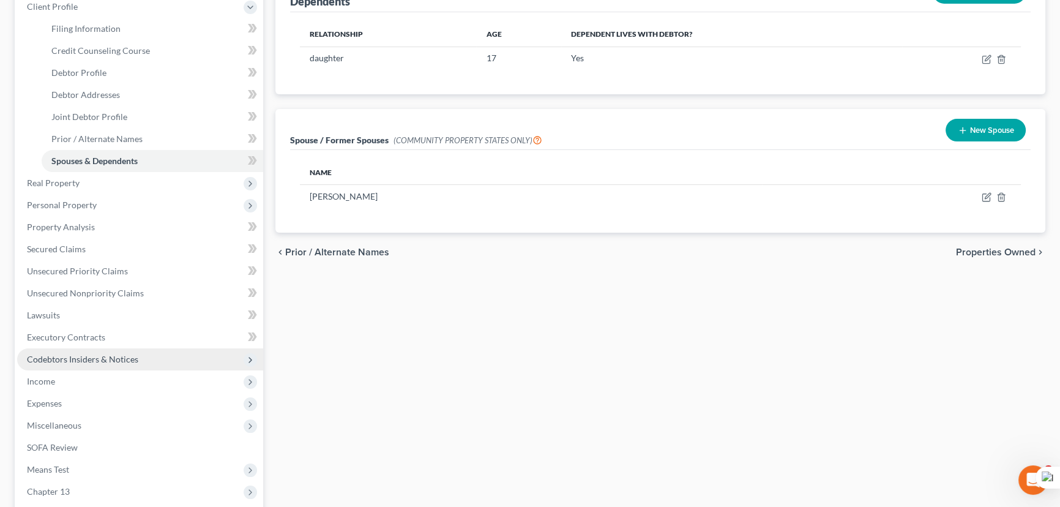
scroll to position [278, 0]
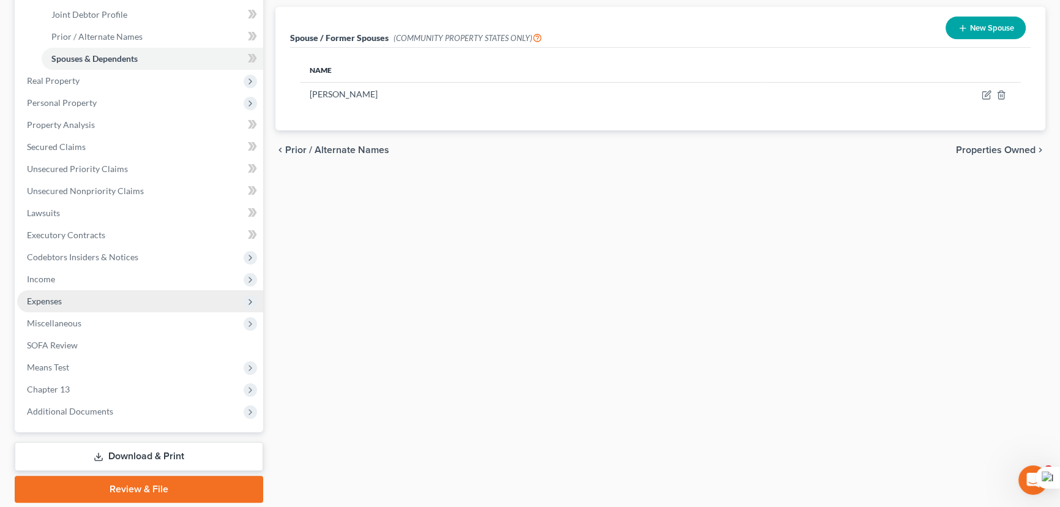
click at [100, 275] on span "Income" at bounding box center [140, 279] width 246 height 22
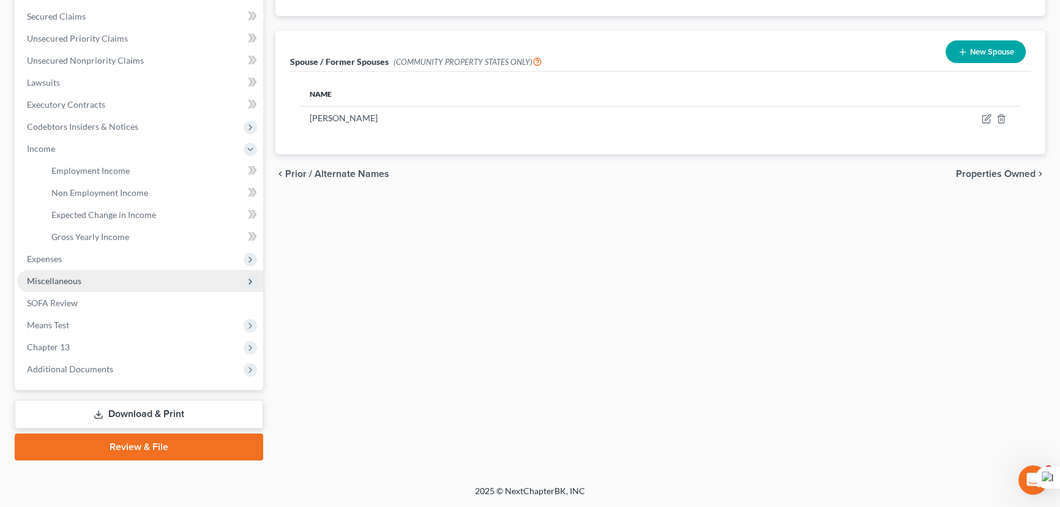
scroll to position [251, 0]
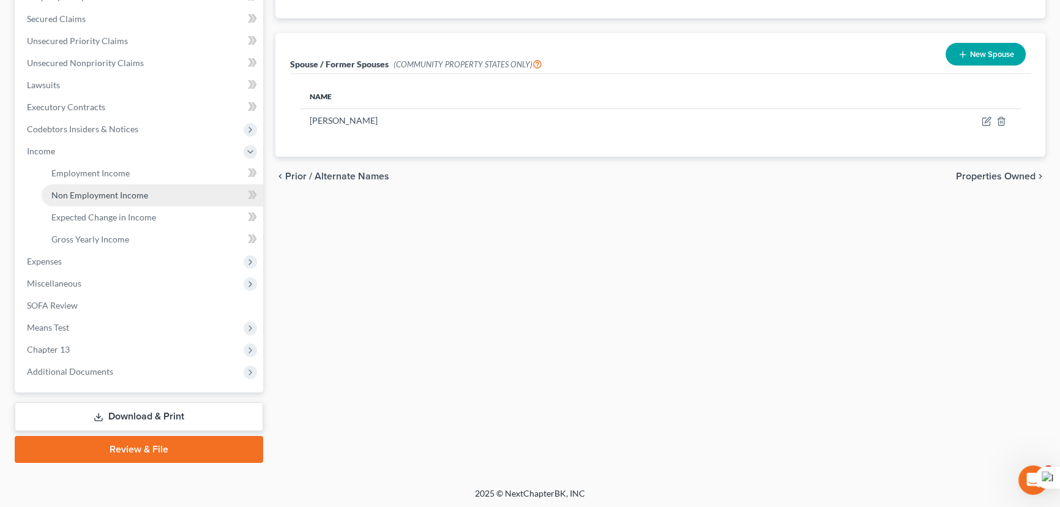
click at [111, 184] on link "Non Employment Income" at bounding box center [153, 195] width 222 height 22
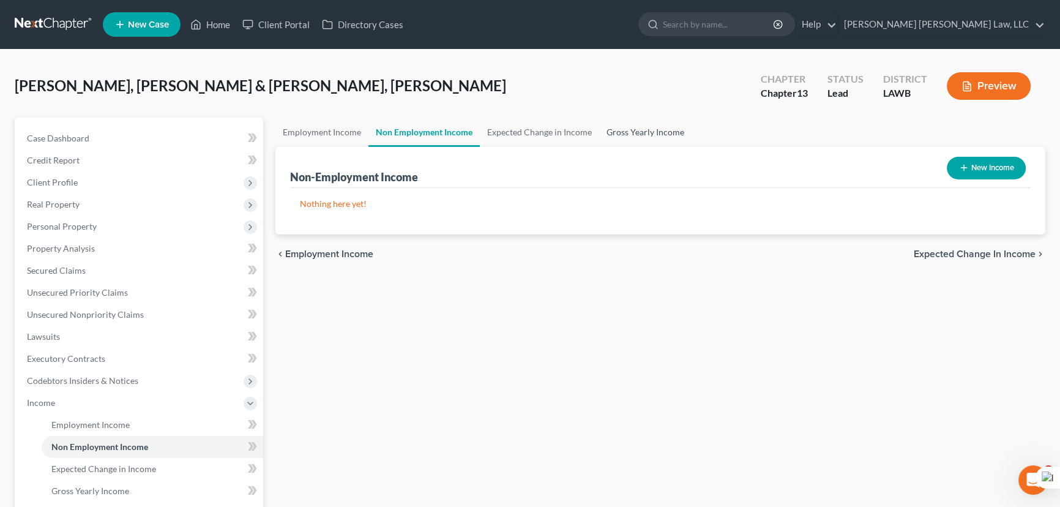
click at [633, 133] on link "Gross Yearly Income" at bounding box center [645, 131] width 92 height 29
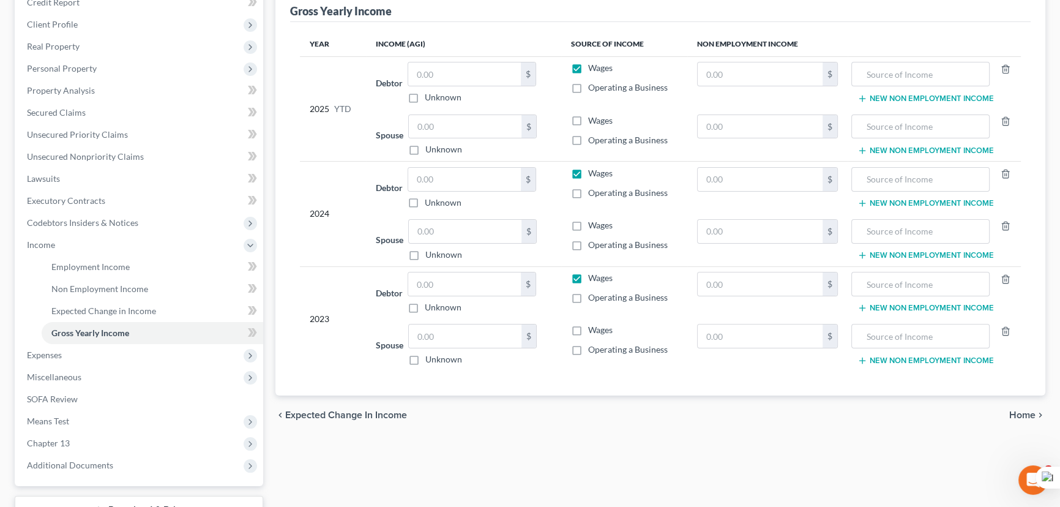
scroll to position [166, 0]
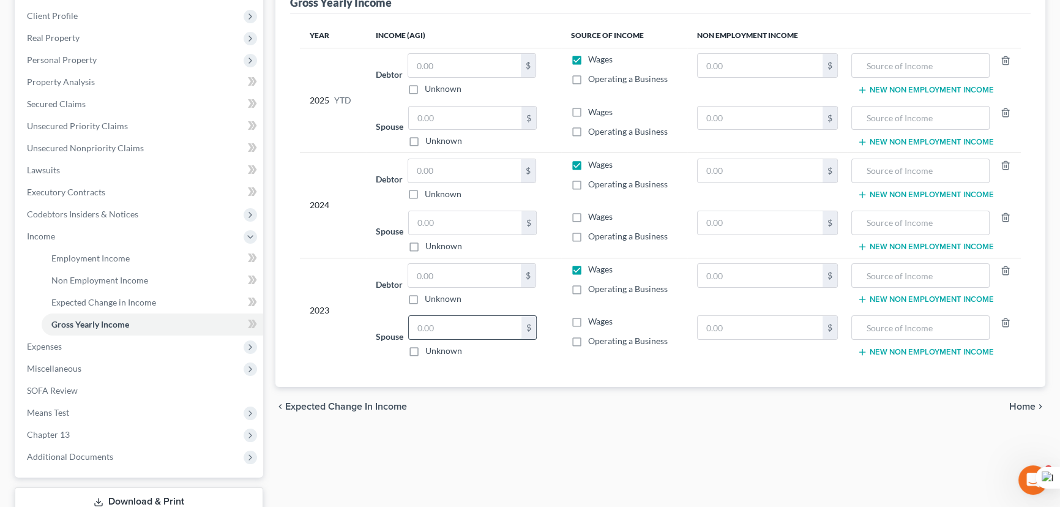
click at [457, 327] on input "text" at bounding box center [465, 327] width 113 height 23
type input "26,715"
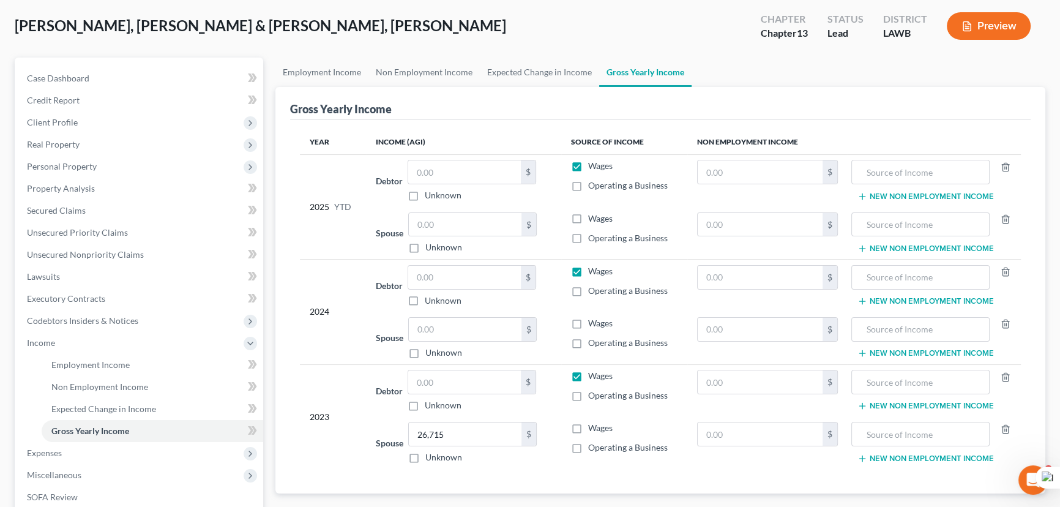
scroll to position [0, 0]
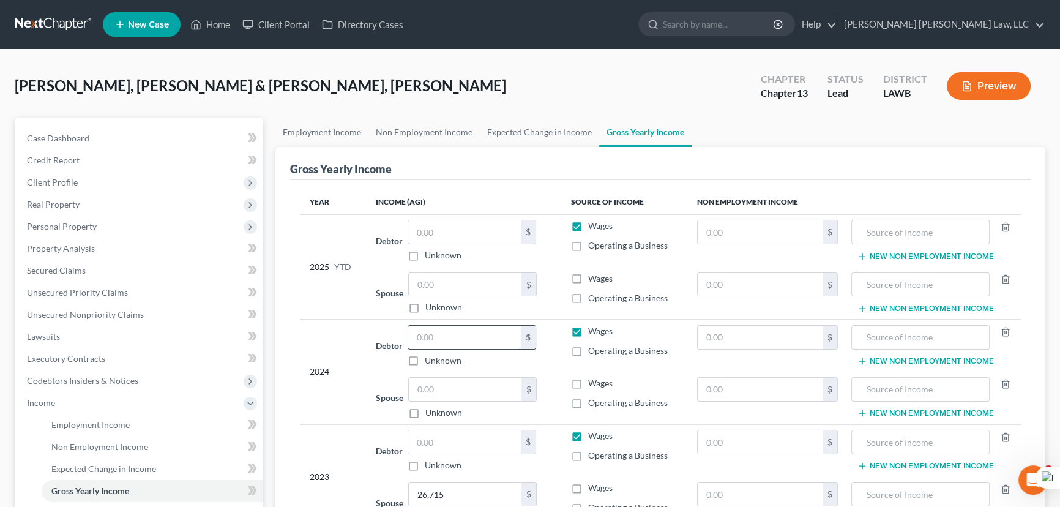
click at [442, 335] on input "text" at bounding box center [464, 337] width 113 height 23
type input "12,790"
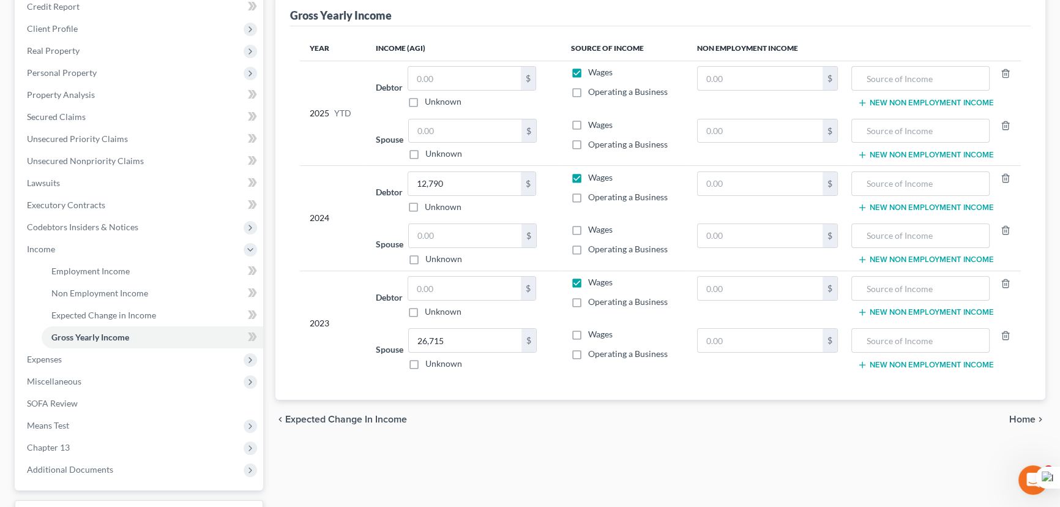
scroll to position [166, 0]
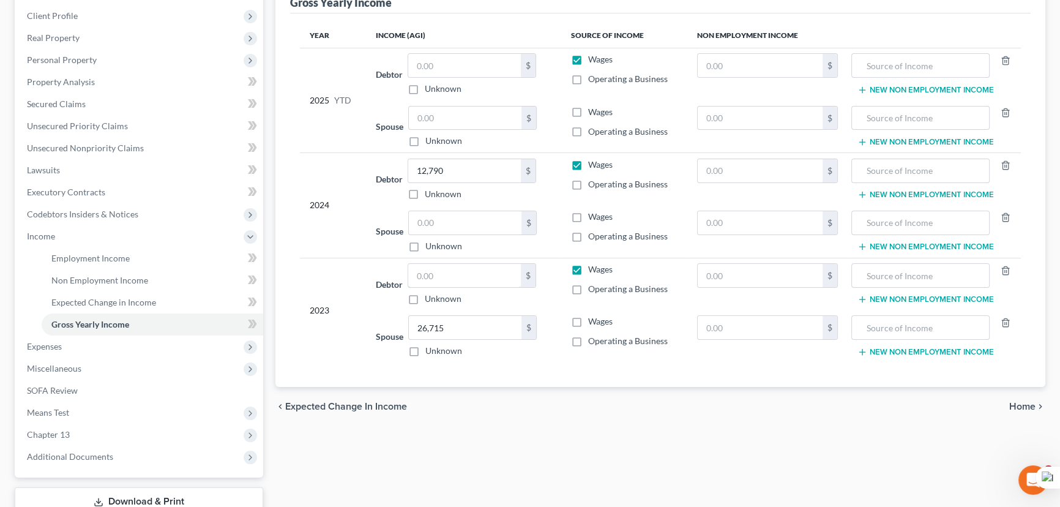
drag, startPoint x: 458, startPoint y: 277, endPoint x: 1025, endPoint y: 232, distance: 568.4
click at [458, 277] on input "text" at bounding box center [464, 275] width 113 height 23
click at [461, 275] on input "text" at bounding box center [464, 275] width 113 height 23
type input "3"
type input "37,380"
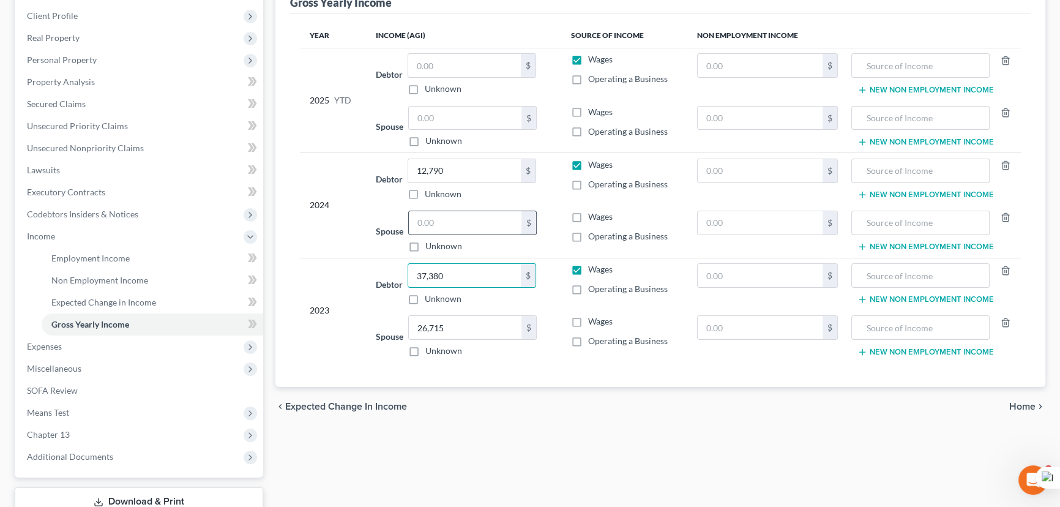
click at [490, 221] on input "text" at bounding box center [465, 222] width 113 height 23
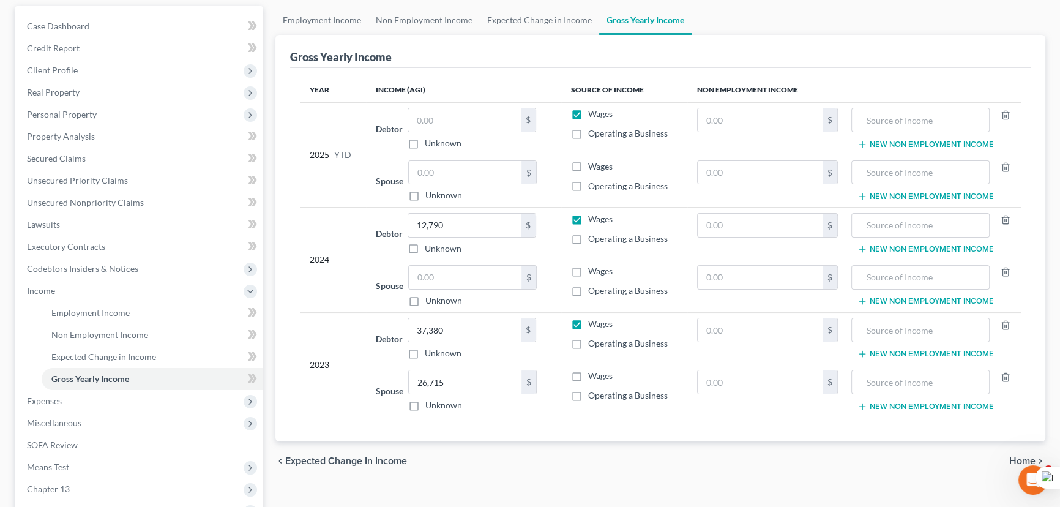
scroll to position [111, 0]
click at [494, 122] on input "text" at bounding box center [464, 121] width 113 height 23
click at [487, 168] on input "text" at bounding box center [465, 173] width 113 height 23
type input "5"
type input "36,533.82"
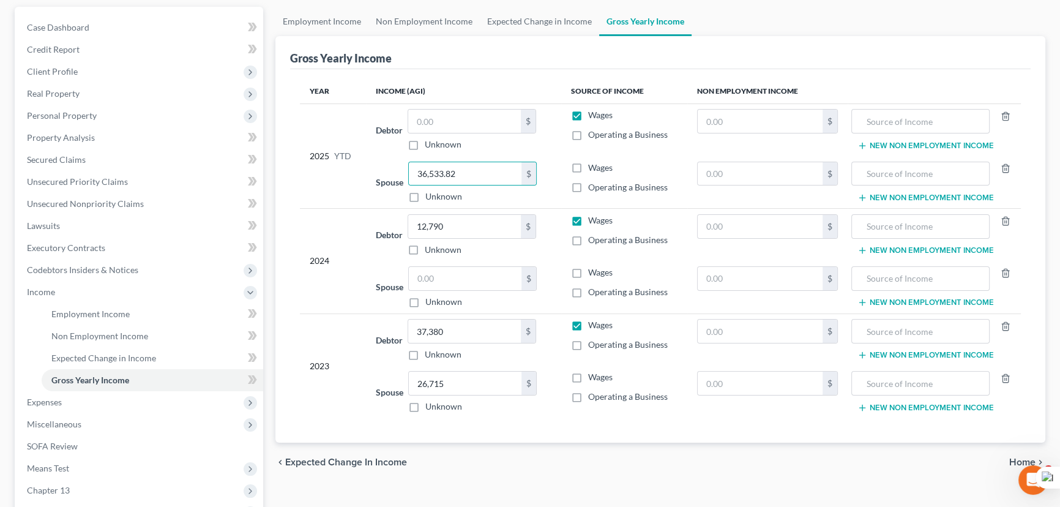
drag, startPoint x: 393, startPoint y: 141, endPoint x: 417, endPoint y: 142, distance: 23.3
click at [395, 141] on div "Debtor $ Unknown Balance Undetermined $ Unknown" at bounding box center [464, 130] width 176 height 42
click at [425, 142] on label "Unknown" at bounding box center [443, 144] width 37 height 12
click at [430, 142] on input "Unknown" at bounding box center [434, 142] width 8 height 8
checkbox input "true"
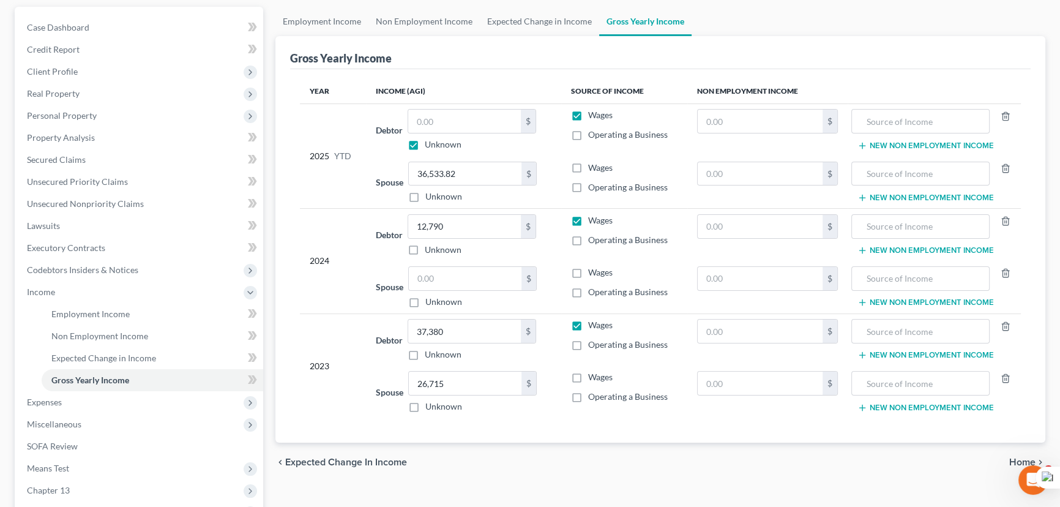
type input "0.00"
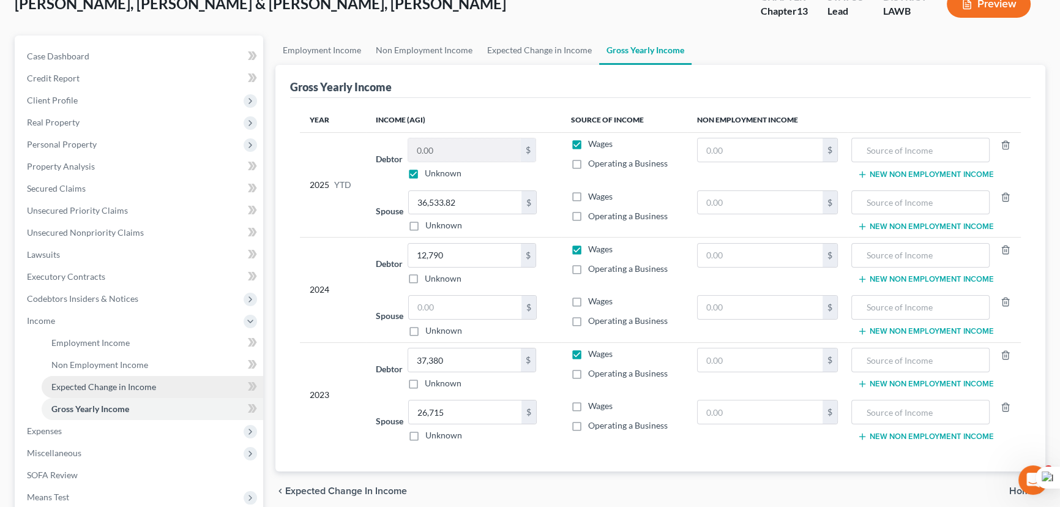
scroll to position [222, 0]
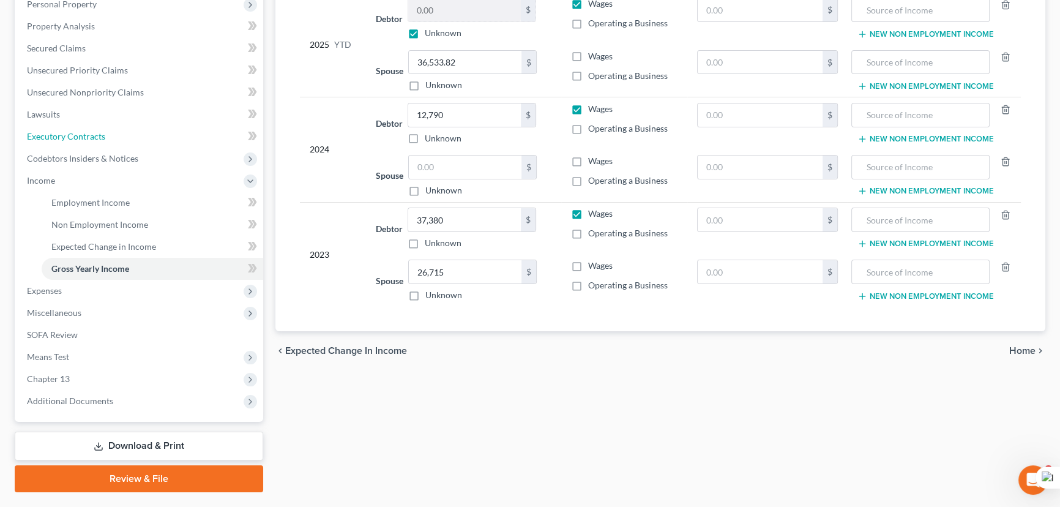
drag, startPoint x: 119, startPoint y: 139, endPoint x: 383, endPoint y: 161, distance: 265.3
click at [119, 139] on link "Executory Contracts" at bounding box center [140, 136] width 246 height 22
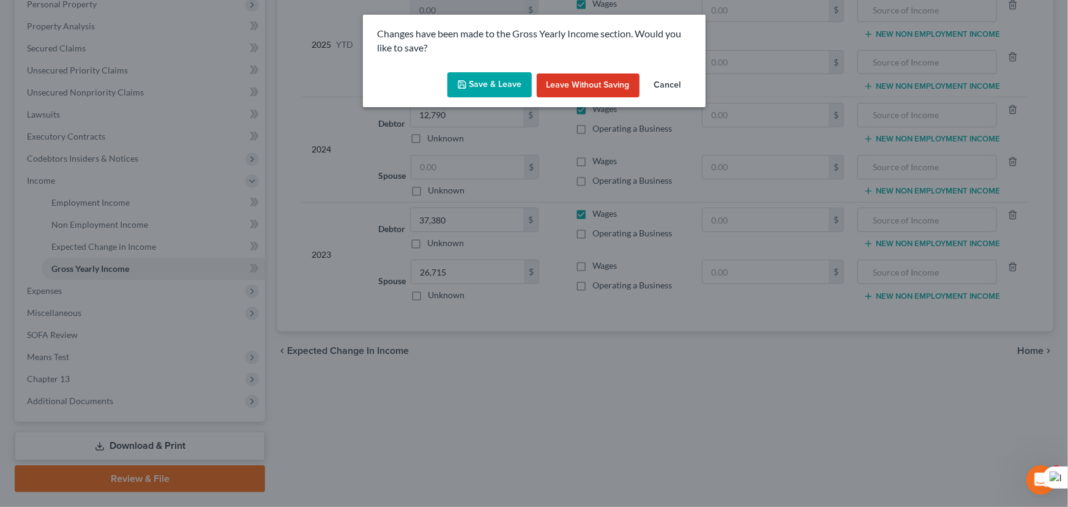
click at [491, 84] on button "Save & Leave" at bounding box center [489, 85] width 84 height 26
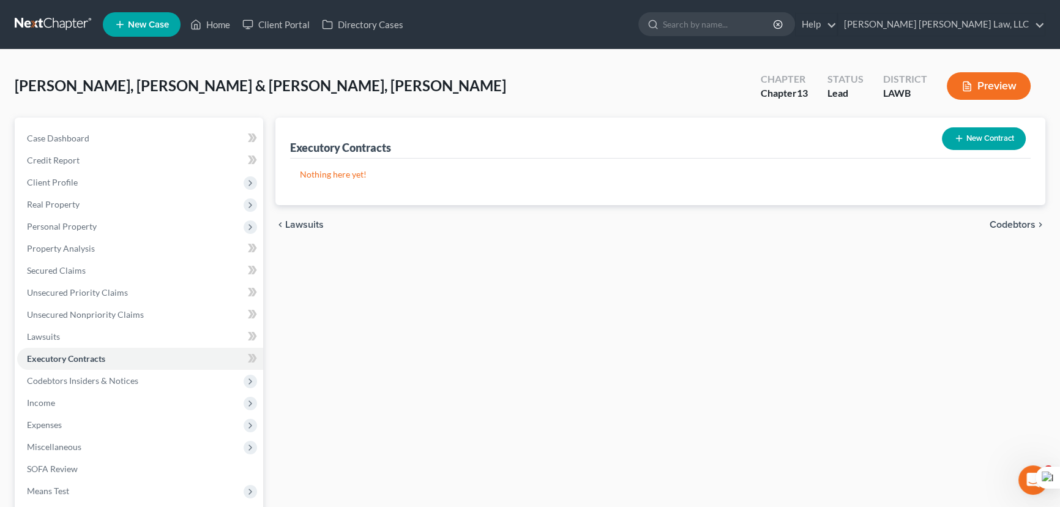
click at [954, 136] on icon "button" at bounding box center [959, 138] width 10 height 10
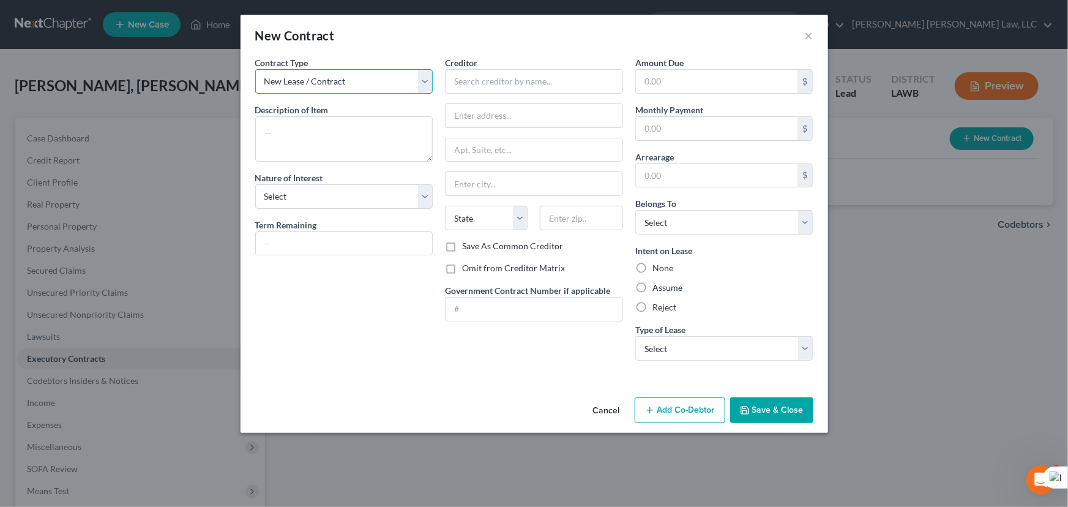
click at [299, 92] on select "New Lease / Contract New Timeshare" at bounding box center [344, 81] width 178 height 24
click at [379, 43] on div "New Contract ×" at bounding box center [533, 36] width 587 height 42
click at [359, 242] on input "text" at bounding box center [344, 243] width 177 height 23
type input "54"
click at [343, 157] on textarea at bounding box center [344, 138] width 178 height 45
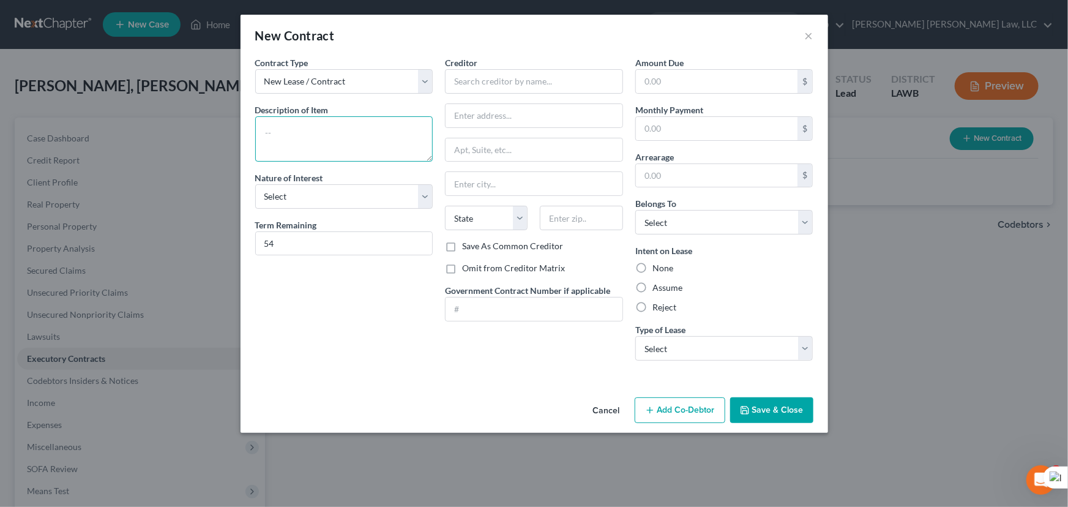
drag, startPoint x: 288, startPoint y: 129, endPoint x: 516, endPoint y: 94, distance: 230.4
click at [288, 129] on textarea at bounding box center [344, 138] width 178 height 45
click at [547, 69] on input "text" at bounding box center [534, 81] width 178 height 24
type input "USA Truck Fleeto LLC"
click at [341, 144] on textarea at bounding box center [344, 138] width 178 height 45
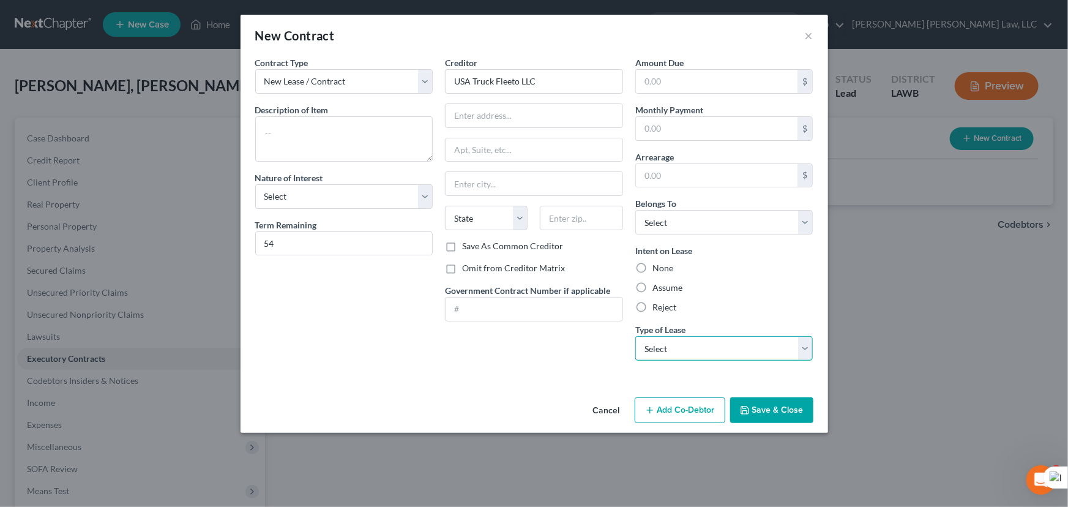
drag, startPoint x: 783, startPoint y: 348, endPoint x: 783, endPoint y: 357, distance: 9.2
click at [783, 348] on select "Select Real Estate Car Other" at bounding box center [724, 348] width 178 height 24
select select "1"
click at [635, 336] on select "Select Real Estate Car Other" at bounding box center [724, 348] width 178 height 24
drag, startPoint x: 318, startPoint y: 201, endPoint x: 319, endPoint y: 207, distance: 6.1
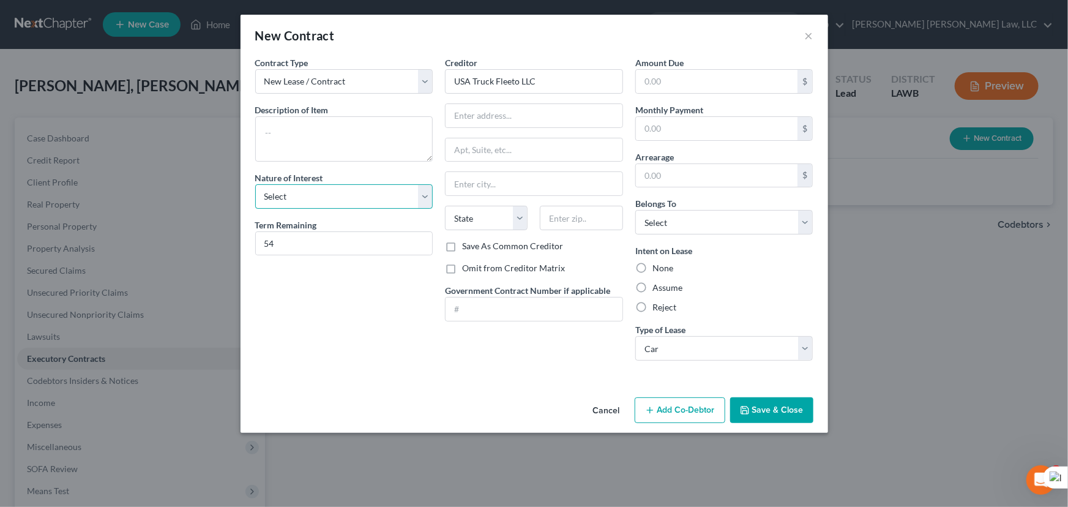
click at [318, 201] on select "Select Purchaser Agent Lessor Lessee" at bounding box center [344, 196] width 178 height 24
select select "3"
click at [255, 184] on select "Select Purchaser Agent Lessor Lessee" at bounding box center [344, 196] width 178 height 24
click at [380, 133] on textarea at bounding box center [344, 138] width 178 height 45
click at [511, 108] on input "text" at bounding box center [533, 115] width 177 height 23
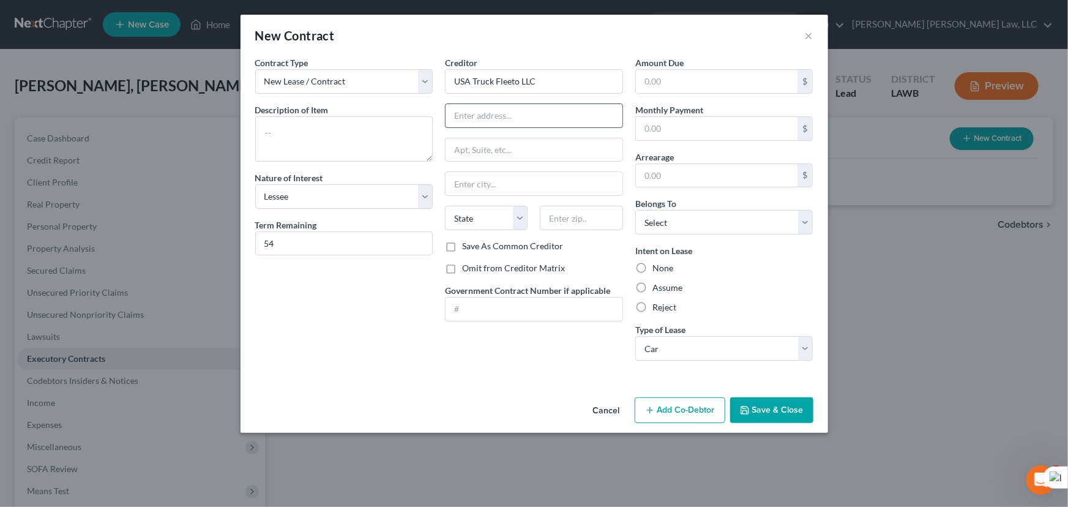
click at [511, 118] on input "text" at bounding box center [533, 115] width 177 height 23
type input "3200 Industrial Park Rd"
type input "Van Buren"
select select "2"
type input "72956"
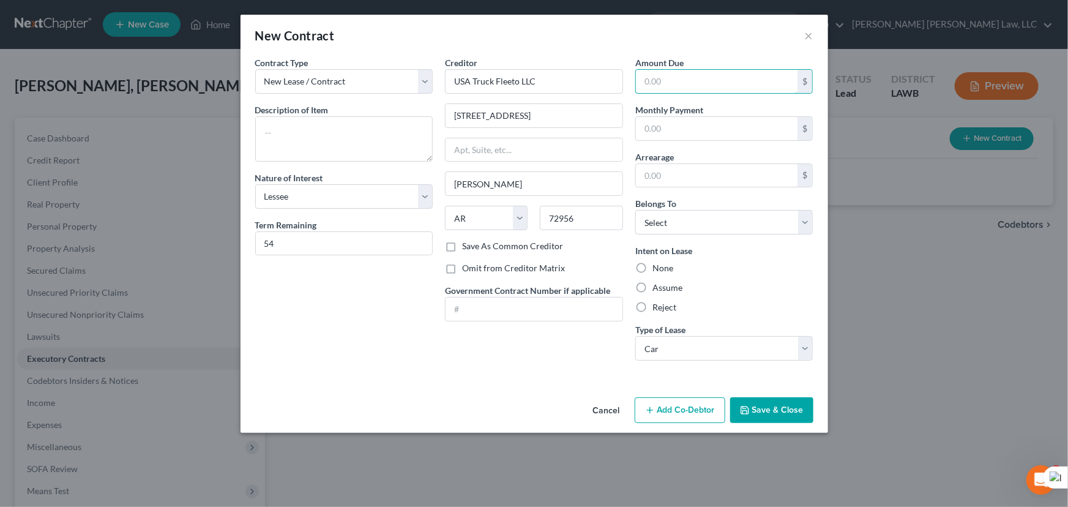
drag, startPoint x: 729, startPoint y: 79, endPoint x: 1031, endPoint y: 168, distance: 314.6
click at [729, 79] on input "text" at bounding box center [717, 81] width 162 height 23
click at [696, 92] on div "$" at bounding box center [724, 81] width 178 height 24
click at [695, 86] on input "text" at bounding box center [717, 81] width 162 height 23
type input "37,800"
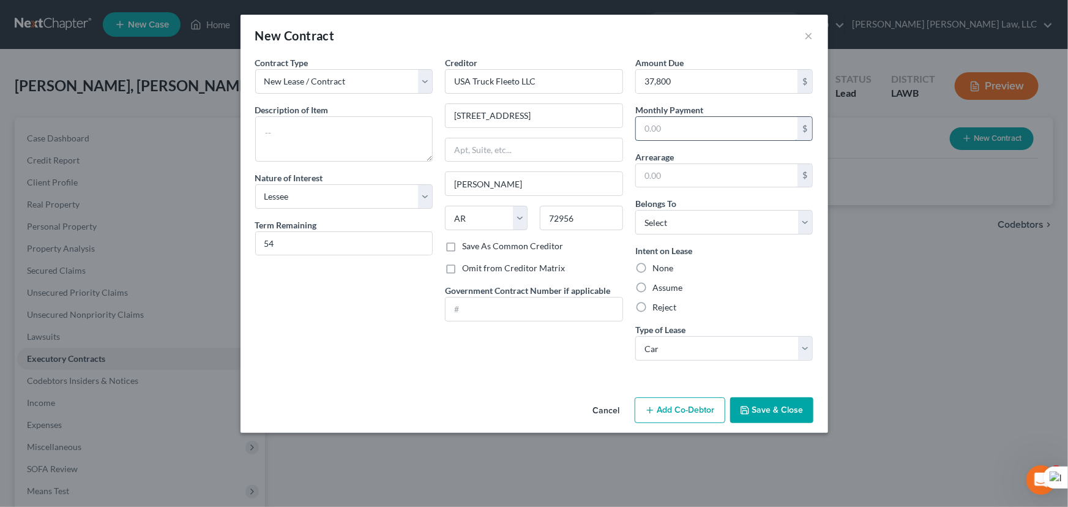
click at [691, 122] on input "text" at bounding box center [717, 128] width 162 height 23
click at [690, 128] on input "700" at bounding box center [717, 128] width 162 height 23
type input "7"
type input "2,800"
drag, startPoint x: 717, startPoint y: 218, endPoint x: 719, endPoint y: 232, distance: 13.6
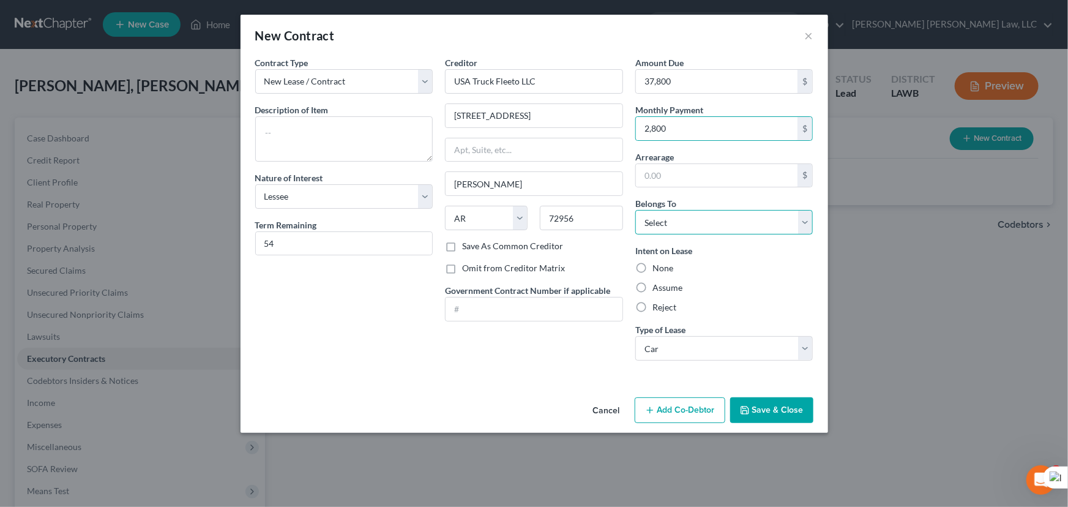
click at [717, 218] on select "Select Debtor 1 Only Debtor 2 Only Debtor 1 And Debtor 2 Only At Least One Of T…" at bounding box center [724, 222] width 178 height 24
select select "2"
click at [635, 210] on select "Select Debtor 1 Only Debtor 2 Only Debtor 1 And Debtor 2 Only At Least One Of T…" at bounding box center [724, 222] width 178 height 24
click at [652, 286] on label "Assume" at bounding box center [667, 287] width 30 height 12
click at [657, 286] on input "Assume" at bounding box center [661, 285] width 8 height 8
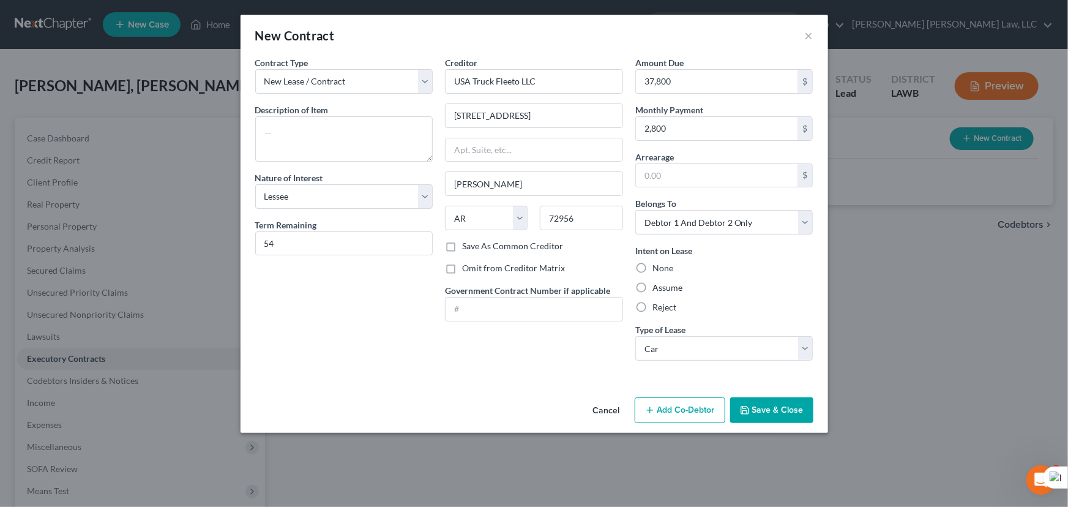
radio input "true"
click at [652, 284] on label "Assume" at bounding box center [667, 287] width 30 height 12
click at [657, 284] on input "Assume" at bounding box center [661, 285] width 8 height 8
click at [374, 137] on textarea at bounding box center [344, 138] width 178 height 45
click at [773, 407] on button "Save & Close" at bounding box center [771, 410] width 83 height 26
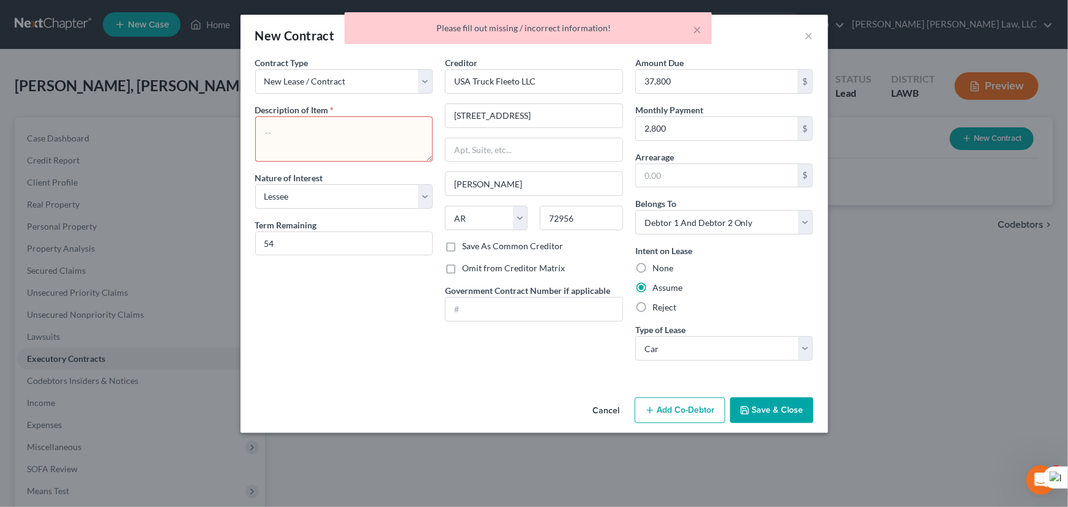
click at [335, 136] on textarea at bounding box center [344, 138] width 178 height 45
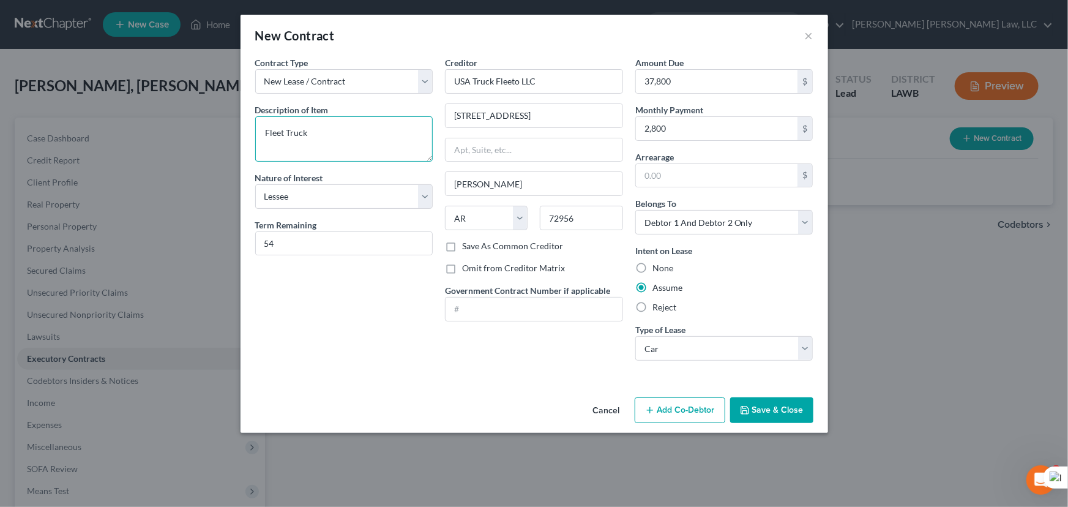
type textarea "Fleet Truck"
click at [755, 405] on button "Save & Close" at bounding box center [771, 410] width 83 height 26
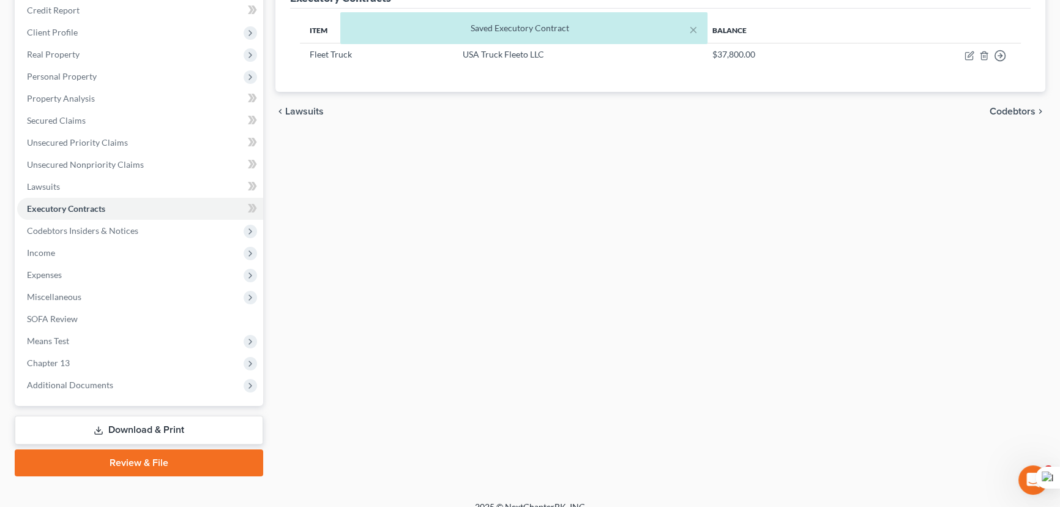
scroll to position [164, 0]
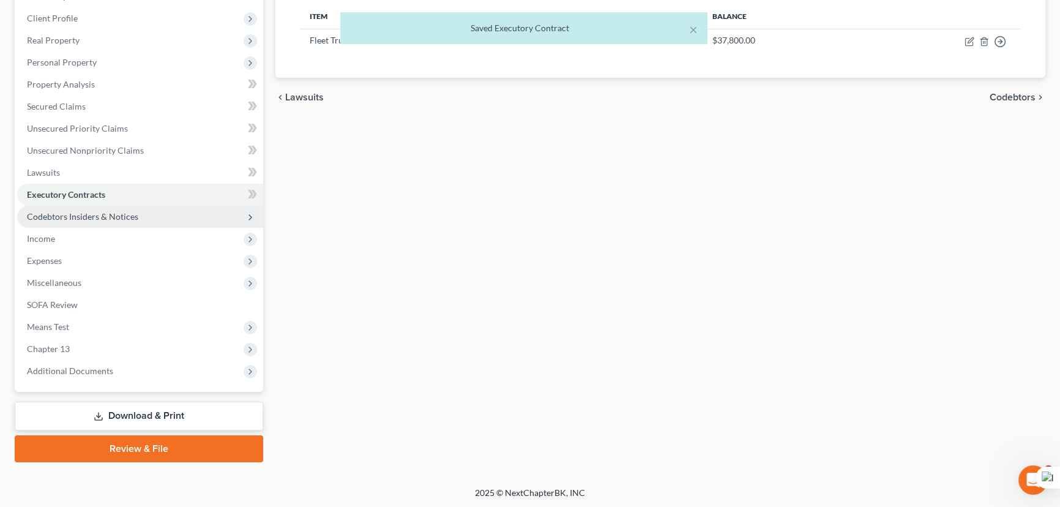
click at [133, 218] on span "Codebtors Insiders & Notices" at bounding box center [82, 216] width 111 height 10
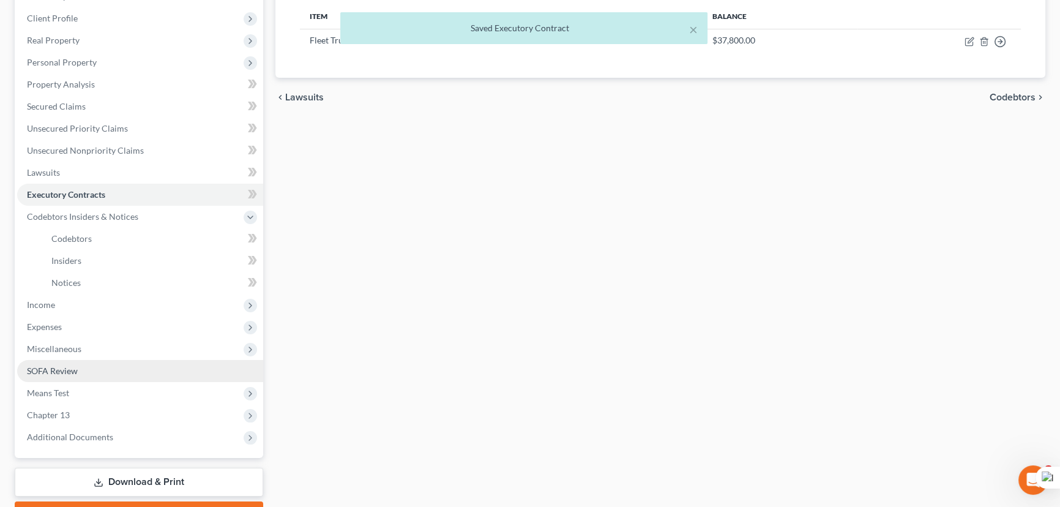
drag, startPoint x: 121, startPoint y: 353, endPoint x: 120, endPoint y: 371, distance: 17.8
click at [121, 353] on span "Miscellaneous" at bounding box center [140, 349] width 246 height 22
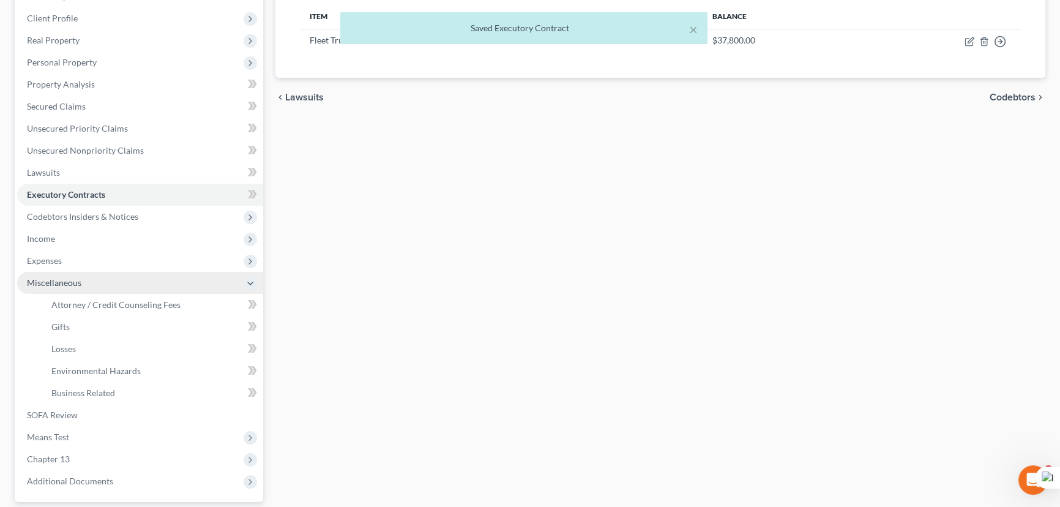
click at [121, 289] on span "Miscellaneous" at bounding box center [140, 283] width 246 height 22
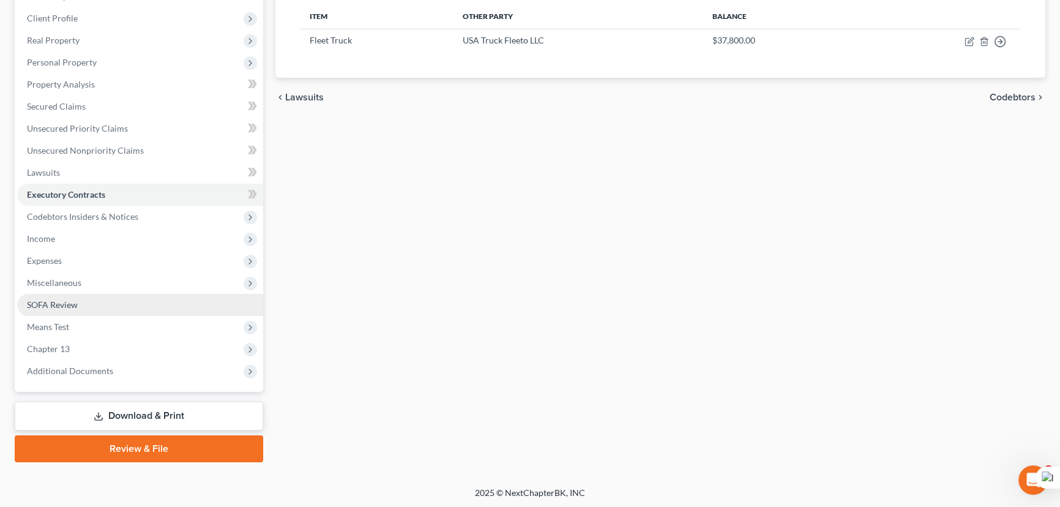
click at [99, 278] on span "Miscellaneous" at bounding box center [140, 283] width 246 height 22
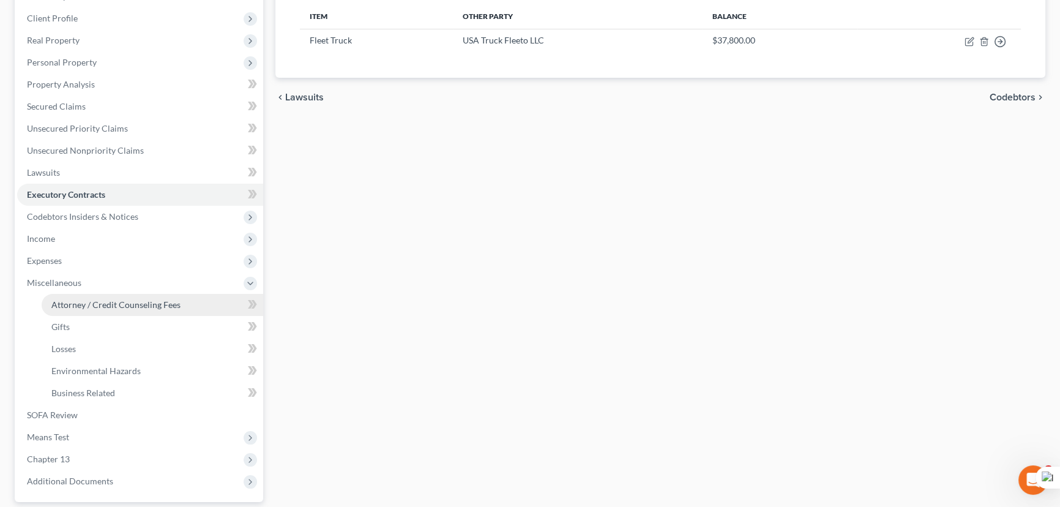
click at [99, 300] on span "Attorney / Credit Counseling Fees" at bounding box center [115, 304] width 129 height 10
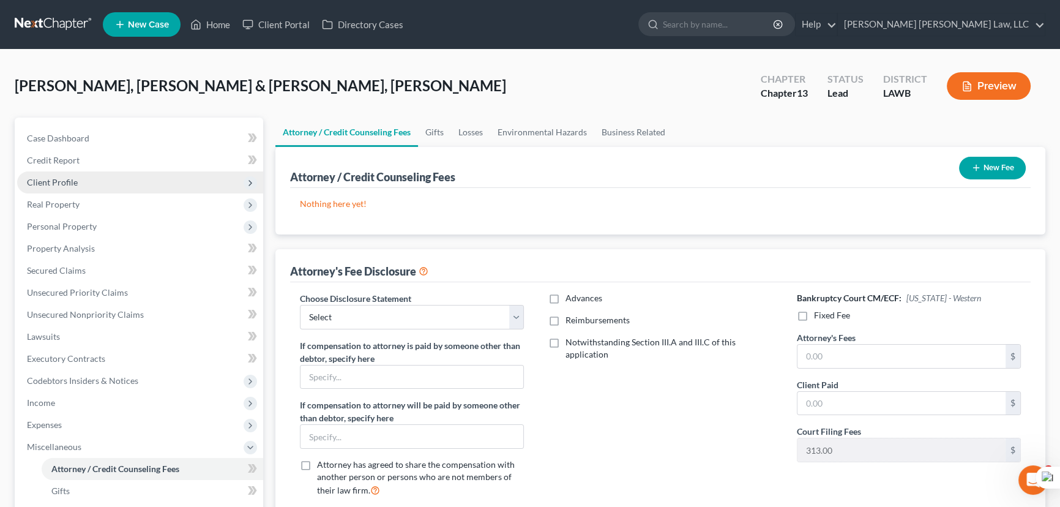
click at [101, 188] on span "Client Profile" at bounding box center [140, 182] width 246 height 22
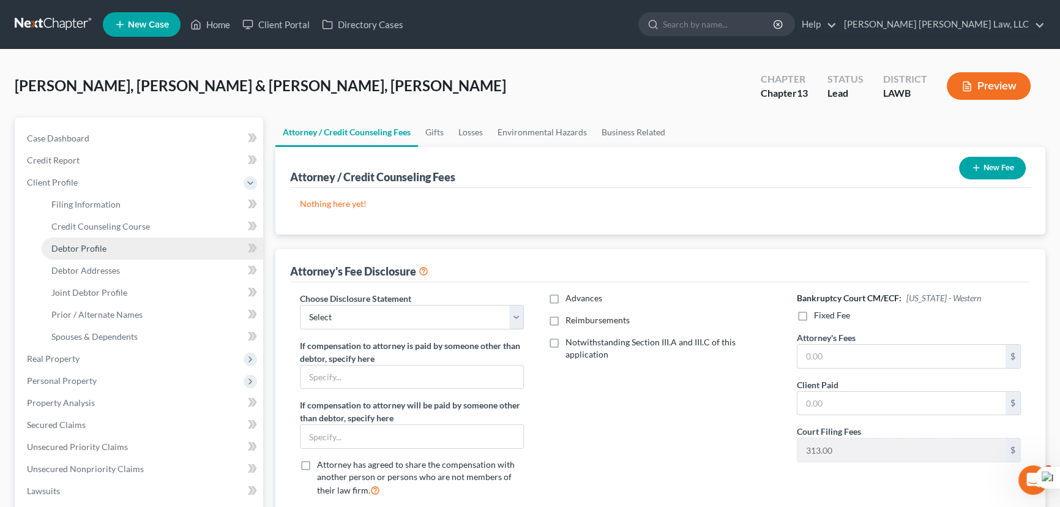
click at [108, 255] on link "Debtor Profile" at bounding box center [153, 248] width 222 height 22
select select "1"
select select "2"
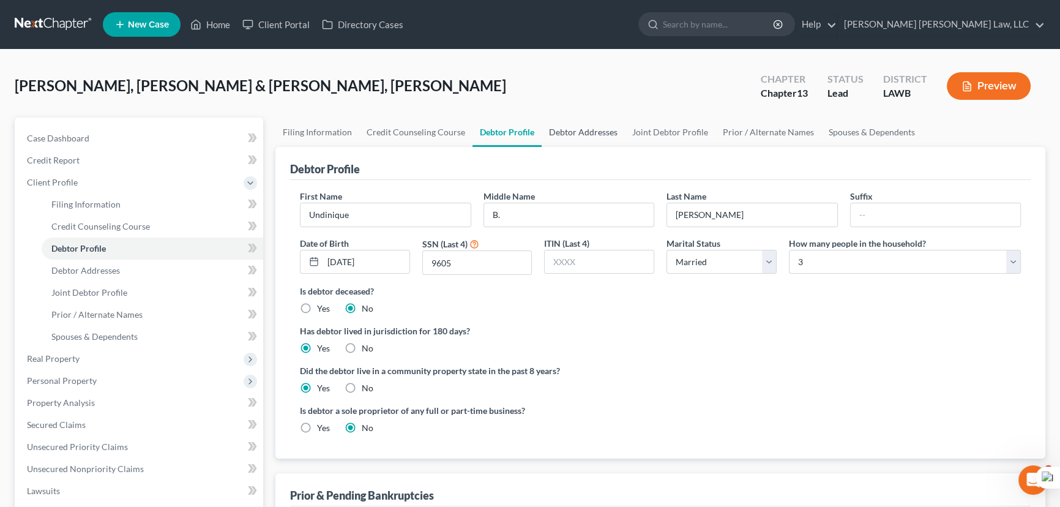
click at [583, 123] on link "Debtor Addresses" at bounding box center [583, 131] width 83 height 29
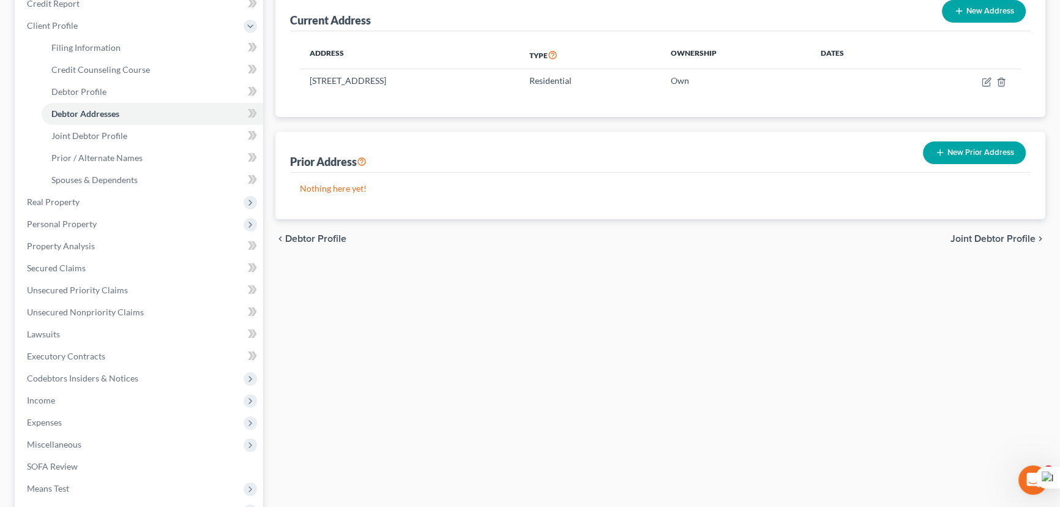
scroll to position [278, 0]
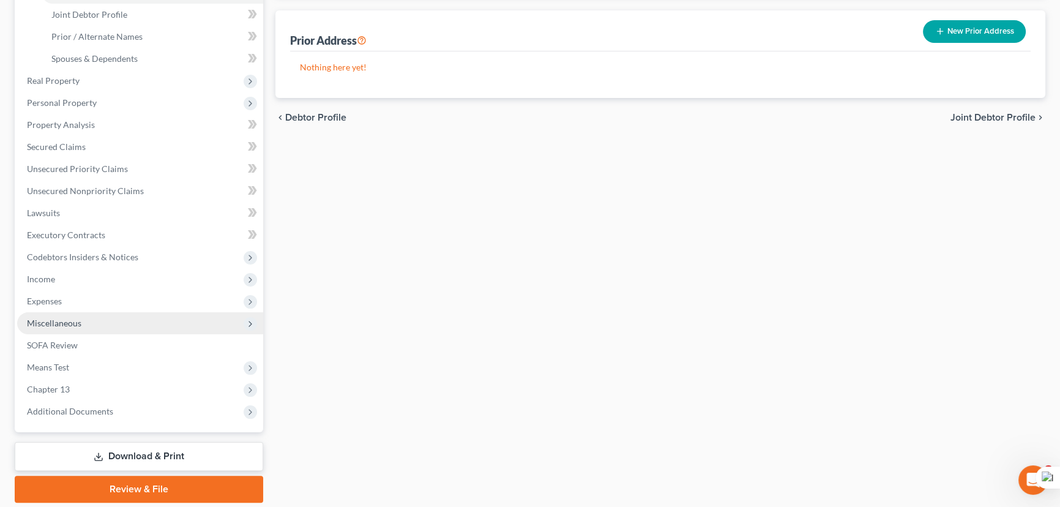
click at [101, 327] on span "Miscellaneous" at bounding box center [140, 323] width 246 height 22
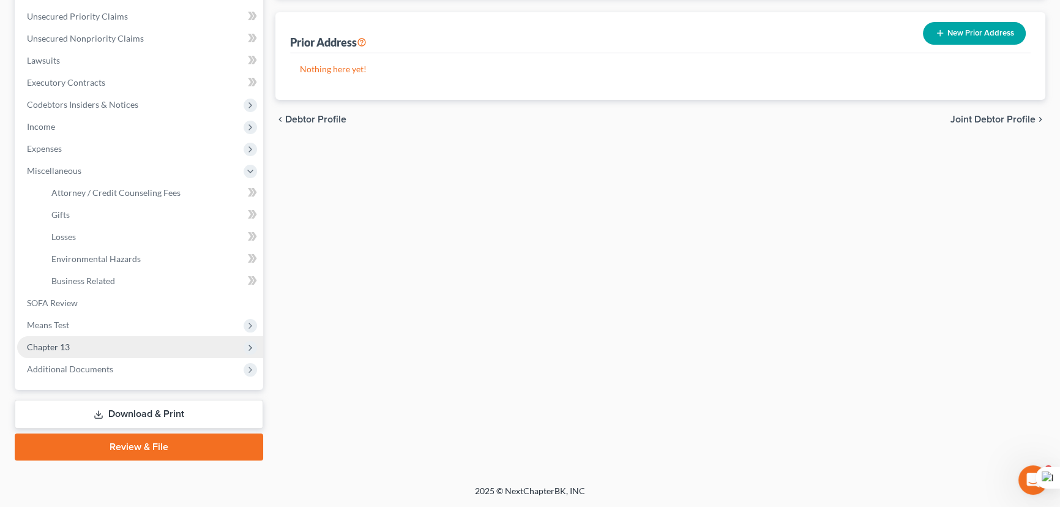
scroll to position [274, 0]
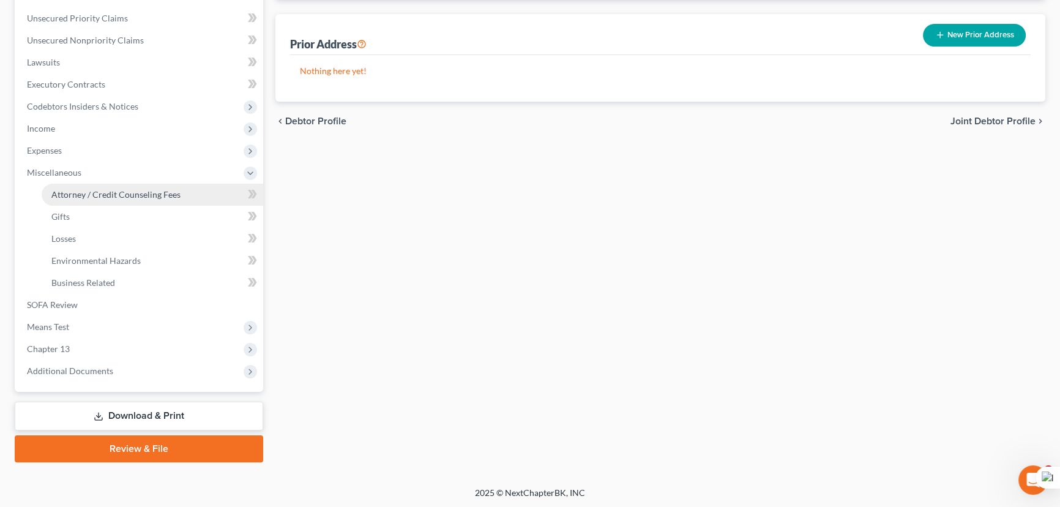
click at [146, 195] on span "Attorney / Credit Counseling Fees" at bounding box center [115, 194] width 129 height 10
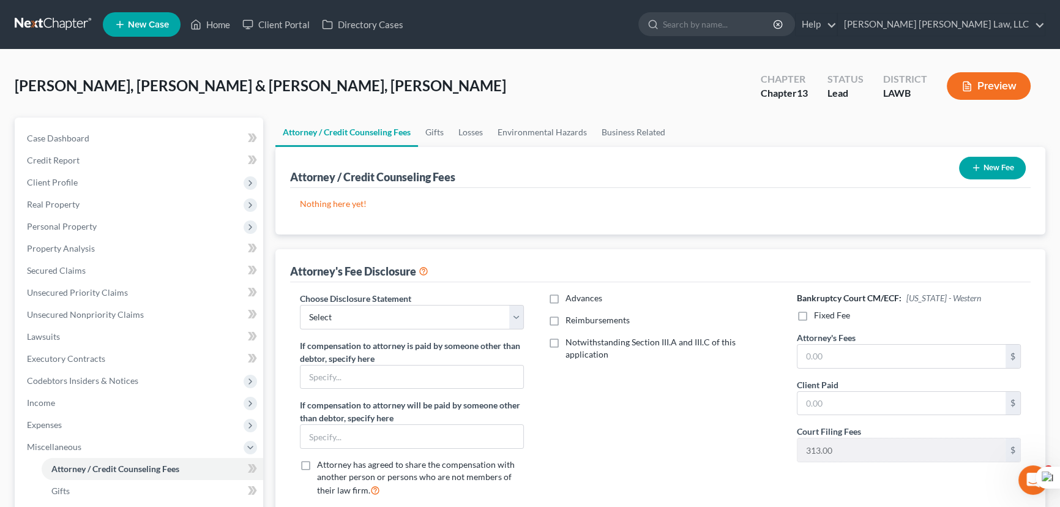
click at [565, 320] on label "Reimbursements" at bounding box center [597, 320] width 64 height 12
click at [570, 320] on input "Reimbursements" at bounding box center [574, 318] width 8 height 8
checkbox input "true"
click at [434, 308] on select "Select LAEB 2016 Bankruptcy Rule 2016(B) Disclosure and Application for Approva…" at bounding box center [412, 317] width 224 height 24
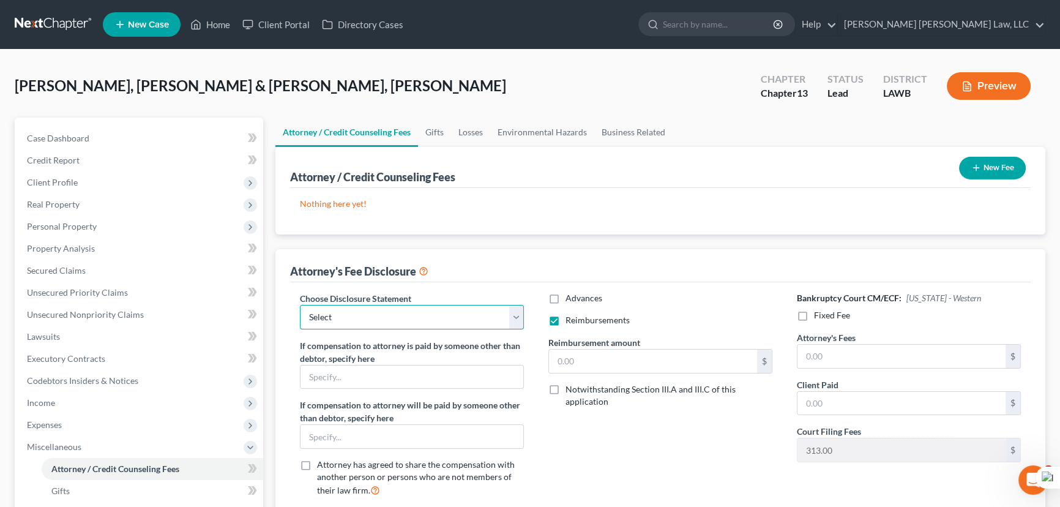
select select "1"
click at [300, 305] on select "Select LAEB 2016 Bankruptcy Rule 2016(B) Disclosure and Application for Approva…" at bounding box center [412, 317] width 224 height 24
click at [592, 358] on input "text" at bounding box center [653, 360] width 208 height 23
type input "250"
click at [814, 315] on label "Fixed Fee" at bounding box center [832, 315] width 36 height 12
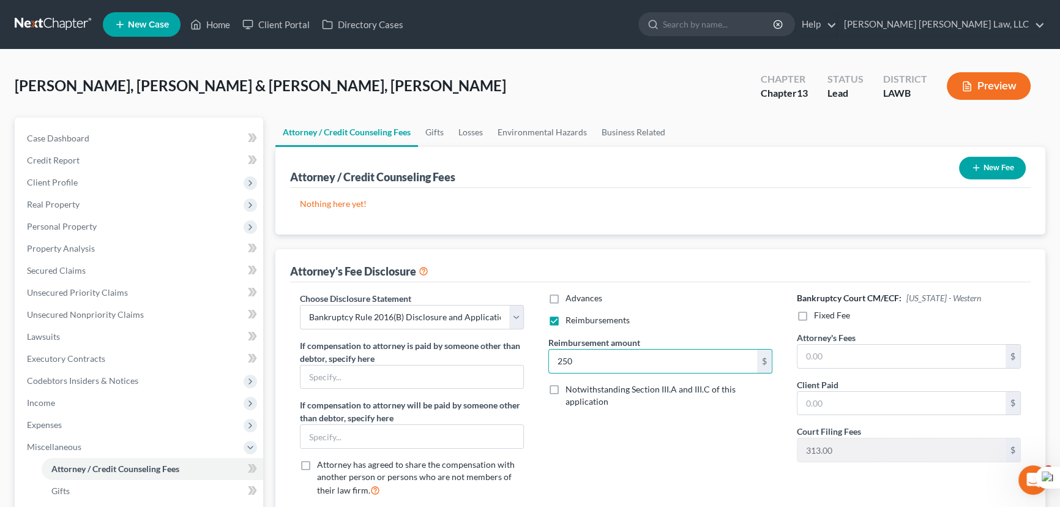
click at [819, 315] on input "Fixed Fee" at bounding box center [823, 313] width 8 height 8
checkbox input "true"
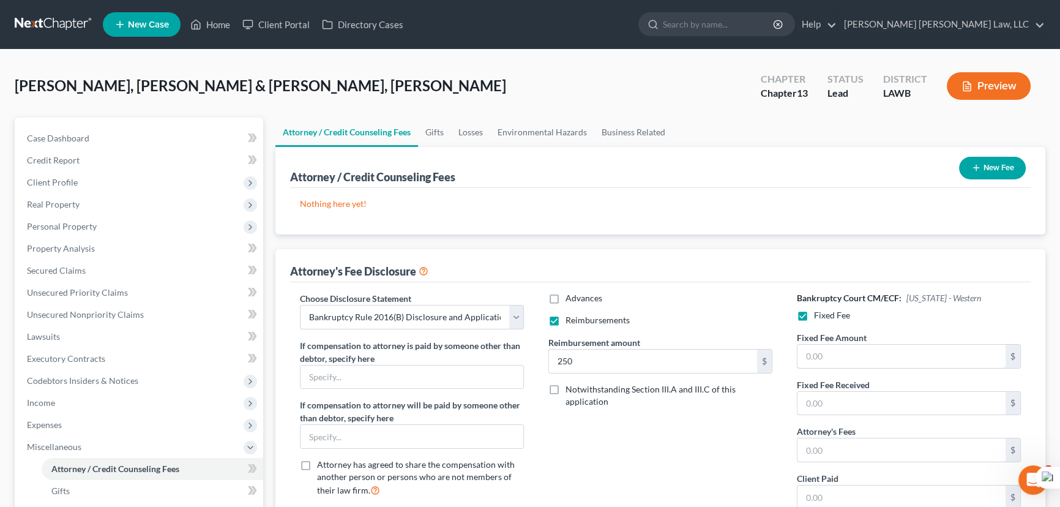
click at [832, 352] on input "text" at bounding box center [901, 355] width 208 height 23
type input "5,025"
click at [923, 447] on input "text" at bounding box center [901, 449] width 208 height 23
type input "5,025"
click at [978, 165] on icon "button" at bounding box center [976, 168] width 10 height 10
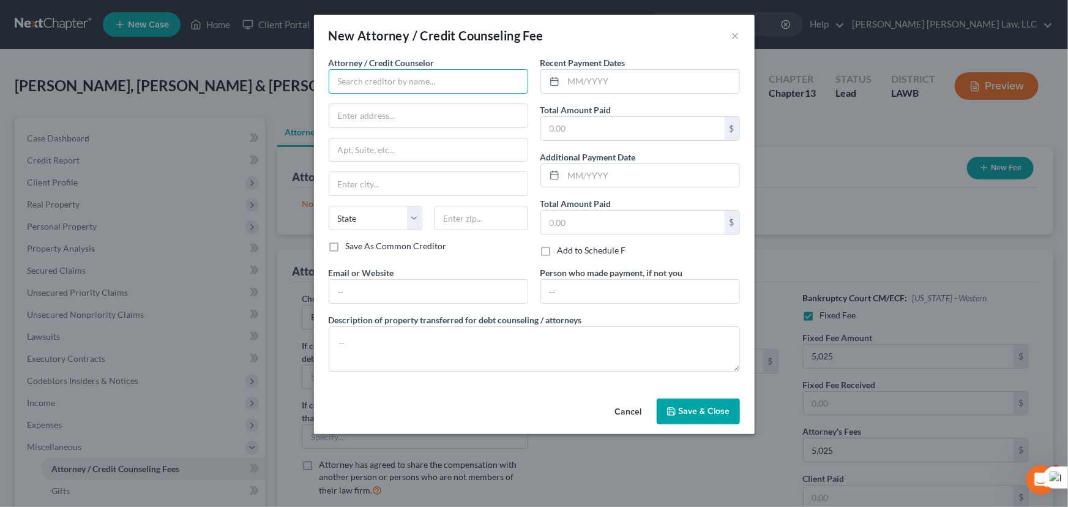
click at [355, 84] on input "text" at bounding box center [428, 81] width 199 height 24
type input "E Orum Young Law Office"
type input "[STREET_ADDRESS][US_STATE]"
type input "Monroe"
select select "19"
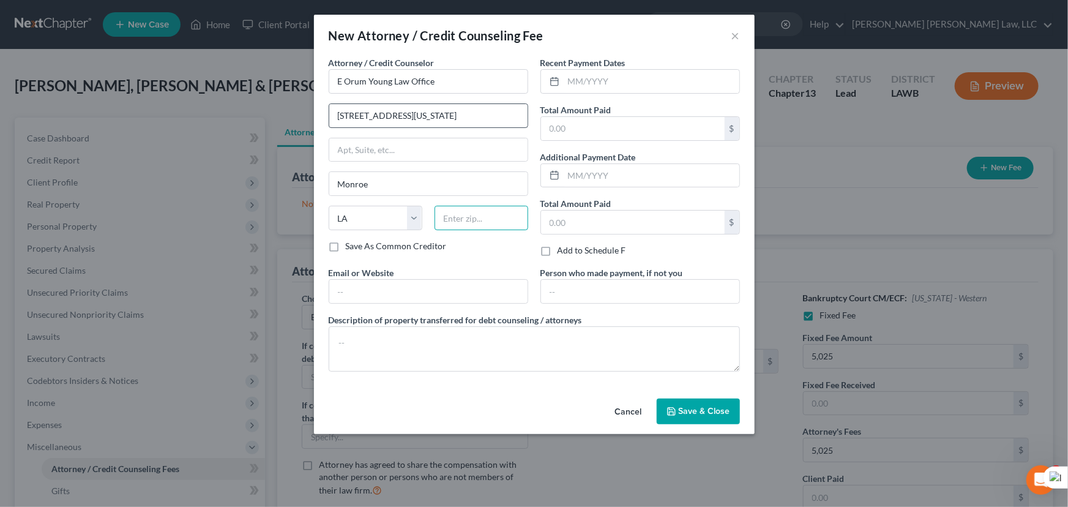
type input "71201"
click at [576, 78] on input "text" at bounding box center [652, 81] width 176 height 23
type input "09/2025"
click at [622, 125] on input "text" at bounding box center [633, 128] width 184 height 23
type input "365"
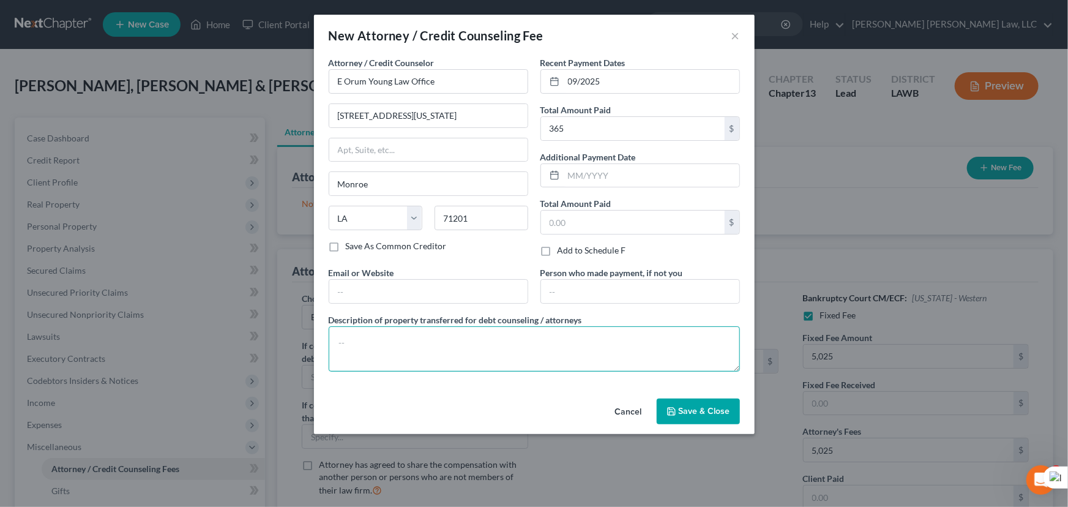
click at [486, 348] on textarea at bounding box center [534, 348] width 411 height 45
type textarea "credit report, credit counseling, filing fee"
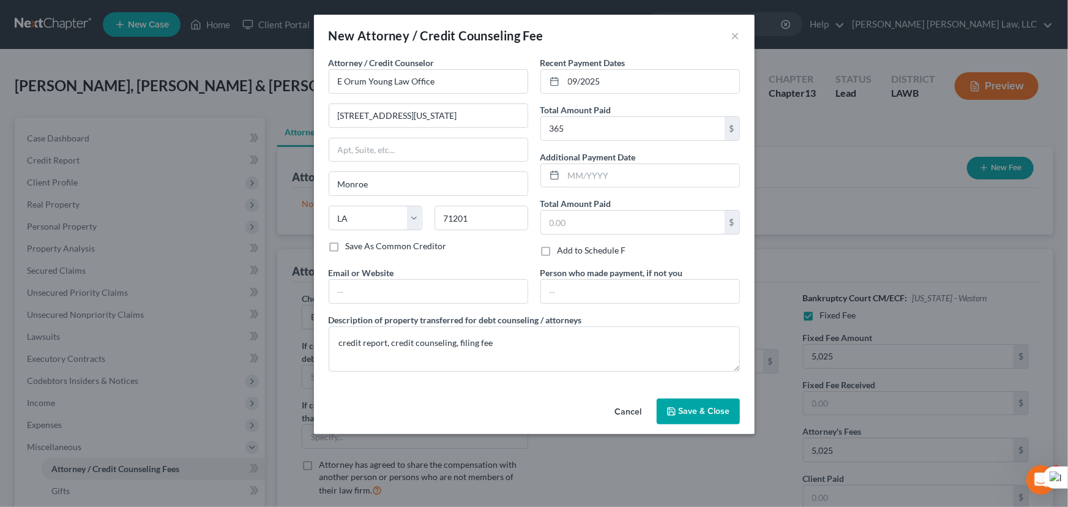
click at [672, 414] on icon "button" at bounding box center [671, 411] width 7 height 7
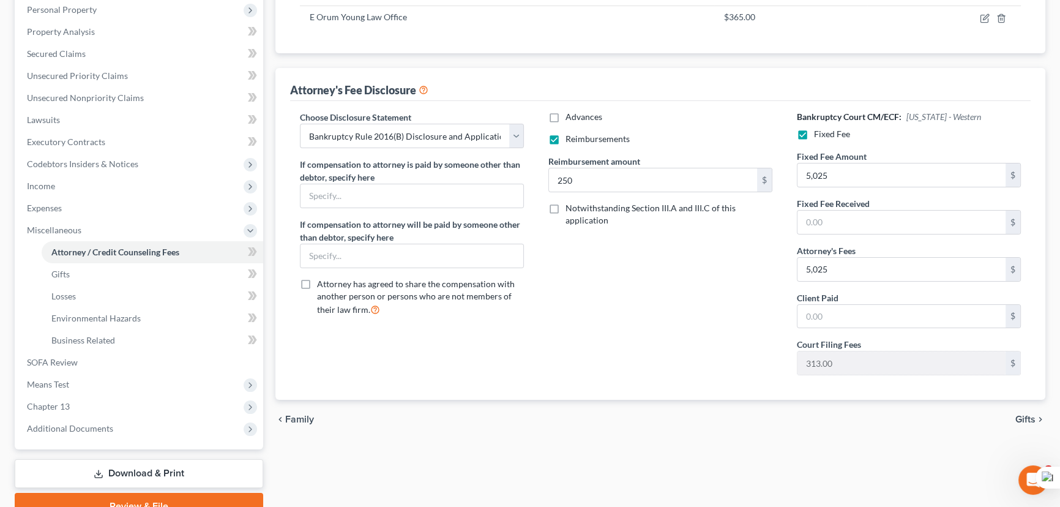
scroll to position [218, 0]
click at [79, 434] on span "Additional Documents" at bounding box center [140, 426] width 246 height 22
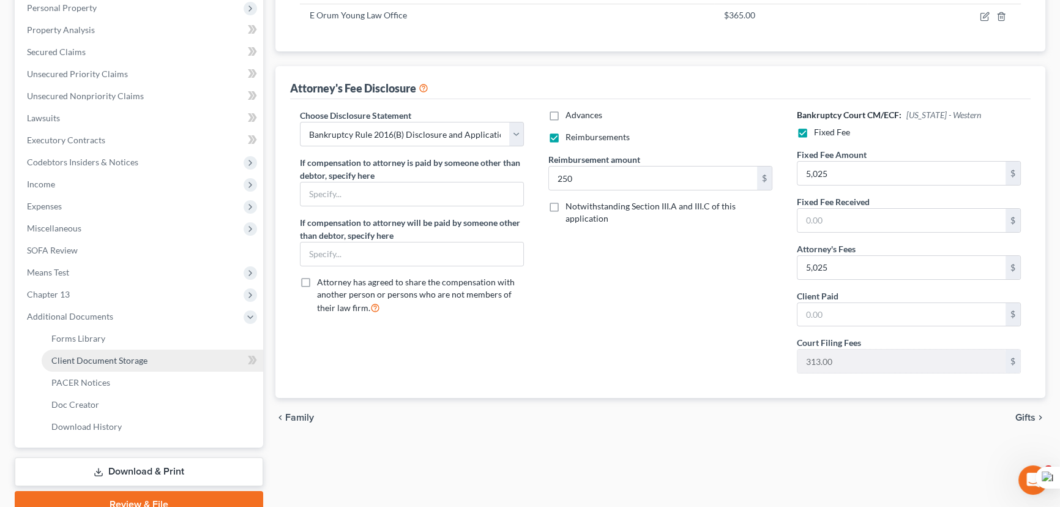
click at [96, 362] on span "Client Document Storage" at bounding box center [99, 360] width 96 height 10
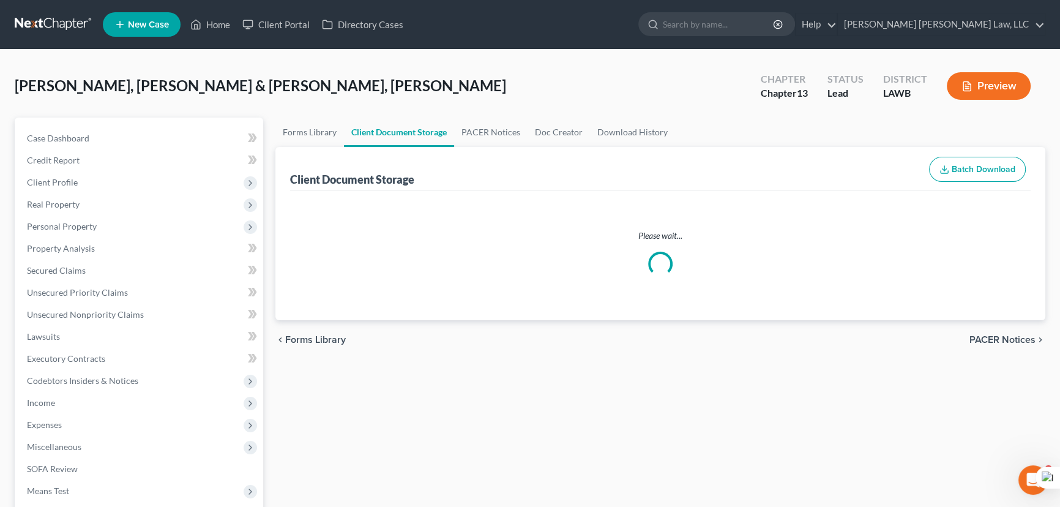
select select "9"
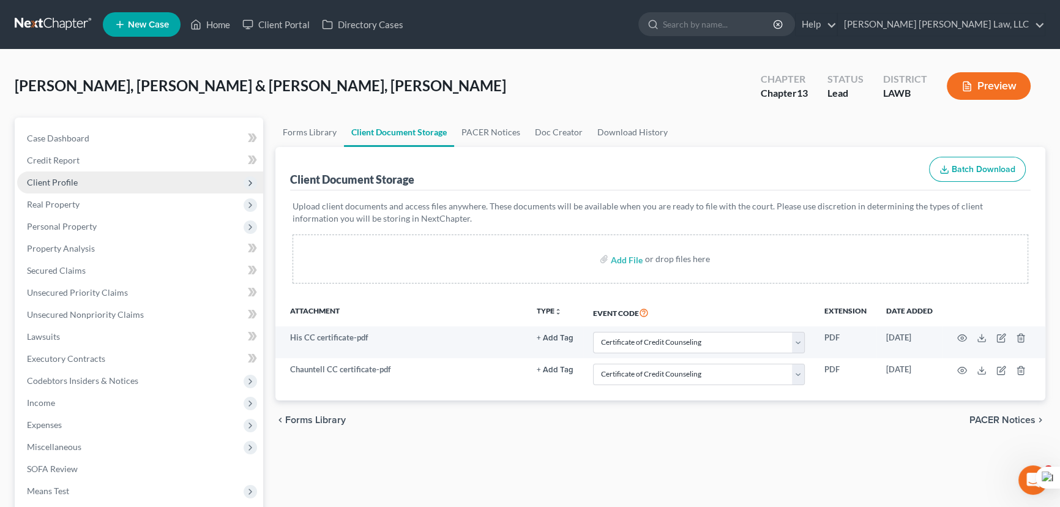
click at [102, 182] on span "Client Profile" at bounding box center [140, 182] width 246 height 22
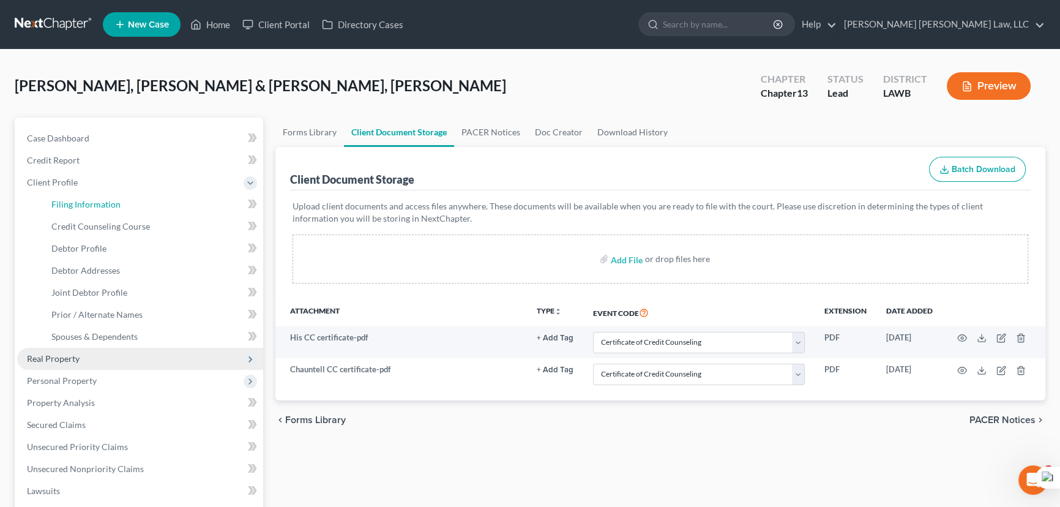
click at [113, 207] on span "Filing Information" at bounding box center [85, 204] width 69 height 10
select select "1"
select select "3"
select select "36"
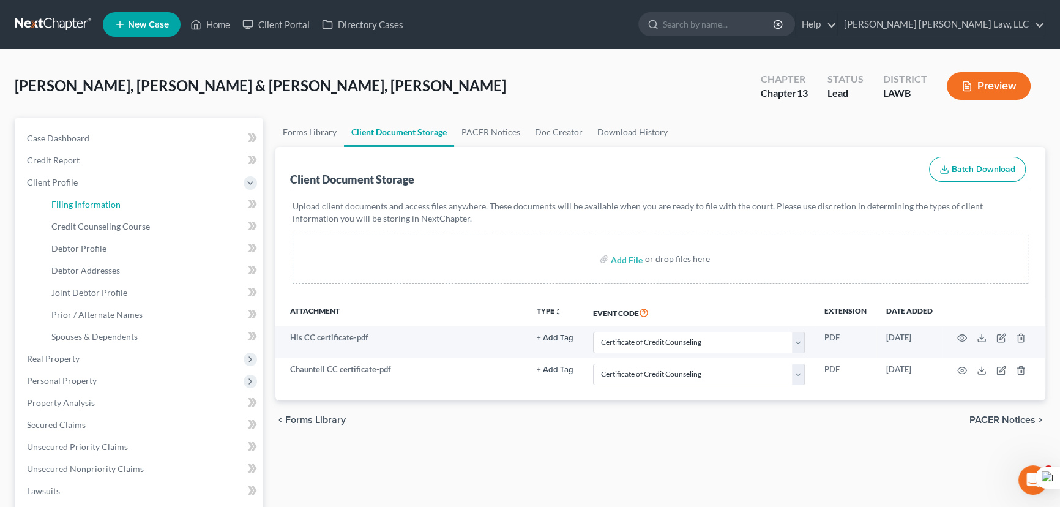
select select "0"
select select "19"
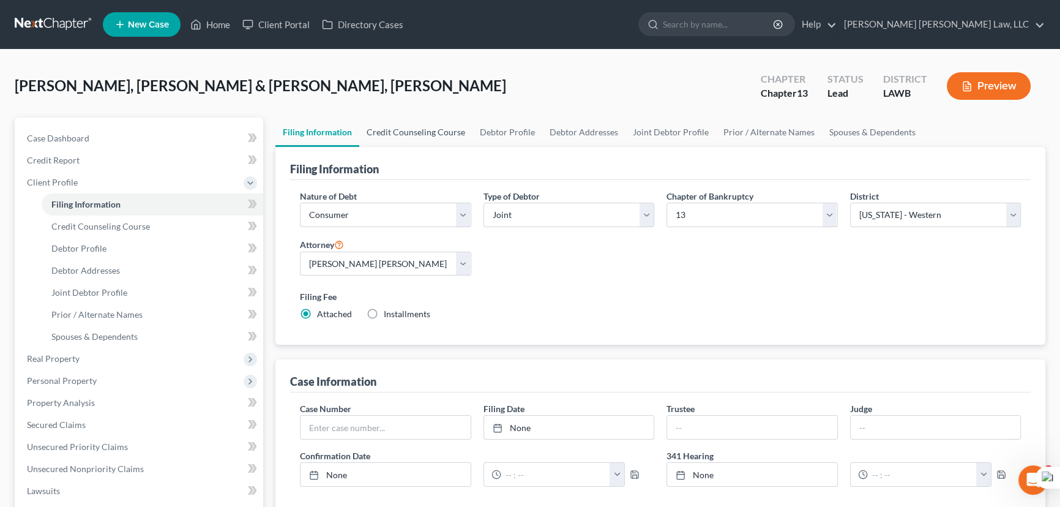
click at [411, 138] on link "Credit Counseling Course" at bounding box center [415, 131] width 113 height 29
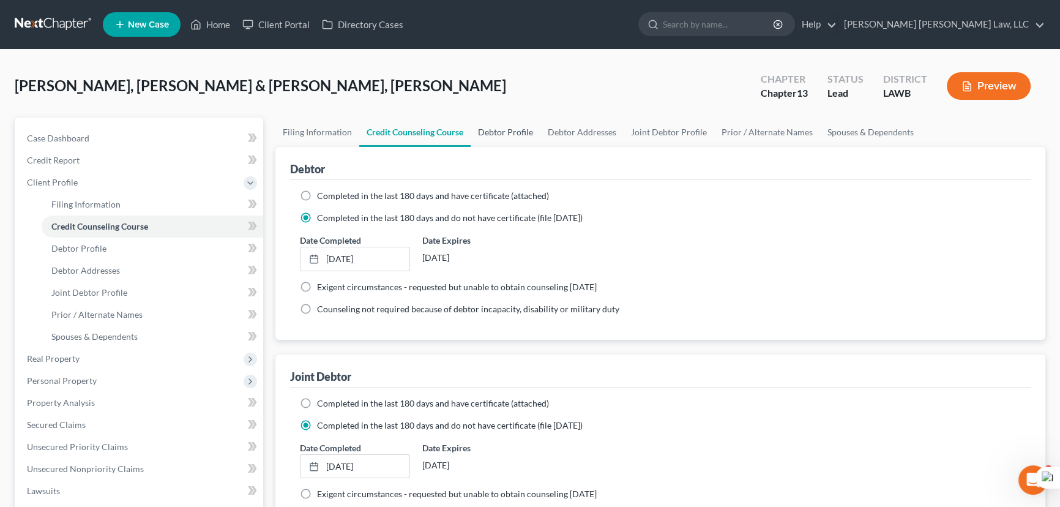
click at [526, 130] on link "Debtor Profile" at bounding box center [506, 131] width 70 height 29
select select "1"
select select "2"
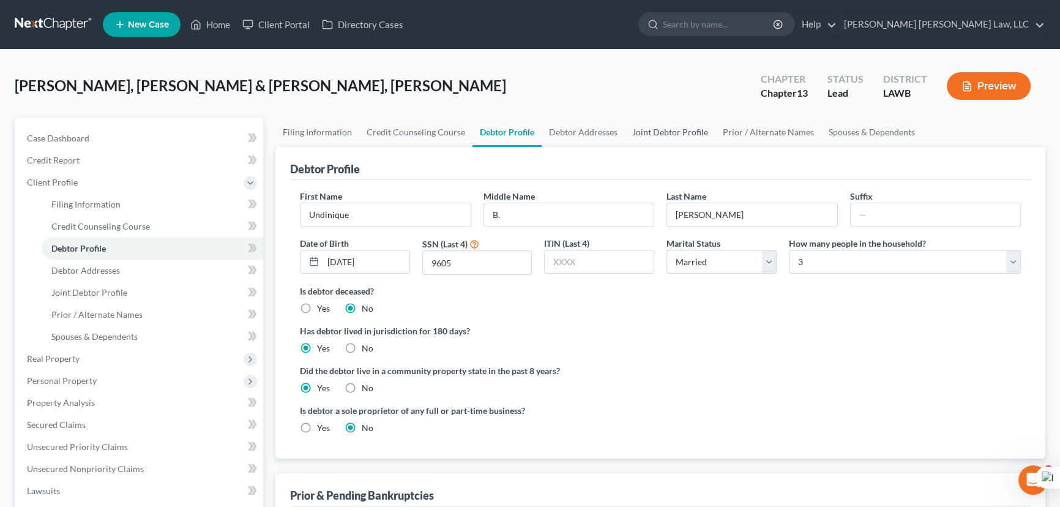
click at [633, 131] on link "Joint Debtor Profile" at bounding box center [670, 131] width 91 height 29
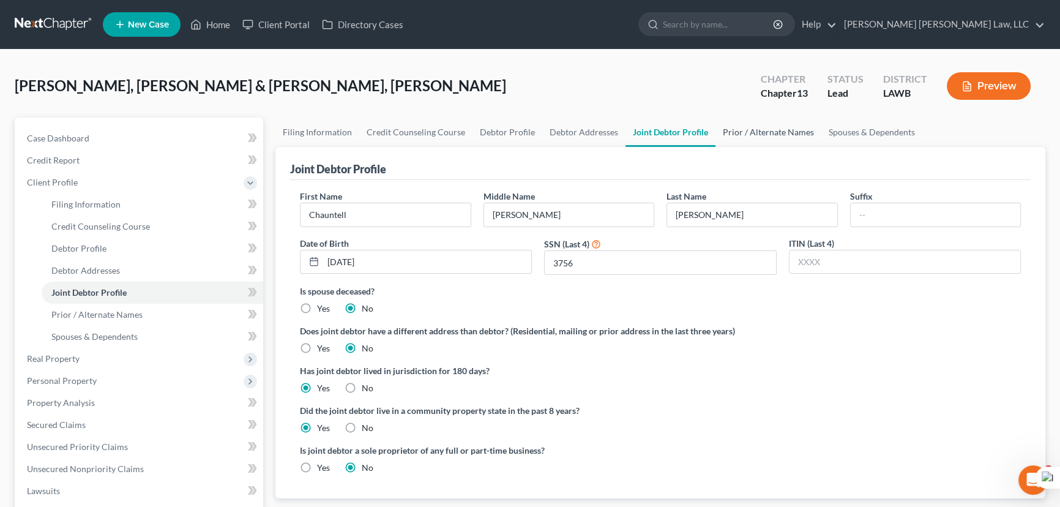
click at [747, 134] on link "Prior / Alternate Names" at bounding box center [768, 131] width 106 height 29
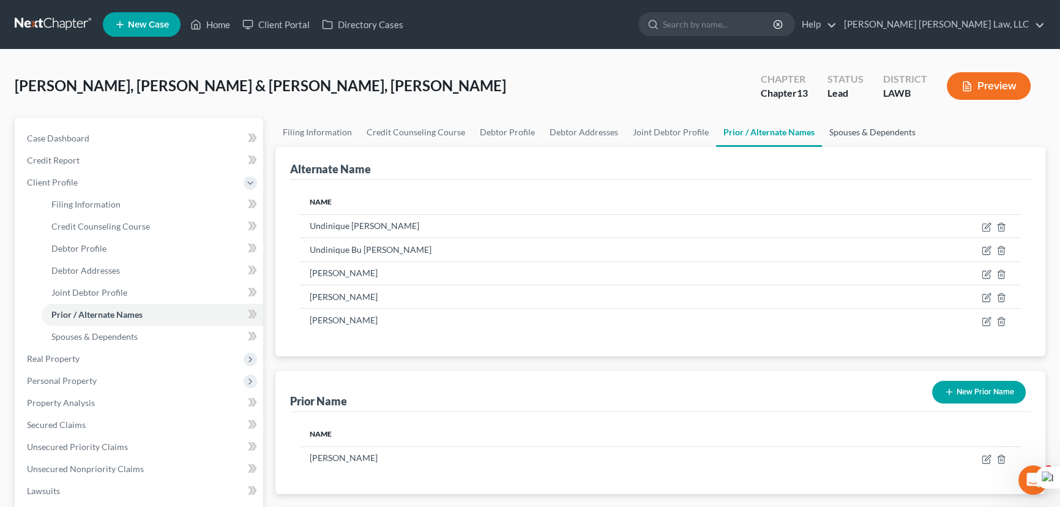
click at [867, 138] on link "Spouses & Dependents" at bounding box center [872, 131] width 101 height 29
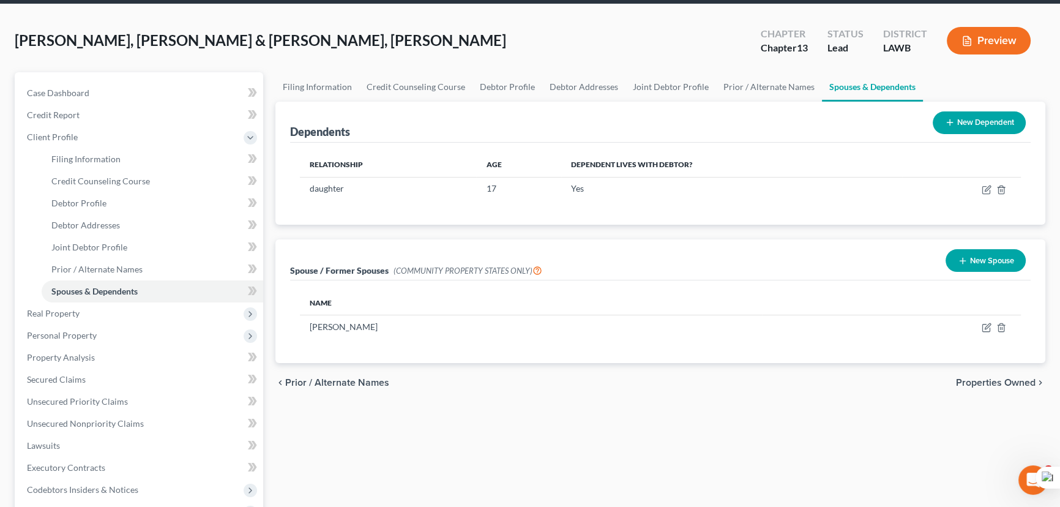
scroll to position [166, 0]
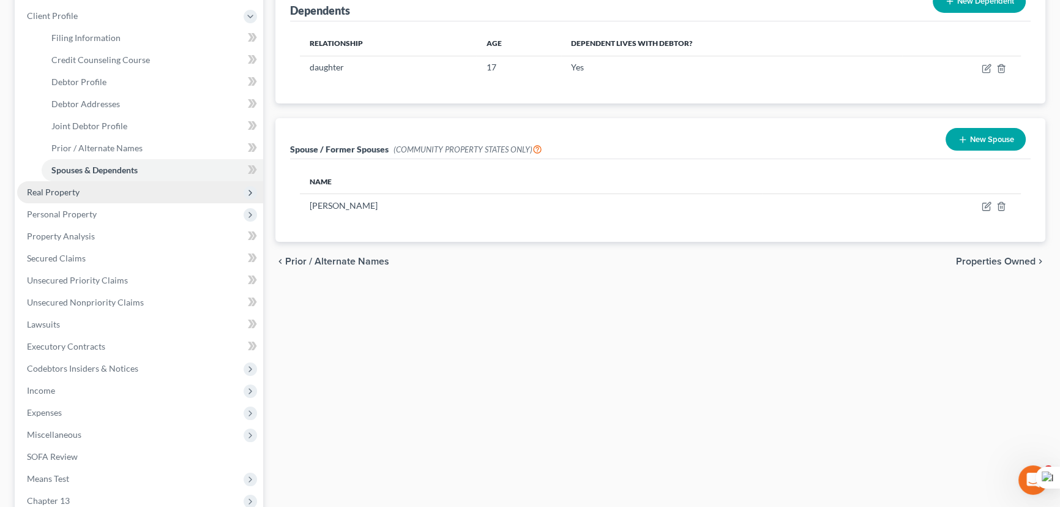
click at [127, 188] on span "Real Property" at bounding box center [140, 192] width 246 height 22
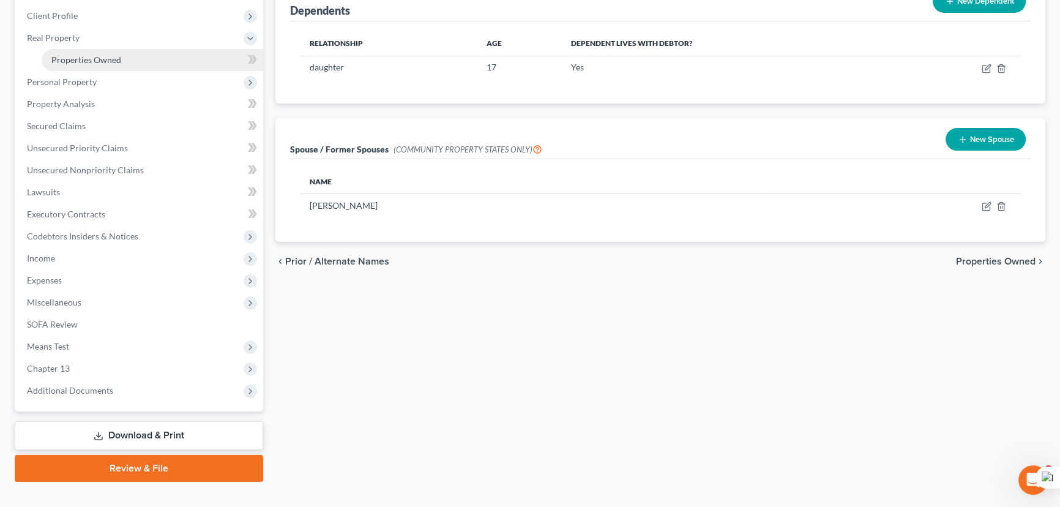
click at [131, 59] on link "Properties Owned" at bounding box center [153, 60] width 222 height 22
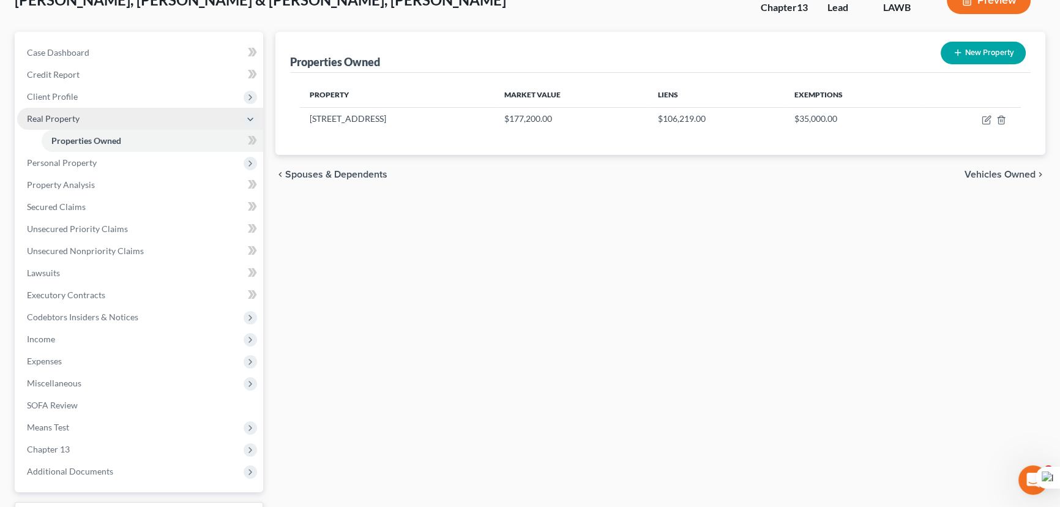
scroll to position [111, 0]
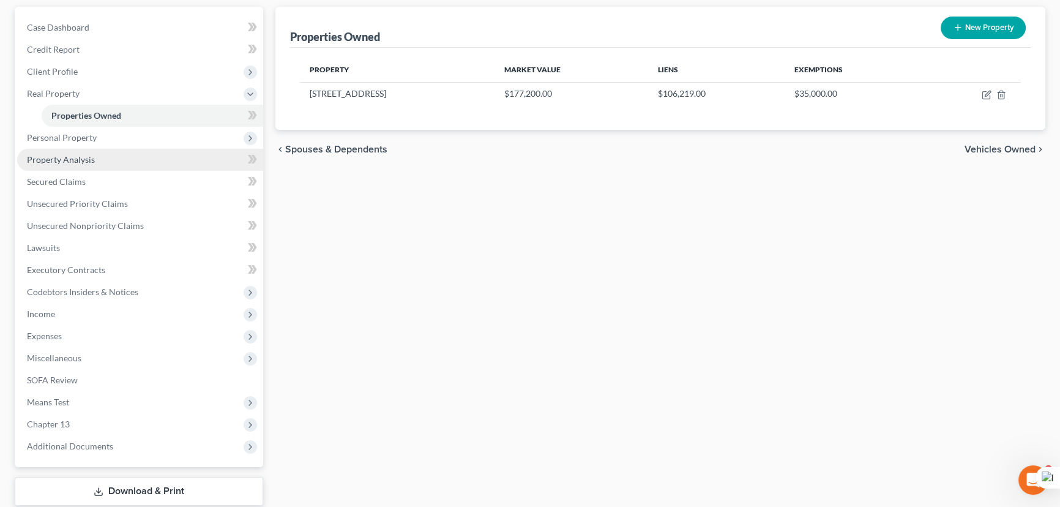
click at [134, 140] on span "Personal Property" at bounding box center [140, 138] width 246 height 22
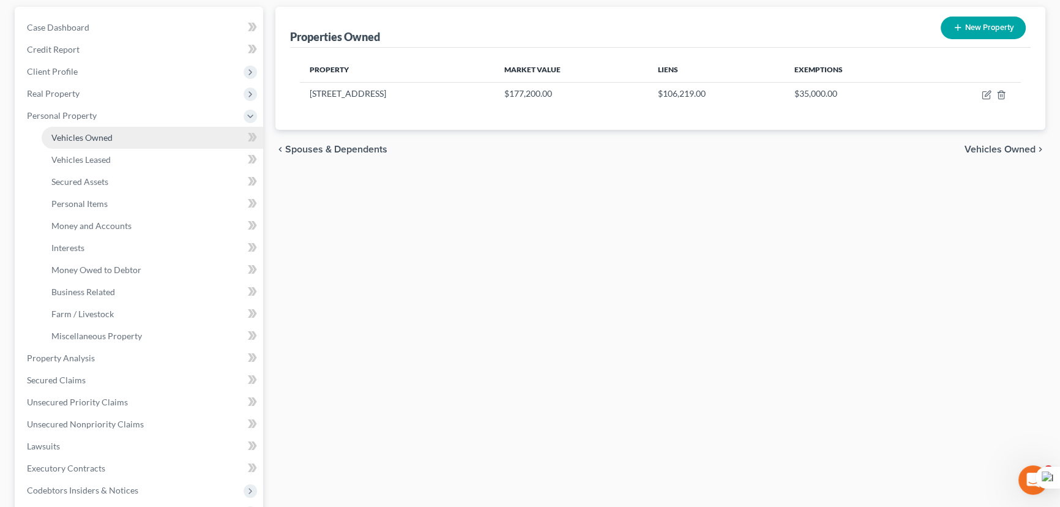
click at [128, 136] on link "Vehicles Owned" at bounding box center [153, 138] width 222 height 22
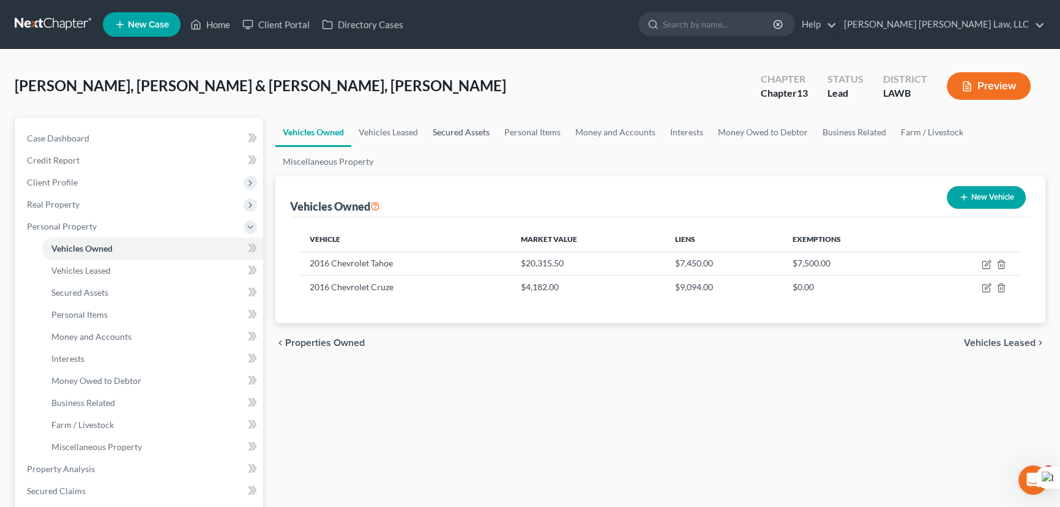
click at [483, 128] on link "Secured Assets" at bounding box center [461, 131] width 72 height 29
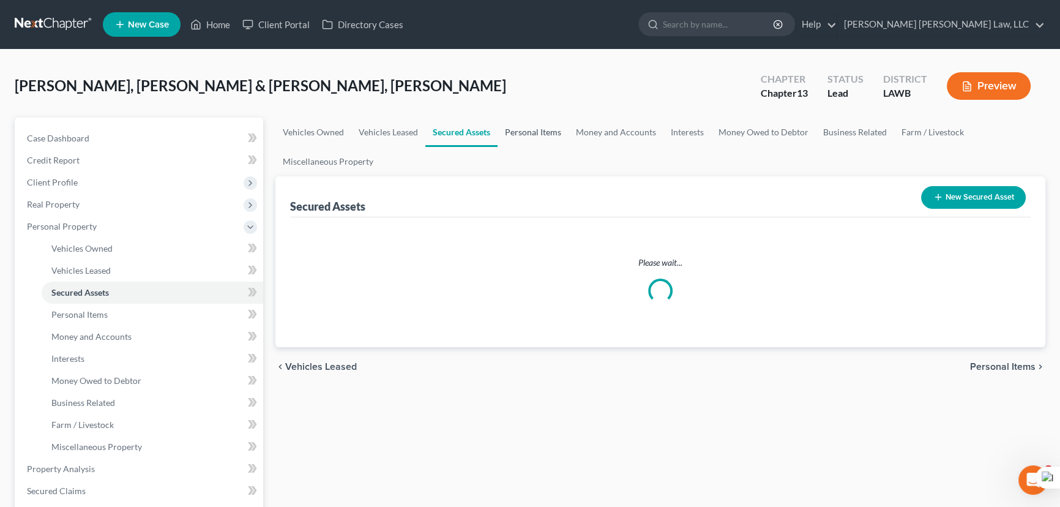
click at [540, 128] on link "Personal Items" at bounding box center [532, 131] width 71 height 29
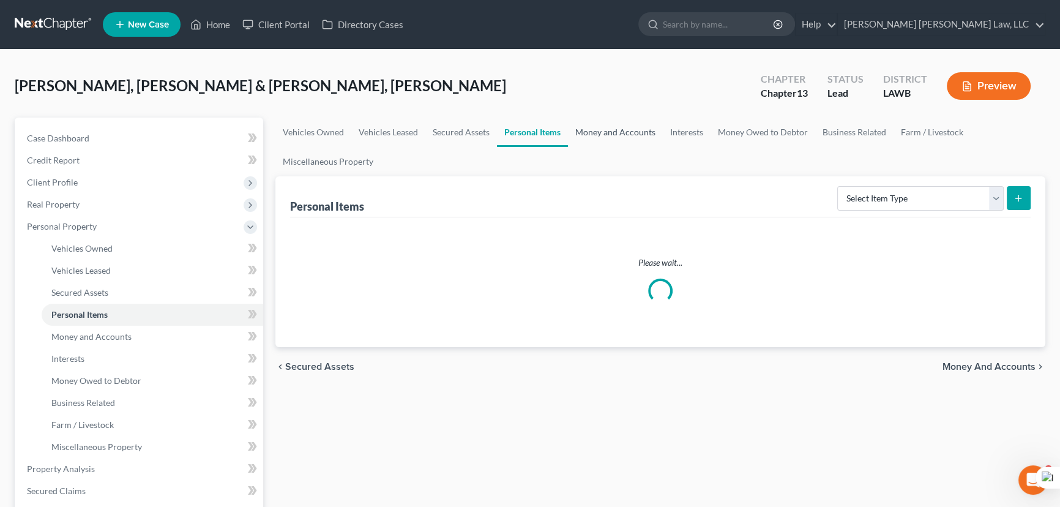
click at [636, 127] on link "Money and Accounts" at bounding box center [615, 131] width 95 height 29
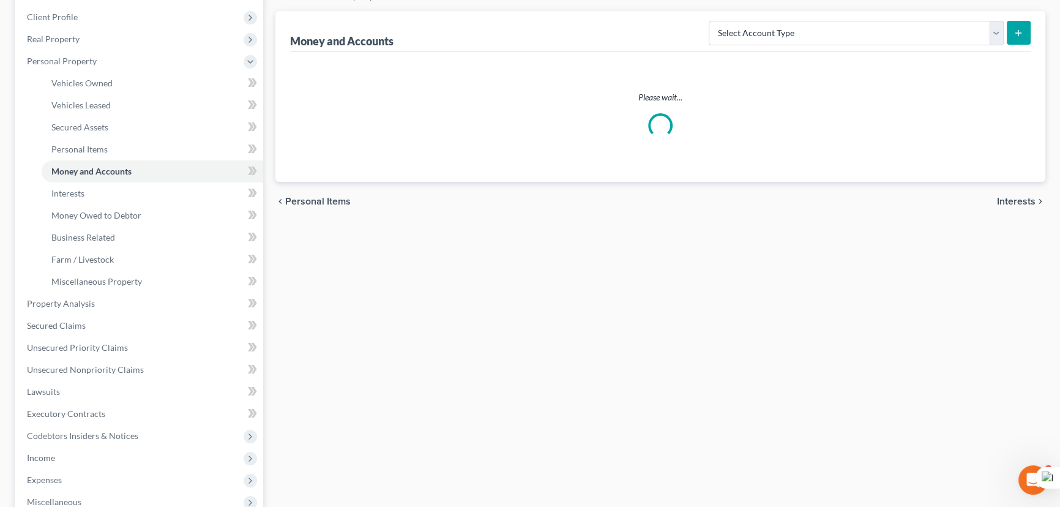
scroll to position [333, 0]
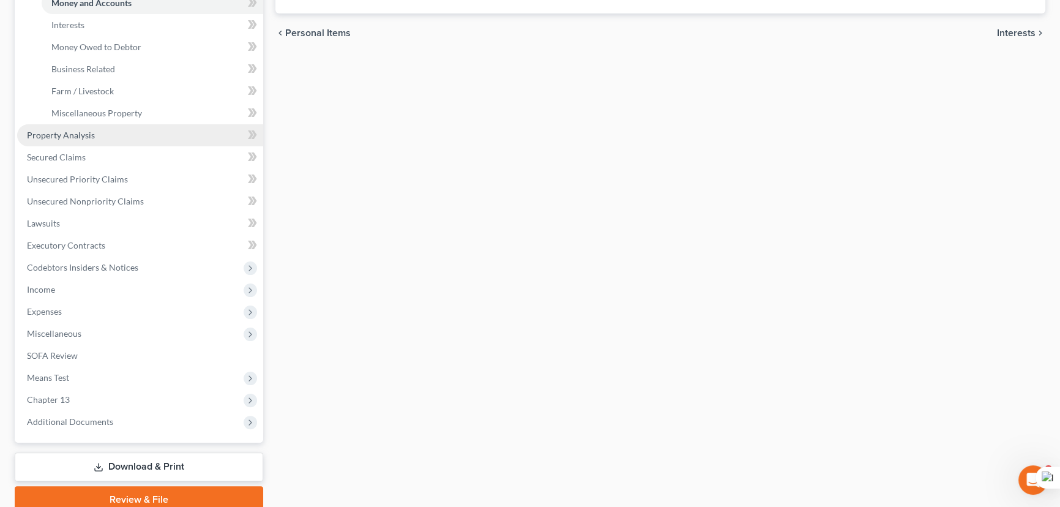
click at [138, 130] on link "Property Analysis" at bounding box center [140, 135] width 246 height 22
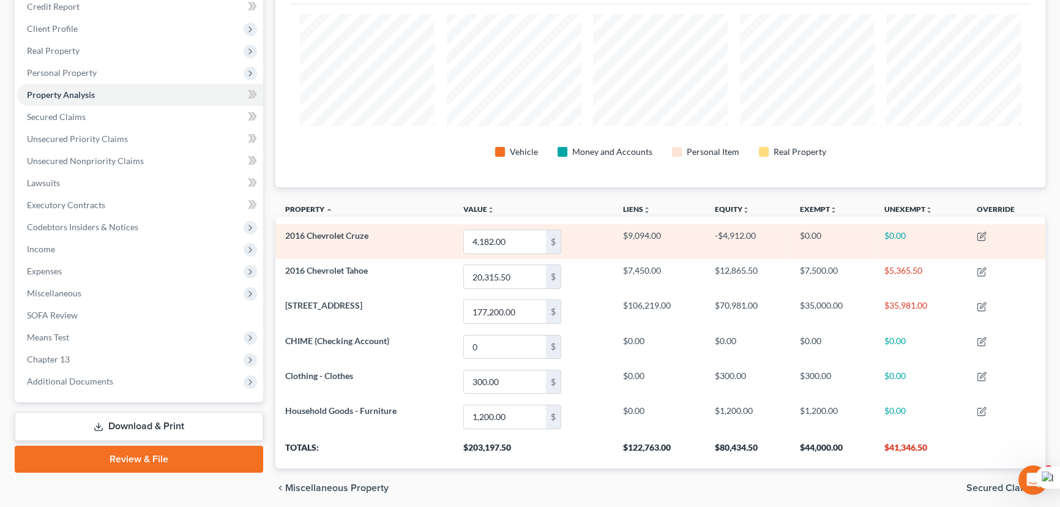
scroll to position [611668, 611121]
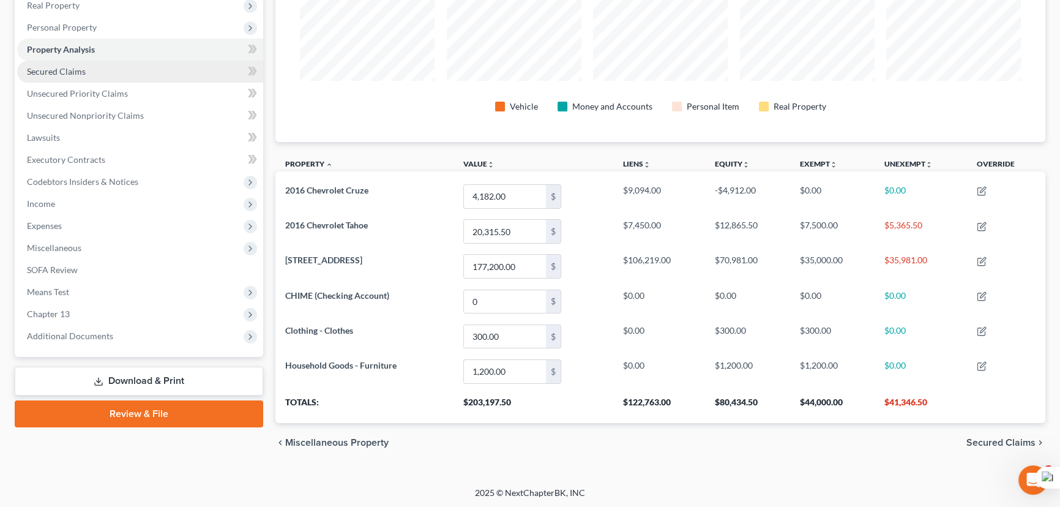
click at [148, 70] on link "Secured Claims" at bounding box center [140, 72] width 246 height 22
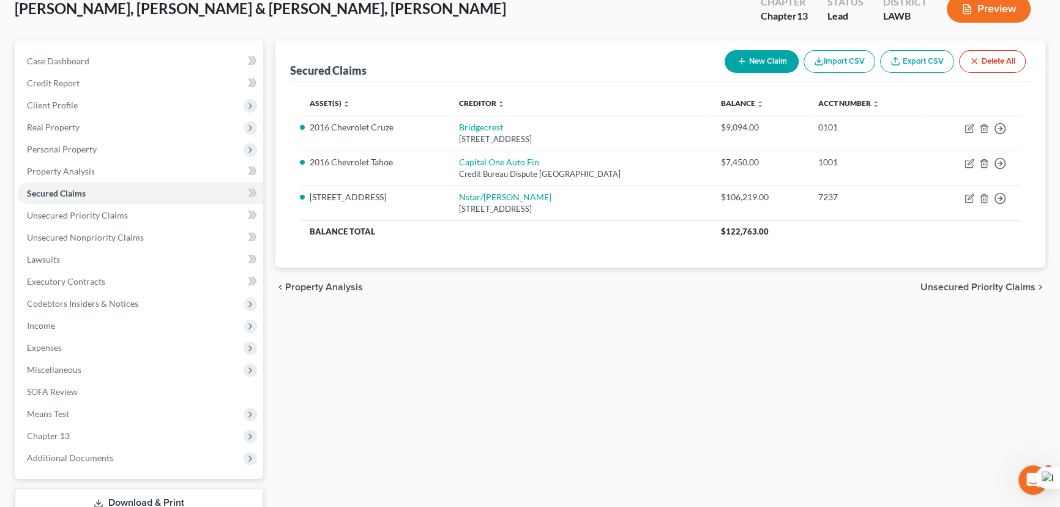
scroll to position [164, 0]
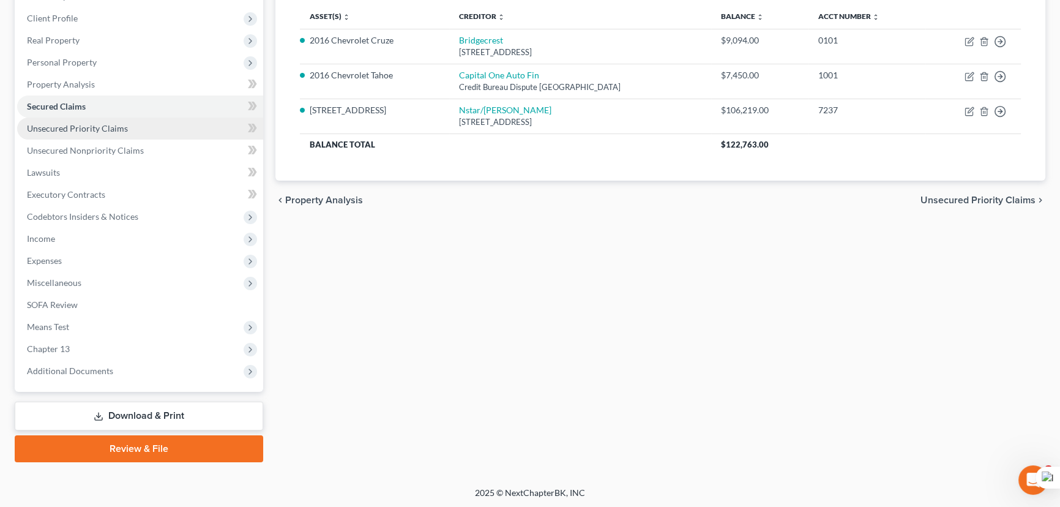
click at [86, 123] on span "Unsecured Priority Claims" at bounding box center [77, 128] width 101 height 10
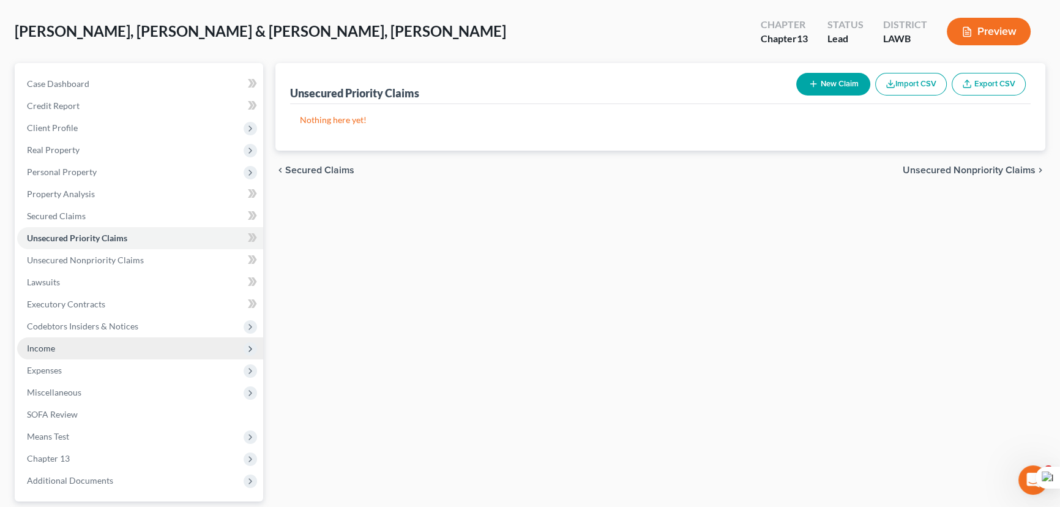
scroll to position [164, 0]
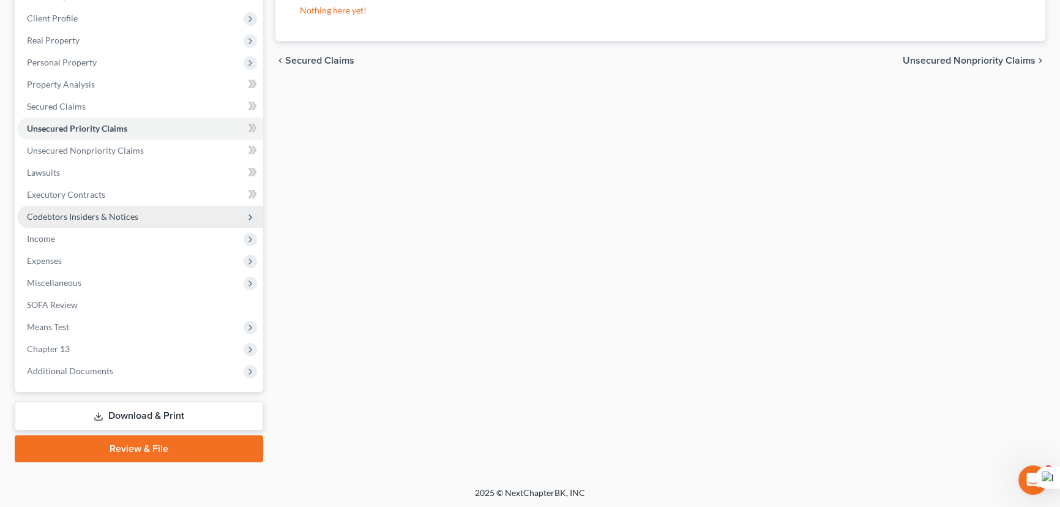
click at [162, 216] on span "Codebtors Insiders & Notices" at bounding box center [140, 217] width 246 height 22
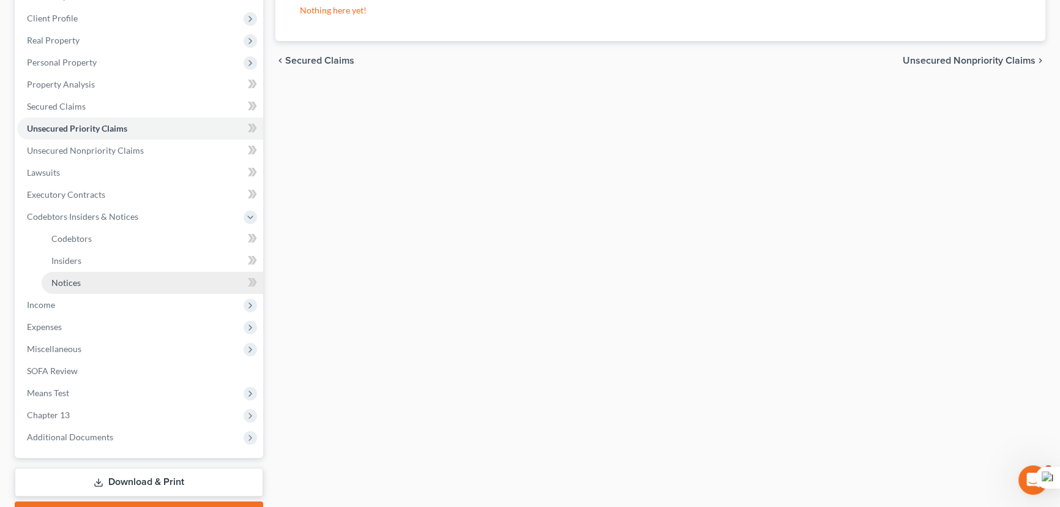
click at [143, 275] on link "Notices" at bounding box center [153, 283] width 222 height 22
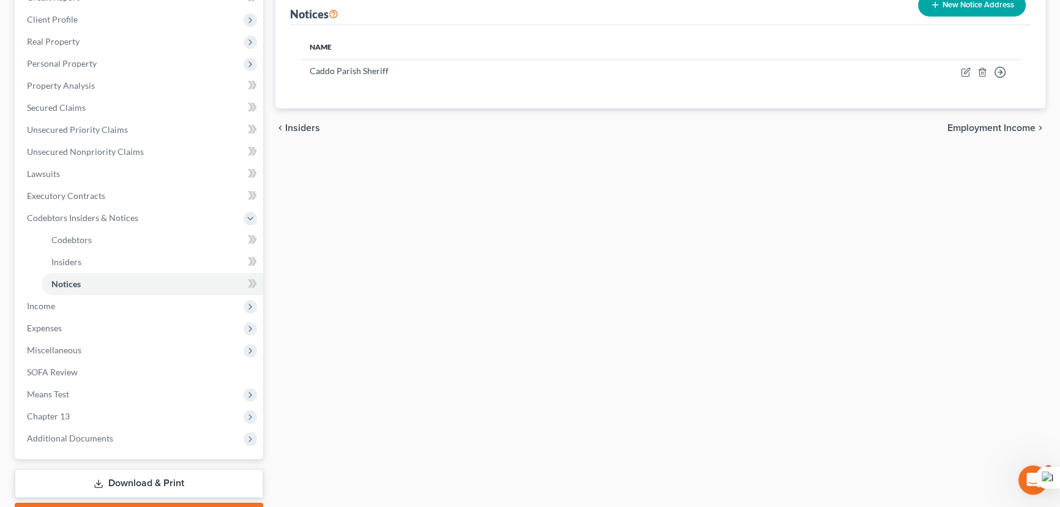
scroll to position [5, 0]
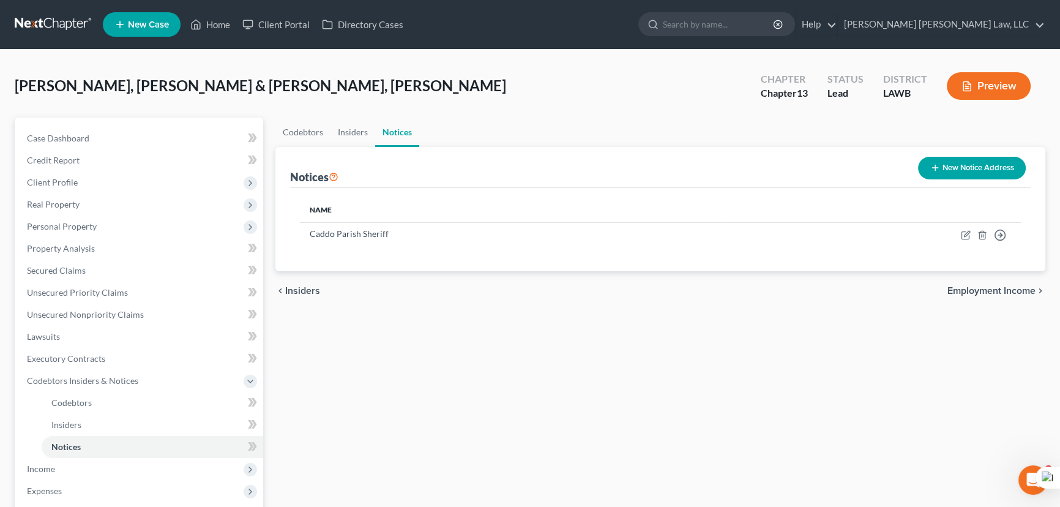
click at [56, 21] on link at bounding box center [54, 24] width 78 height 22
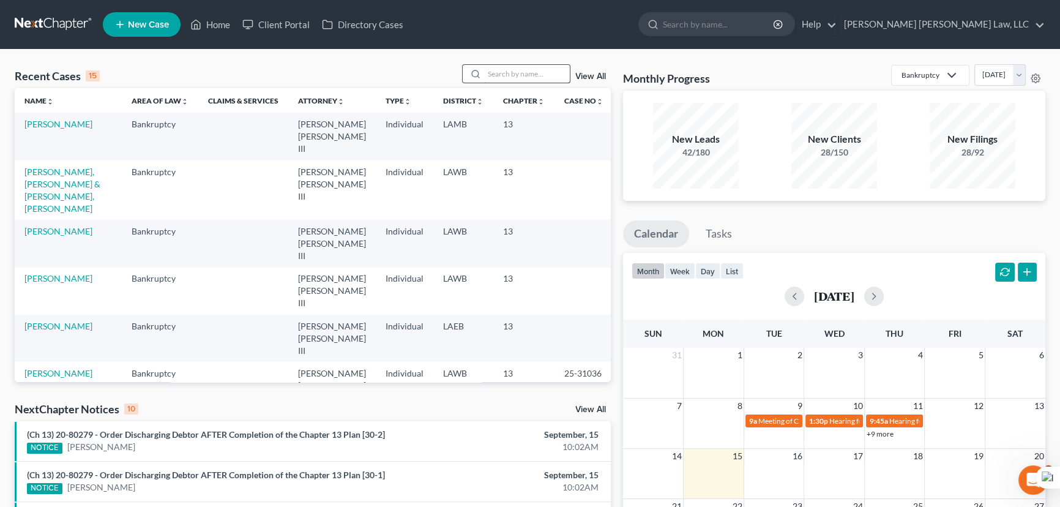
click at [534, 75] on input "search" at bounding box center [527, 74] width 86 height 18
type input "[PERSON_NAME]"
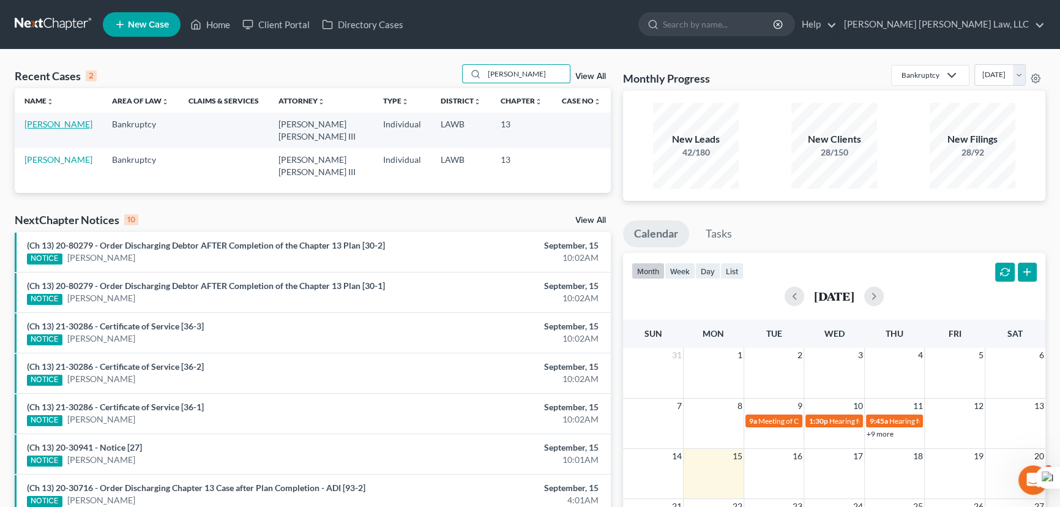
click at [37, 122] on link "[PERSON_NAME]" at bounding box center [58, 124] width 68 height 10
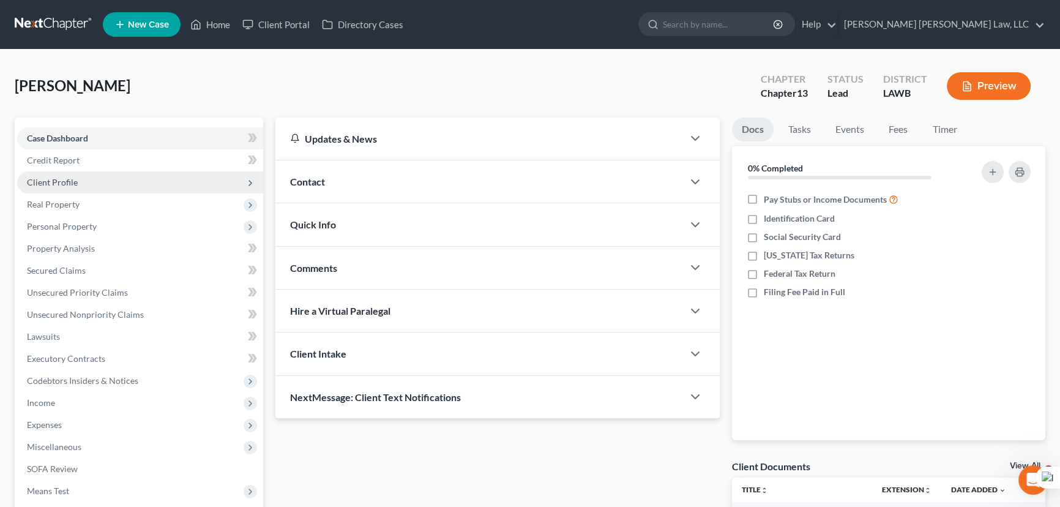
click at [94, 185] on span "Client Profile" at bounding box center [140, 182] width 246 height 22
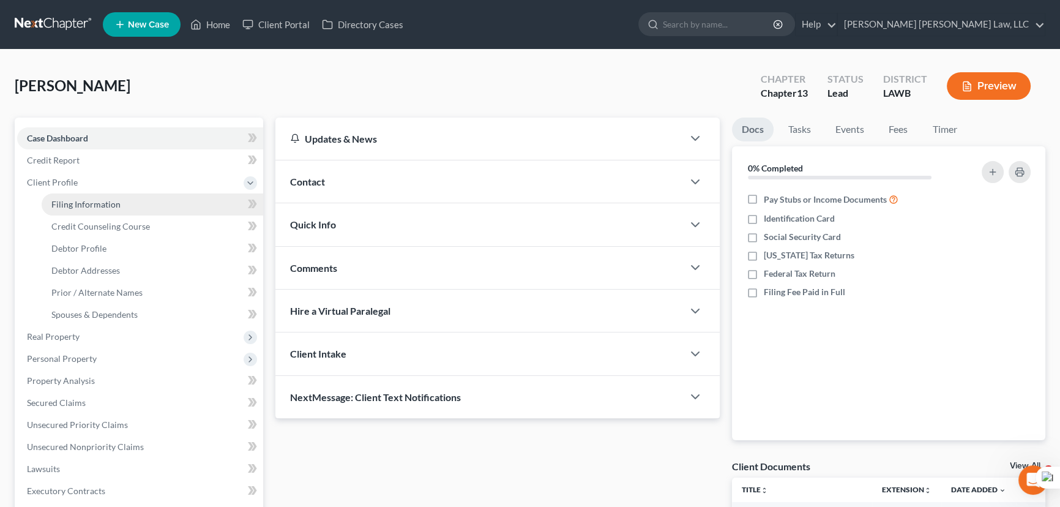
click at [95, 196] on link "Filing Information" at bounding box center [153, 204] width 222 height 22
select select "1"
select select "0"
select select "3"
select select "19"
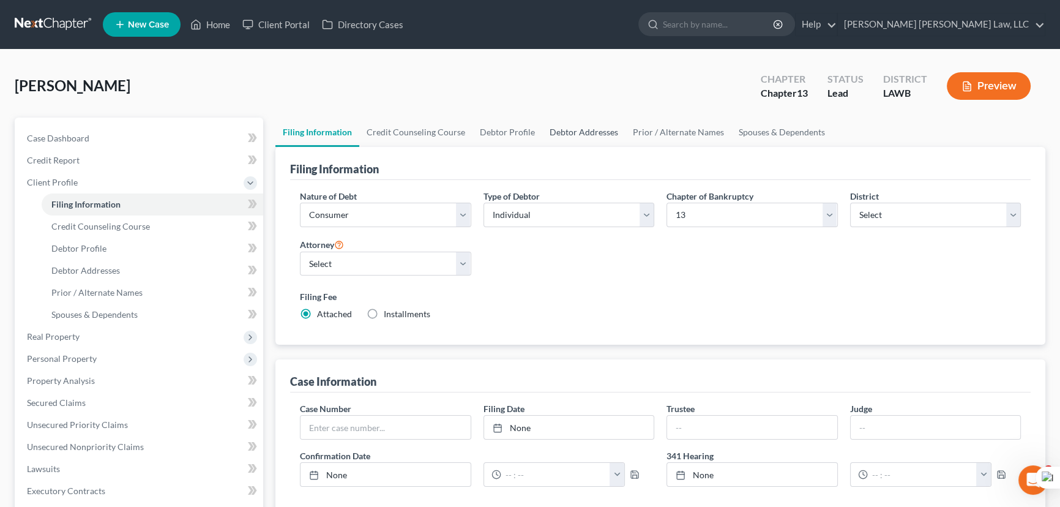
click at [583, 120] on link "Debtor Addresses" at bounding box center [583, 131] width 83 height 29
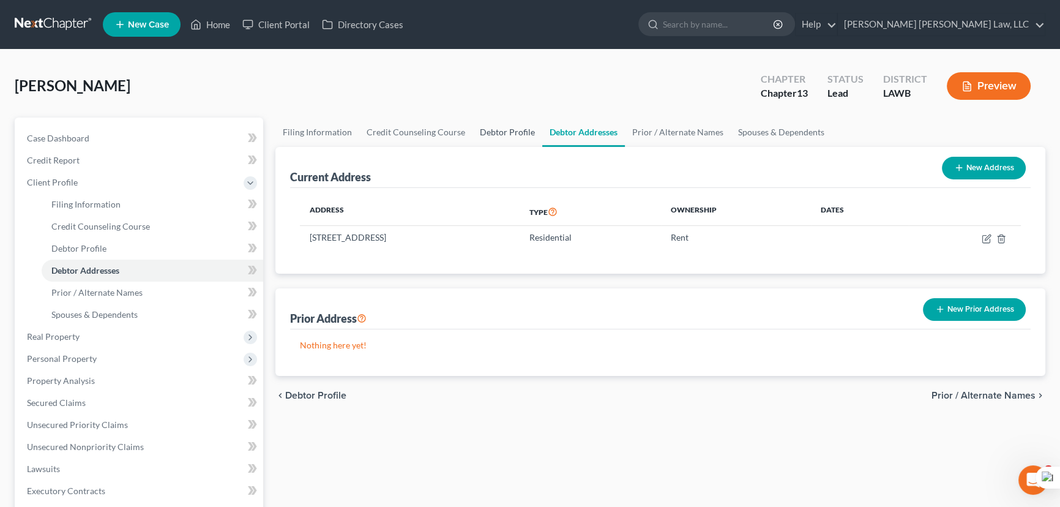
click at [503, 126] on link "Debtor Profile" at bounding box center [507, 131] width 70 height 29
select select "0"
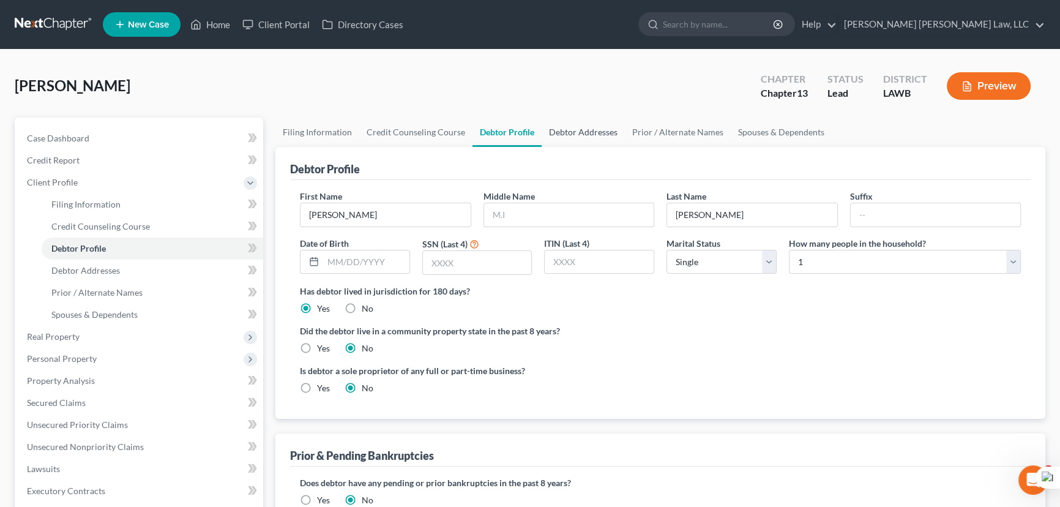
click at [573, 117] on link "Debtor Addresses" at bounding box center [583, 131] width 83 height 29
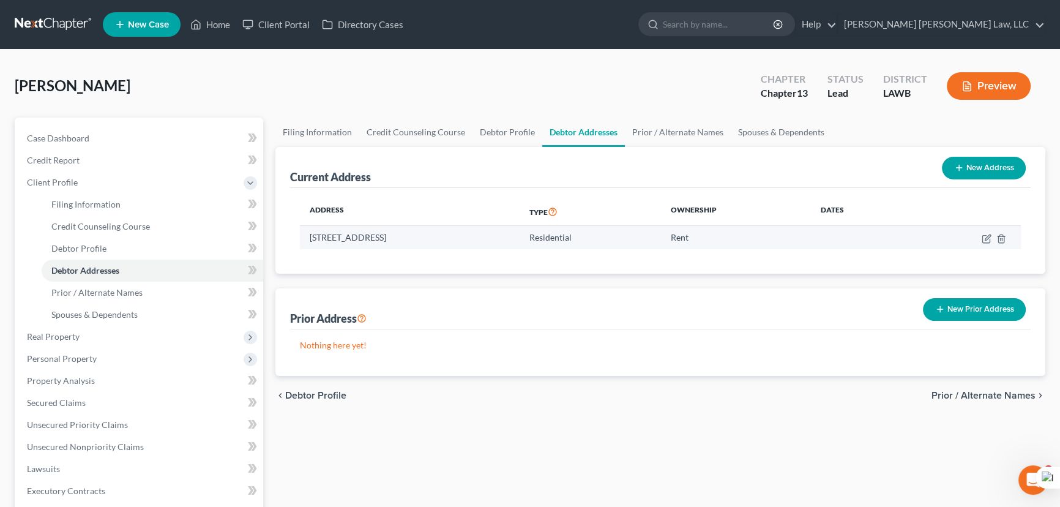
click at [980, 240] on td at bounding box center [965, 237] width 112 height 23
click at [983, 240] on icon "button" at bounding box center [986, 239] width 10 height 10
select select "19"
select select "0"
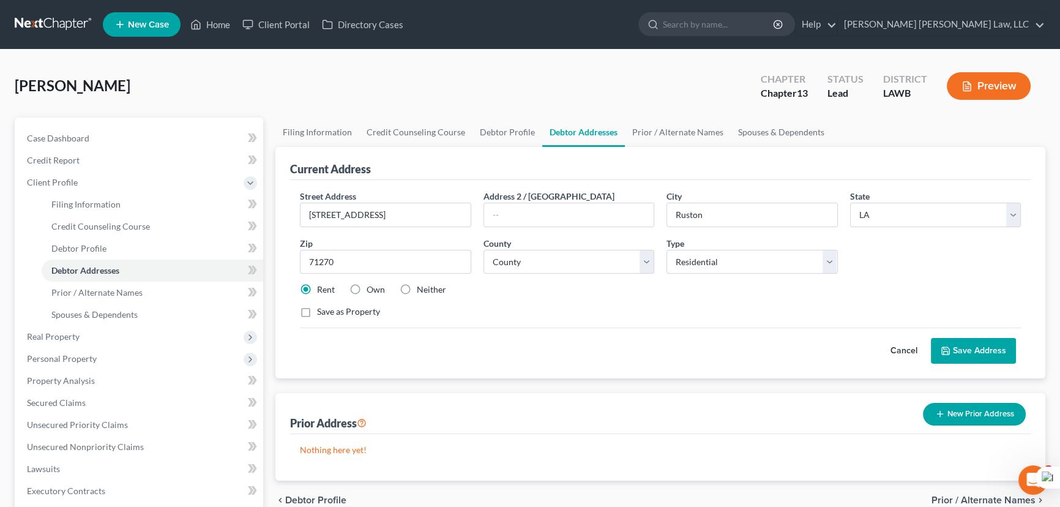
click at [972, 357] on button "Save Address" at bounding box center [973, 351] width 85 height 26
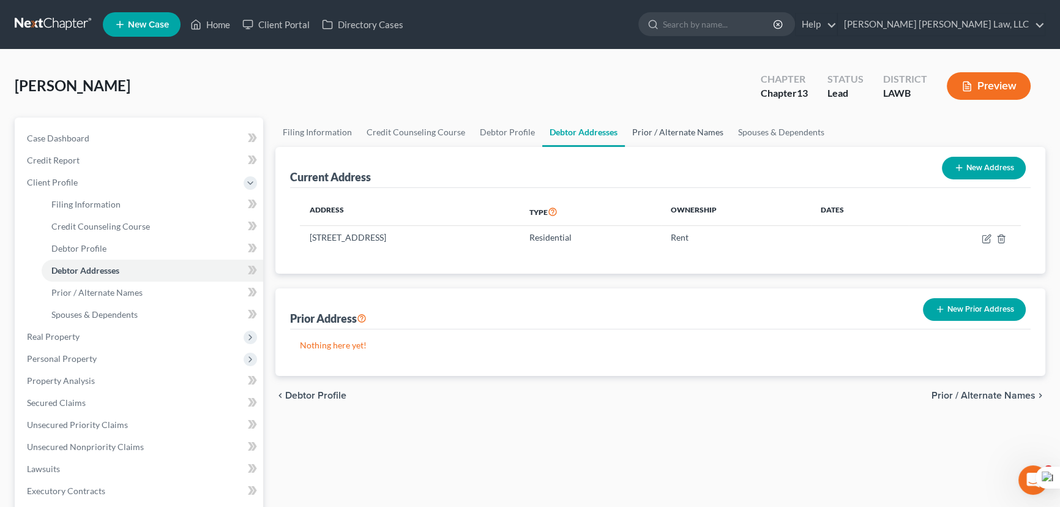
click at [698, 134] on link "Prior / Alternate Names" at bounding box center [678, 131] width 106 height 29
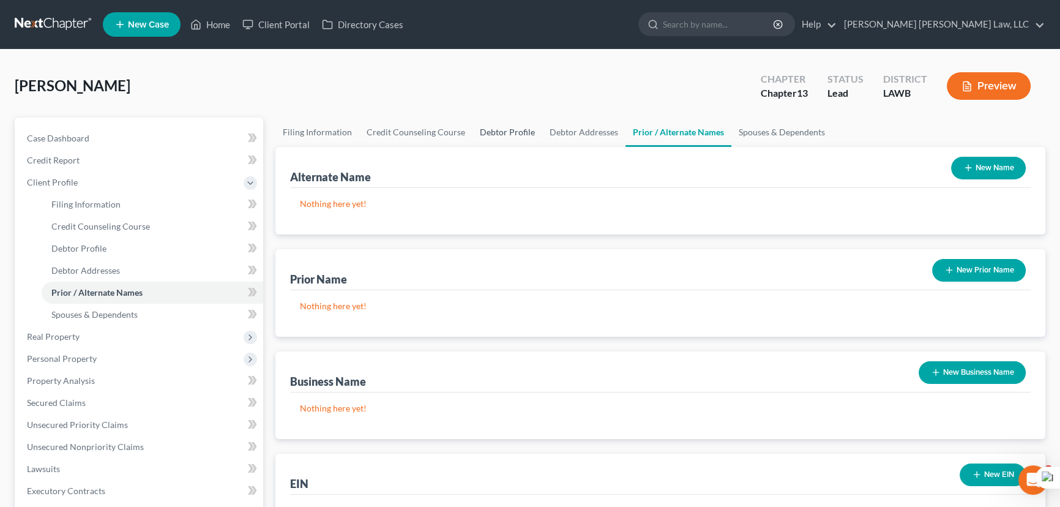
click at [491, 136] on link "Debtor Profile" at bounding box center [507, 131] width 70 height 29
select select "0"
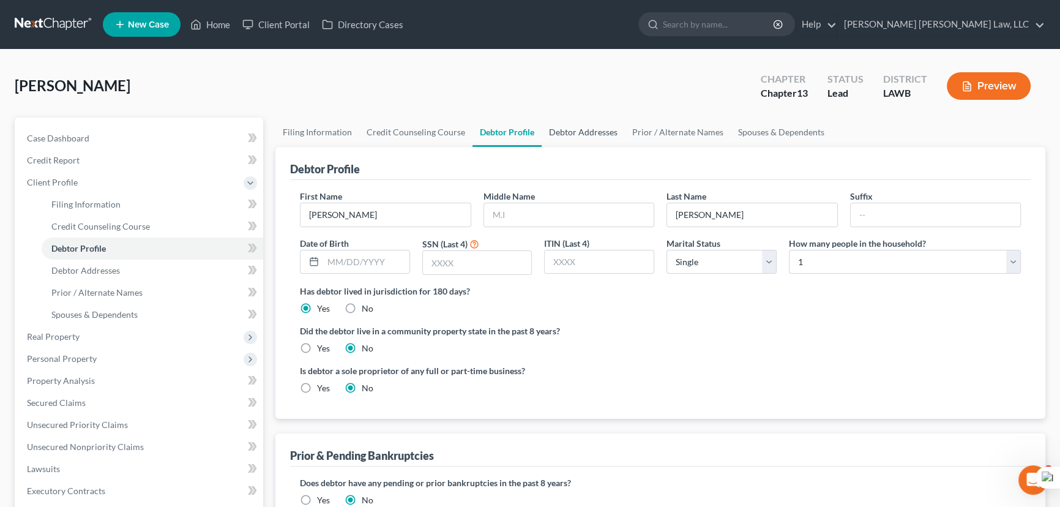
click at [617, 136] on link "Debtor Addresses" at bounding box center [583, 131] width 83 height 29
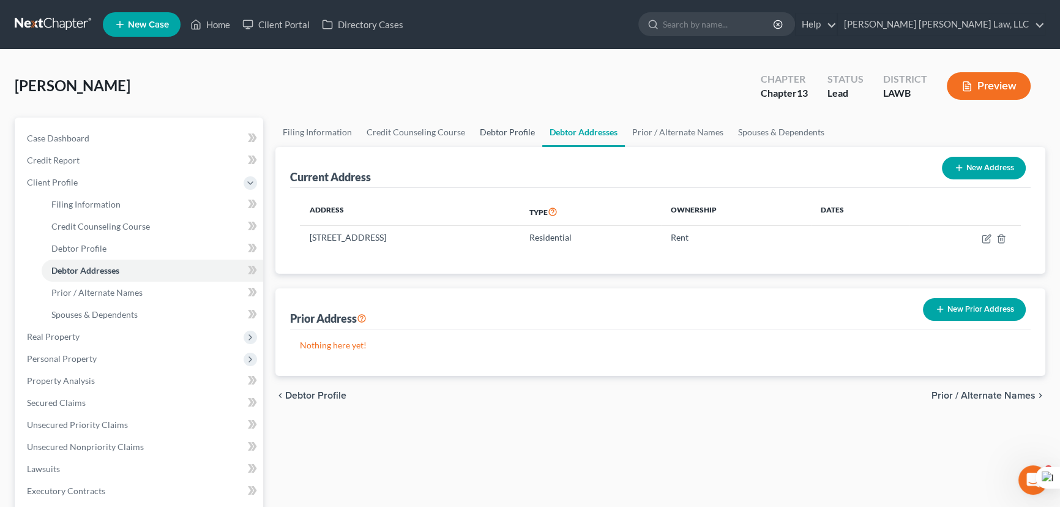
click at [526, 130] on link "Debtor Profile" at bounding box center [507, 131] width 70 height 29
select select "0"
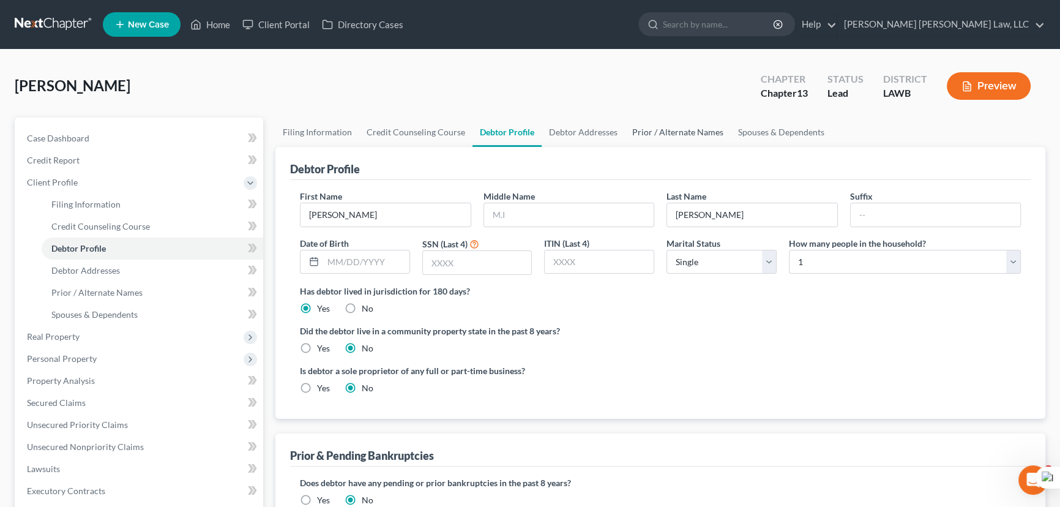
click at [687, 128] on link "Prior / Alternate Names" at bounding box center [678, 131] width 106 height 29
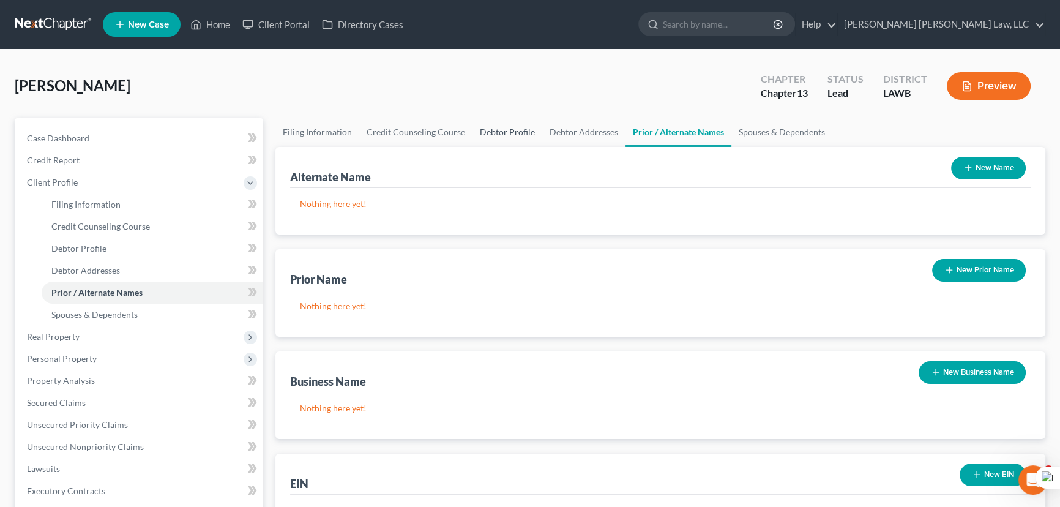
click at [508, 138] on link "Debtor Profile" at bounding box center [507, 131] width 70 height 29
select select "0"
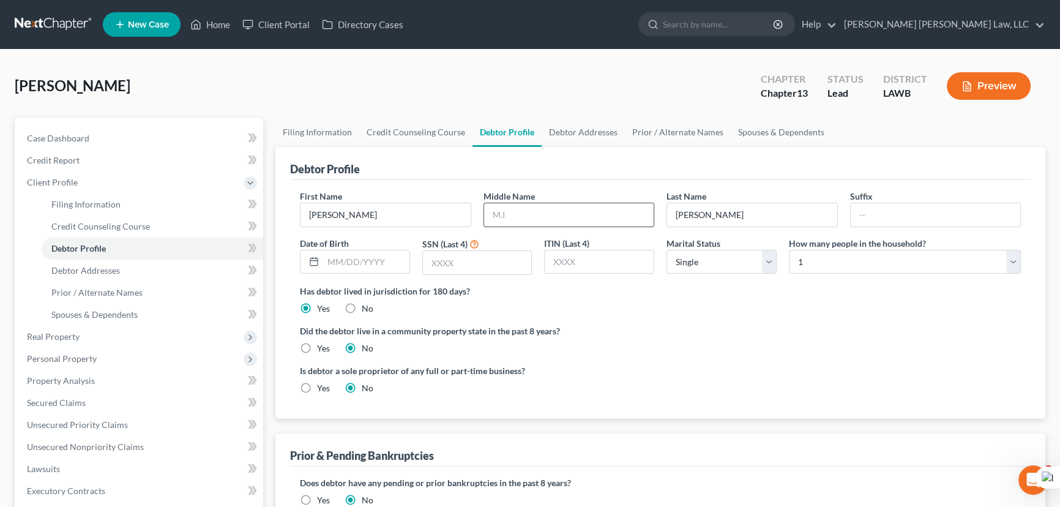
click at [532, 204] on input "text" at bounding box center [569, 214] width 170 height 23
type input "E"
click at [686, 137] on link "Prior / Alternate Names" at bounding box center [678, 131] width 106 height 29
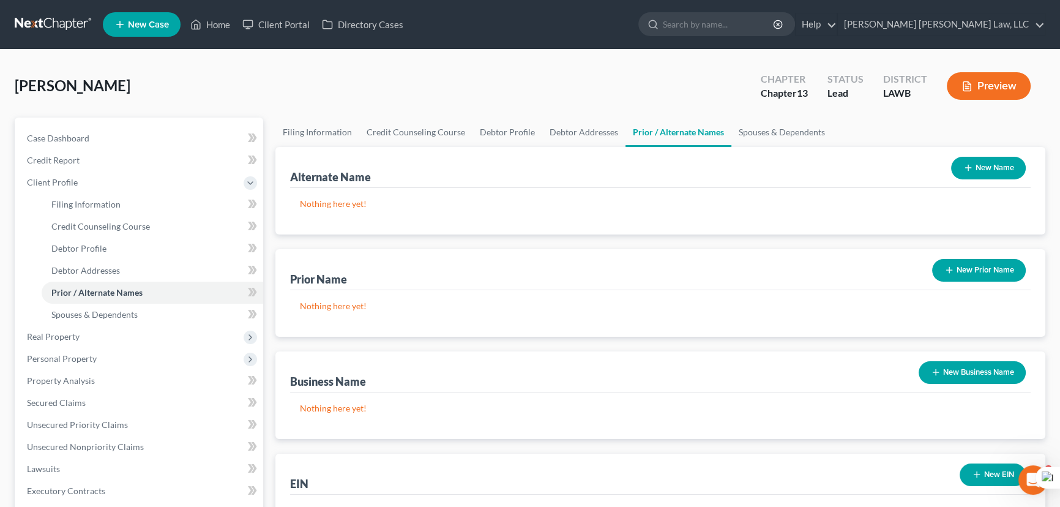
click at [997, 163] on button "New Name" at bounding box center [988, 168] width 75 height 23
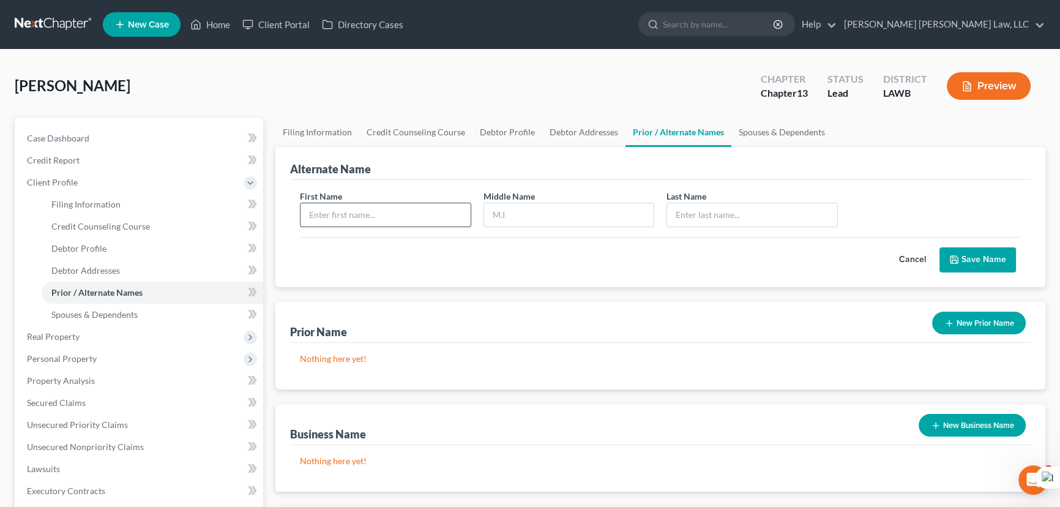
click at [393, 210] on input "text" at bounding box center [385, 214] width 170 height 23
type input "[PERSON_NAME]"
click at [963, 260] on button "Save Name" at bounding box center [977, 260] width 76 height 26
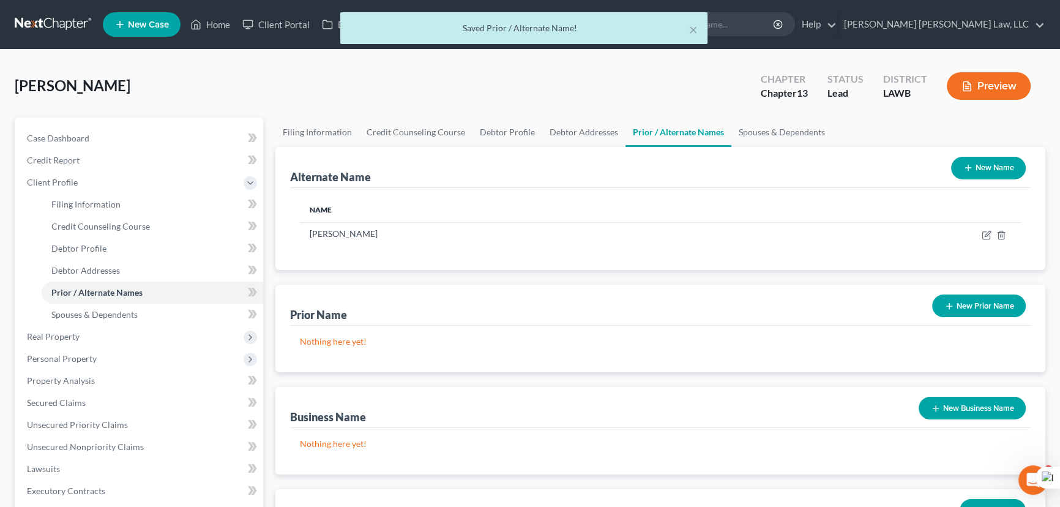
click at [969, 167] on icon "button" at bounding box center [968, 168] width 10 height 10
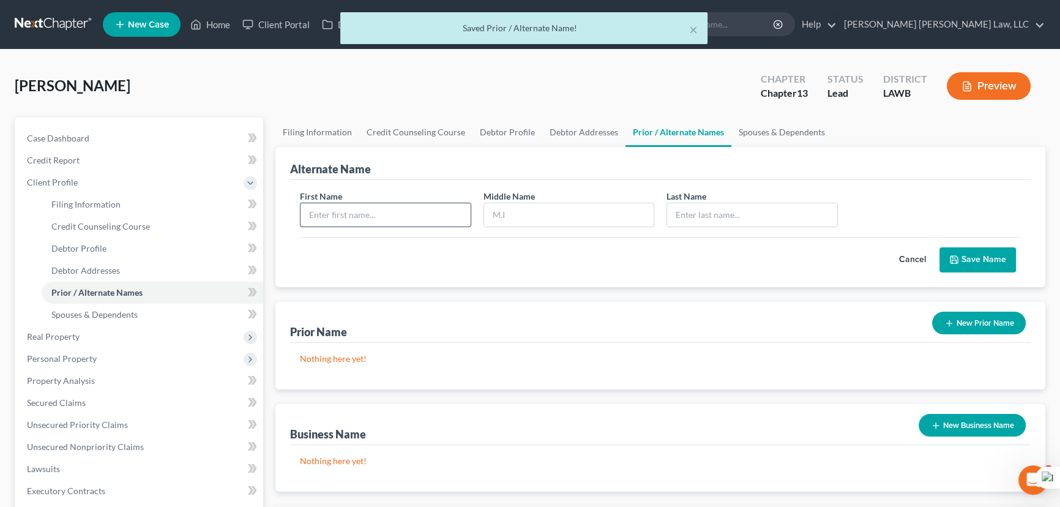
click at [378, 224] on input "text" at bounding box center [385, 214] width 170 height 23
type input "[PERSON_NAME]"
type input "Emanus"
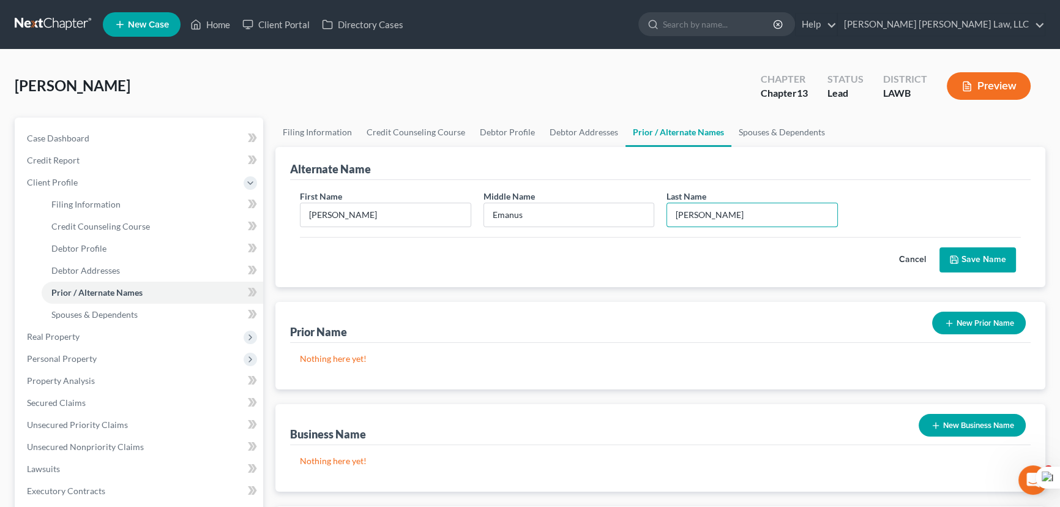
type input "[PERSON_NAME]"
click at [969, 262] on button "Save Name" at bounding box center [977, 260] width 76 height 26
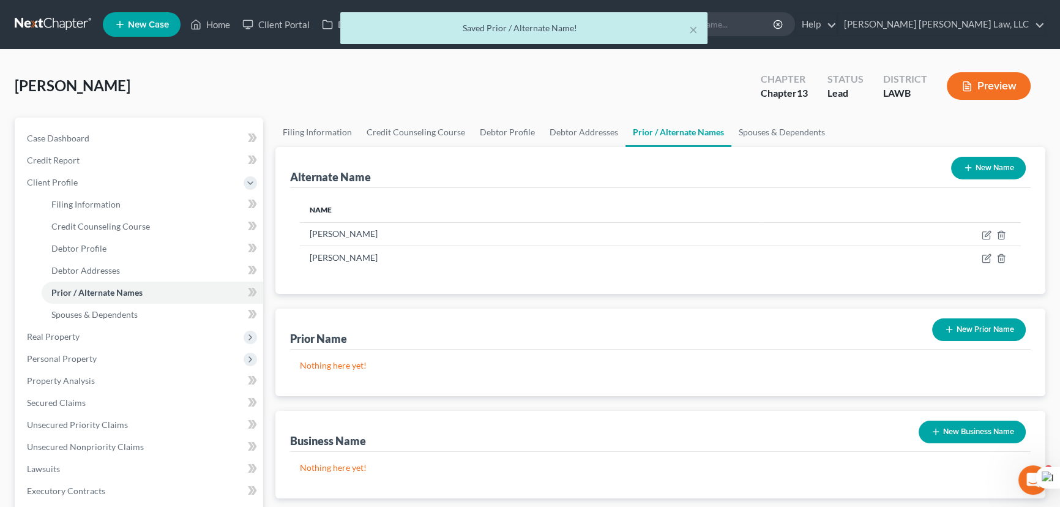
click at [994, 167] on button "New Name" at bounding box center [988, 168] width 75 height 23
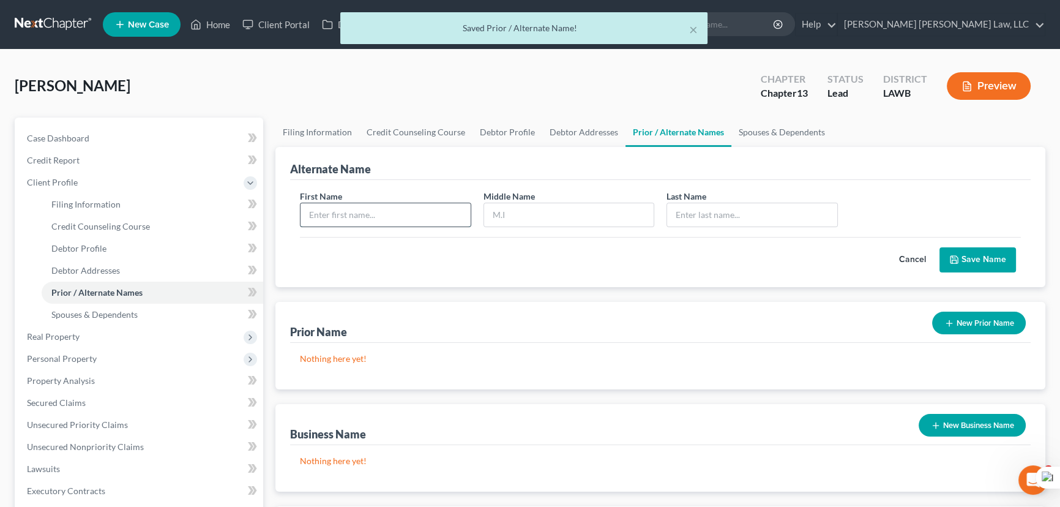
click at [368, 221] on input "text" at bounding box center [385, 214] width 170 height 23
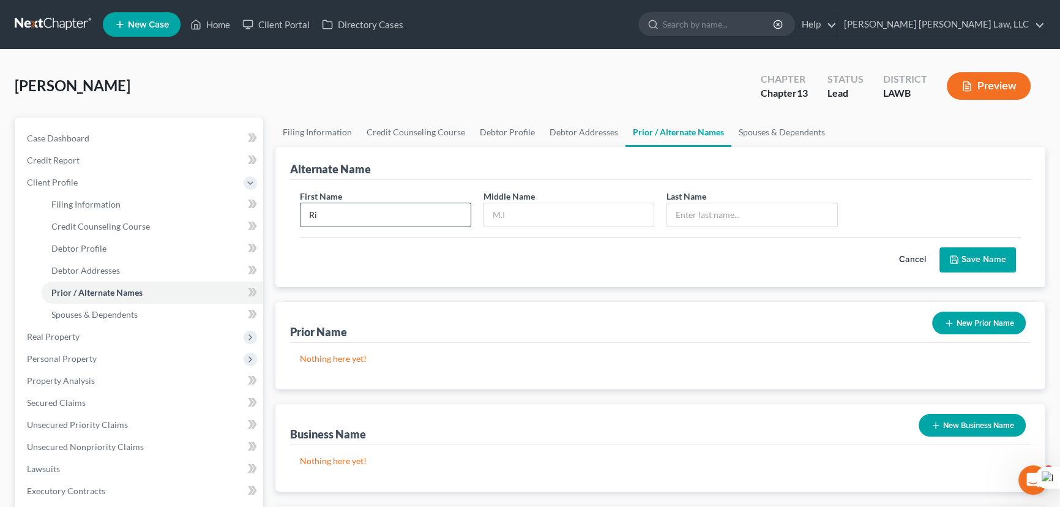
type input "R"
type input "[PERSON_NAME]"
click at [910, 258] on button "Cancel" at bounding box center [912, 260] width 54 height 24
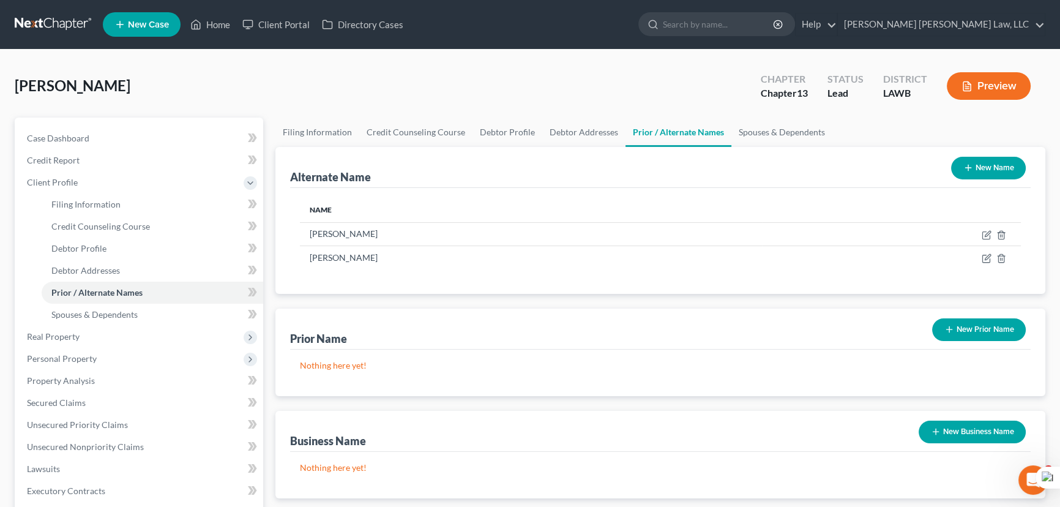
click at [971, 330] on button "New Prior Name" at bounding box center [979, 329] width 94 height 23
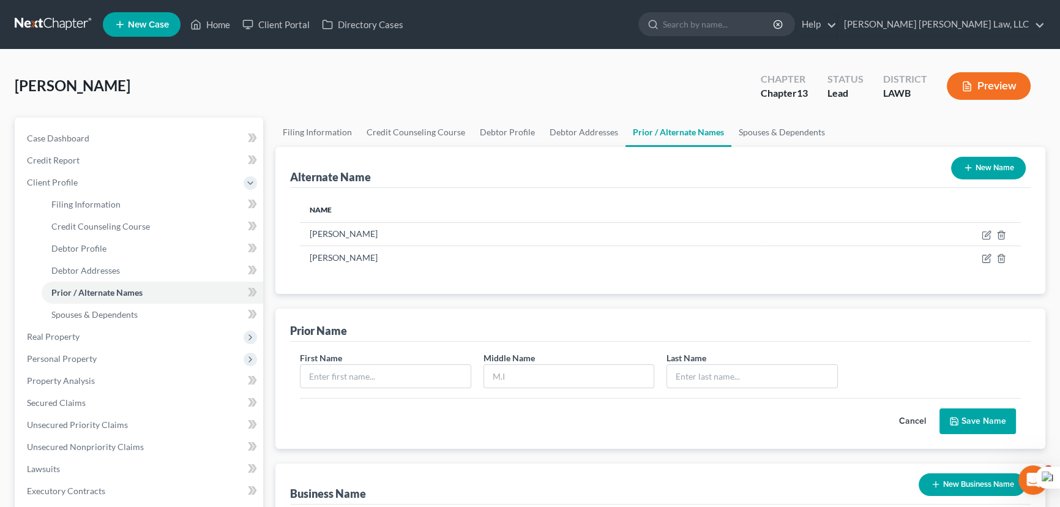
click at [383, 404] on div "Cancel Save Name" at bounding box center [660, 416] width 721 height 36
click at [386, 377] on input "text" at bounding box center [385, 376] width 170 height 23
type input "[PERSON_NAME]"
type input "Emanus"
click at [983, 419] on button "Save Name" at bounding box center [977, 421] width 76 height 26
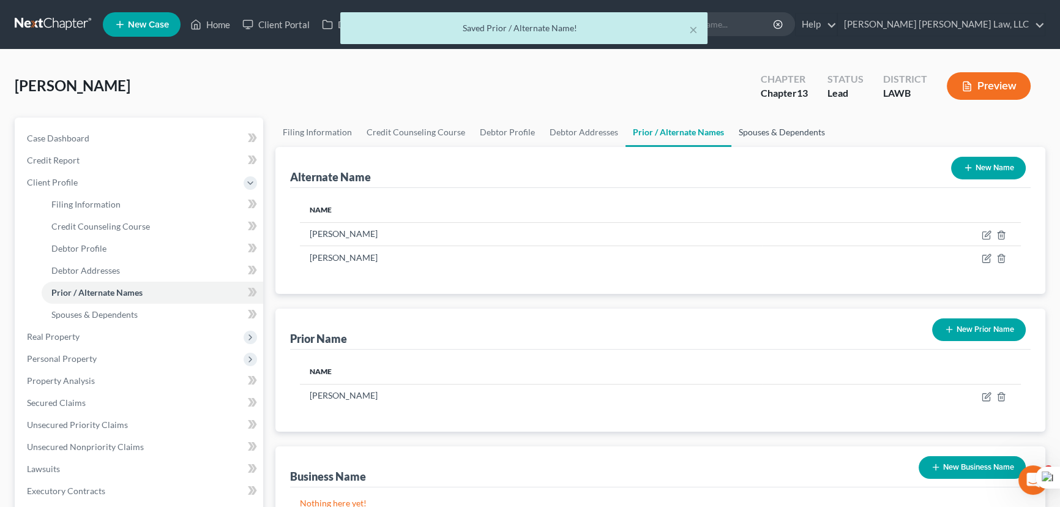
click at [804, 139] on link "Spouses & Dependents" at bounding box center [781, 131] width 101 height 29
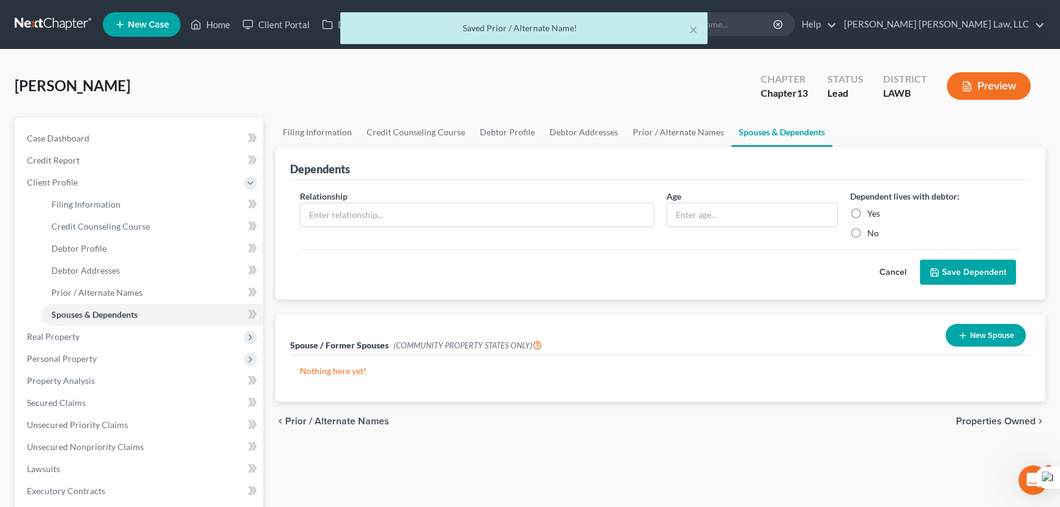
click at [961, 330] on icon "button" at bounding box center [963, 335] width 10 height 10
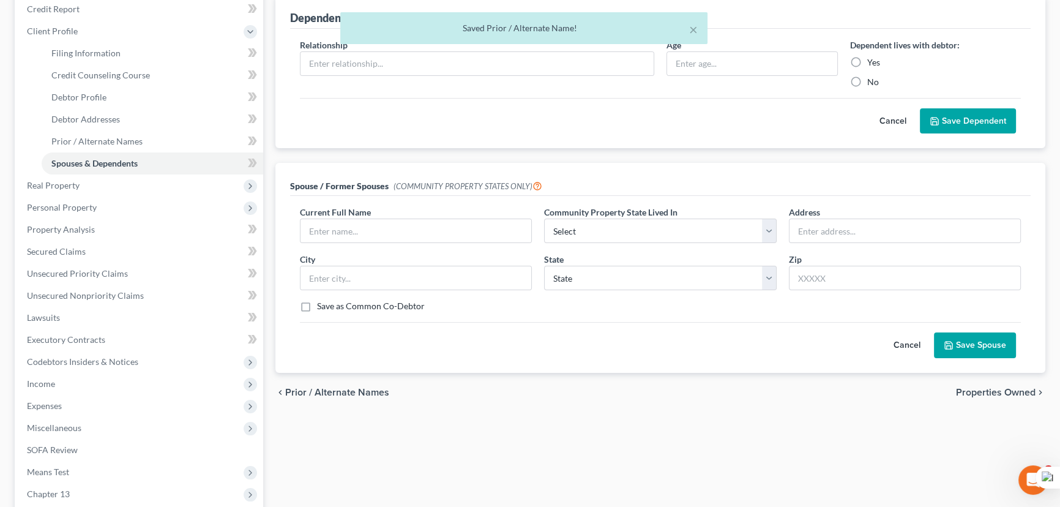
scroll to position [166, 0]
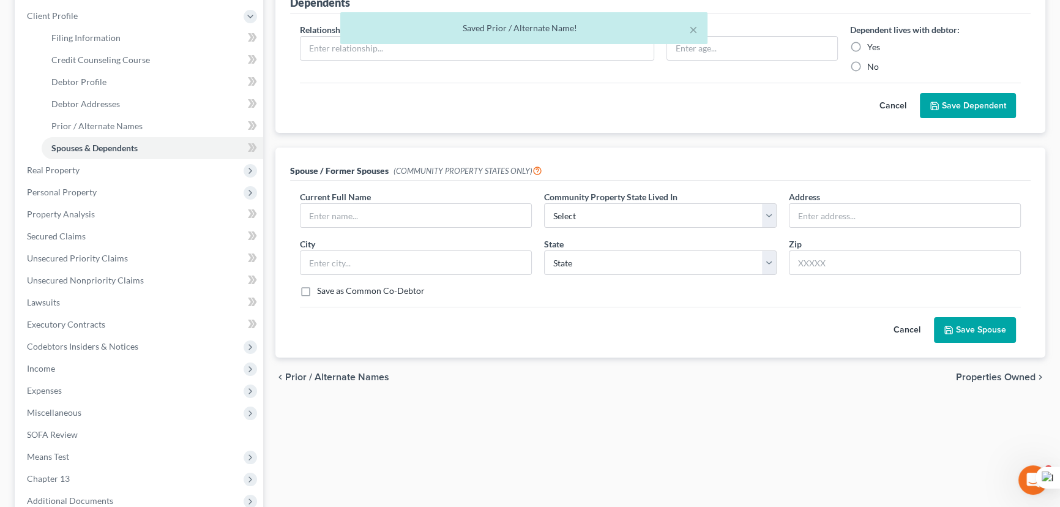
click at [903, 333] on button "Cancel" at bounding box center [907, 330] width 54 height 24
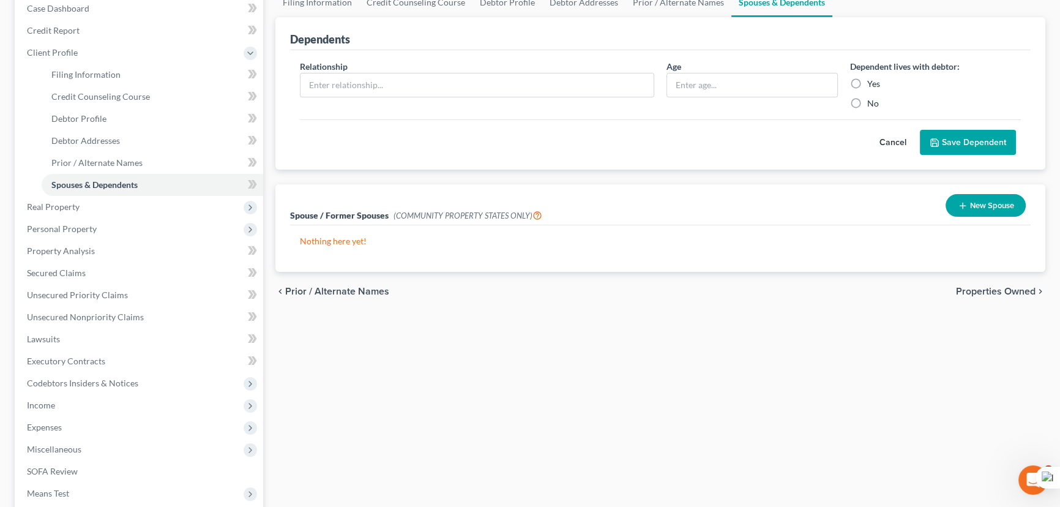
scroll to position [0, 0]
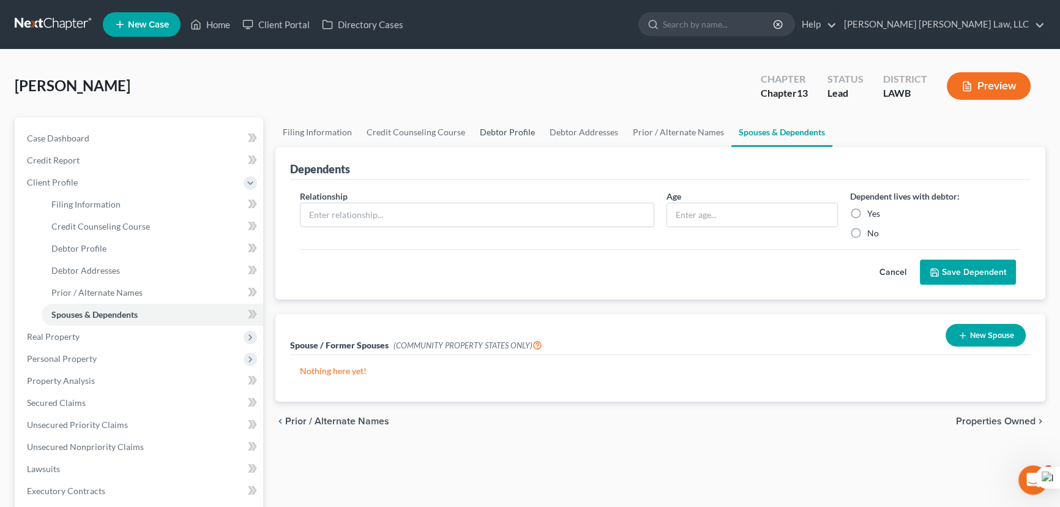
click at [524, 130] on link "Debtor Profile" at bounding box center [507, 131] width 70 height 29
select select "0"
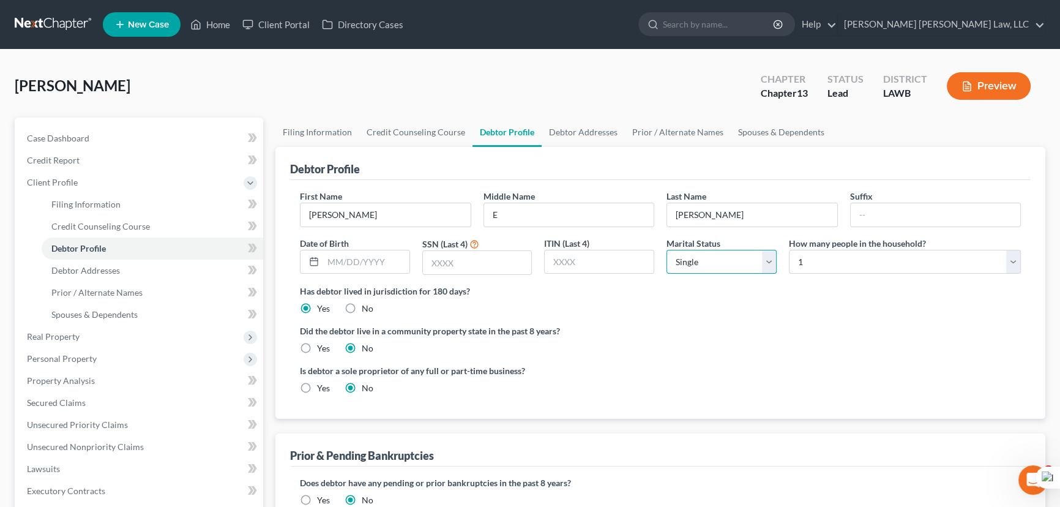
click at [722, 258] on select "Select Single Married Separated Divorced Widowed" at bounding box center [721, 262] width 110 height 24
select select "4"
click at [666, 250] on select "Select Single Married Separated Divorced Widowed" at bounding box center [721, 262] width 110 height 24
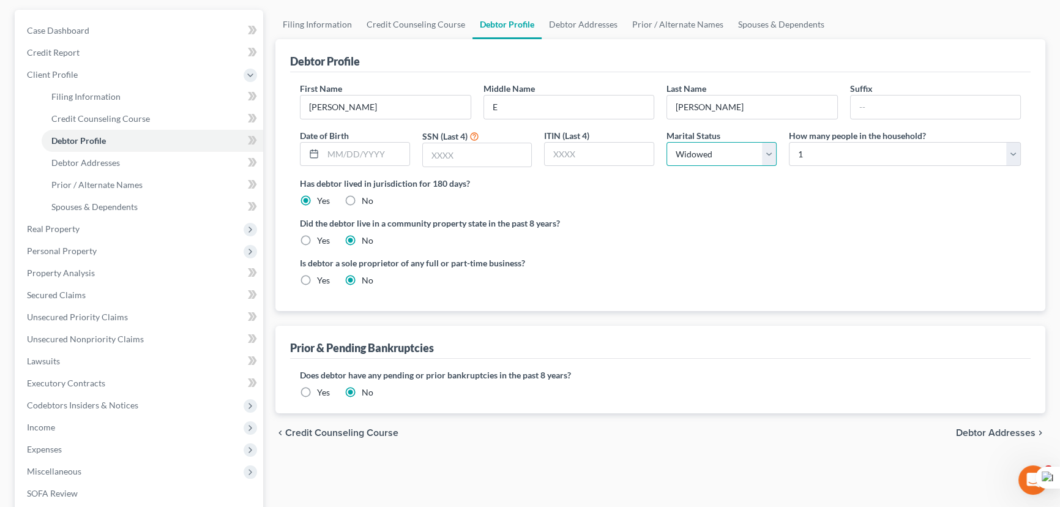
scroll to position [111, 0]
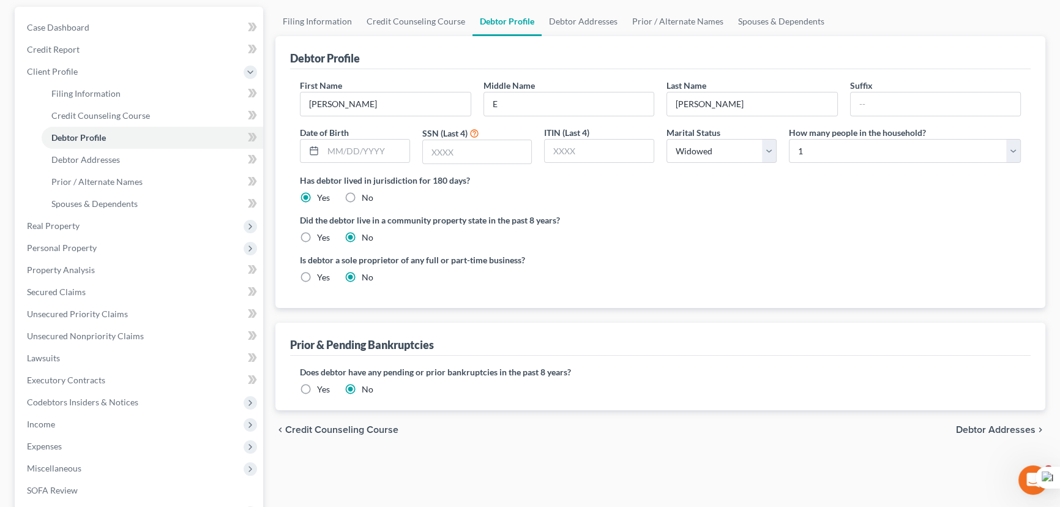
click at [317, 234] on label "Yes" at bounding box center [323, 237] width 13 height 12
click at [322, 234] on input "Yes" at bounding box center [326, 235] width 8 height 8
radio input "true"
radio input "false"
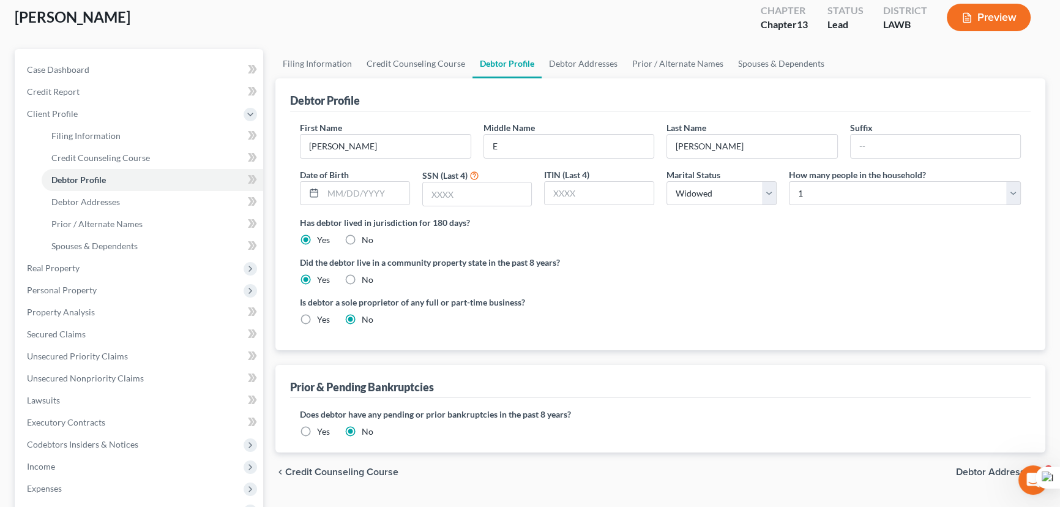
scroll to position [0, 0]
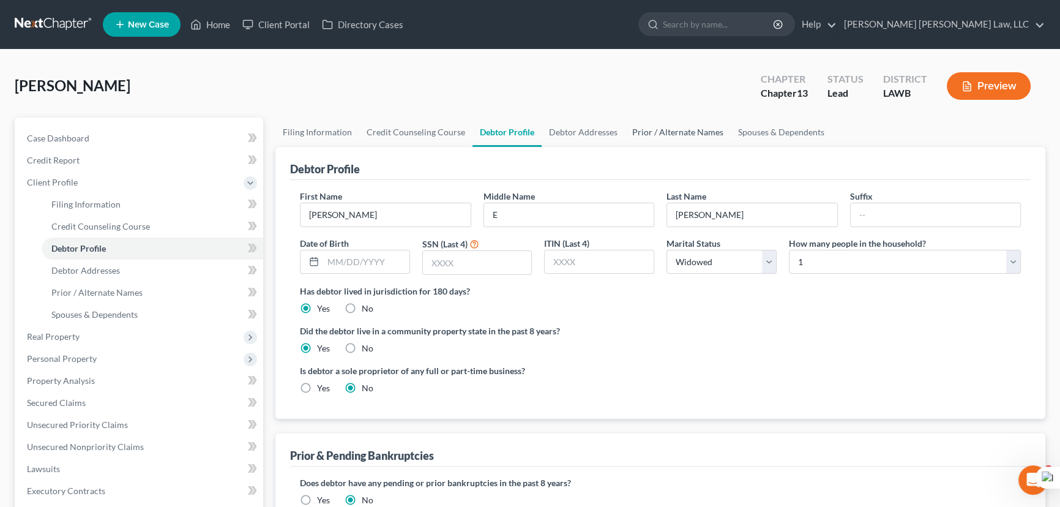
drag, startPoint x: 645, startPoint y: 121, endPoint x: 624, endPoint y: 128, distance: 22.4
click at [646, 121] on link "Prior / Alternate Names" at bounding box center [678, 131] width 106 height 29
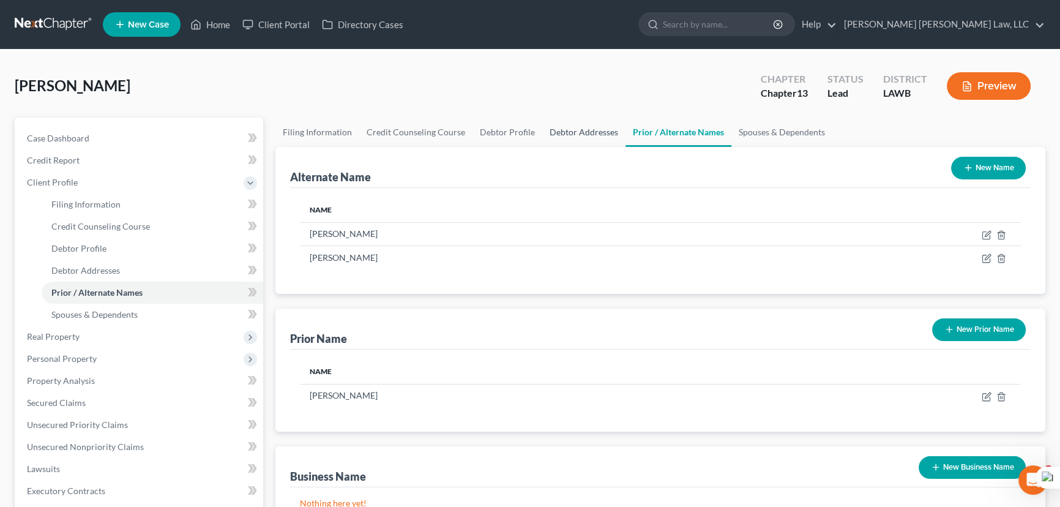
click at [595, 127] on link "Debtor Addresses" at bounding box center [583, 131] width 83 height 29
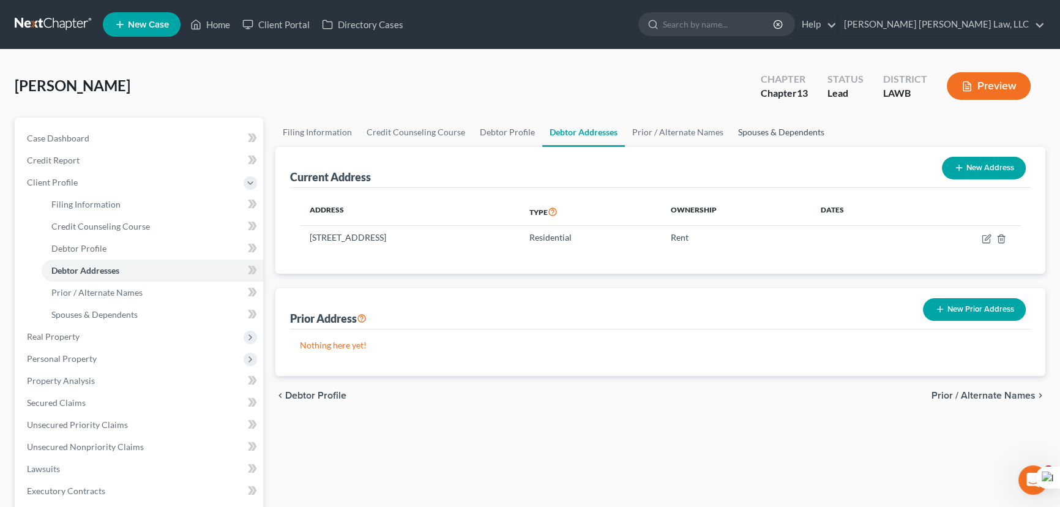
click at [815, 139] on link "Spouses & Dependents" at bounding box center [781, 131] width 101 height 29
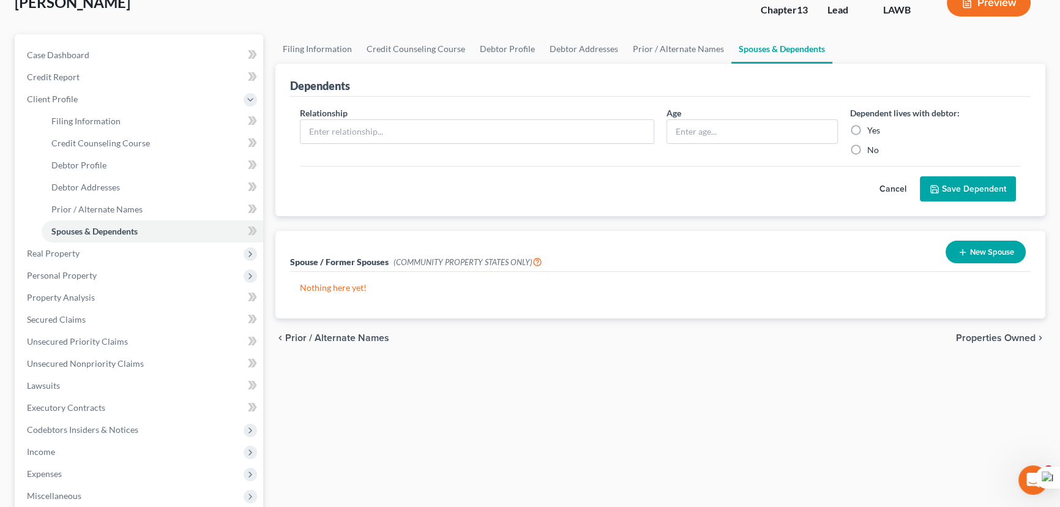
scroll to position [111, 0]
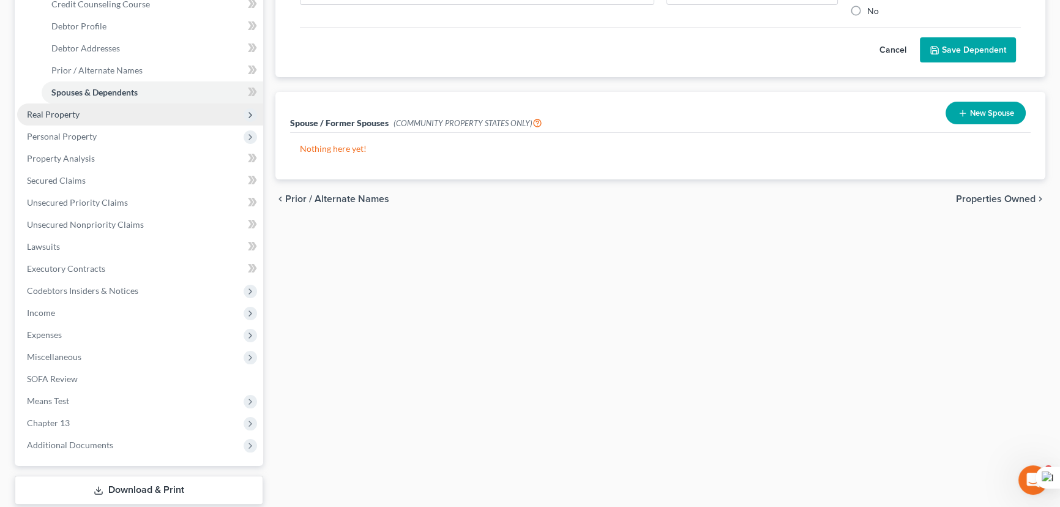
click at [125, 114] on span "Real Property" at bounding box center [140, 114] width 246 height 22
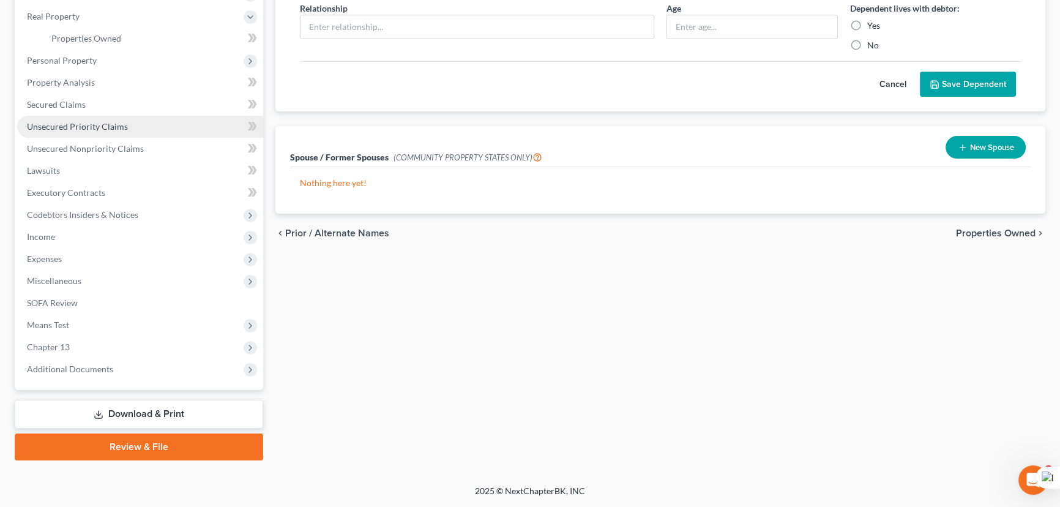
scroll to position [186, 0]
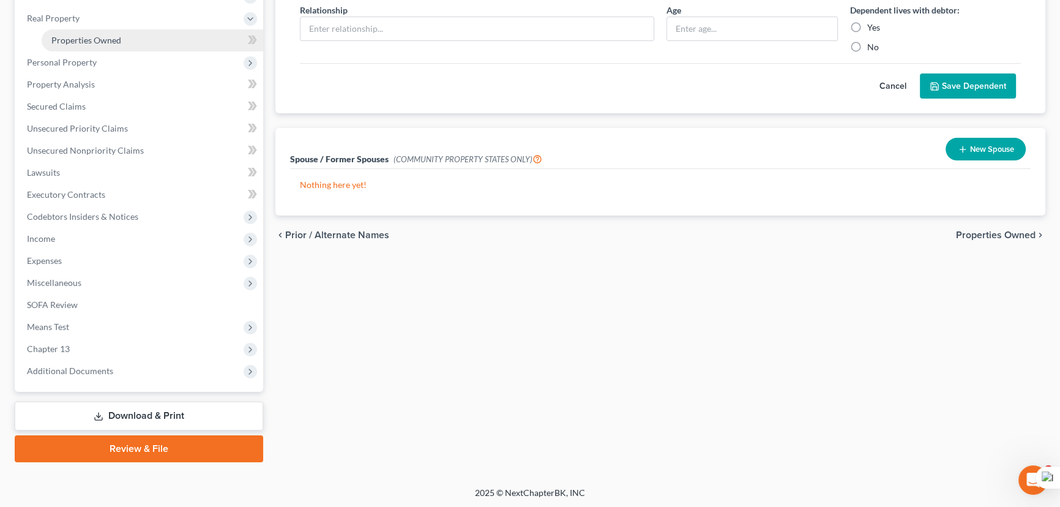
click at [119, 37] on span "Properties Owned" at bounding box center [86, 40] width 70 height 10
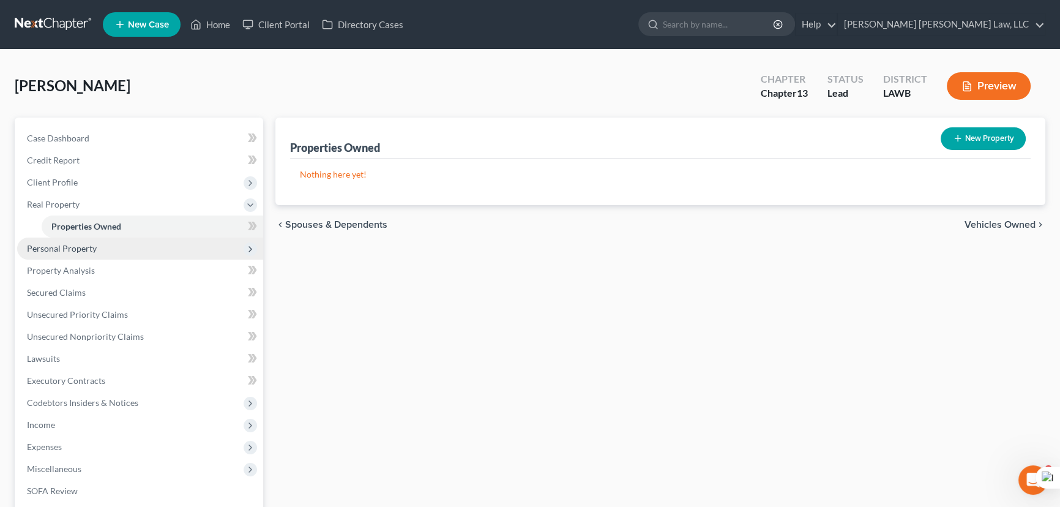
click at [146, 248] on span "Personal Property" at bounding box center [140, 248] width 246 height 22
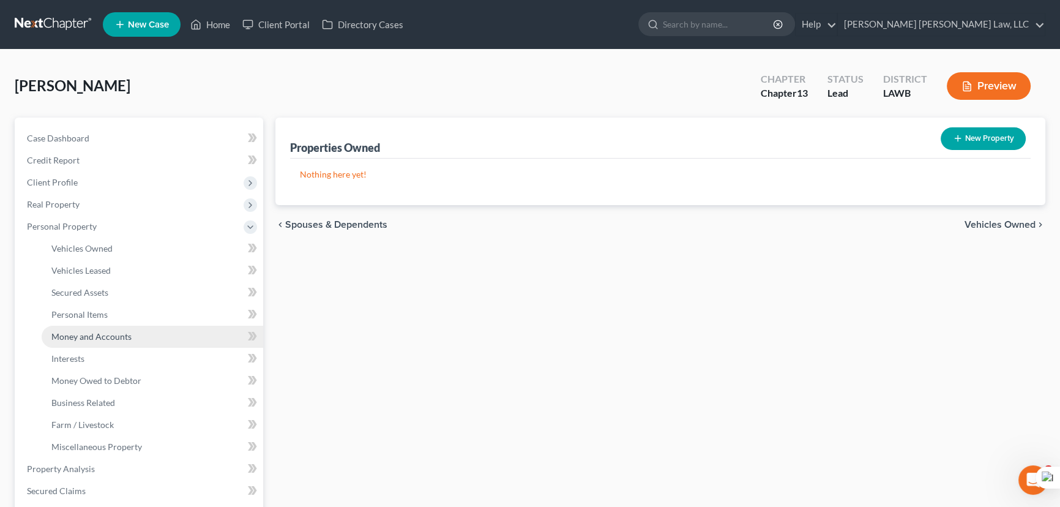
click at [140, 337] on link "Money and Accounts" at bounding box center [153, 337] width 222 height 22
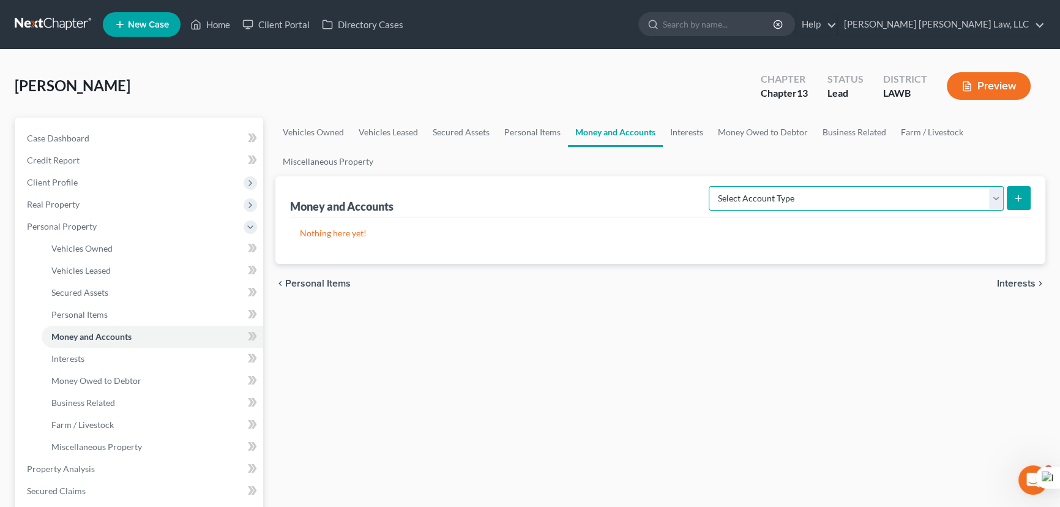
click at [836, 196] on select "Select Account Type Brokerage (A/B: 18, SOFA: 20) Cash on Hand (A/B: 16) Certif…" at bounding box center [856, 198] width 295 height 24
select select "checking"
click at [712, 186] on select "Select Account Type Brokerage (A/B: 18, SOFA: 20) Cash on Hand (A/B: 16) Certif…" at bounding box center [856, 198] width 295 height 24
click at [1027, 190] on button "submit" at bounding box center [1019, 198] width 24 height 24
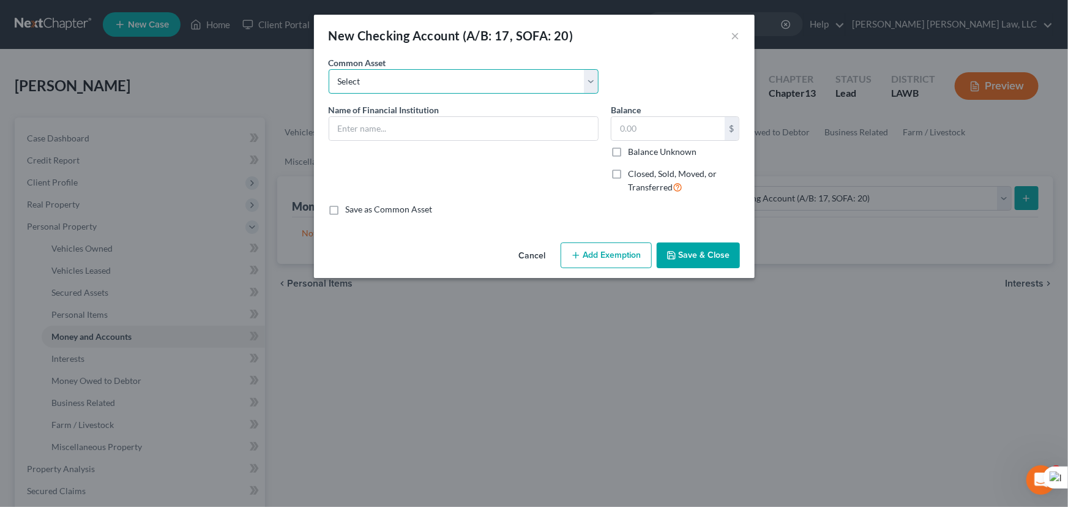
click at [390, 86] on select "Select Current Bank Sevenfold Credit Union Apple Cash First Horizon Bank Centri…" at bounding box center [464, 81] width 270 height 24
select select "3"
click at [329, 69] on select "Select Current Bank Sevenfold Credit Union Apple Cash First Horizon Bank Centri…" at bounding box center [464, 81] width 270 height 24
type input "First Horizon Bank"
click at [696, 251] on button "Save & Close" at bounding box center [698, 255] width 83 height 26
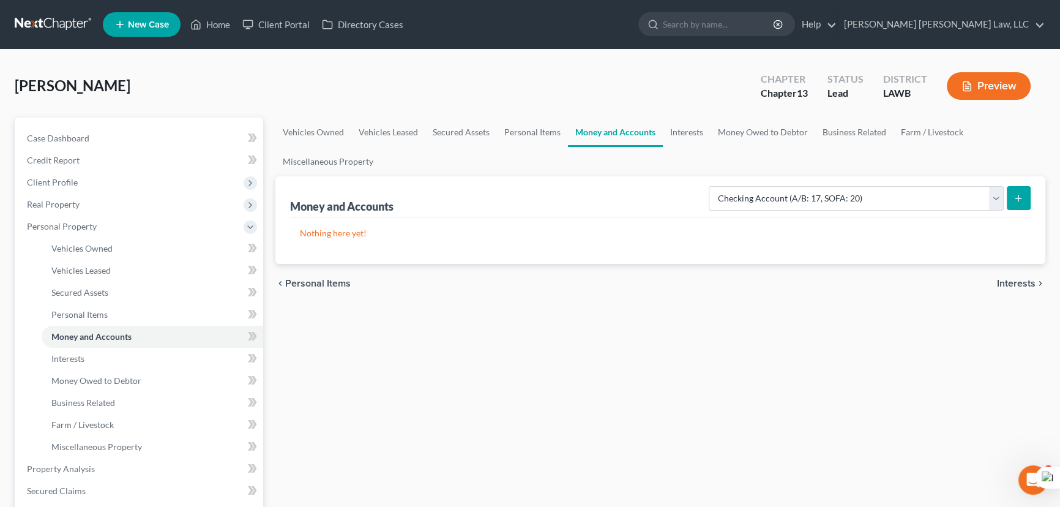
click at [787, 203] on div at bounding box center [530, 253] width 1060 height 507
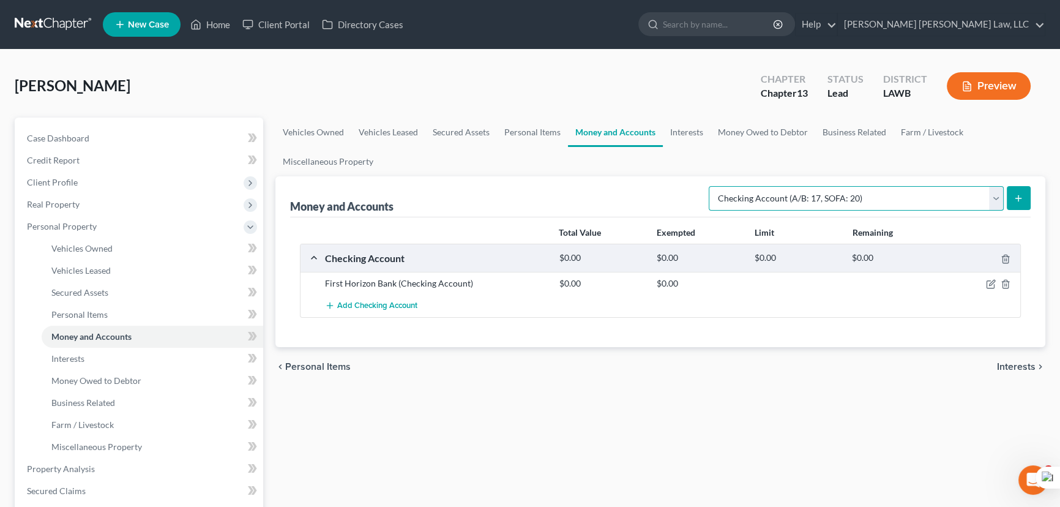
drag, startPoint x: 814, startPoint y: 193, endPoint x: 814, endPoint y: 207, distance: 14.1
click at [814, 193] on select "Select Account Type Brokerage (A/B: 18, SOFA: 20) Cash on Hand (A/B: 16) Certif…" at bounding box center [856, 198] width 295 height 24
select select "savings"
click at [712, 186] on select "Select Account Type Brokerage (A/B: 18, SOFA: 20) Cash on Hand (A/B: 16) Certif…" at bounding box center [856, 198] width 295 height 24
click at [1021, 193] on icon "submit" at bounding box center [1018, 198] width 10 height 10
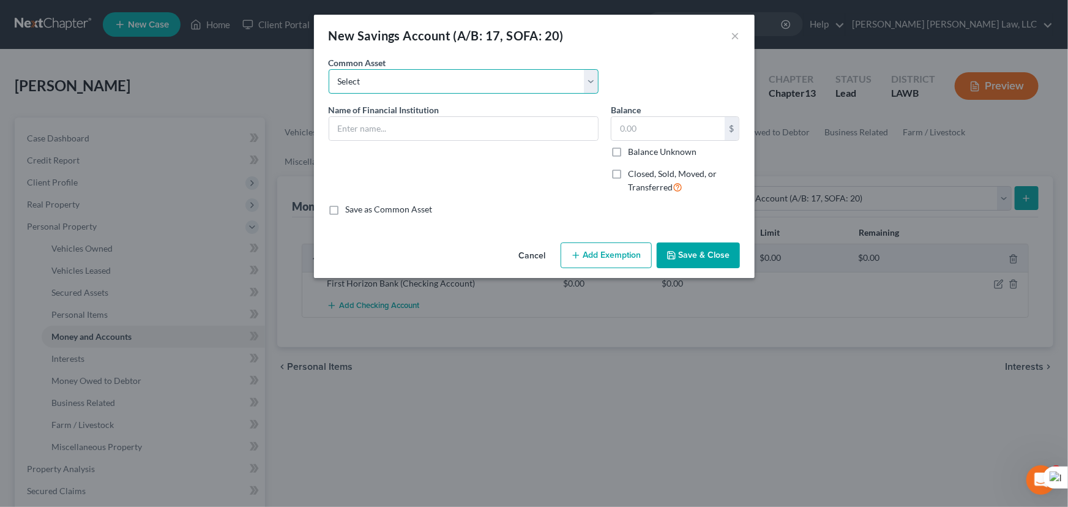
click at [398, 80] on select "Select Woodforest Bank Centric Federal Credit Union Capital One Citizens Progre…" at bounding box center [464, 81] width 270 height 24
select select "23"
click at [329, 69] on select "Select Woodforest Bank Centric Federal Credit Union Capital One Citizens Progre…" at bounding box center [464, 81] width 270 height 24
type input "First Horizon Bank"
type input "0"
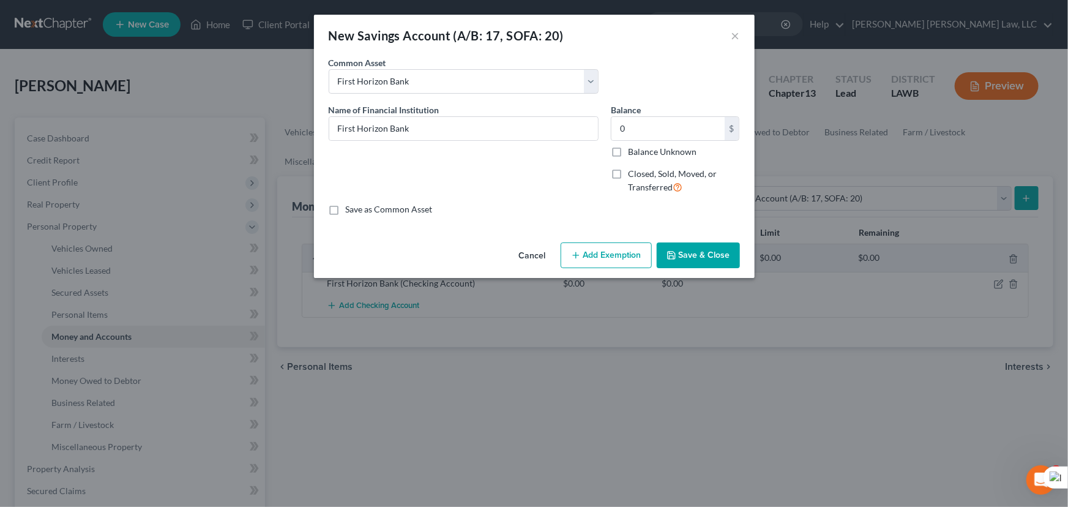
click at [731, 257] on button "Save & Close" at bounding box center [698, 255] width 83 height 26
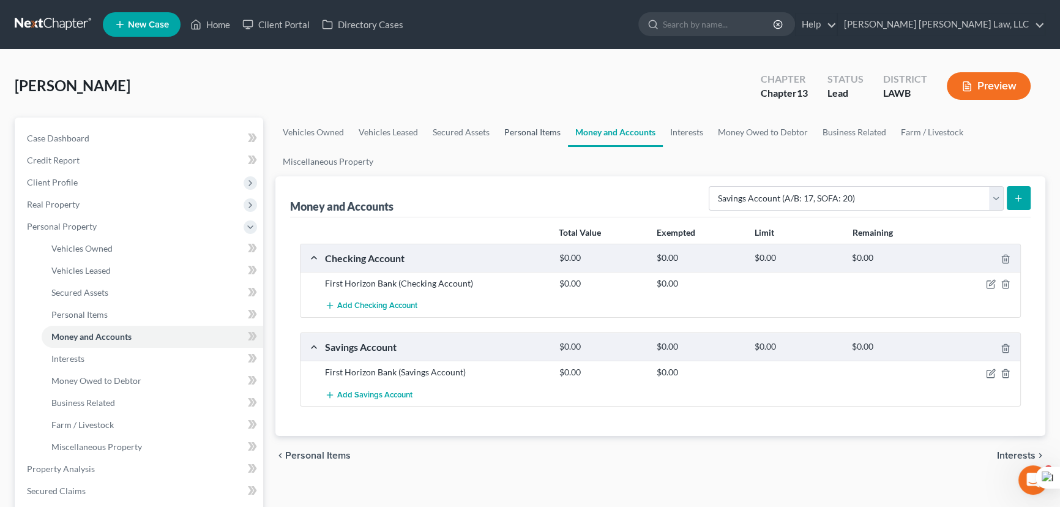
click at [512, 139] on link "Personal Items" at bounding box center [532, 131] width 71 height 29
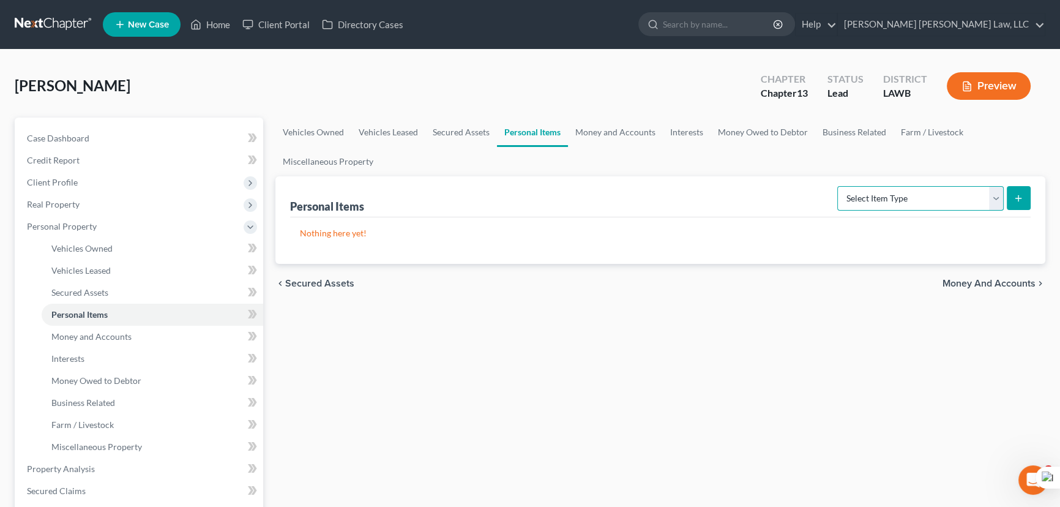
click at [875, 206] on select "Select Item Type Clothing (A/B: 11) Collectibles Of Value (A/B: 8) Electronics …" at bounding box center [920, 198] width 166 height 24
select select "clothing"
click at [839, 186] on select "Select Item Type Clothing (A/B: 11) Collectibles Of Value (A/B: 8) Electronics …" at bounding box center [920, 198] width 166 height 24
click at [1031, 190] on div "Personal Items Select Item Type Clothing (A/B: 11) Collectibles Of Value (A/B: …" at bounding box center [660, 220] width 770 height 88
click at [1022, 193] on icon "submit" at bounding box center [1018, 198] width 10 height 10
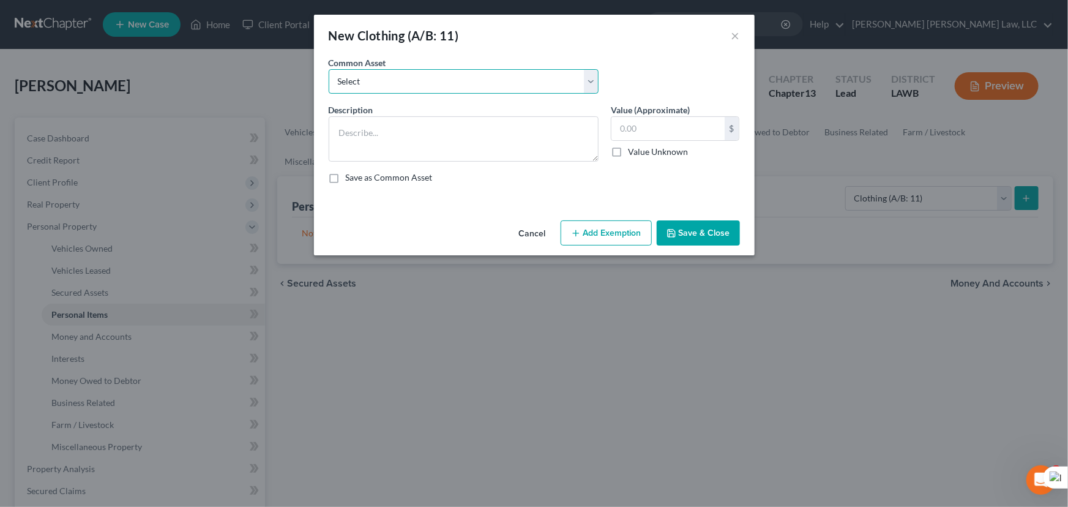
drag, startPoint x: 440, startPoint y: 79, endPoint x: 436, endPoint y: 88, distance: 9.9
click at [440, 79] on select "Select Clothes Clothes" at bounding box center [464, 81] width 270 height 24
select select "0"
click at [329, 69] on select "Select Clothes Clothes" at bounding box center [464, 81] width 270 height 24
type textarea "Clothes"
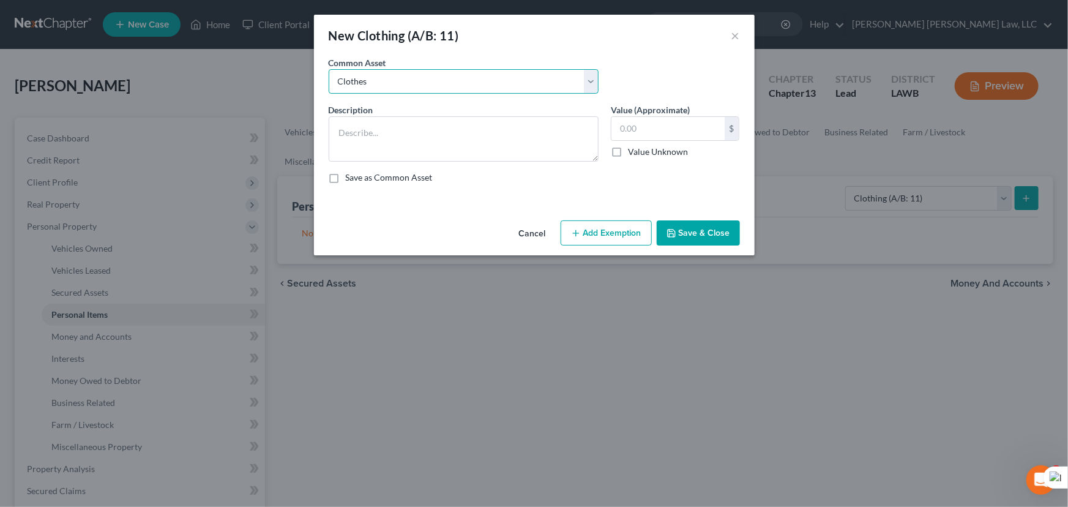
type input "300.00"
click at [613, 228] on button "Add Exemption" at bounding box center [605, 233] width 91 height 26
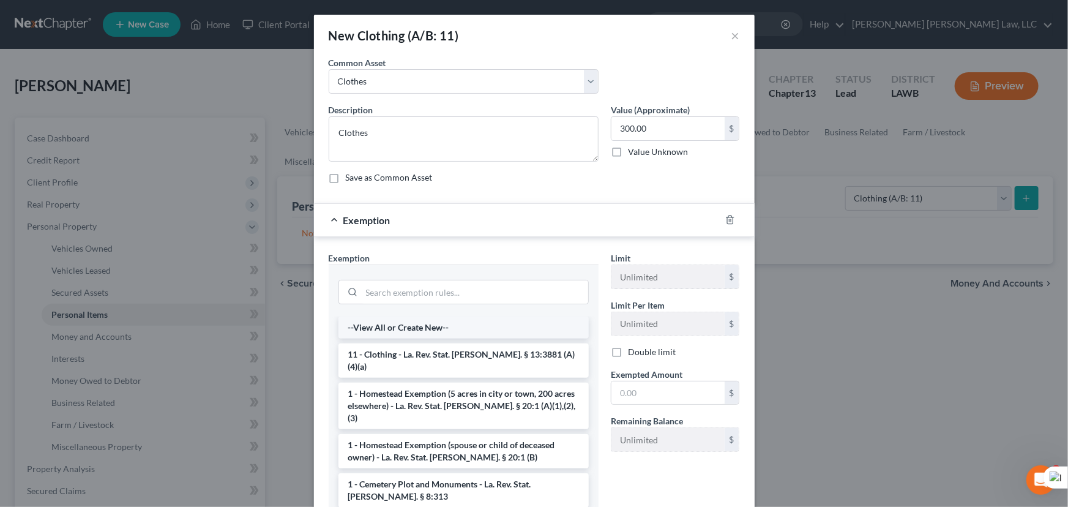
click at [485, 333] on li "--View All or Create New--" at bounding box center [463, 327] width 250 height 22
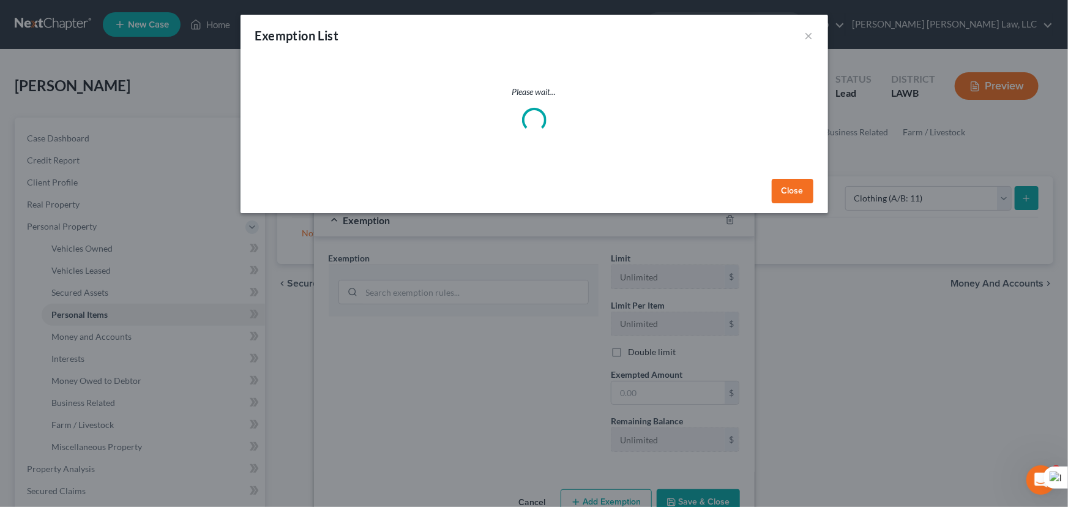
click at [472, 359] on div "Exemption List × Please wait... Close" at bounding box center [534, 253] width 1068 height 507
select select "20"
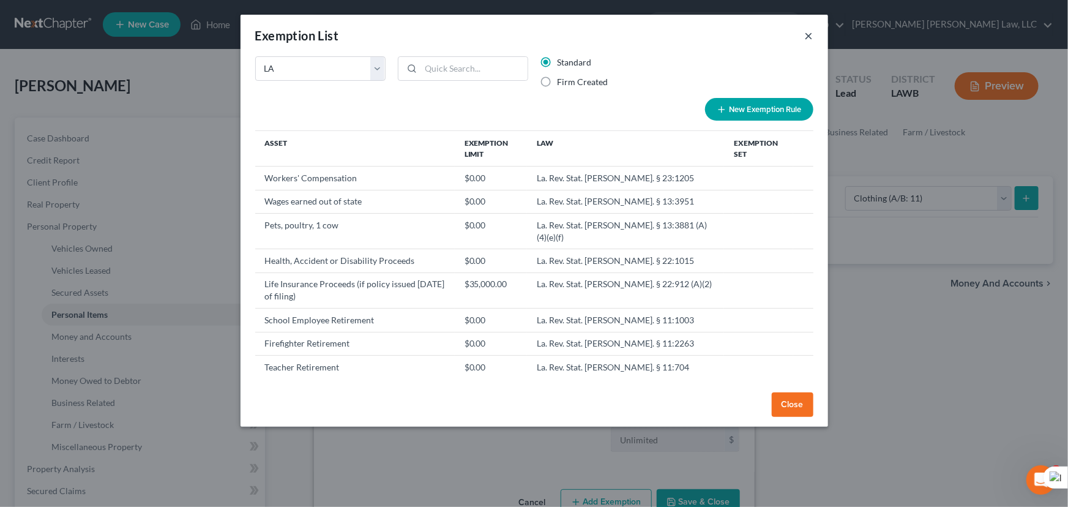
drag, startPoint x: 810, startPoint y: 26, endPoint x: 810, endPoint y: 35, distance: 9.8
click at [810, 28] on div "Exemption List ×" at bounding box center [533, 36] width 587 height 42
click at [810, 36] on button "×" at bounding box center [809, 35] width 9 height 15
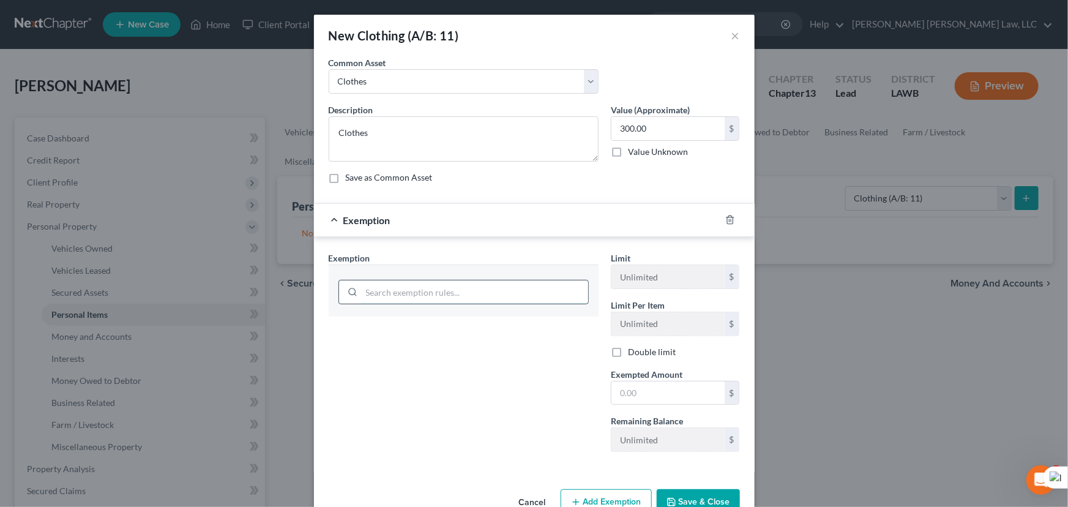
click at [459, 280] on input "search" at bounding box center [475, 291] width 226 height 23
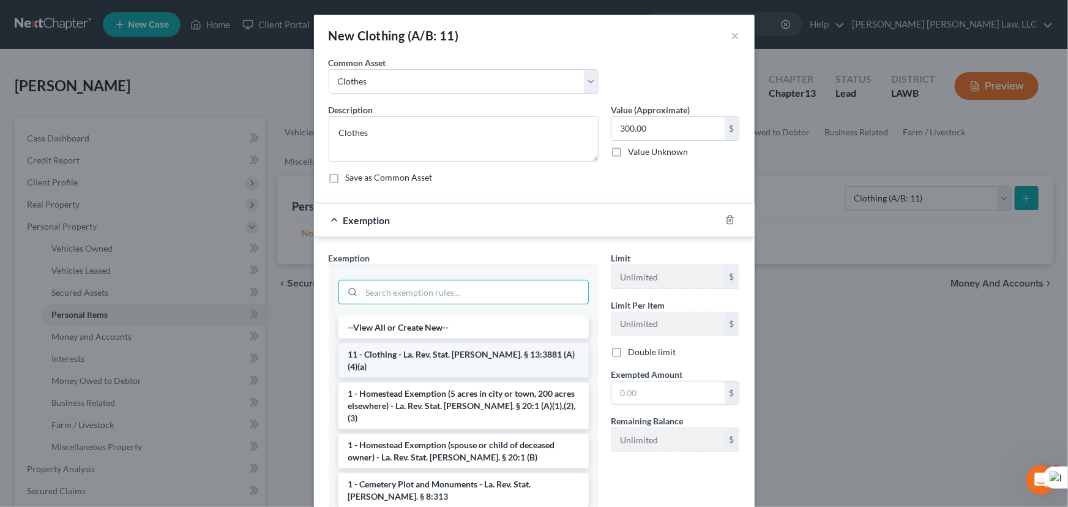
click at [520, 360] on li "11 - Clothing - La. Rev. Stat. [PERSON_NAME]. § 13:3881 (A)(4)(a)" at bounding box center [463, 360] width 250 height 34
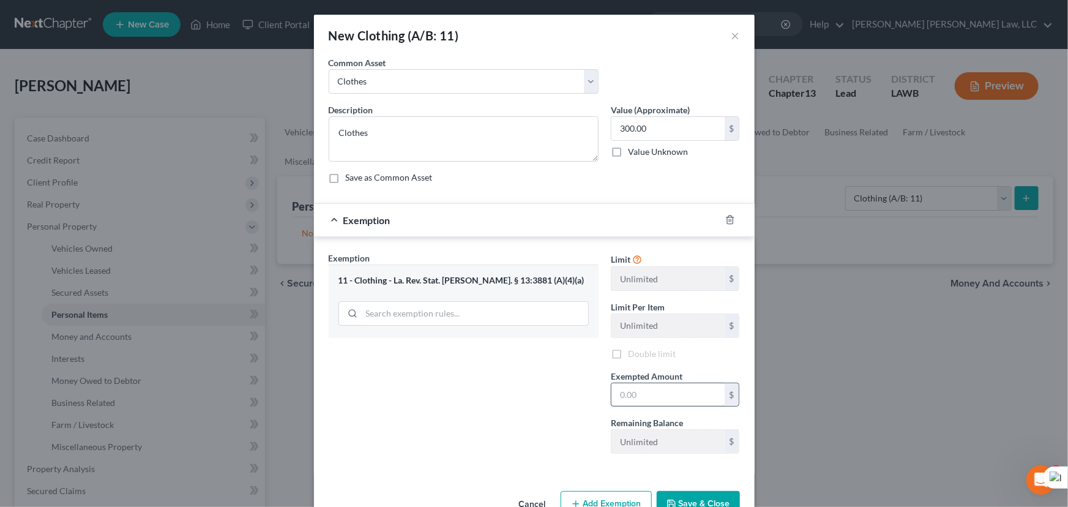
click at [644, 390] on input "text" at bounding box center [667, 394] width 113 height 23
type input "300.00"
click at [673, 502] on button "Save & Close" at bounding box center [698, 504] width 83 height 26
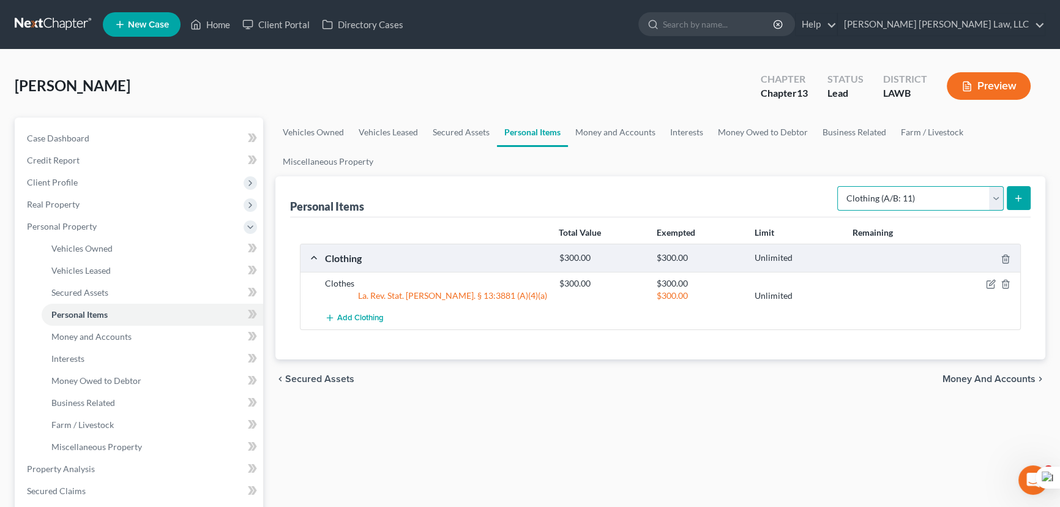
click at [883, 206] on select "Select Item Type Clothing (A/B: 11) Collectibles Of Value (A/B: 8) Electronics …" at bounding box center [920, 198] width 166 height 24
select select "household_goods"
click at [839, 186] on select "Select Item Type Clothing (A/B: 11) Collectibles Of Value (A/B: 8) Electronics …" at bounding box center [920, 198] width 166 height 24
click at [1011, 194] on button "submit" at bounding box center [1019, 198] width 24 height 24
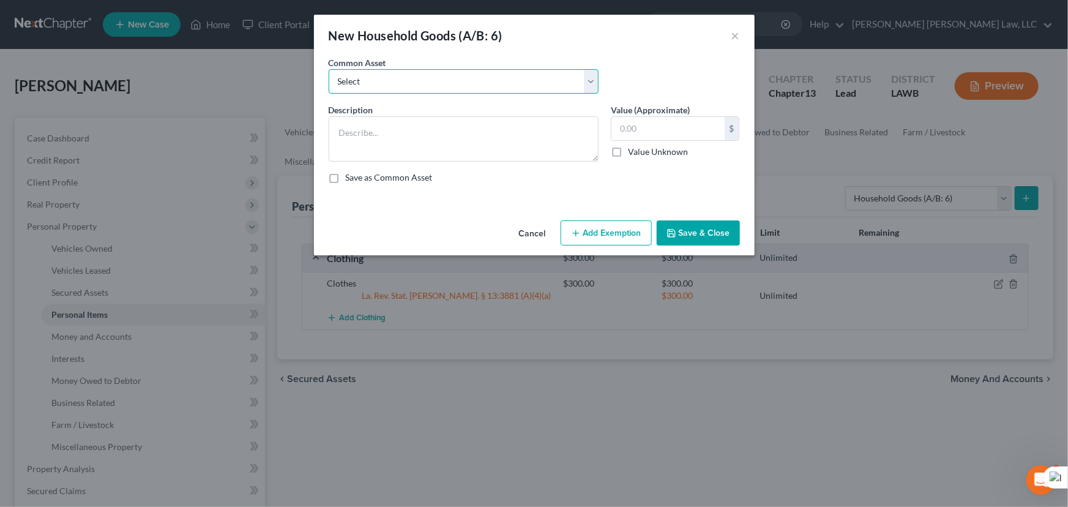
click at [491, 90] on select "Select Furniture Movables 2002 Chevy Tahoe 231,000 miles Movables Movables Mova…" at bounding box center [464, 81] width 270 height 24
select select "1"
click at [329, 69] on select "Select Furniture Movables 2002 Chevy Tahoe 231,000 miles Movables Movables Mova…" at bounding box center [464, 81] width 270 height 24
type textarea "Movables"
type input "3,600.00"
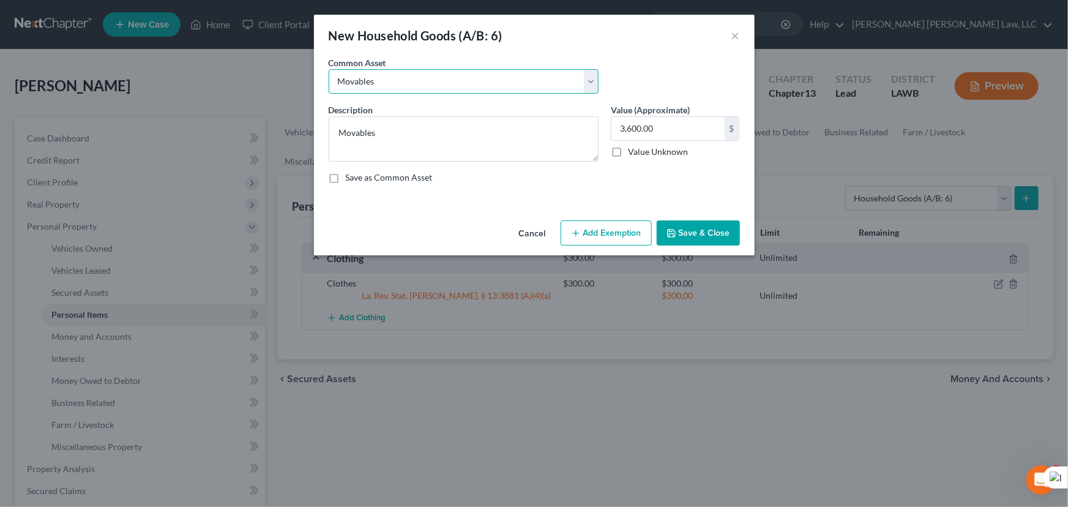
drag, startPoint x: 502, startPoint y: 81, endPoint x: 502, endPoint y: 92, distance: 10.4
click at [502, 81] on select "Select Furniture Movables 2002 Chevy Tahoe 231,000 miles Movables Movables Mova…" at bounding box center [464, 81] width 270 height 24
select select "0"
click at [329, 69] on select "Select Furniture Movables 2002 Chevy Tahoe 231,000 miles Movables Movables Mova…" at bounding box center [464, 81] width 270 height 24
type textarea "Furniture"
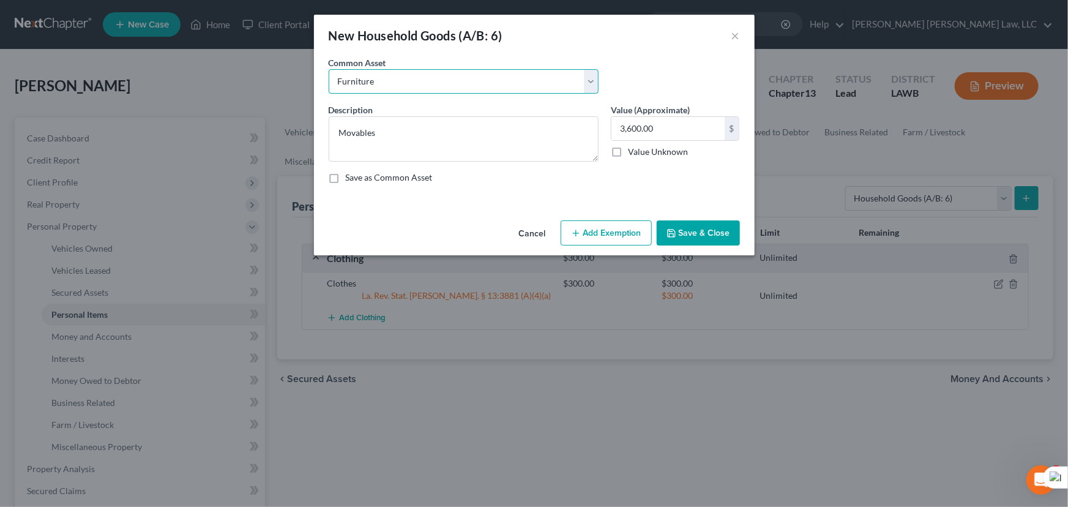
type input "1,200.00"
click at [592, 231] on button "Add Exemption" at bounding box center [605, 233] width 91 height 26
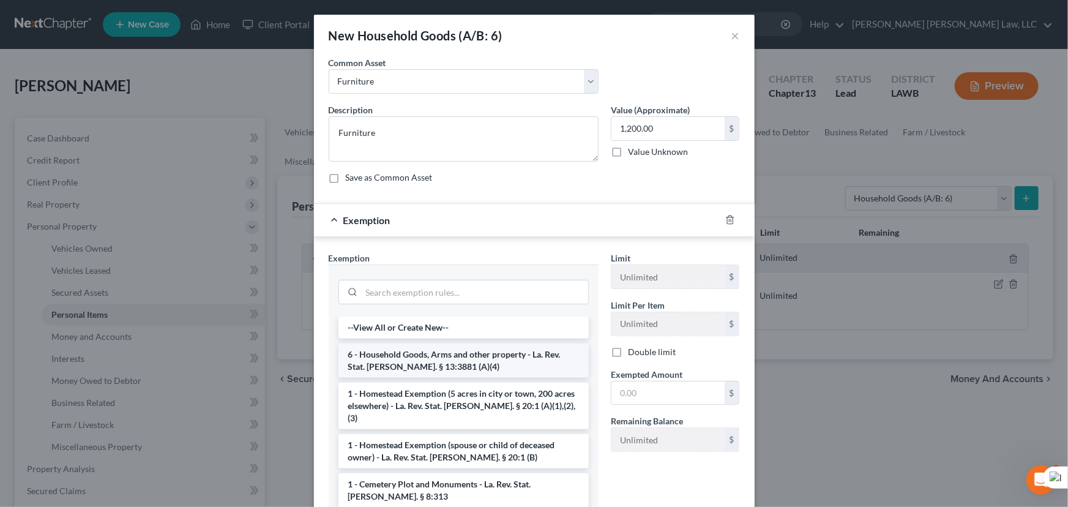
click at [452, 362] on li "6 - Household Goods, Arms and other property - La. Rev. Stat. [PERSON_NAME]. § …" at bounding box center [463, 360] width 250 height 34
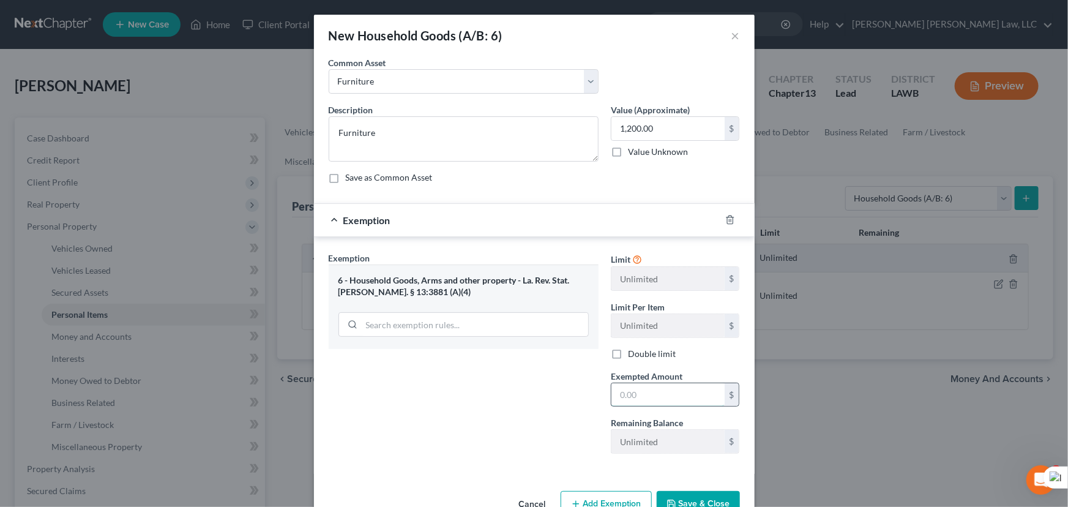
click at [639, 391] on input "text" at bounding box center [667, 394] width 113 height 23
type input "1,200.00"
click at [692, 496] on button "Save & Close" at bounding box center [698, 504] width 83 height 26
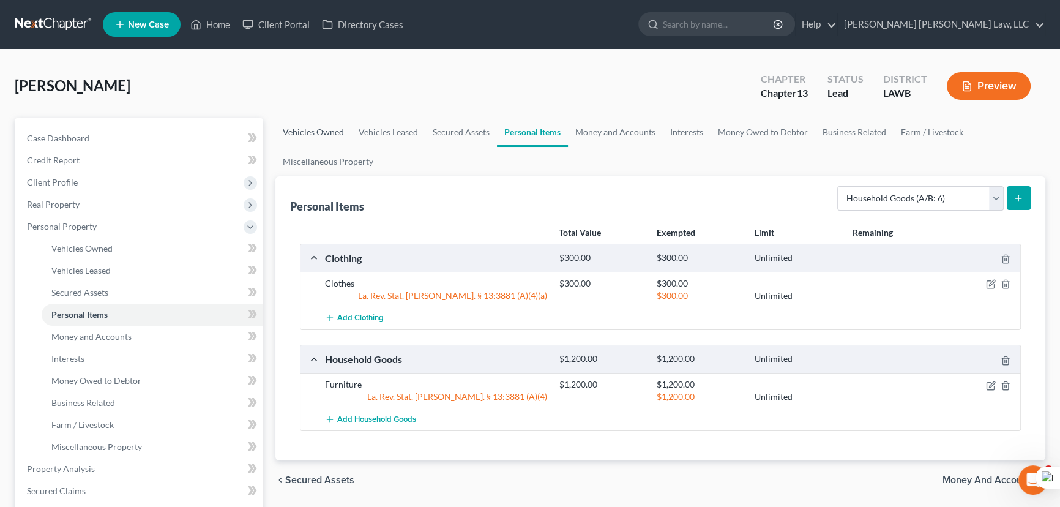
drag, startPoint x: 305, startPoint y: 122, endPoint x: 326, endPoint y: 125, distance: 21.1
click at [305, 122] on link "Vehicles Owned" at bounding box center [313, 131] width 76 height 29
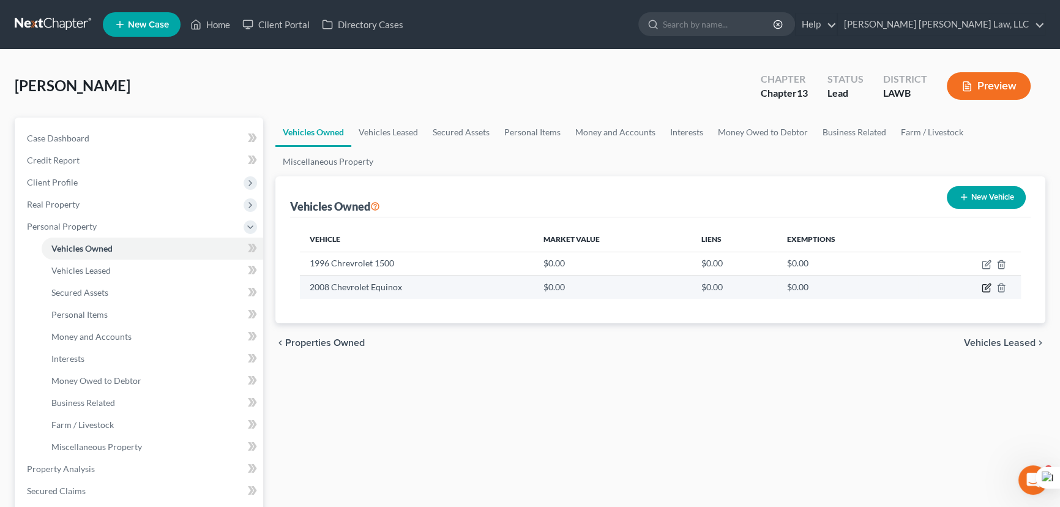
click at [988, 286] on icon "button" at bounding box center [988, 287] width 6 height 6
select select "0"
select select "18"
select select "0"
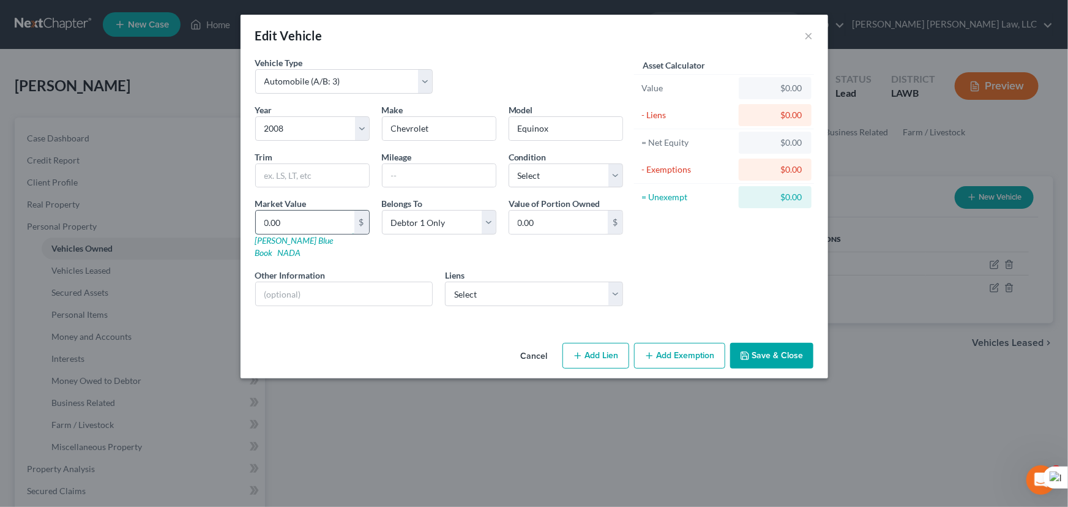
click at [331, 222] on input "0.00" at bounding box center [305, 221] width 99 height 23
type input "3"
type input "3.00"
type input "37"
type input "37.00"
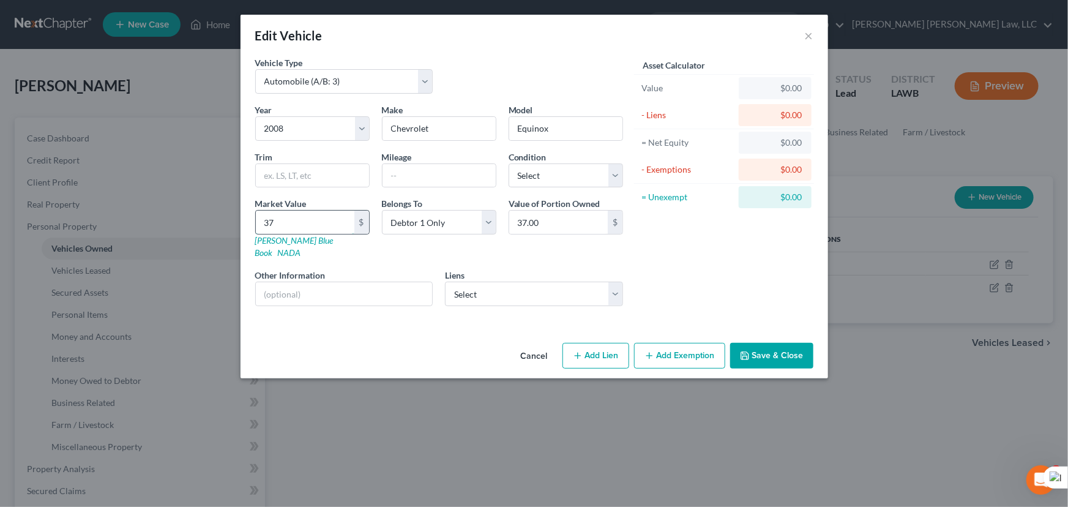
type input "372"
type input "372.00"
type input "3725"
type input "3,725.00"
type input "3,725.5"
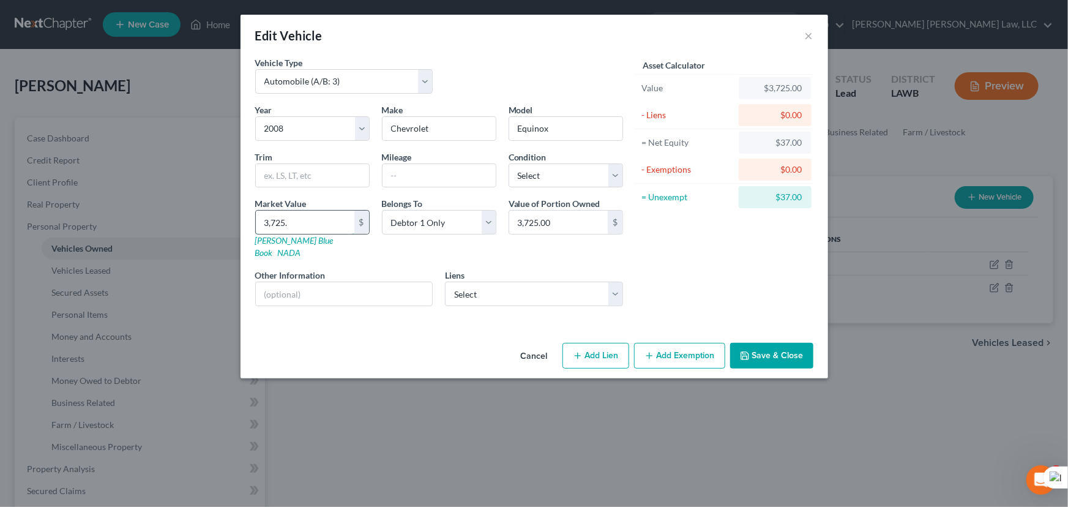
type input "3,725.50"
type input "3,725.5"
click at [597, 292] on select "Select World Fin - $764.00" at bounding box center [534, 293] width 178 height 24
click at [705, 289] on div "Asset Calculator Value $3,725.50 - Liens $0.00 = Net Equity $3,725.00 - Exempti…" at bounding box center [724, 185] width 190 height 259
click at [785, 343] on button "Save & Close" at bounding box center [771, 356] width 83 height 26
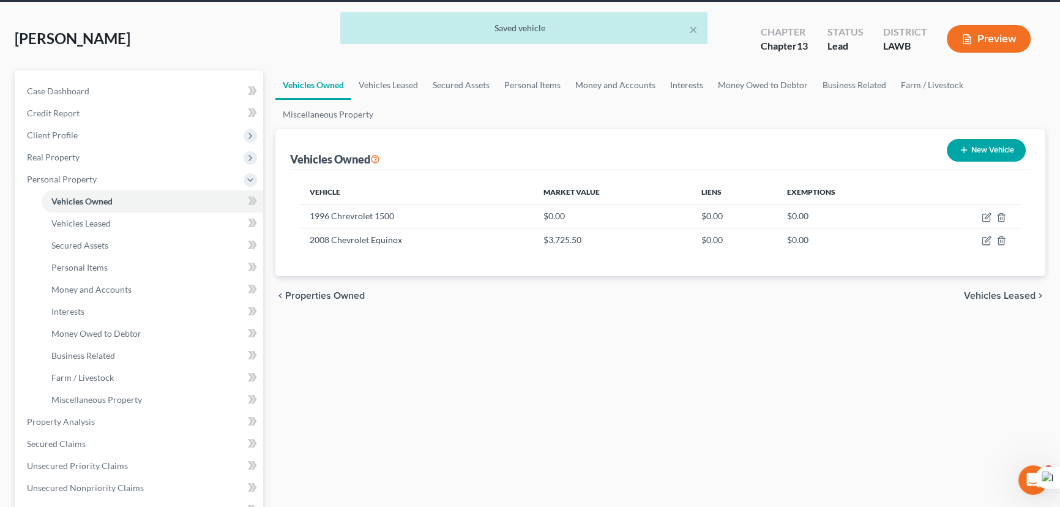
scroll to position [111, 0]
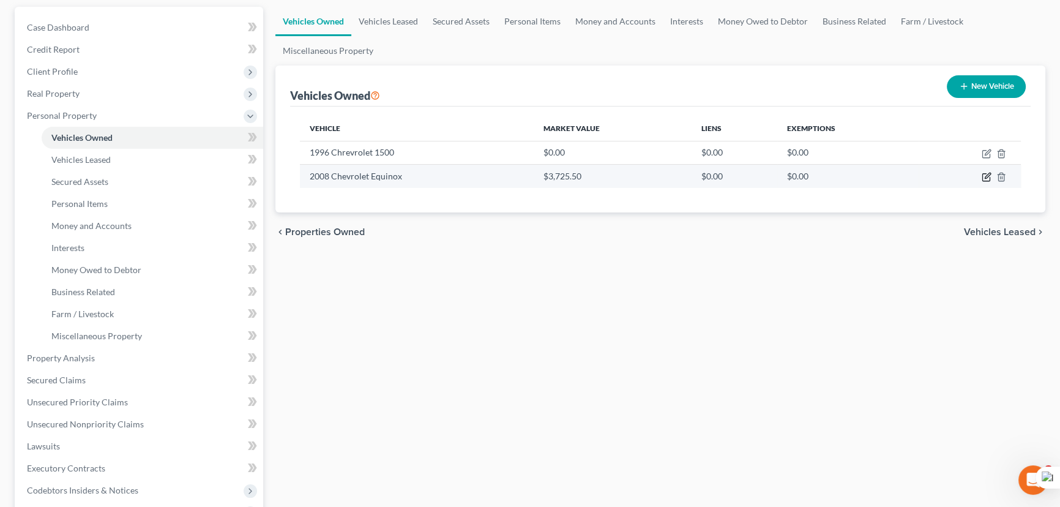
click at [989, 176] on icon "button" at bounding box center [986, 177] width 10 height 10
select select "0"
select select "18"
select select "0"
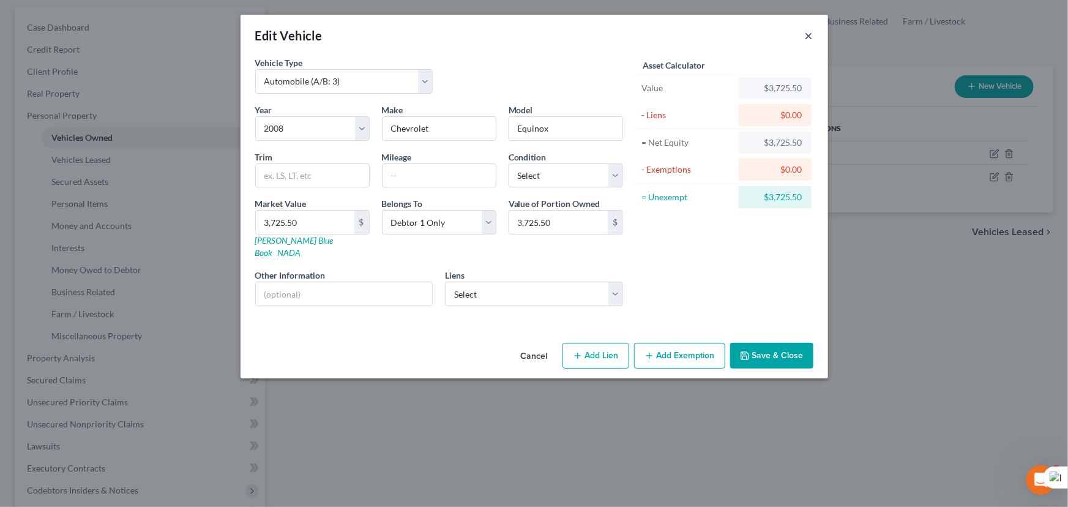
click at [808, 33] on button "×" at bounding box center [809, 35] width 9 height 15
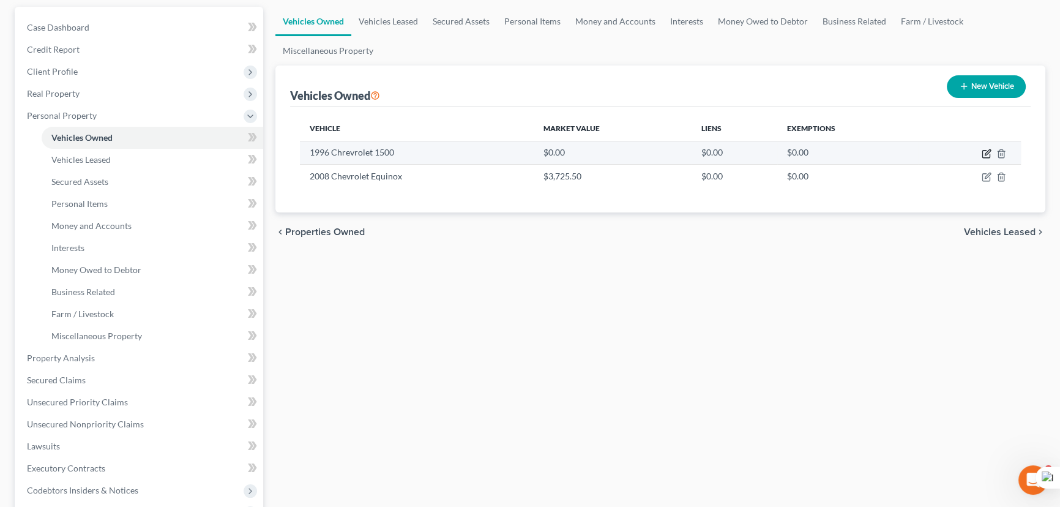
click at [983, 152] on icon "button" at bounding box center [986, 154] width 10 height 10
select select "0"
select select "30"
select select "3"
select select "0"
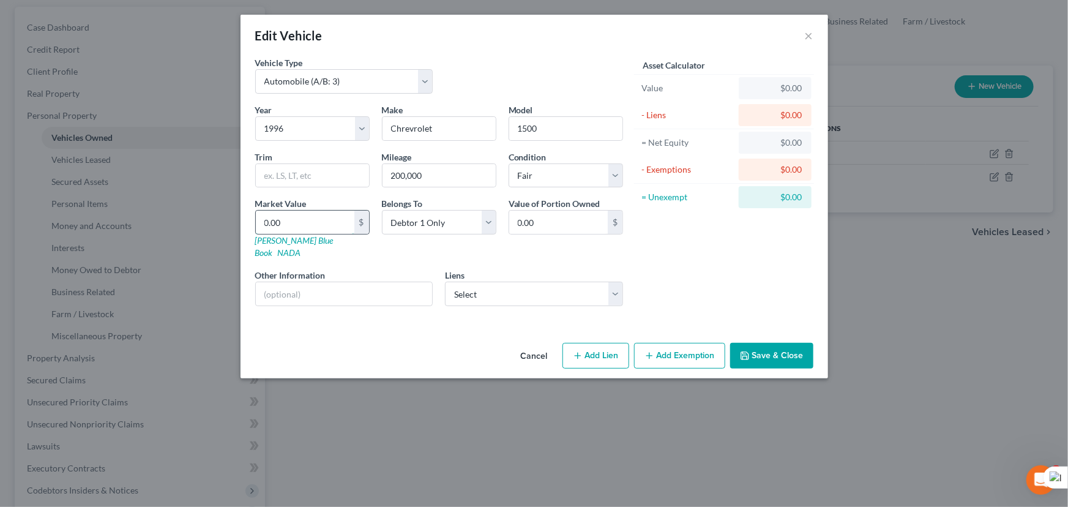
click at [323, 220] on input "0.00" at bounding box center [305, 221] width 99 height 23
type input "2"
type input "2.00"
type input "24"
type input "24.00"
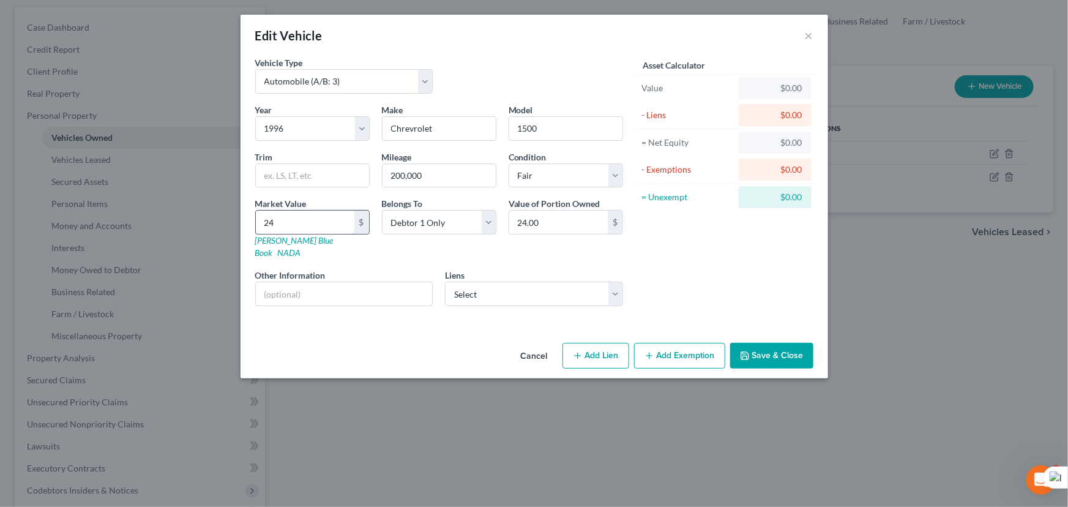
type input "242"
type input "242.00"
type input "2423"
type input "2,423.00"
type input "2,423"
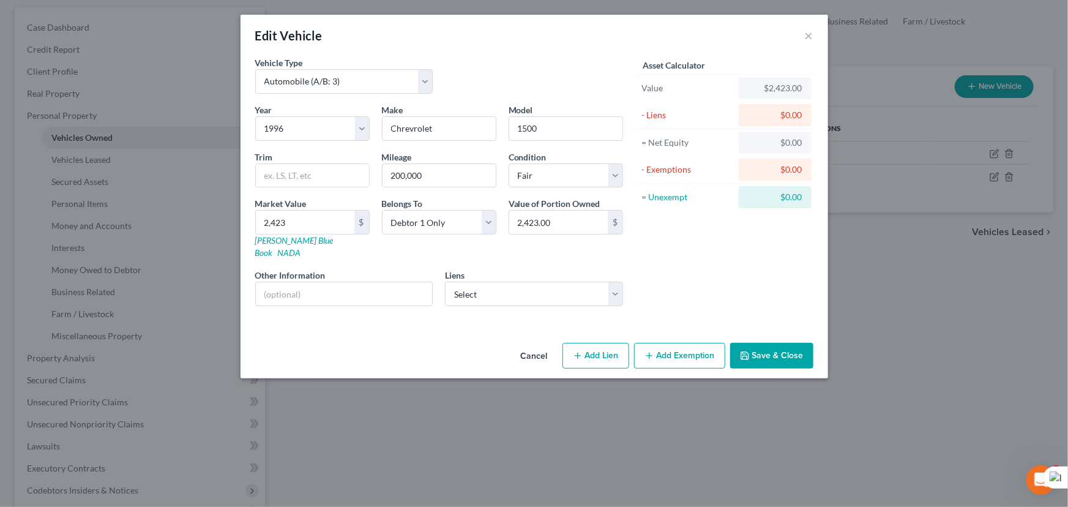
click at [754, 345] on button "Save & Close" at bounding box center [771, 356] width 83 height 26
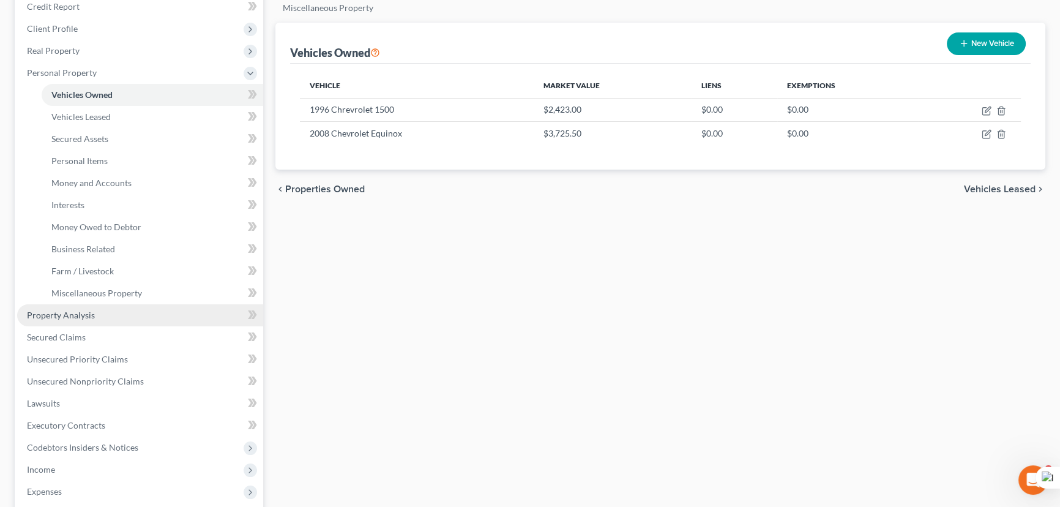
scroll to position [166, 0]
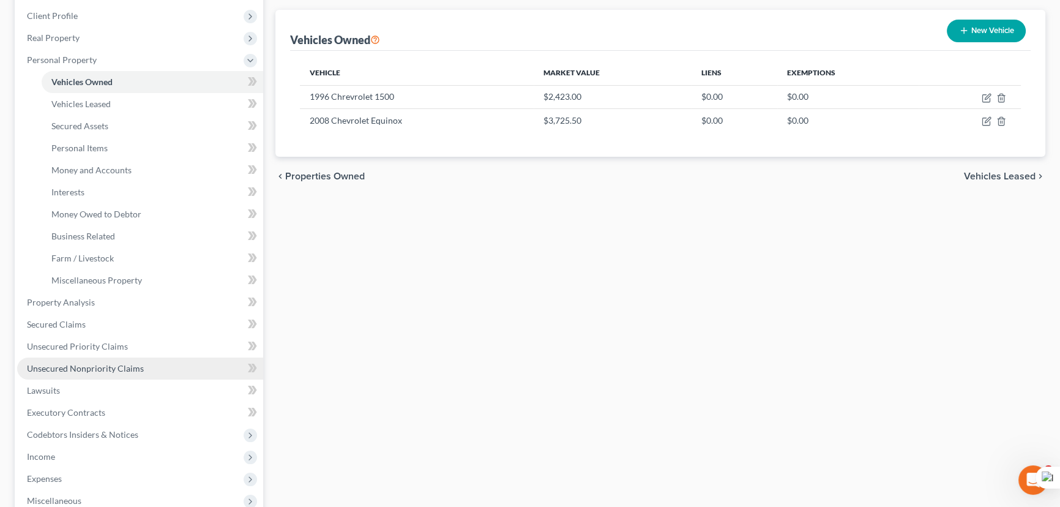
click at [70, 357] on link "Unsecured Nonpriority Claims" at bounding box center [140, 368] width 246 height 22
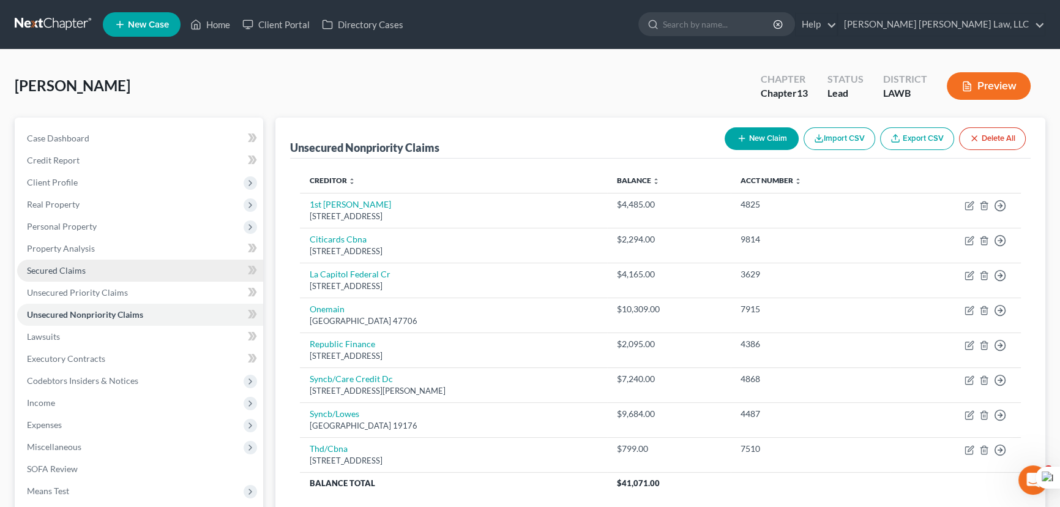
click at [78, 274] on span "Secured Claims" at bounding box center [56, 270] width 59 height 10
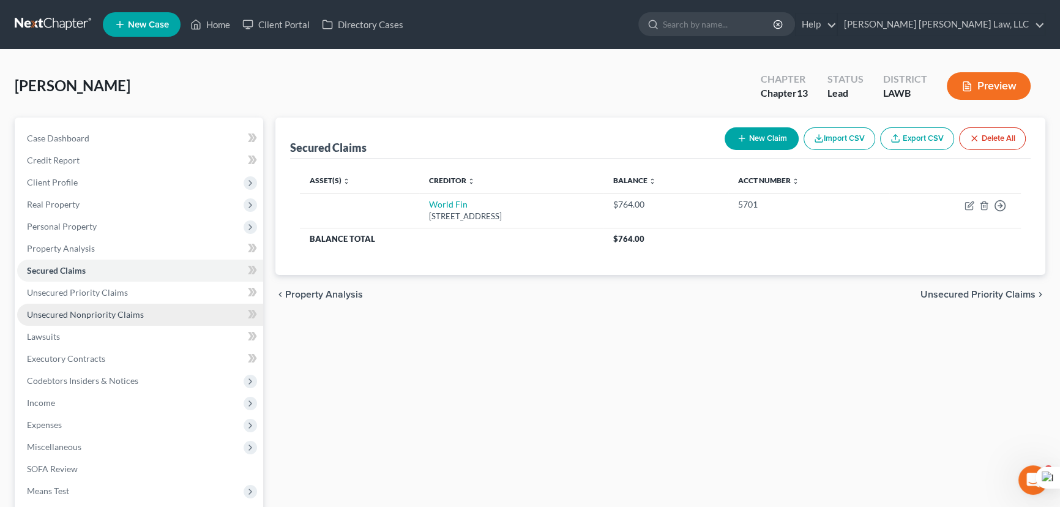
click at [94, 315] on span "Unsecured Nonpriority Claims" at bounding box center [85, 314] width 117 height 10
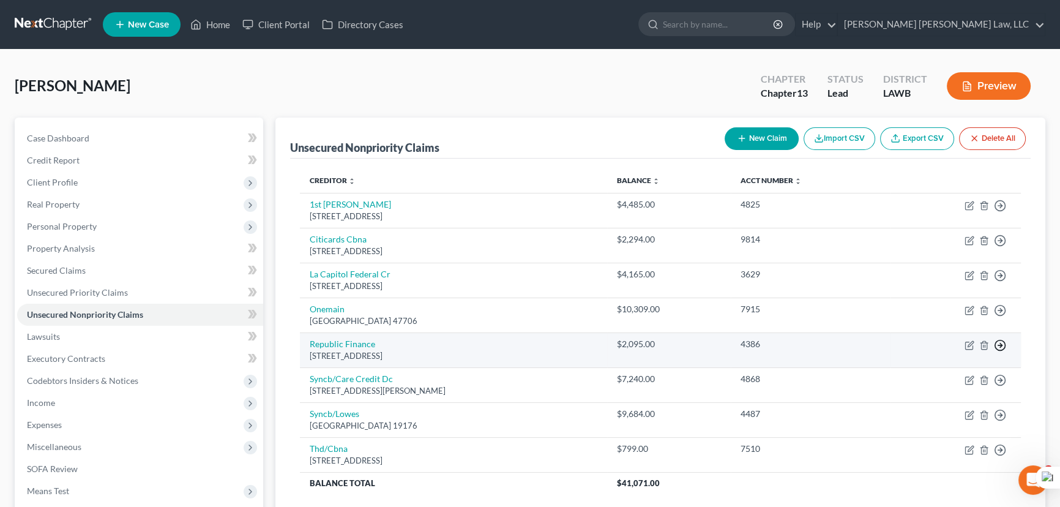
click at [1003, 341] on icon "button" at bounding box center [1000, 345] width 12 height 12
click at [936, 356] on link "Move to D" at bounding box center [944, 354] width 102 height 21
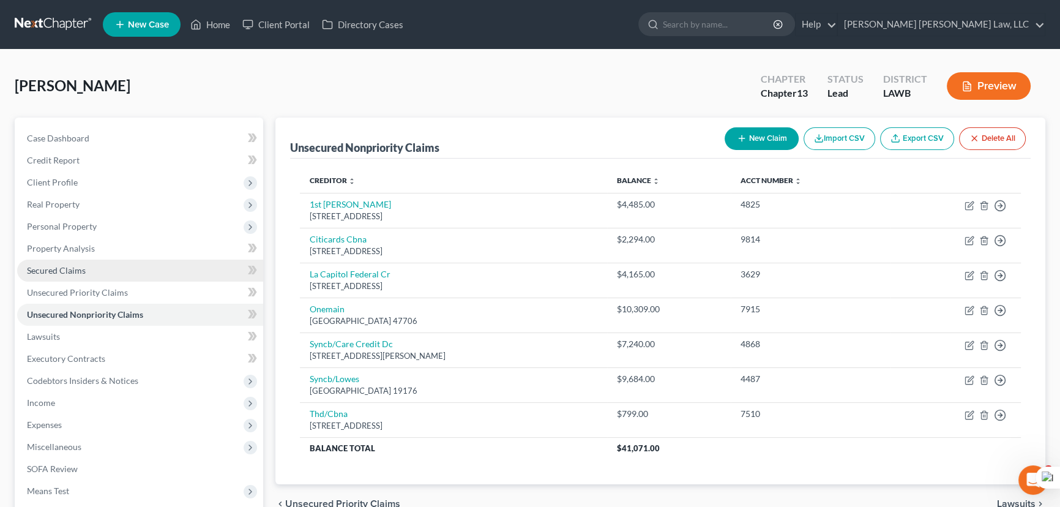
click at [105, 277] on link "Secured Claims" at bounding box center [140, 270] width 246 height 22
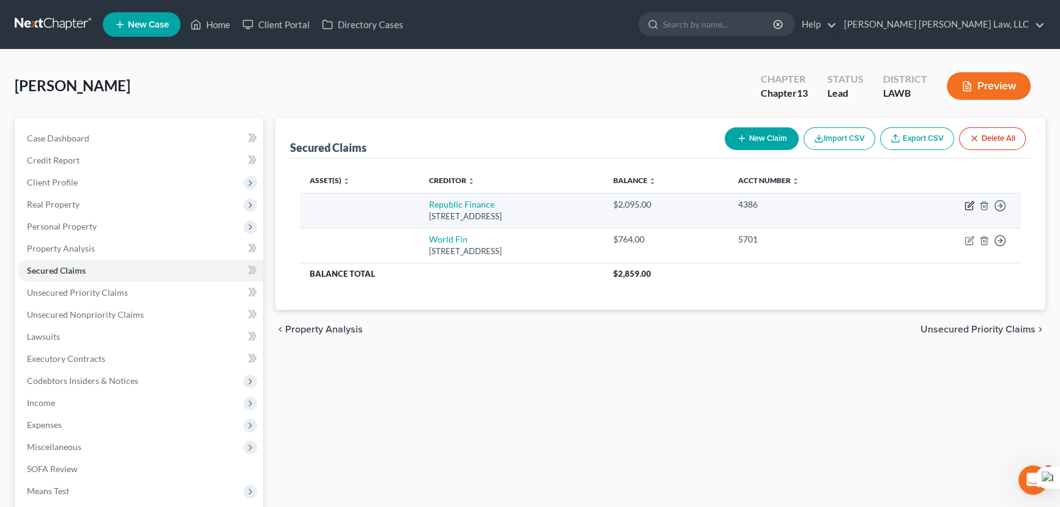
click at [967, 209] on icon "button" at bounding box center [968, 206] width 7 height 7
select select "19"
select select "0"
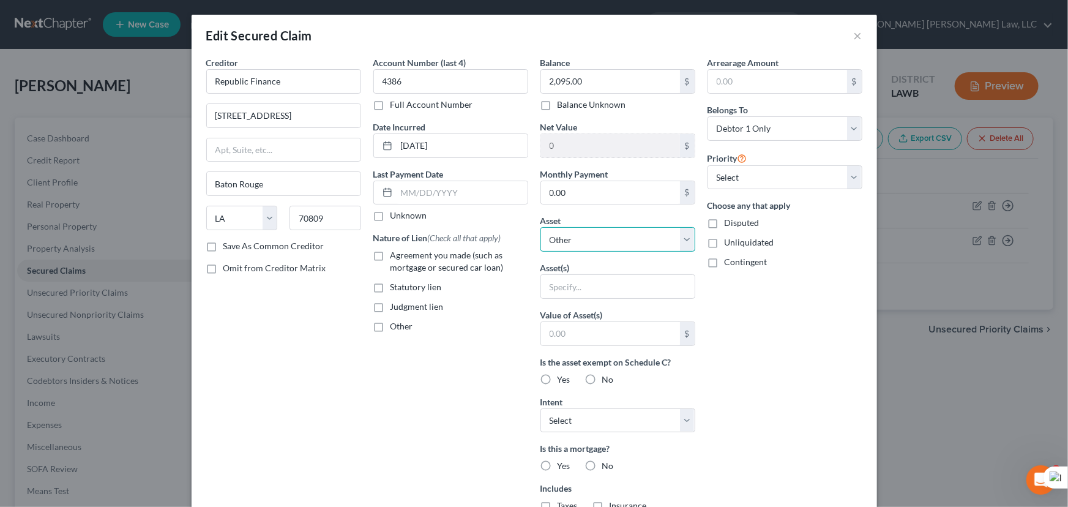
click at [607, 245] on select "Select Other Multiple Assets 2008 Chevrolet Equinox - $3725.5 1996 Chrevrolet 1…" at bounding box center [617, 239] width 155 height 24
select select "2"
click at [540, 227] on select "Select Other Multiple Assets 2008 Chevrolet Equinox - $3725.5 1996 Chrevrolet 1…" at bounding box center [617, 239] width 155 height 24
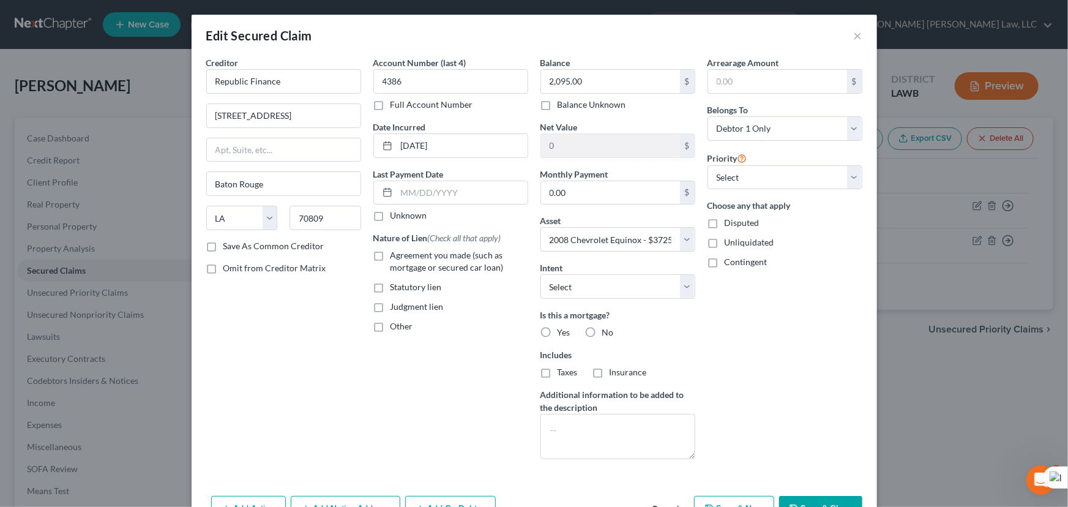
click at [390, 255] on label "Agreement you made (such as mortgage or secured car loan)" at bounding box center [459, 261] width 138 height 24
click at [395, 255] on input "Agreement you made (such as mortgage or secured car loan)" at bounding box center [399, 253] width 8 height 8
checkbox input "true"
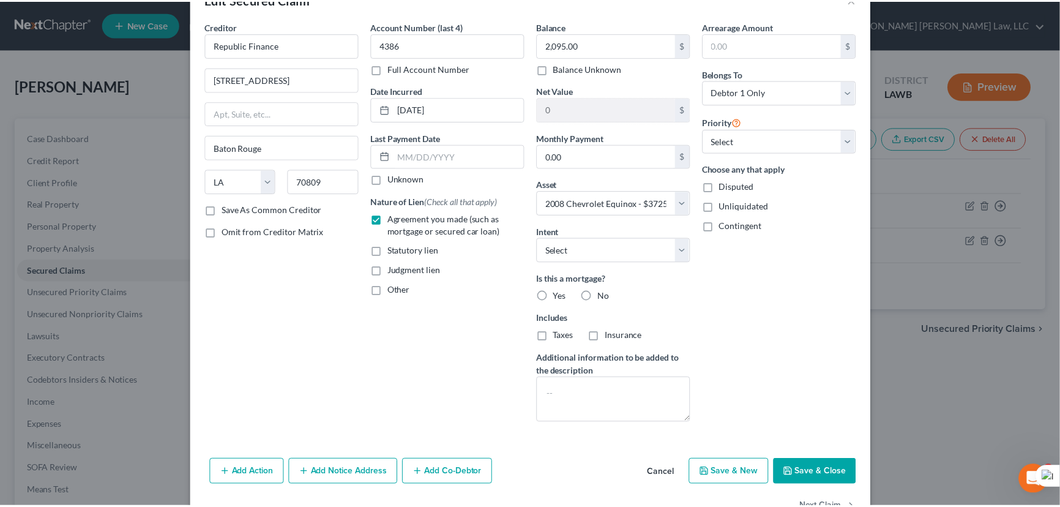
scroll to position [73, 0]
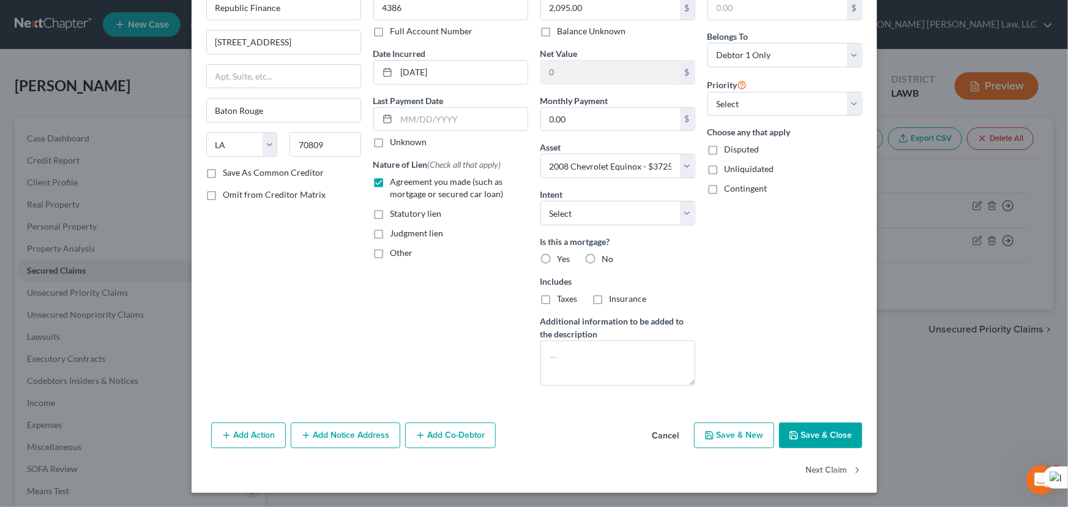
click at [802, 427] on button "Save & Close" at bounding box center [820, 435] width 83 height 26
select select
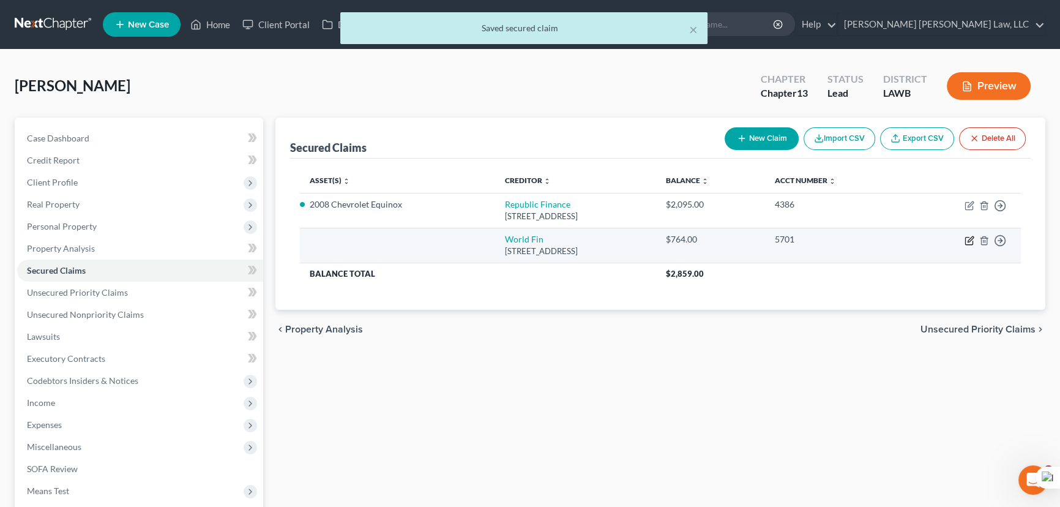
click at [967, 240] on icon "button" at bounding box center [970, 239] width 6 height 6
select select "42"
select select "0"
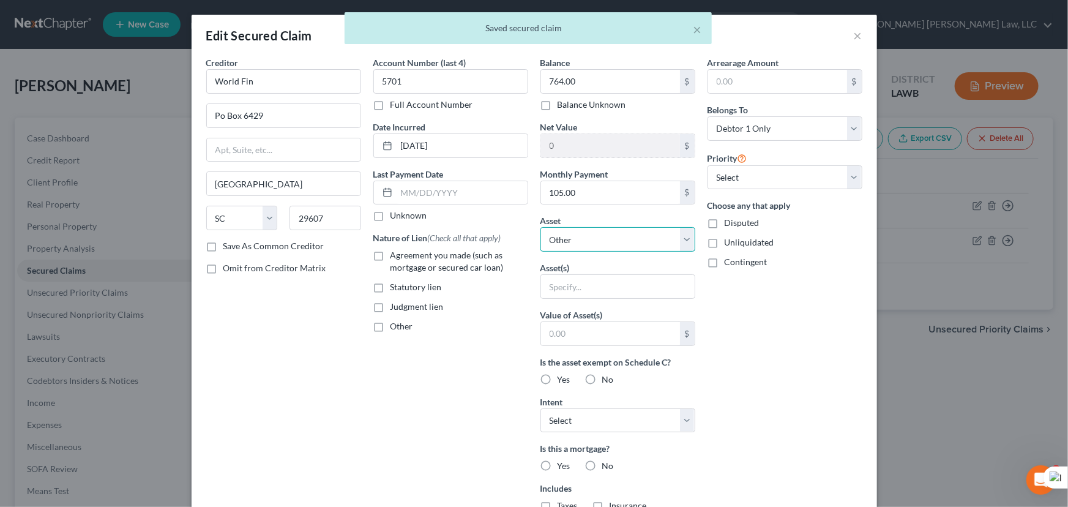
drag, startPoint x: 611, startPoint y: 236, endPoint x: 610, endPoint y: 245, distance: 9.3
click at [611, 236] on select "Select Other Multiple Assets 2008 Chevrolet Equinox - $3725.5 1996 Chrevrolet 1…" at bounding box center [617, 239] width 155 height 24
select select "3"
click at [540, 227] on select "Select Other Multiple Assets 2008 Chevrolet Equinox - $3725.5 1996 Chrevrolet 1…" at bounding box center [617, 239] width 155 height 24
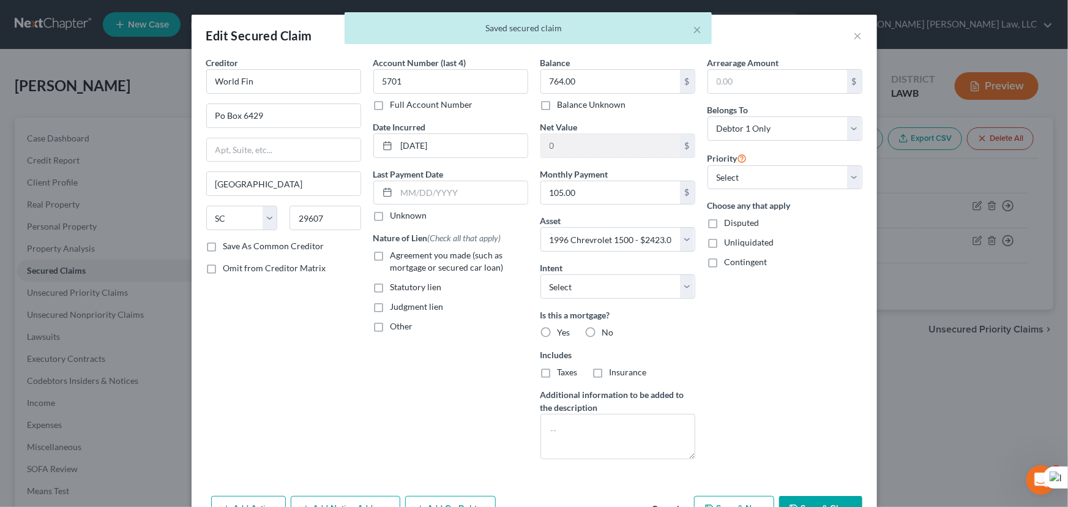
drag, startPoint x: 373, startPoint y: 258, endPoint x: 790, endPoint y: 447, distance: 457.9
click at [390, 259] on label "Agreement you made (such as mortgage or secured car loan)" at bounding box center [459, 261] width 138 height 24
click at [395, 257] on input "Agreement you made (such as mortgage or secured car loan)" at bounding box center [399, 253] width 8 height 8
checkbox input "true"
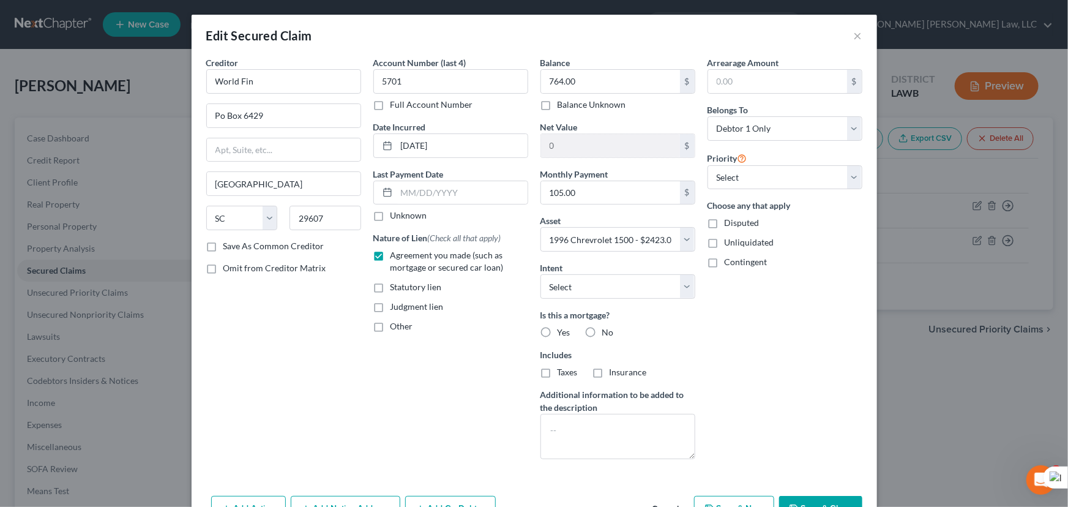
click at [836, 496] on button "Save & Close" at bounding box center [820, 509] width 83 height 26
select select
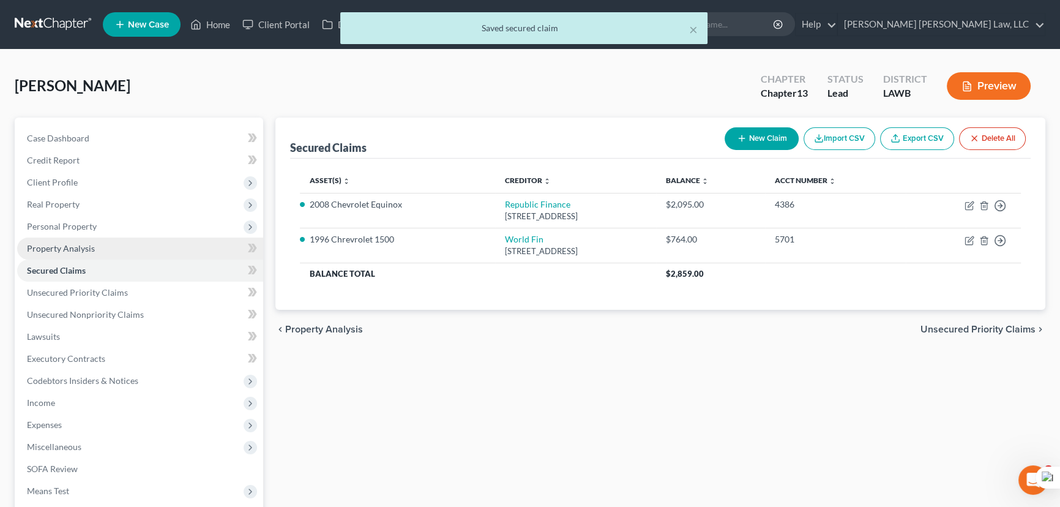
drag, startPoint x: 113, startPoint y: 228, endPoint x: 122, endPoint y: 237, distance: 13.8
click at [112, 228] on span "Personal Property" at bounding box center [140, 226] width 246 height 22
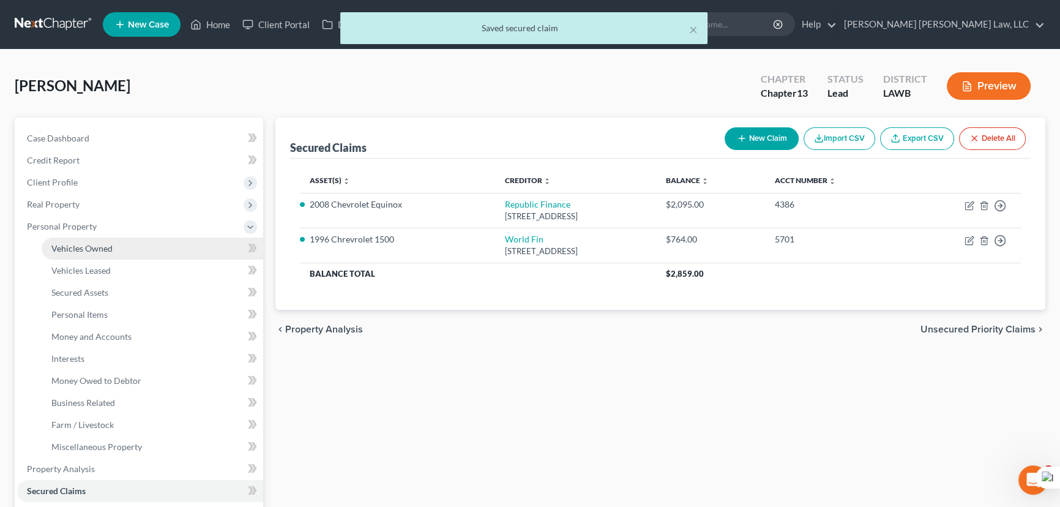
click at [127, 245] on link "Vehicles Owned" at bounding box center [153, 248] width 222 height 22
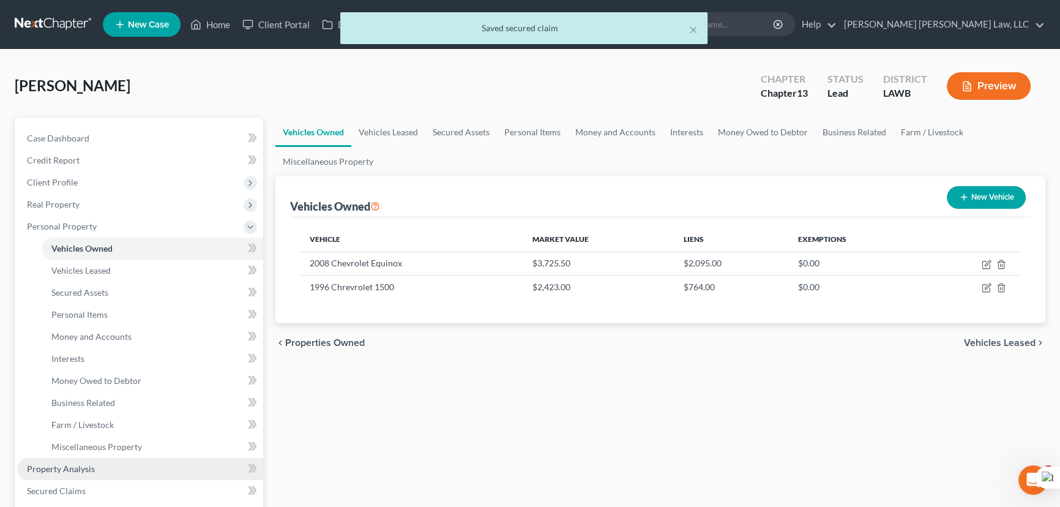
click at [93, 470] on link "Property Analysis" at bounding box center [140, 469] width 246 height 22
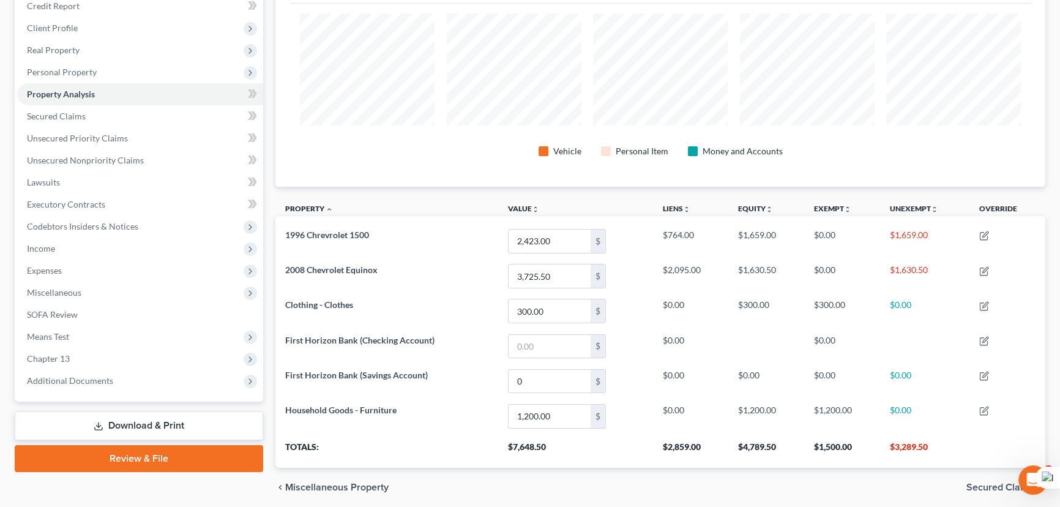
scroll to position [88, 0]
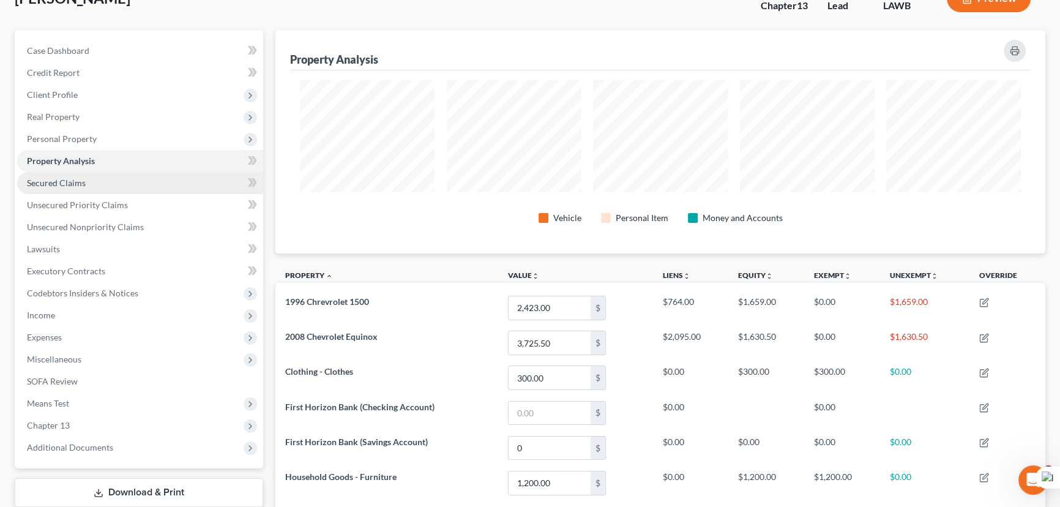
click at [102, 181] on link "Secured Claims" at bounding box center [140, 183] width 246 height 22
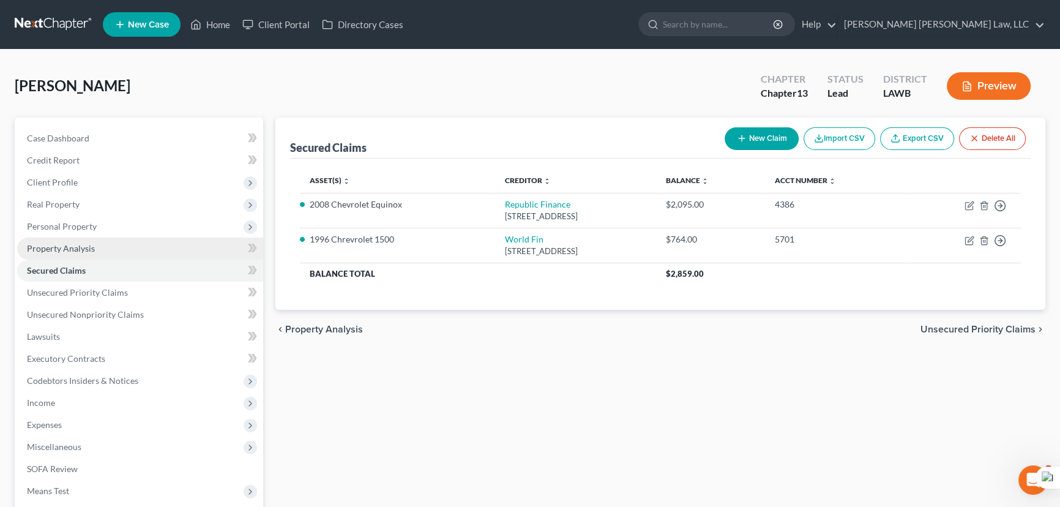
drag, startPoint x: 99, startPoint y: 216, endPoint x: 99, endPoint y: 237, distance: 20.8
click at [99, 216] on span "Personal Property" at bounding box center [140, 226] width 246 height 22
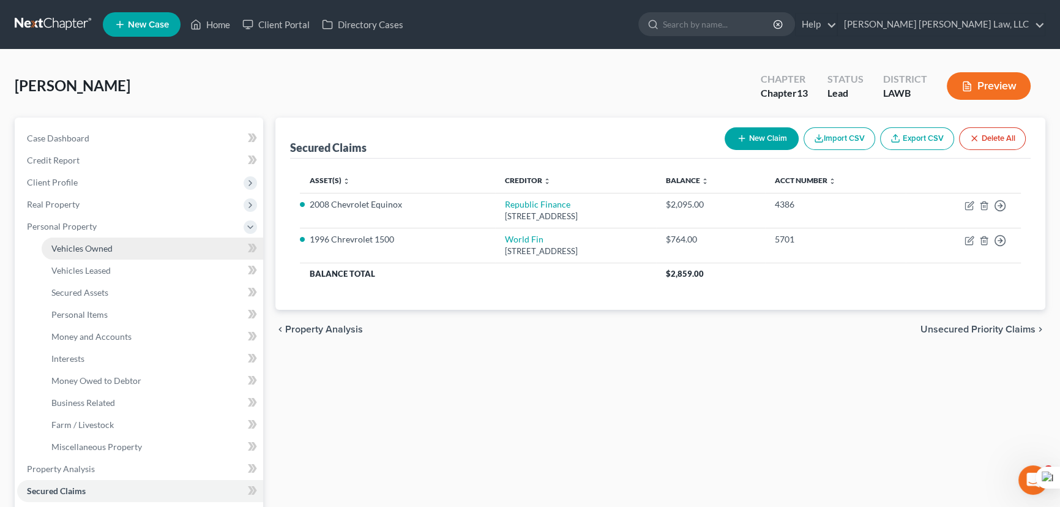
click at [99, 240] on link "Vehicles Owned" at bounding box center [153, 248] width 222 height 22
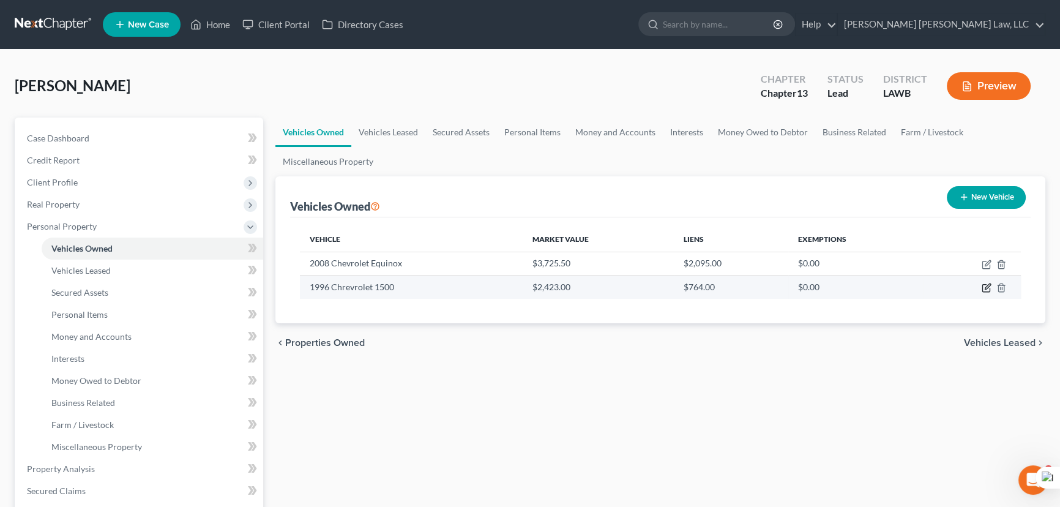
click at [979, 285] on td at bounding box center [971, 286] width 97 height 23
click at [983, 286] on icon "button" at bounding box center [986, 288] width 10 height 10
select select "0"
select select "30"
select select "3"
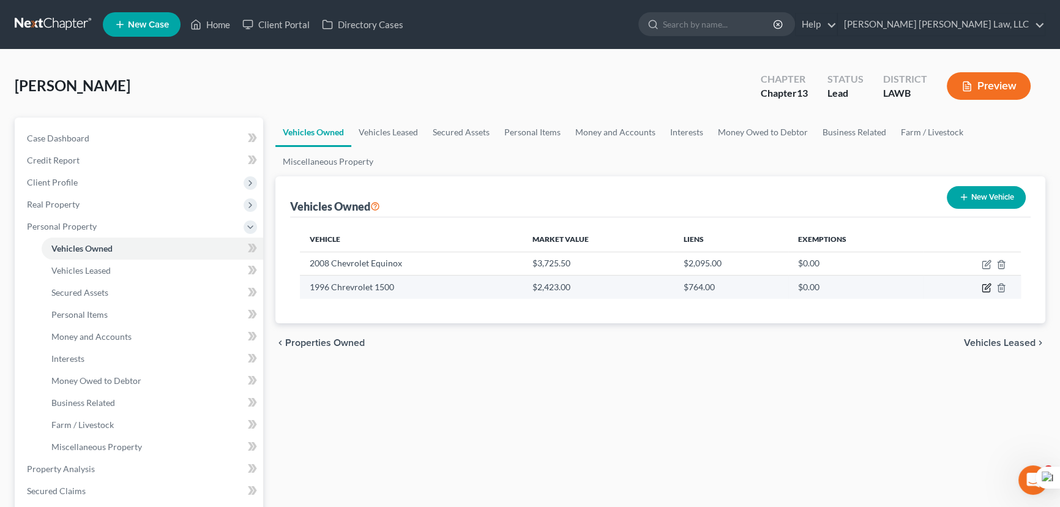
select select "0"
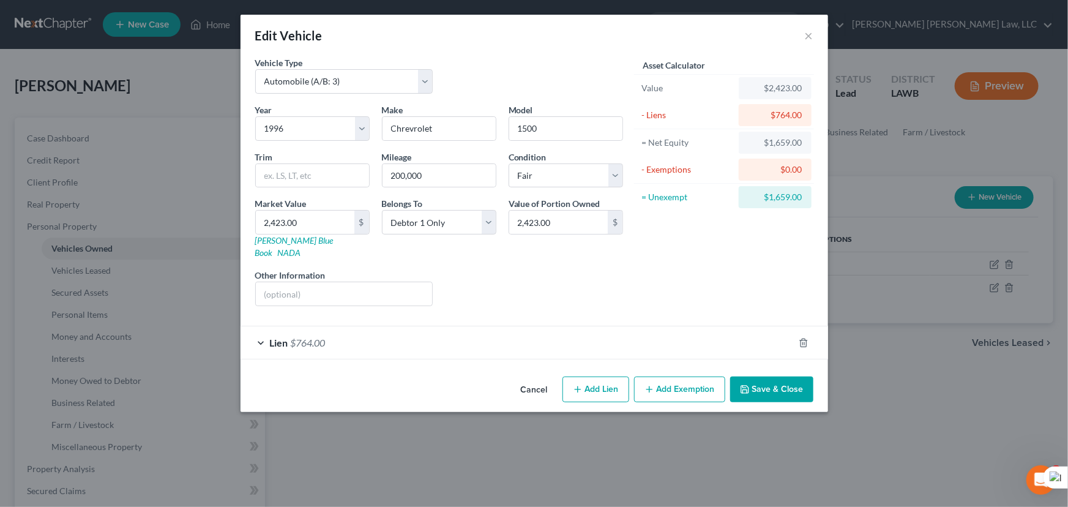
click at [713, 376] on button "Add Exemption" at bounding box center [679, 389] width 91 height 26
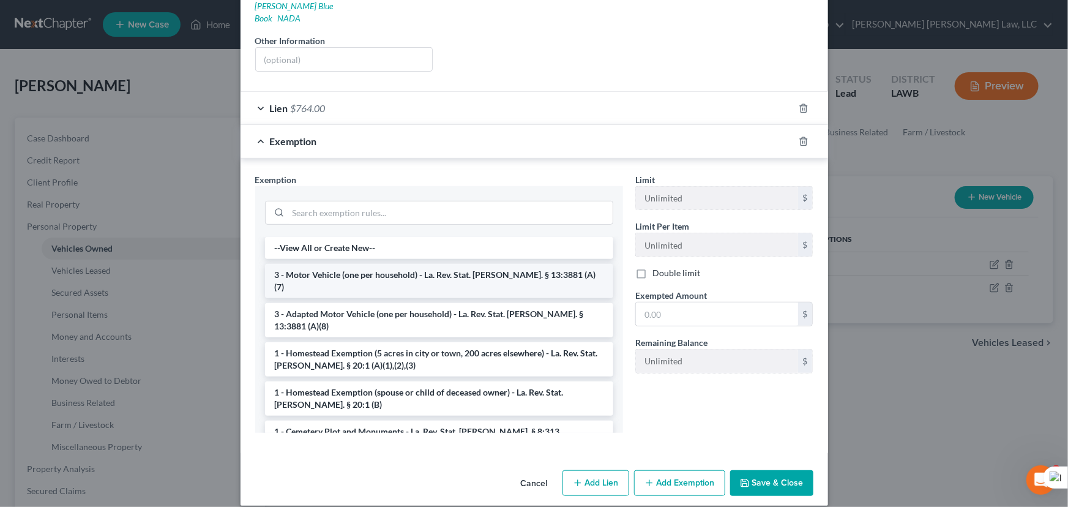
click at [395, 265] on li "3 - Motor Vehicle (one per household) - La. Rev. Stat. Ann. § 13:3881 (A)(7)" at bounding box center [439, 281] width 348 height 34
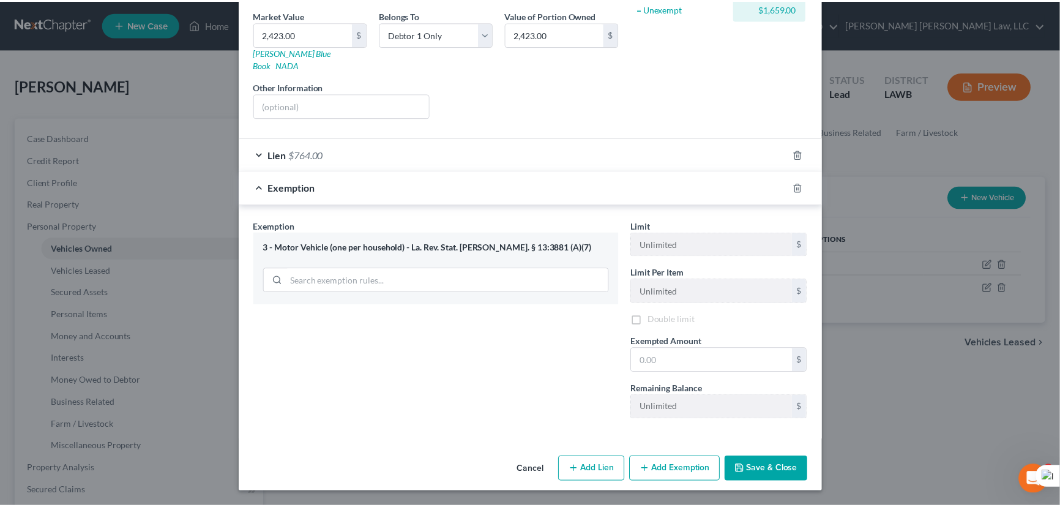
scroll to position [176, 0]
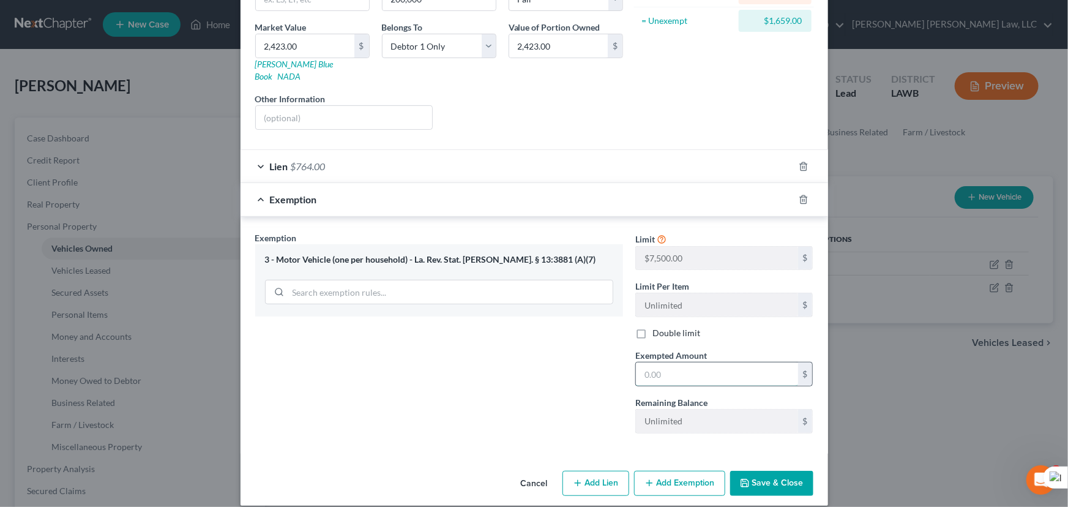
click at [709, 362] on input "text" at bounding box center [717, 373] width 162 height 23
type input "7,500"
click at [762, 476] on button "Save & Close" at bounding box center [771, 484] width 83 height 26
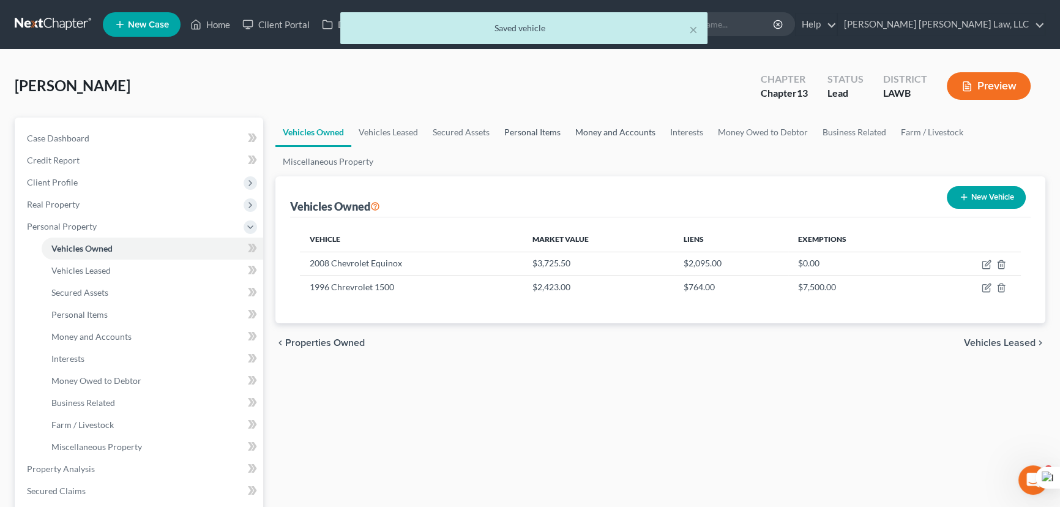
click at [617, 129] on link "Money and Accounts" at bounding box center [615, 131] width 95 height 29
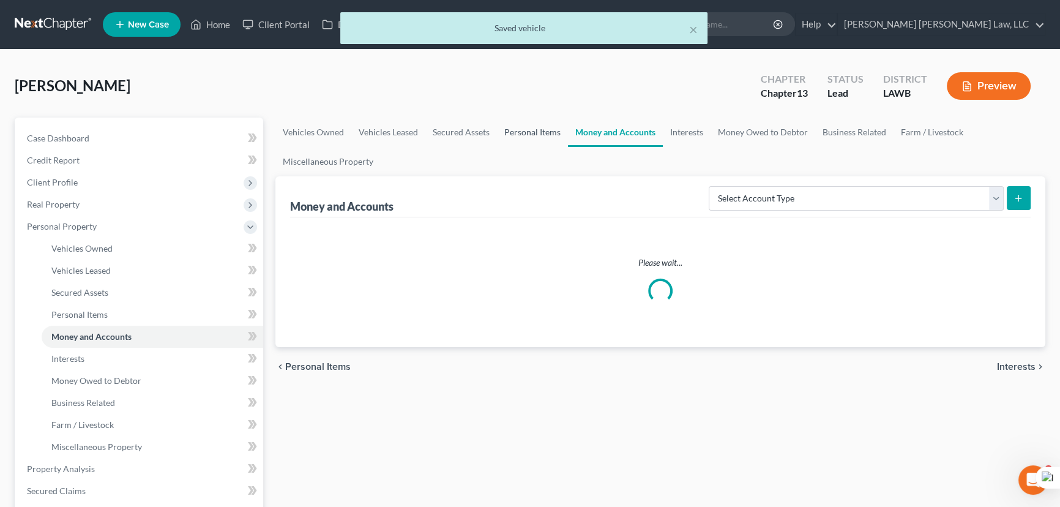
click at [552, 125] on link "Personal Items" at bounding box center [532, 131] width 71 height 29
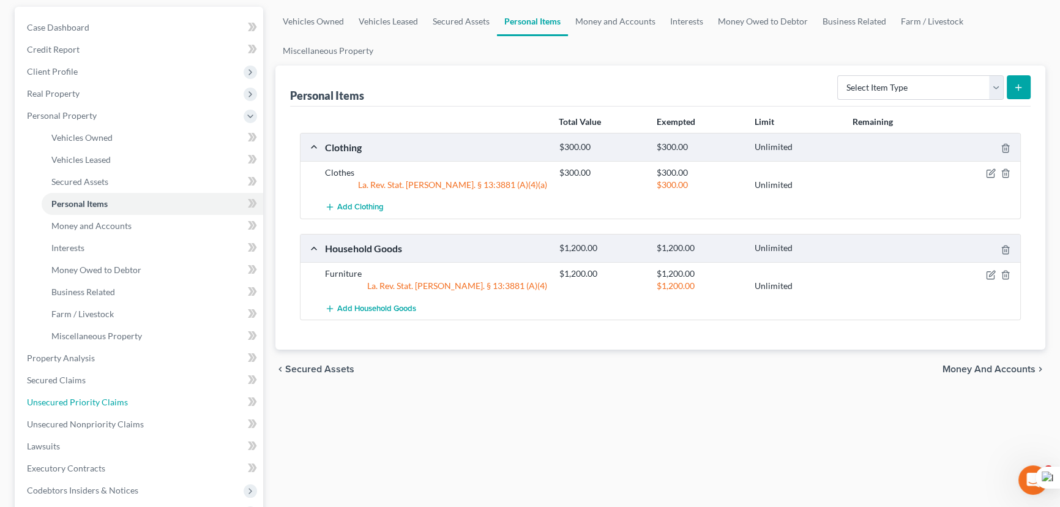
click at [102, 401] on span "Unsecured Priority Claims" at bounding box center [77, 402] width 101 height 10
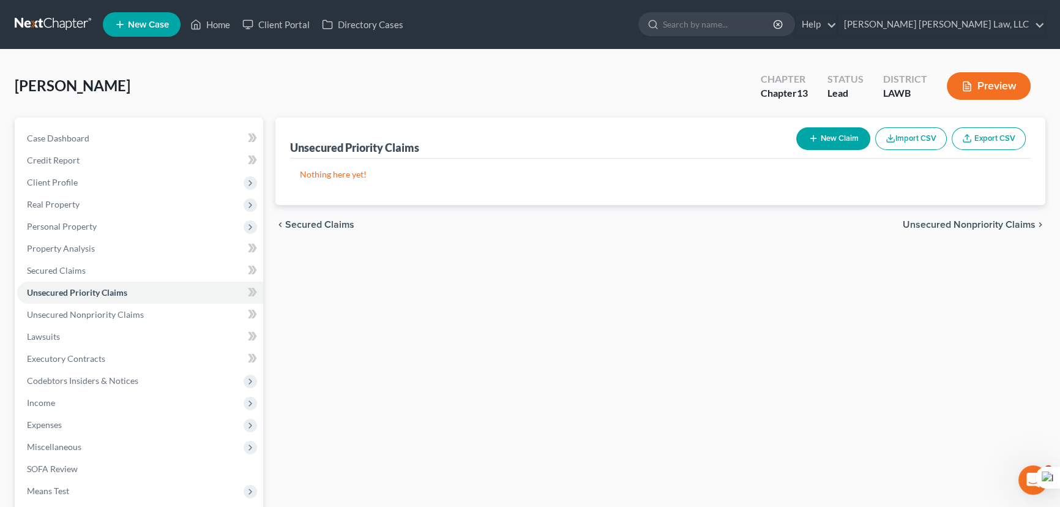
click at [835, 143] on button "New Claim" at bounding box center [833, 138] width 74 height 23
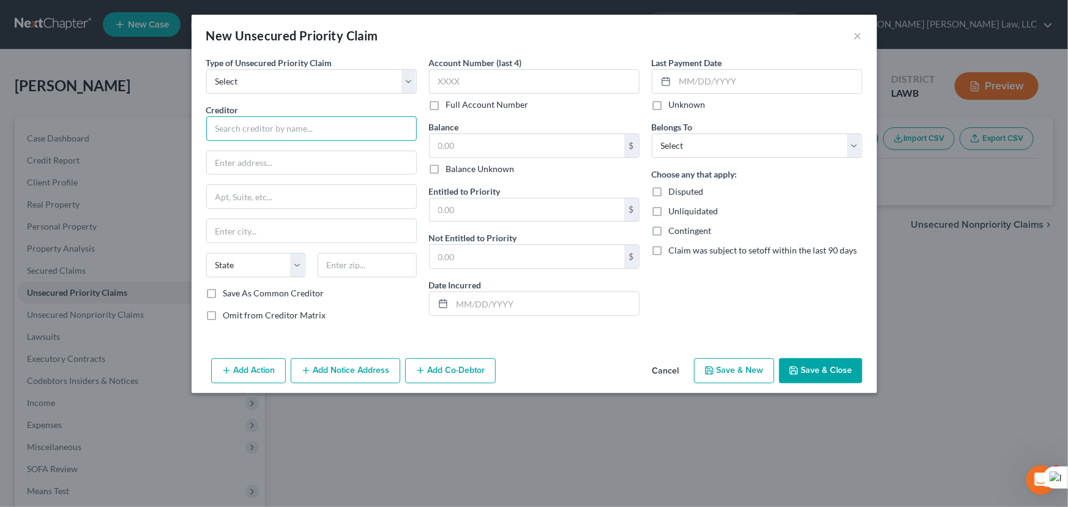
click at [349, 132] on input "text" at bounding box center [311, 128] width 210 height 24
drag, startPoint x: 335, startPoint y: 97, endPoint x: 336, endPoint y: 75, distance: 21.4
click at [335, 96] on div "Type of Unsecured Priority Claim * Select Taxes & Other Government Units Domest…" at bounding box center [311, 193] width 223 height 275
click at [336, 75] on select "Select Taxes & Other Government Units Domestic Support Obligations Extensions o…" at bounding box center [311, 81] width 210 height 24
drag, startPoint x: 335, startPoint y: 78, endPoint x: 308, endPoint y: 88, distance: 28.6
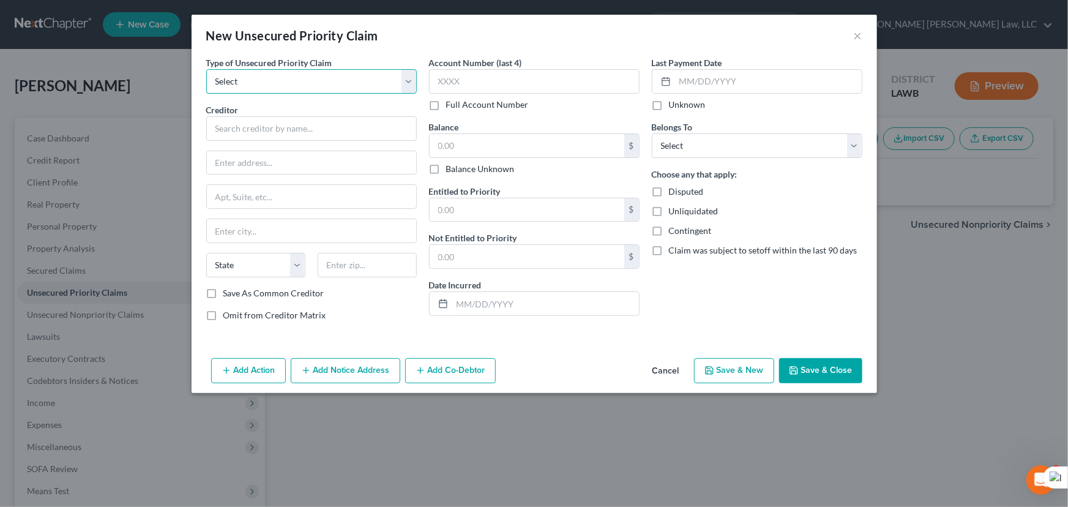
click at [308, 88] on select "Select Taxes & Other Government Units Domestic Support Obligations Extensions o…" at bounding box center [311, 81] width 210 height 24
select select "0"
click at [206, 69] on select "Select Taxes & Other Government Units Domestic Support Obligations Extensions o…" at bounding box center [311, 81] width 210 height 24
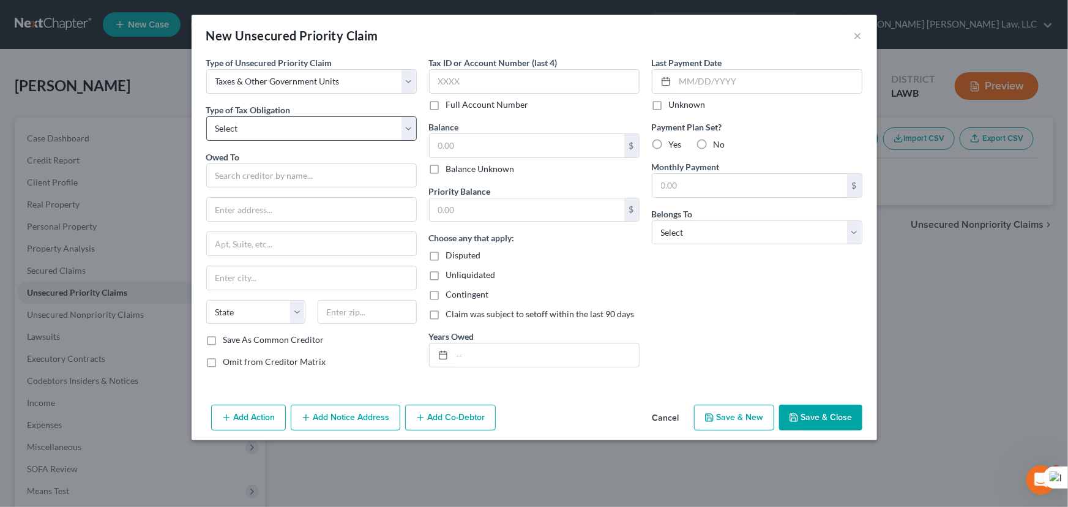
click at [274, 140] on select "Select Federal City State Franchise Tax Board Other" at bounding box center [311, 128] width 210 height 24
select select "0"
click at [206, 116] on select "Select Federal City State Franchise Tax Board Other" at bounding box center [311, 128] width 210 height 24
click at [266, 155] on div "Owed To *" at bounding box center [311, 169] width 210 height 37
click at [266, 173] on input "text" at bounding box center [311, 175] width 210 height 24
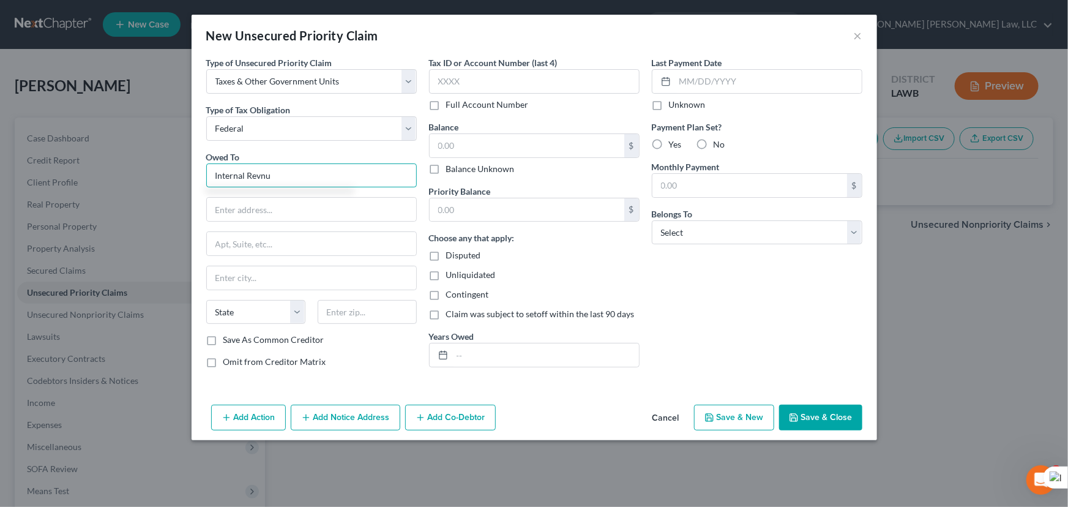
click at [266, 173] on input "Internal Revnu" at bounding box center [311, 175] width 210 height 24
click at [291, 181] on input "Internal Revnu" at bounding box center [311, 175] width 210 height 24
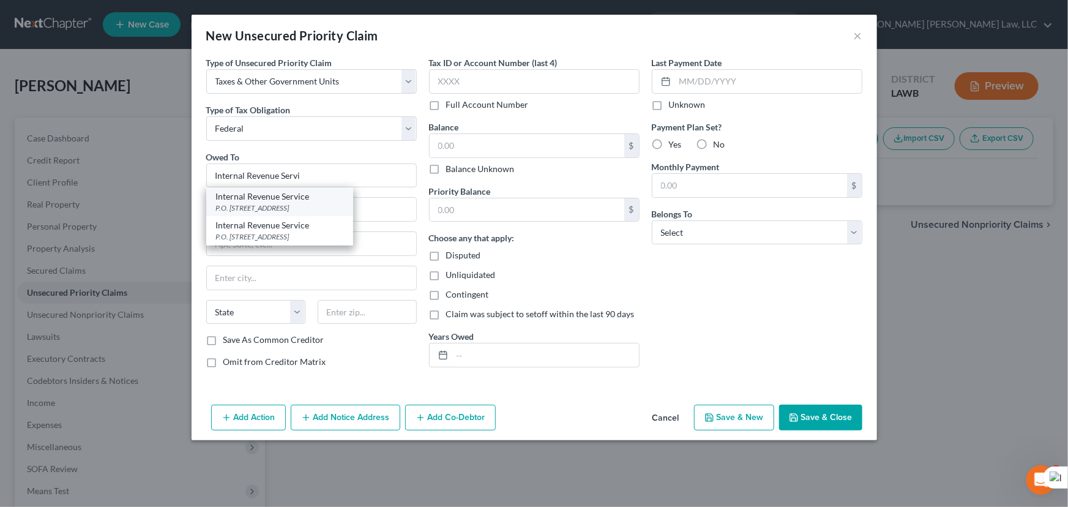
click at [294, 209] on div "P.O. Box 7346, Philadelphia, PA 19101" at bounding box center [279, 208] width 127 height 10
type input "Internal Revenue Service"
type input "P.O. Box 7346"
type input "Philadelphia"
select select "39"
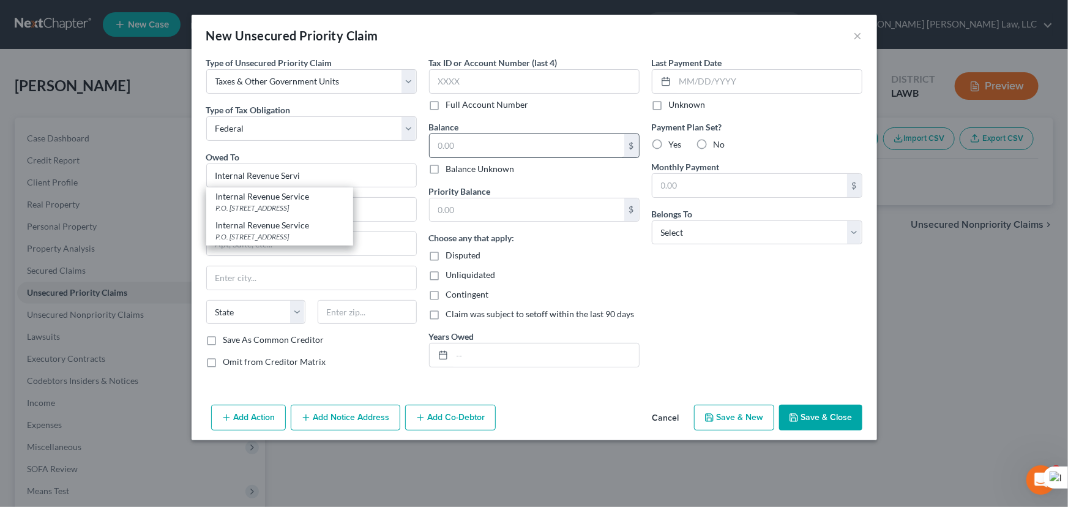
type input "19101"
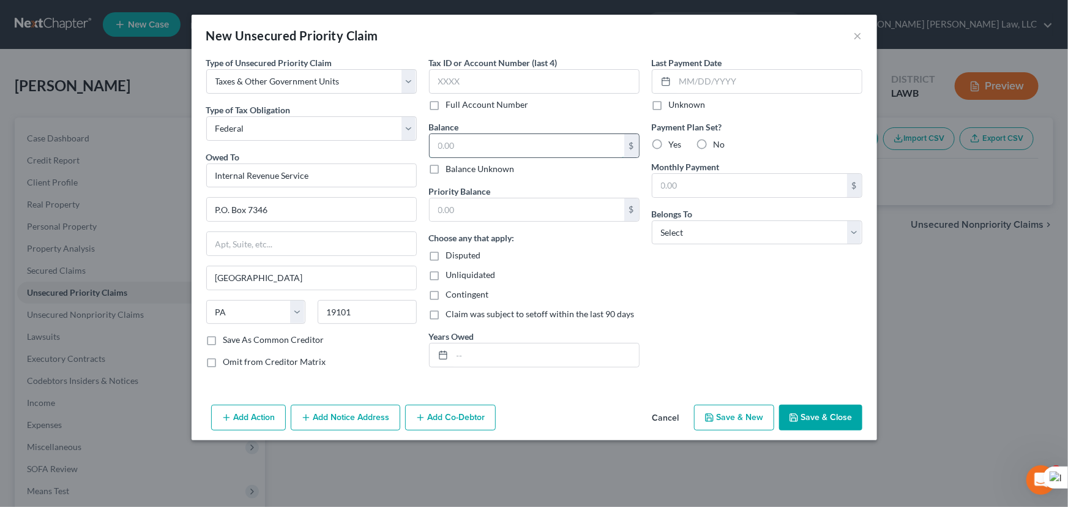
click at [527, 153] on input "text" at bounding box center [527, 145] width 195 height 23
type input "3,000"
click at [499, 209] on input "text" at bounding box center [527, 209] width 195 height 23
type input "3,000"
click at [526, 351] on input "text" at bounding box center [545, 354] width 187 height 23
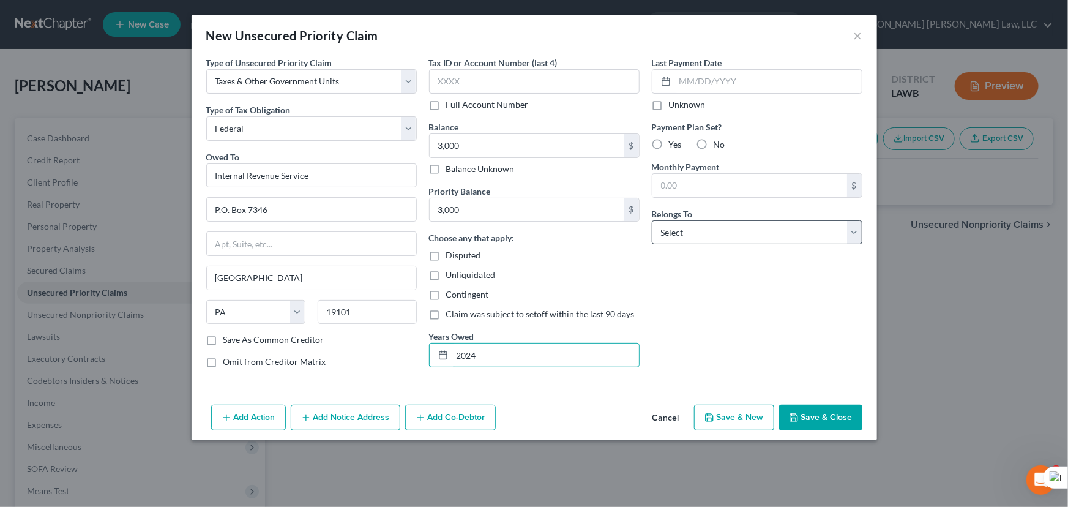
type input "2024"
click at [782, 229] on select "Select Debtor 1 Only Debtor 2 Only Debtor 1 And Debtor 2 Only At Least One Of T…" at bounding box center [757, 232] width 210 height 24
select select "0"
click at [652, 220] on select "Select Debtor 1 Only Debtor 2 Only Debtor 1 And Debtor 2 Only At Least One Of T…" at bounding box center [757, 232] width 210 height 24
click at [818, 411] on button "Save & Close" at bounding box center [820, 417] width 83 height 26
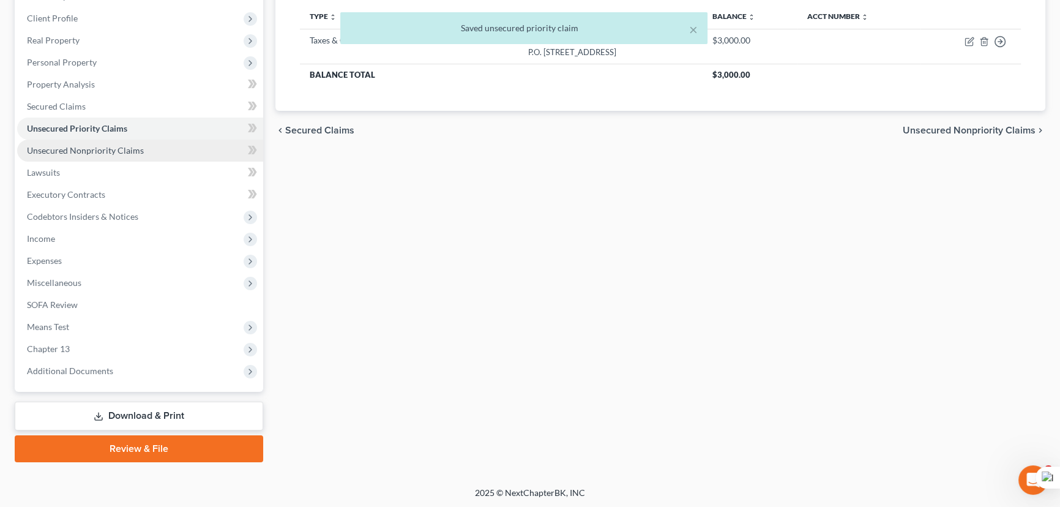
click at [102, 151] on span "Unsecured Nonpriority Claims" at bounding box center [85, 150] width 117 height 10
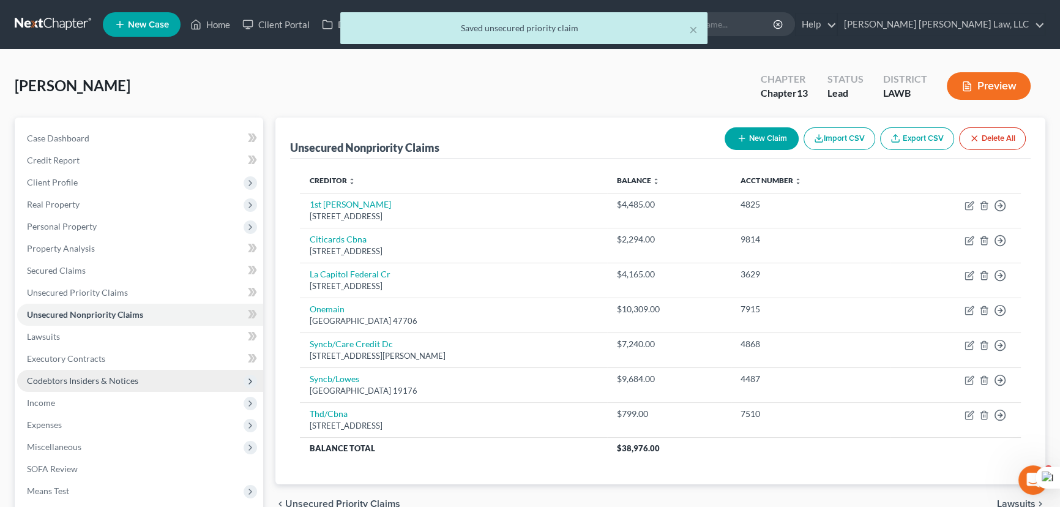
click at [130, 379] on span "Codebtors Insiders & Notices" at bounding box center [82, 380] width 111 height 10
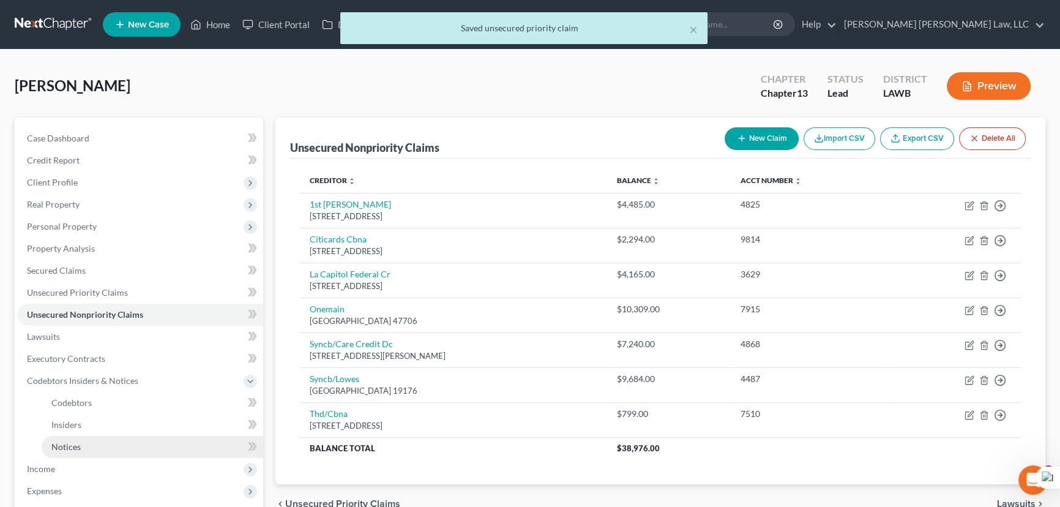
click at [118, 438] on link "Notices" at bounding box center [153, 447] width 222 height 22
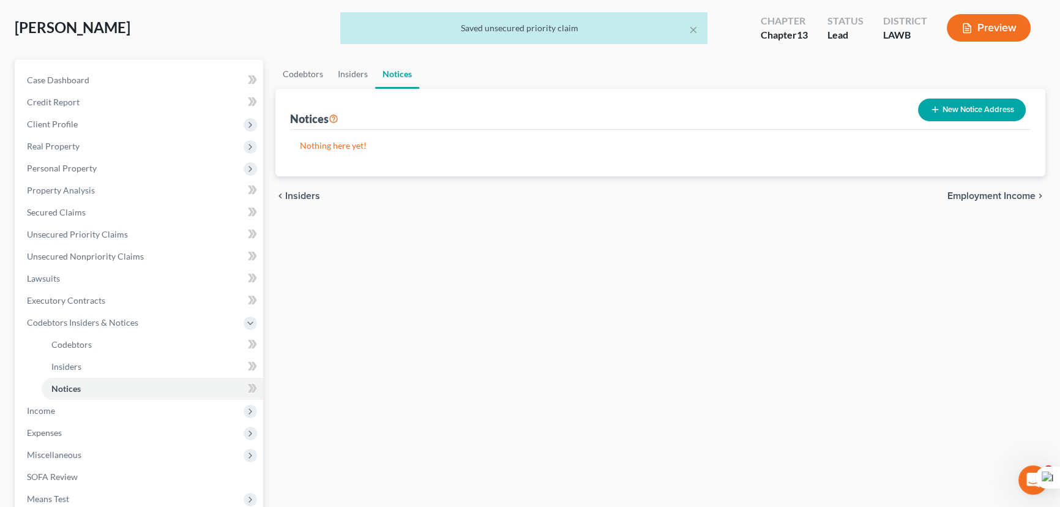
scroll to position [55, 0]
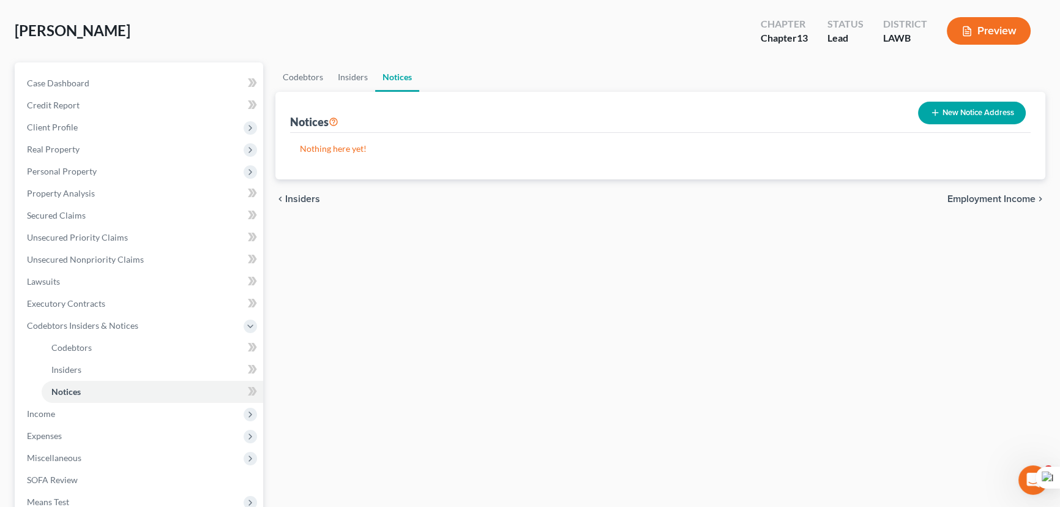
click at [988, 105] on button "New Notice Address" at bounding box center [972, 113] width 108 height 23
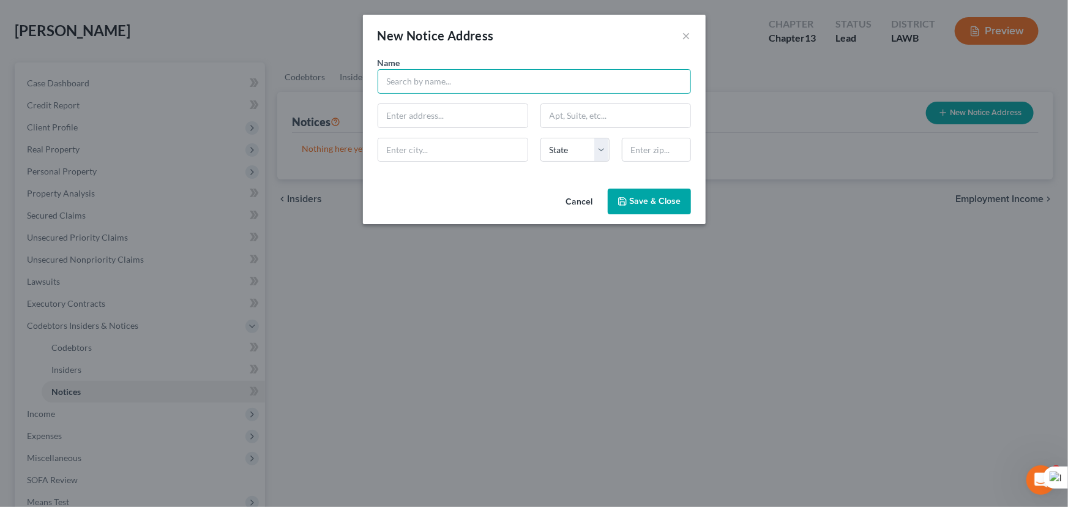
click at [455, 85] on input "text" at bounding box center [534, 81] width 313 height 24
type input "Lincoln Parish Sheriff's Office"
type input "161 Road Camp Rd"
drag, startPoint x: 455, startPoint y: 85, endPoint x: 464, endPoint y: 143, distance: 58.8
click at [464, 143] on input "Ru" at bounding box center [452, 149] width 149 height 23
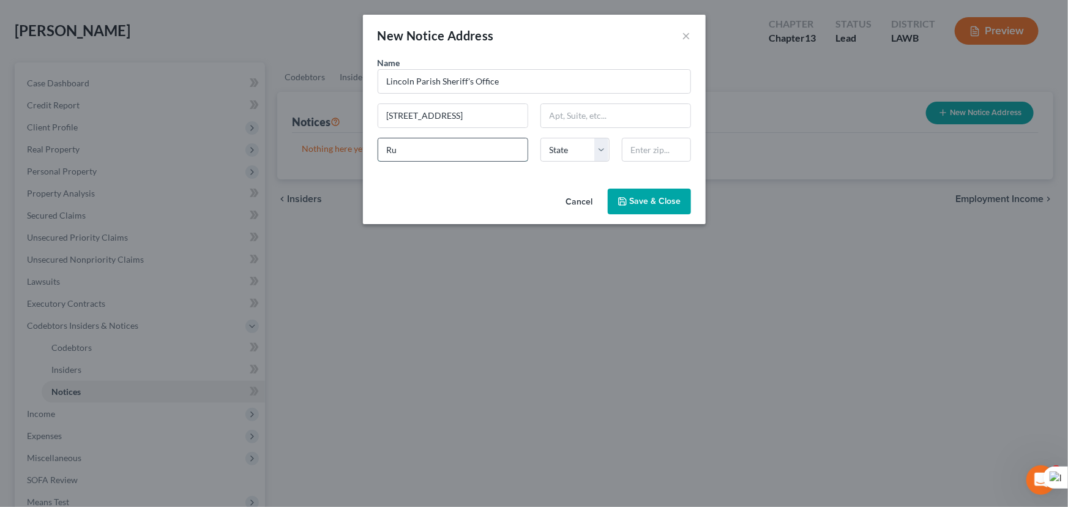
click at [447, 153] on input "Ru" at bounding box center [452, 149] width 149 height 23
type input "Ruston"
select select "19"
type input "71270"
click at [631, 207] on button "Save & Close" at bounding box center [649, 201] width 83 height 26
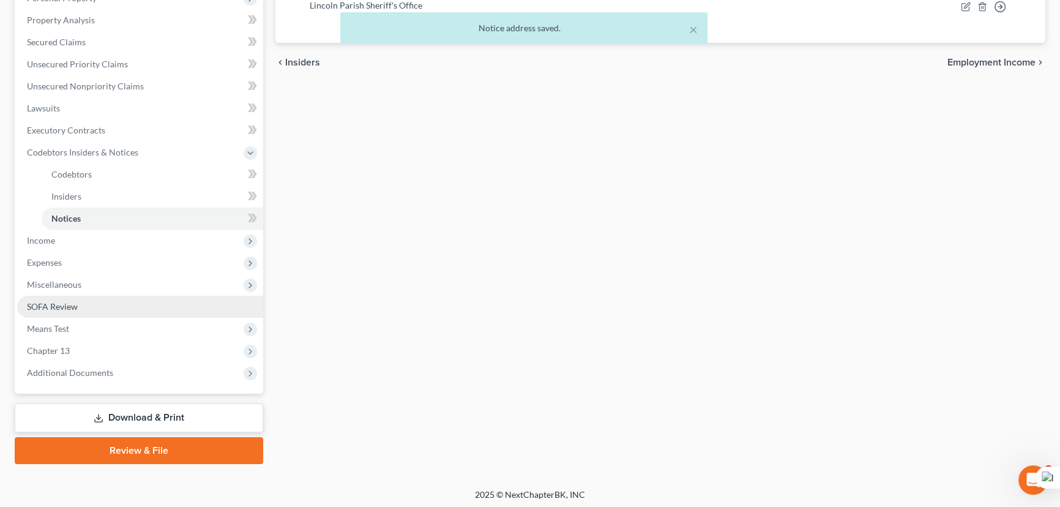
scroll to position [230, 0]
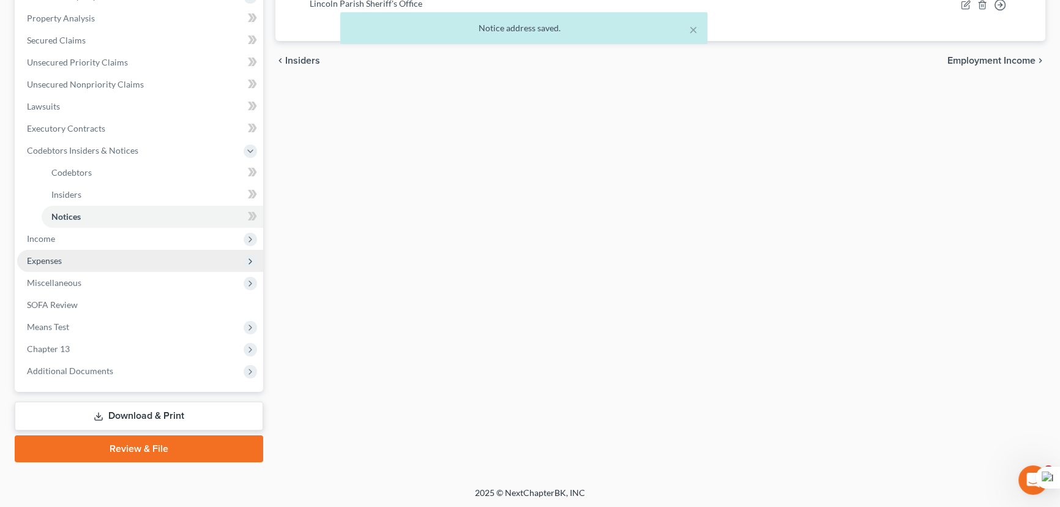
drag, startPoint x: 122, startPoint y: 236, endPoint x: 124, endPoint y: 249, distance: 13.1
click at [122, 236] on span "Income" at bounding box center [140, 239] width 246 height 22
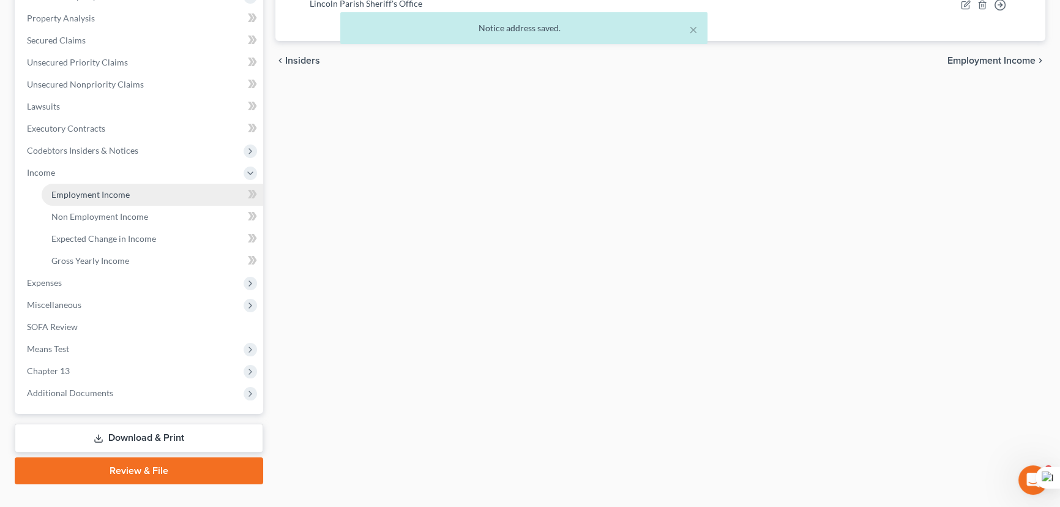
click at [146, 192] on link "Employment Income" at bounding box center [153, 195] width 222 height 22
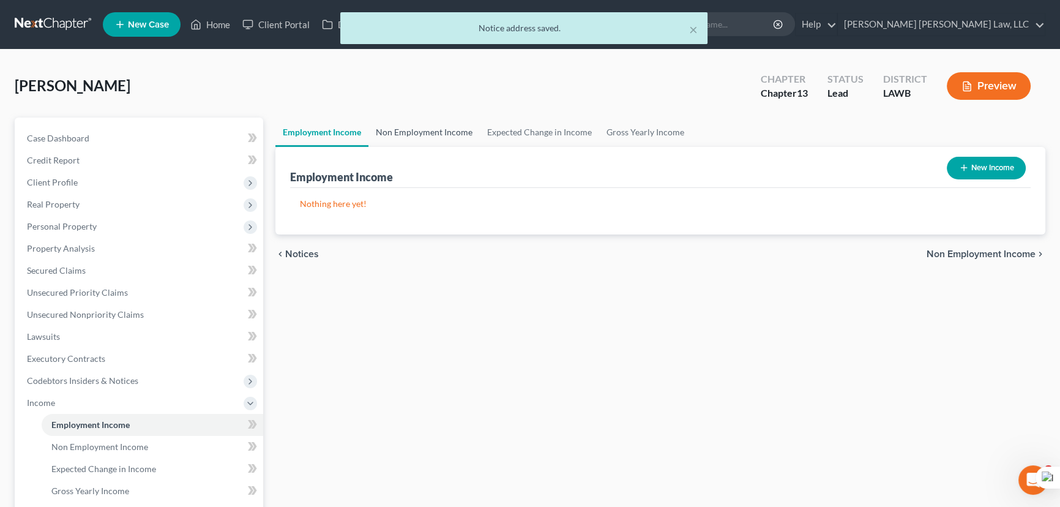
click at [465, 136] on link "Non Employment Income" at bounding box center [423, 131] width 111 height 29
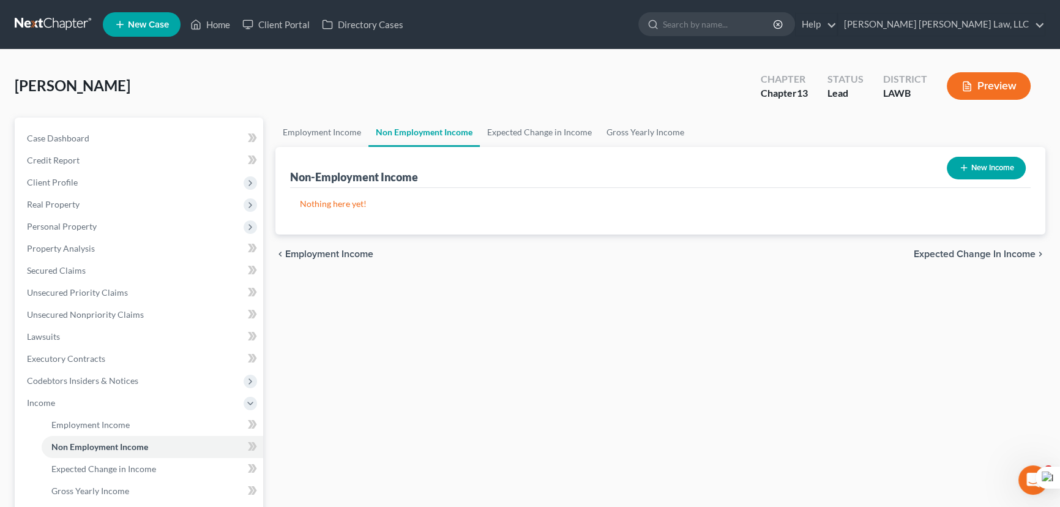
click at [967, 166] on button "New Income" at bounding box center [986, 168] width 79 height 23
select select "0"
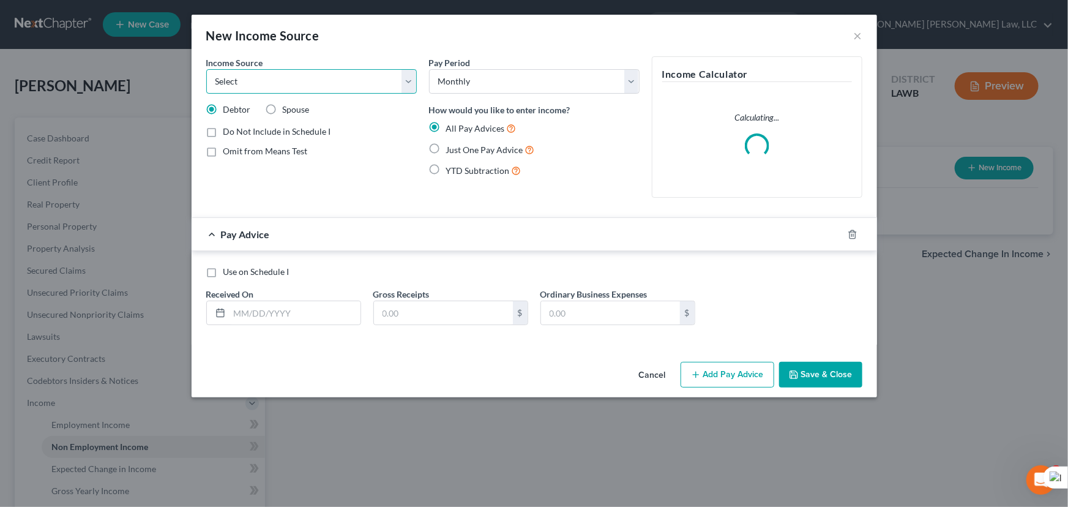
click at [288, 75] on select "Select Unemployment Disability (from employer) Pension Retirement Social Securi…" at bounding box center [311, 81] width 210 height 24
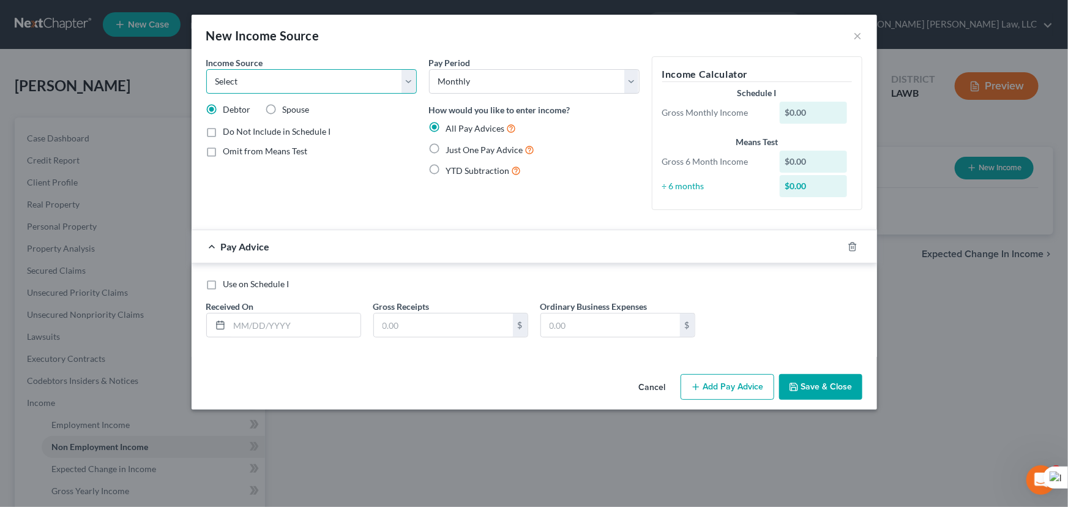
select select "2"
click at [206, 69] on select "Select Unemployment Disability (from employer) Pension Retirement Social Securi…" at bounding box center [311, 81] width 210 height 24
click at [446, 146] on label "Just One Pay Advice" at bounding box center [490, 150] width 89 height 14
click at [451, 146] on input "Just One Pay Advice" at bounding box center [455, 147] width 8 height 8
radio input "true"
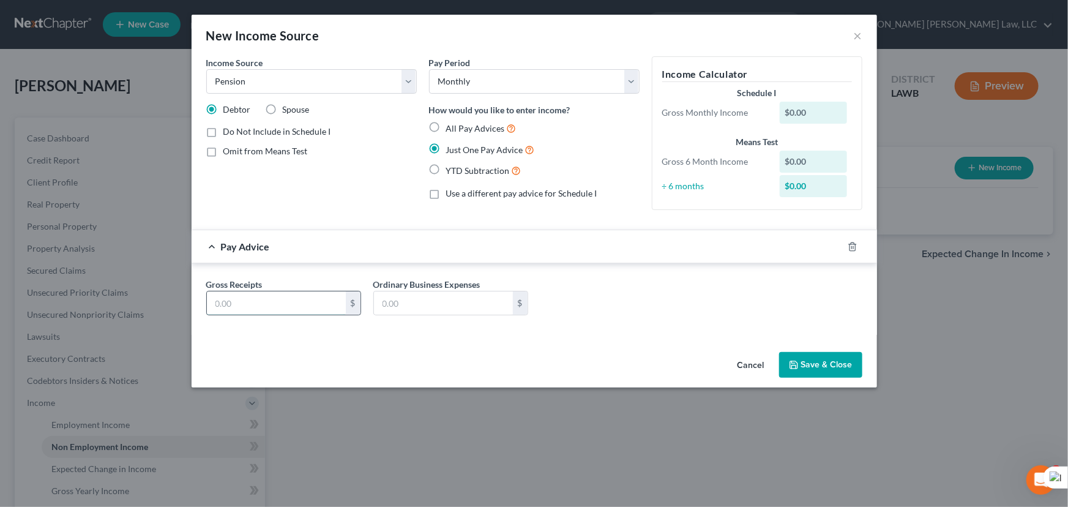
click at [311, 310] on input "text" at bounding box center [276, 302] width 139 height 23
type input "156.32"
click at [803, 353] on button "Save & Close" at bounding box center [820, 365] width 83 height 26
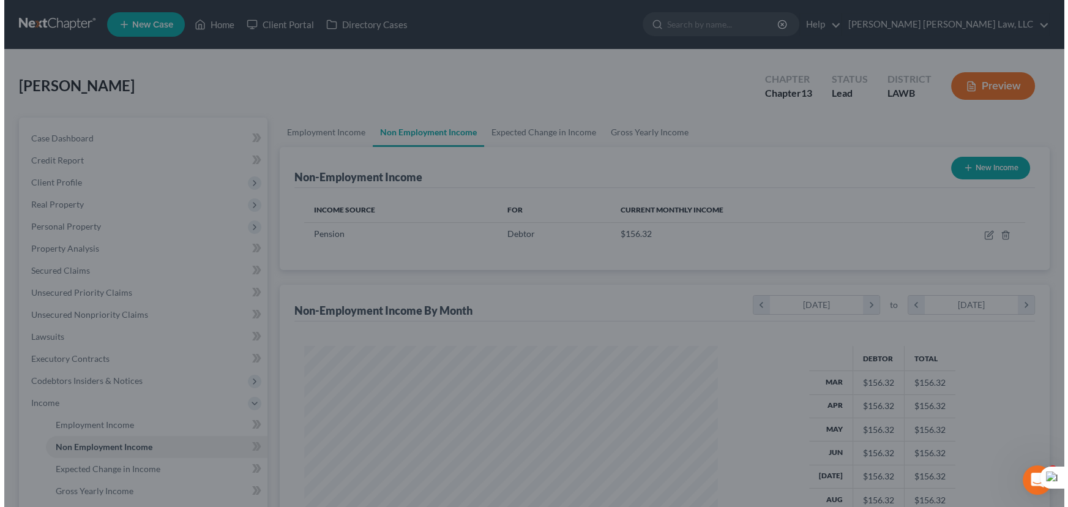
scroll to position [611673, 611457]
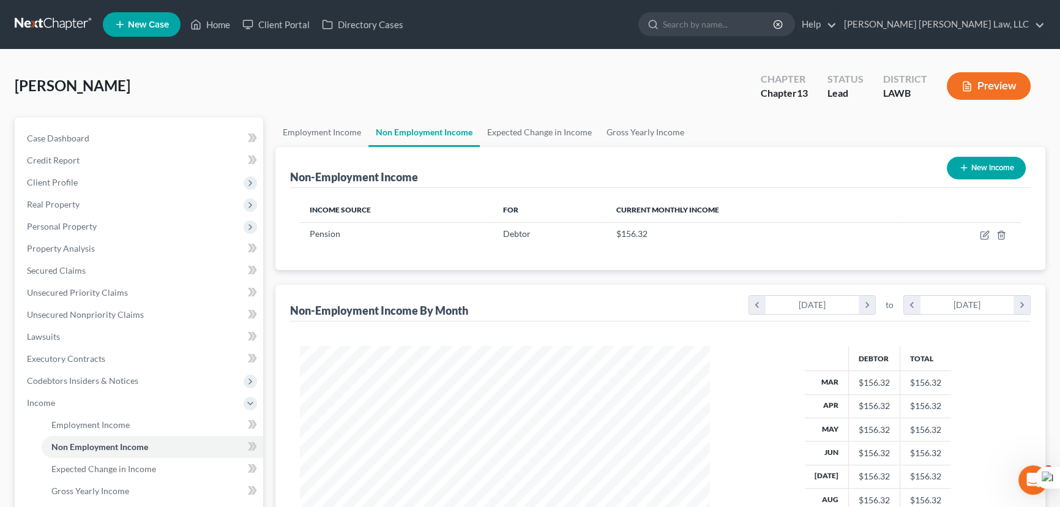
click at [985, 169] on button "New Income" at bounding box center [986, 168] width 79 height 23
select select "0"
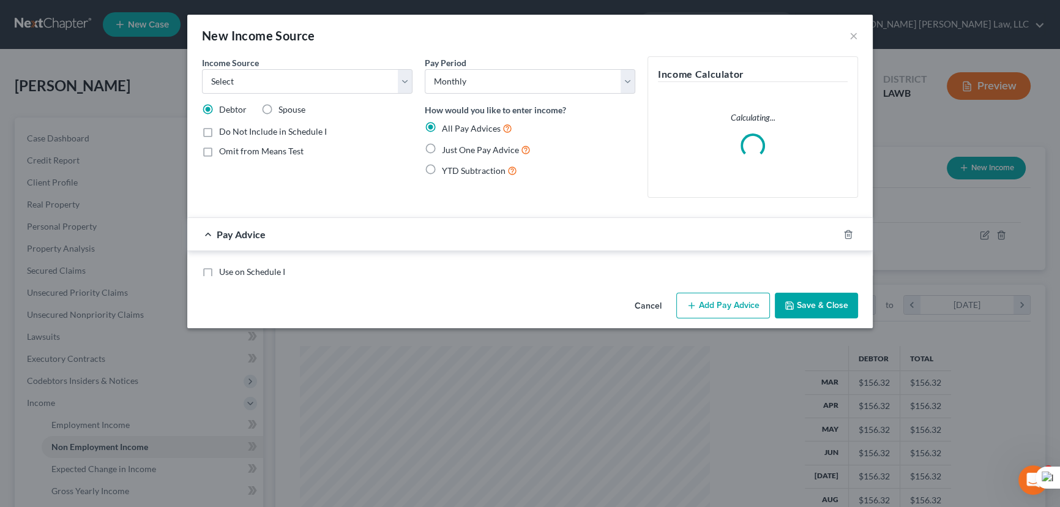
scroll to position [219, 438]
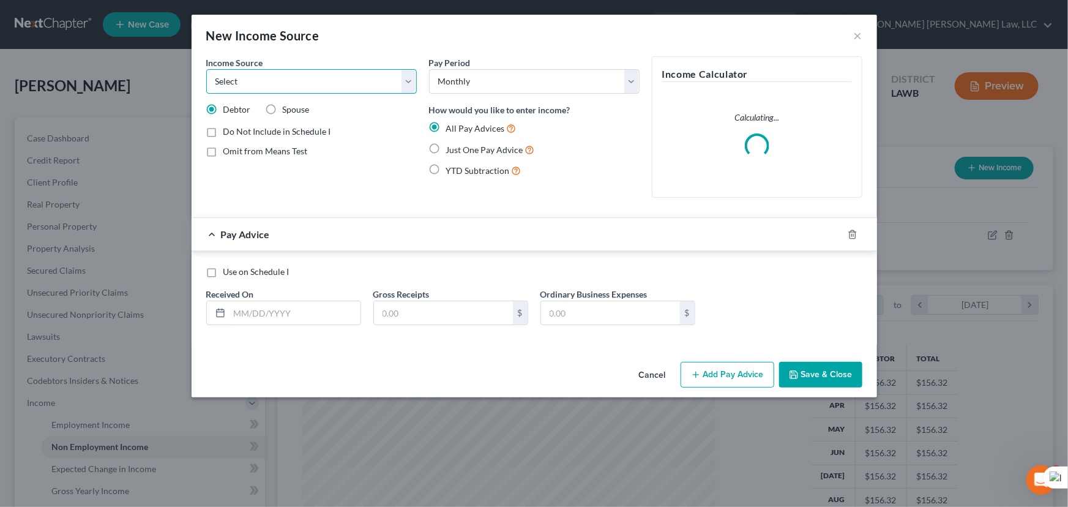
click at [312, 81] on select "Select Unemployment Disability (from employer) Pension Retirement Social Securi…" at bounding box center [311, 81] width 210 height 24
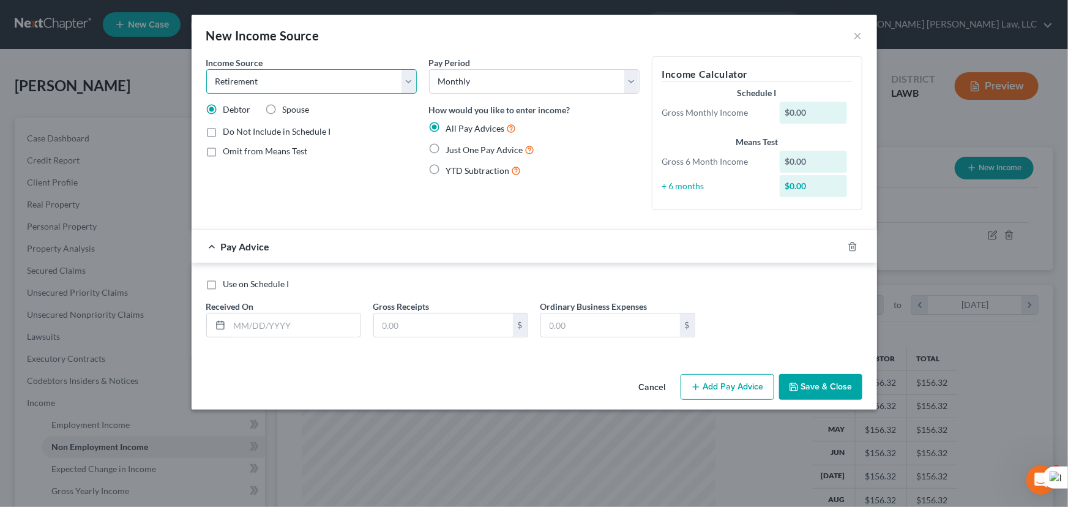
click at [206, 69] on select "Select Unemployment Disability (from employer) Pension Retirement Social Securi…" at bounding box center [311, 81] width 210 height 24
click at [310, 88] on select "Select Unemployment Disability (from employer) Pension Retirement Social Securi…" at bounding box center [311, 81] width 210 height 24
select select "13"
click at [206, 69] on select "Select Unemployment Disability (from employer) Pension Retirement Social Securi…" at bounding box center [311, 81] width 210 height 24
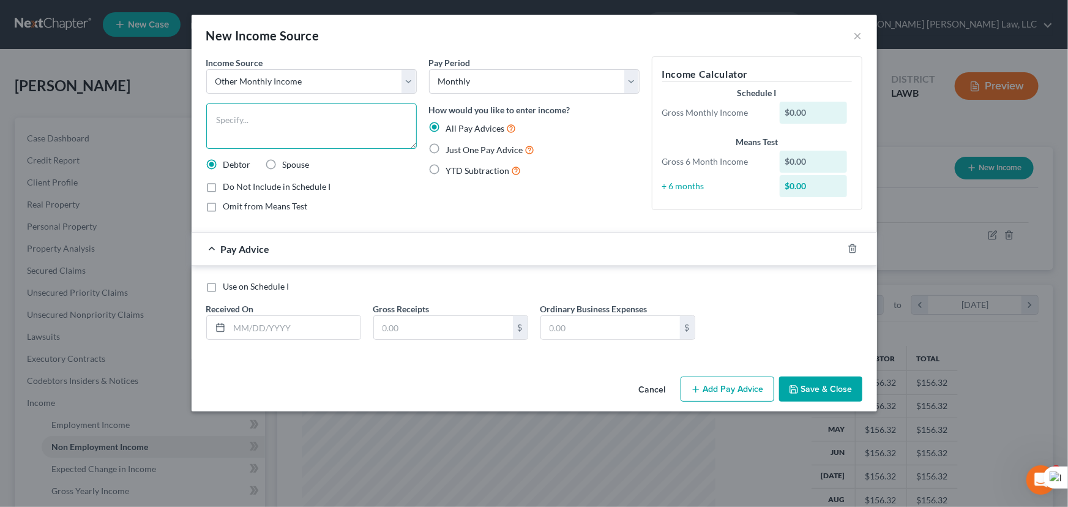
click at [275, 142] on textarea at bounding box center [311, 125] width 210 height 45
click at [285, 124] on textarea "LASERS on behald of deceased spoude" at bounding box center [311, 125] width 210 height 45
click at [362, 127] on textarea "LASERS on behalf of deceased spoude" at bounding box center [311, 125] width 210 height 45
type textarea "LASERS on behalf of deceased spouse"
click at [446, 147] on label "Just One Pay Advice" at bounding box center [490, 150] width 89 height 14
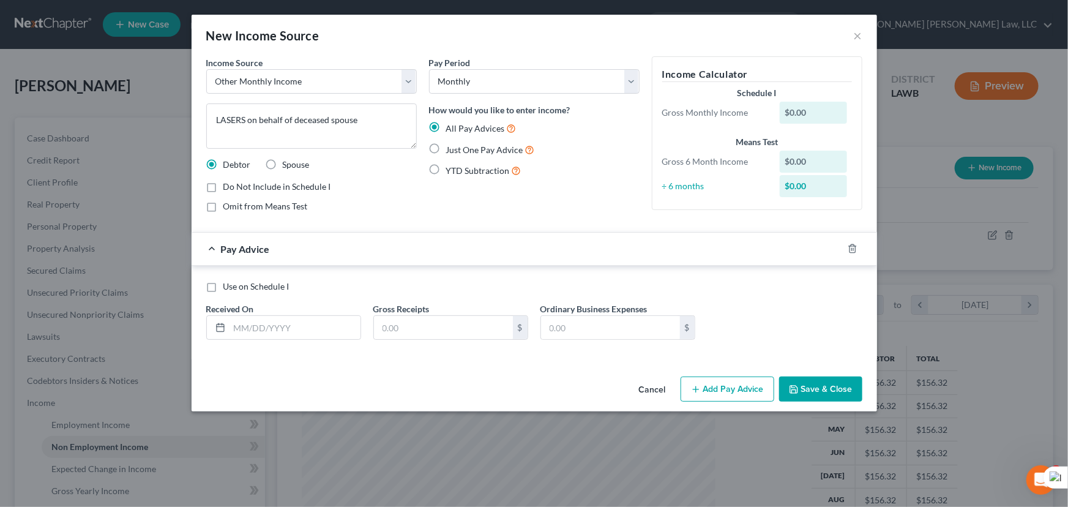
click at [451, 147] on input "Just One Pay Advice" at bounding box center [455, 147] width 8 height 8
radio input "true"
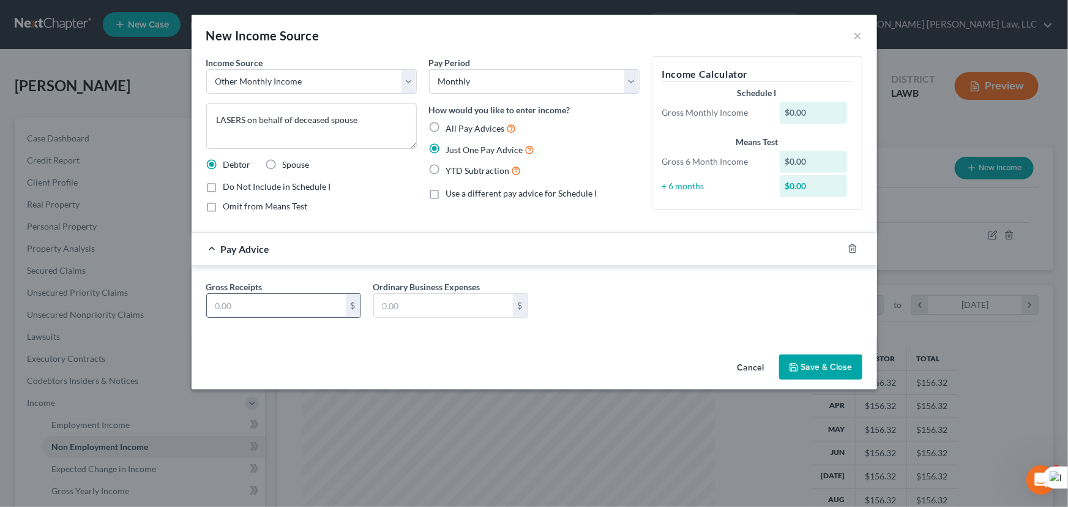
click at [266, 298] on input "text" at bounding box center [276, 305] width 139 height 23
type input "888.09"
click at [821, 367] on button "Save & Close" at bounding box center [820, 367] width 83 height 26
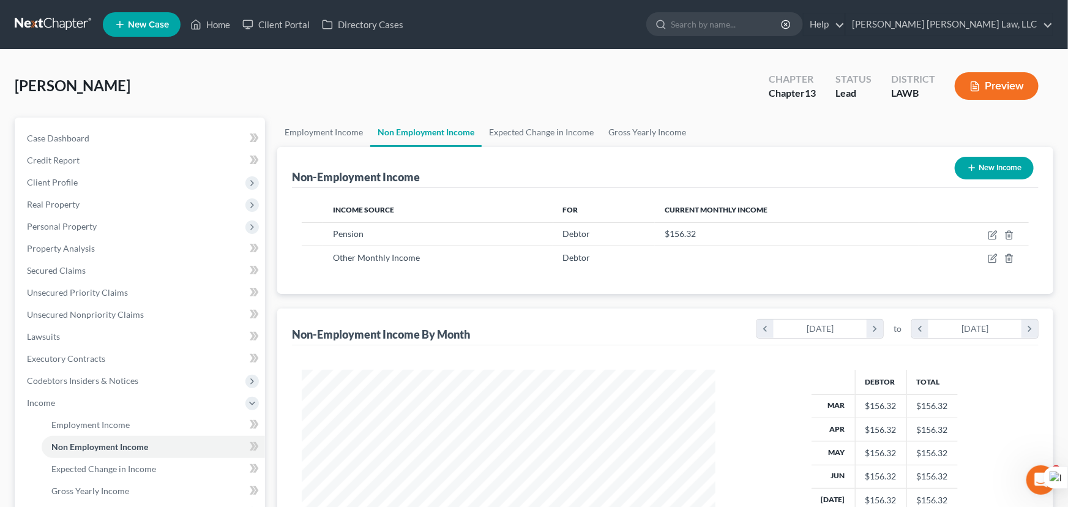
scroll to position [611673, 611457]
click at [984, 169] on button "New Income" at bounding box center [986, 168] width 79 height 23
select select "0"
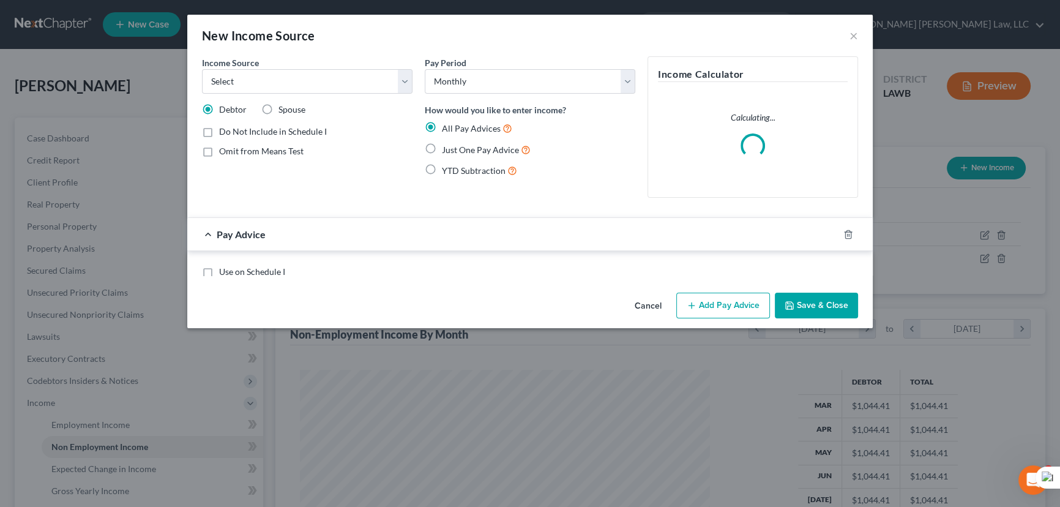
scroll to position [219, 438]
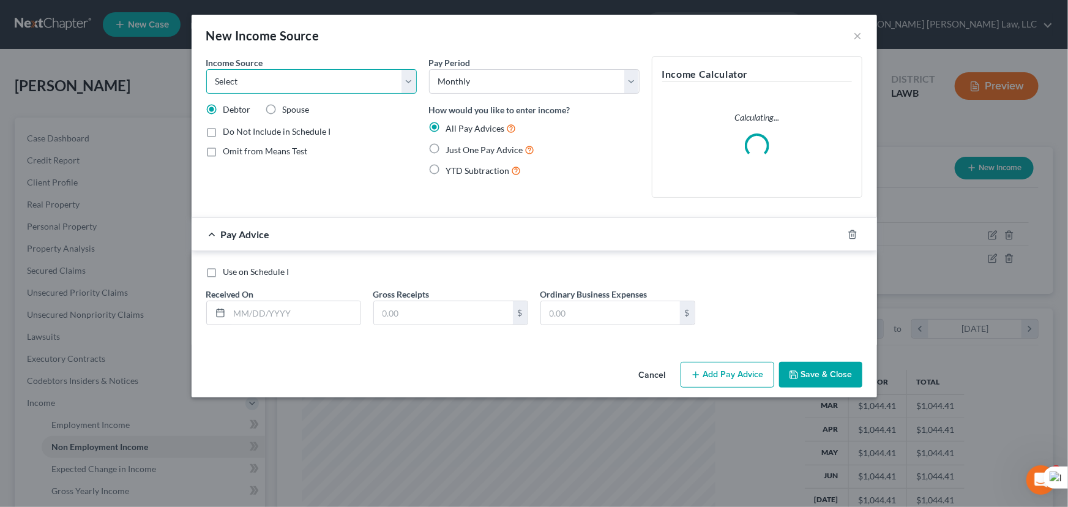
click at [308, 84] on select "Select Unemployment Disability (from employer) Pension Retirement Social Securi…" at bounding box center [311, 81] width 210 height 24
select select "13"
click at [206, 69] on select "Select Unemployment Disability (from employer) Pension Retirement Social Securi…" at bounding box center [311, 81] width 210 height 24
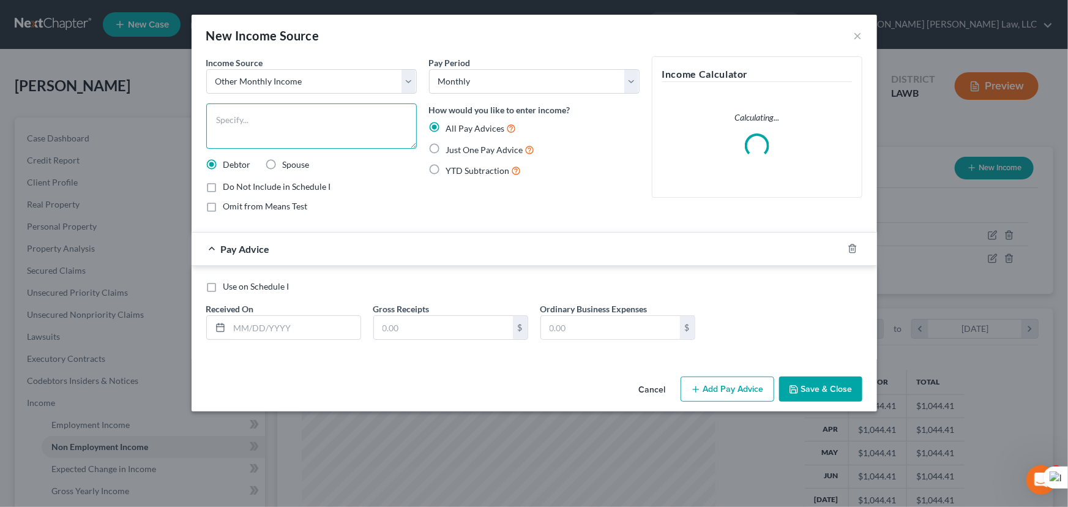
click at [266, 136] on textarea at bounding box center [311, 125] width 210 height 45
type textarea "USPS"
drag, startPoint x: 364, startPoint y: 77, endPoint x: 356, endPoint y: 89, distance: 14.1
click at [364, 77] on select "Select Unemployment Disability (from employer) Pension Retirement Social Securi…" at bounding box center [311, 81] width 210 height 24
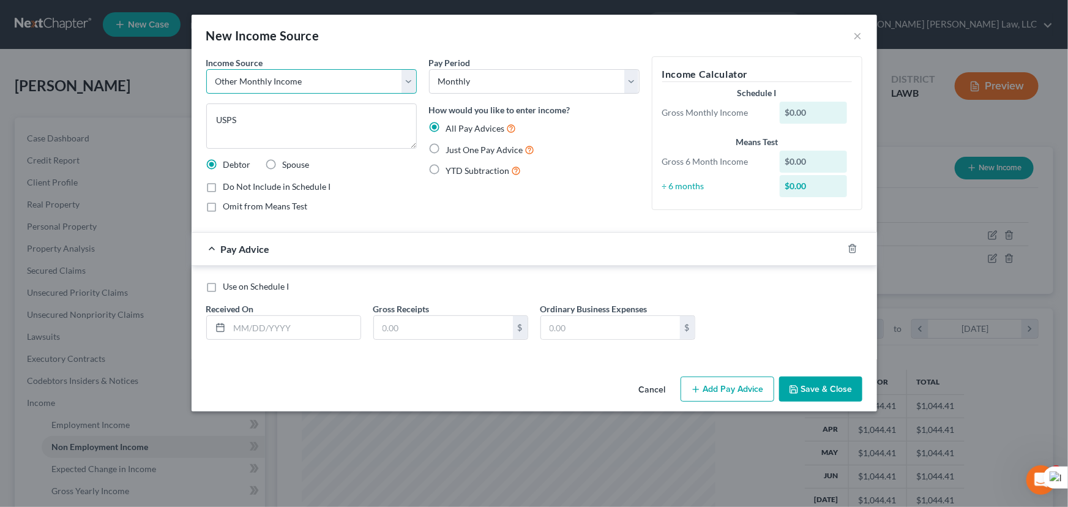
select select "3"
click at [206, 69] on select "Select Unemployment Disability (from employer) Pension Retirement Social Securi…" at bounding box center [311, 81] width 210 height 24
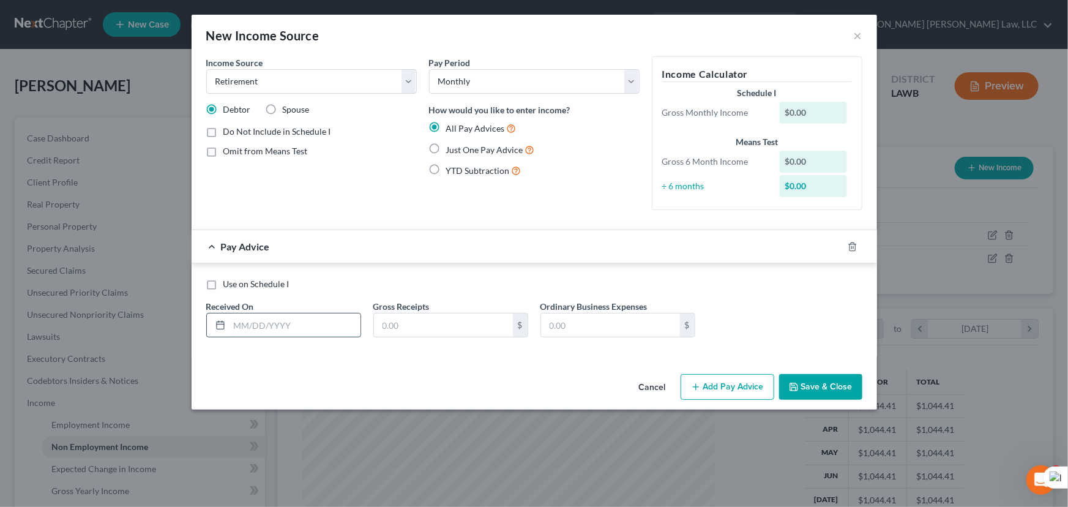
click at [270, 323] on input "text" at bounding box center [294, 324] width 131 height 23
click at [446, 147] on label "Just One Pay Advice" at bounding box center [490, 150] width 89 height 14
click at [451, 147] on input "Just One Pay Advice" at bounding box center [455, 147] width 8 height 8
radio input "true"
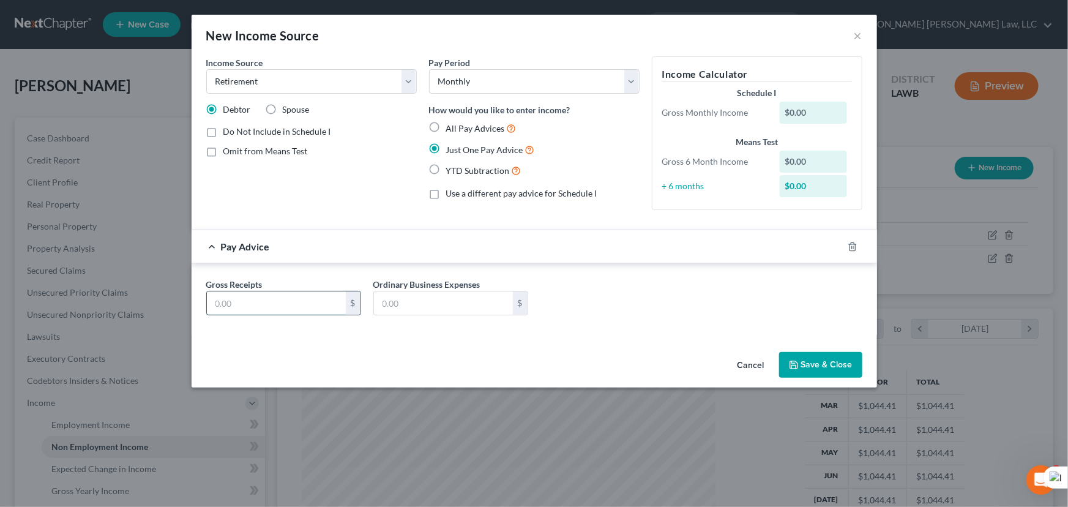
click at [277, 294] on input "text" at bounding box center [276, 302] width 139 height 23
type input "1,972.08"
click at [270, 65] on div "Income Source * Select Unemployment Disability (from employer) Pension Retireme…" at bounding box center [311, 74] width 210 height 37
drag, startPoint x: 270, startPoint y: 73, endPoint x: 274, endPoint y: 92, distance: 19.3
click at [270, 73] on select "Select Unemployment Disability (from employer) Pension Retirement Social Securi…" at bounding box center [311, 81] width 210 height 24
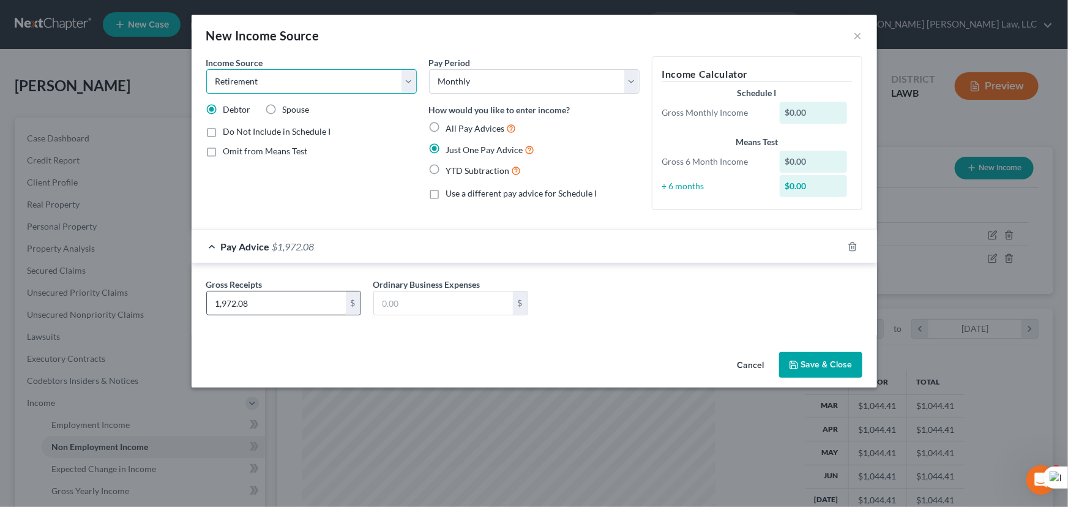
select select "13"
click at [206, 69] on select "Select Unemployment Disability (from employer) Pension Retirement Social Securi…" at bounding box center [311, 81] width 210 height 24
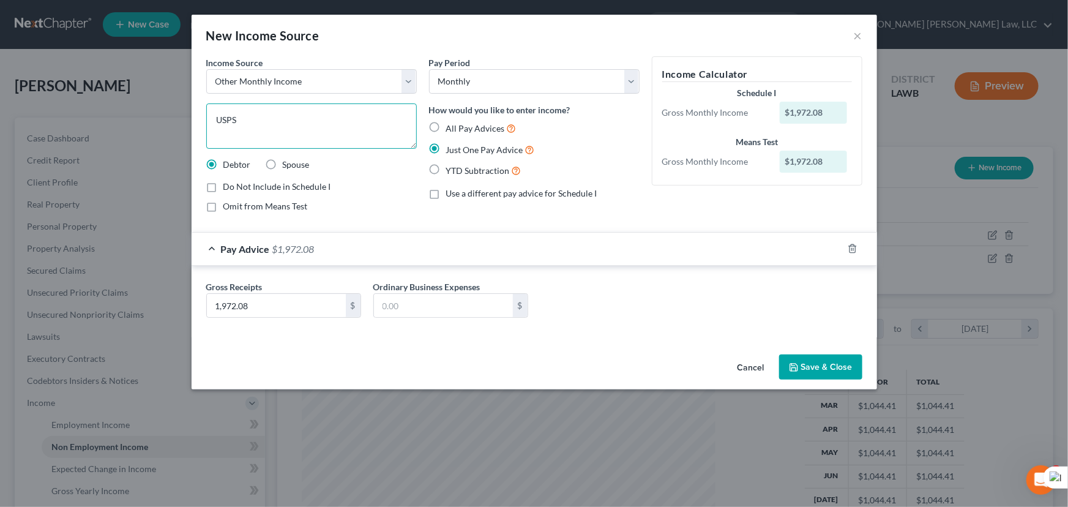
click at [268, 117] on textarea "USPS" at bounding box center [311, 125] width 210 height 45
type textarea "USPS Service Annuity"
click at [555, 84] on select "Select Monthly Twice Monthly Every Other Week Weekly" at bounding box center [534, 81] width 210 height 24
click at [548, 49] on div "New Income Source ×" at bounding box center [534, 36] width 685 height 42
drag, startPoint x: 337, startPoint y: 82, endPoint x: 322, endPoint y: 92, distance: 18.0
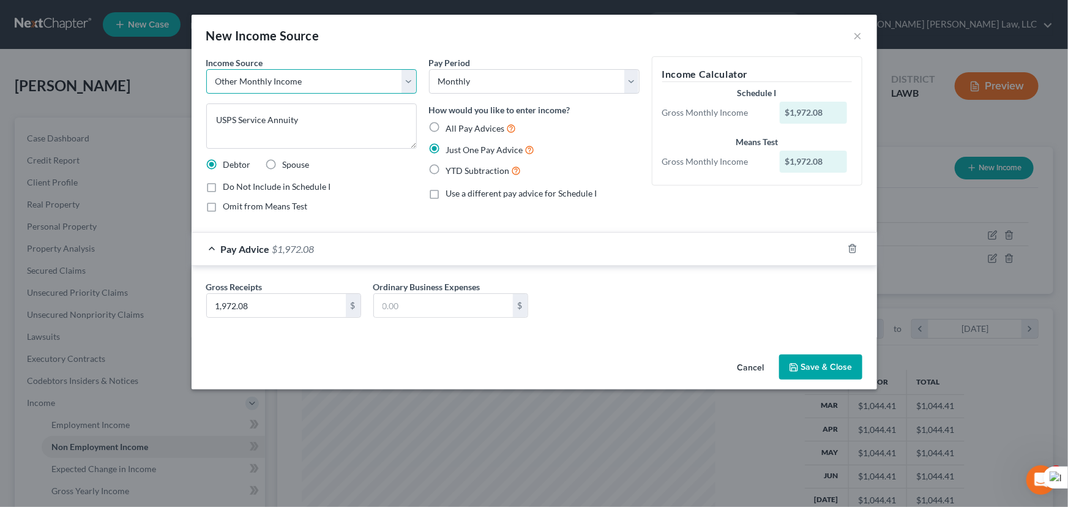
click at [337, 82] on select "Select Unemployment Disability (from employer) Pension Retirement Social Securi…" at bounding box center [311, 81] width 210 height 24
select select "3"
click at [206, 69] on select "Select Unemployment Disability (from employer) Pension Retirement Social Securi…" at bounding box center [311, 81] width 210 height 24
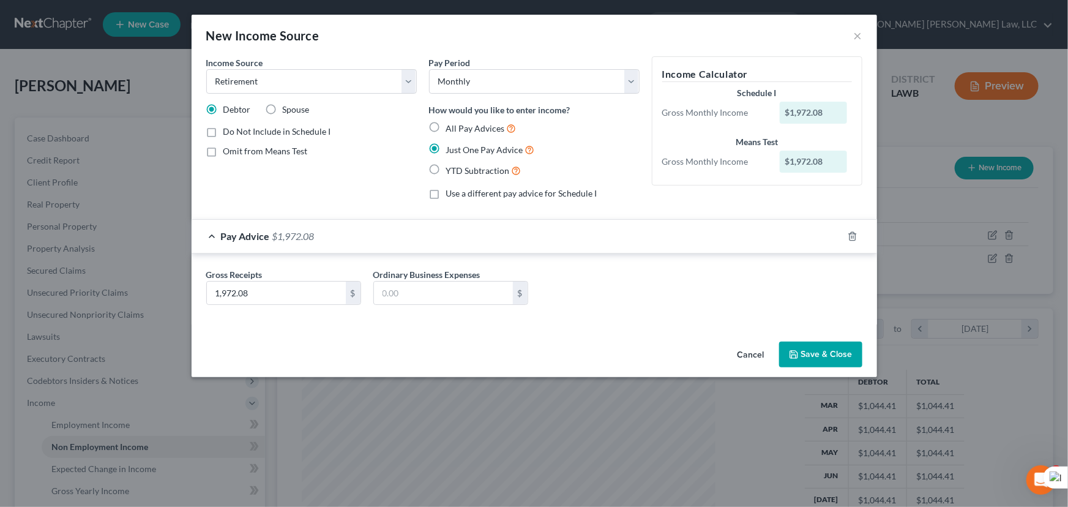
click at [805, 350] on button "Save & Close" at bounding box center [820, 354] width 83 height 26
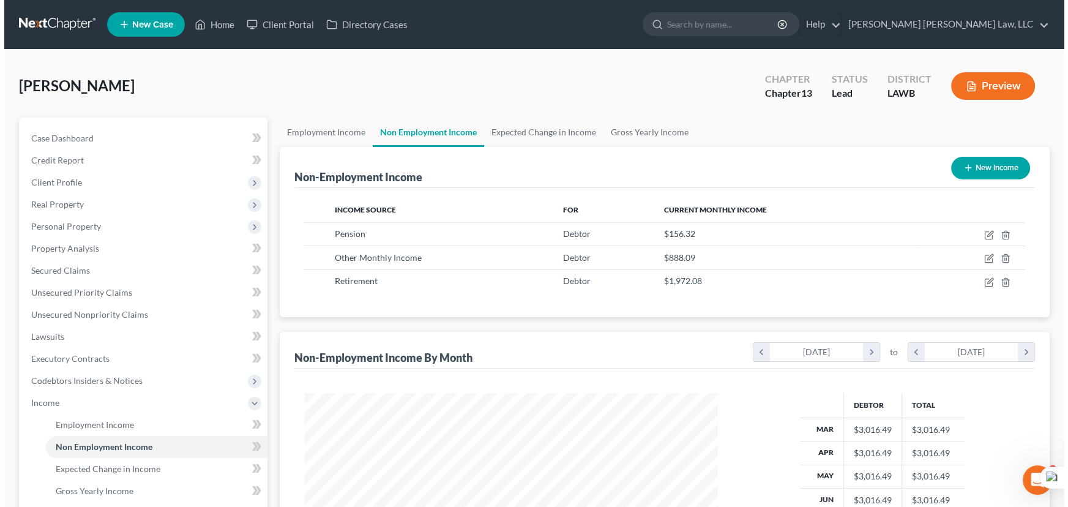
scroll to position [611673, 611457]
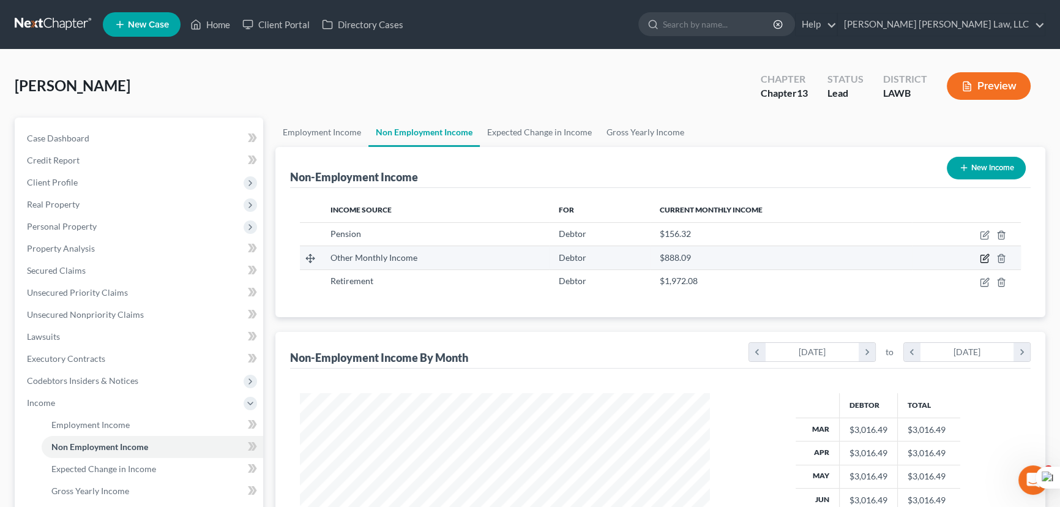
click at [983, 253] on icon "button" at bounding box center [985, 258] width 10 height 10
select select "13"
select select "0"
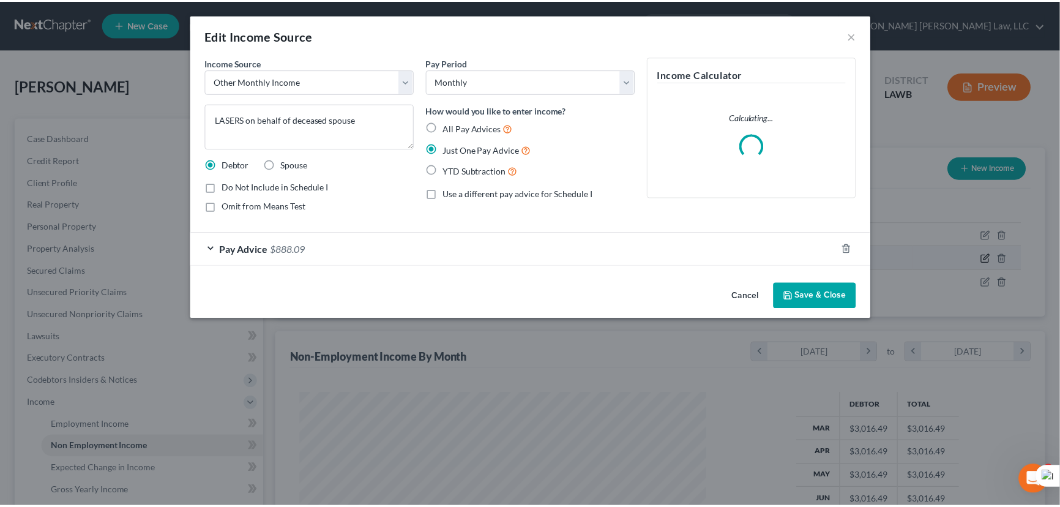
scroll to position [219, 438]
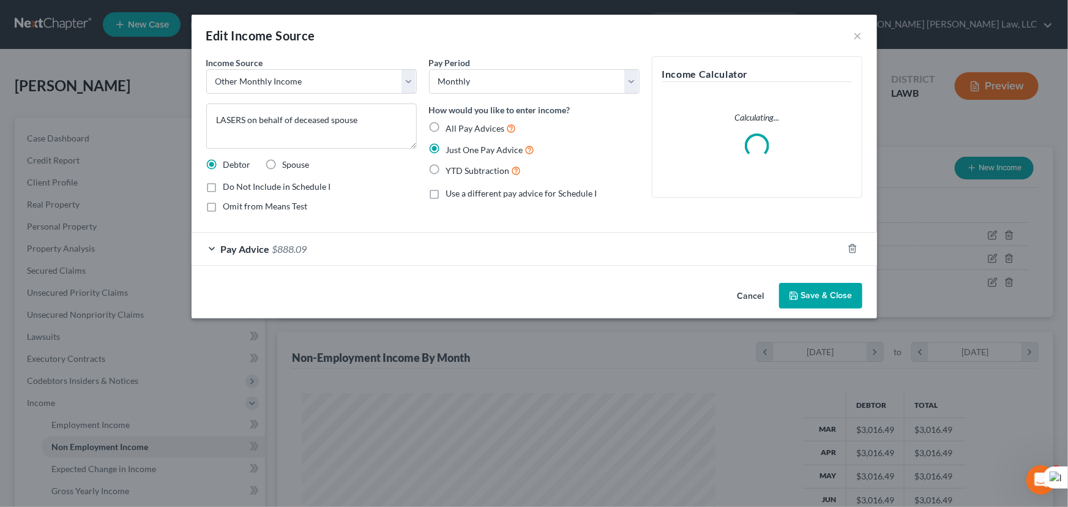
click at [834, 286] on button "Save & Close" at bounding box center [820, 296] width 83 height 26
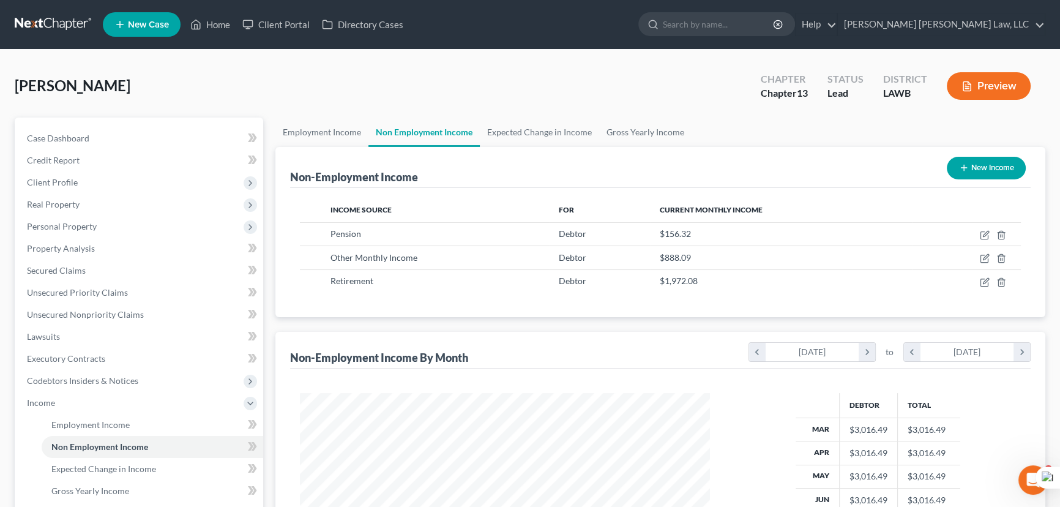
scroll to position [611673, 611457]
click at [655, 135] on link "Gross Yearly Income" at bounding box center [645, 131] width 92 height 29
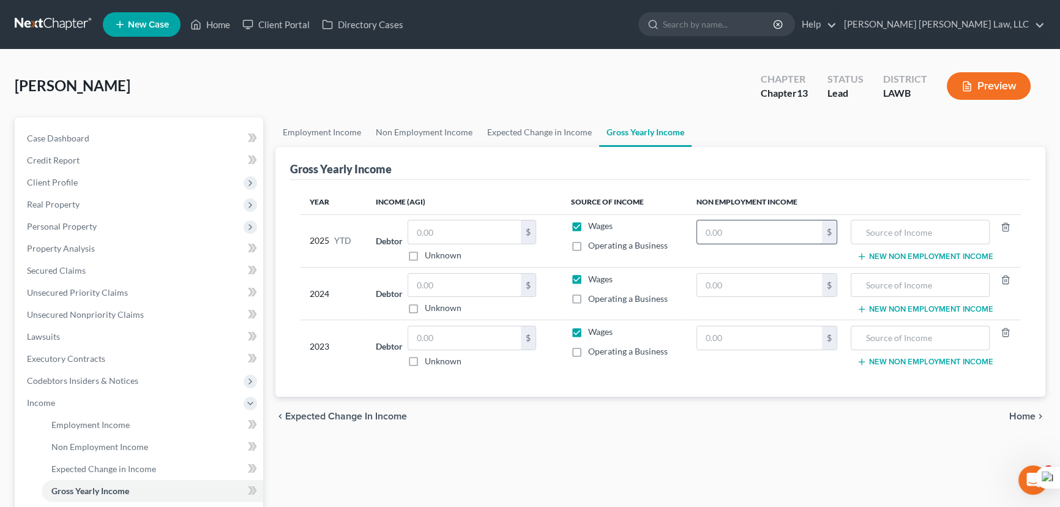
click at [784, 225] on input "text" at bounding box center [759, 231] width 125 height 23
click at [588, 226] on label "Wages" at bounding box center [600, 226] width 24 height 12
click at [593, 226] on input "Wages" at bounding box center [597, 224] width 8 height 8
checkbox input "false"
drag, startPoint x: 587, startPoint y: 277, endPoint x: 577, endPoint y: 283, distance: 12.4
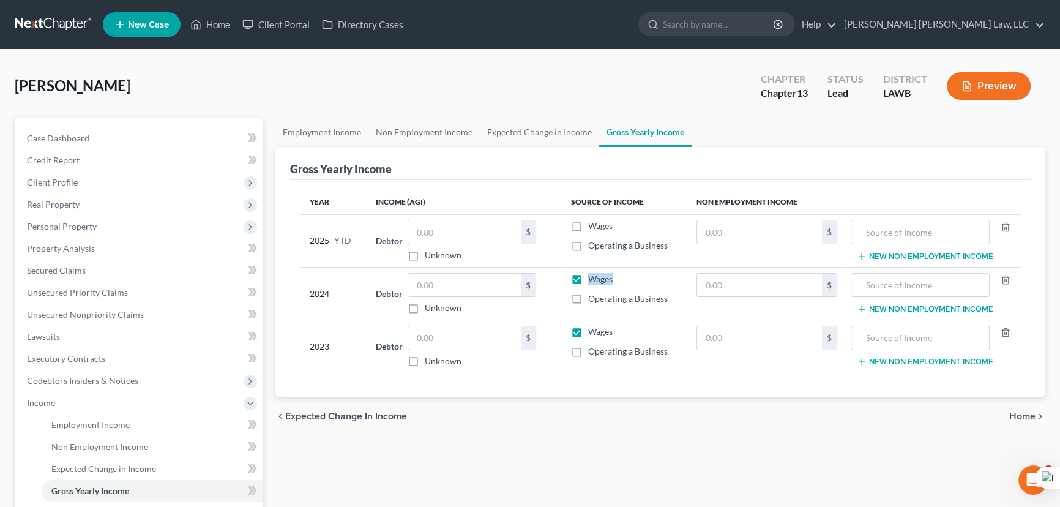
click at [588, 278] on label "Wages" at bounding box center [600, 279] width 24 height 12
drag, startPoint x: 576, startPoint y: 279, endPoint x: 579, endPoint y: 341, distance: 61.9
click at [588, 280] on label "Wages" at bounding box center [600, 279] width 24 height 12
click at [593, 280] on input "Wages" at bounding box center [597, 277] width 8 height 8
checkbox input "false"
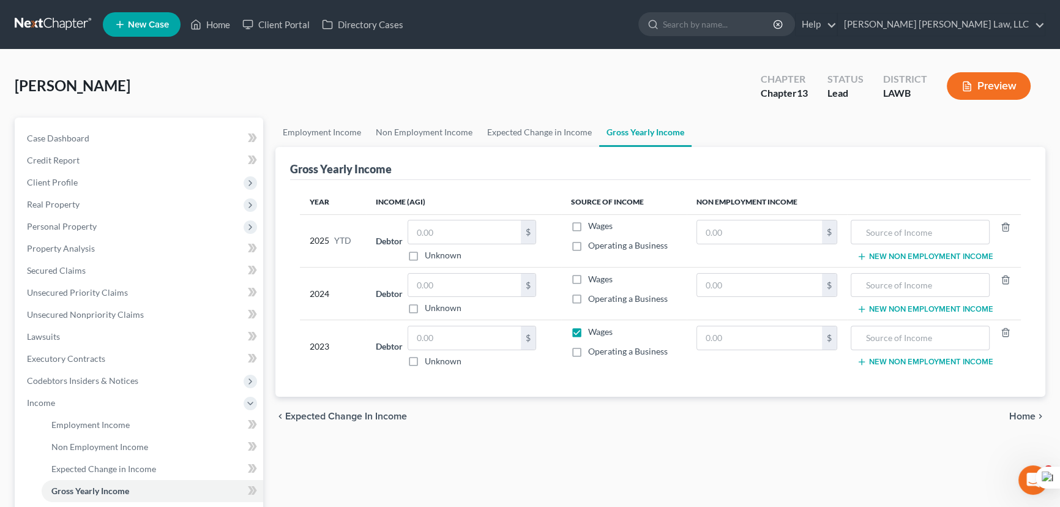
click at [588, 326] on label "Wages" at bounding box center [600, 332] width 24 height 12
click at [593, 326] on input "Wages" at bounding box center [597, 330] width 8 height 8
checkbox input "false"
click at [745, 224] on input "text" at bounding box center [759, 231] width 125 height 23
type input "1,250.56"
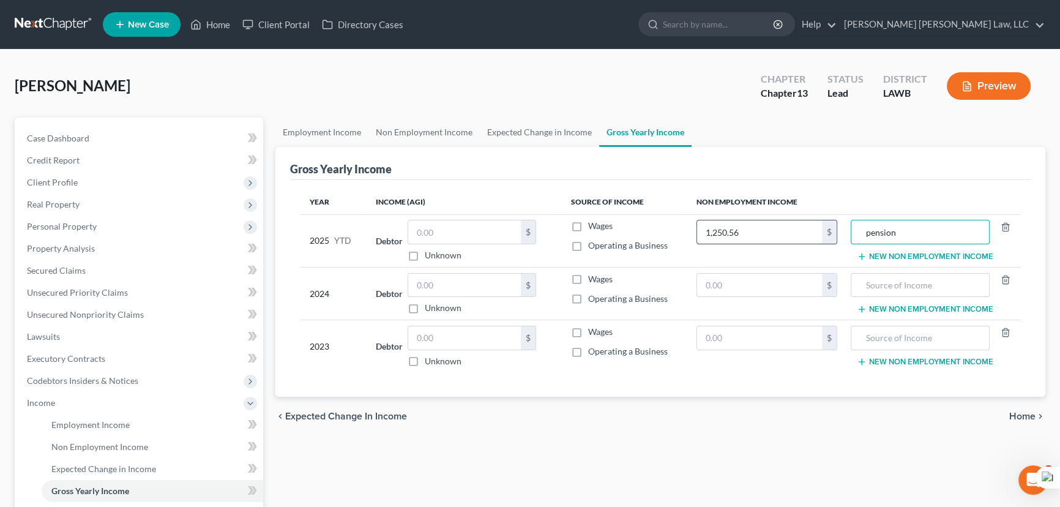
type input "pension"
click at [895, 251] on button "New Non Employment Income" at bounding box center [925, 256] width 136 height 10
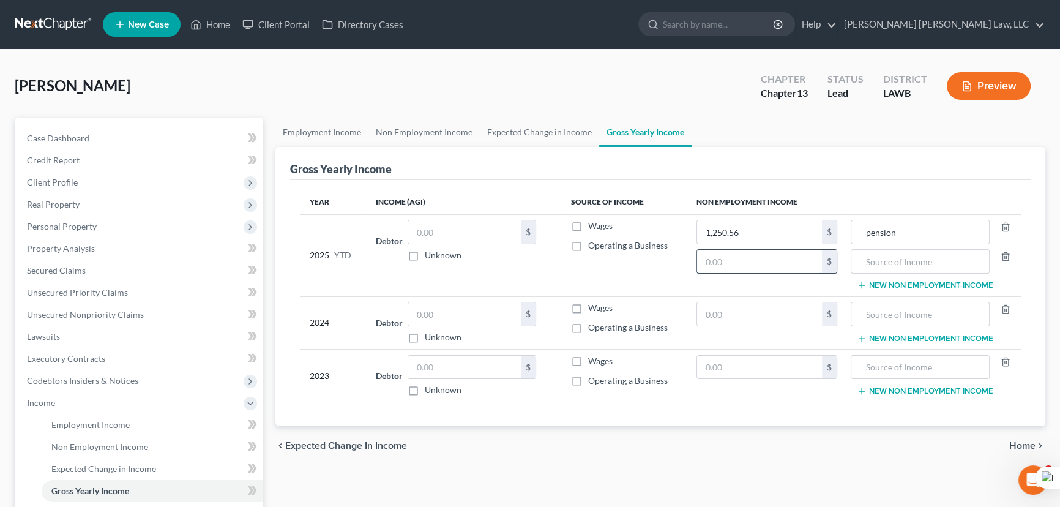
click at [773, 270] on input "text" at bounding box center [759, 261] width 125 height 23
type input "7,104.72"
click at [898, 249] on div at bounding box center [920, 261] width 138 height 24
click at [900, 262] on input "text" at bounding box center [919, 261] width 125 height 23
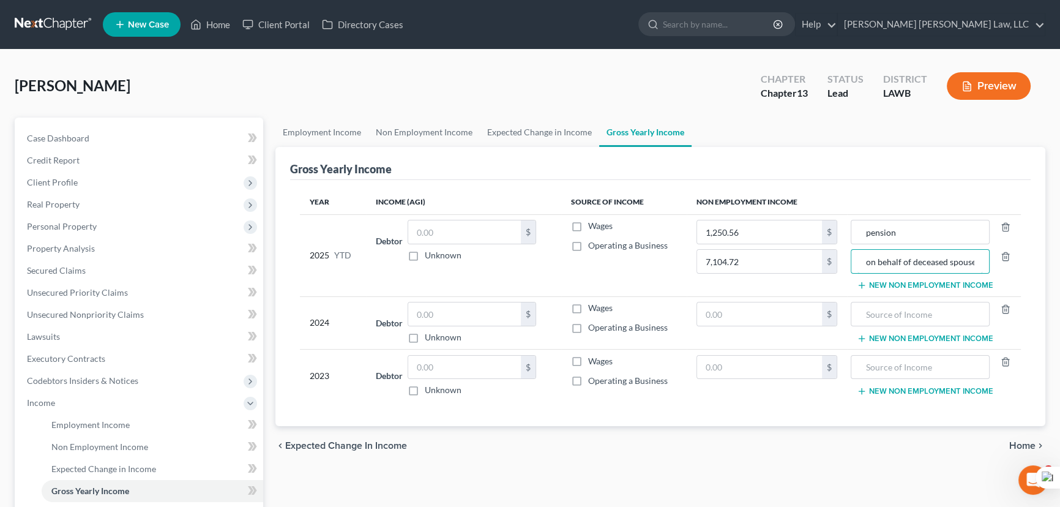
type input "Lasers on behalf of deceased spouse"
click at [898, 281] on button "New Non Employment Income" at bounding box center [925, 285] width 136 height 10
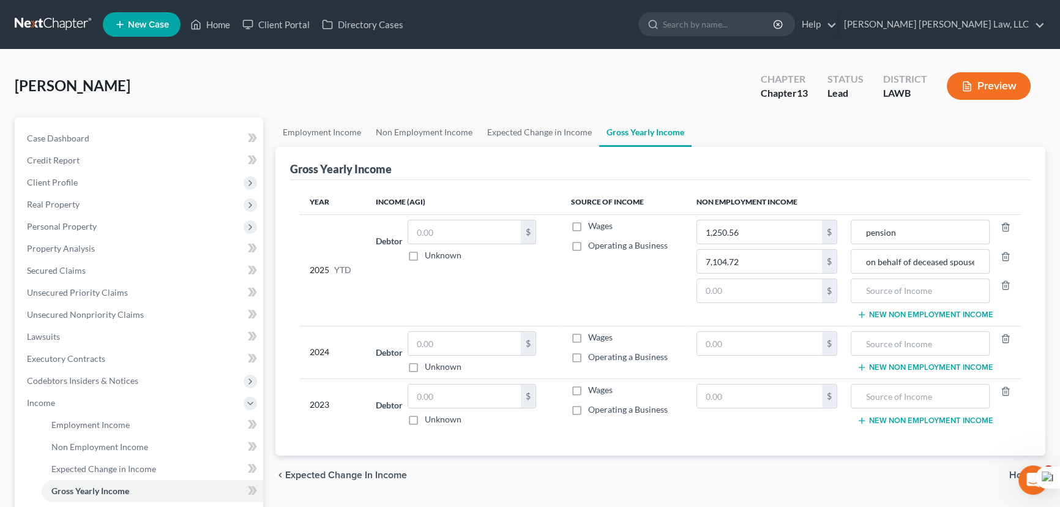
scroll to position [0, 0]
click at [721, 285] on input "text" at bounding box center [759, 290] width 125 height 23
type input "15,776.64"
click at [881, 279] on input "text" at bounding box center [919, 290] width 125 height 23
type input "retirement"
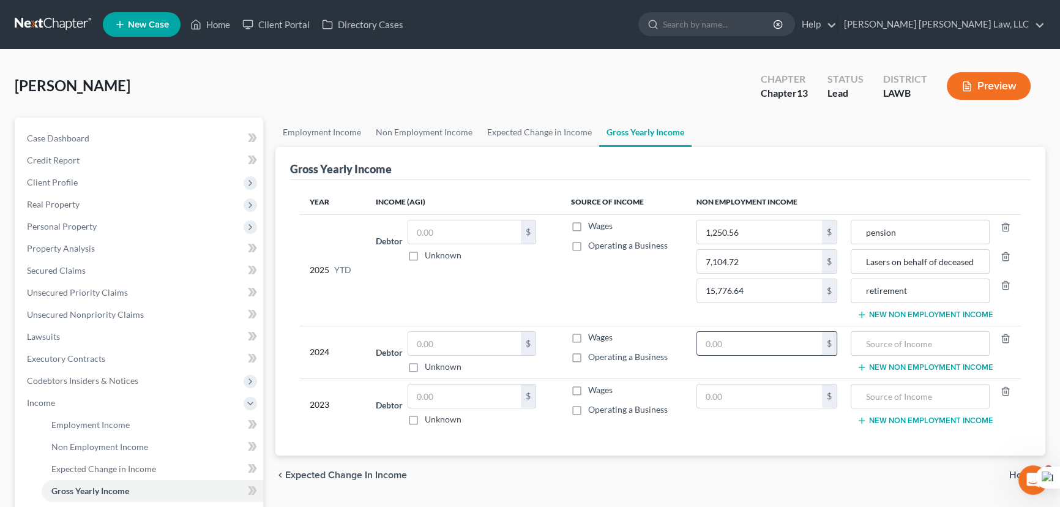
click at [743, 339] on input "text" at bounding box center [759, 343] width 125 height 23
type input "1,875.84"
click at [944, 351] on input "text" at bounding box center [919, 343] width 125 height 23
type input "pension"
click at [942, 373] on td "pension New Non Employment Income" at bounding box center [934, 352] width 174 height 53
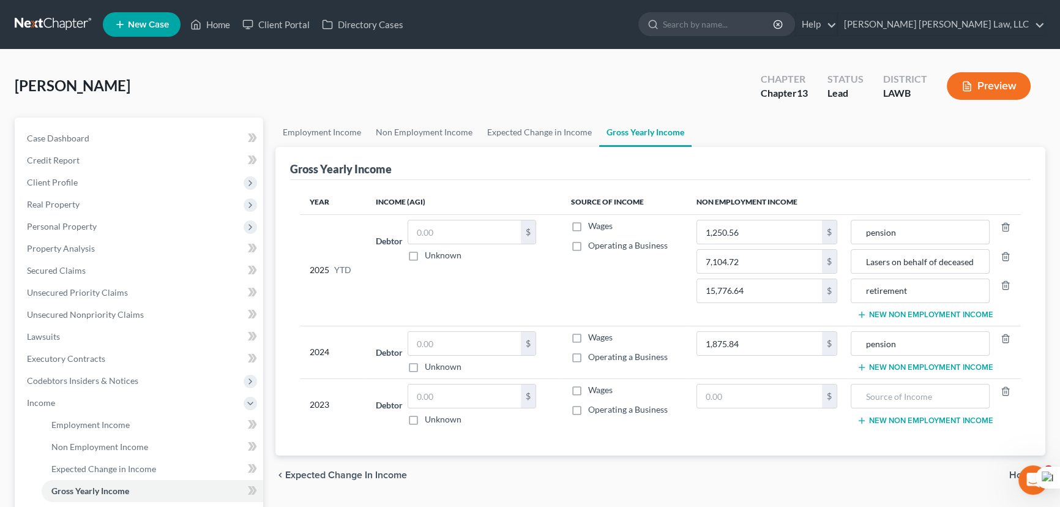
click at [939, 366] on button "New Non Employment Income" at bounding box center [925, 367] width 136 height 10
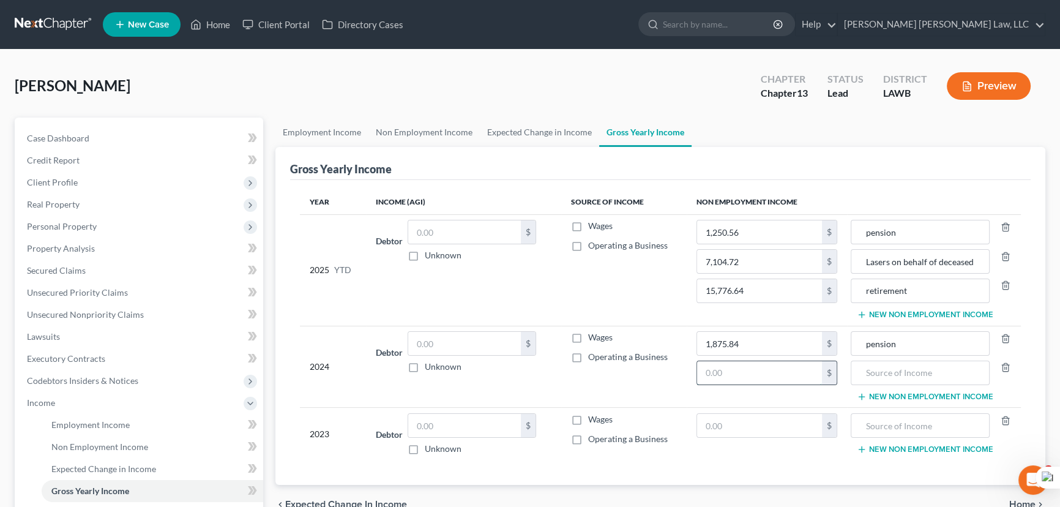
click at [764, 377] on input "text" at bounding box center [759, 372] width 125 height 23
type input "10,657.08"
click at [873, 363] on input "text" at bounding box center [919, 372] width 125 height 23
type input "Lasers on behalf of deceased spouse"
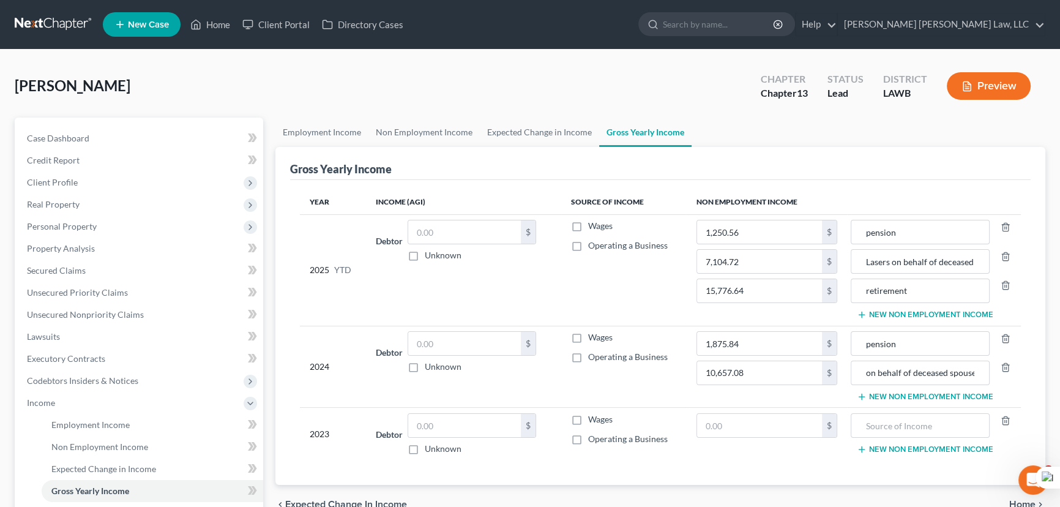
scroll to position [0, 0]
click at [896, 396] on button "New Non Employment Income" at bounding box center [925, 397] width 136 height 10
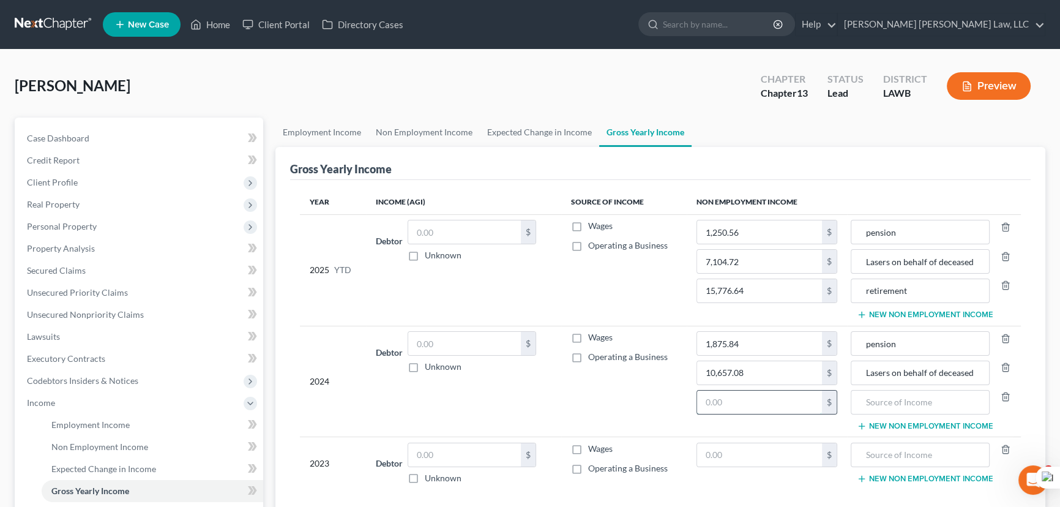
click at [728, 399] on input "text" at bounding box center [759, 401] width 125 height 23
type input "23,664.96"
click at [882, 401] on input "text" at bounding box center [919, 401] width 125 height 23
type input "Retirement"
click at [868, 341] on input "pension" at bounding box center [919, 343] width 125 height 23
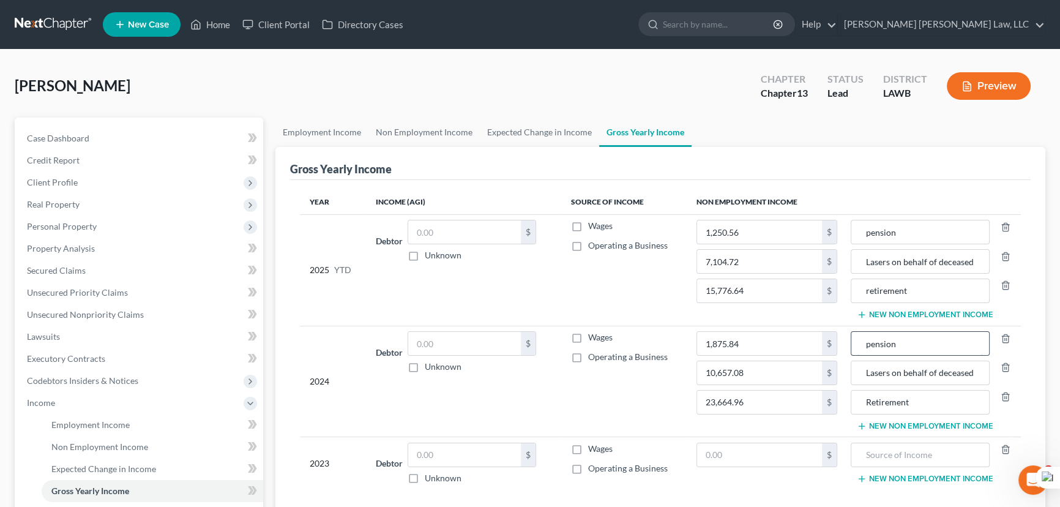
click at [871, 342] on input "pension" at bounding box center [919, 343] width 125 height 23
type input "Pension"
click at [869, 235] on input "pension" at bounding box center [919, 231] width 125 height 23
type input "Pension"
click at [868, 291] on input "retirement" at bounding box center [919, 290] width 125 height 23
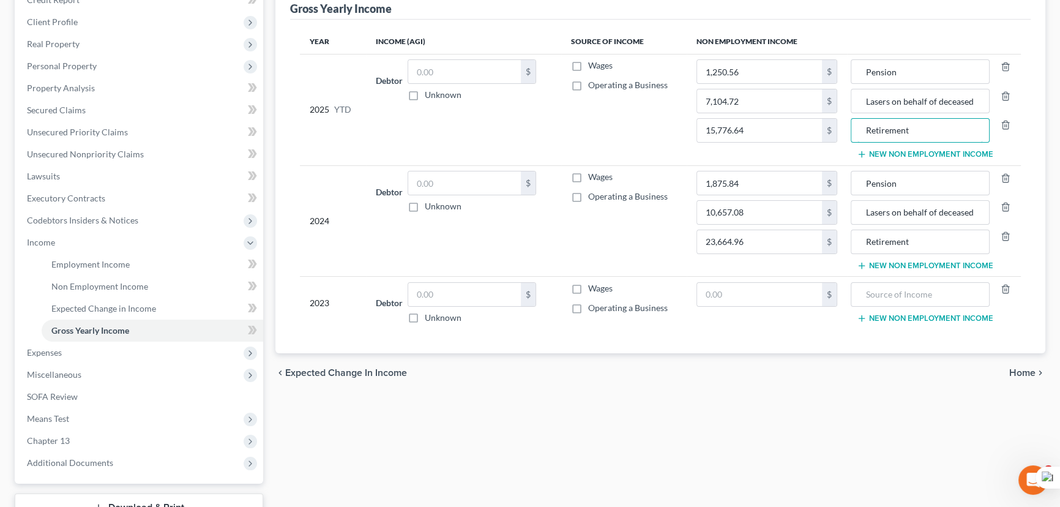
scroll to position [166, 0]
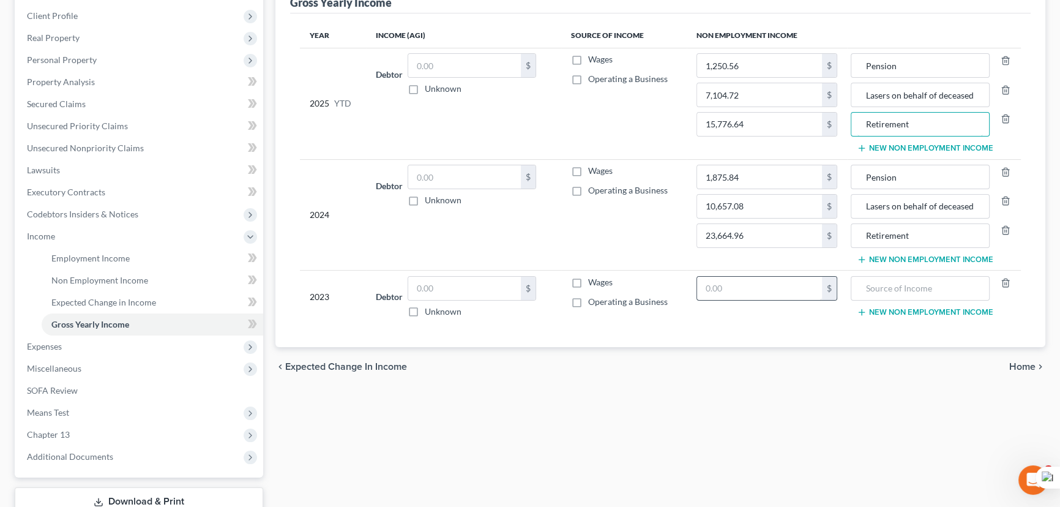
type input "Retirement"
click at [770, 282] on input "text" at bounding box center [759, 288] width 125 height 23
type input "1,875.84"
type input "Pension"
click at [874, 307] on button "New Non Employment Income" at bounding box center [925, 312] width 136 height 10
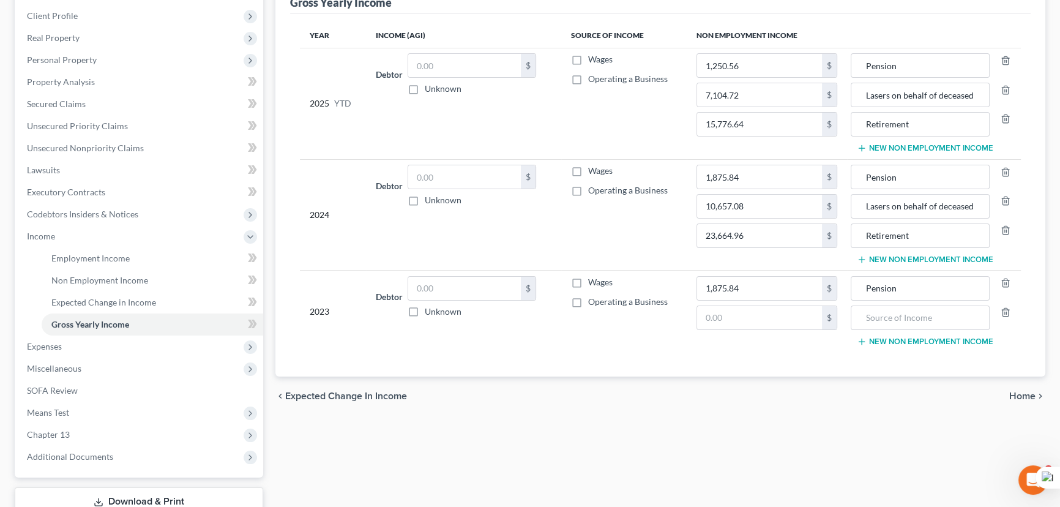
drag, startPoint x: 745, startPoint y: 332, endPoint x: 748, endPoint y: 315, distance: 18.0
click at [745, 331] on td "1,875.84 $ $" at bounding box center [767, 310] width 160 height 81
click at [748, 315] on input "text" at bounding box center [759, 317] width 125 height 23
type input "10,657.08"
click at [933, 316] on input "text" at bounding box center [919, 317] width 125 height 23
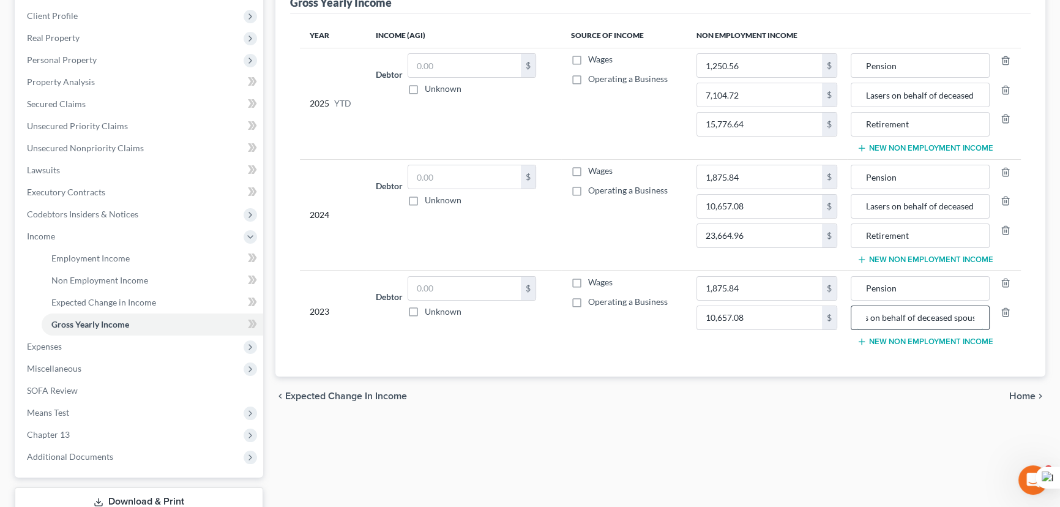
scroll to position [0, 26]
type input "Lasers on behalf of deceased spouse"
click at [928, 337] on button "New Non Employment Income" at bounding box center [925, 342] width 136 height 10
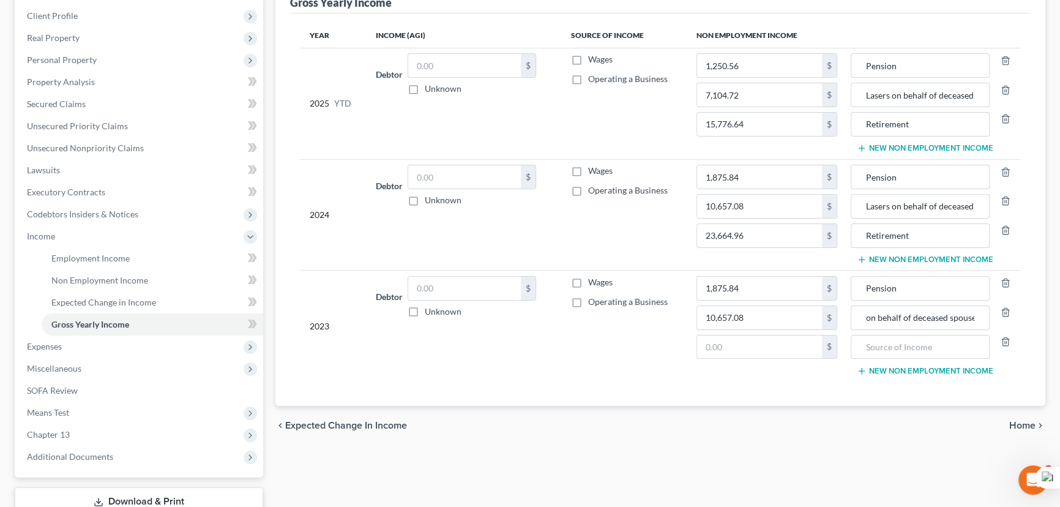
scroll to position [0, 0]
click at [720, 349] on input "text" at bounding box center [759, 346] width 125 height 23
type input "23,664.96"
type input "R"
type input "Pension"
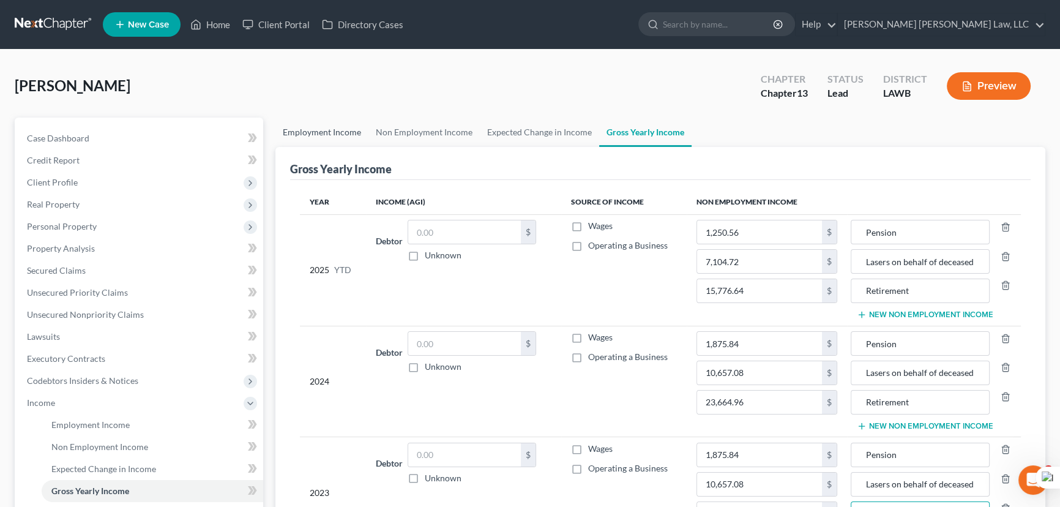
type input "Retirement"
drag, startPoint x: 343, startPoint y: 136, endPoint x: 370, endPoint y: 143, distance: 27.8
click at [343, 136] on link "Employment Income" at bounding box center [321, 131] width 93 height 29
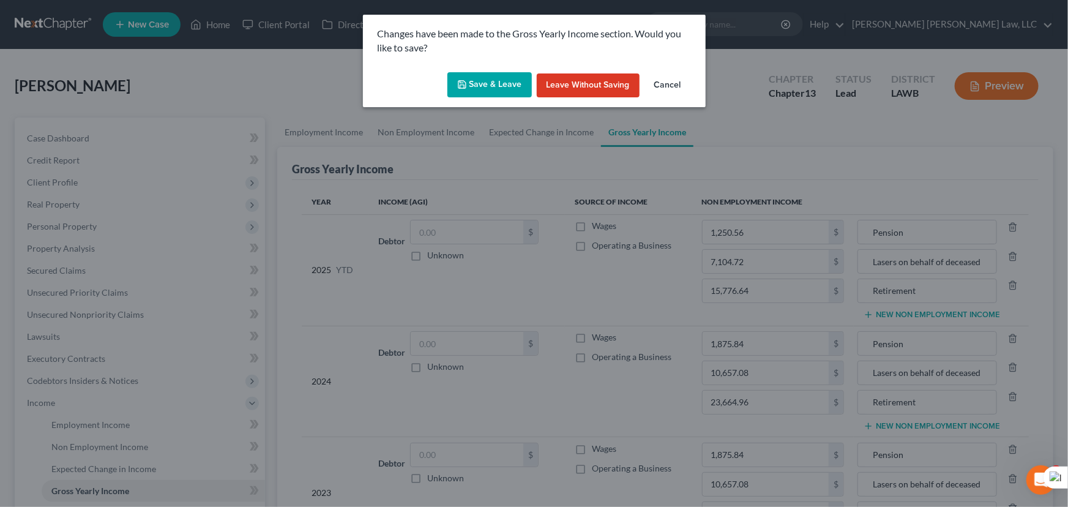
click at [474, 85] on button "Save & Leave" at bounding box center [489, 85] width 84 height 26
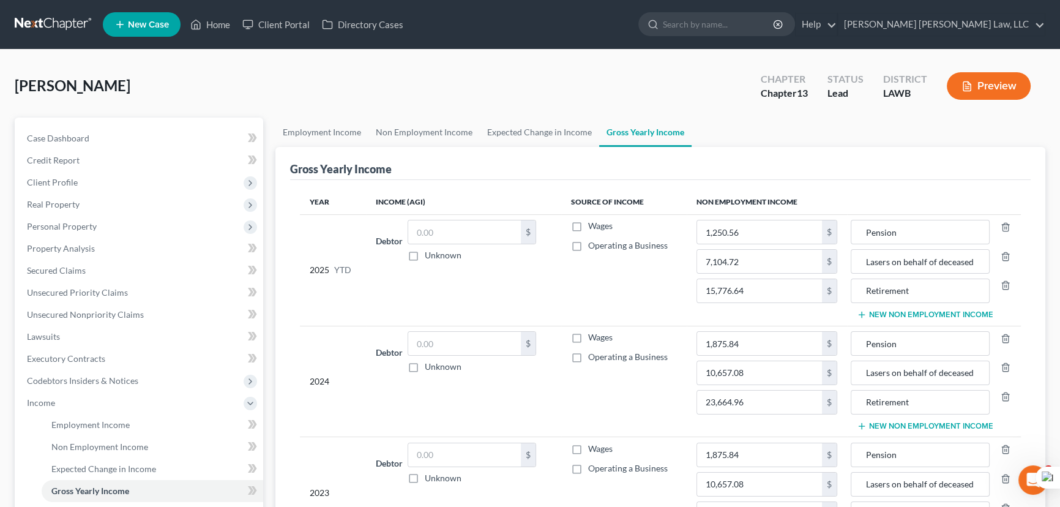
type input "10,657.08"
type input "Lasers on behalf of deceased spouse"
type input "23,664.96"
type input "Retirement"
type input "7,104.72"
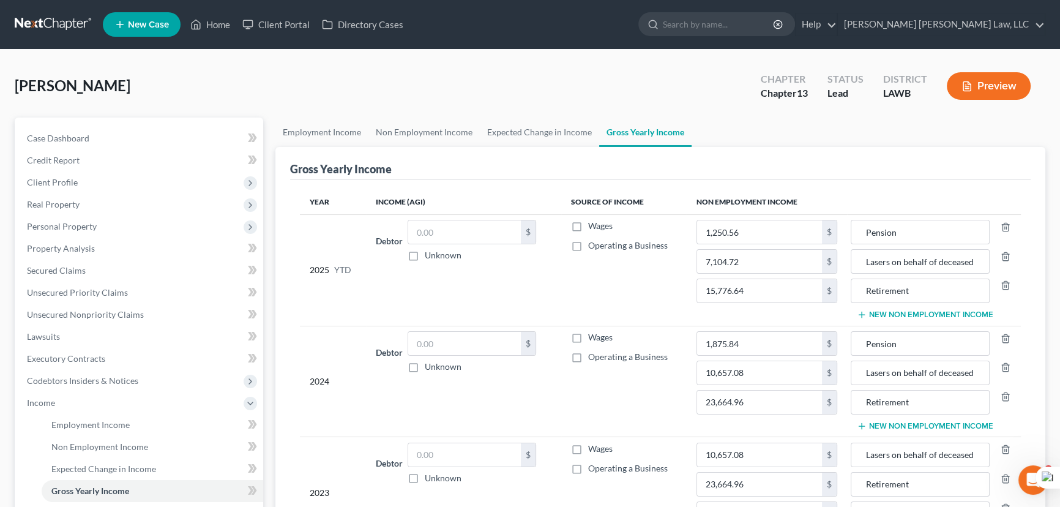
type input "Lasers on behalf of deceased spouse"
type input "15,776.64"
type input "Retirement"
type input "10,657.08"
type input "Lasers on behalf of deceased spouse"
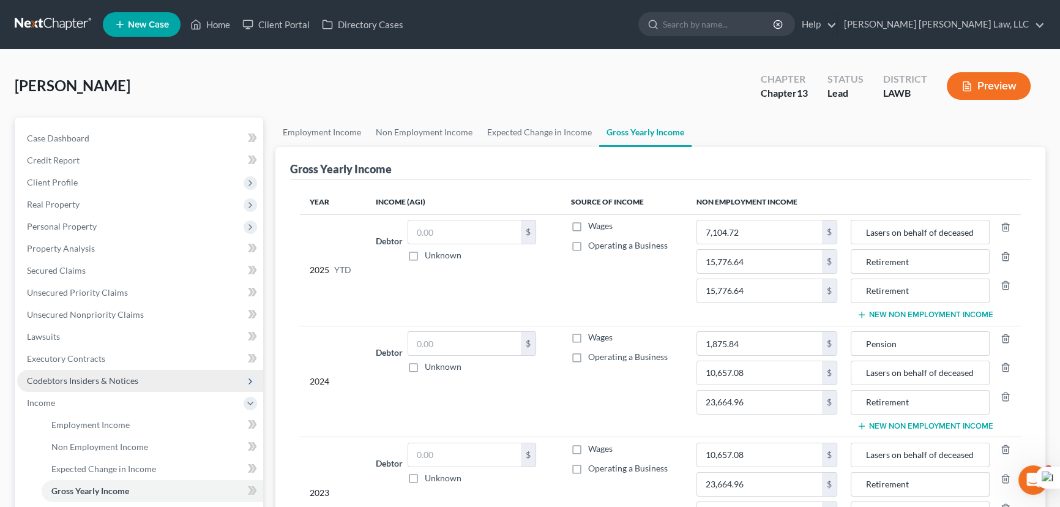
type input "23,664.96"
type input "Retirement"
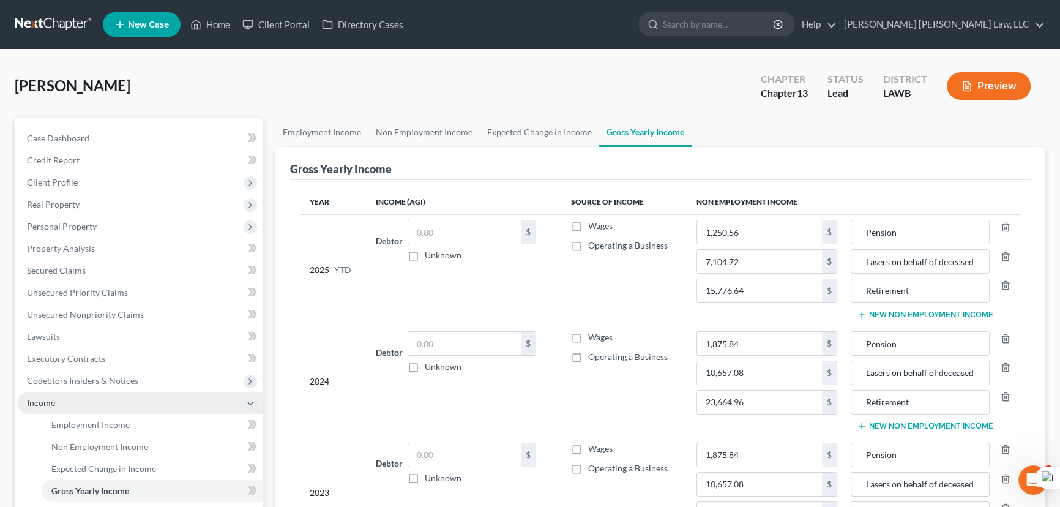
scroll to position [252, 0]
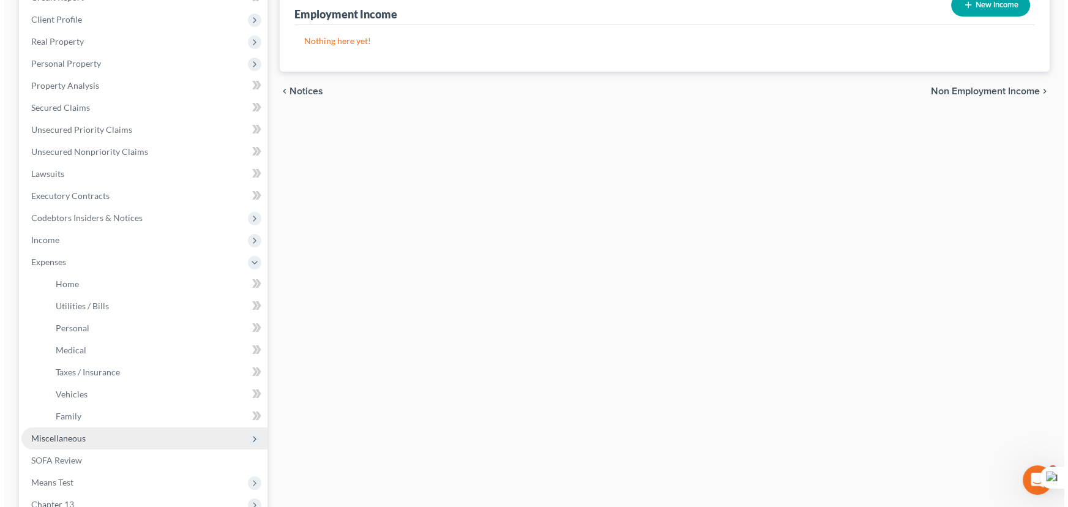
scroll to position [278, 0]
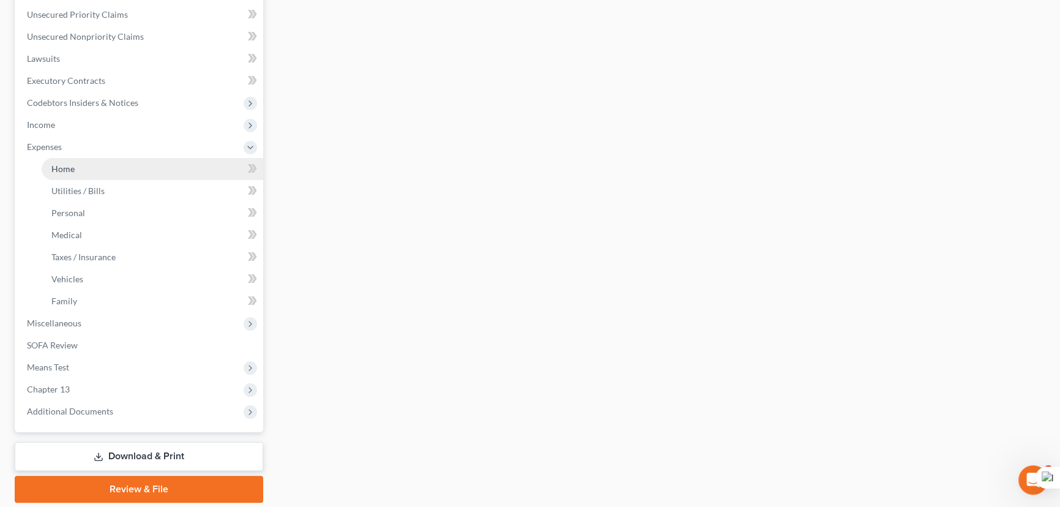
click at [86, 173] on link "Home" at bounding box center [153, 169] width 222 height 22
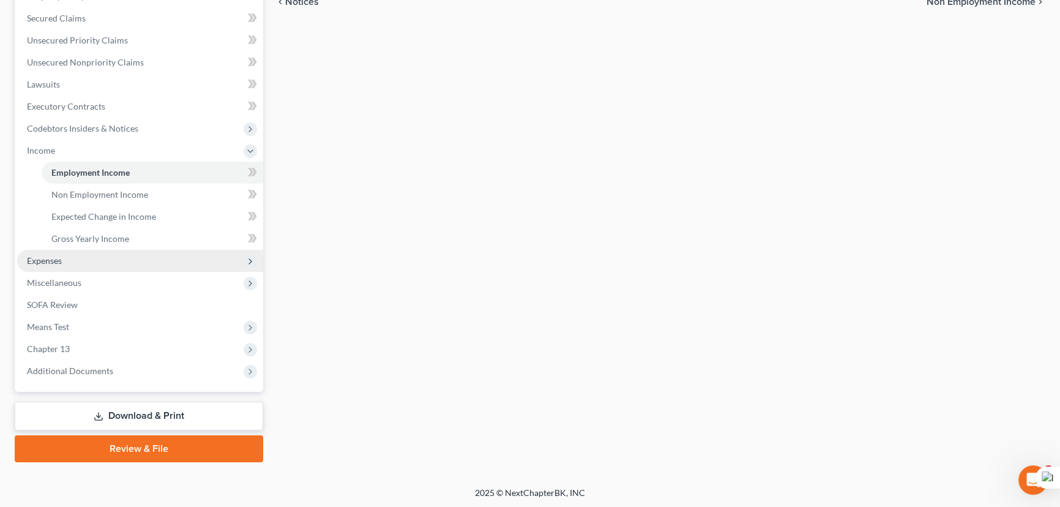
click at [79, 266] on span "Expenses" at bounding box center [140, 261] width 246 height 22
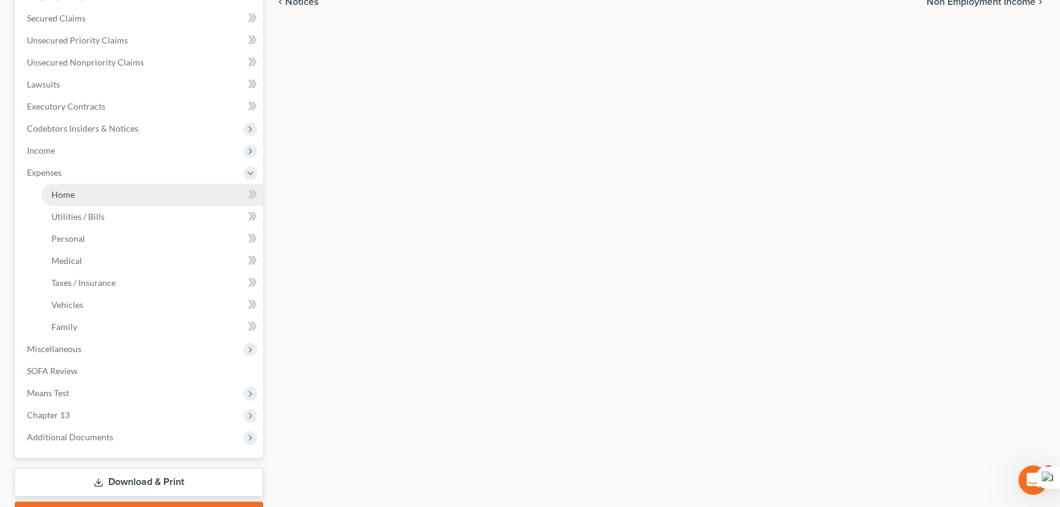
click at [89, 194] on link "Home" at bounding box center [153, 195] width 222 height 22
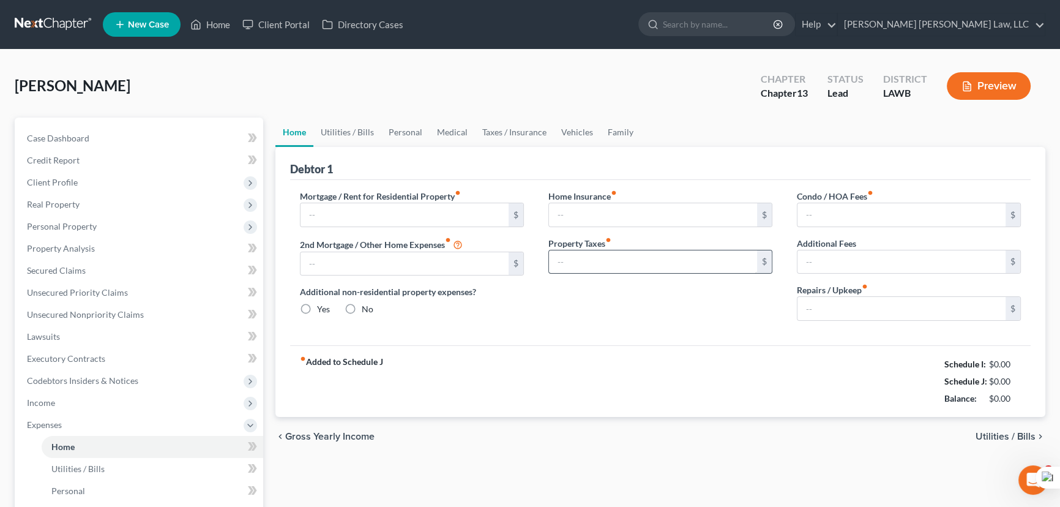
type input "0.00"
radio input "true"
type input "0.00"
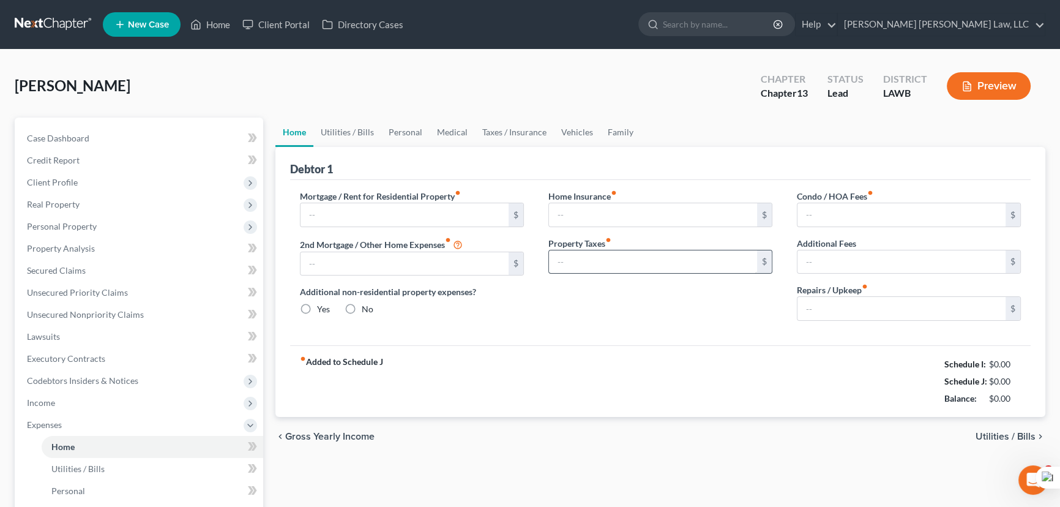
type input "0.00"
click at [382, 128] on link "Personal" at bounding box center [405, 131] width 48 height 29
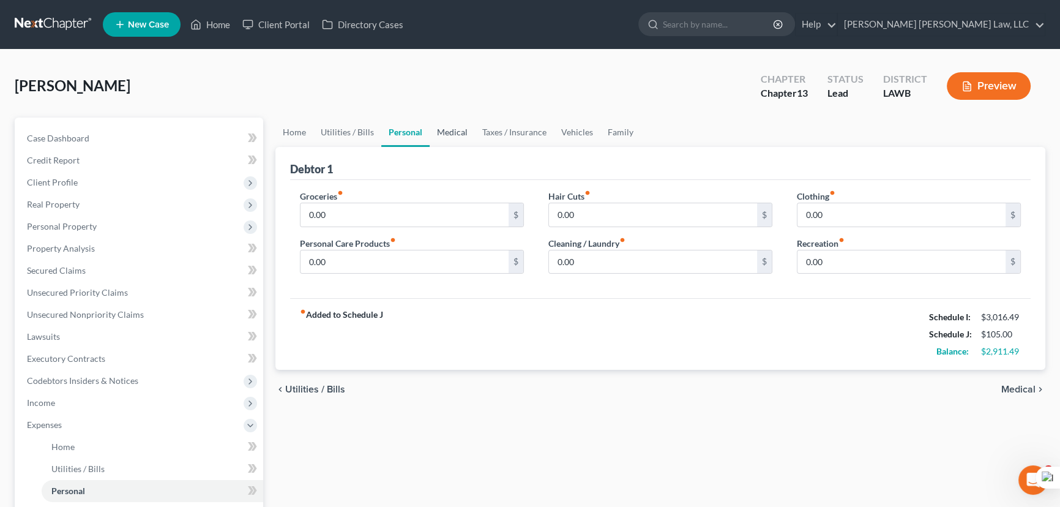
drag, startPoint x: 453, startPoint y: 140, endPoint x: 497, endPoint y: 140, distance: 44.7
click at [455, 140] on link "Medical" at bounding box center [452, 131] width 45 height 29
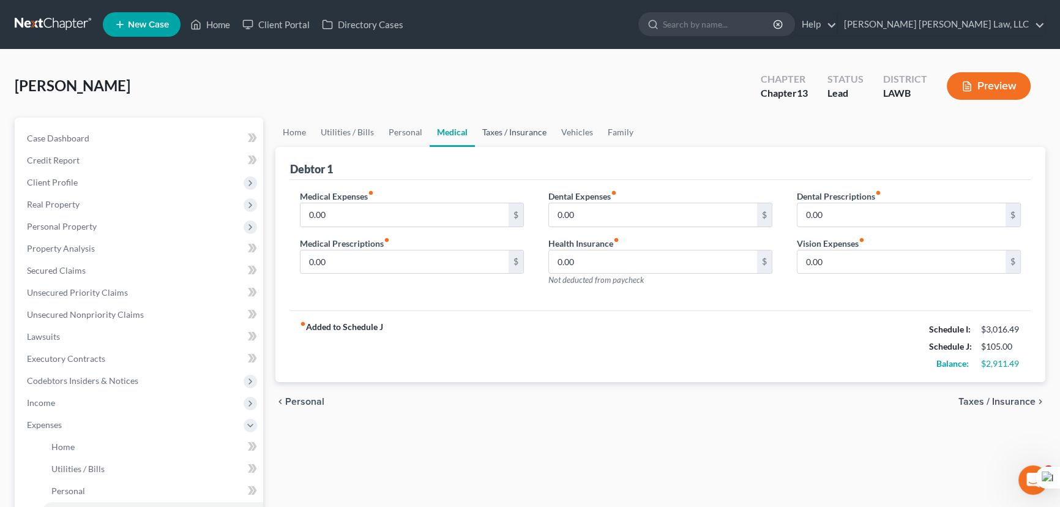
click at [532, 133] on link "Taxes / Insurance" at bounding box center [514, 131] width 79 height 29
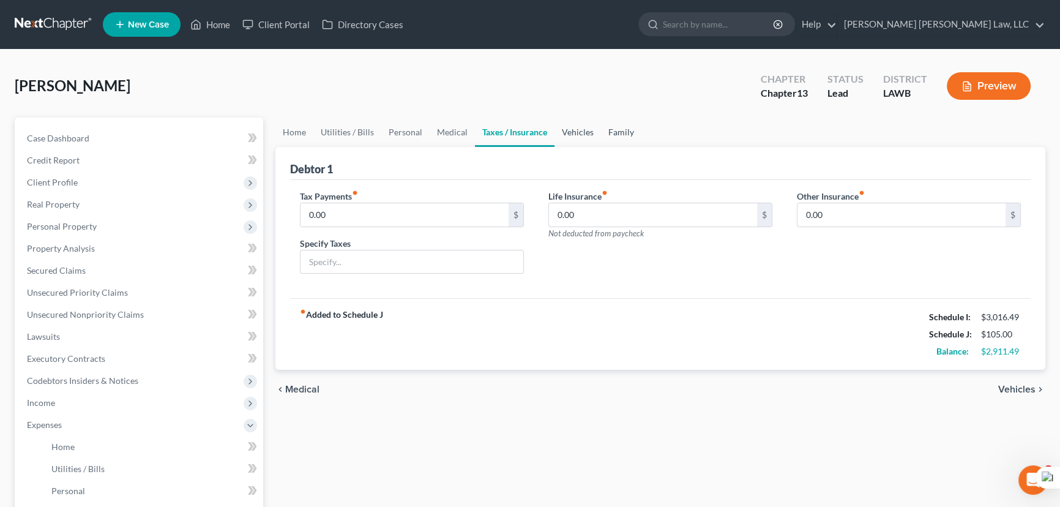
click at [582, 132] on link "Vehicles" at bounding box center [577, 131] width 47 height 29
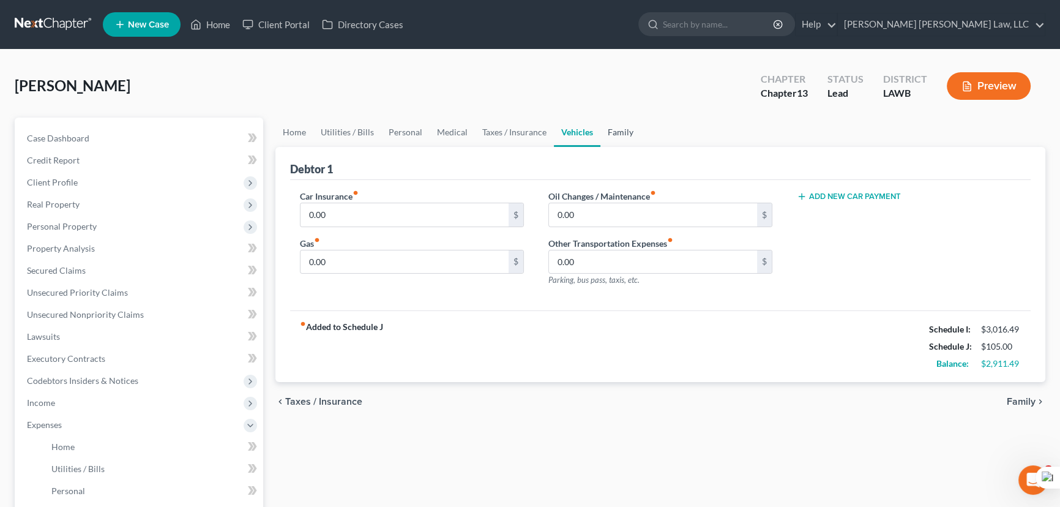
click at [624, 134] on link "Family" at bounding box center [620, 131] width 40 height 29
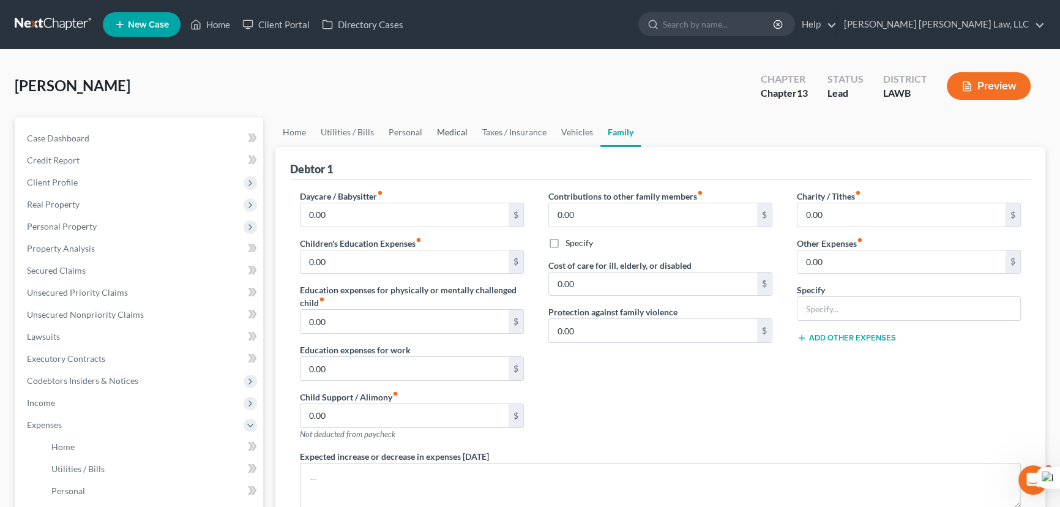
click at [465, 129] on link "Medical" at bounding box center [452, 131] width 45 height 29
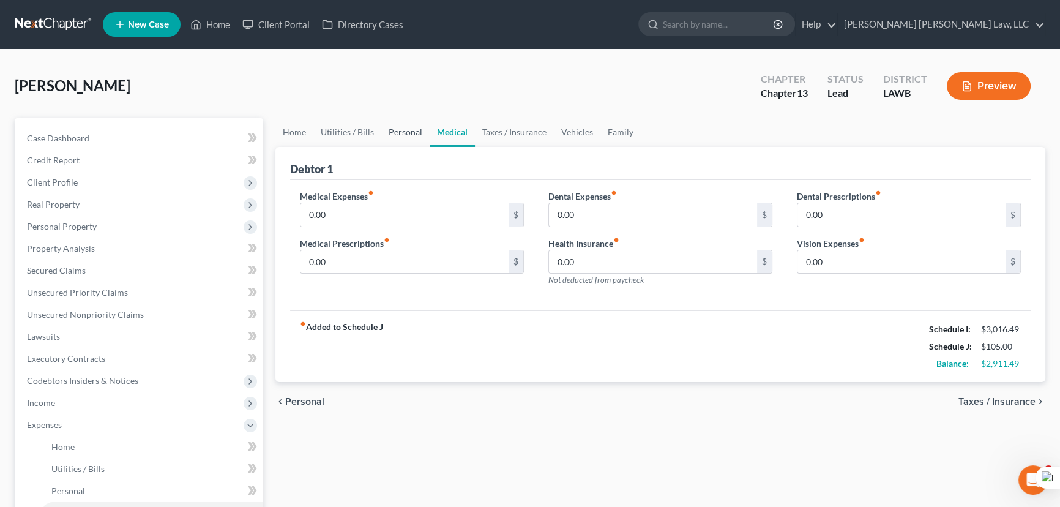
click at [419, 118] on link "Personal" at bounding box center [405, 131] width 48 height 29
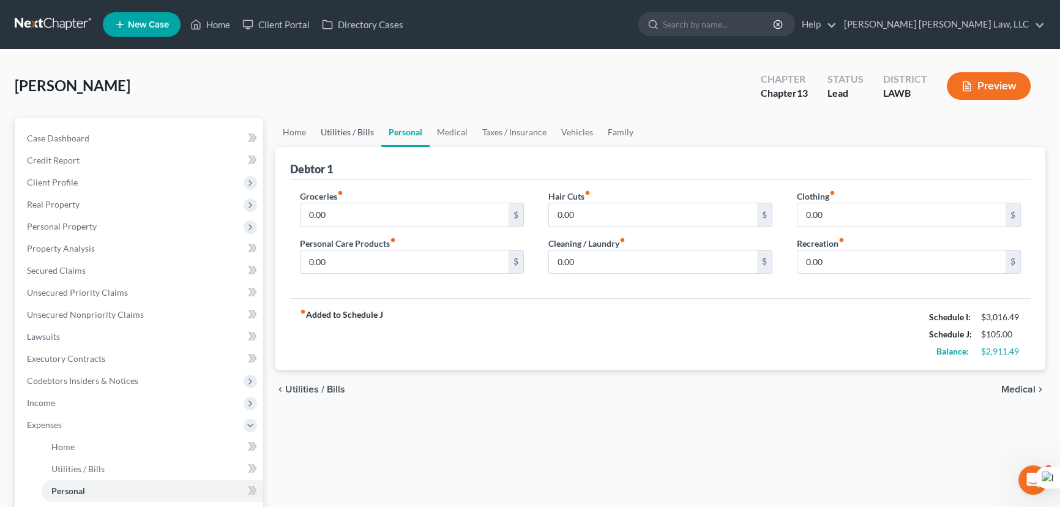
drag, startPoint x: 343, startPoint y: 123, endPoint x: 335, endPoint y: 140, distance: 18.3
click at [343, 124] on link "Utilities / Bills" at bounding box center [347, 131] width 68 height 29
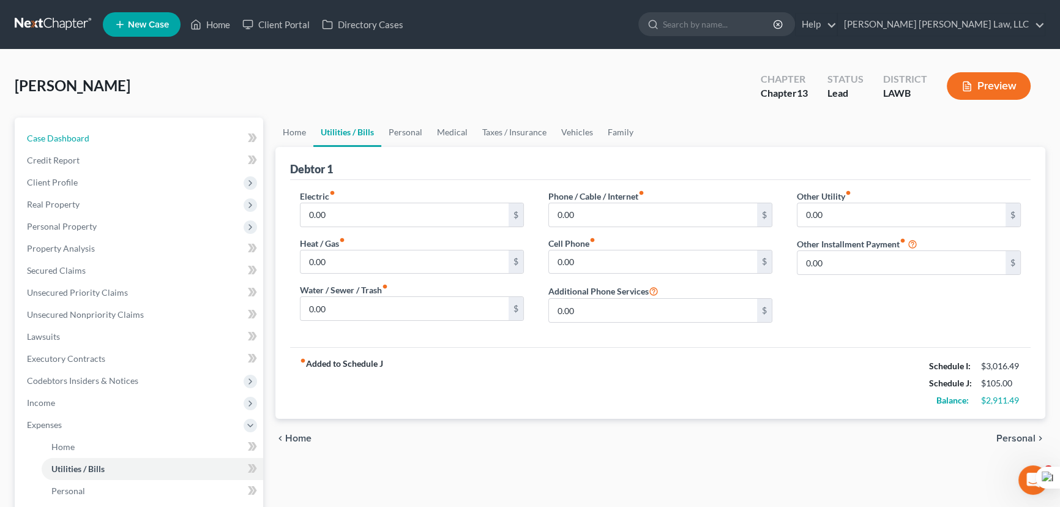
click at [256, 127] on link "Case Dashboard" at bounding box center [140, 138] width 246 height 22
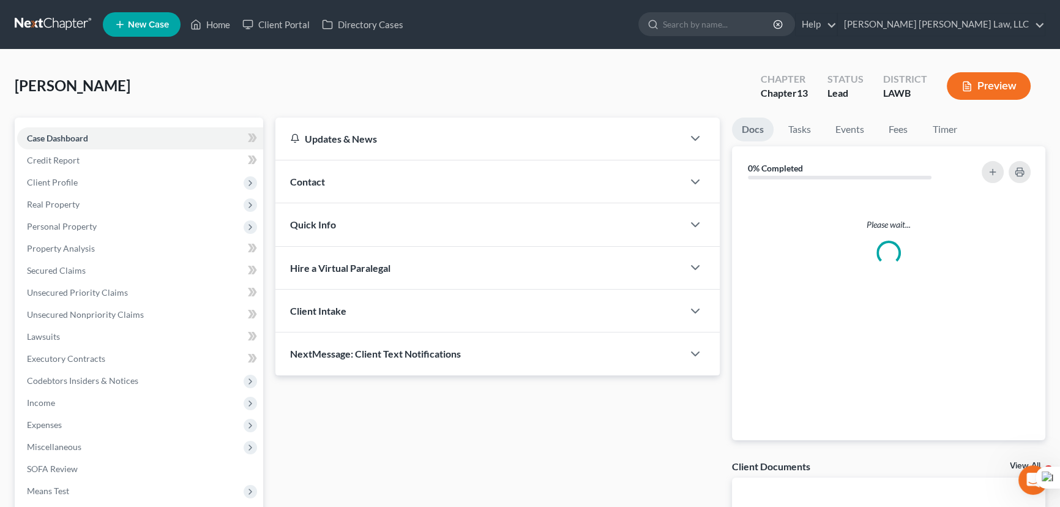
click at [281, 122] on div "Updates & News" at bounding box center [479, 138] width 408 height 42
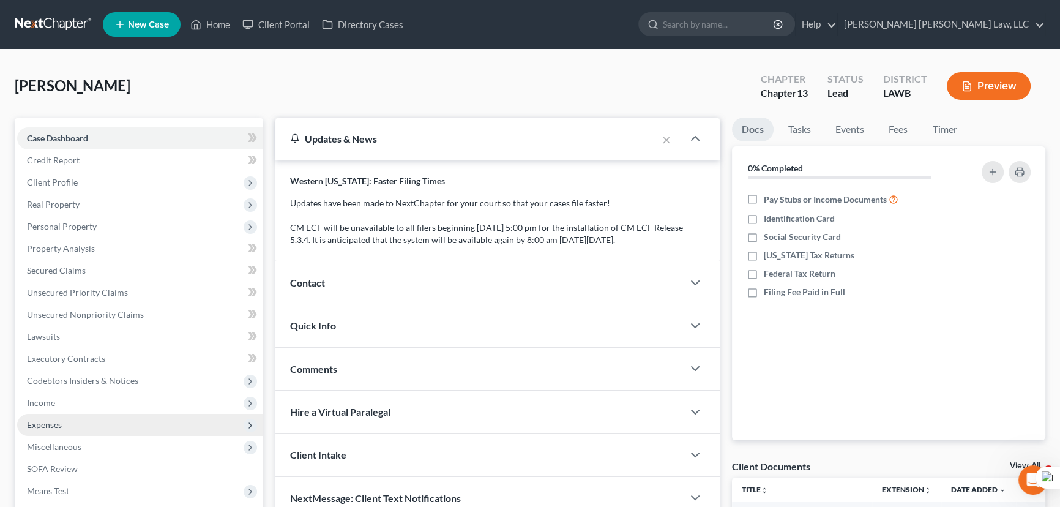
scroll to position [164, 0]
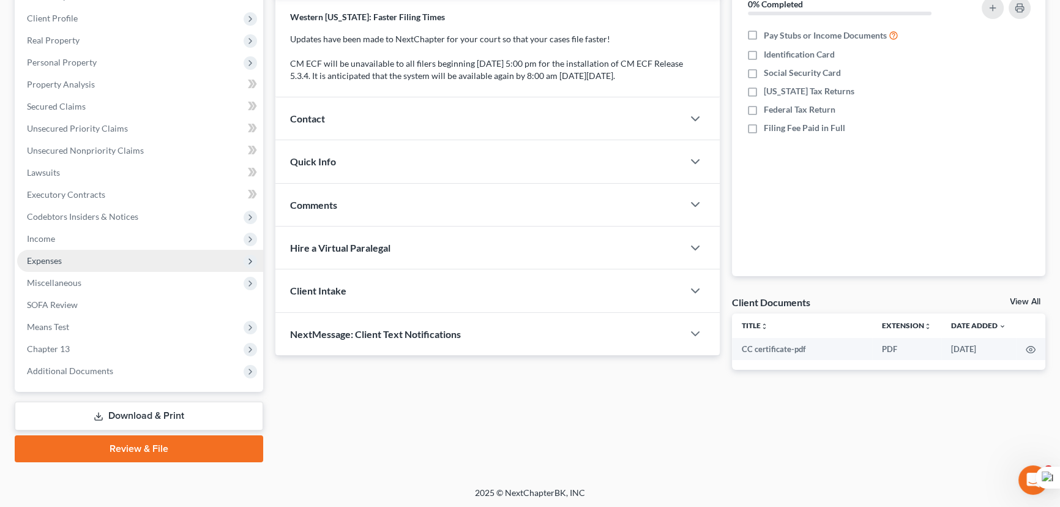
click at [117, 250] on span "Expenses" at bounding box center [140, 261] width 246 height 22
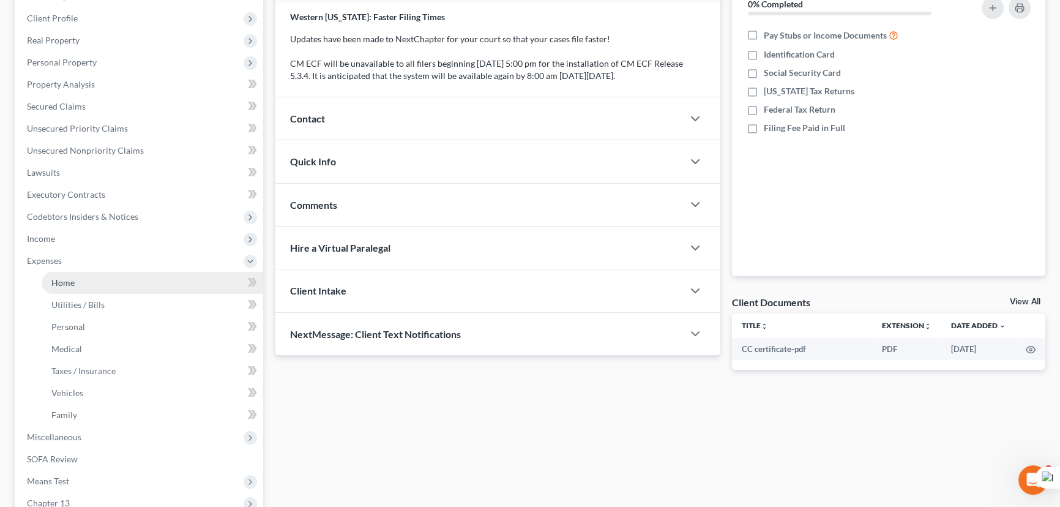
click at [116, 272] on link "Home" at bounding box center [153, 283] width 222 height 22
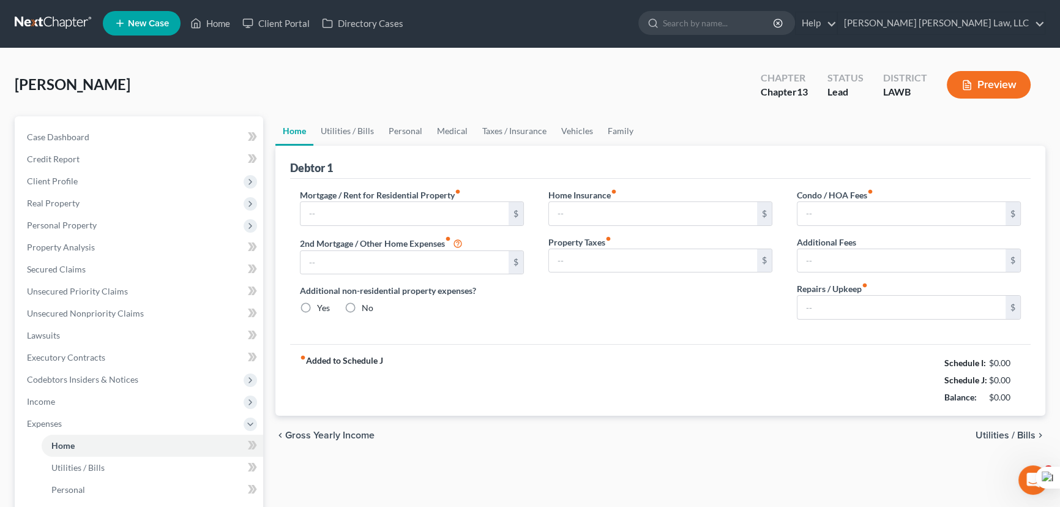
type input "0.00"
radio input "true"
type input "0.00"
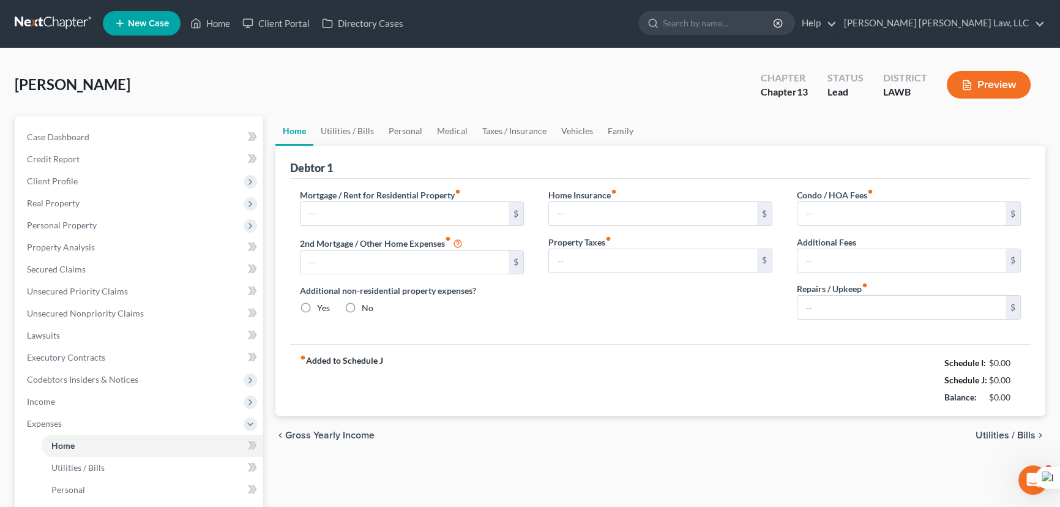
type input "0.00"
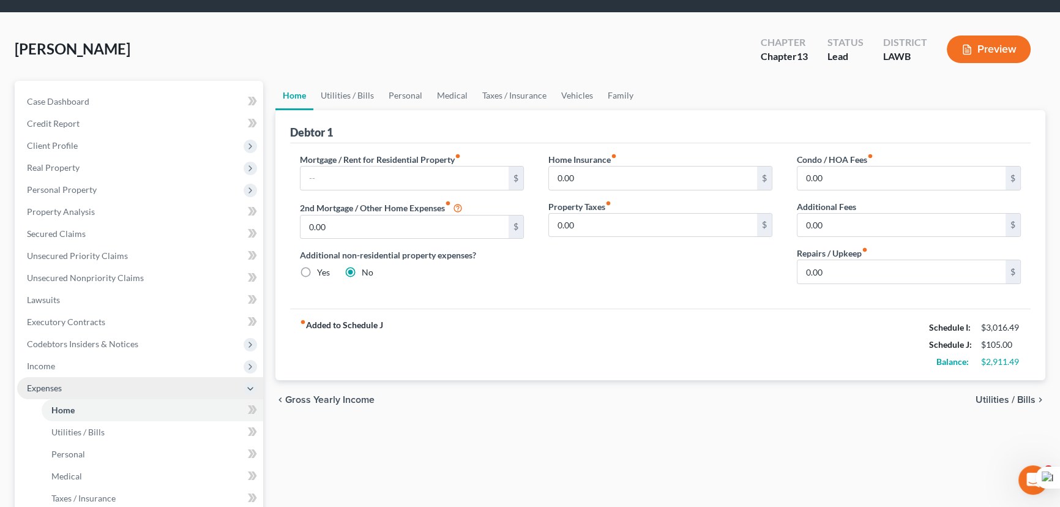
scroll to position [222, 0]
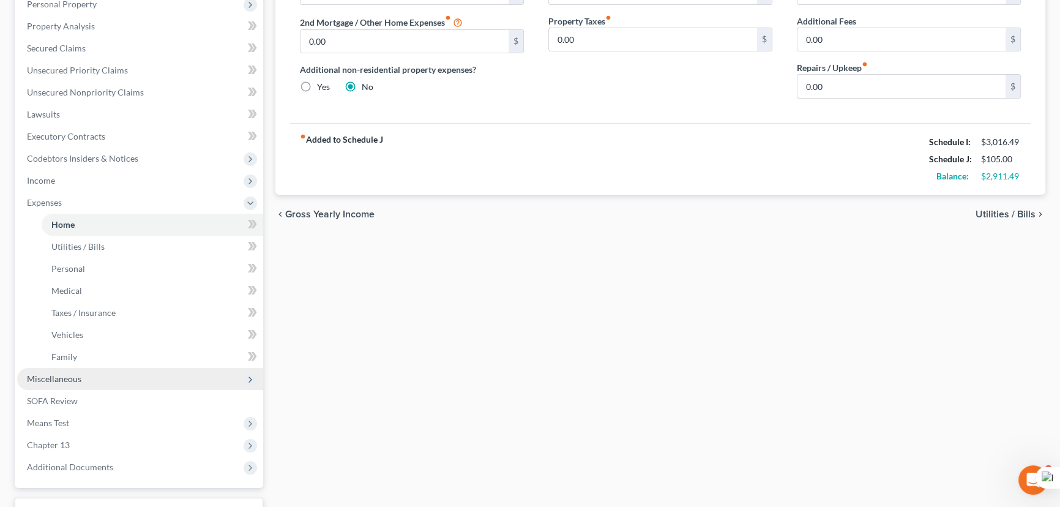
click at [69, 377] on span "Miscellaneous" at bounding box center [54, 378] width 54 height 10
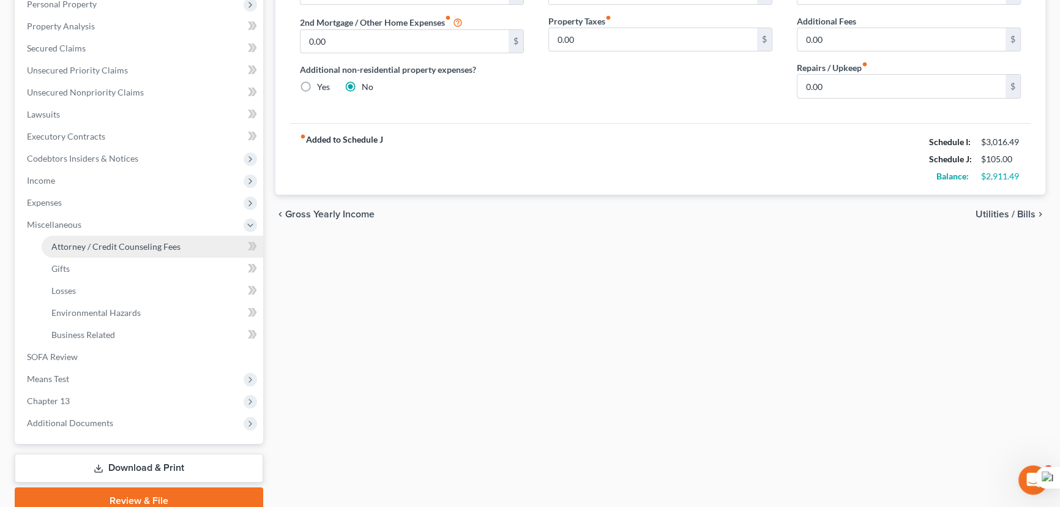
click at [97, 249] on span "Attorney / Credit Counseling Fees" at bounding box center [115, 246] width 129 height 10
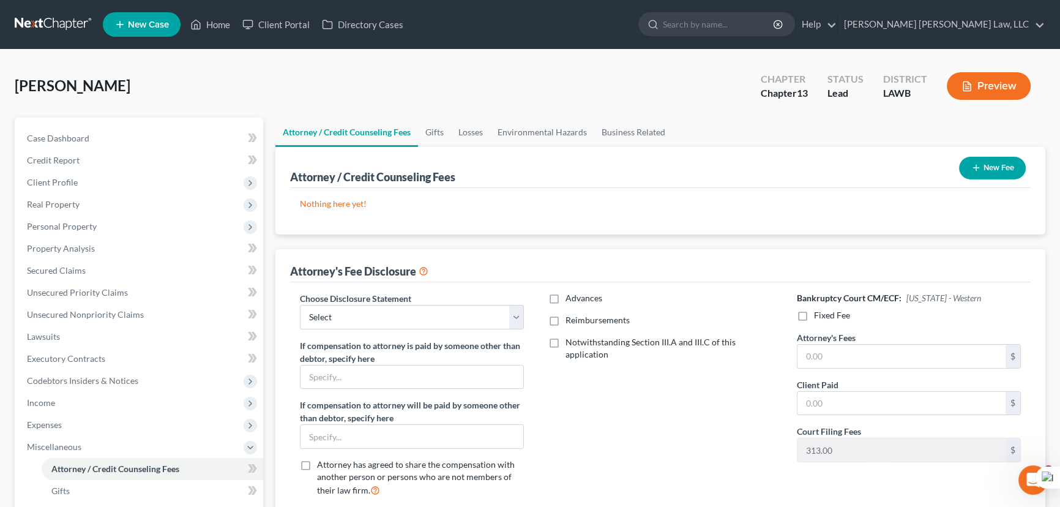
click at [966, 163] on button "New Fee" at bounding box center [992, 168] width 67 height 23
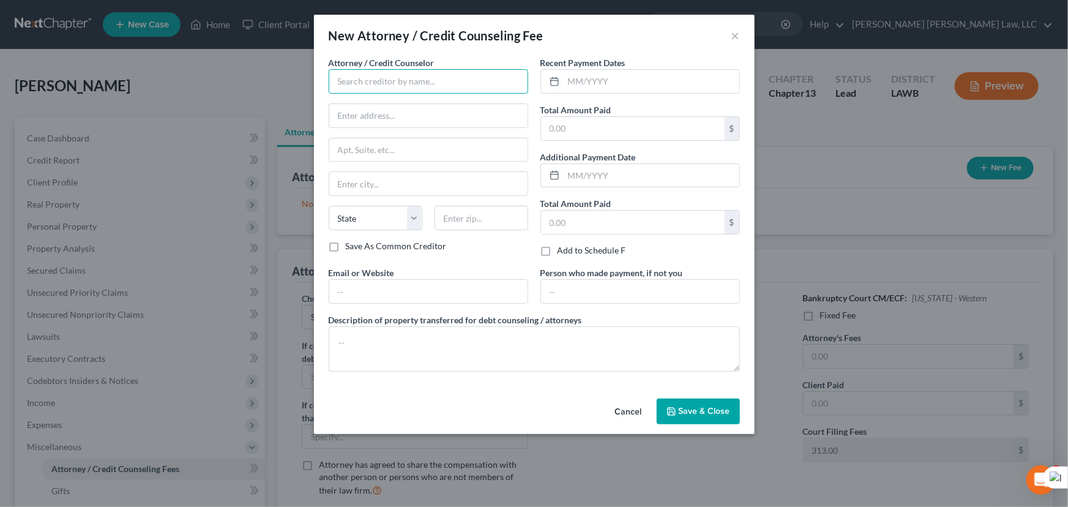
click at [362, 86] on input "text" at bounding box center [428, 81] width 199 height 24
type input "E Orum Young Law Office"
type input "[STREET_ADDRESS][PERSON_NAME]"
type input "Tallulah"
select select "19"
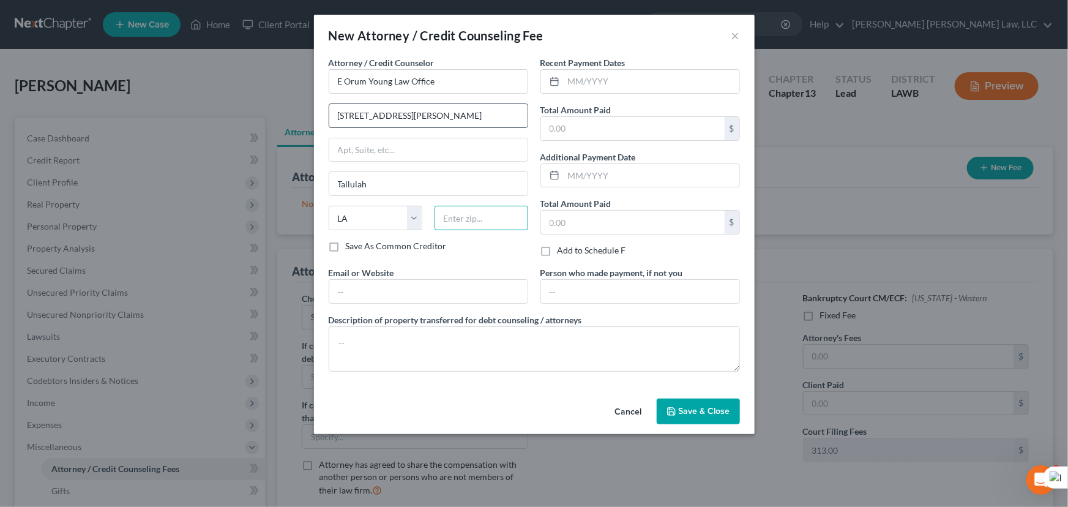
type input "71282"
drag, startPoint x: 426, startPoint y: 119, endPoint x: 132, endPoint y: 92, distance: 295.5
click at [132, 92] on div "New Attorney / Credit Counseling Fee × Attorney / Credit Counselor * E Orum You…" at bounding box center [534, 253] width 1068 height 507
type input "[STREET_ADDRESS][US_STATE]"
click at [379, 172] on input "Tallulah" at bounding box center [428, 183] width 198 height 23
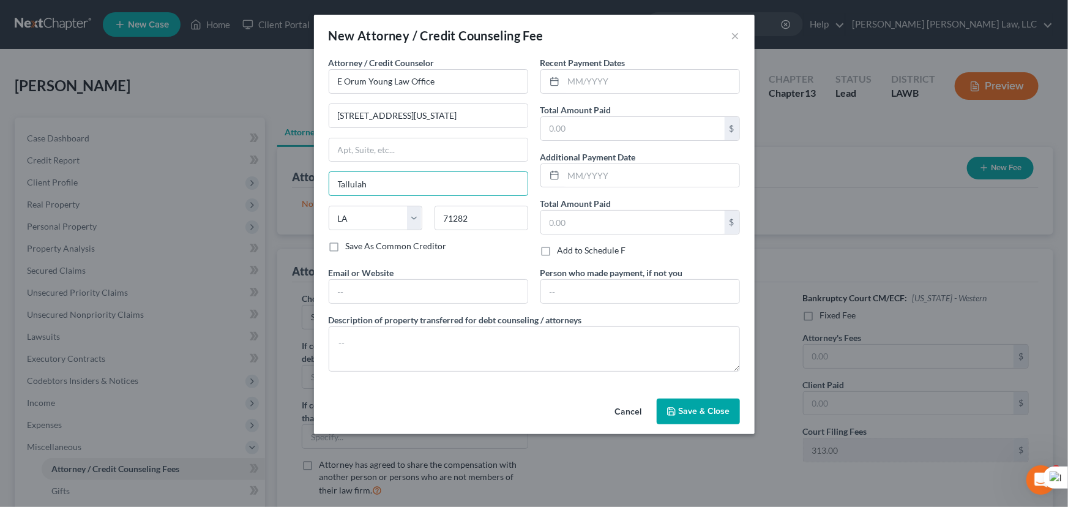
drag, startPoint x: 384, startPoint y: 173, endPoint x: 261, endPoint y: 184, distance: 123.5
click at [282, 188] on div "New Attorney / Credit Counseling Fee × Attorney / Credit Counselor * E Orum You…" at bounding box center [534, 253] width 1068 height 507
type input "Monroe"
type input "71201"
click at [575, 80] on input "text" at bounding box center [652, 81] width 176 height 23
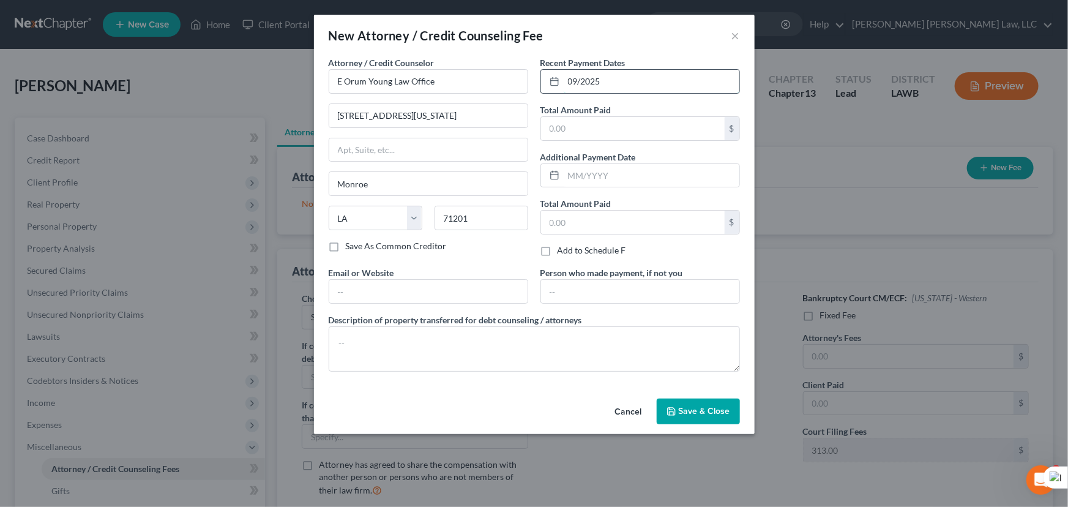
type input "09/2025"
type input "365"
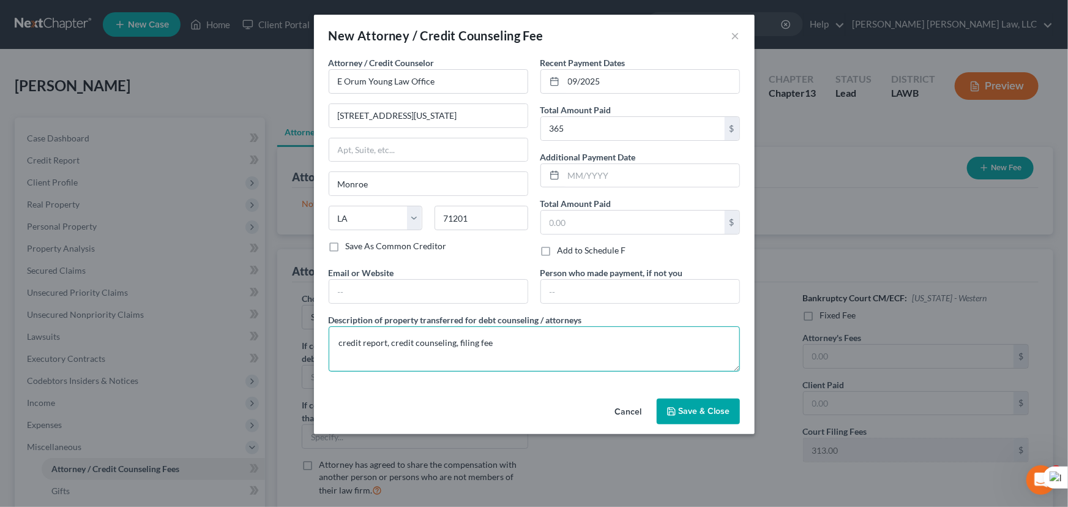
type textarea "credit report, credit counseling, filing fee"
drag, startPoint x: 699, startPoint y: 385, endPoint x: 696, endPoint y: 398, distance: 13.4
click at [699, 387] on div "Attorney / Credit Counselor * E Orum Young Law Office [STREET_ADDRESS][US_STATE…" at bounding box center [534, 224] width 441 height 337
click at [694, 404] on button "Save & Close" at bounding box center [698, 411] width 83 height 26
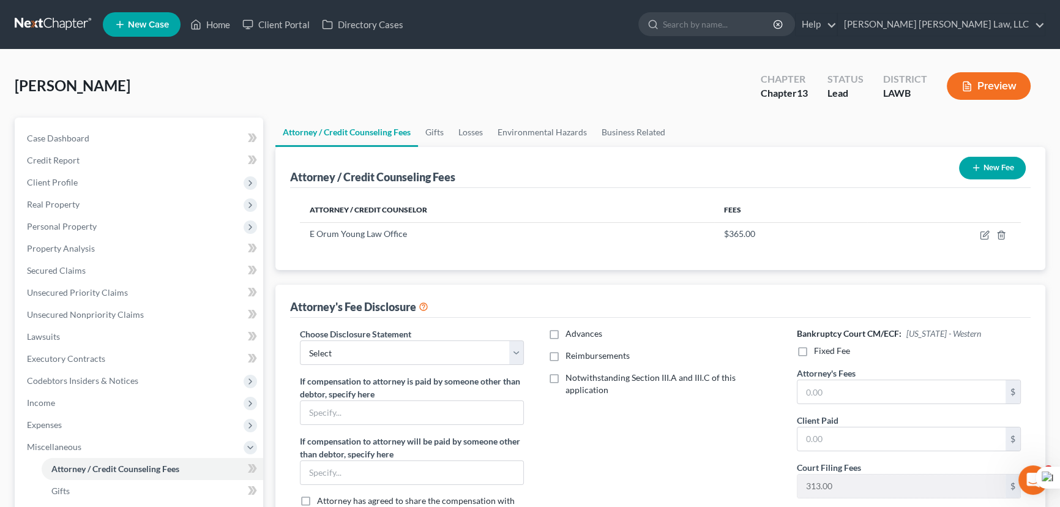
click at [377, 319] on div "Choose Disclosure Statement Select LAEB 2016 Bankruptcy Rule 2016(B) Disclosure…" at bounding box center [660, 437] width 740 height 239
click at [378, 354] on select "Select LAEB 2016 Bankruptcy Rule 2016(B) Disclosure and Application for Approva…" at bounding box center [412, 352] width 224 height 24
select select "1"
click at [300, 340] on select "Select LAEB 2016 Bankruptcy Rule 2016(B) Disclosure and Application for Approva…" at bounding box center [412, 352] width 224 height 24
click at [565, 357] on label "Reimbursements" at bounding box center [597, 355] width 64 height 12
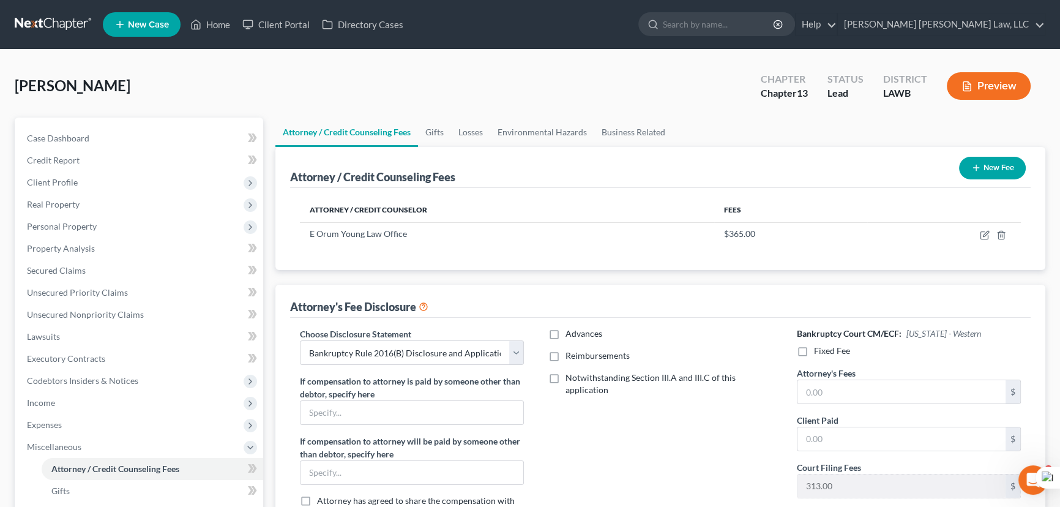
click at [570, 357] on input "Reimbursements" at bounding box center [574, 353] width 8 height 8
checkbox input "true"
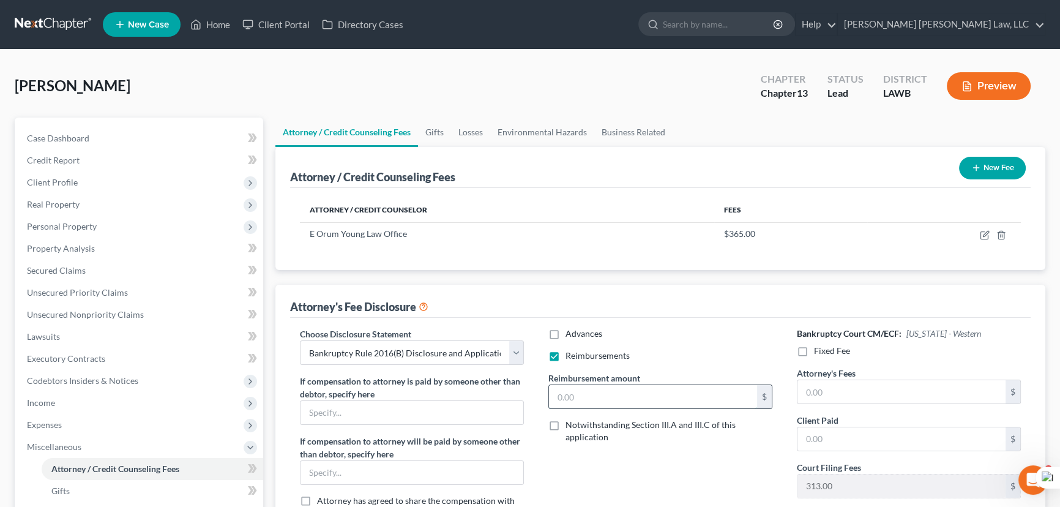
click at [601, 386] on input "text" at bounding box center [653, 396] width 208 height 23
type input "250"
click at [814, 351] on label "Fixed Fee" at bounding box center [832, 350] width 36 height 12
click at [819, 351] on input "Fixed Fee" at bounding box center [823, 348] width 8 height 8
checkbox input "true"
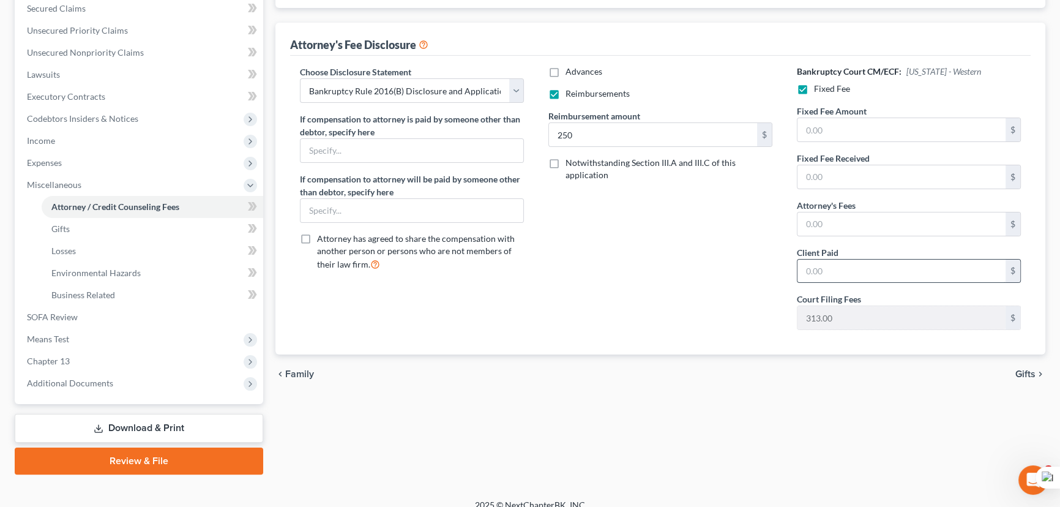
scroll to position [274, 0]
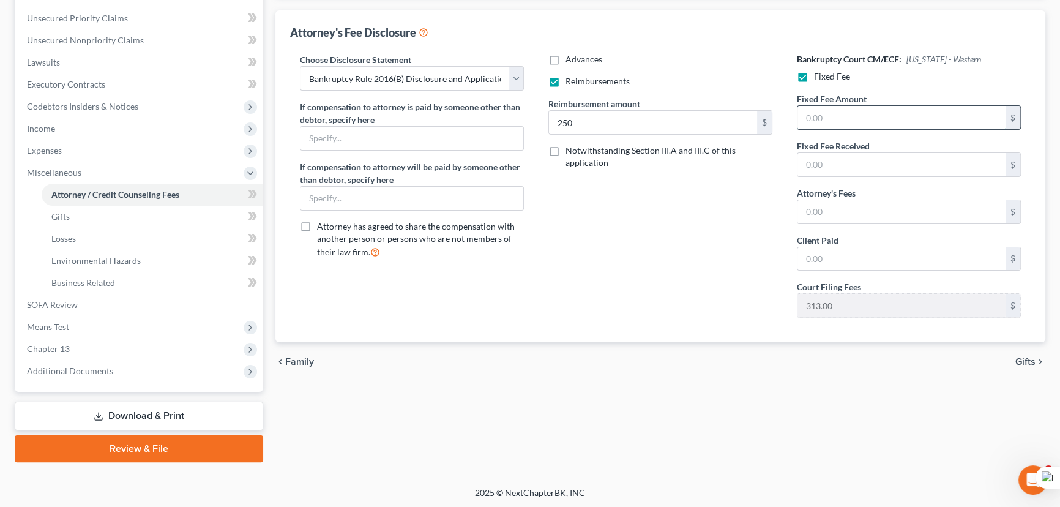
click at [877, 117] on input "text" at bounding box center [901, 117] width 208 height 23
type input "5,025"
click at [884, 210] on input "text" at bounding box center [901, 211] width 208 height 23
type input "5,025"
click at [83, 374] on span "Additional Documents" at bounding box center [70, 370] width 86 height 10
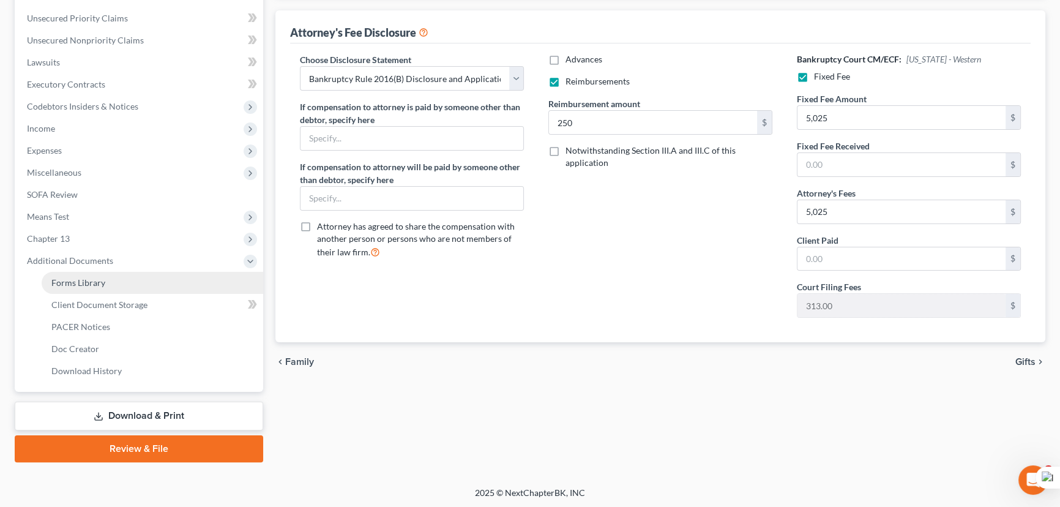
click at [115, 275] on link "Forms Library" at bounding box center [153, 283] width 222 height 22
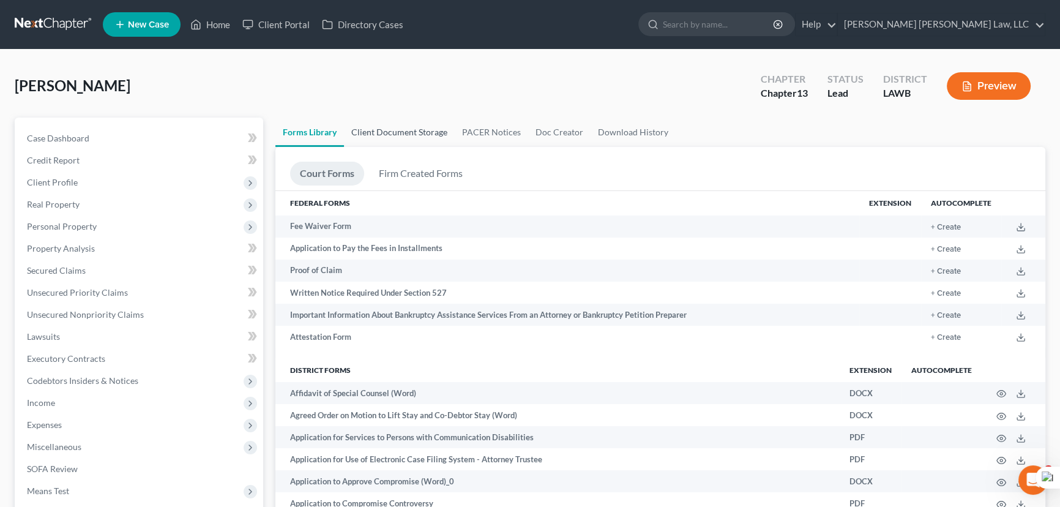
click at [390, 117] on link "Client Document Storage" at bounding box center [399, 131] width 111 height 29
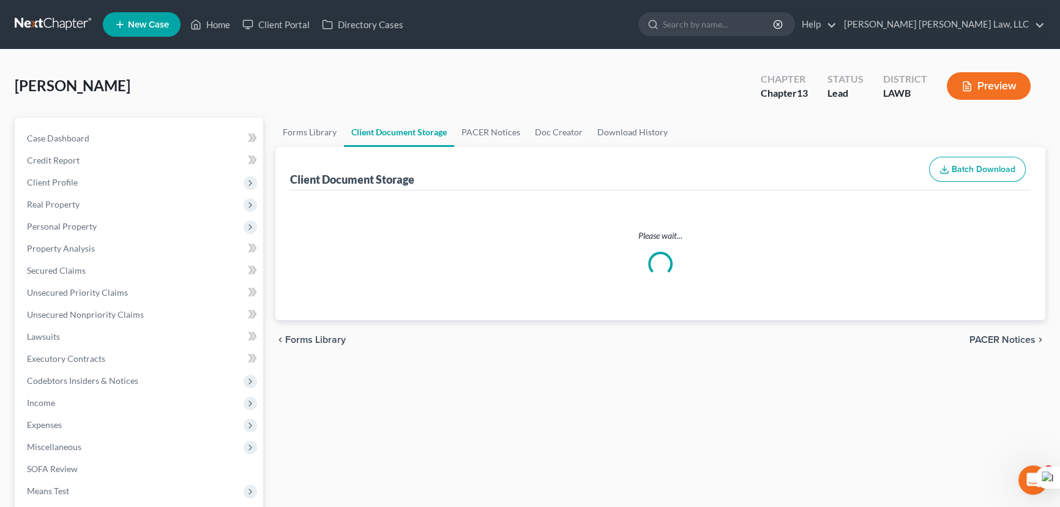
select select "9"
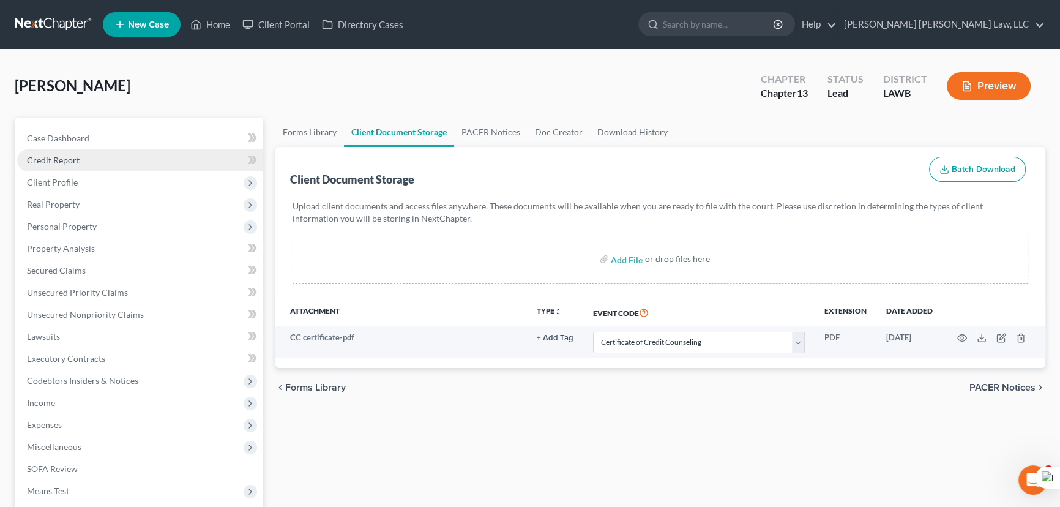
click at [89, 151] on link "Credit Report" at bounding box center [140, 160] width 246 height 22
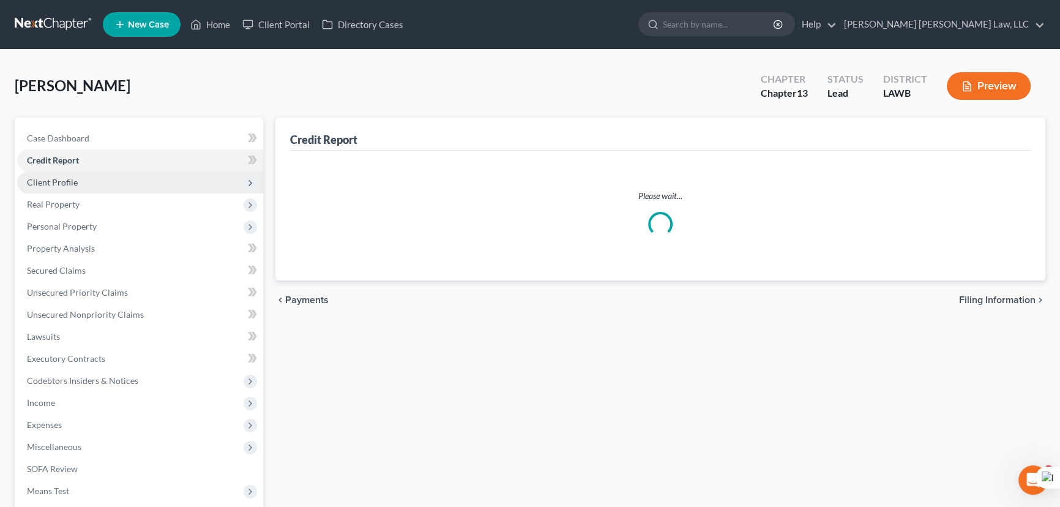
click at [97, 179] on span "Client Profile" at bounding box center [140, 182] width 246 height 22
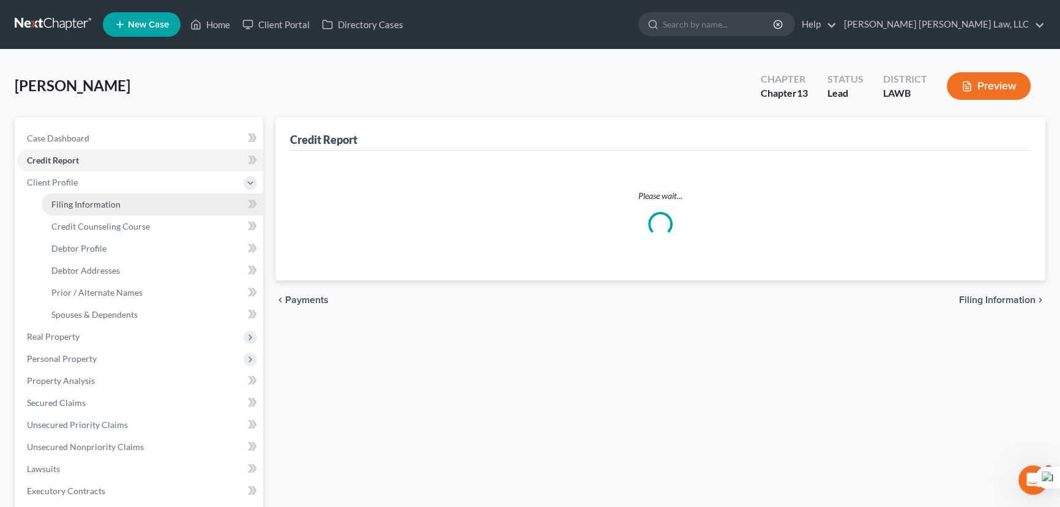
click at [107, 211] on link "Filing Information" at bounding box center [153, 204] width 222 height 22
select select "1"
select select "0"
select select "3"
select select "19"
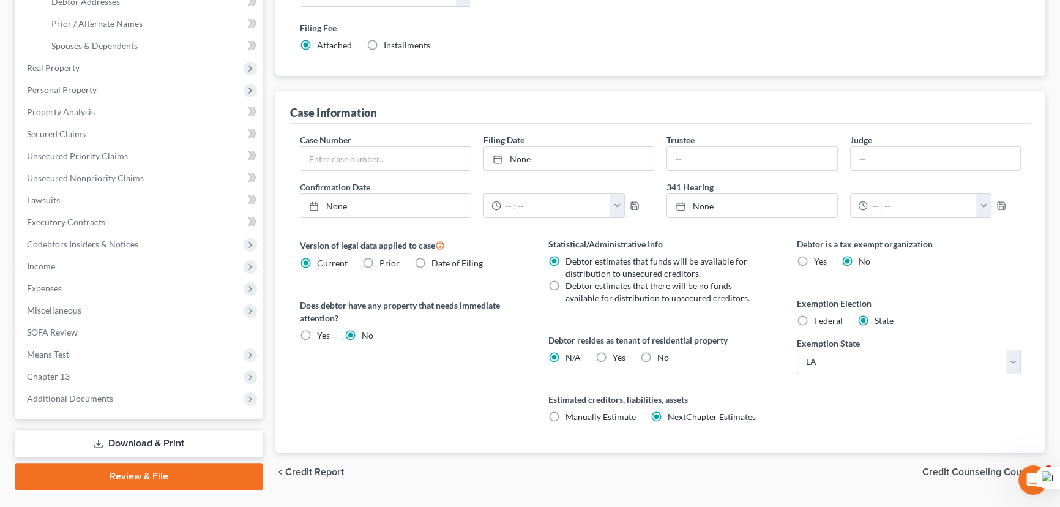
scroll to position [242, 0]
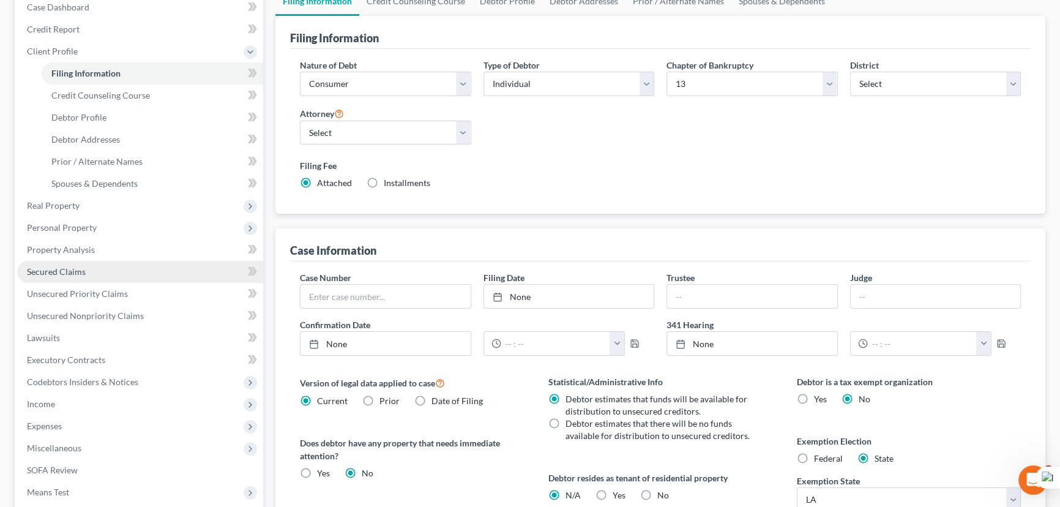
click at [100, 264] on link "Secured Claims" at bounding box center [140, 272] width 246 height 22
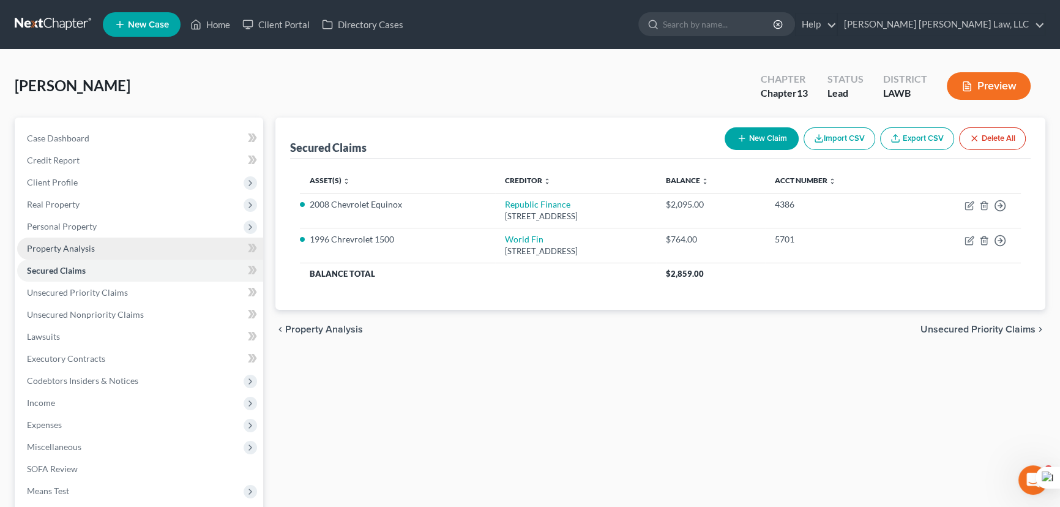
click at [111, 245] on link "Property Analysis" at bounding box center [140, 248] width 246 height 22
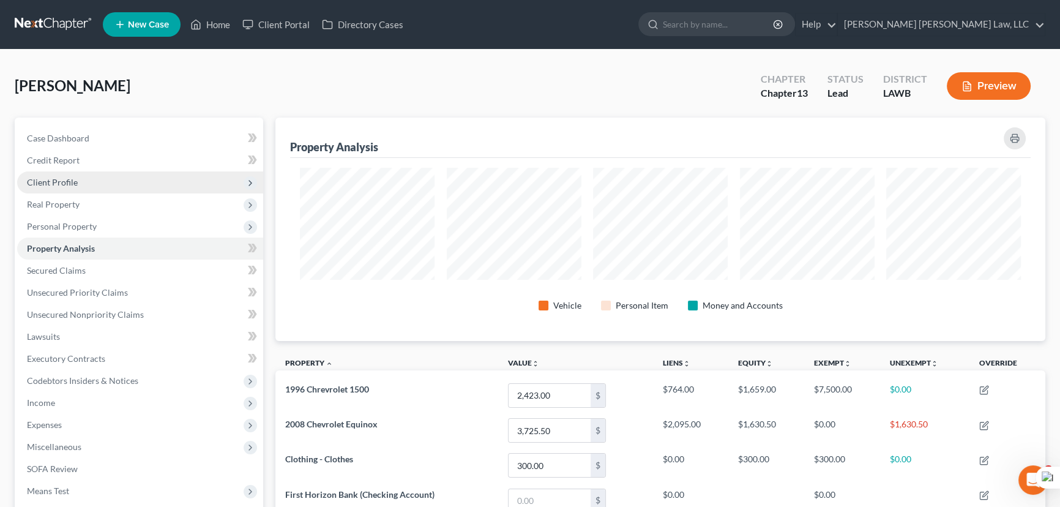
click at [119, 181] on span "Client Profile" at bounding box center [140, 182] width 246 height 22
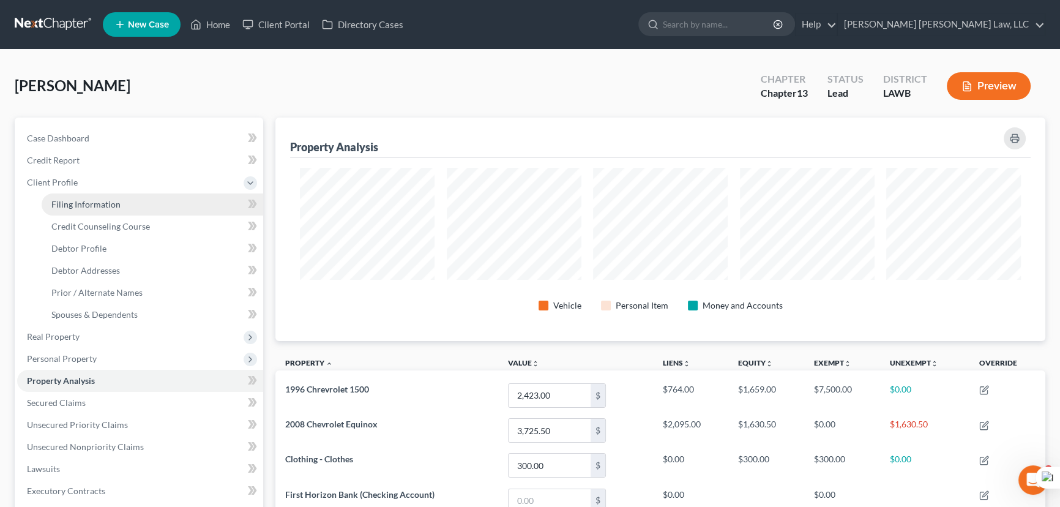
click at [122, 196] on link "Filing Information" at bounding box center [153, 204] width 222 height 22
select select "1"
select select "0"
select select "3"
select select "36"
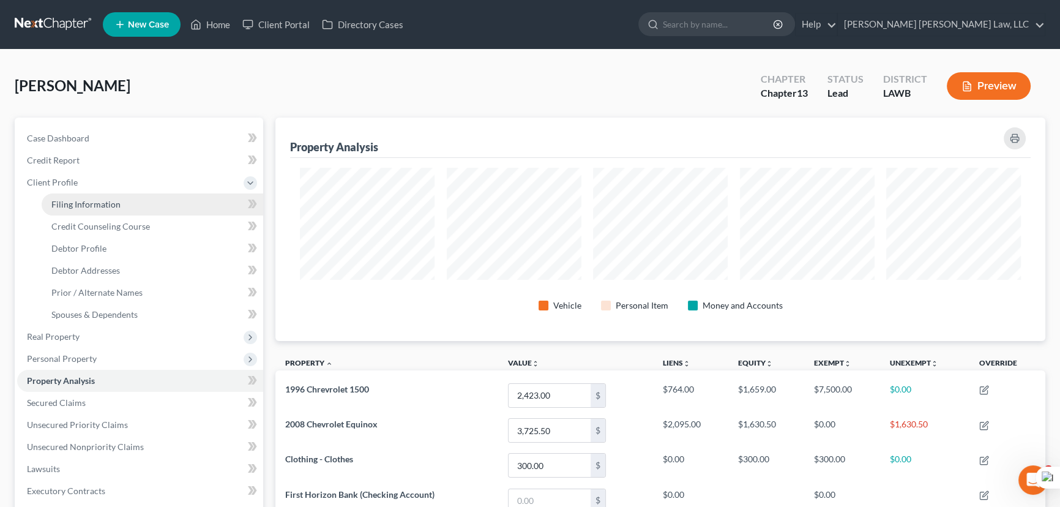
select select "0"
select select "19"
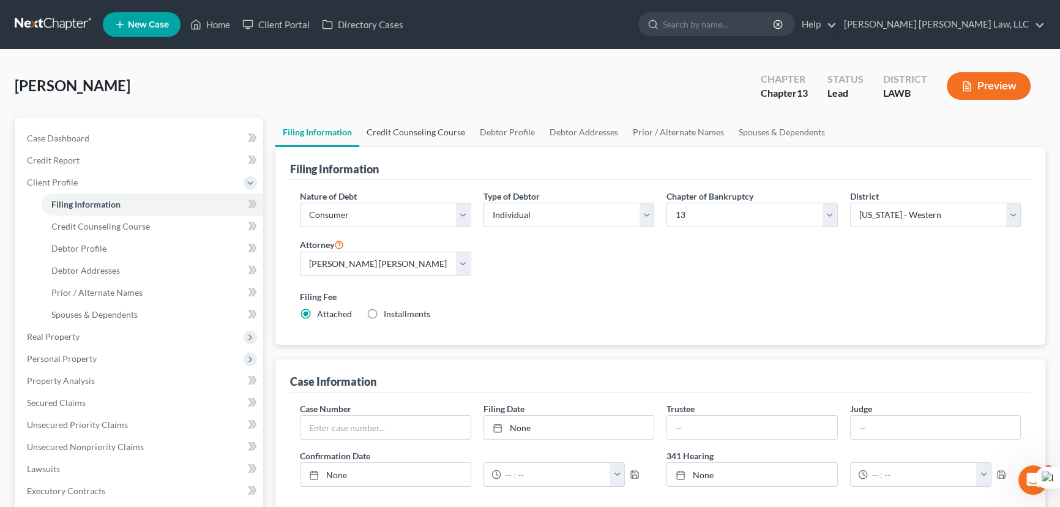
click at [414, 130] on link "Credit Counseling Course" at bounding box center [415, 131] width 113 height 29
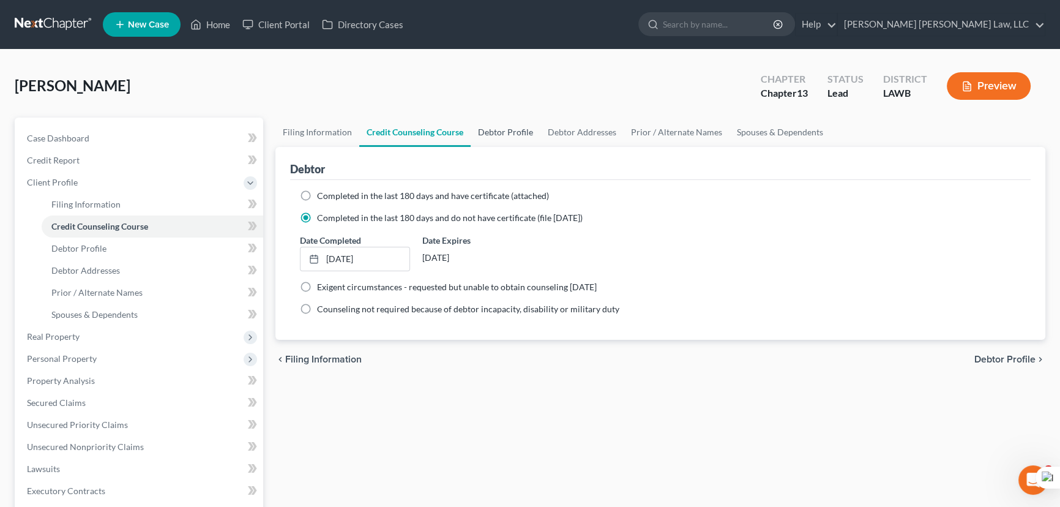
click at [524, 130] on link "Debtor Profile" at bounding box center [506, 131] width 70 height 29
select select "4"
select select "0"
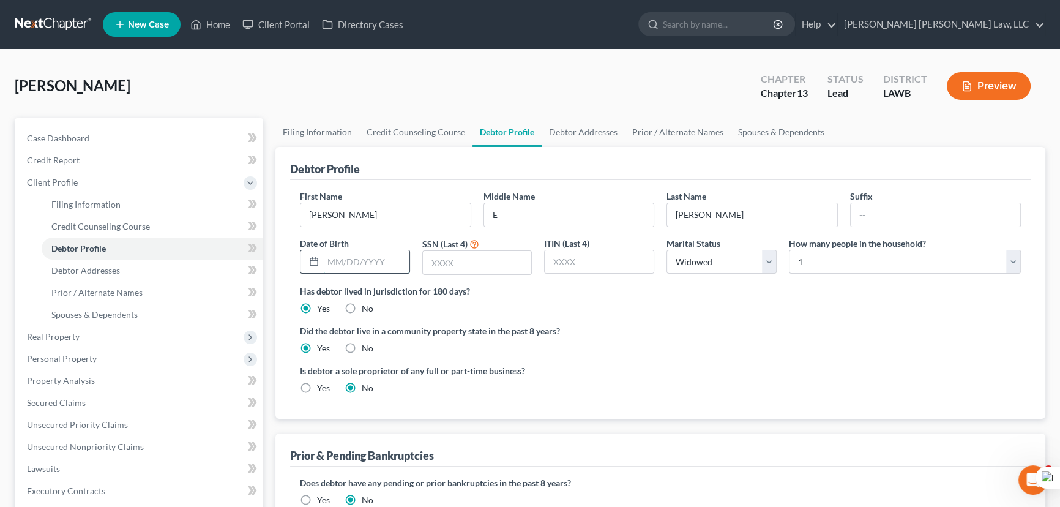
click at [371, 264] on input "text" at bounding box center [366, 261] width 86 height 23
type input "[DATE]"
drag, startPoint x: 430, startPoint y: 264, endPoint x: 445, endPoint y: 266, distance: 16.0
click at [430, 264] on input "text" at bounding box center [477, 262] width 109 height 23
click at [457, 258] on input "text" at bounding box center [477, 262] width 109 height 23
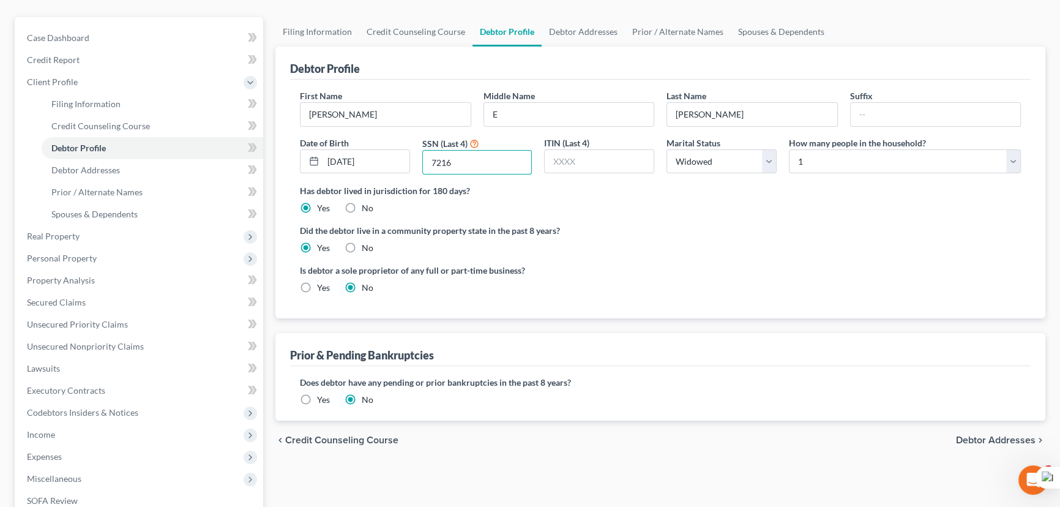
scroll to position [111, 0]
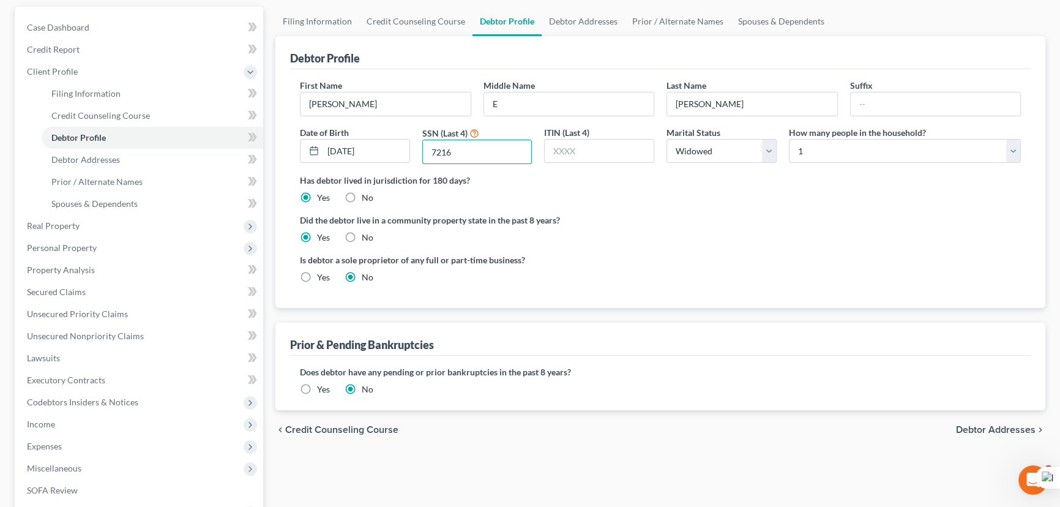
type input "7216"
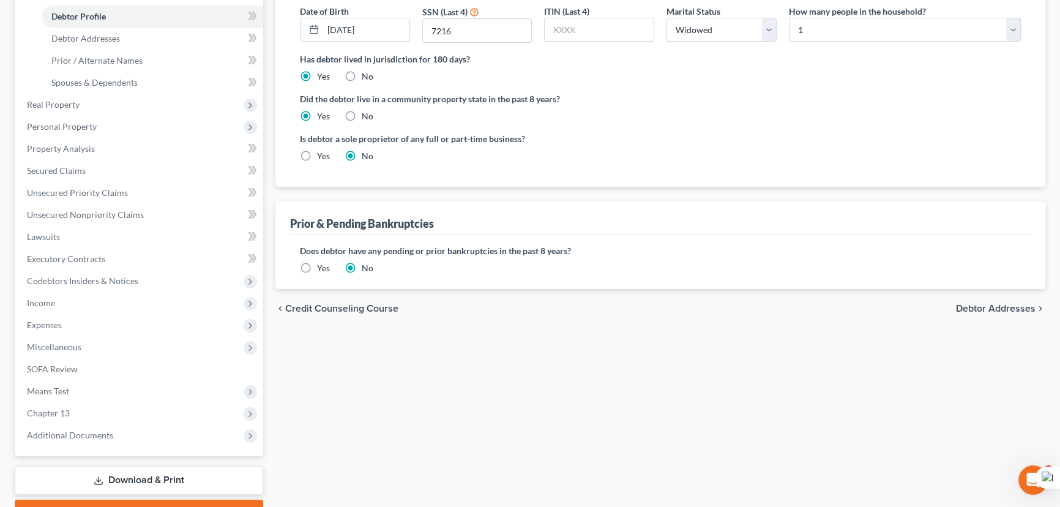
scroll to position [278, 0]
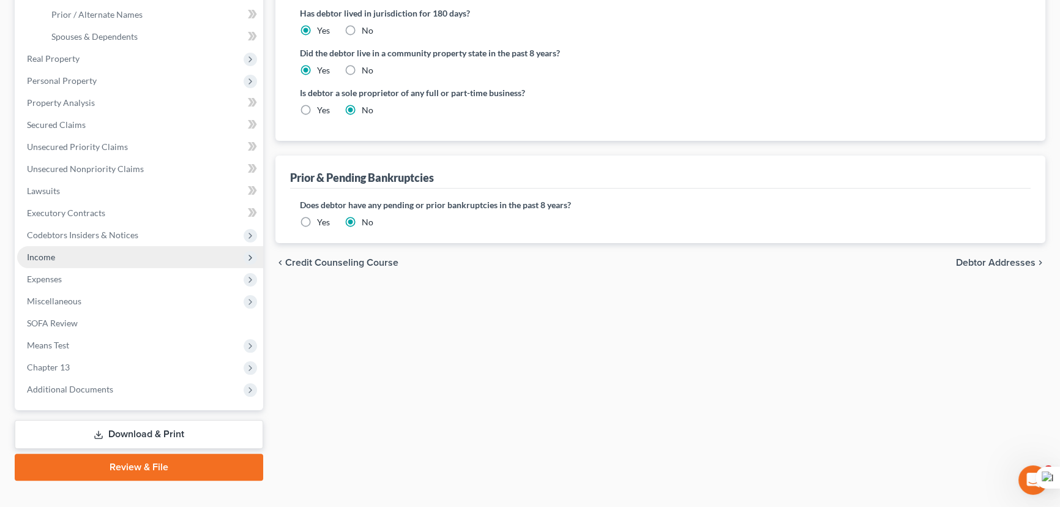
drag, startPoint x: 157, startPoint y: 228, endPoint x: 155, endPoint y: 253, distance: 25.2
click at [157, 228] on span "Codebtors Insiders & Notices" at bounding box center [140, 235] width 246 height 22
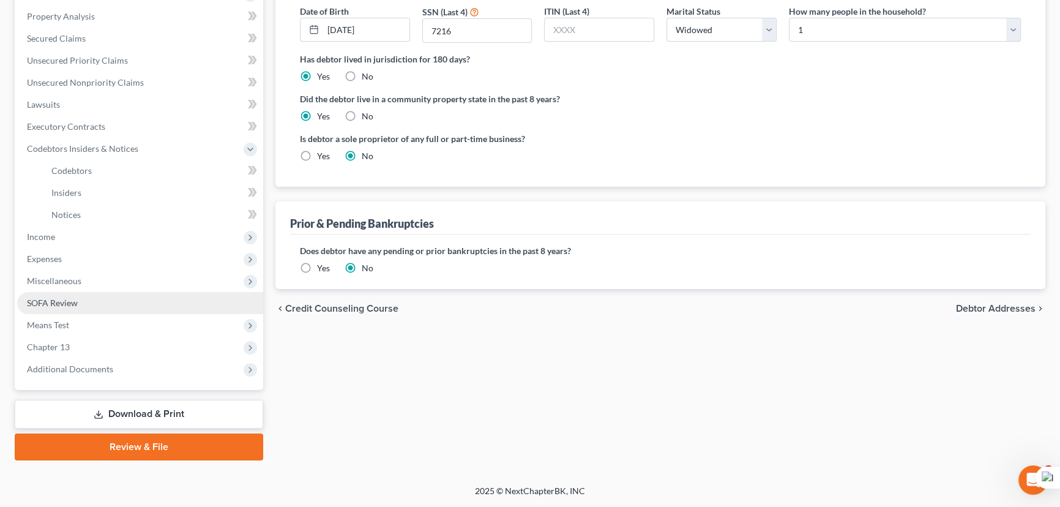
scroll to position [230, 0]
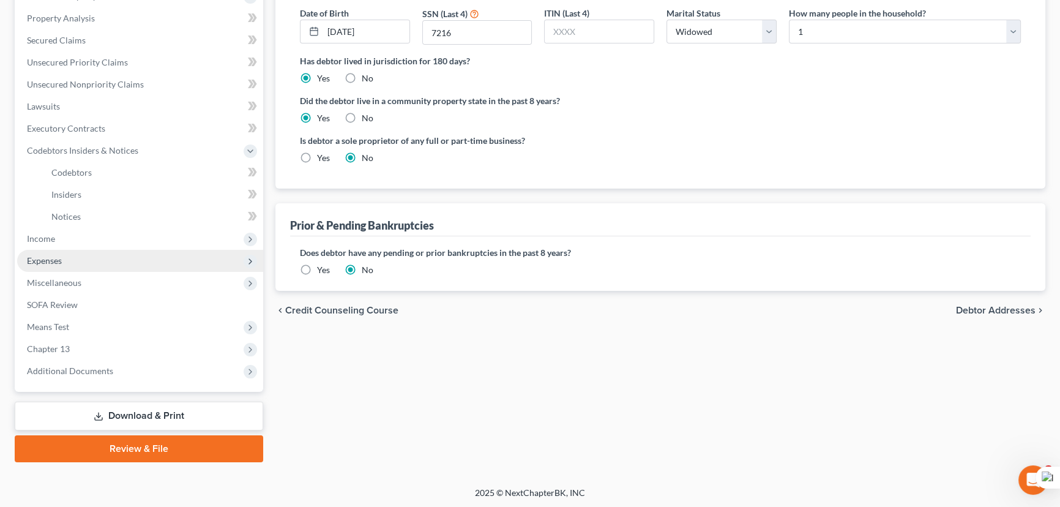
click at [151, 251] on span "Expenses" at bounding box center [140, 261] width 246 height 22
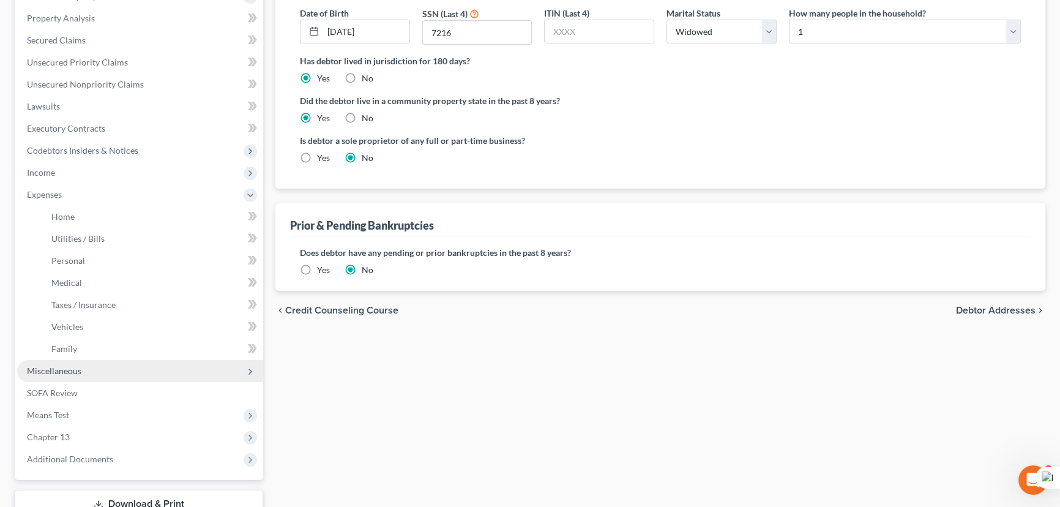
click at [128, 373] on span "Miscellaneous" at bounding box center [140, 371] width 246 height 22
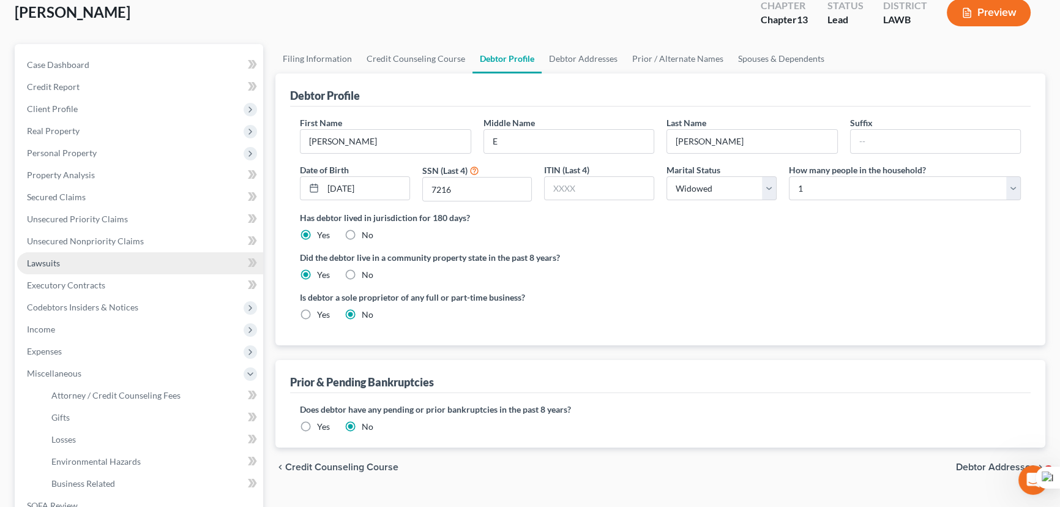
scroll to position [0, 0]
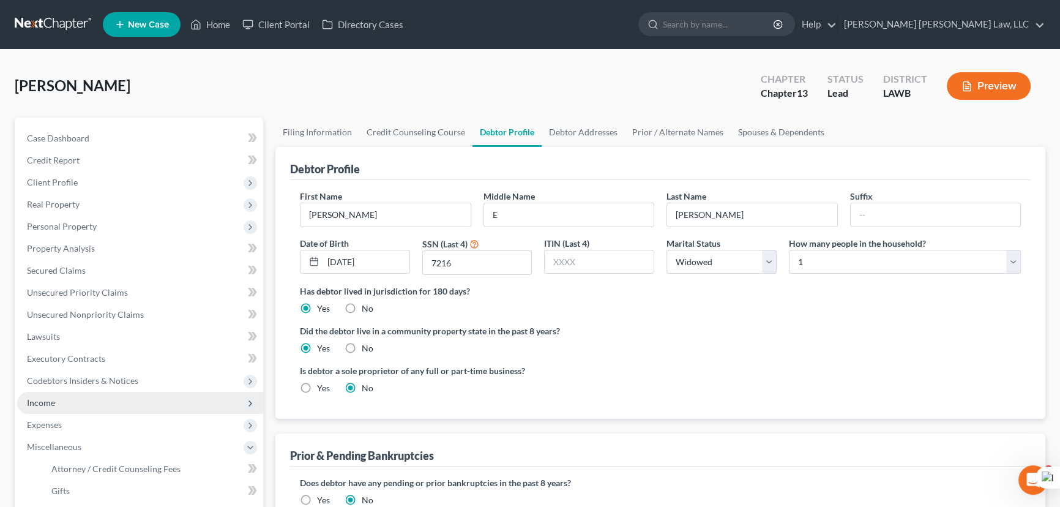
click at [121, 396] on span "Income" at bounding box center [140, 403] width 246 height 22
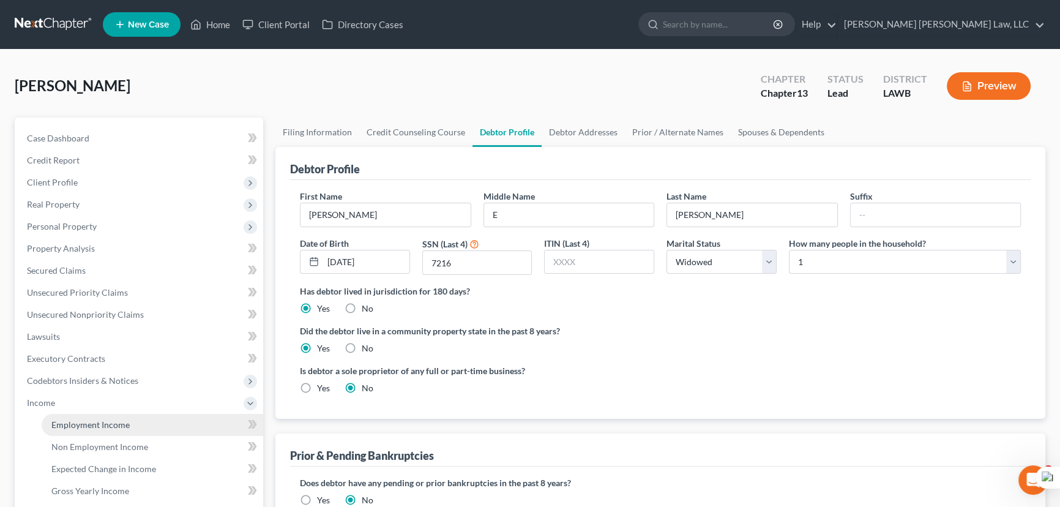
click at [122, 424] on span "Employment Income" at bounding box center [90, 424] width 78 height 10
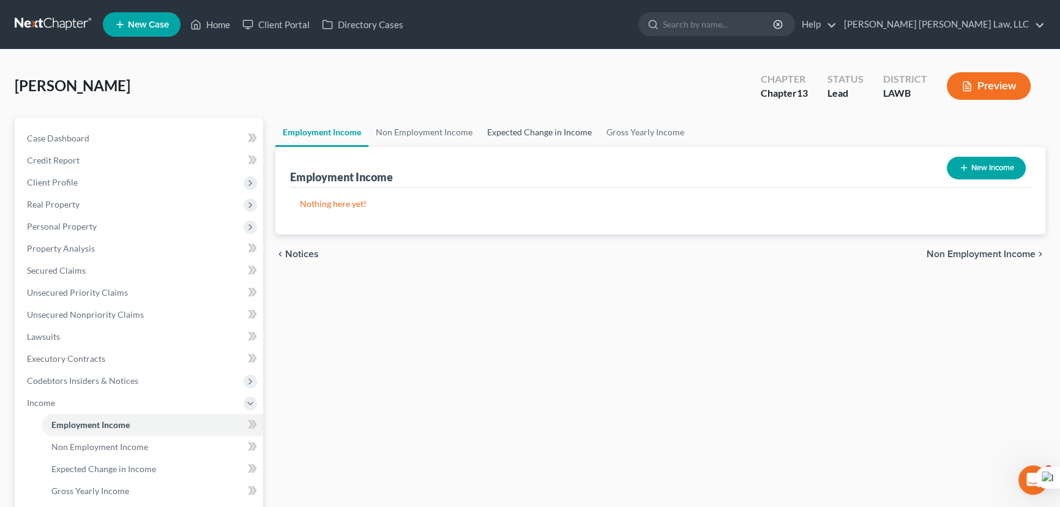
click at [527, 130] on link "Expected Change in Income" at bounding box center [539, 131] width 119 height 29
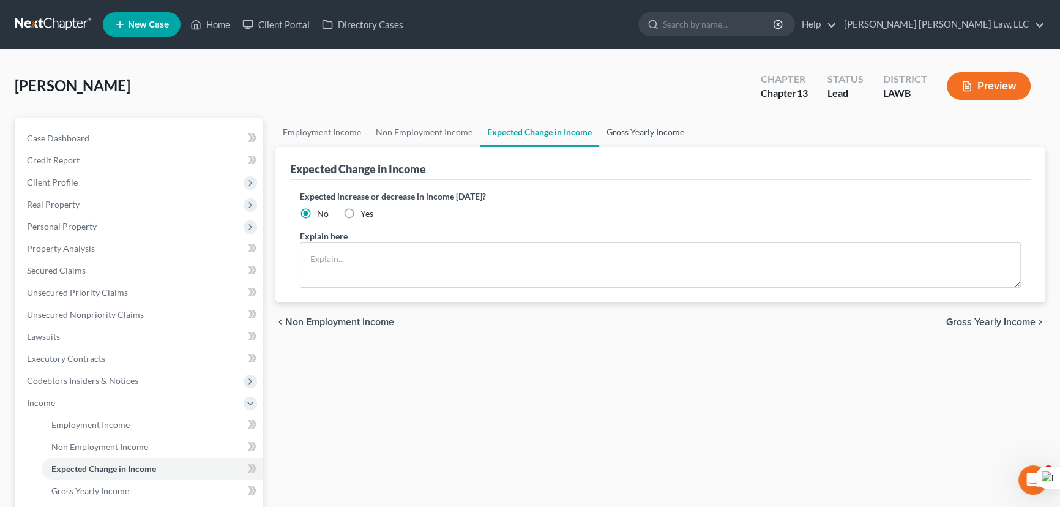
click at [624, 126] on link "Gross Yearly Income" at bounding box center [645, 131] width 92 height 29
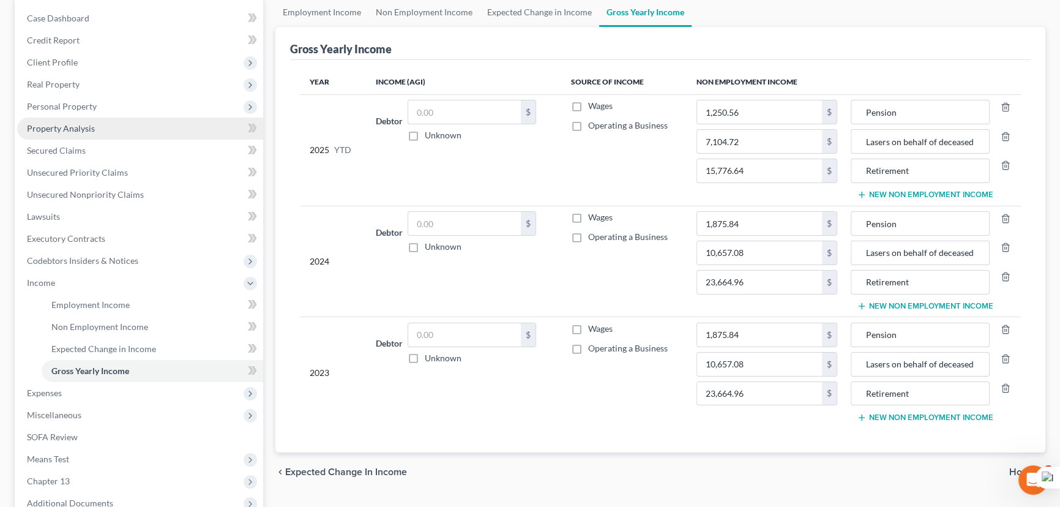
scroll to position [55, 0]
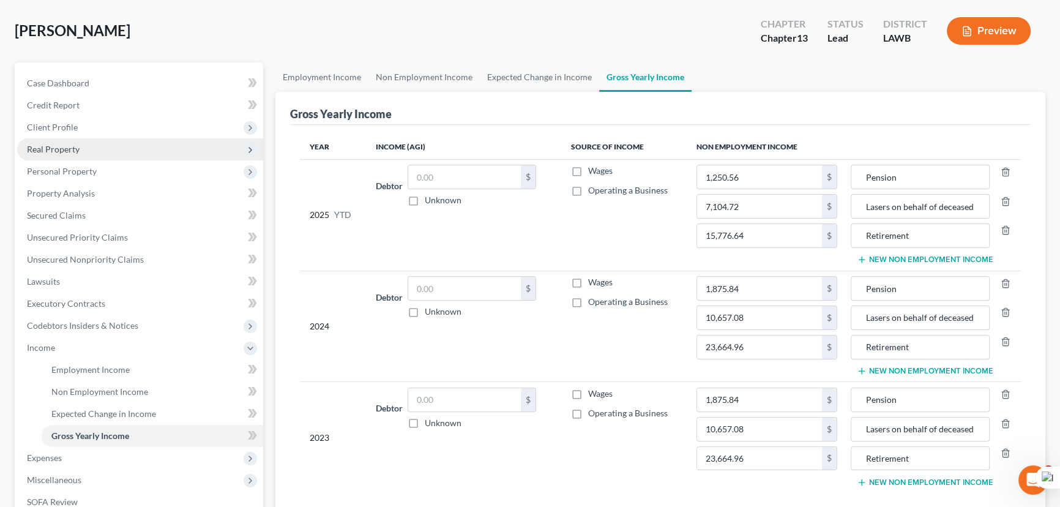
click at [79, 140] on span "Real Property" at bounding box center [140, 149] width 246 height 22
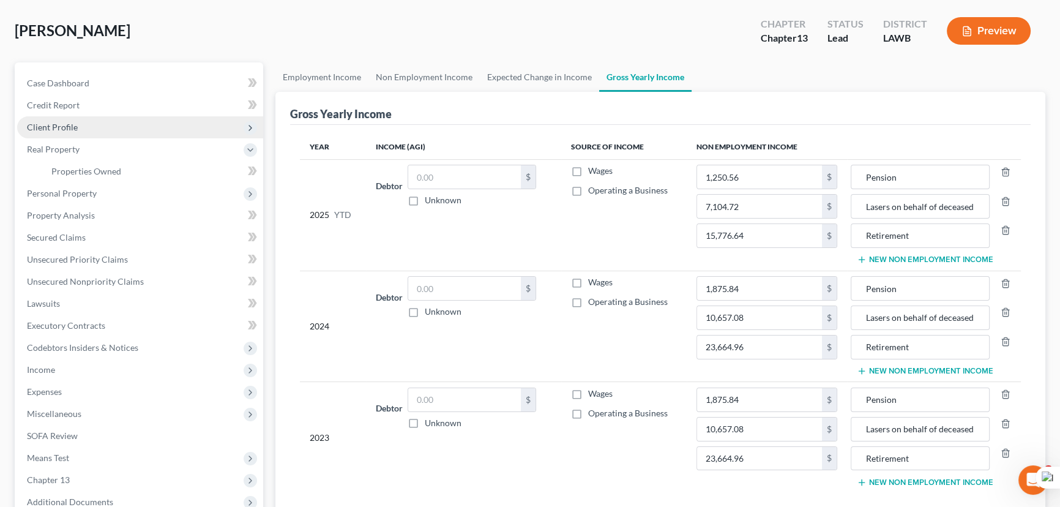
click at [86, 122] on span "Client Profile" at bounding box center [140, 127] width 246 height 22
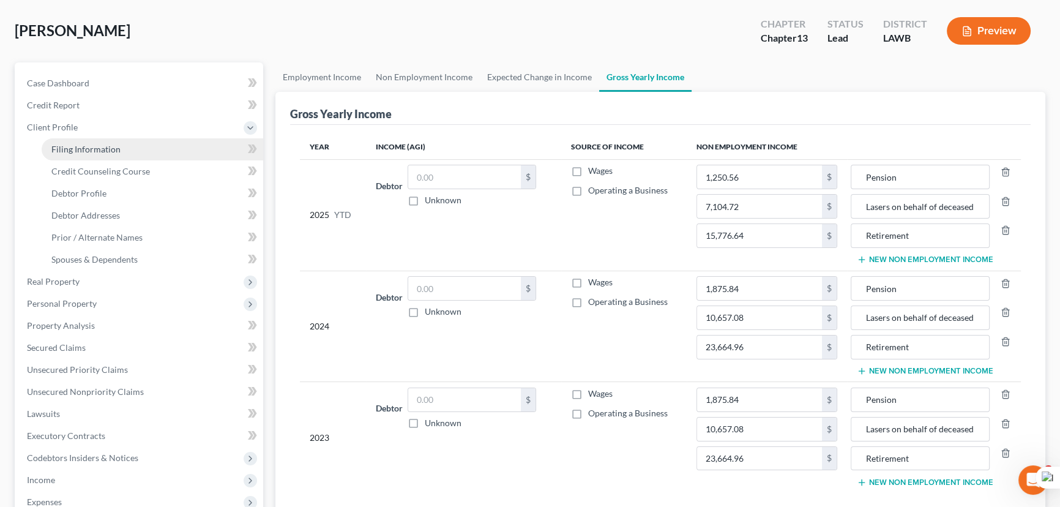
click at [88, 141] on link "Filing Information" at bounding box center [153, 149] width 222 height 22
select select "1"
select select "0"
select select "3"
select select "36"
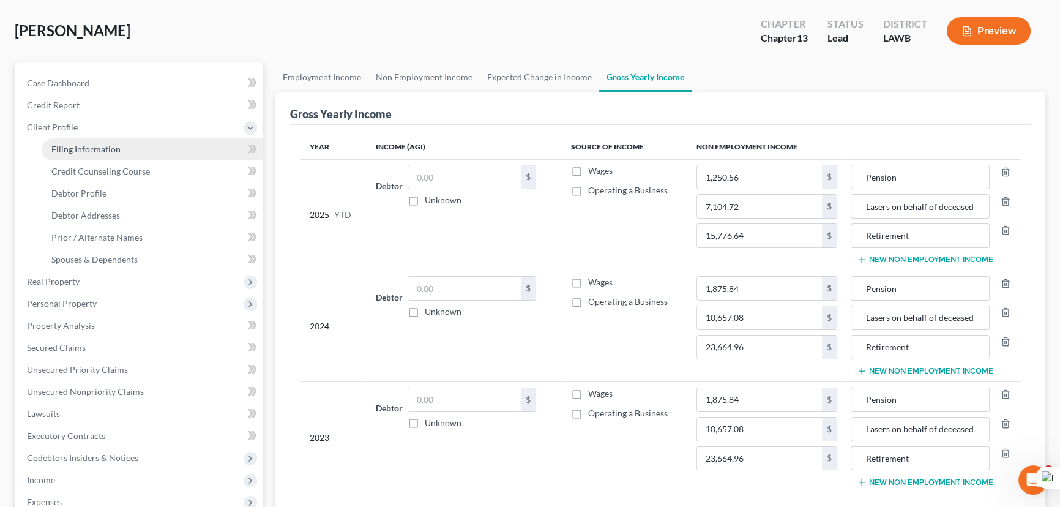
select select "0"
select select "19"
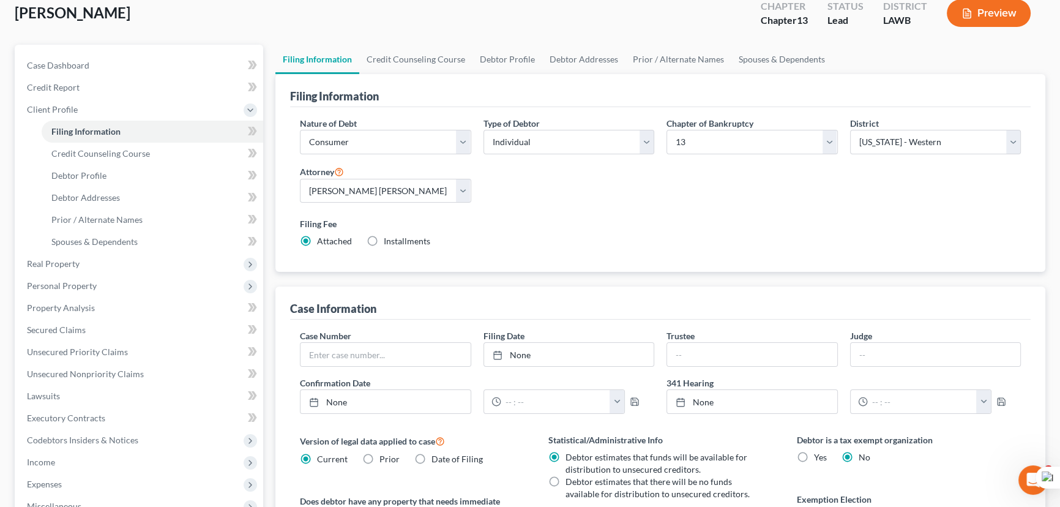
scroll to position [222, 0]
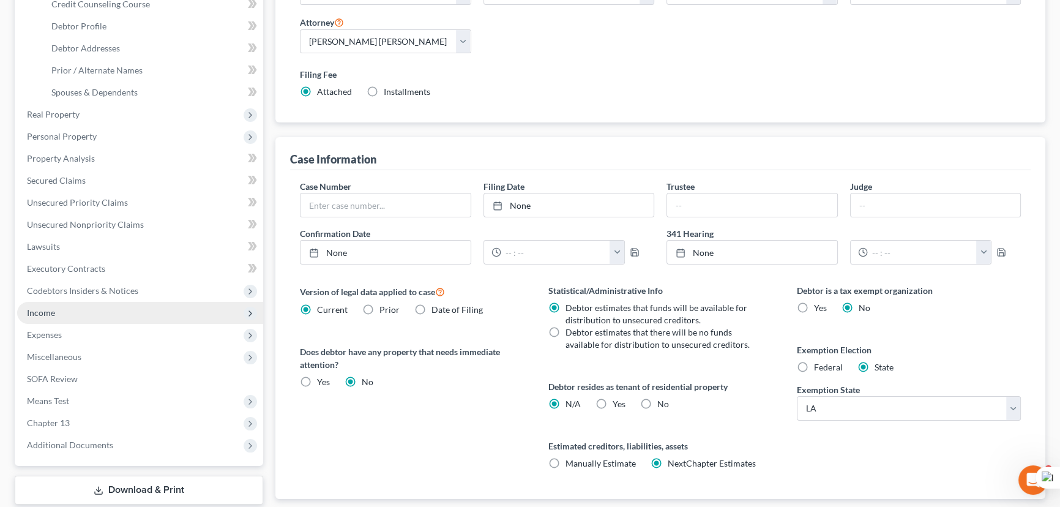
drag, startPoint x: 130, startPoint y: 310, endPoint x: 129, endPoint y: 319, distance: 9.3
click at [130, 310] on span "Income" at bounding box center [140, 313] width 246 height 22
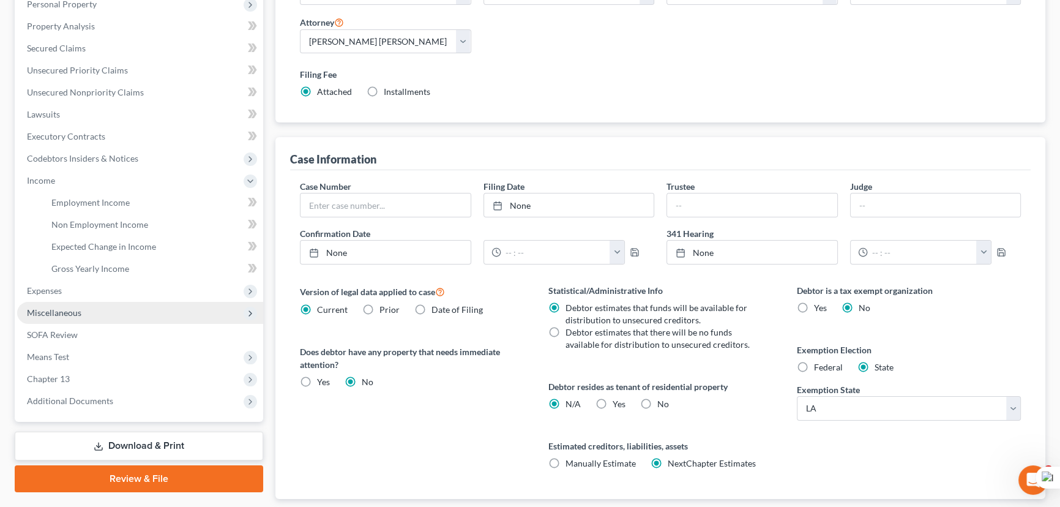
drag, startPoint x: 81, startPoint y: 292, endPoint x: 82, endPoint y: 310, distance: 17.8
click at [81, 292] on span "Expenses" at bounding box center [140, 291] width 246 height 22
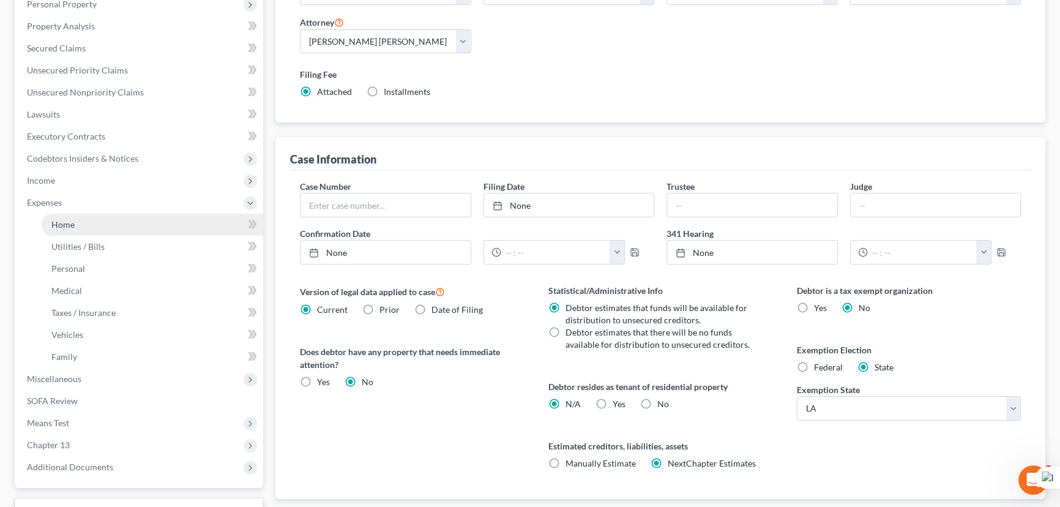
click at [92, 223] on link "Home" at bounding box center [153, 225] width 222 height 22
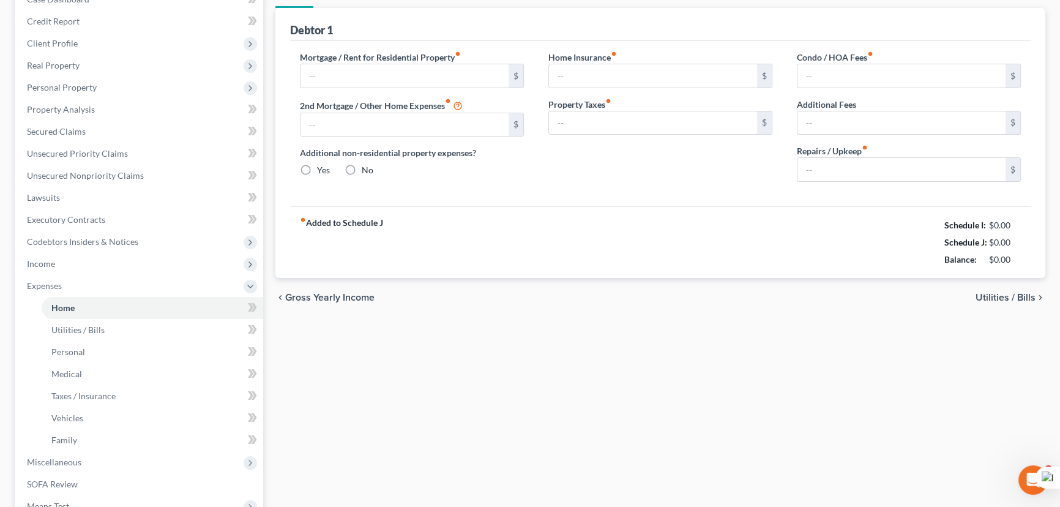
type input "0.00"
radio input "true"
type input "0.00"
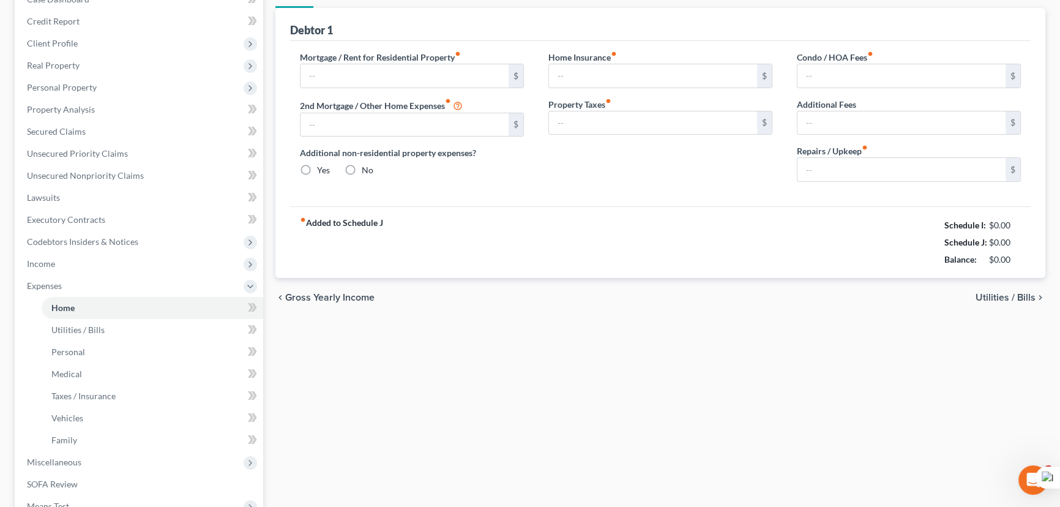
type input "0.00"
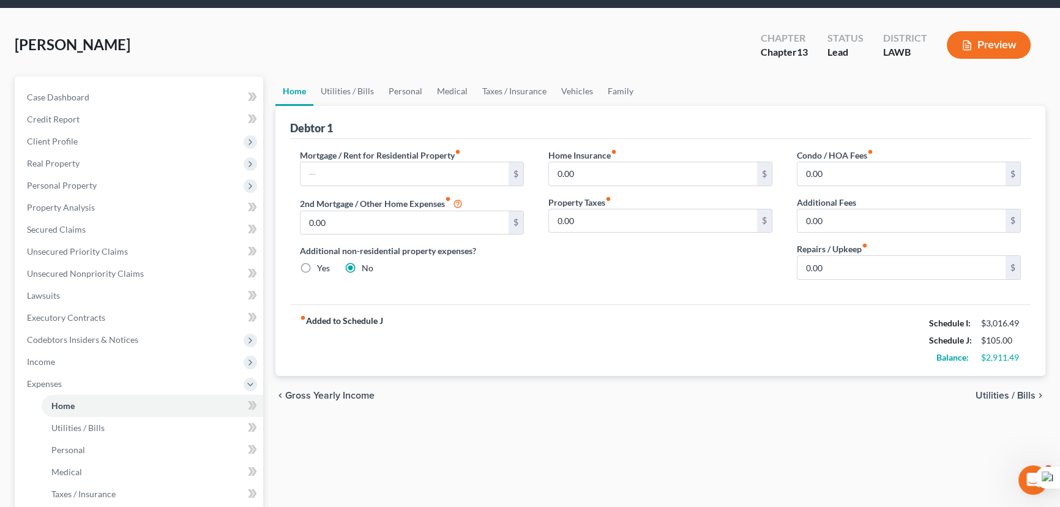
scroll to position [111, 0]
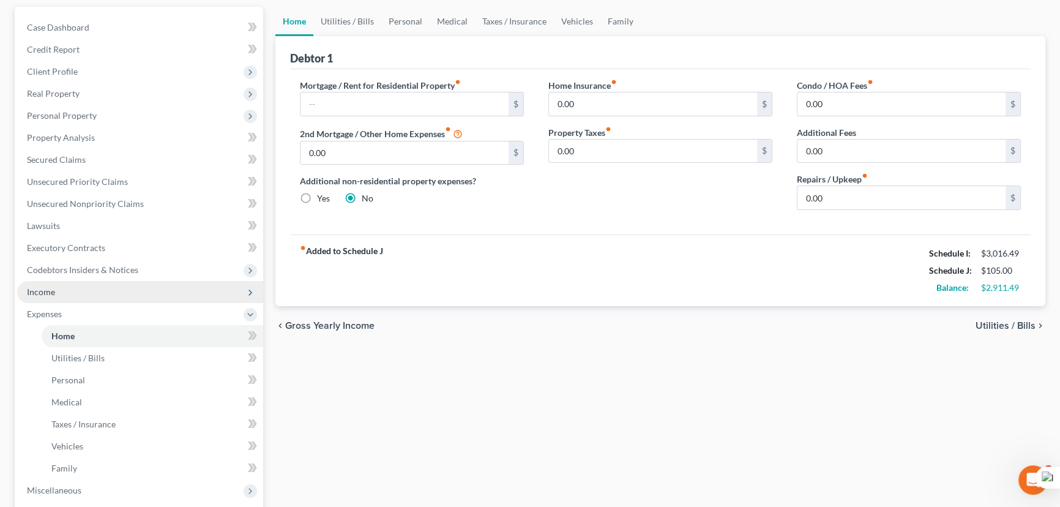
drag, startPoint x: 65, startPoint y: 287, endPoint x: 65, endPoint y: 294, distance: 7.4
click at [65, 287] on span "Income" at bounding box center [140, 292] width 246 height 22
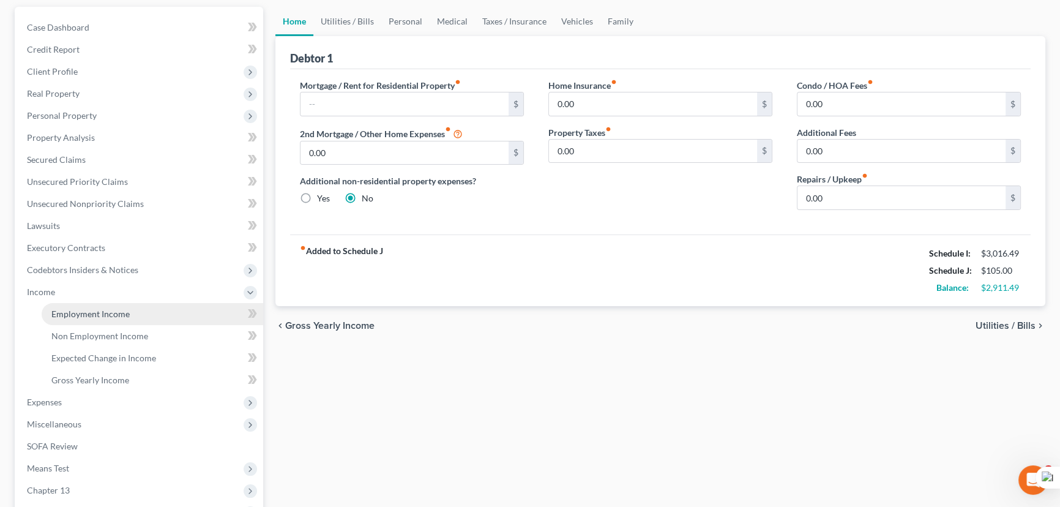
click at [81, 313] on span "Employment Income" at bounding box center [90, 313] width 78 height 10
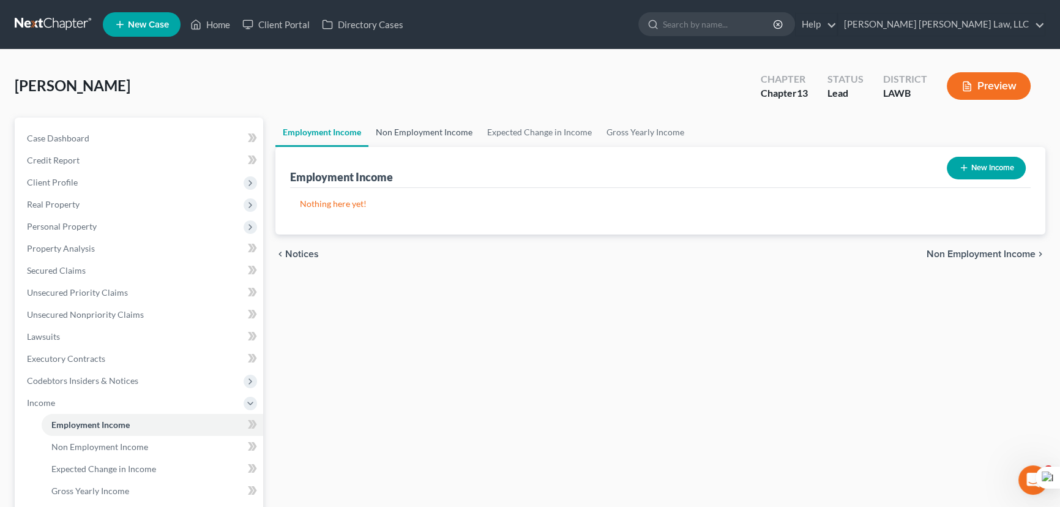
click at [430, 117] on link "Non Employment Income" at bounding box center [423, 131] width 111 height 29
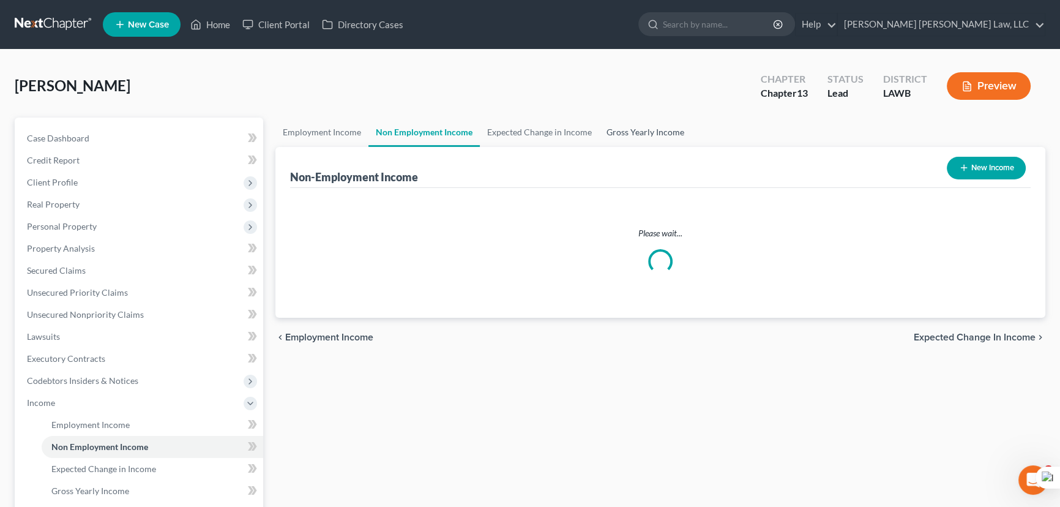
click at [633, 135] on link "Gross Yearly Income" at bounding box center [645, 131] width 92 height 29
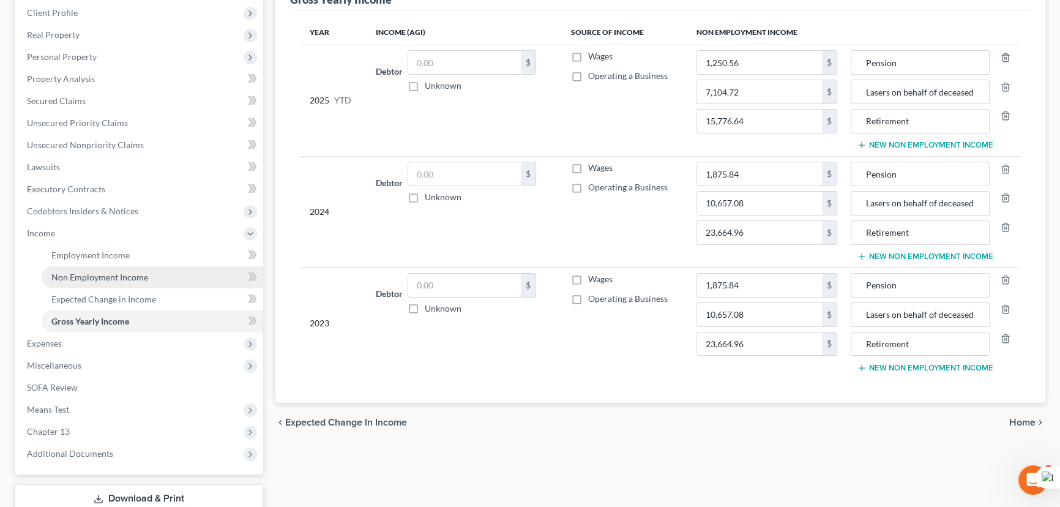
scroll to position [252, 0]
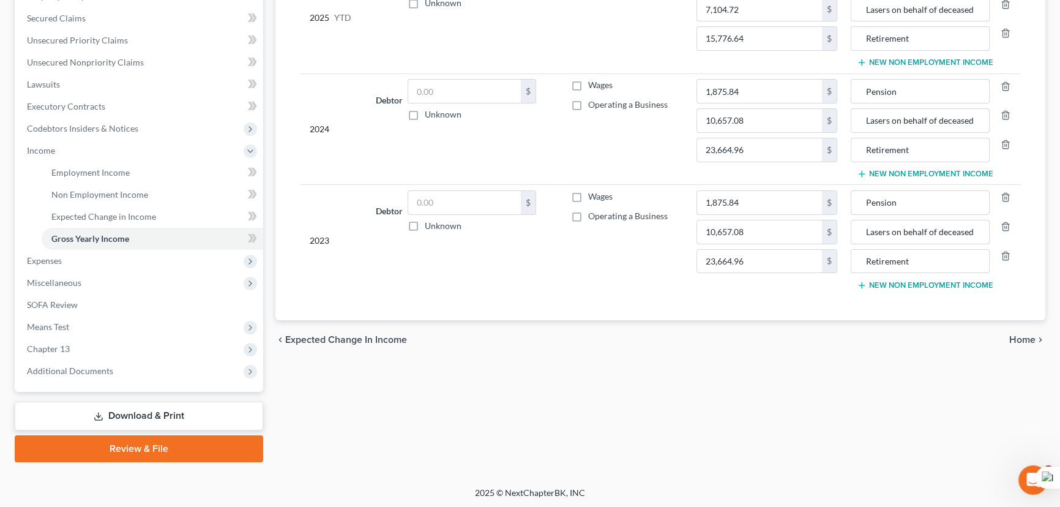
drag, startPoint x: 177, startPoint y: 410, endPoint x: 650, endPoint y: 385, distance: 473.0
click at [177, 410] on link "Download & Print" at bounding box center [139, 415] width 248 height 29
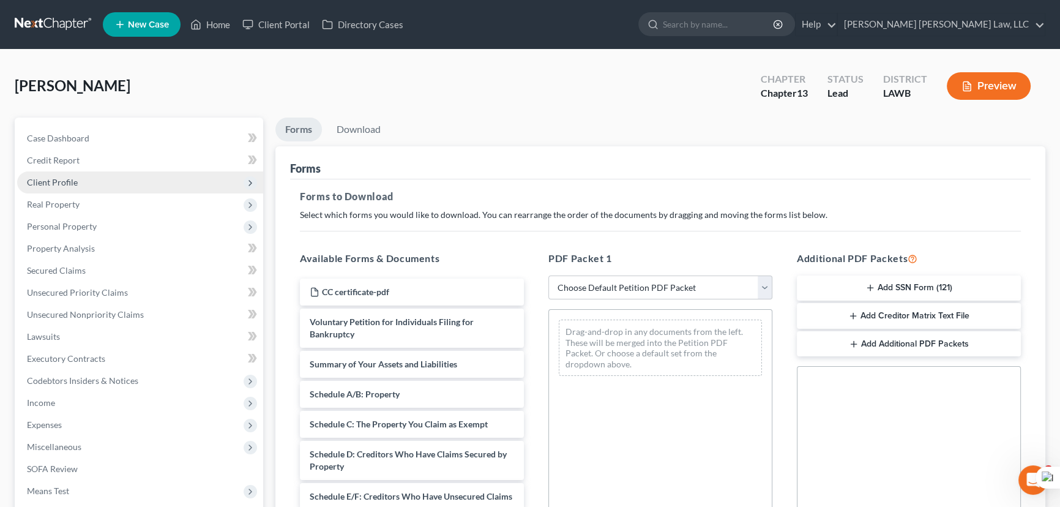
click at [82, 171] on span "Client Profile" at bounding box center [140, 182] width 246 height 22
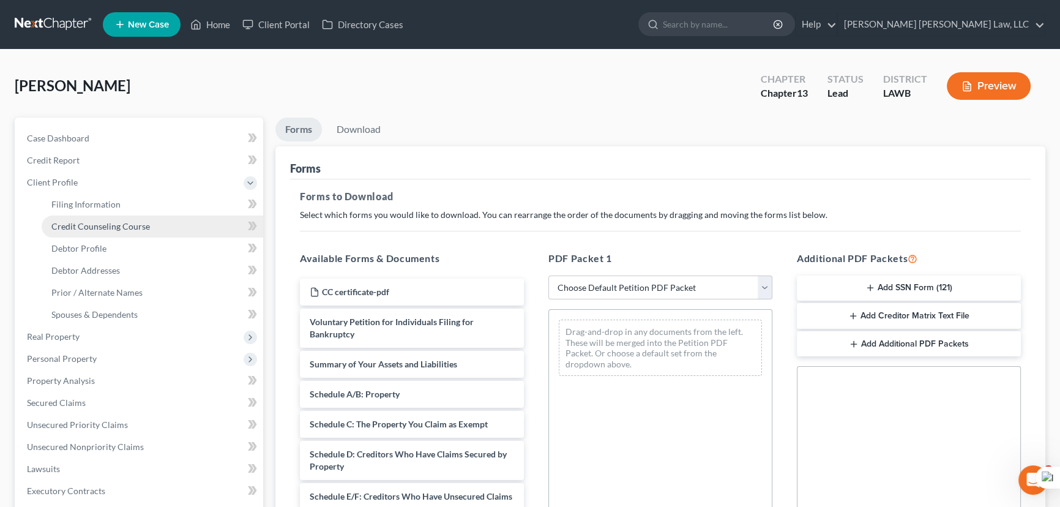
click at [100, 215] on link "Credit Counseling Course" at bounding box center [153, 226] width 222 height 22
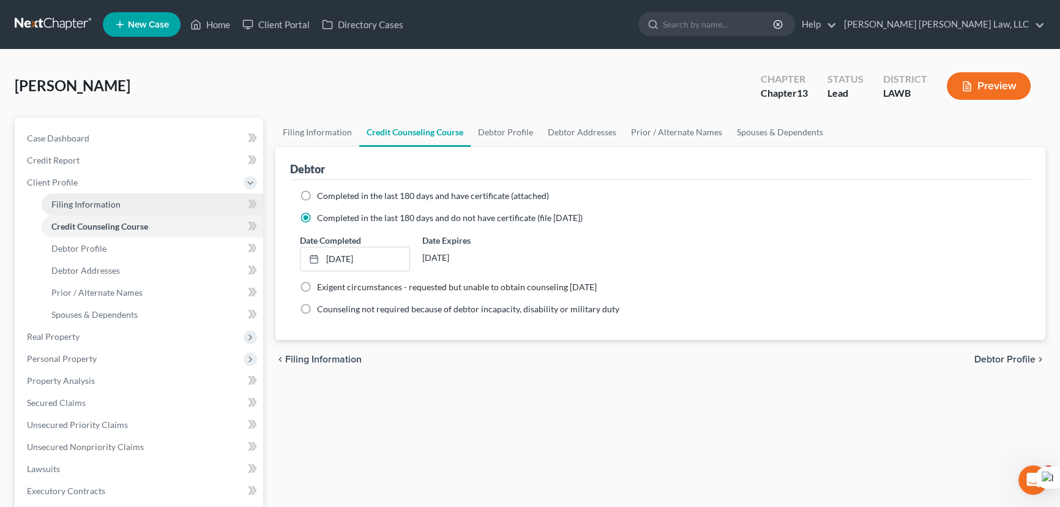
click at [111, 200] on span "Filing Information" at bounding box center [85, 204] width 69 height 10
select select "1"
select select "0"
select select "3"
select select "36"
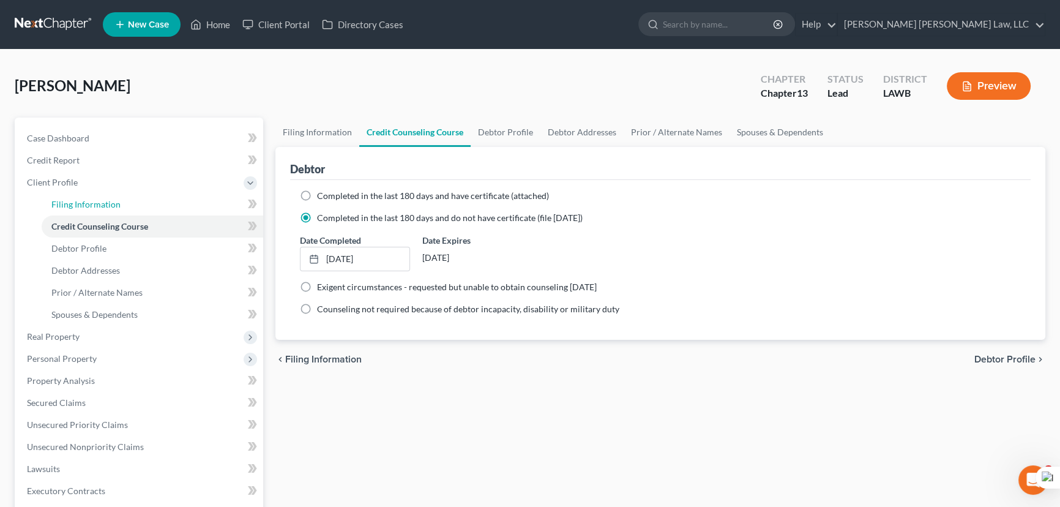
select select "0"
select select "19"
